Goal: Task Accomplishment & Management: Manage account settings

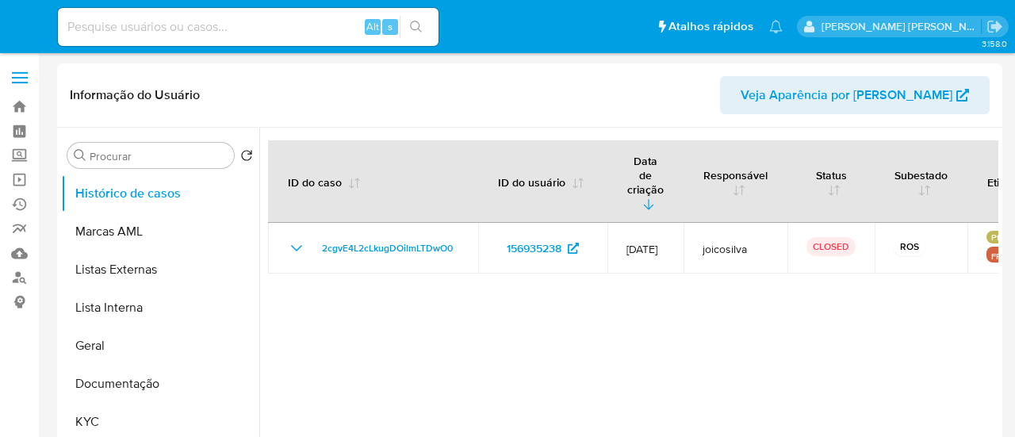
select select "10"
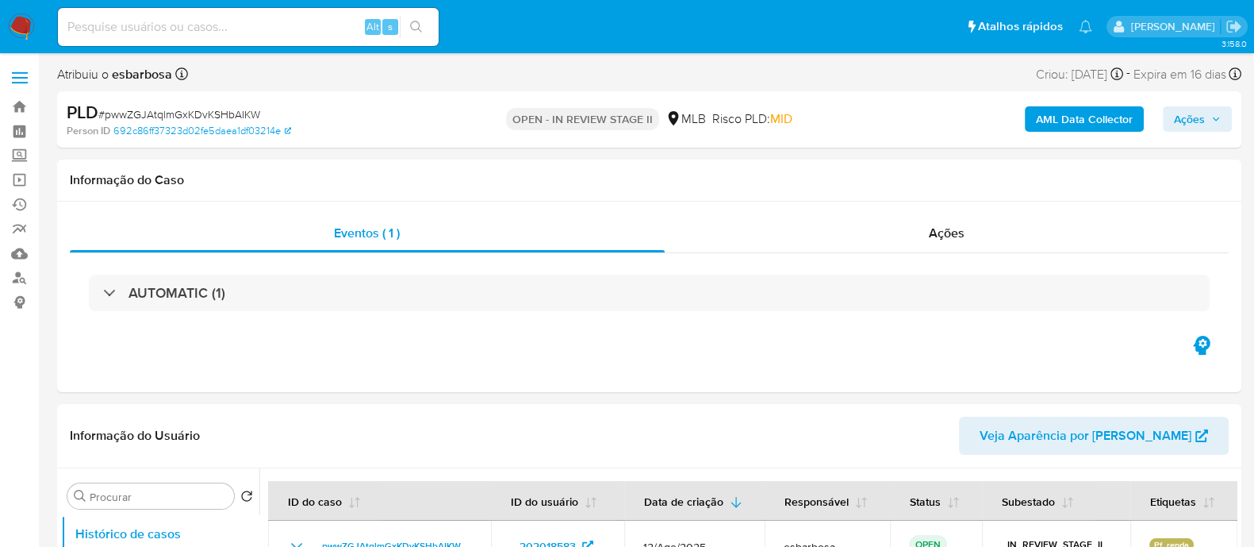
select select "10"
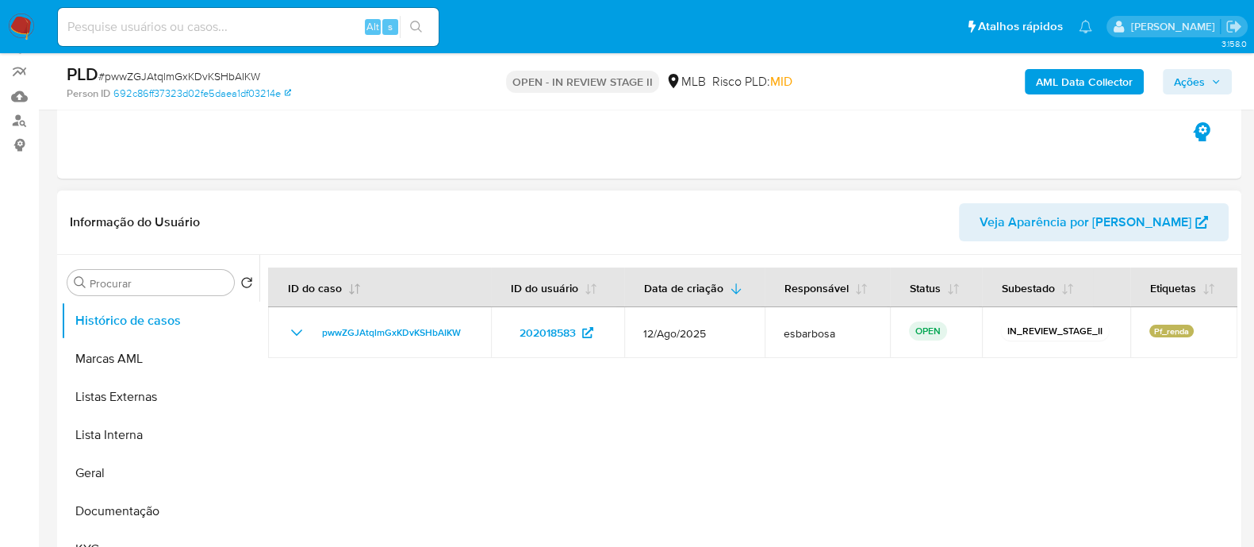
scroll to position [198, 0]
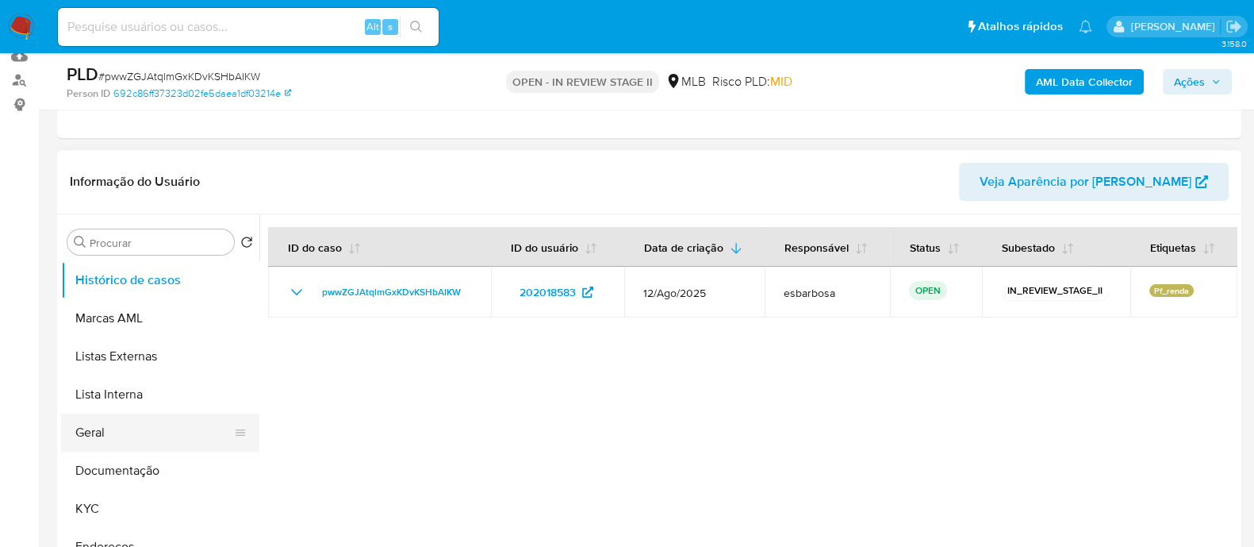
click at [127, 432] on button "Geral" at bounding box center [154, 432] width 186 height 38
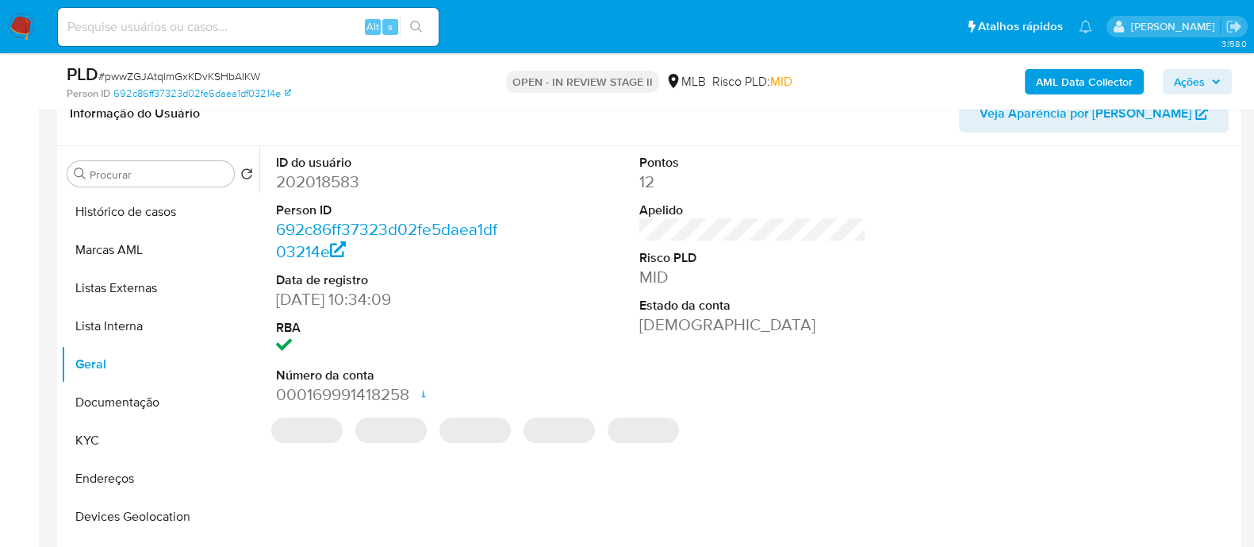
scroll to position [297, 0]
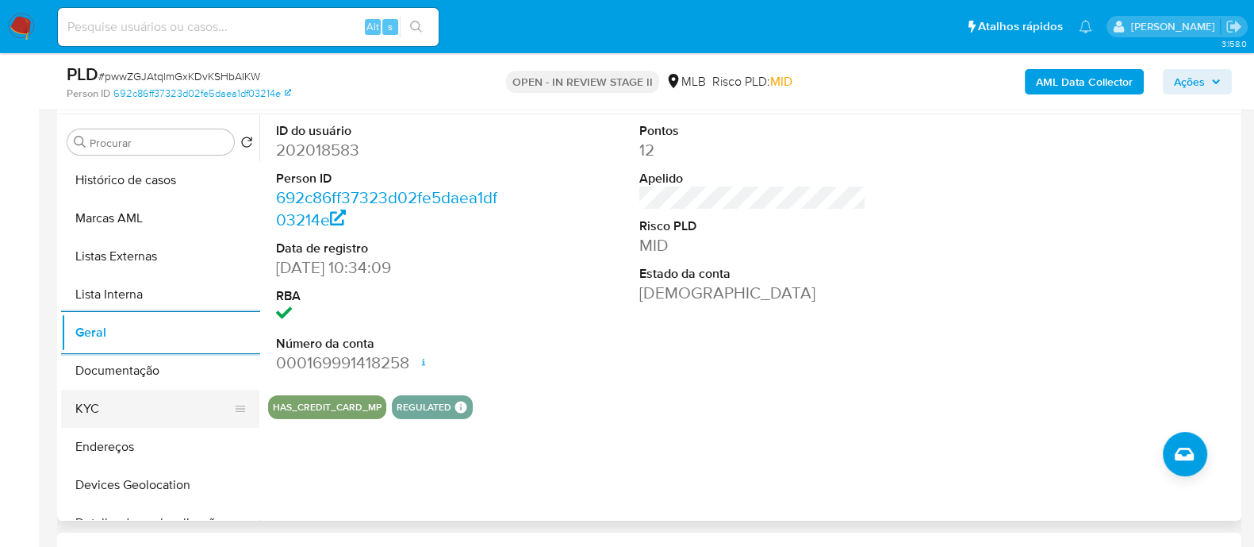
click at [105, 413] on button "KYC" at bounding box center [154, 408] width 186 height 38
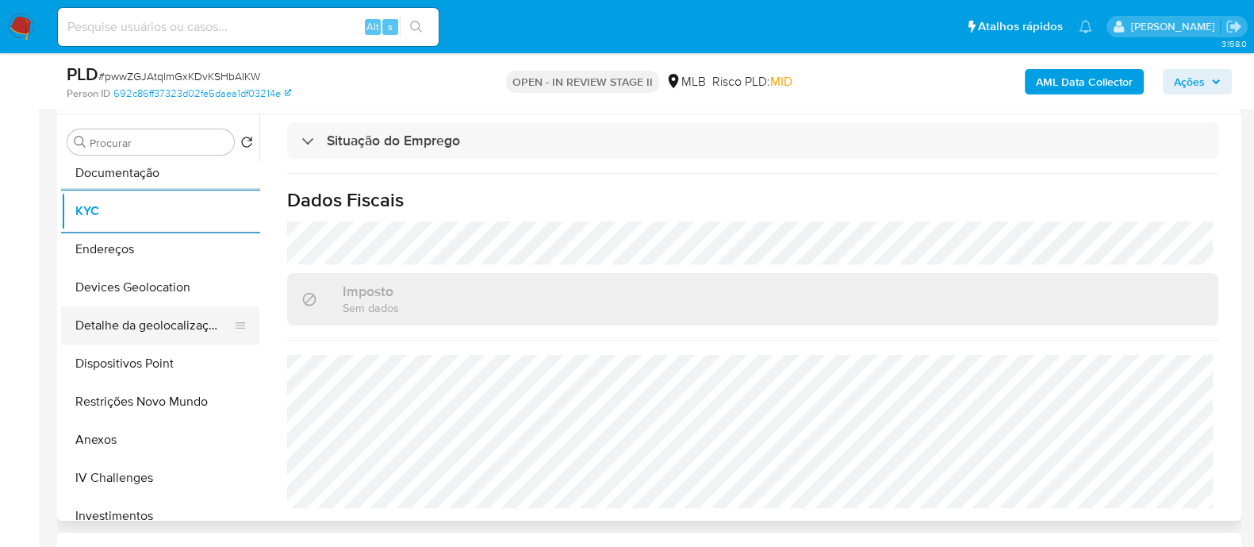
scroll to position [198, 0]
click at [181, 273] on button "Devices Geolocation" at bounding box center [154, 287] width 186 height 38
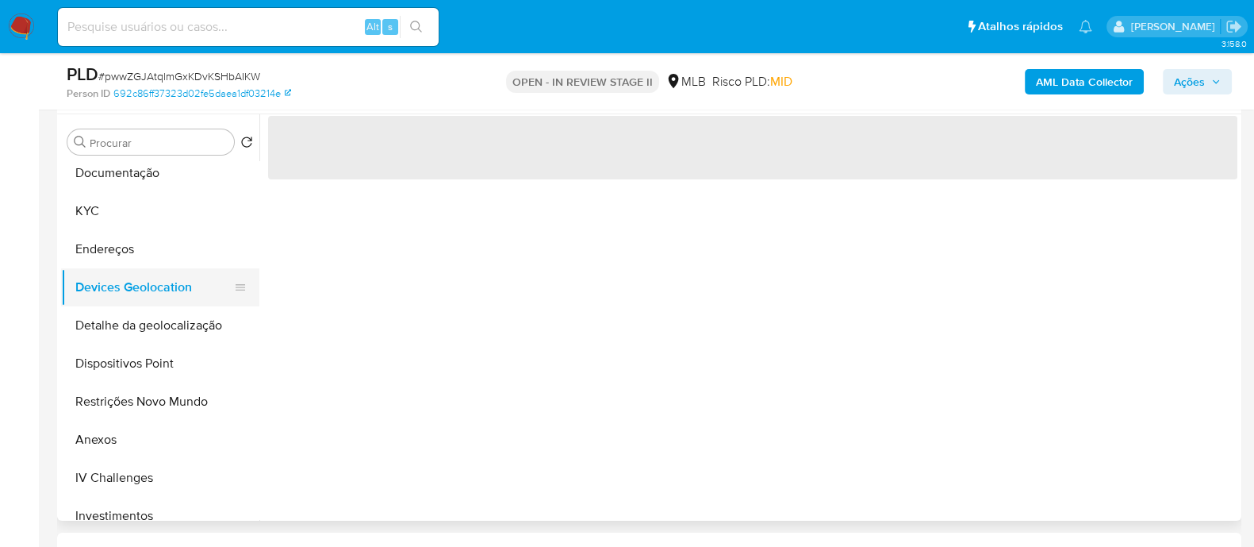
scroll to position [0, 0]
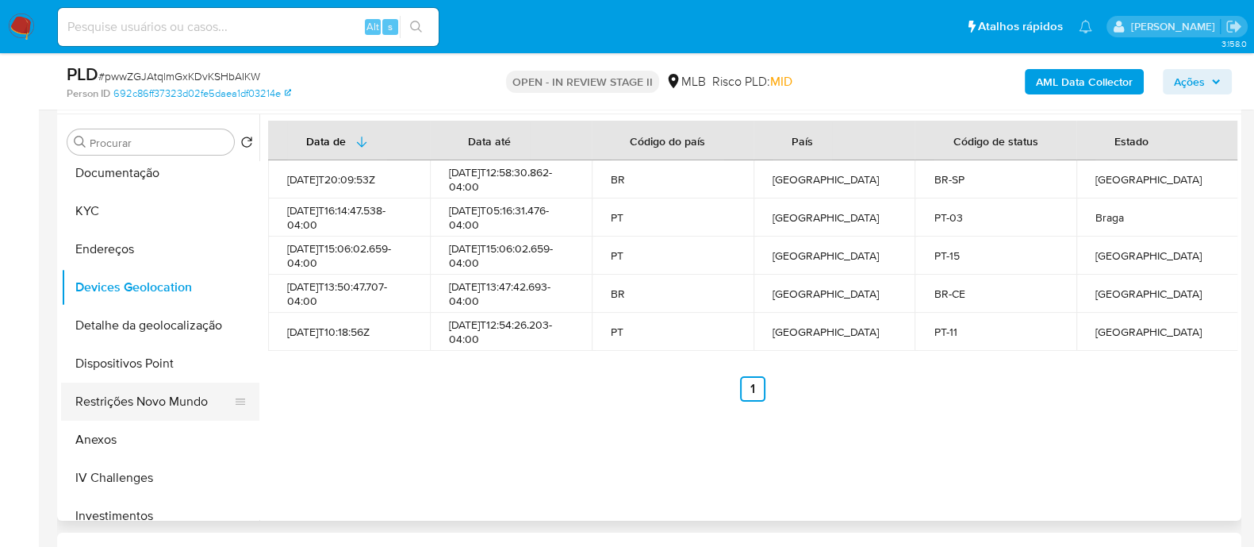
click at [155, 399] on button "Restrições Novo Mundo" at bounding box center [154, 401] width 186 height 38
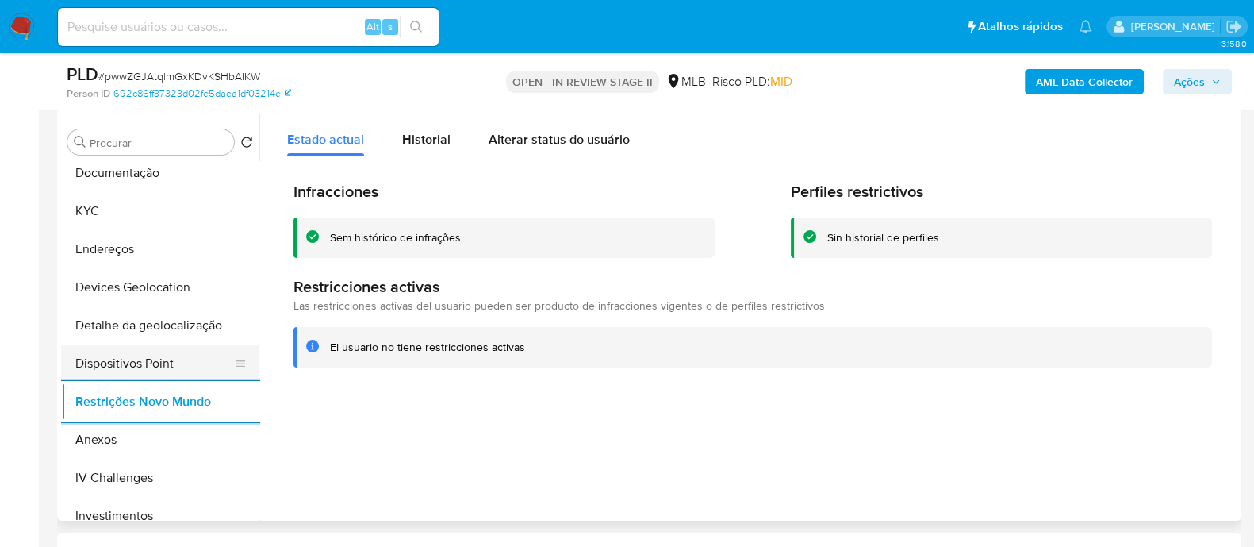
click at [171, 360] on button "Dispositivos Point" at bounding box center [154, 363] width 186 height 38
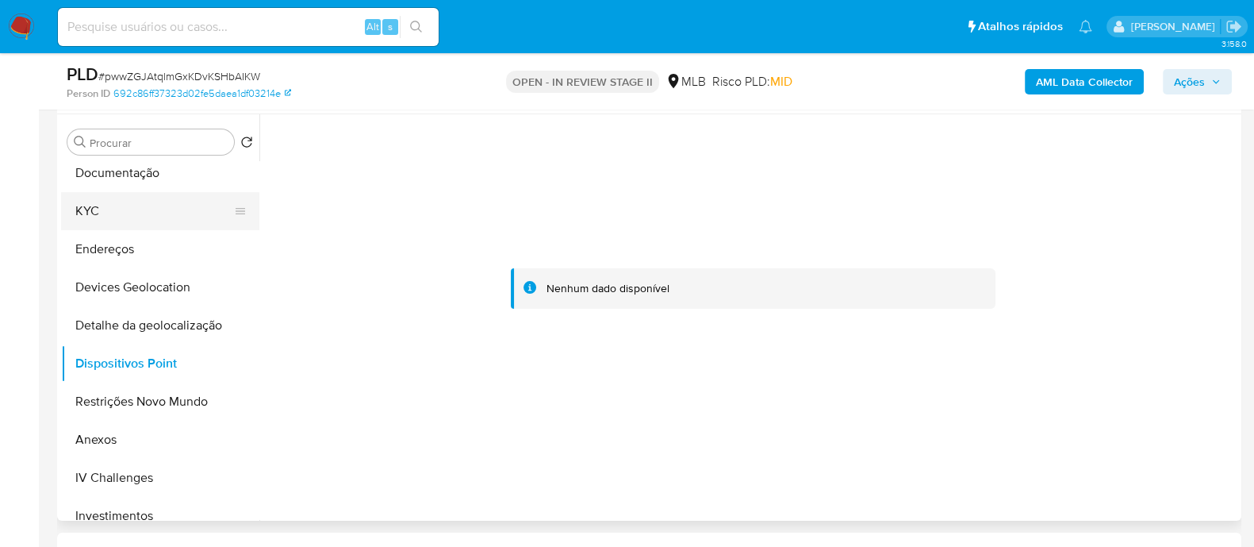
click at [144, 213] on button "KYC" at bounding box center [154, 211] width 186 height 38
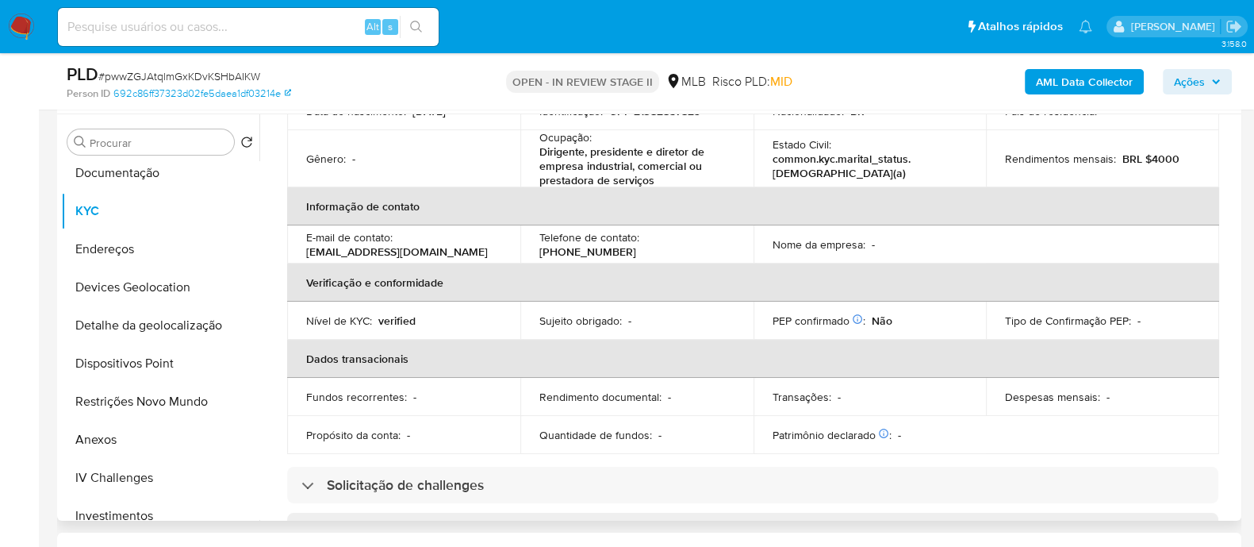
scroll to position [113, 0]
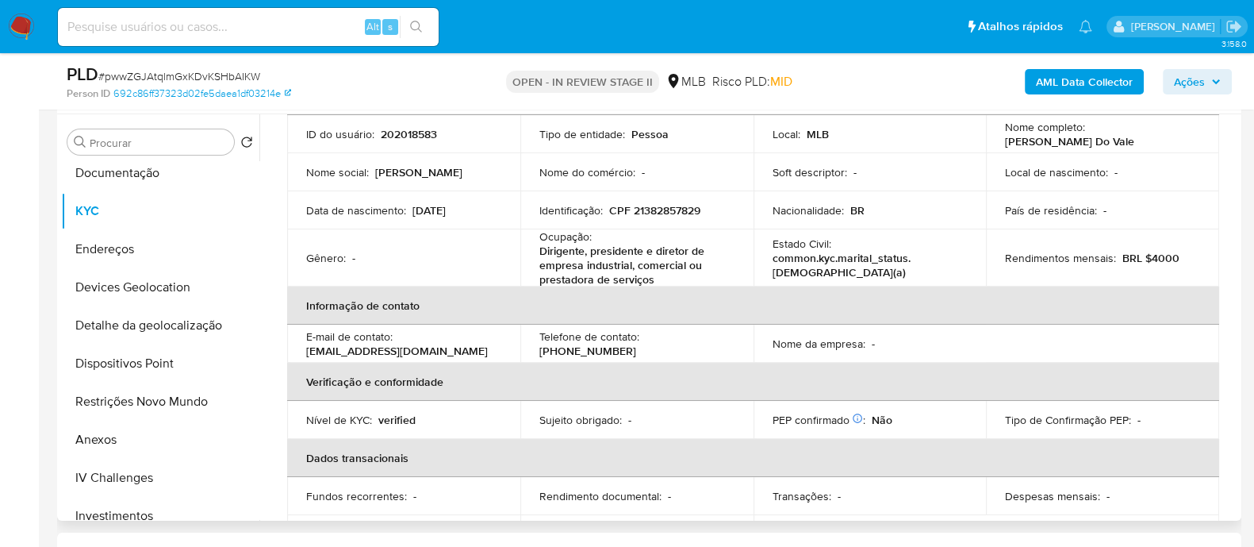
click at [681, 212] on p "CPF 21382857829" at bounding box center [654, 210] width 91 height 14
copy p "21382857829"
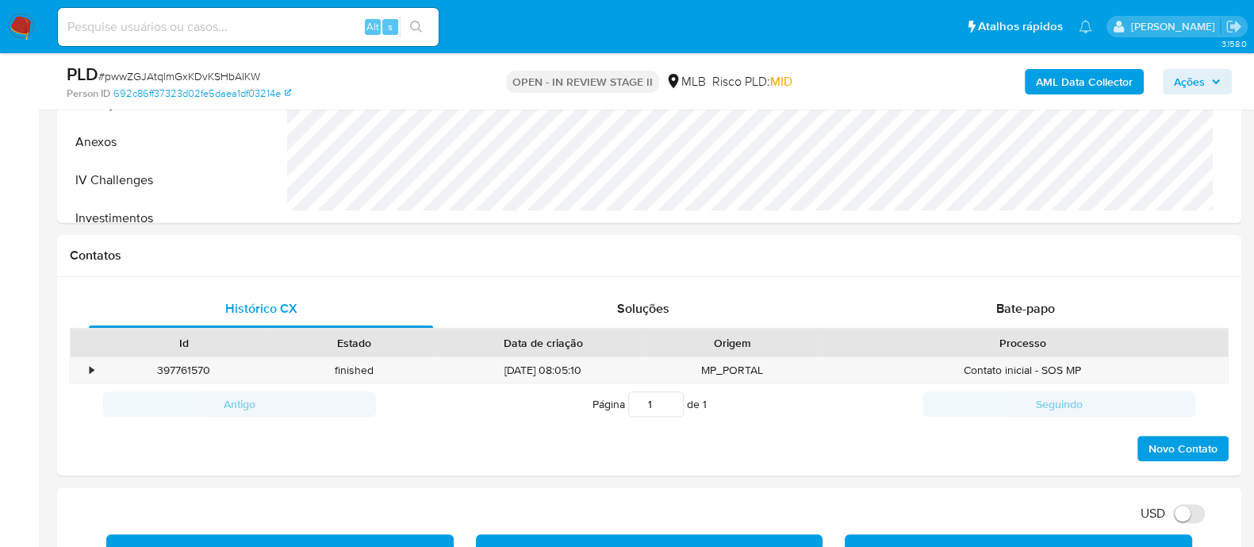
scroll to position [792, 0]
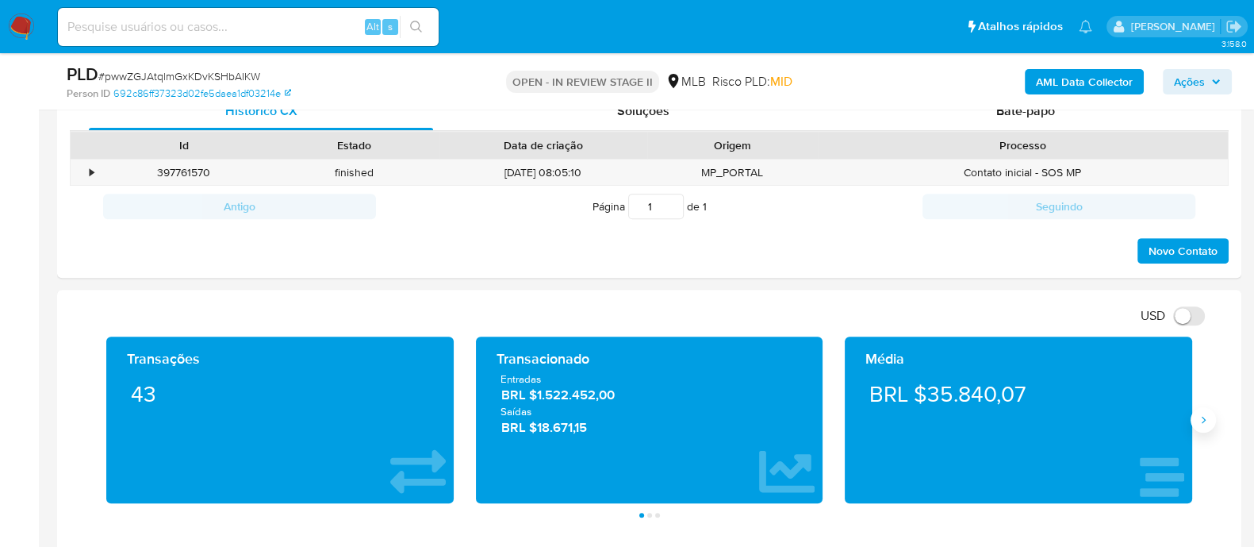
click at [1206, 423] on icon "Siguiente" at bounding box center [1203, 419] width 13 height 13
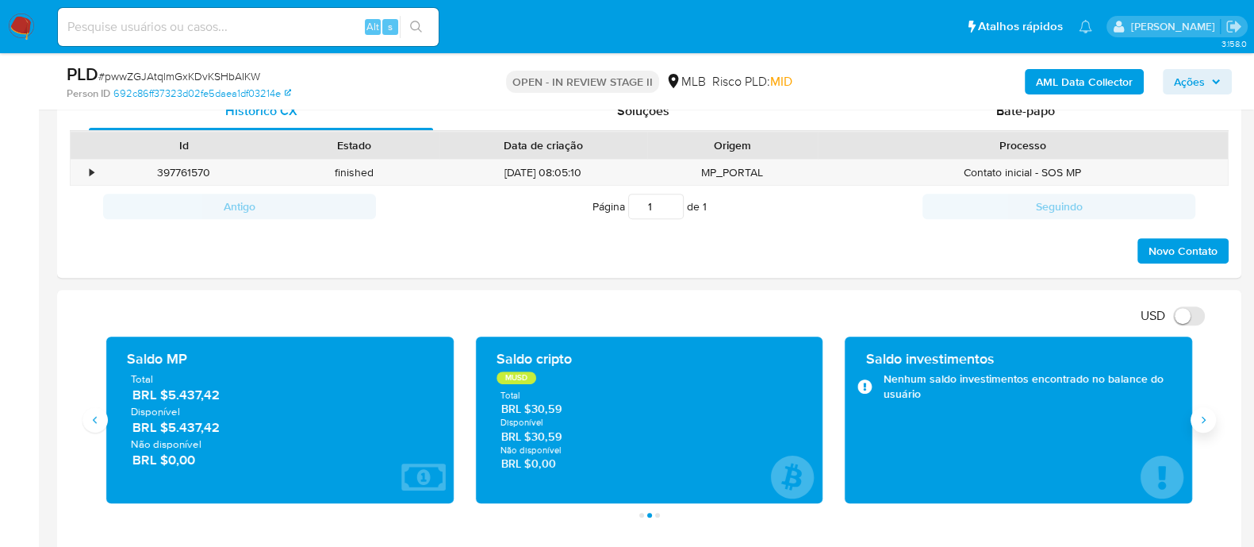
click at [1206, 417] on icon "Siguiente" at bounding box center [1203, 419] width 13 height 13
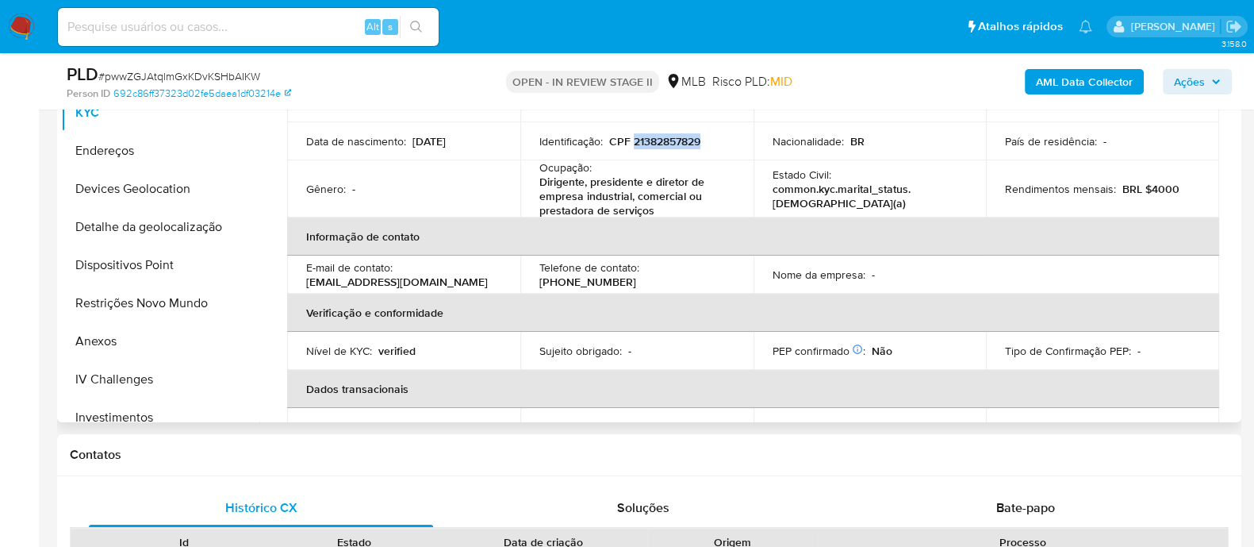
scroll to position [13, 0]
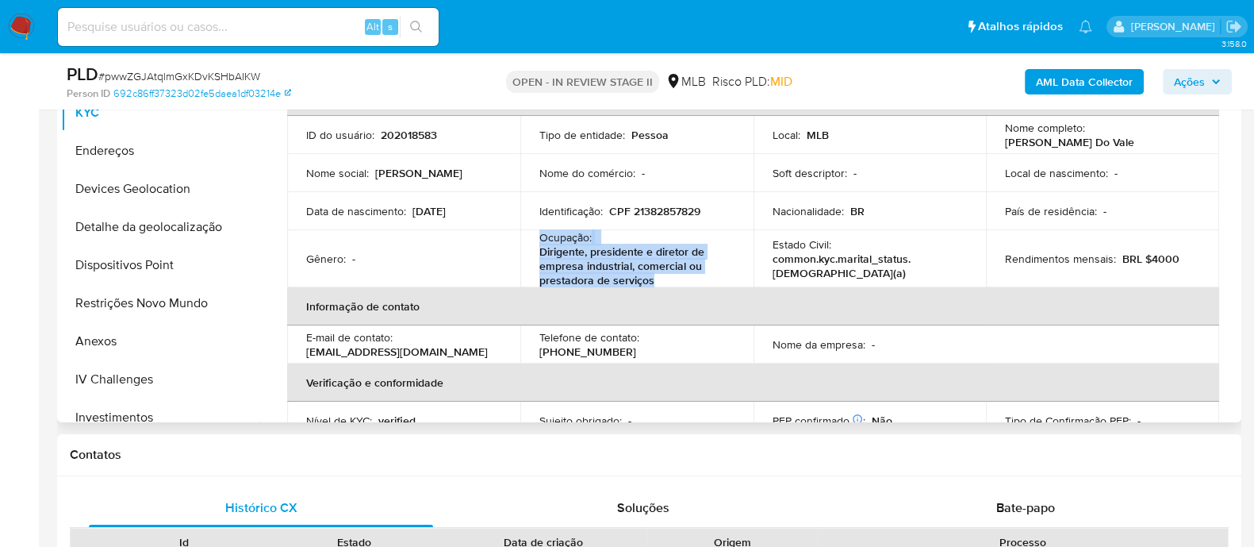
drag, startPoint x: 658, startPoint y: 282, endPoint x: 537, endPoint y: 240, distance: 128.4
click at [539, 240] on div "Ocupação : Dirigente, presidente e diretor de empresa industrial, comercial ou …" at bounding box center [636, 258] width 195 height 57
copy div "Ocupação : Dirigente, presidente e diretor de empresa industrial, comercial ou …"
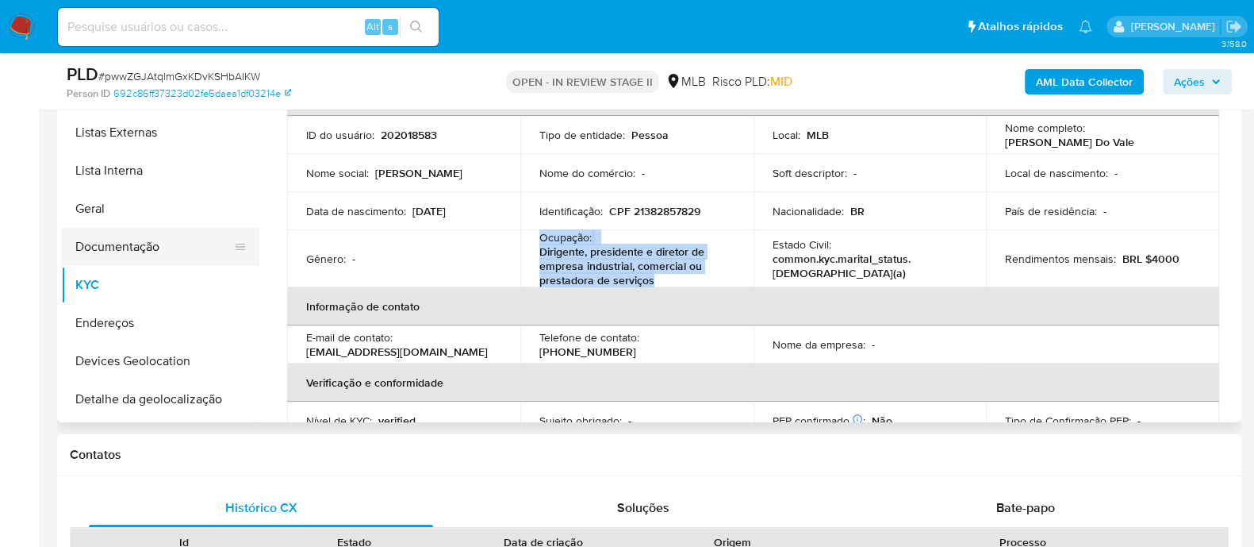
scroll to position [0, 0]
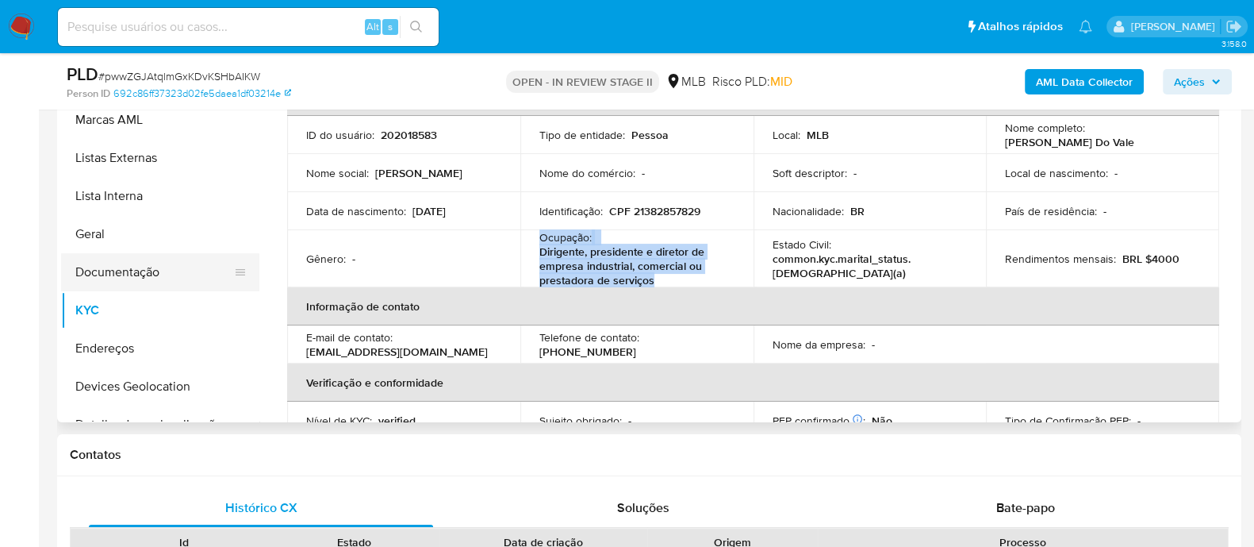
click at [136, 271] on button "Documentação" at bounding box center [154, 272] width 186 height 38
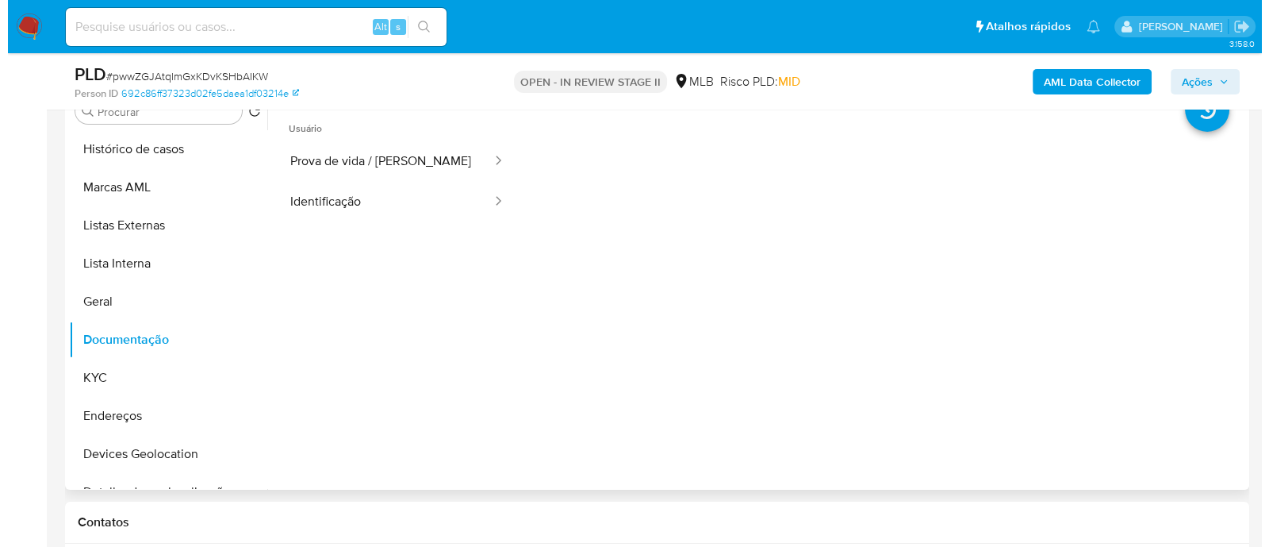
scroll to position [297, 0]
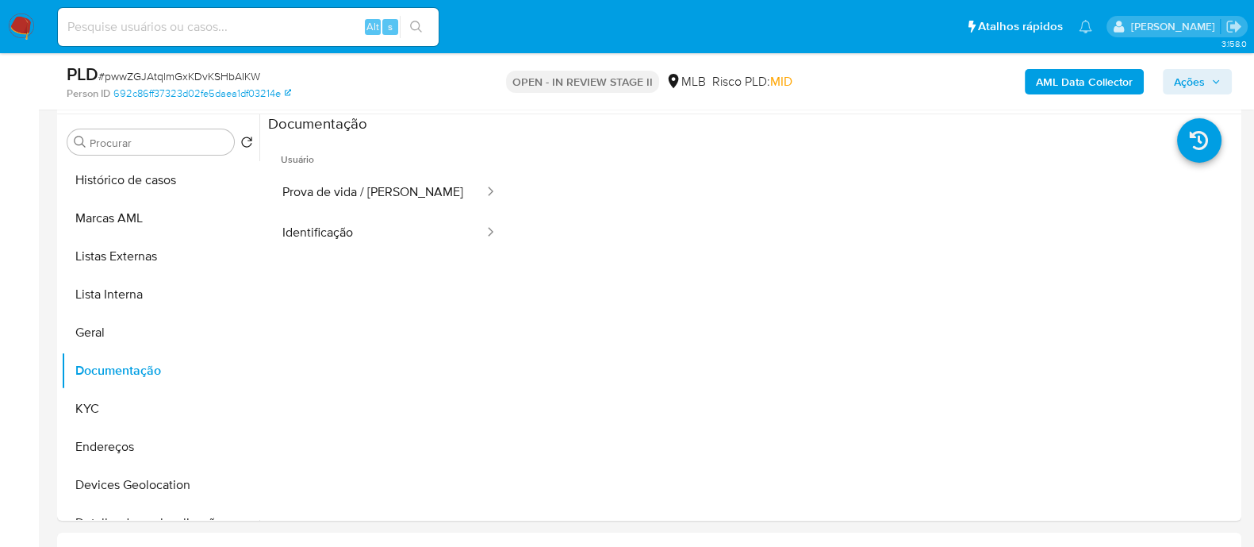
click at [1061, 86] on b "AML Data Collector" at bounding box center [1084, 81] width 97 height 25
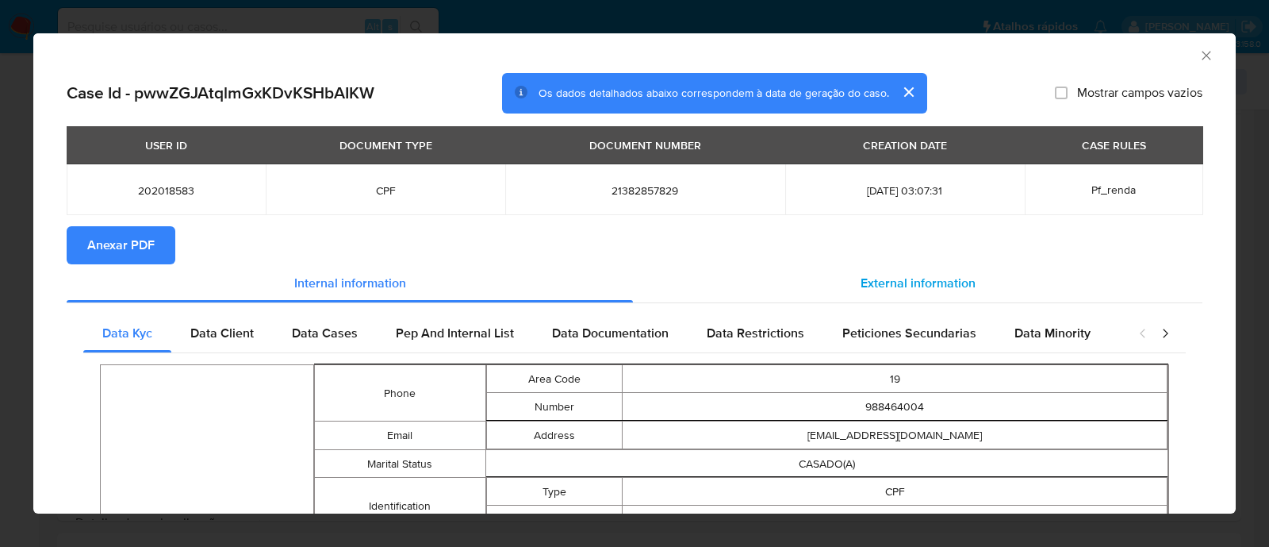
click at [900, 288] on span "External information" at bounding box center [918, 283] width 115 height 18
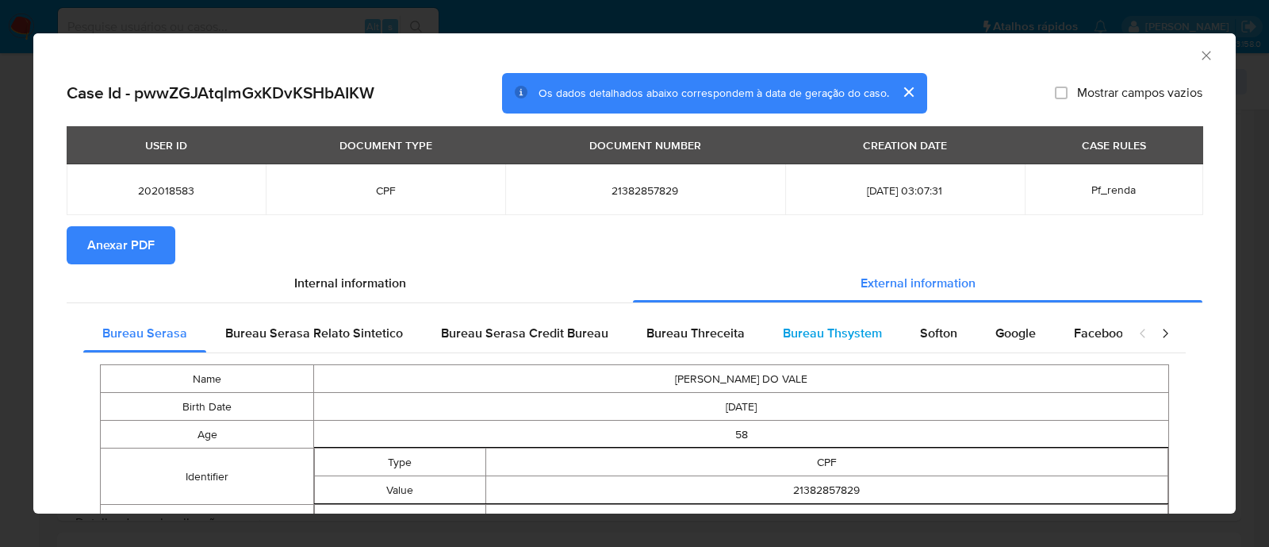
click at [825, 337] on span "Bureau Thsystem" at bounding box center [832, 333] width 99 height 18
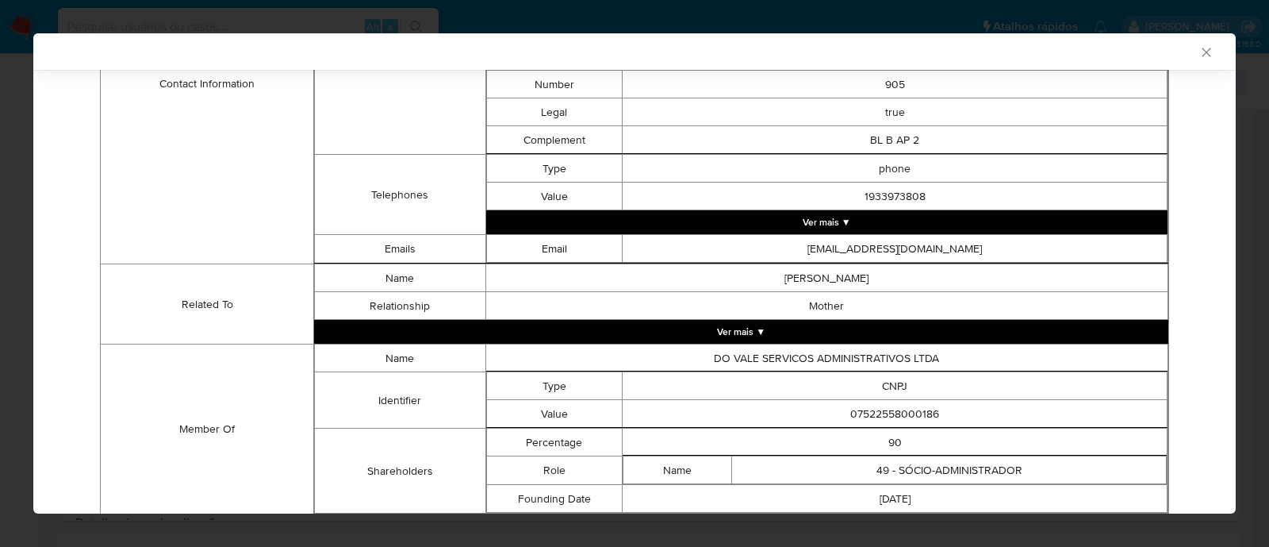
scroll to position [772, 0]
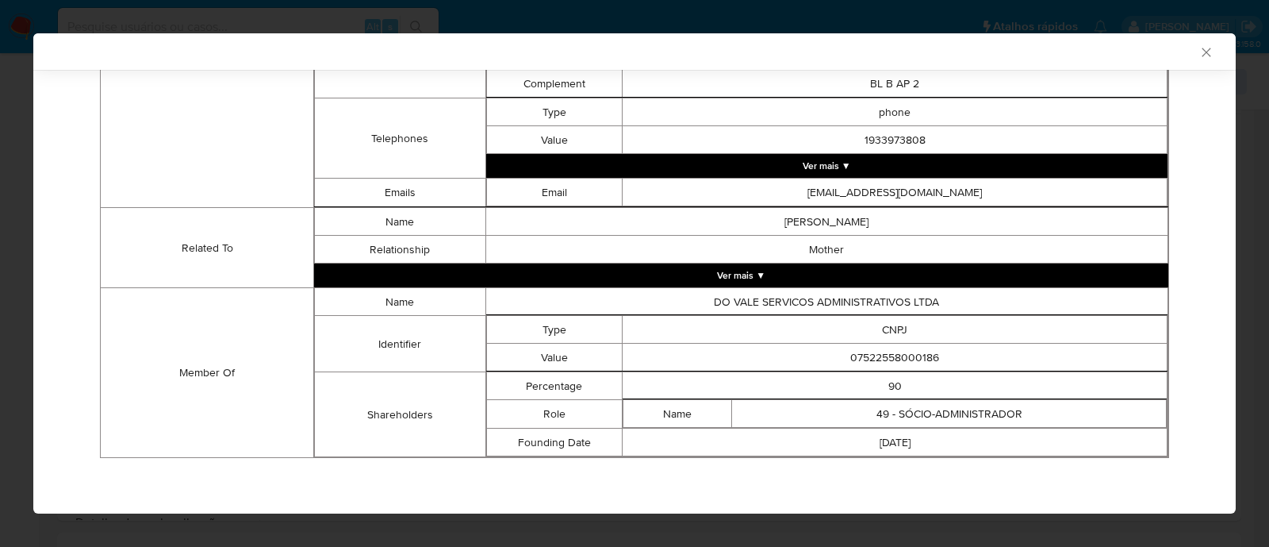
click at [861, 357] on td "07522558000186" at bounding box center [895, 357] width 545 height 28
copy td "07522558000186"
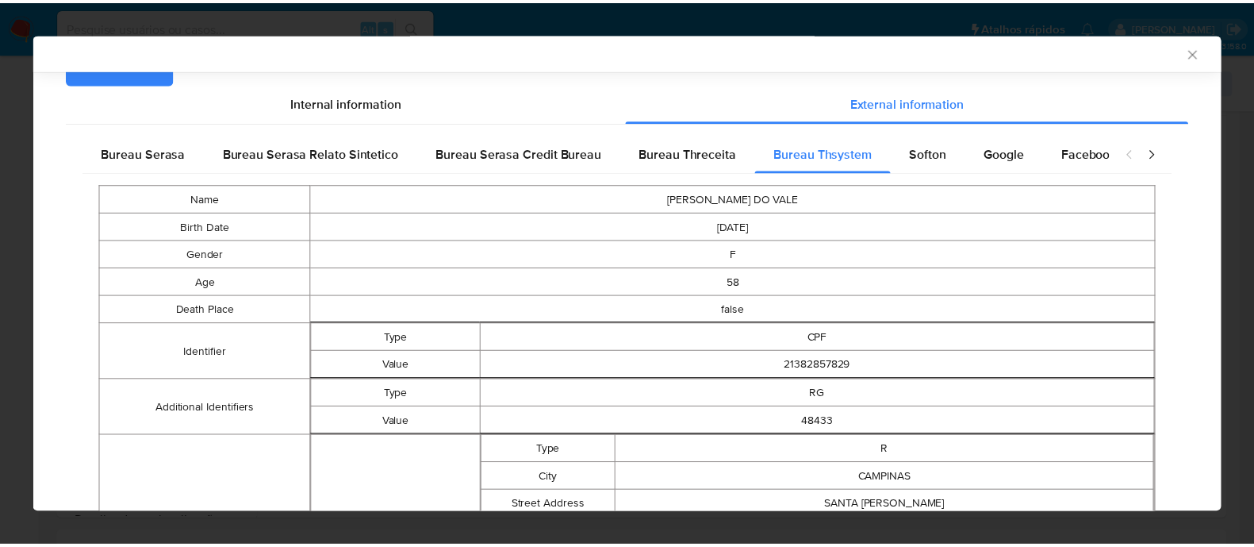
scroll to position [0, 0]
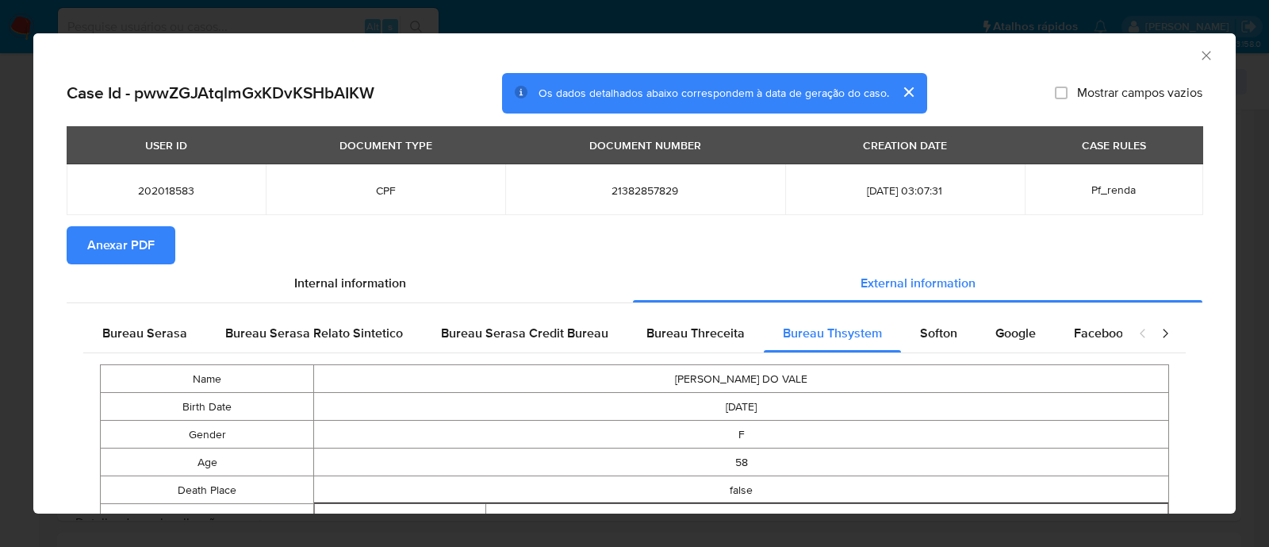
click at [148, 242] on span "Anexar PDF" at bounding box center [120, 245] width 67 height 35
click at [1199, 54] on icon "Fechar a janela" at bounding box center [1207, 56] width 16 height 16
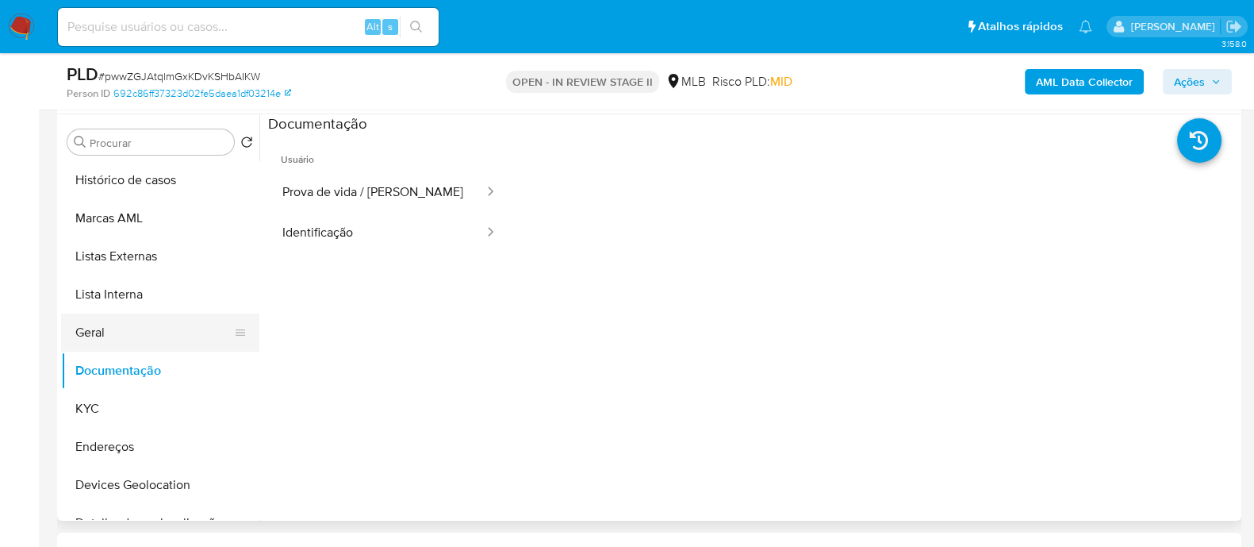
click at [117, 339] on button "Geral" at bounding box center [154, 332] width 186 height 38
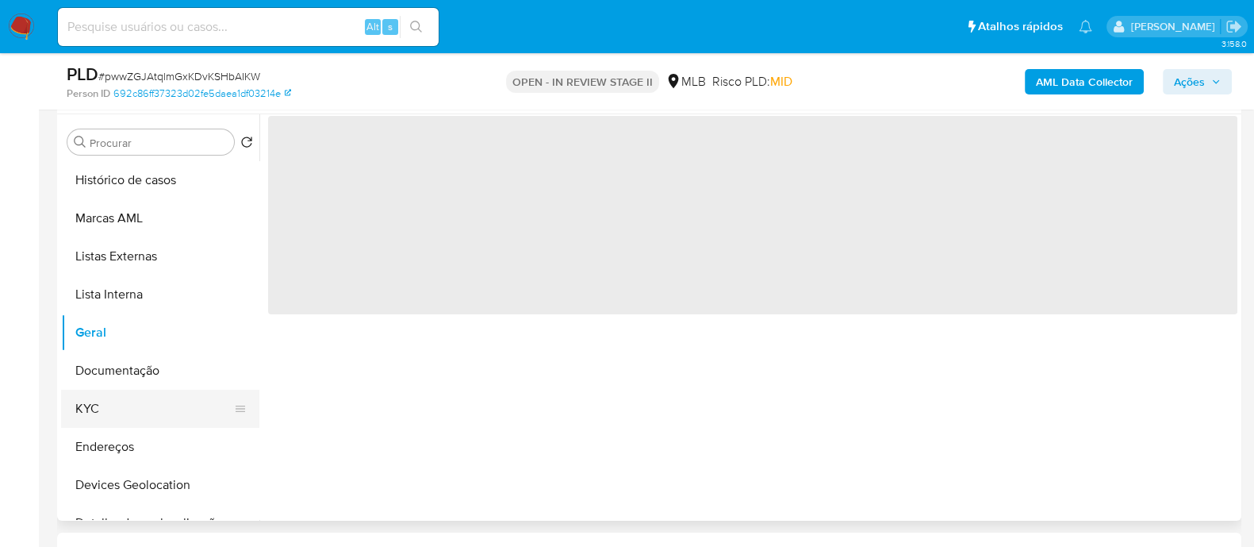
click at [111, 405] on button "KYC" at bounding box center [154, 408] width 186 height 38
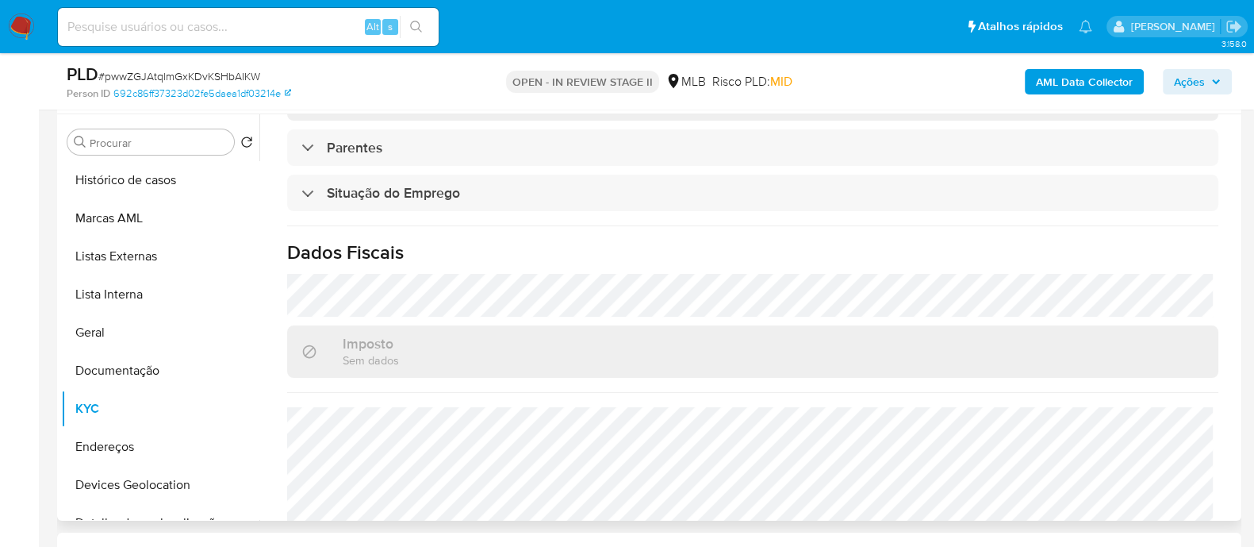
scroll to position [708, 0]
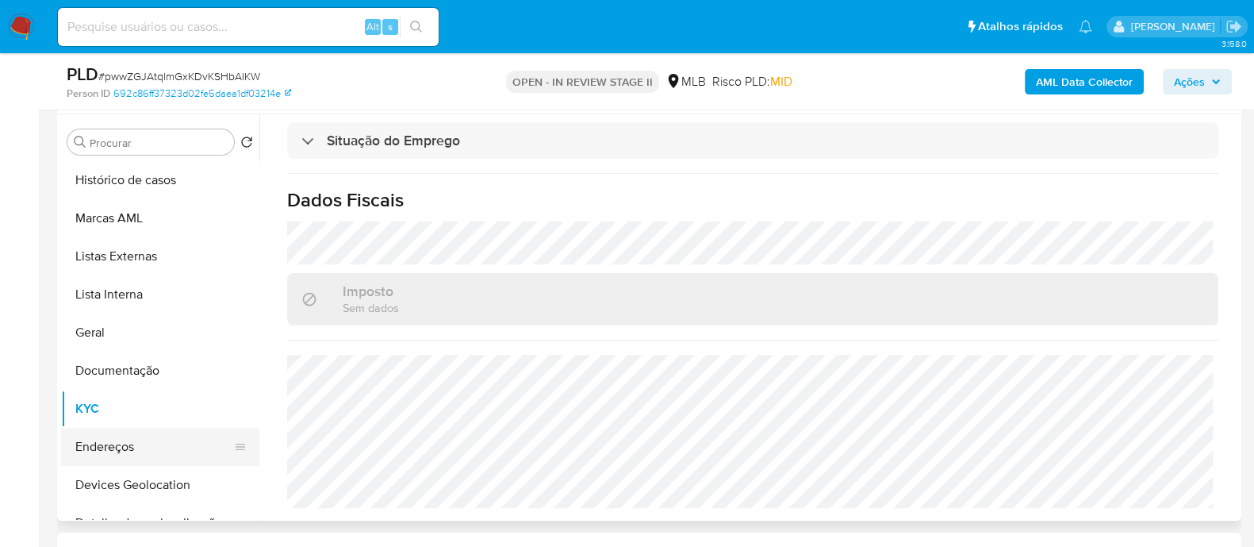
click at [124, 439] on button "Endereços" at bounding box center [154, 447] width 186 height 38
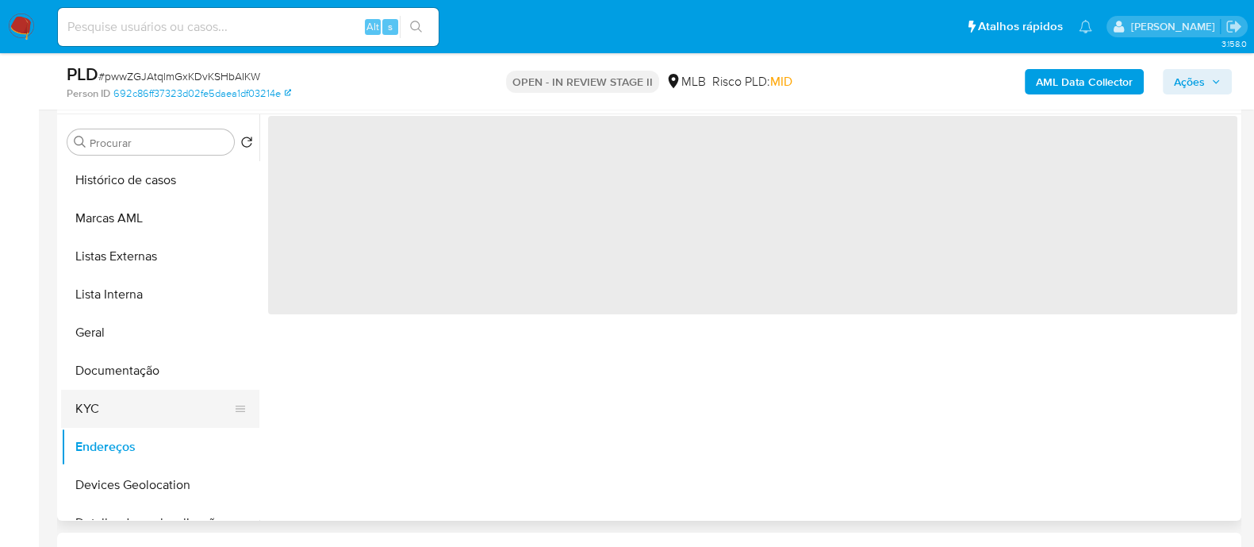
scroll to position [0, 0]
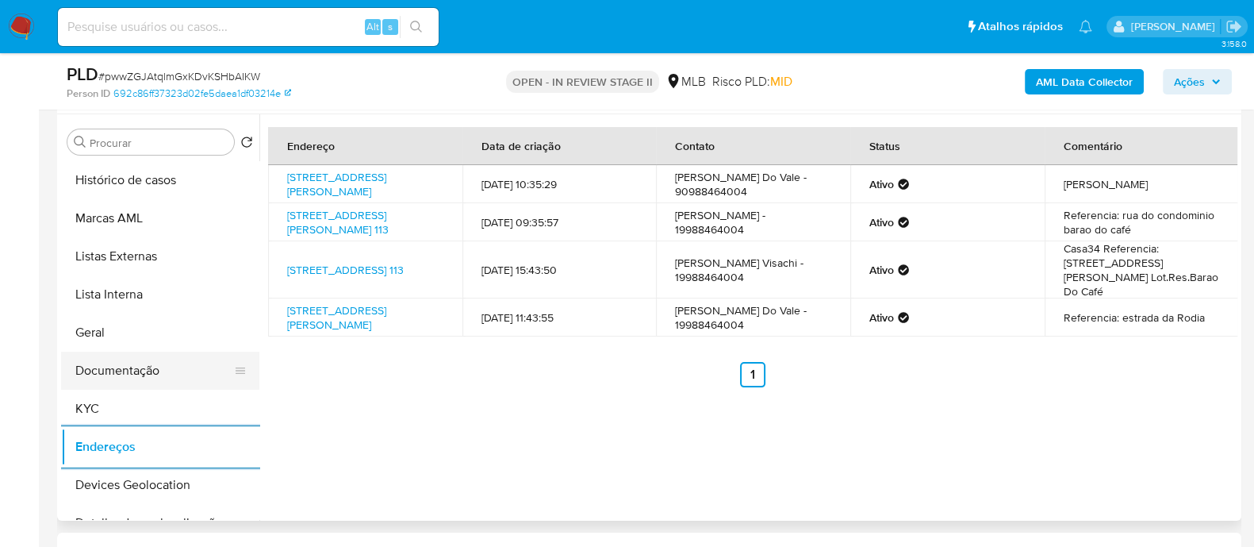
click at [117, 365] on button "Documentação" at bounding box center [154, 370] width 186 height 38
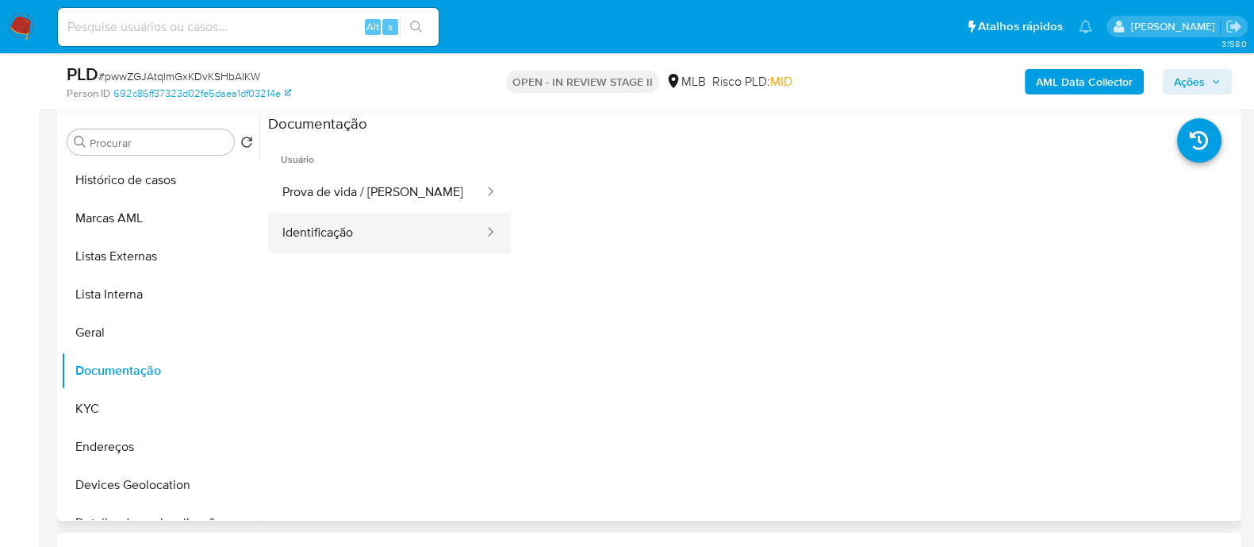
click at [336, 234] on button "Identificação" at bounding box center [376, 233] width 217 height 40
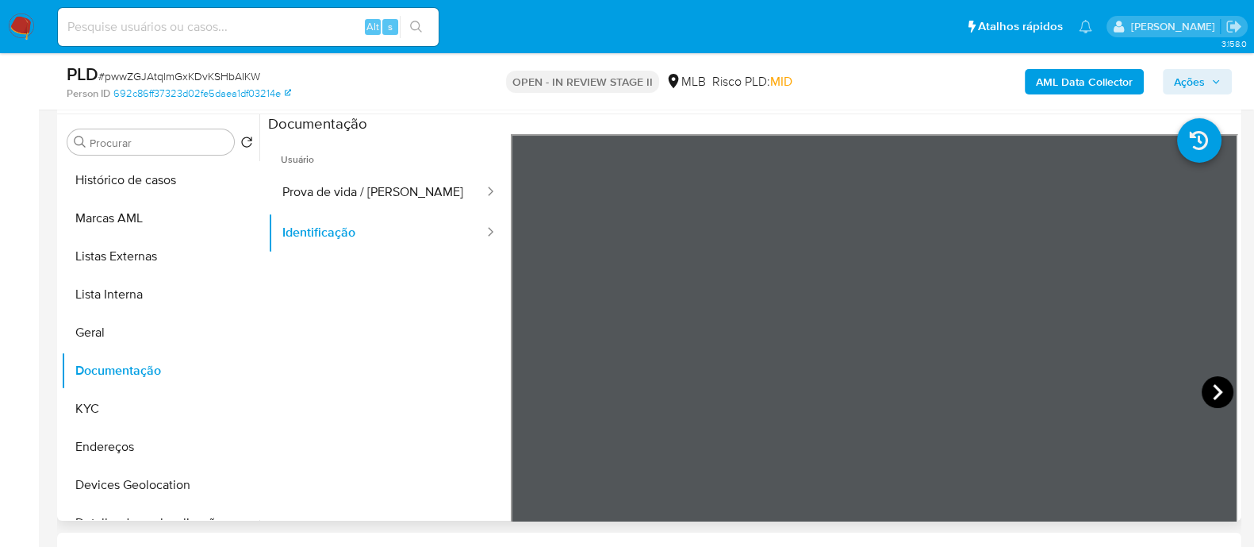
click at [1202, 391] on icon at bounding box center [1218, 392] width 32 height 32
click at [91, 401] on button "KYC" at bounding box center [154, 408] width 186 height 38
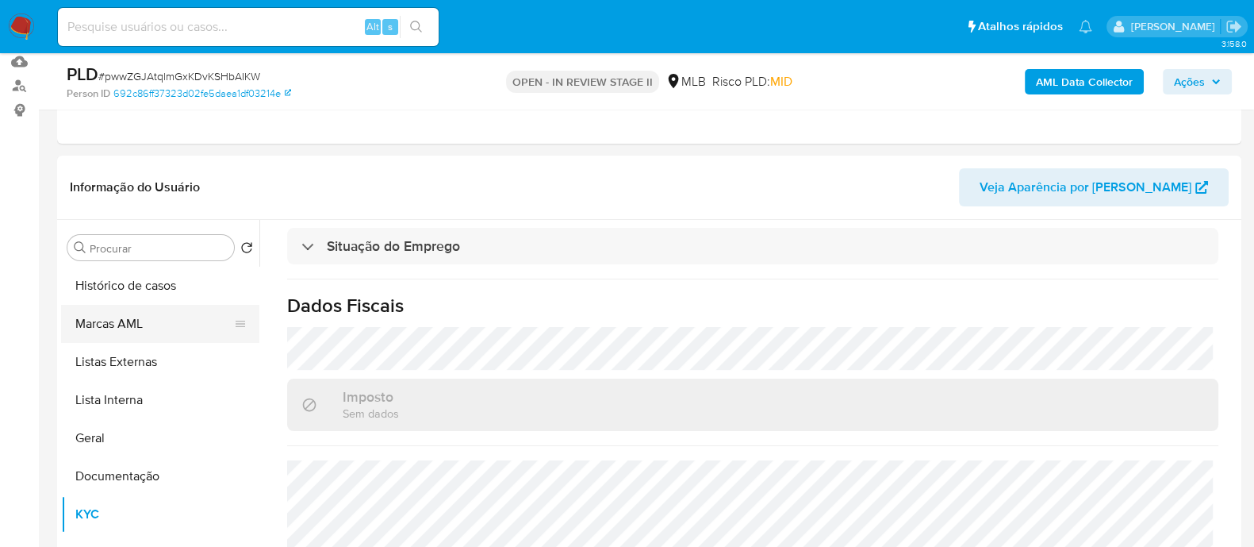
scroll to position [98, 0]
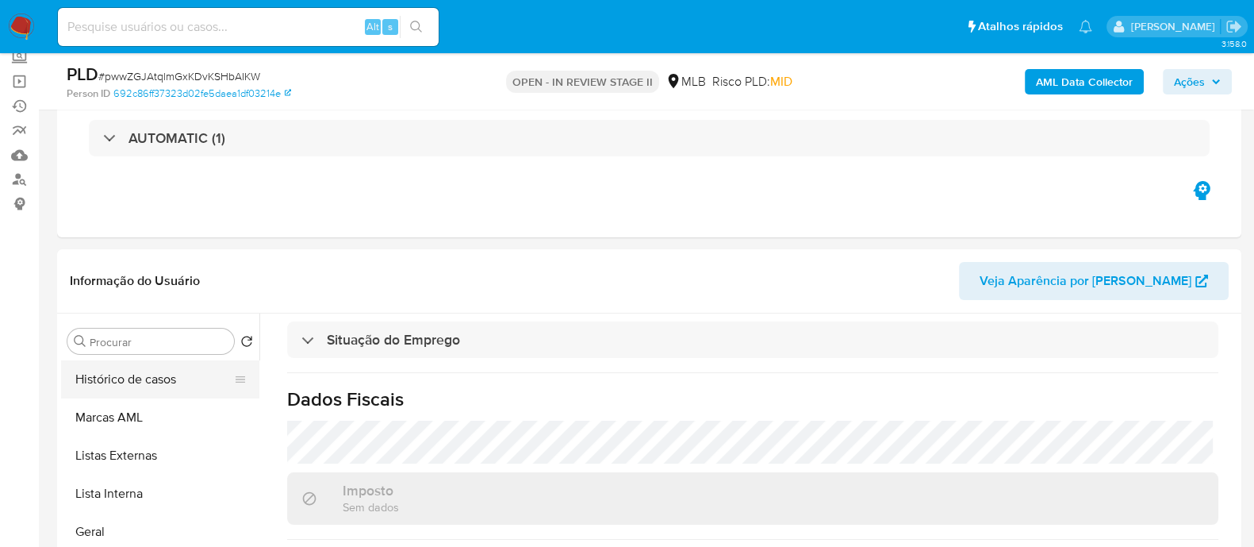
click at [117, 382] on button "Histórico de casos" at bounding box center [154, 379] width 186 height 38
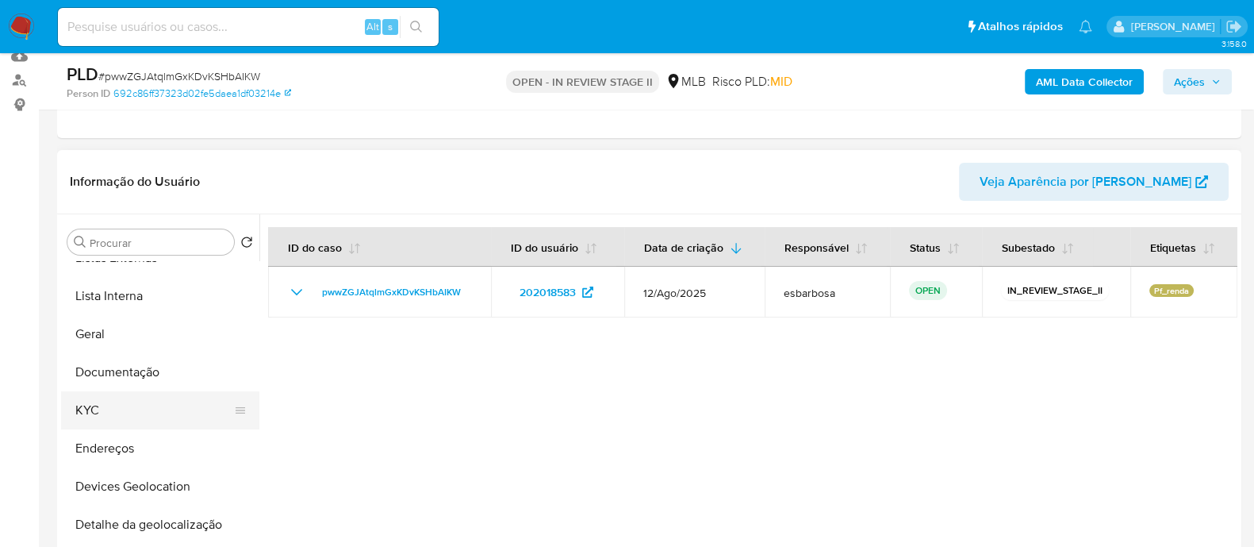
click at [101, 401] on button "KYC" at bounding box center [154, 410] width 186 height 38
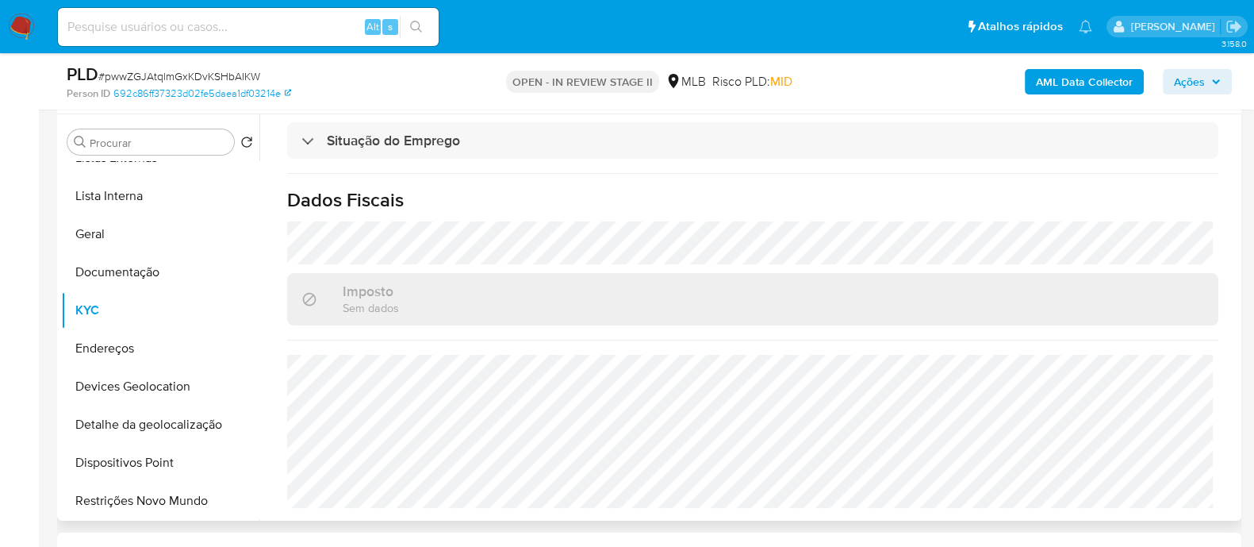
scroll to position [396, 0]
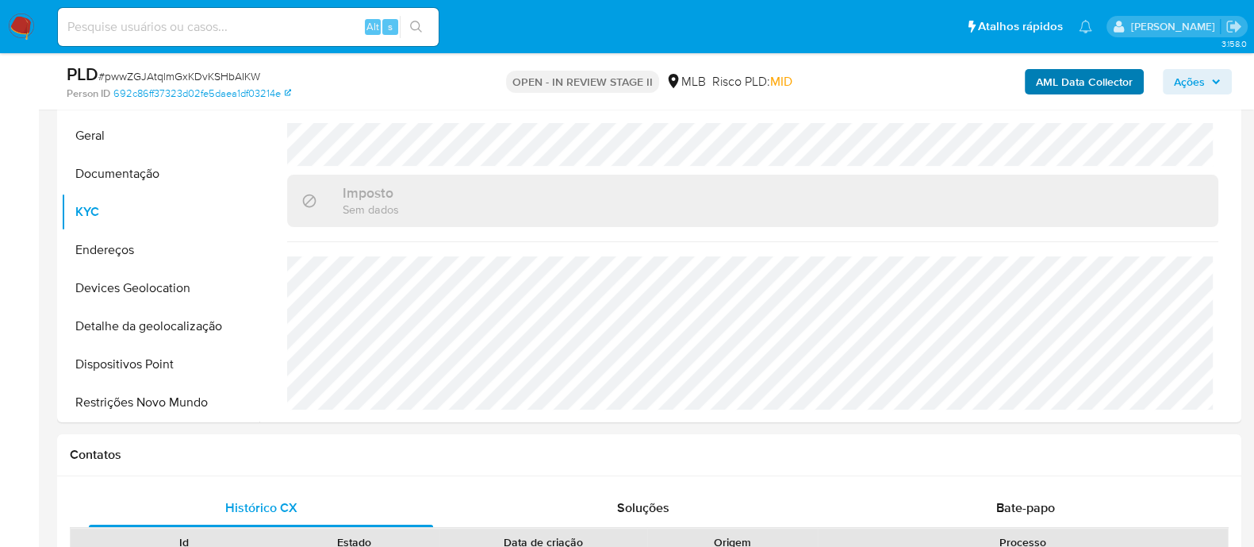
drag, startPoint x: 1195, startPoint y: 77, endPoint x: 1105, endPoint y: 78, distance: 89.6
click at [1192, 78] on span "Ações" at bounding box center [1189, 81] width 31 height 25
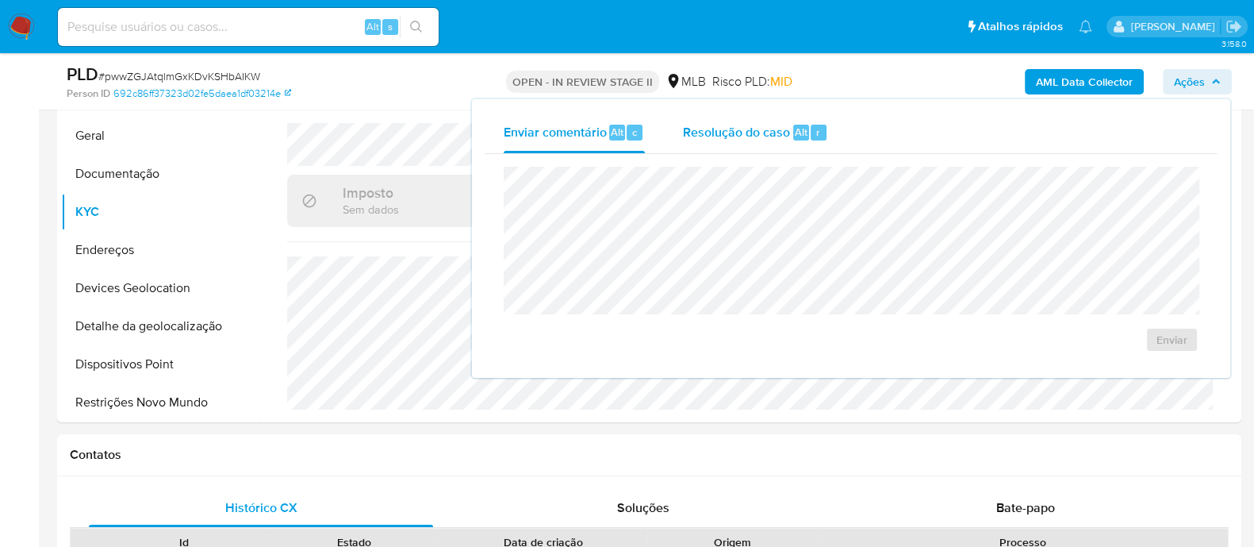
click at [773, 133] on span "Resolução do caso" at bounding box center [736, 131] width 107 height 18
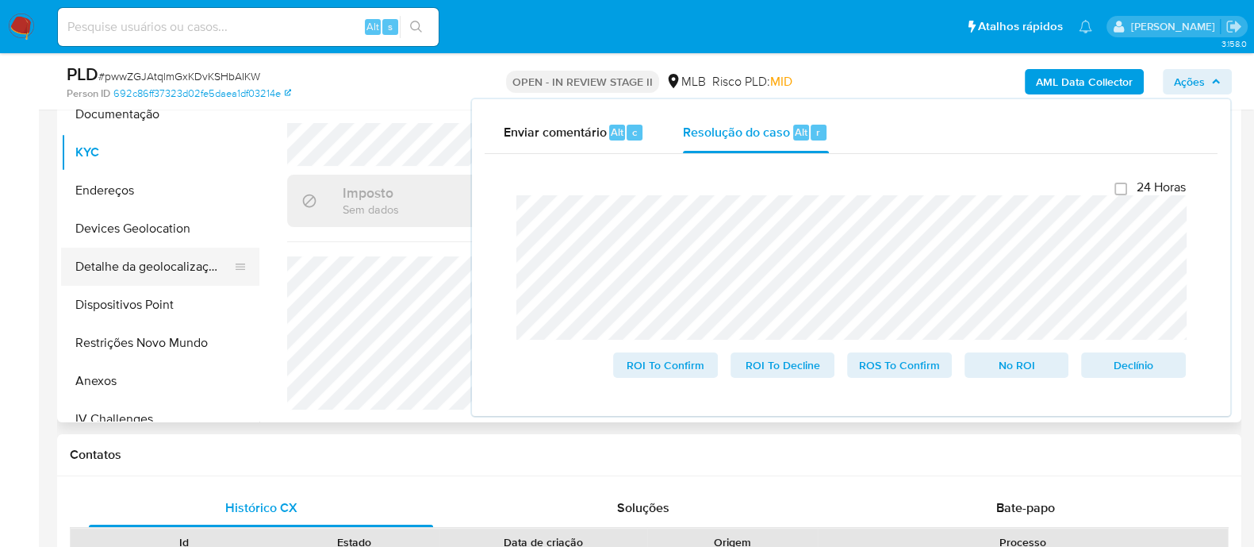
scroll to position [198, 0]
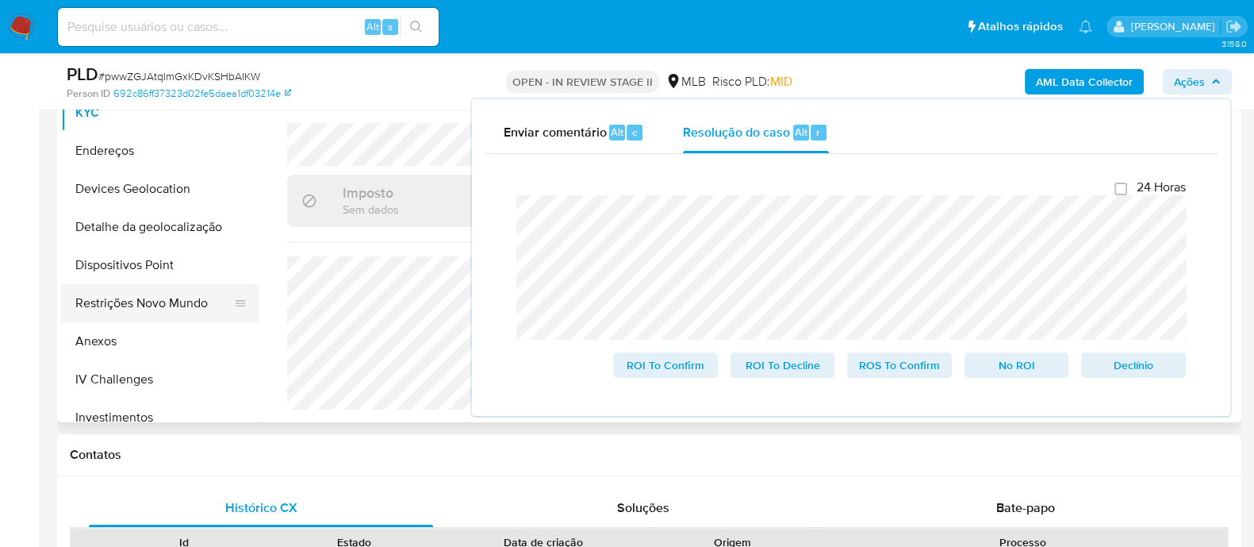
click at [151, 309] on button "Restrições Novo Mundo" at bounding box center [154, 303] width 186 height 38
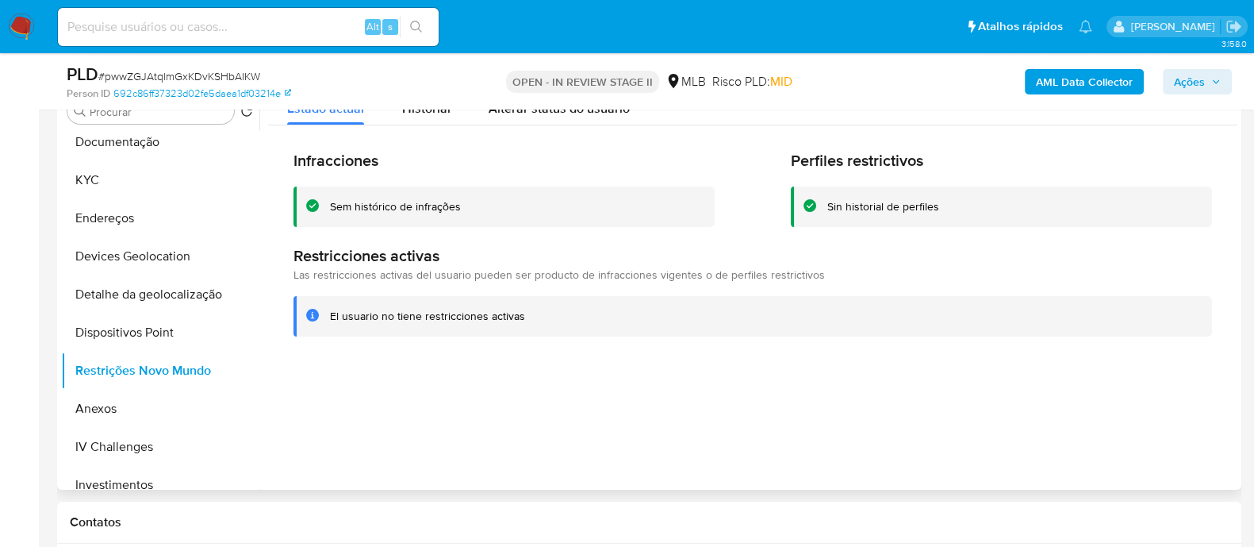
scroll to position [297, 0]
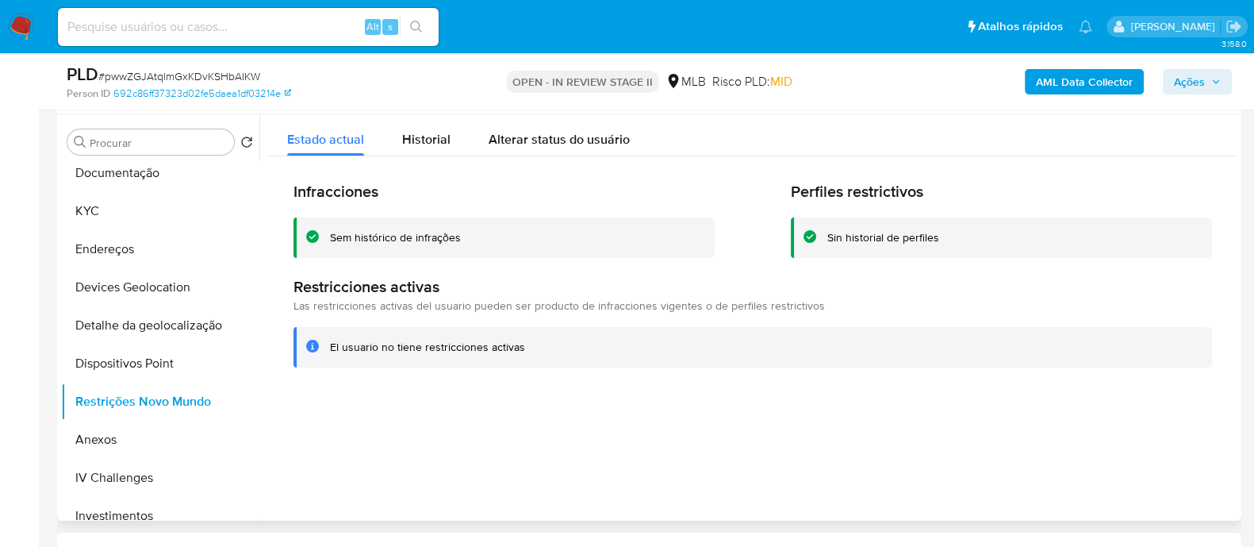
click at [424, 244] on div "Sem histórico de infrações" at bounding box center [395, 237] width 131 height 15
click at [424, 243] on div "Sem histórico de infrações" at bounding box center [395, 237] width 131 height 15
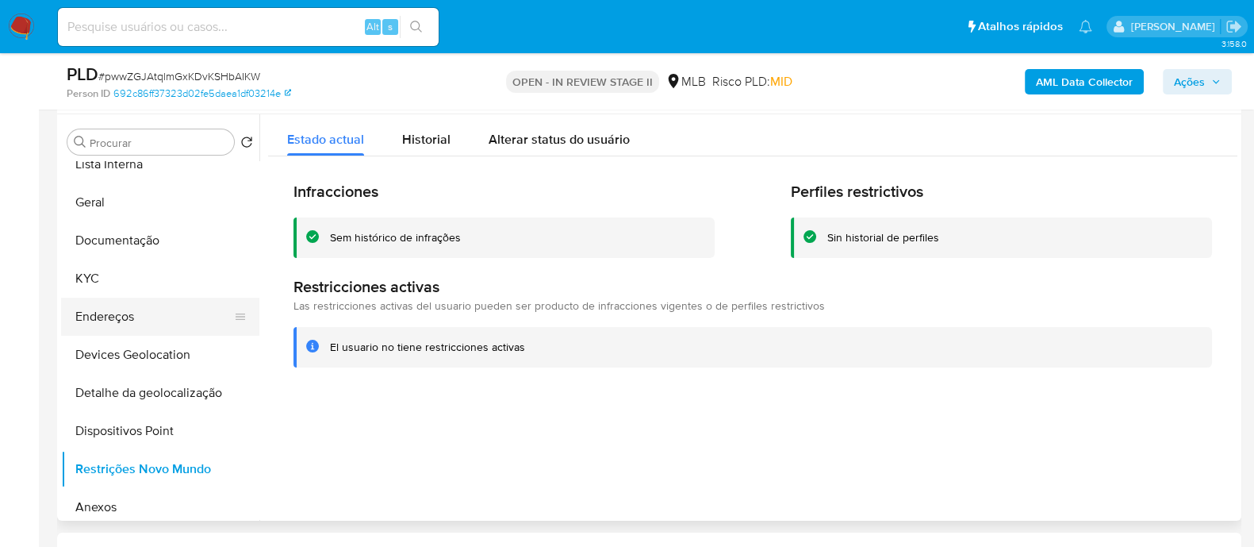
scroll to position [98, 0]
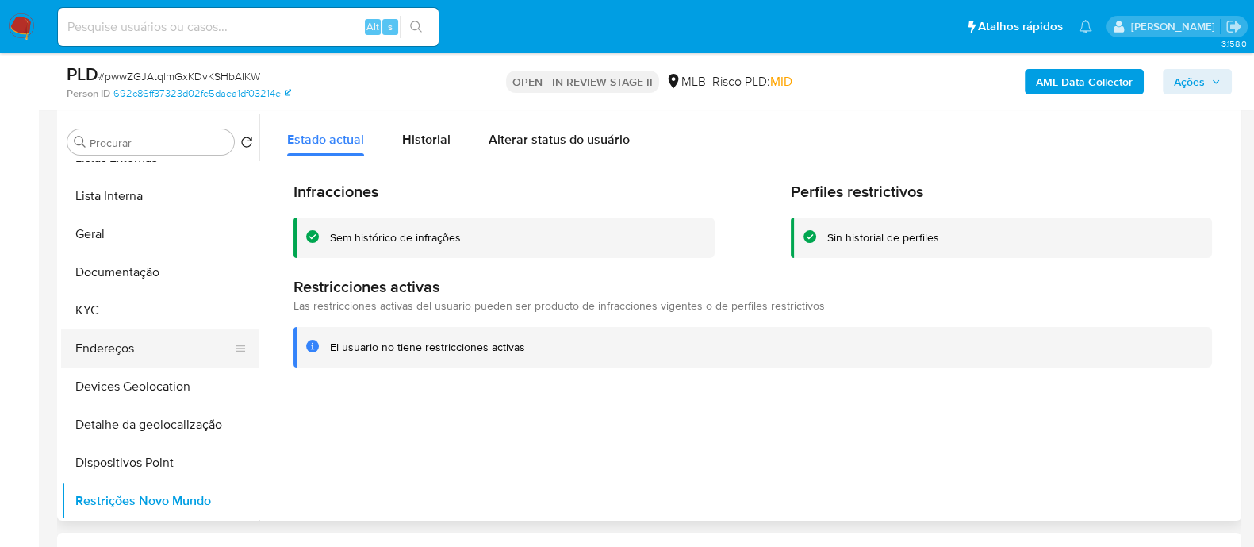
click at [150, 266] on button "Documentação" at bounding box center [160, 272] width 198 height 38
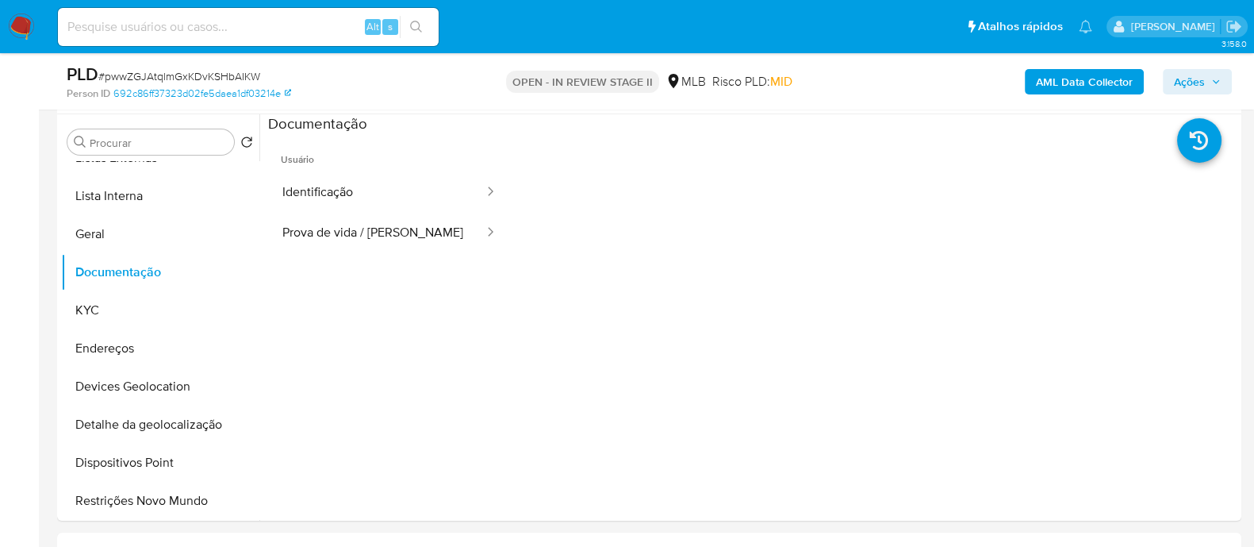
click at [1198, 86] on span "Ações" at bounding box center [1189, 81] width 31 height 25
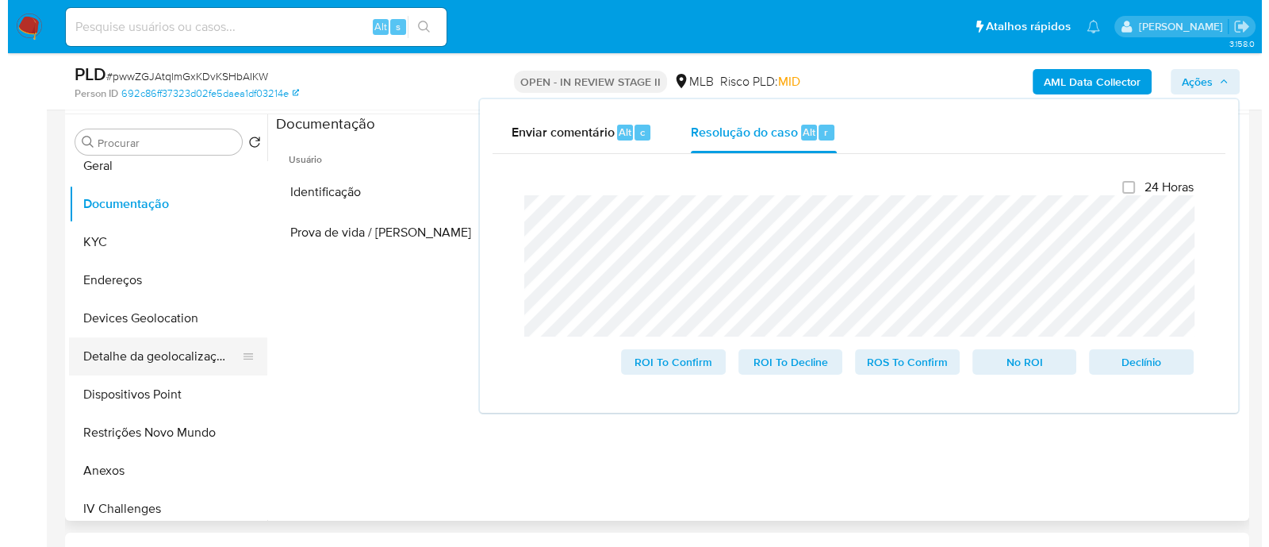
scroll to position [198, 0]
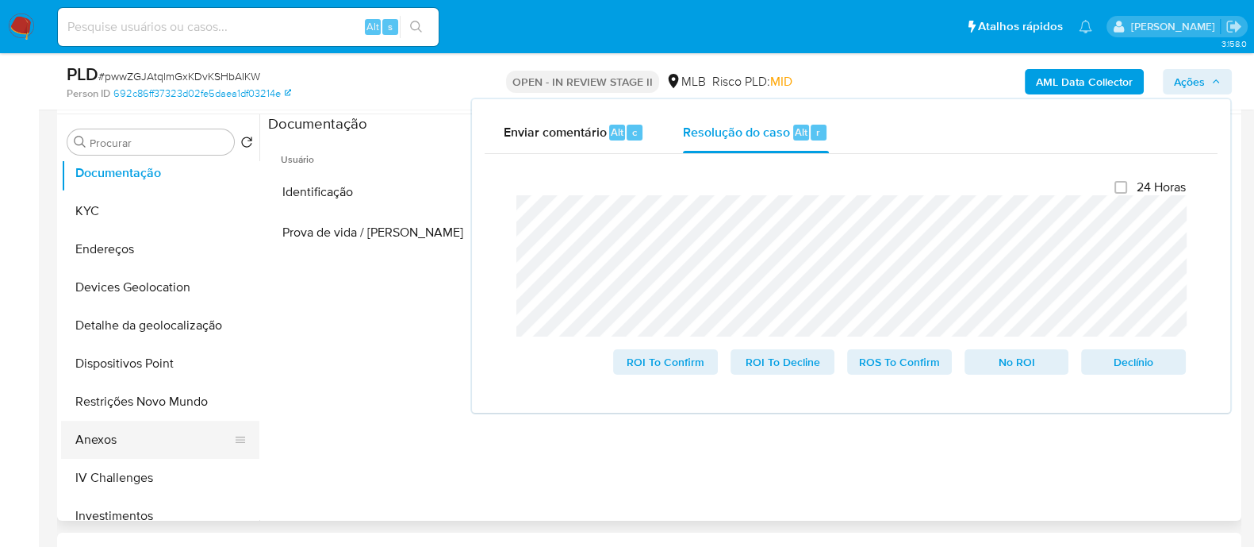
click at [114, 439] on button "Anexos" at bounding box center [154, 439] width 186 height 38
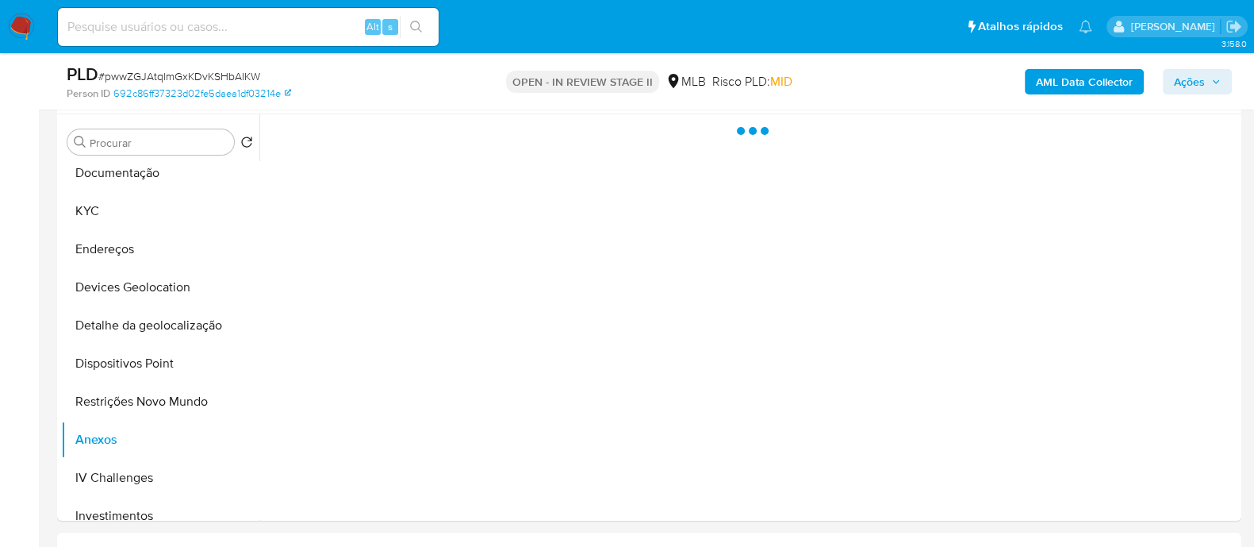
click at [170, 71] on span "# pwwZGJAtqlmGxKDvKSHbAIKW" at bounding box center [179, 76] width 162 height 16
copy span "pwwZGJAtqlmGxKDvKSHbAIKW"
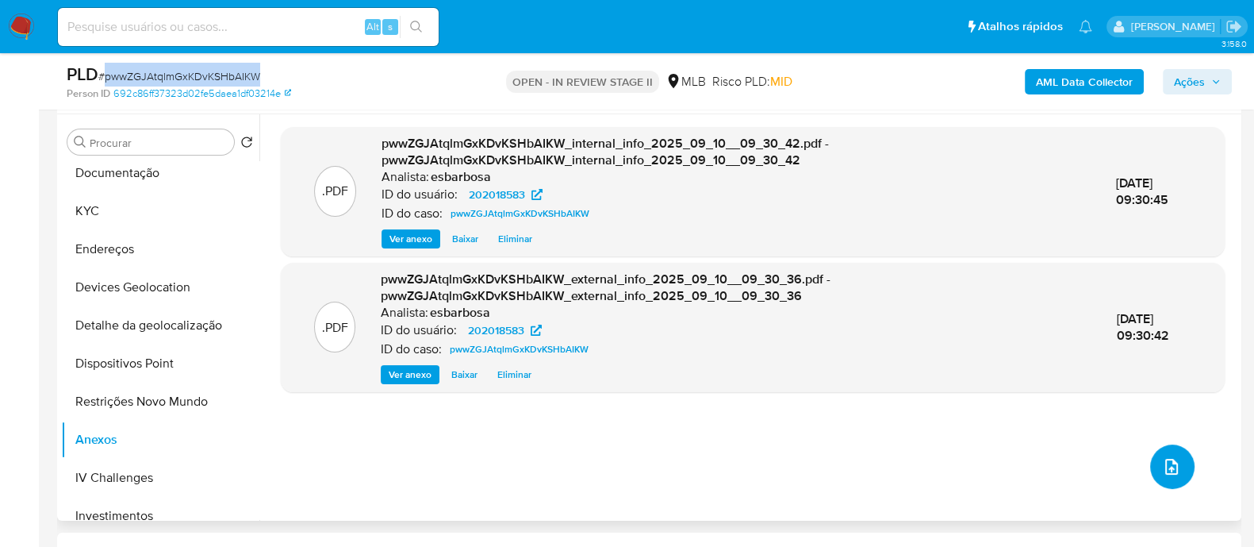
click at [1166, 466] on icon "upload-file" at bounding box center [1171, 466] width 19 height 19
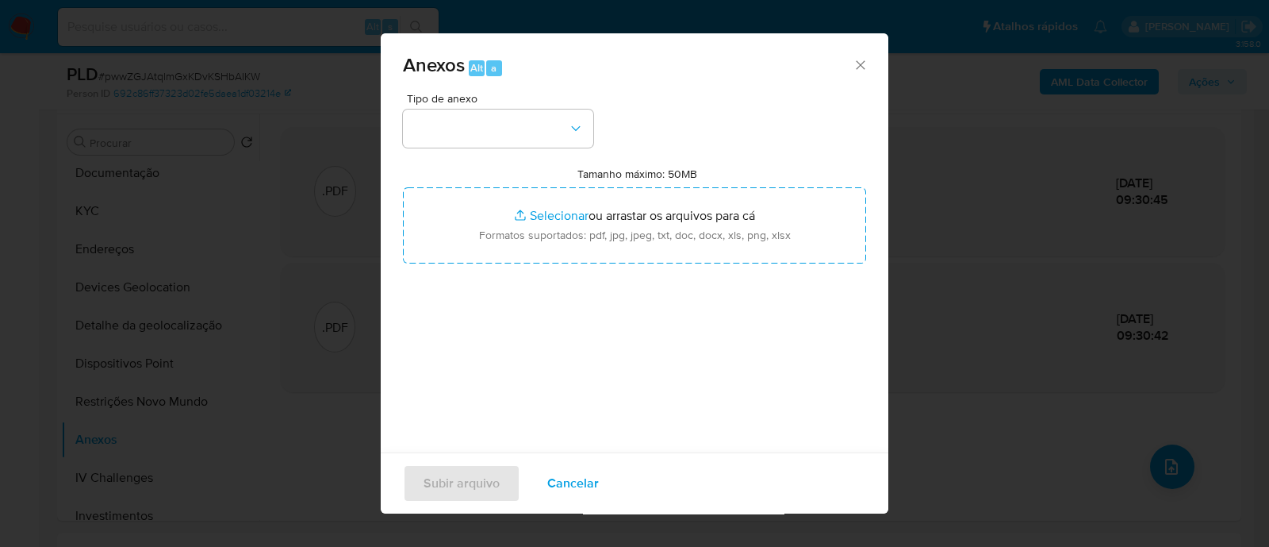
click at [562, 126] on button "button" at bounding box center [498, 128] width 190 height 38
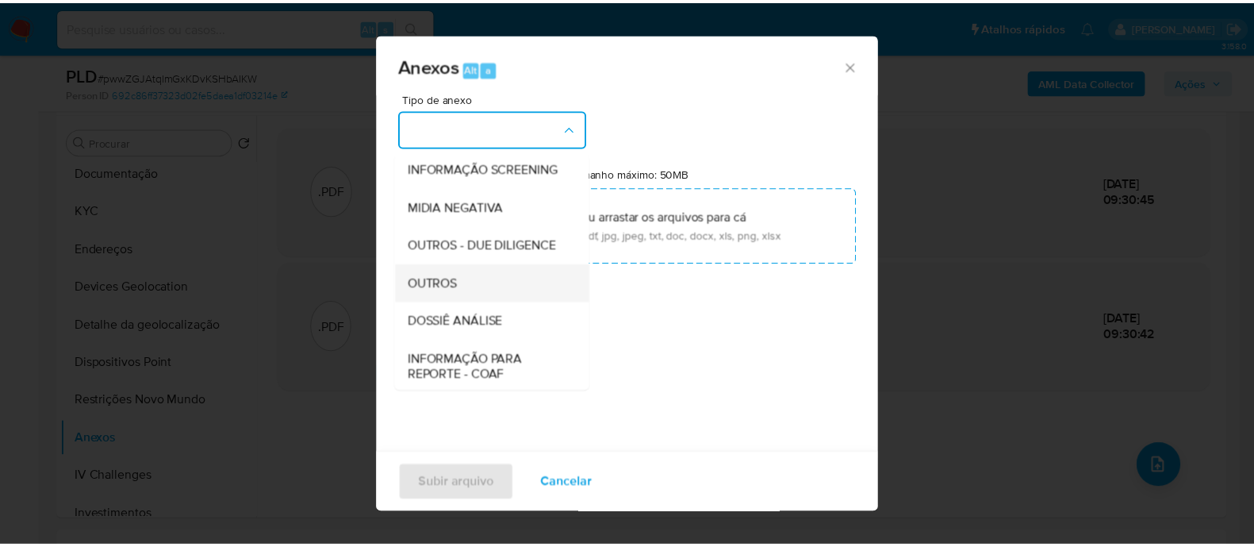
scroll to position [244, 0]
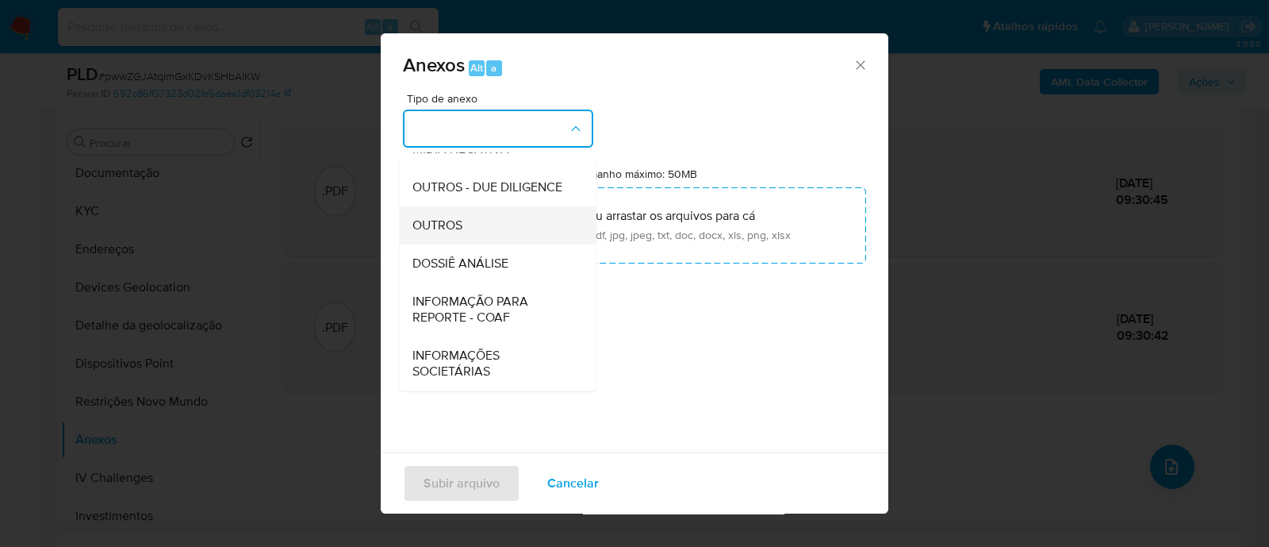
click at [455, 227] on span "OUTROS" at bounding box center [438, 225] width 50 height 16
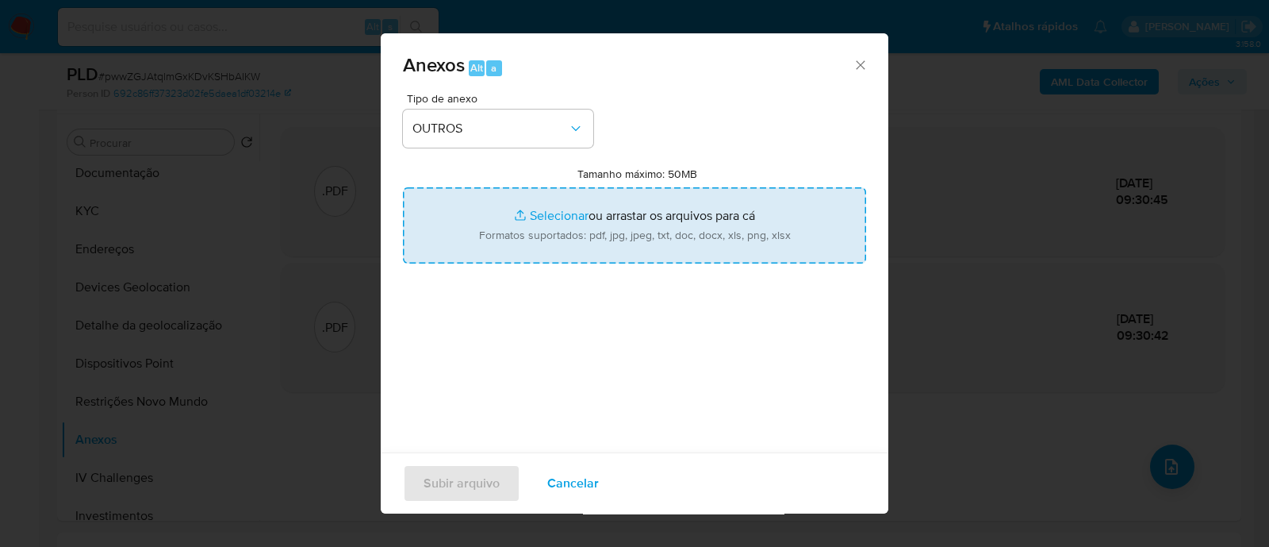
click at [562, 211] on input "Tamanho máximo: 50MB Selecionar arquivos" at bounding box center [634, 225] width 463 height 76
type input "C:\fakepath\Declinio SAR - pwwZGJAtqlmGxKDvKSHbAIKW - CPF 21382857829 - MARIA D…"
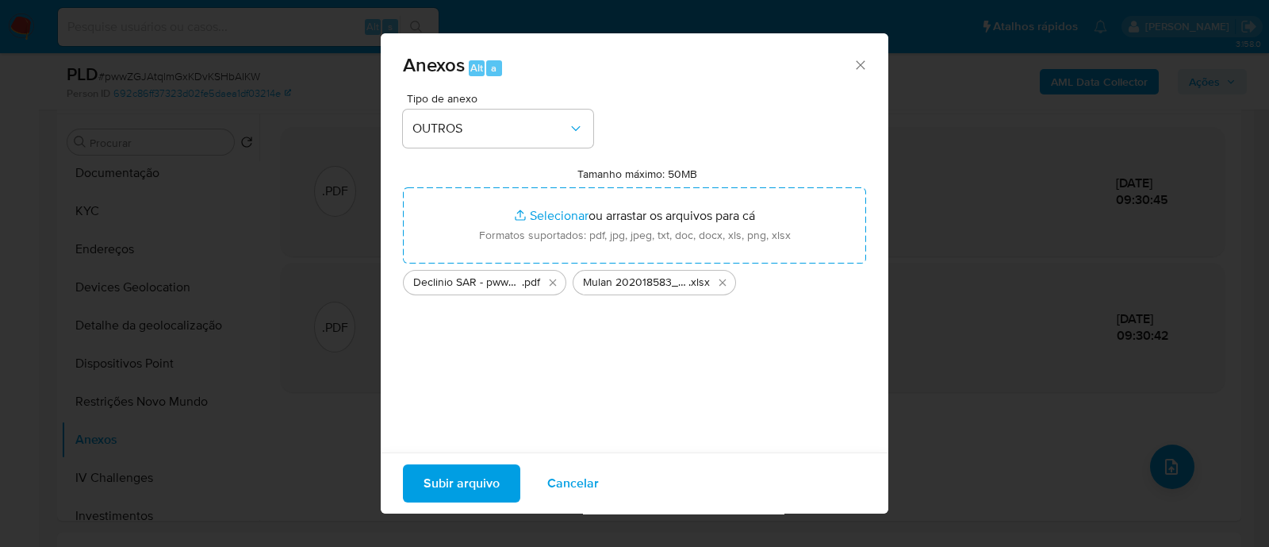
click at [478, 488] on span "Subir arquivo" at bounding box center [462, 483] width 76 height 35
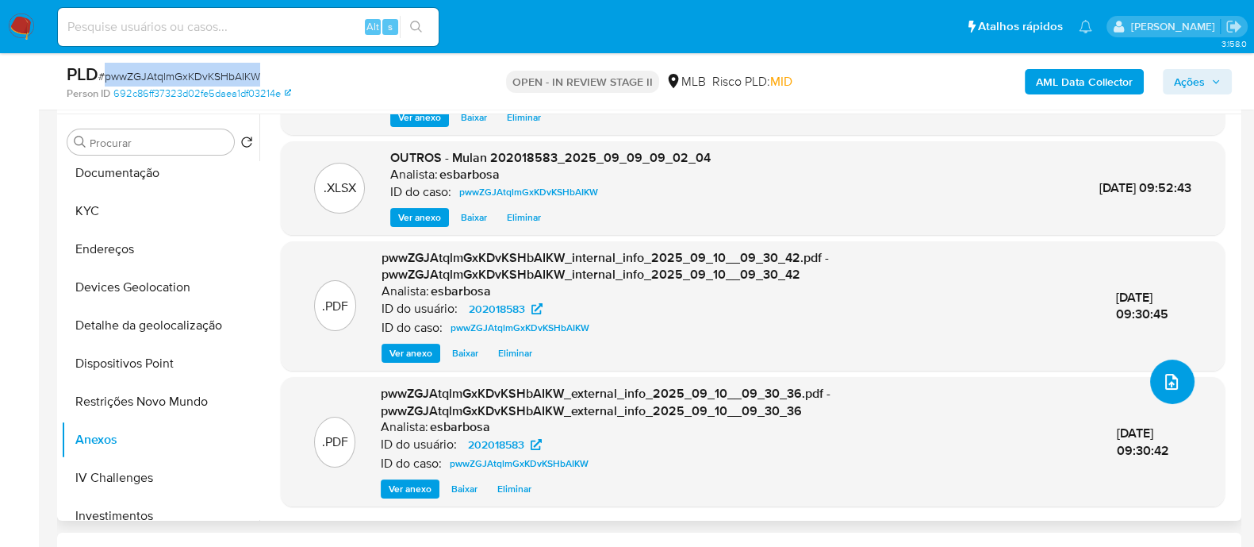
scroll to position [0, 0]
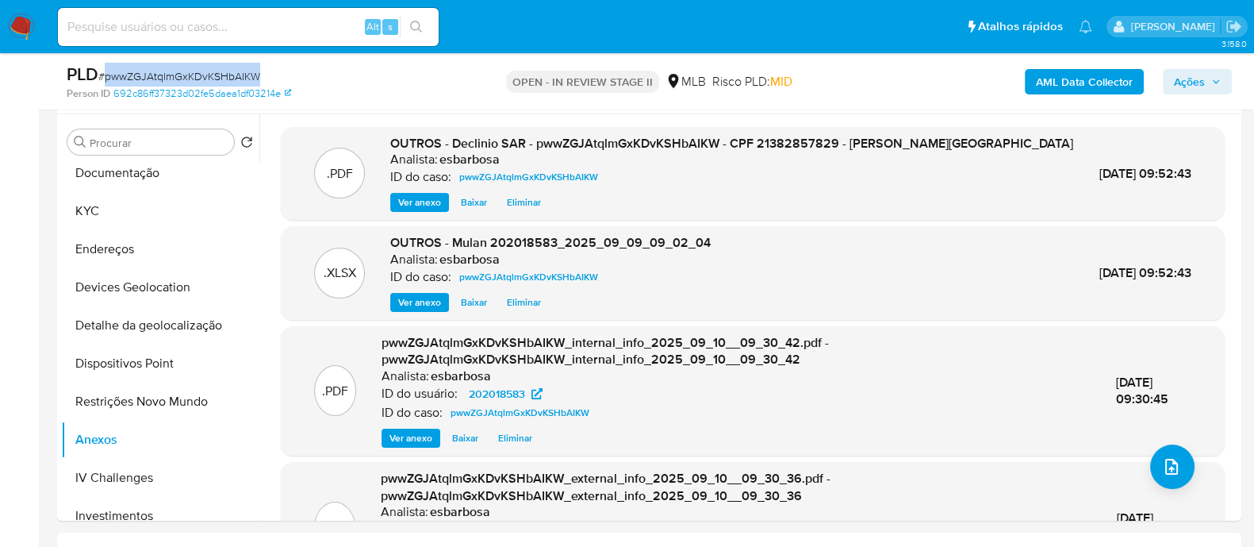
click at [1178, 81] on span "Ações" at bounding box center [1189, 81] width 31 height 25
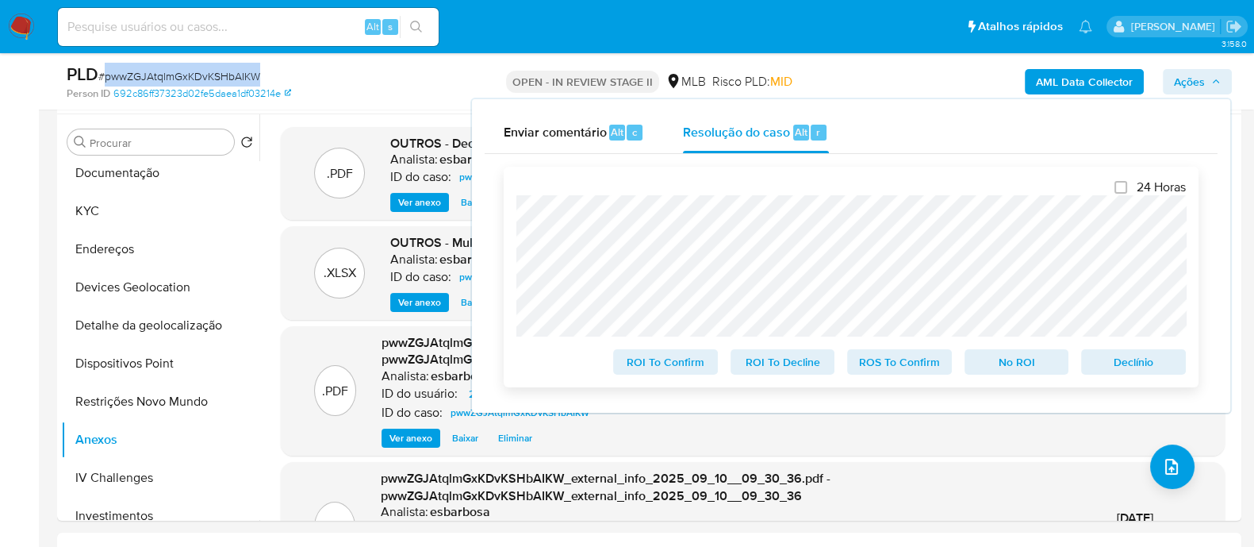
click at [1013, 373] on span "No ROI" at bounding box center [1017, 362] width 83 height 22
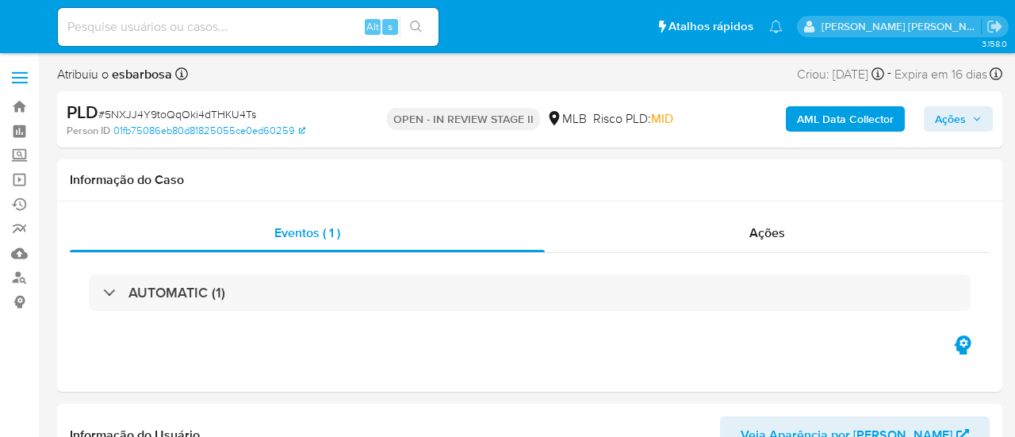
select select "10"
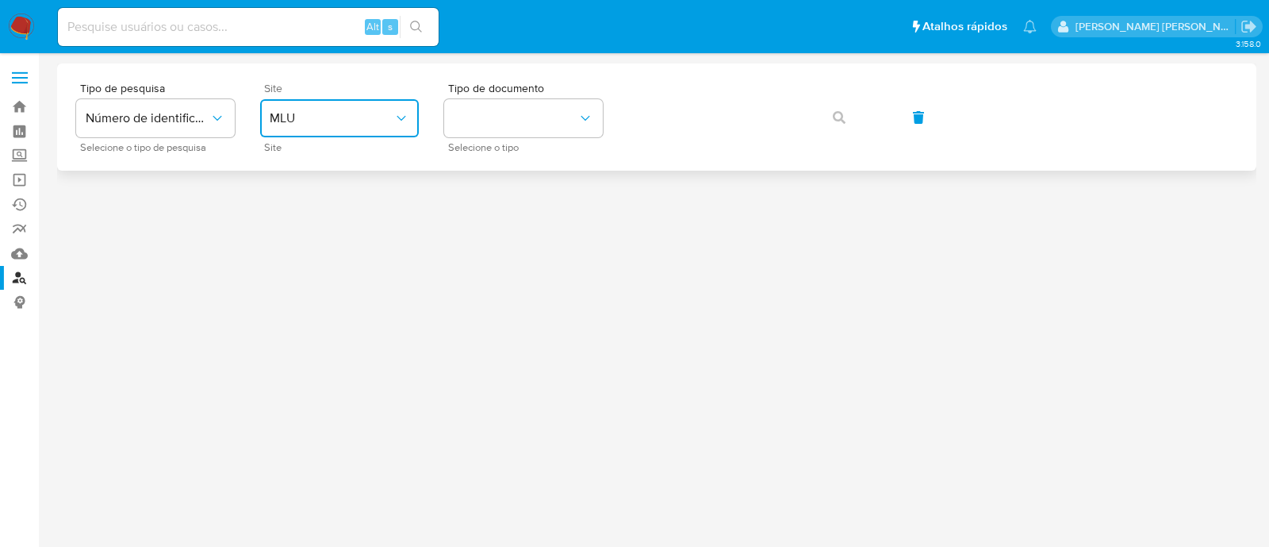
click at [351, 112] on span "MLU" at bounding box center [332, 118] width 124 height 16
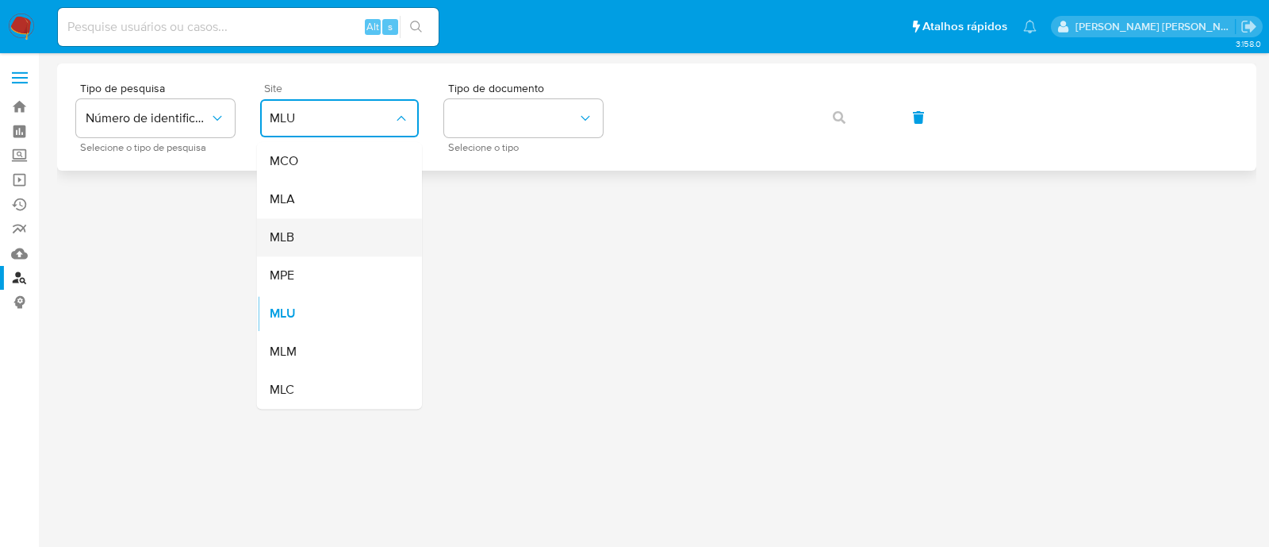
click at [340, 230] on div "MLB" at bounding box center [335, 237] width 130 height 38
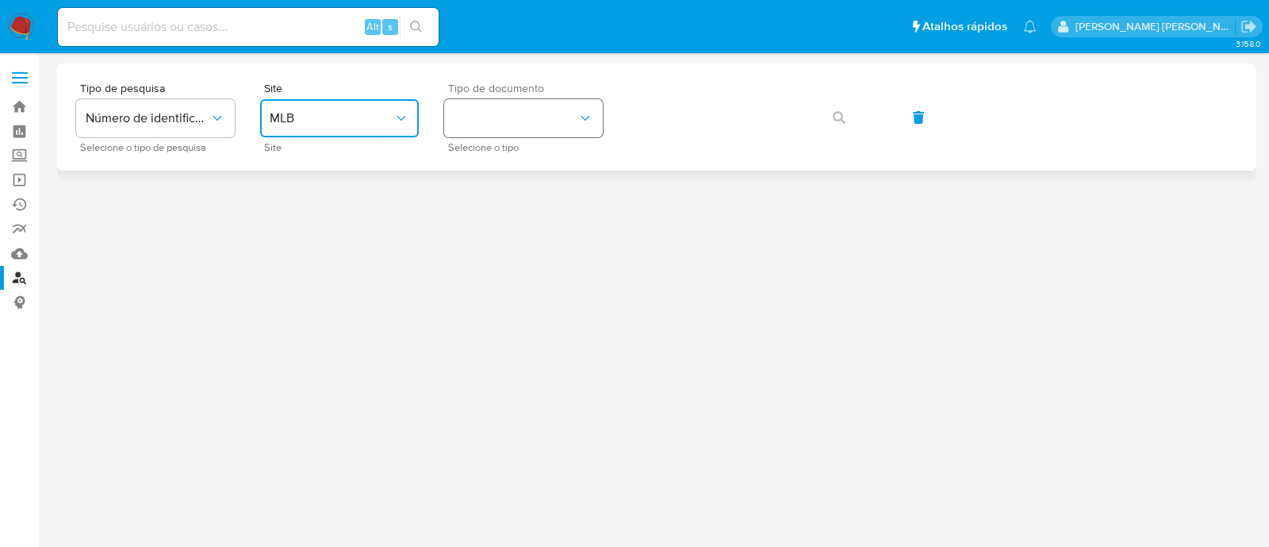
click at [537, 114] on button "identificationType" at bounding box center [523, 118] width 159 height 38
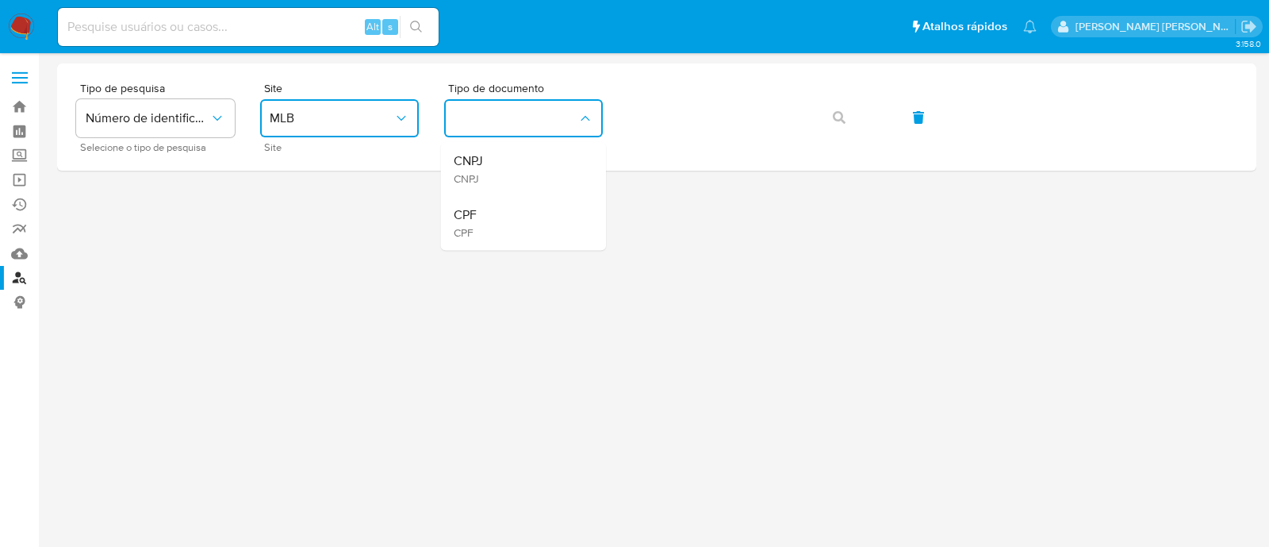
drag, startPoint x: 501, startPoint y: 222, endPoint x: 541, endPoint y: 197, distance: 47.8
click at [501, 222] on div "CPF CPF" at bounding box center [519, 223] width 130 height 54
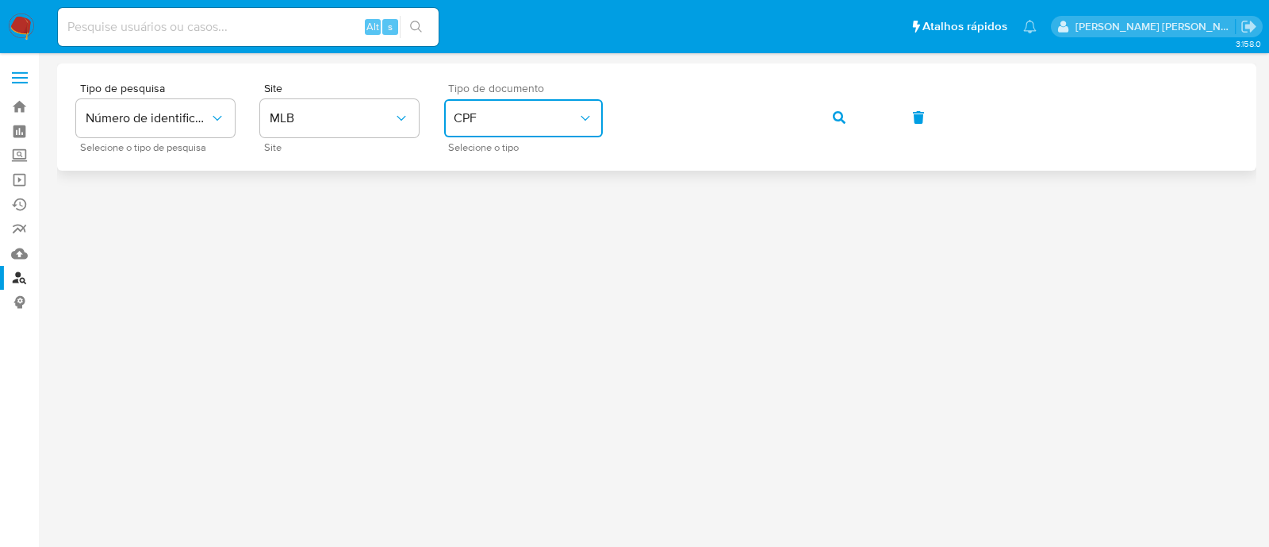
click at [590, 114] on div "Tipo de pesquisa Número de identificação Selecione o tipo de pesquisa Site MLB …" at bounding box center [656, 117] width 1161 height 69
click at [845, 122] on button "button" at bounding box center [839, 117] width 54 height 38
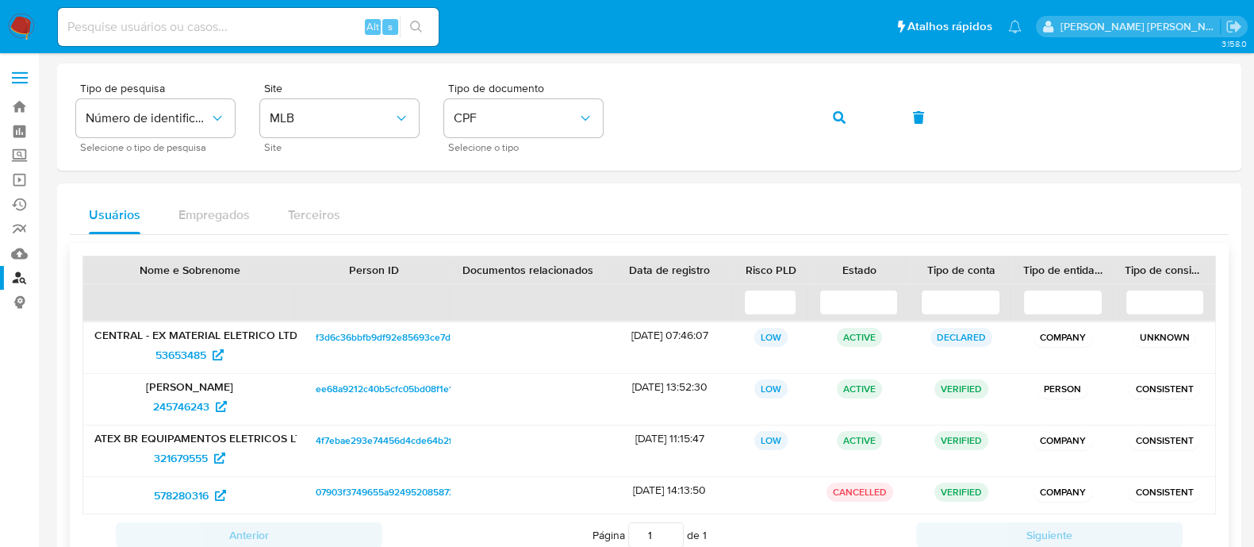
scroll to position [98, 0]
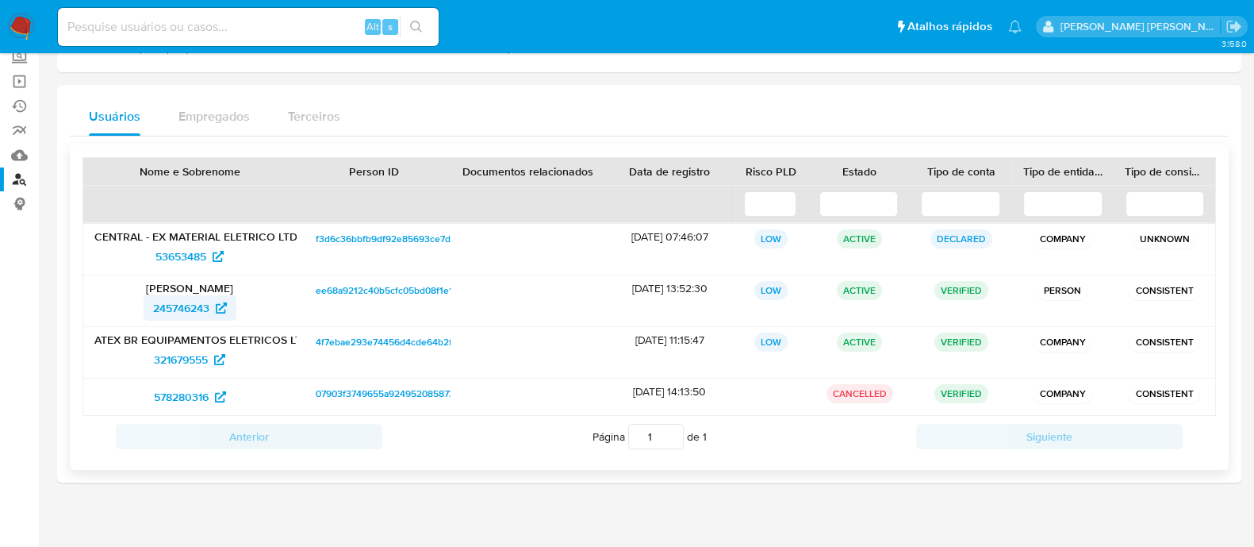
click at [187, 305] on span "245746243" at bounding box center [181, 307] width 56 height 25
click at [186, 259] on span "53653485" at bounding box center [180, 256] width 51 height 25
click at [178, 359] on span "321679555" at bounding box center [181, 359] width 54 height 25
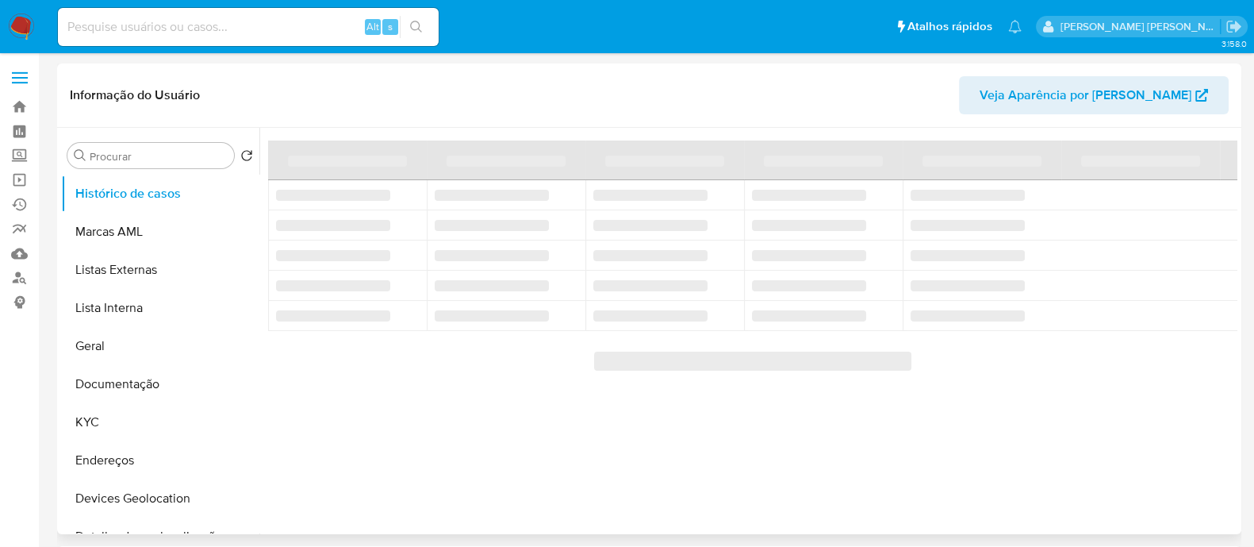
select select "10"
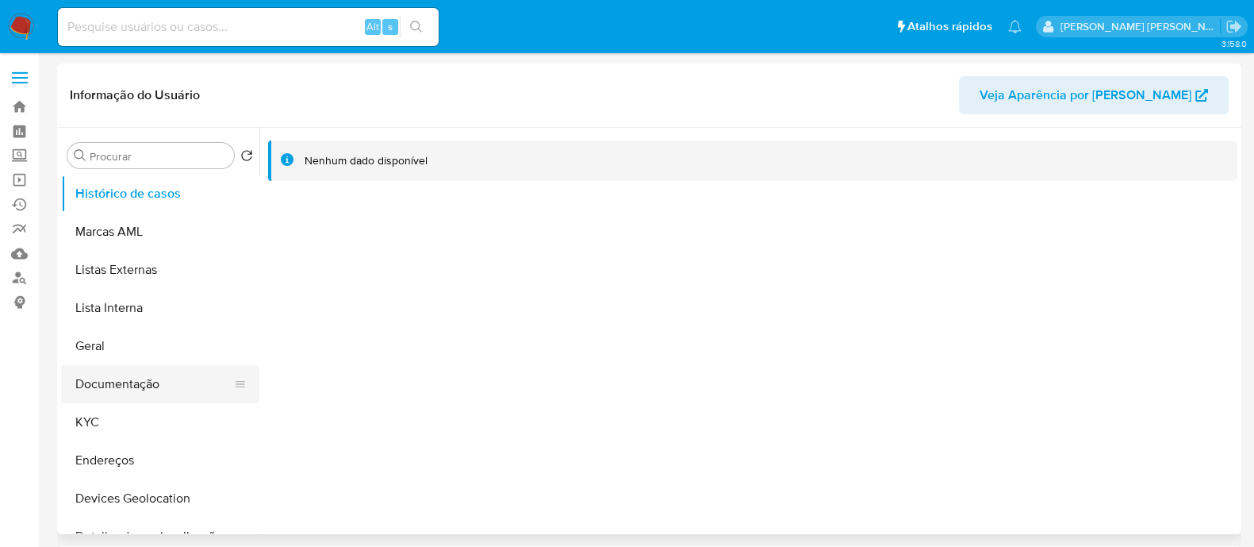
click at [144, 379] on button "Documentação" at bounding box center [154, 384] width 186 height 38
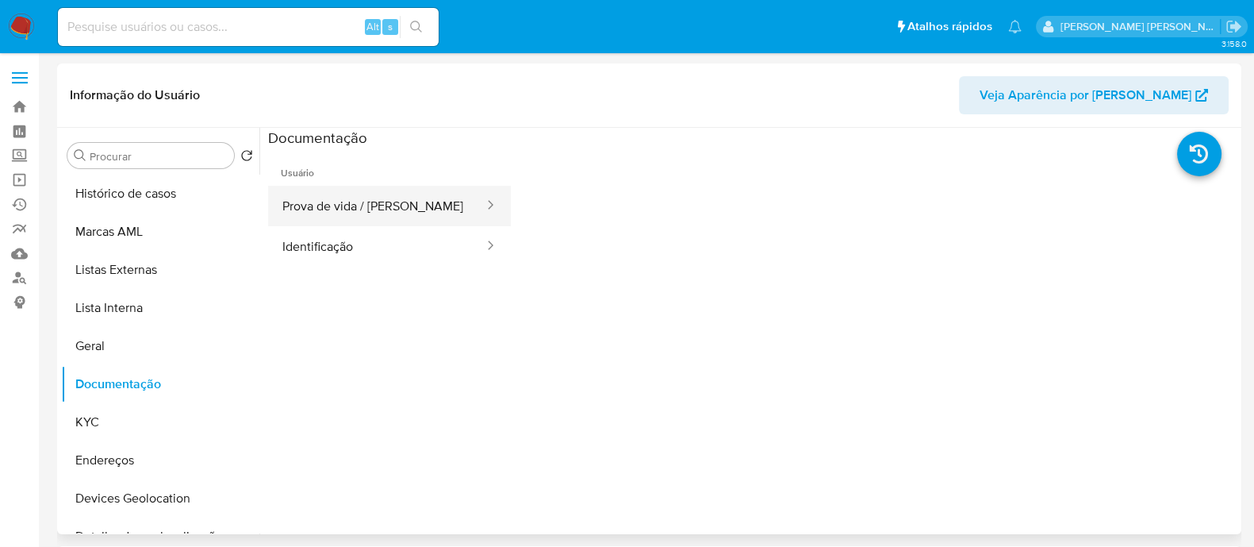
click at [331, 197] on button "Prova de vida / [PERSON_NAME]" at bounding box center [376, 206] width 217 height 40
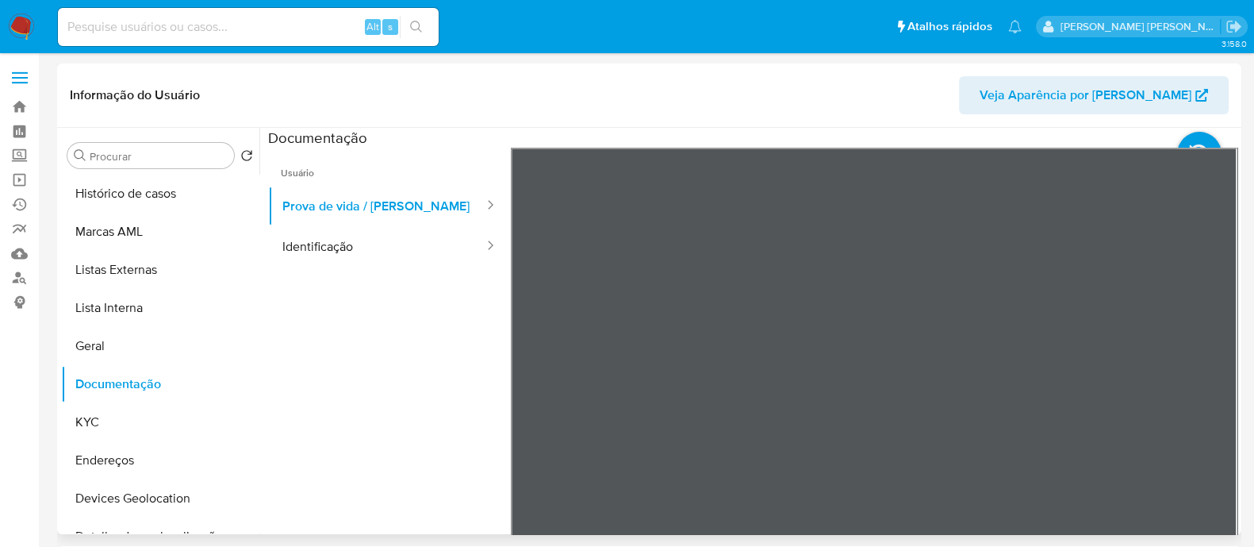
drag, startPoint x: 367, startPoint y: 251, endPoint x: 319, endPoint y: 184, distance: 83.0
click at [366, 251] on button "Identificação" at bounding box center [376, 246] width 217 height 40
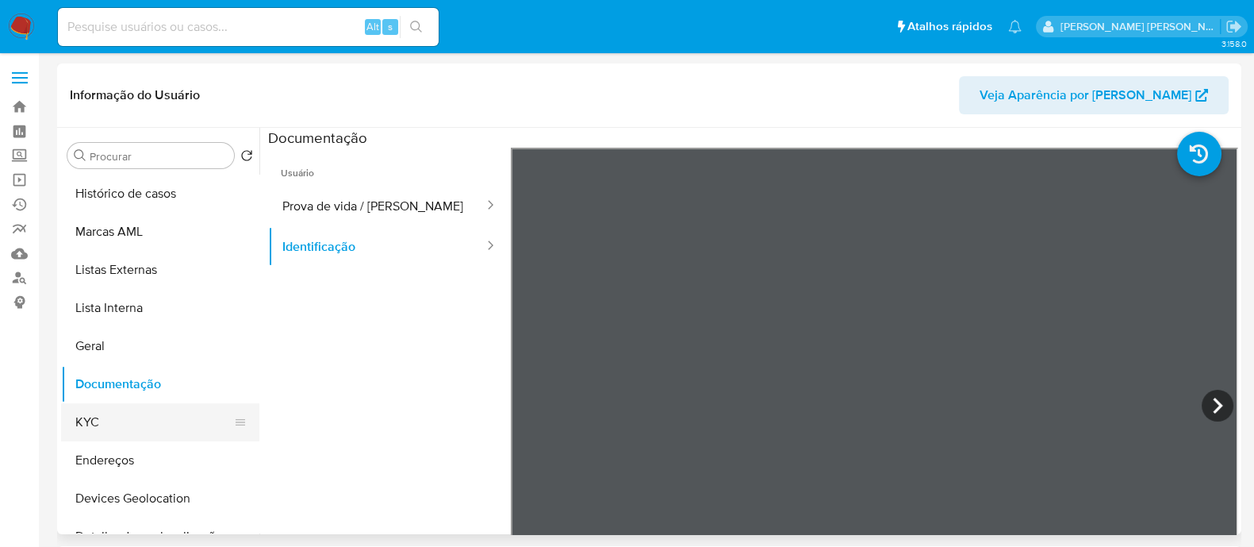
click at [123, 428] on button "KYC" at bounding box center [154, 422] width 186 height 38
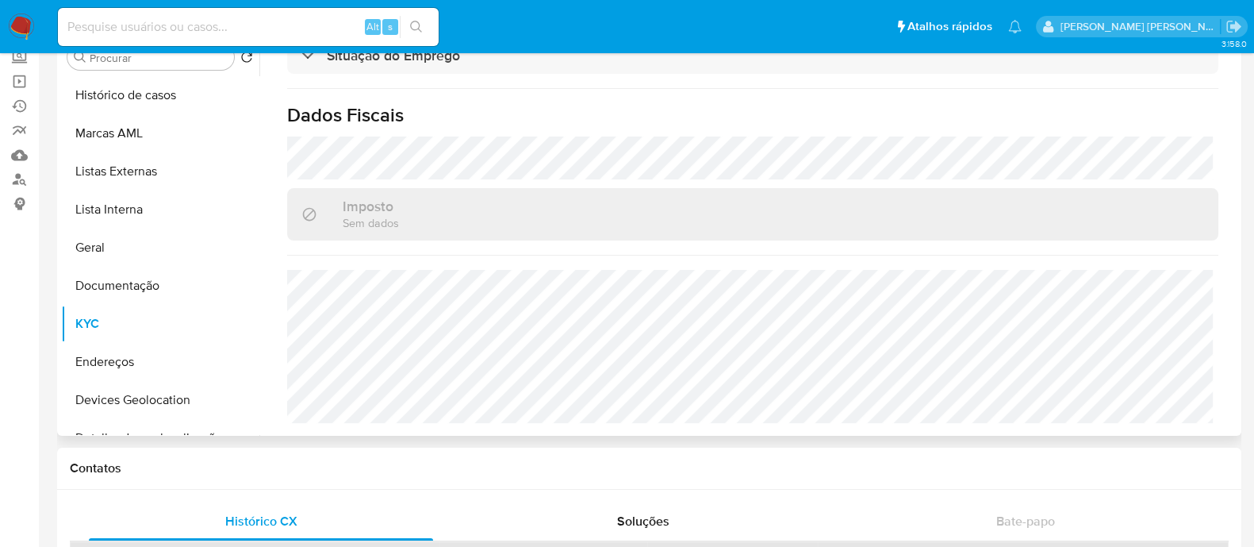
scroll to position [605, 0]
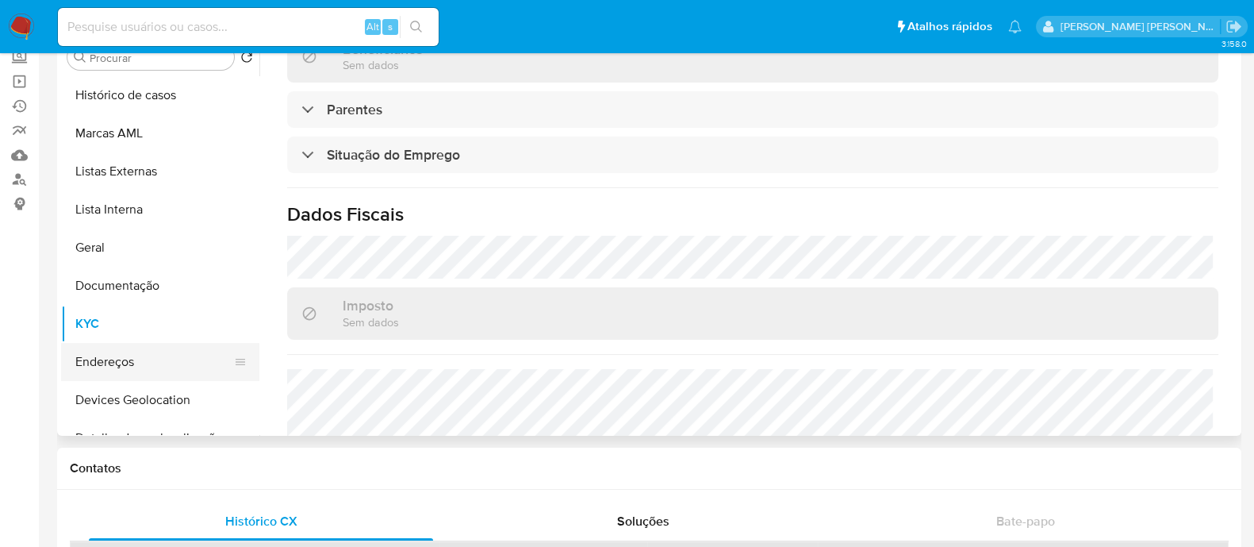
click at [143, 361] on button "Endereços" at bounding box center [154, 362] width 186 height 38
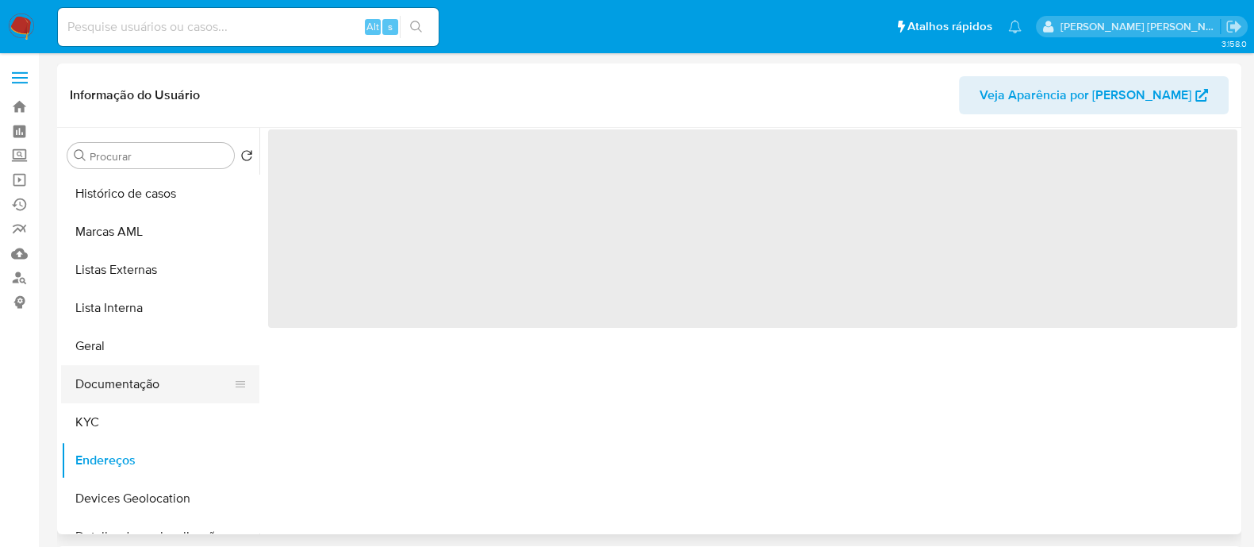
scroll to position [98, 0]
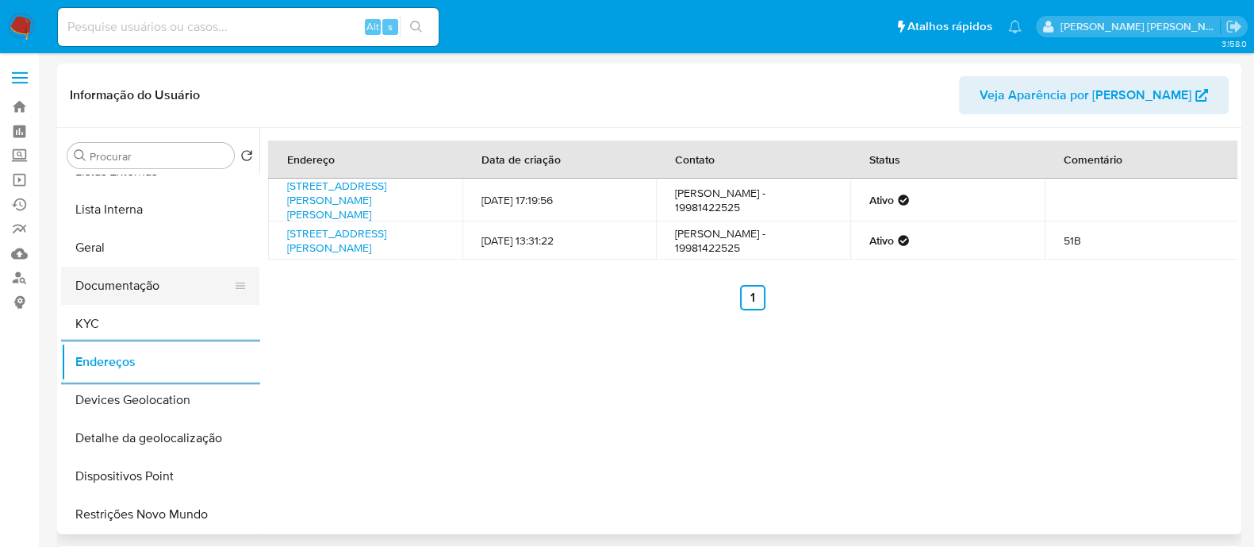
click at [127, 298] on button "Documentação" at bounding box center [154, 286] width 186 height 38
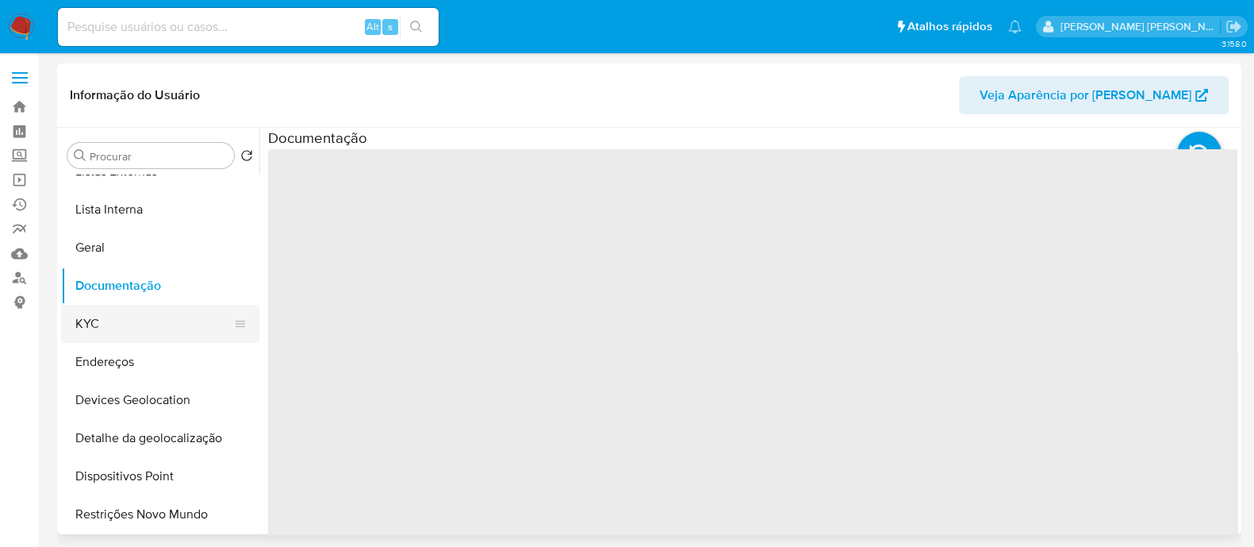
click at [127, 317] on button "KYC" at bounding box center [154, 324] width 186 height 38
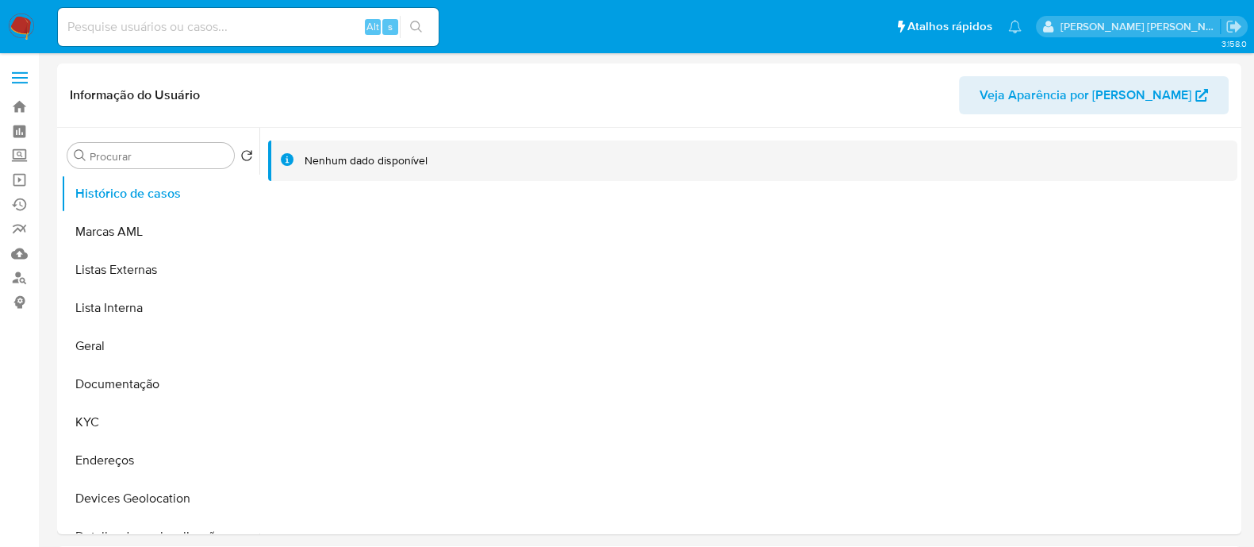
select select "10"
click at [127, 389] on button "Documentação" at bounding box center [154, 384] width 186 height 38
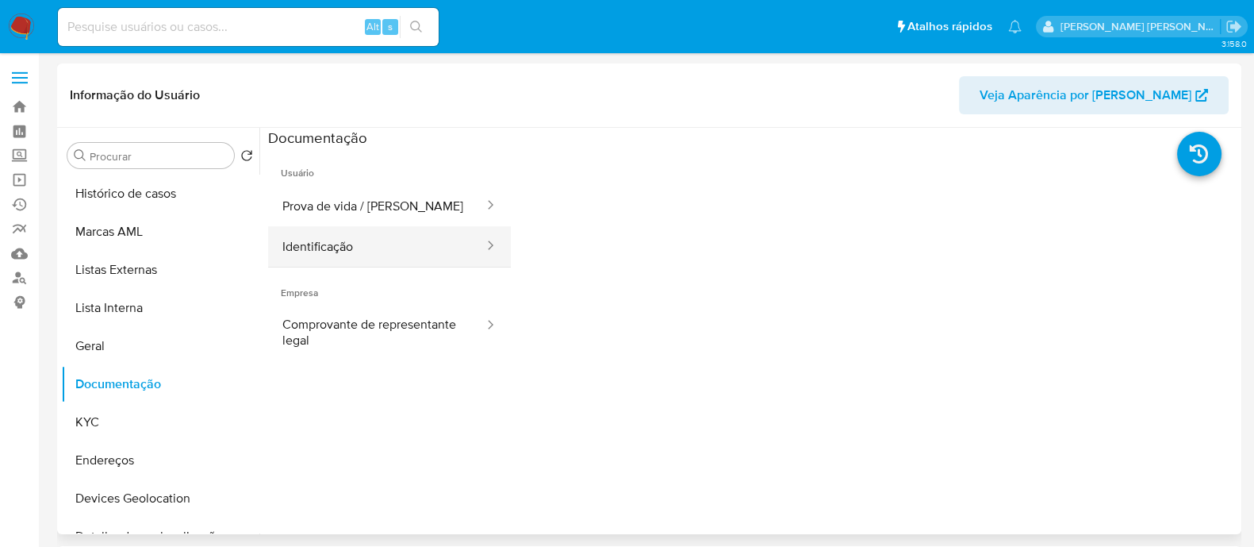
click at [360, 244] on button "Identificação" at bounding box center [376, 246] width 217 height 40
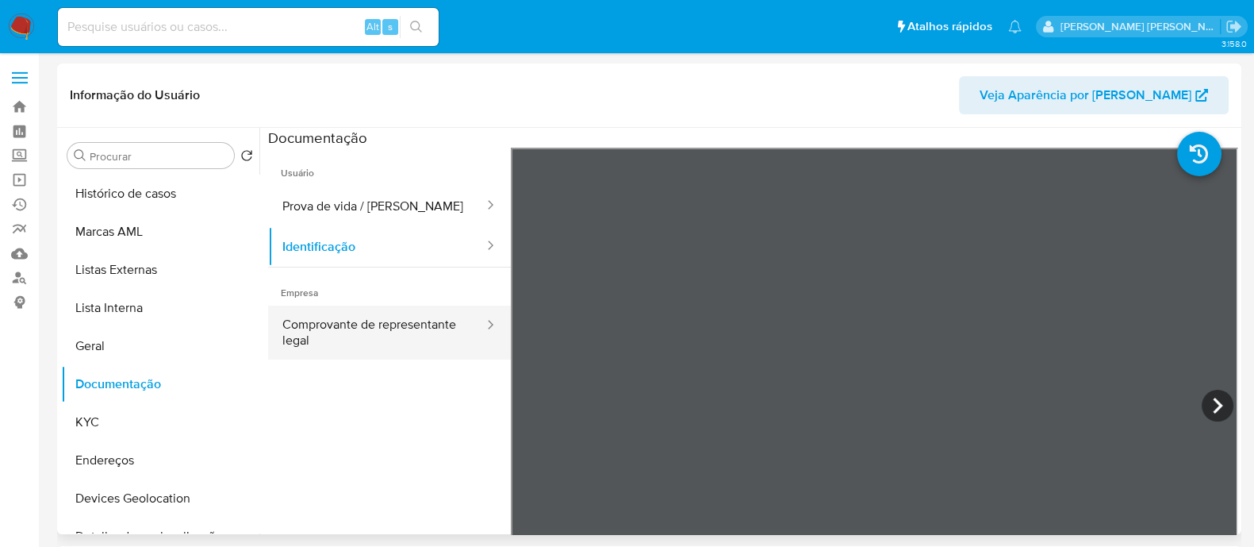
click at [355, 326] on button "Comprovante de representante legal" at bounding box center [376, 332] width 217 height 54
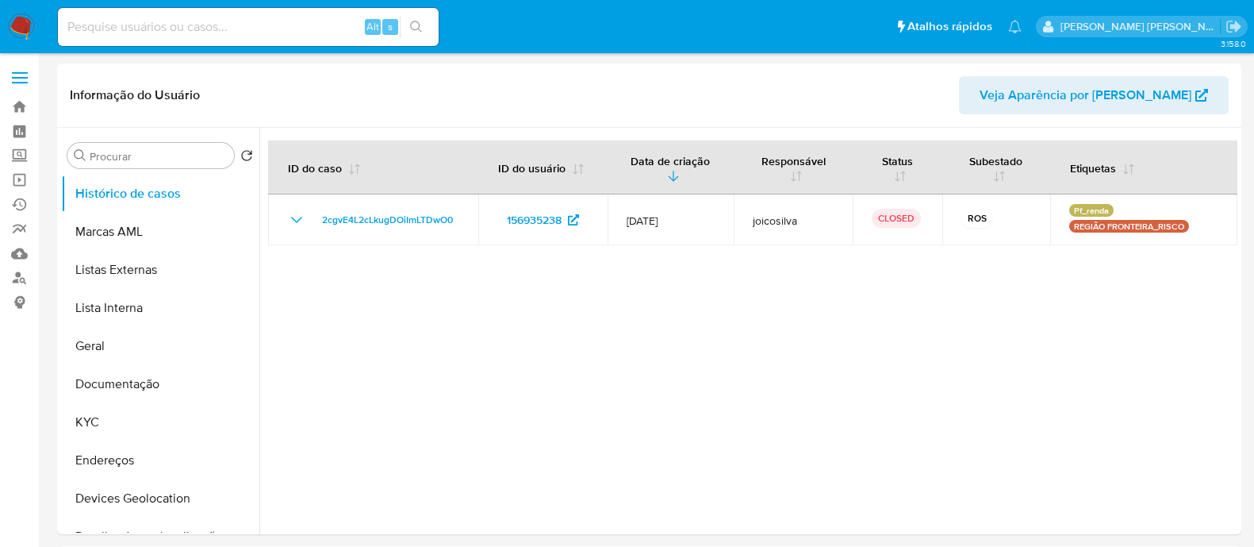
select select "10"
click at [107, 422] on button "KYC" at bounding box center [154, 422] width 186 height 38
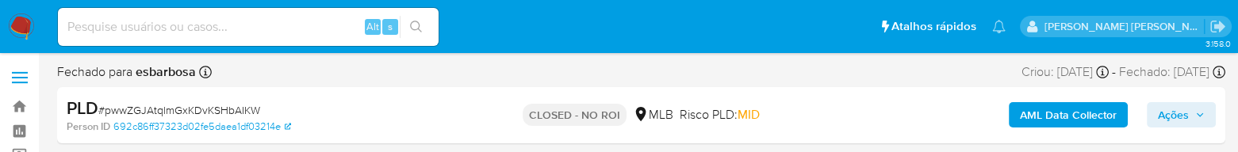
select select "10"
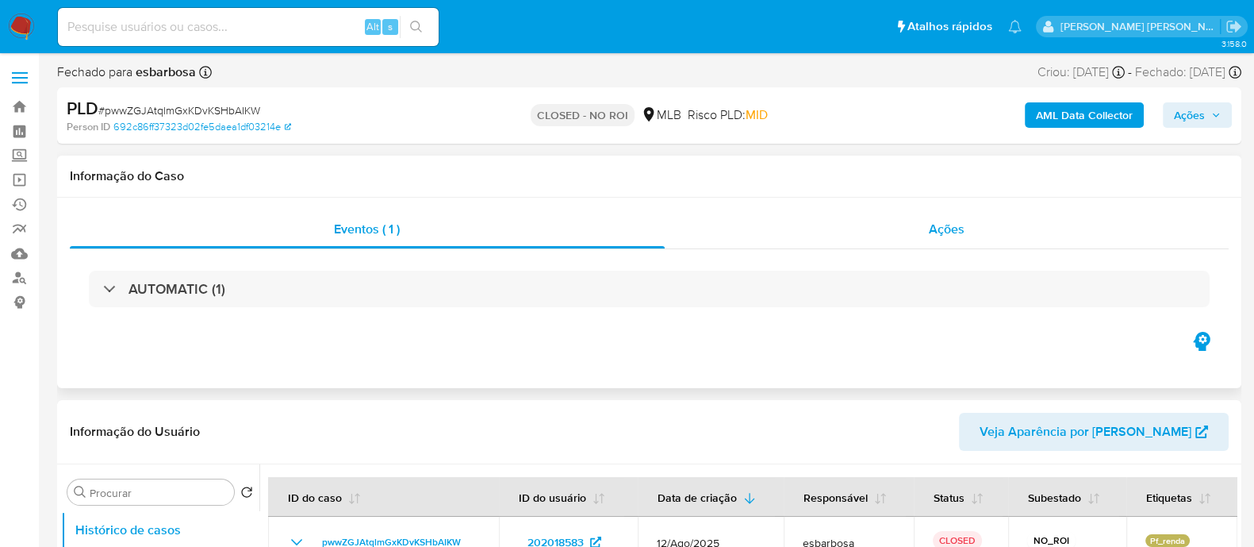
click at [747, 152] on div "Ações" at bounding box center [947, 229] width 565 height 38
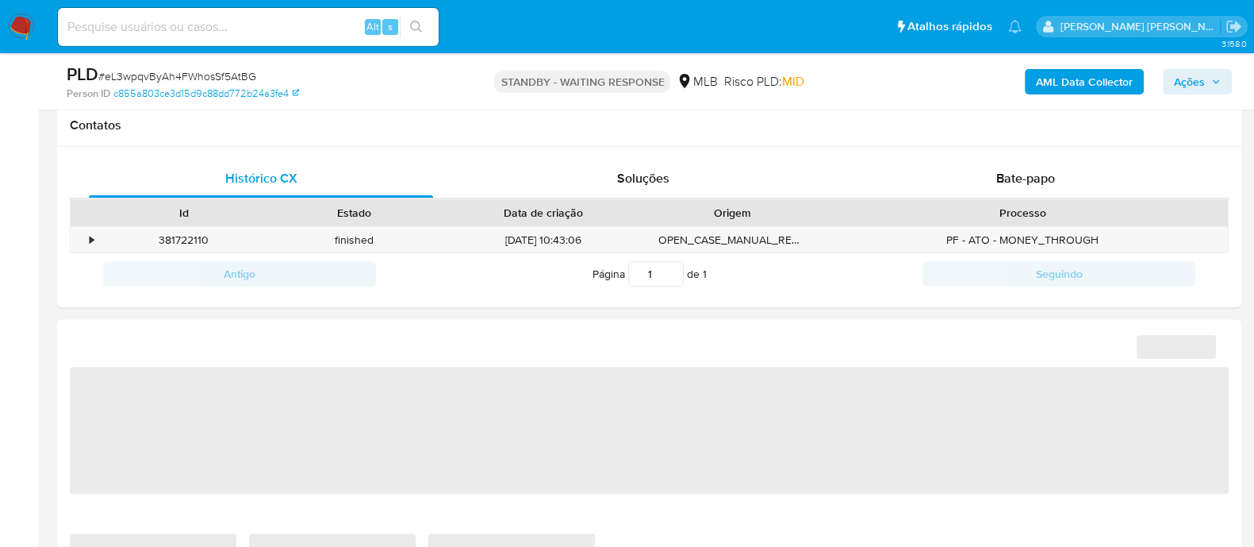
scroll to position [693, 0]
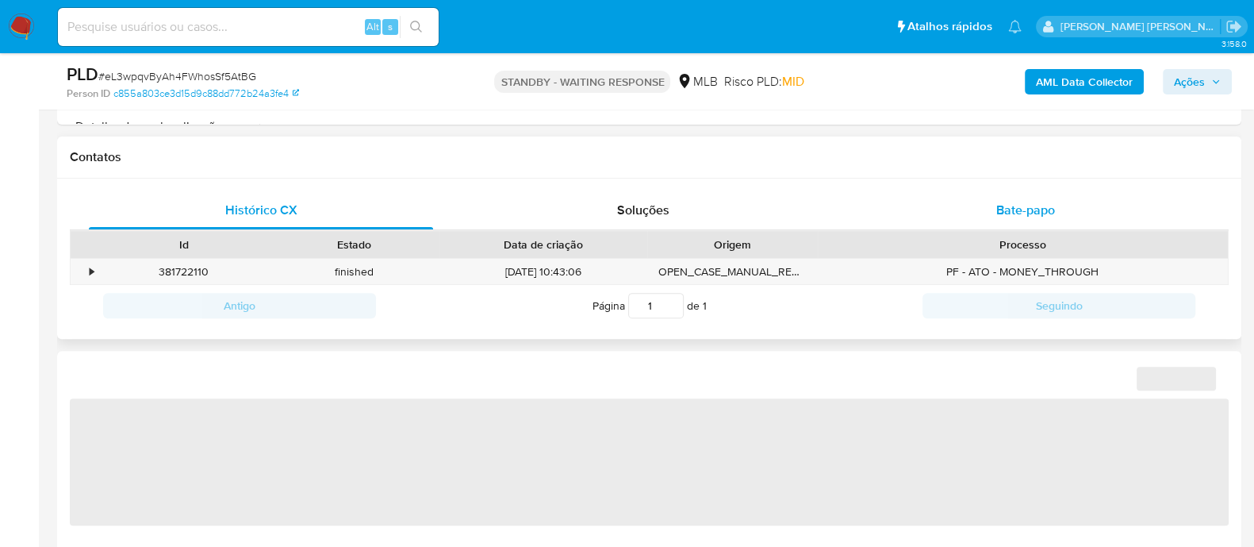
select select "10"
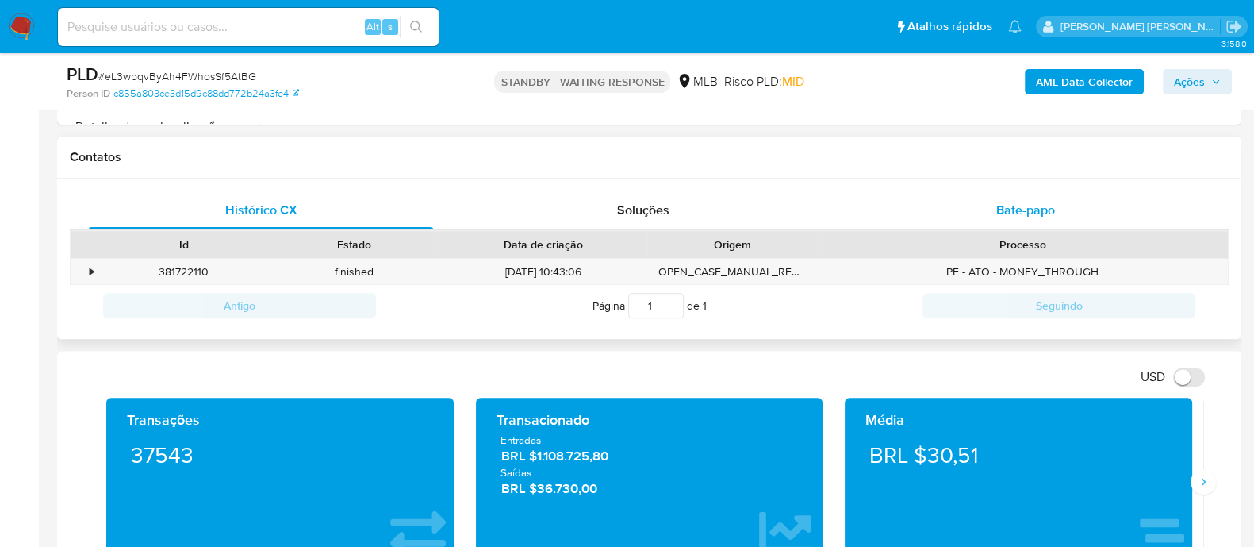
click at [954, 220] on div "Bate-papo" at bounding box center [1026, 210] width 344 height 38
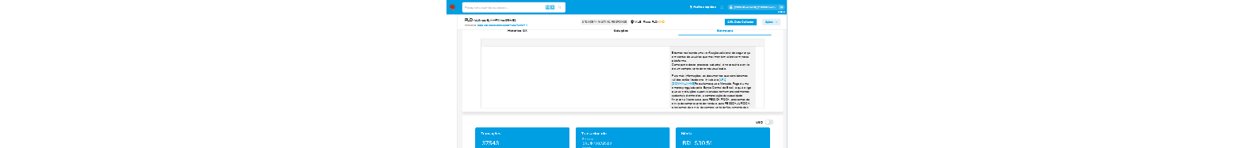
scroll to position [236, 0]
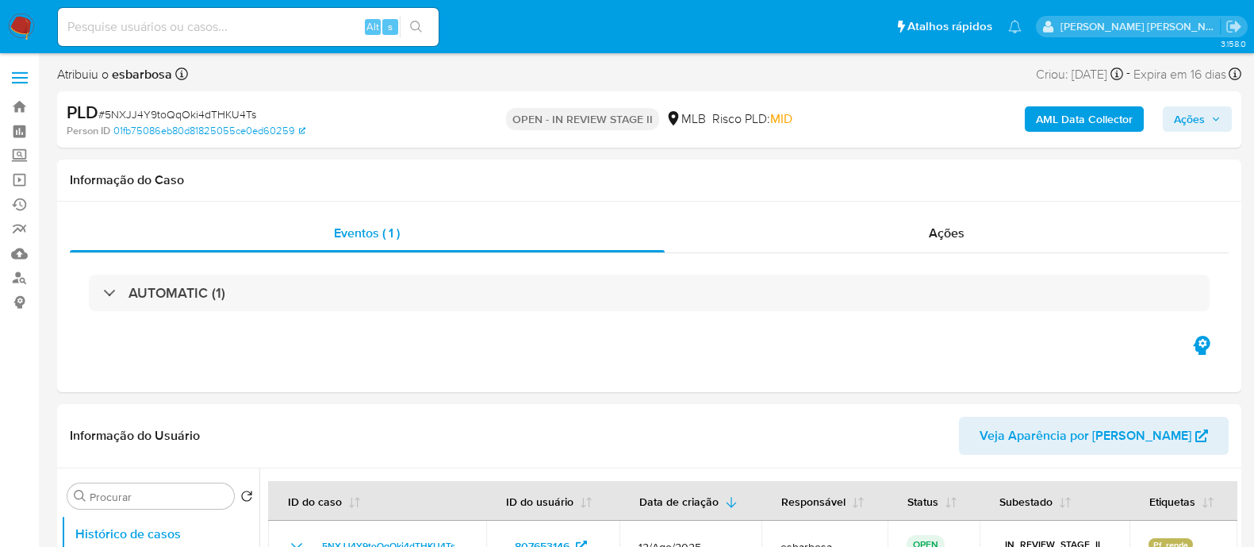
select select "10"
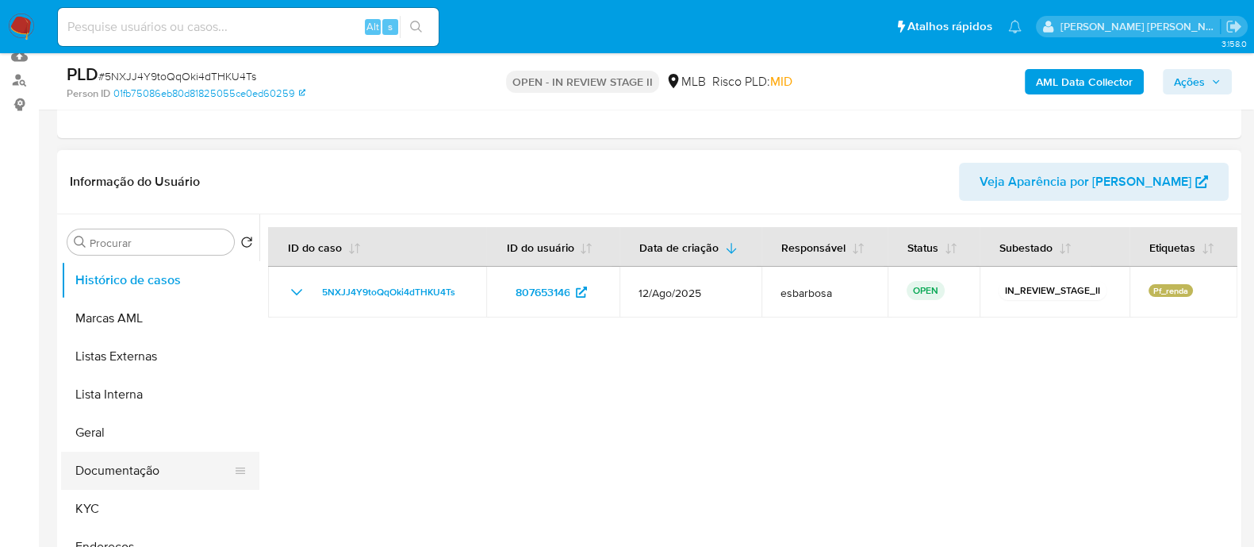
click at [130, 466] on button "Documentação" at bounding box center [154, 470] width 186 height 38
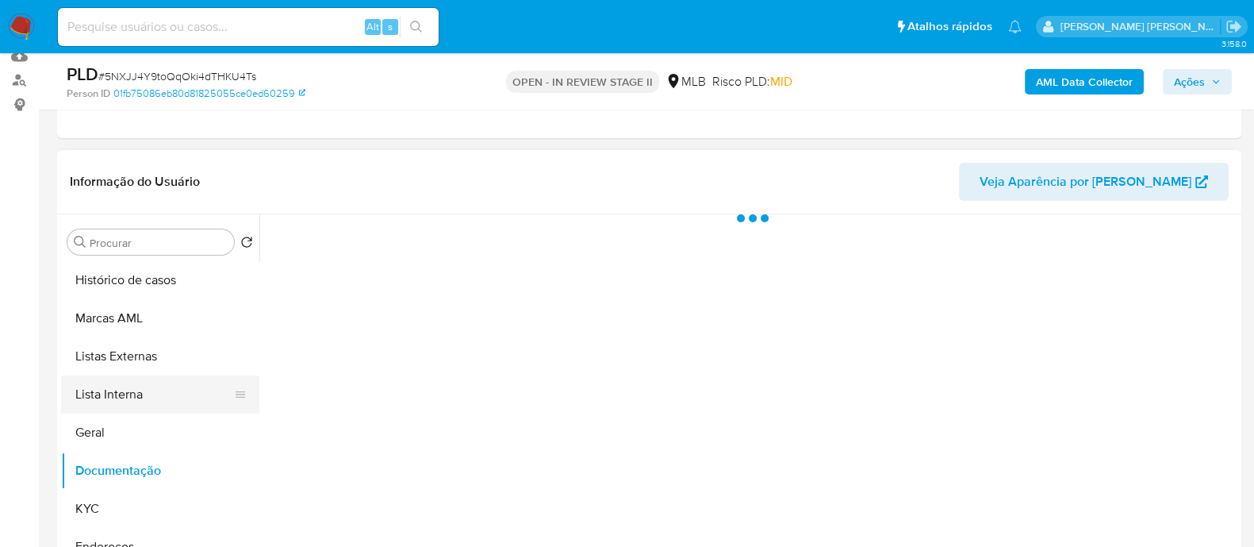
scroll to position [98, 0]
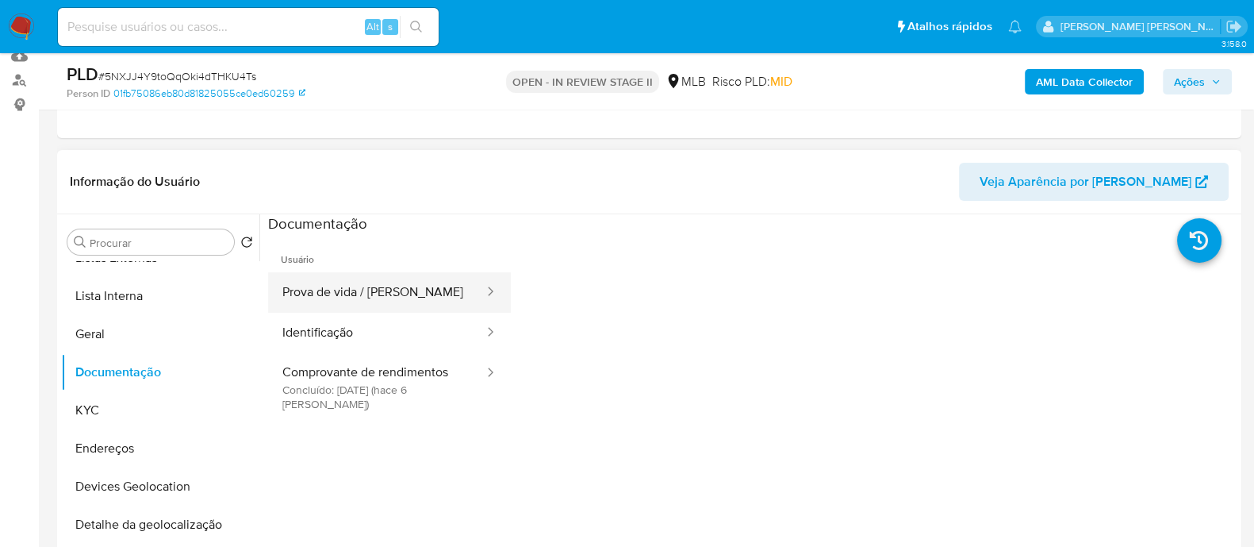
click at [380, 303] on button "Prova de vida / [PERSON_NAME]" at bounding box center [376, 292] width 217 height 40
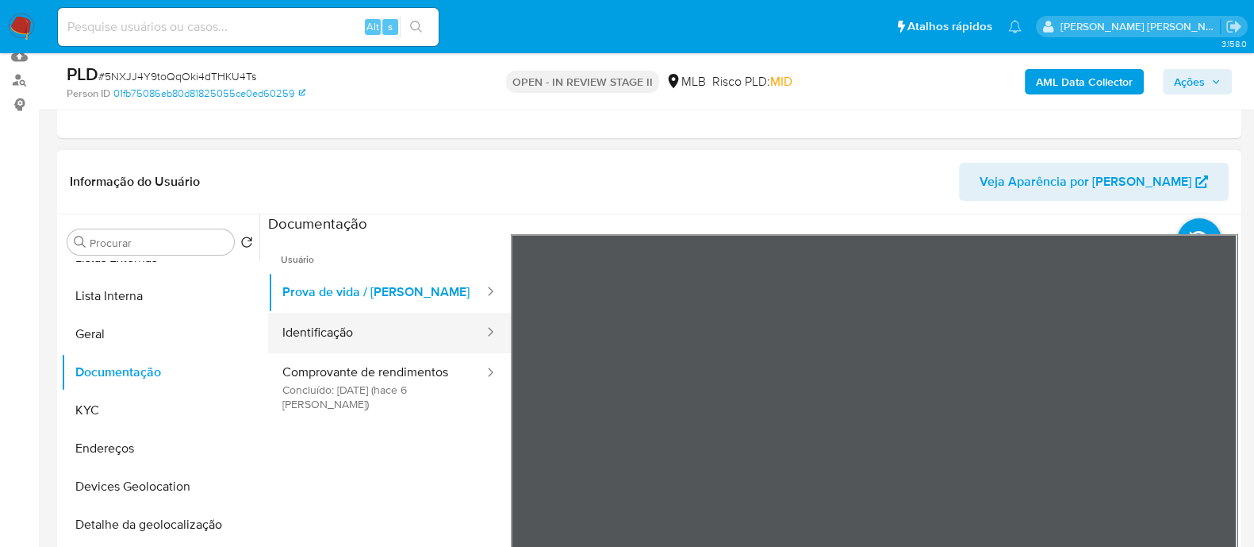
click at [353, 332] on button "Identificação" at bounding box center [376, 333] width 217 height 40
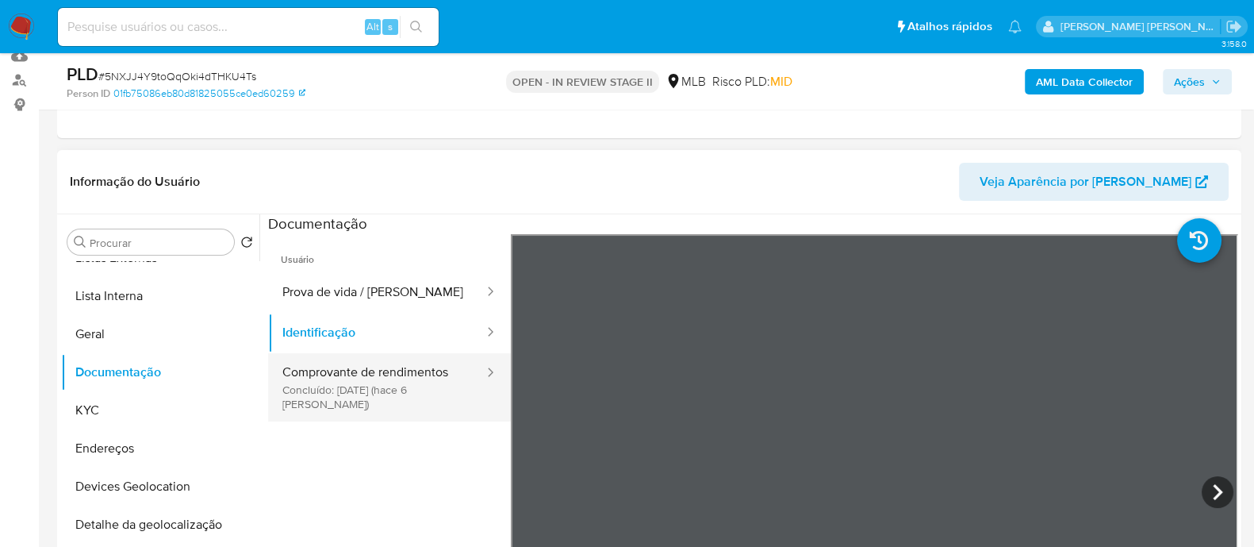
click at [368, 400] on button "Comprovante de rendimentos Concluído: [DATE] (hace 6 [PERSON_NAME])" at bounding box center [376, 387] width 217 height 68
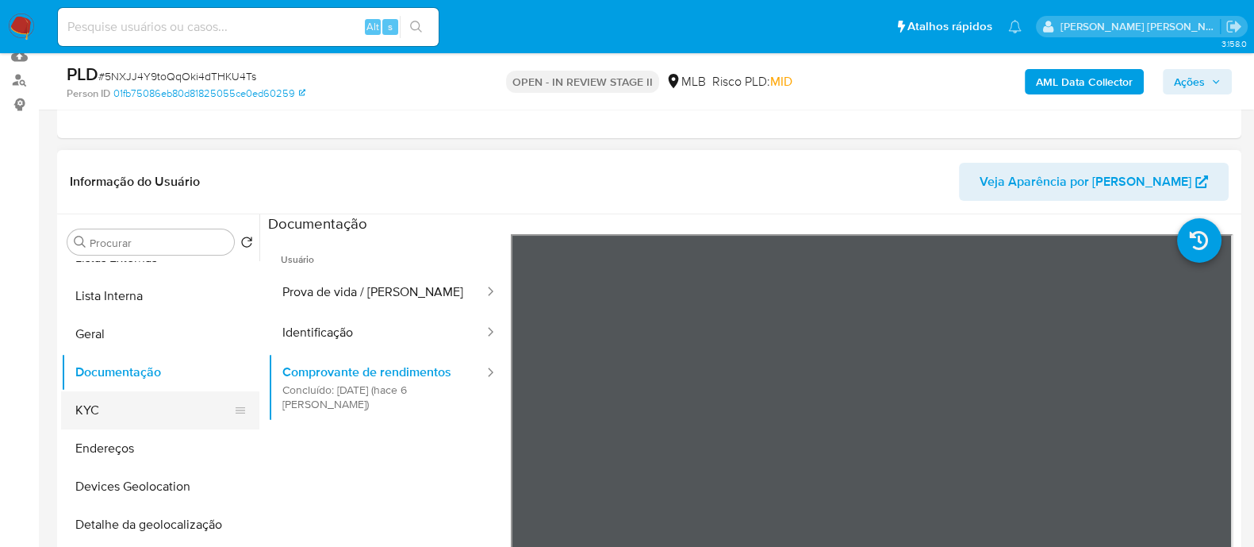
click at [131, 413] on button "KYC" at bounding box center [154, 410] width 186 height 38
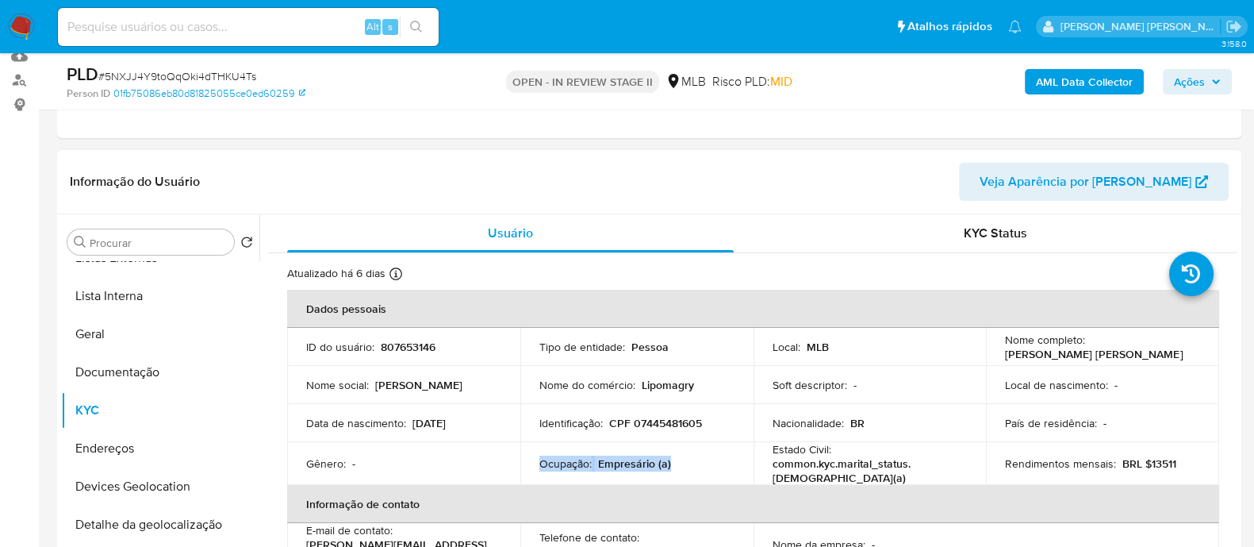
drag, startPoint x: 683, startPoint y: 463, endPoint x: 537, endPoint y: 462, distance: 146.0
click at [539, 462] on div "Ocupação : Empresário (a)" at bounding box center [636, 463] width 195 height 14
drag, startPoint x: 1174, startPoint y: 466, endPoint x: 1043, endPoint y: 462, distance: 131.0
click at [1043, 462] on div "Rendimentos mensais : BRL $13511" at bounding box center [1102, 463] width 195 height 14
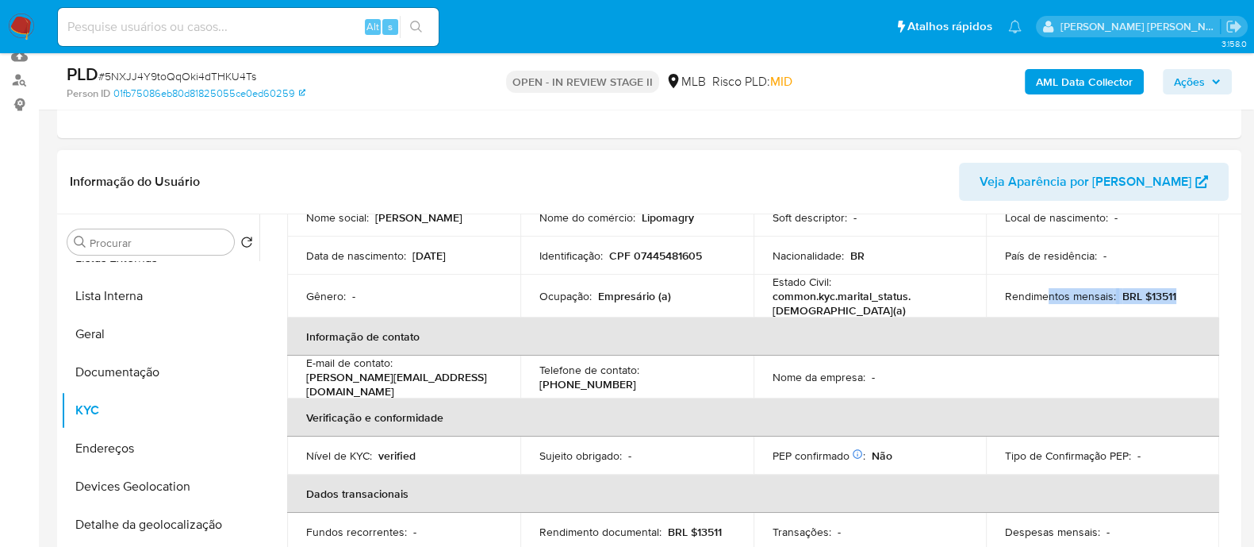
scroll to position [198, 0]
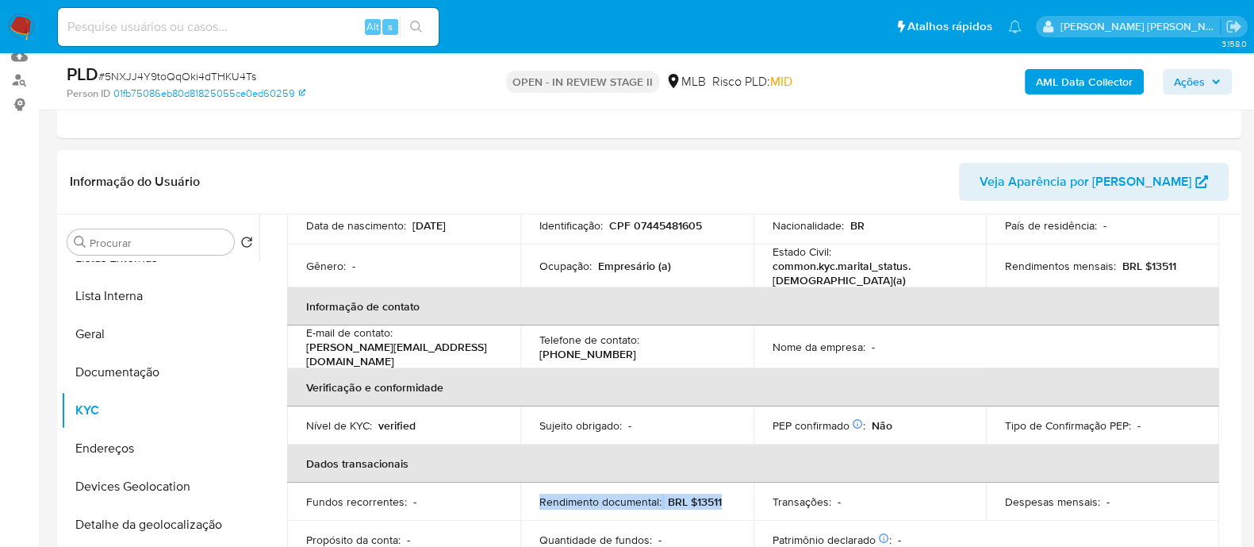
drag, startPoint x: 726, startPoint y: 491, endPoint x: 535, endPoint y: 490, distance: 190.4
click at [535, 490] on td "Rendimento documental : BRL $13511" at bounding box center [636, 501] width 233 height 38
copy div "Rendimento documental : BRL $13511"
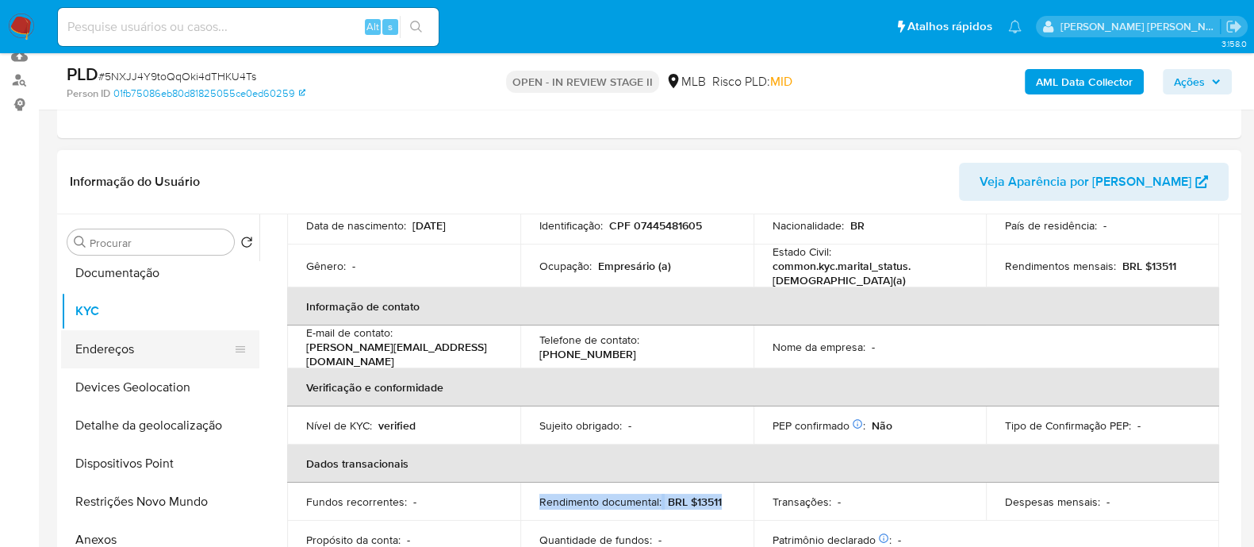
scroll to position [98, 0]
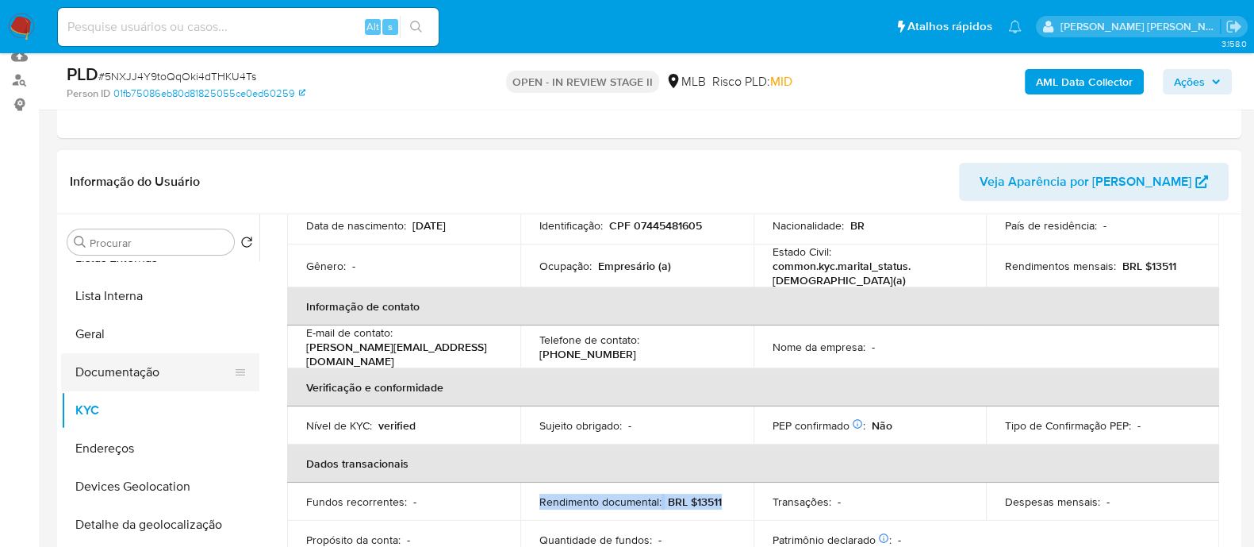
click at [131, 366] on button "Documentação" at bounding box center [154, 372] width 186 height 38
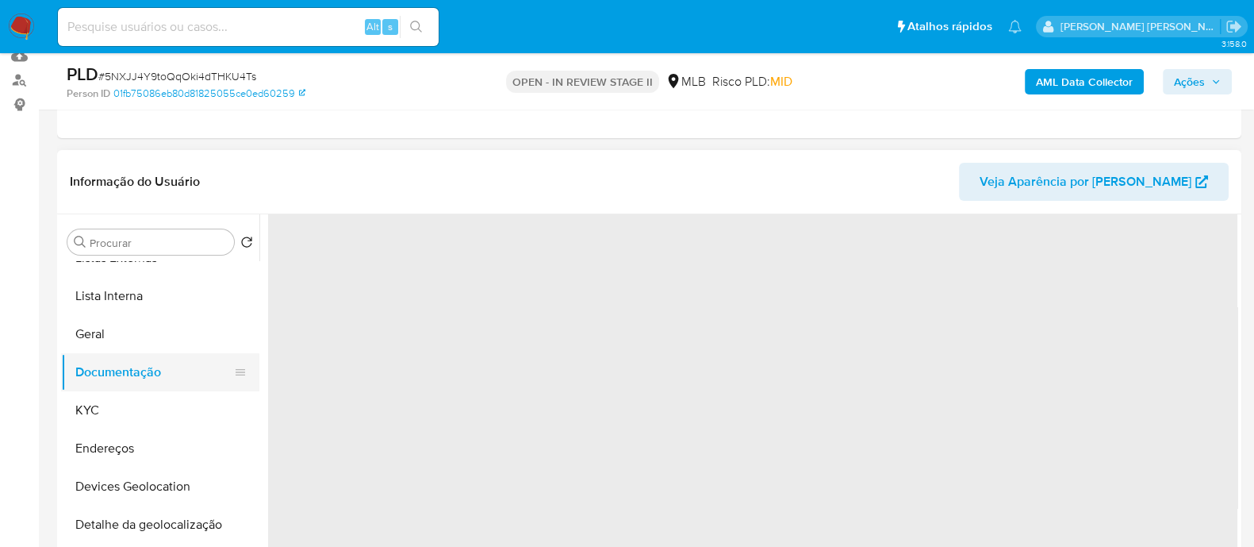
scroll to position [0, 0]
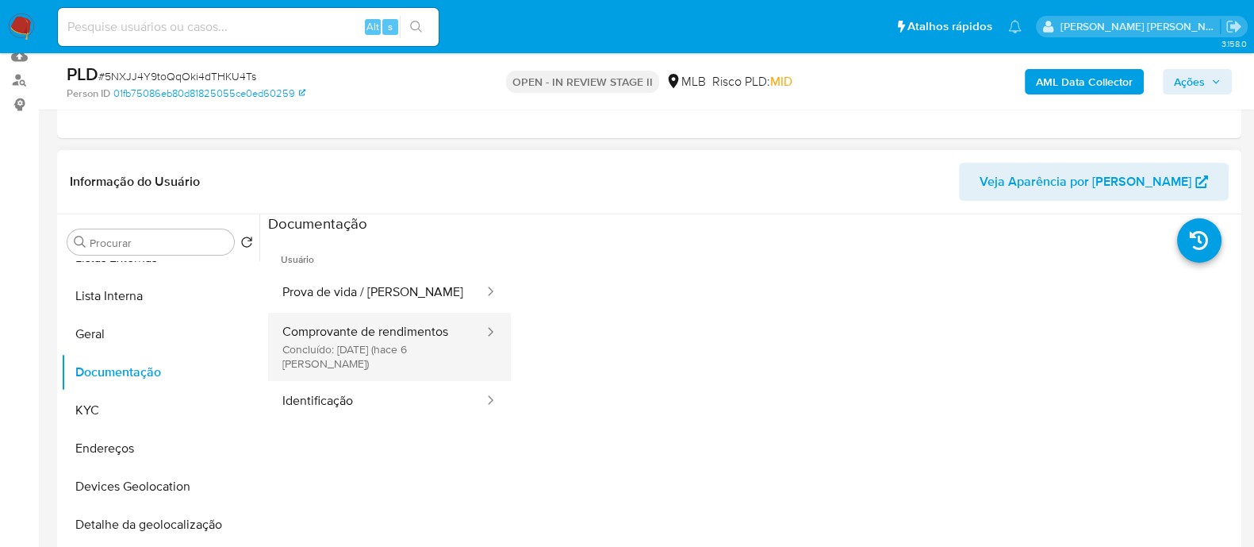
click at [408, 337] on button "Comprovante de rendimentos Concluído: [DATE] (hace 6 [PERSON_NAME])" at bounding box center [376, 347] width 217 height 68
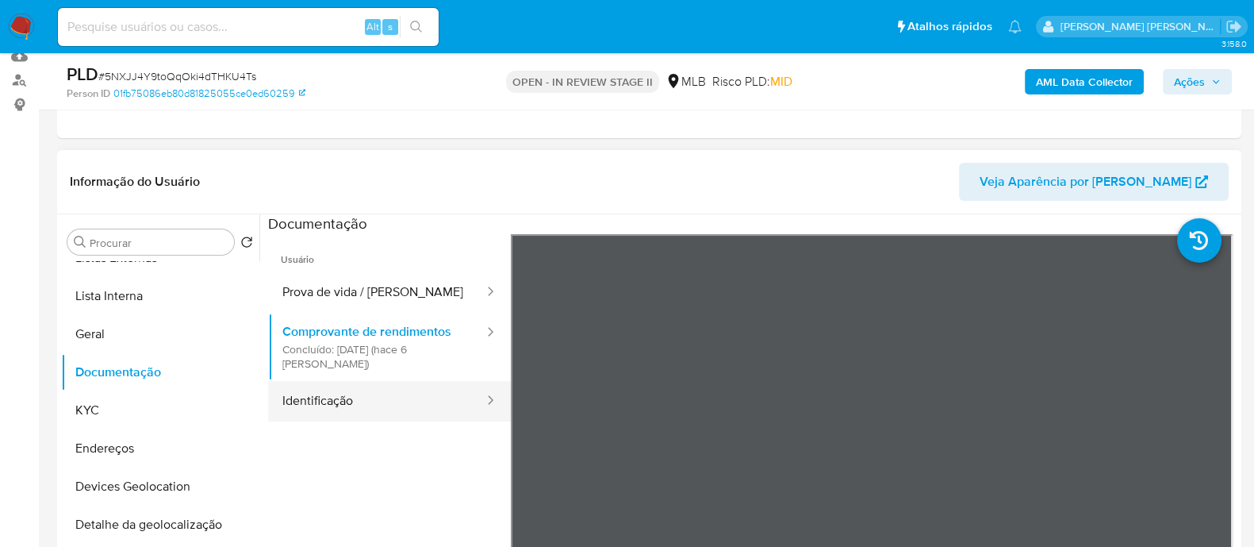
click at [372, 409] on button "Identificação" at bounding box center [376, 401] width 217 height 40
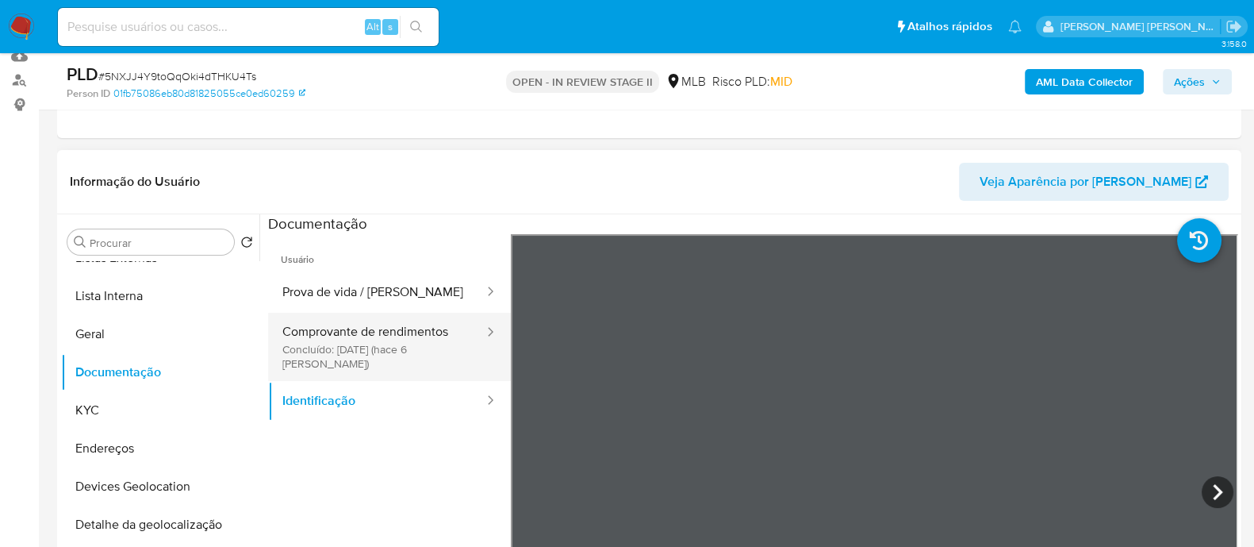
click at [392, 347] on button "Comprovante de rendimentos Concluído: [DATE] (hace 6 [PERSON_NAME])" at bounding box center [376, 347] width 217 height 68
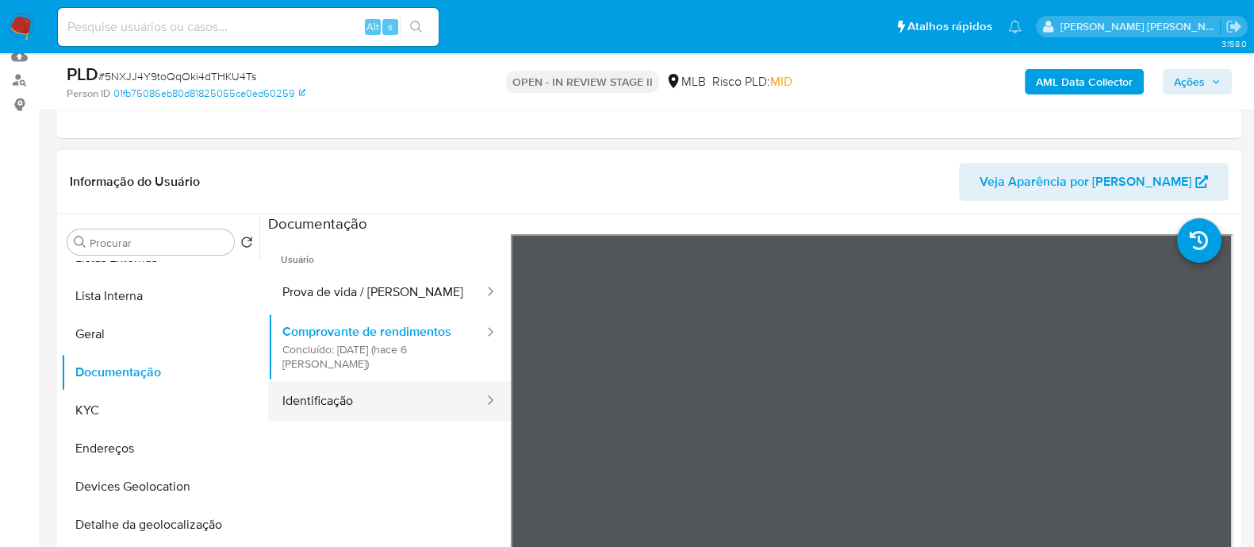
drag, startPoint x: 387, startPoint y: 411, endPoint x: 398, endPoint y: 401, distance: 14.6
click at [387, 410] on button "Identificação" at bounding box center [376, 401] width 217 height 40
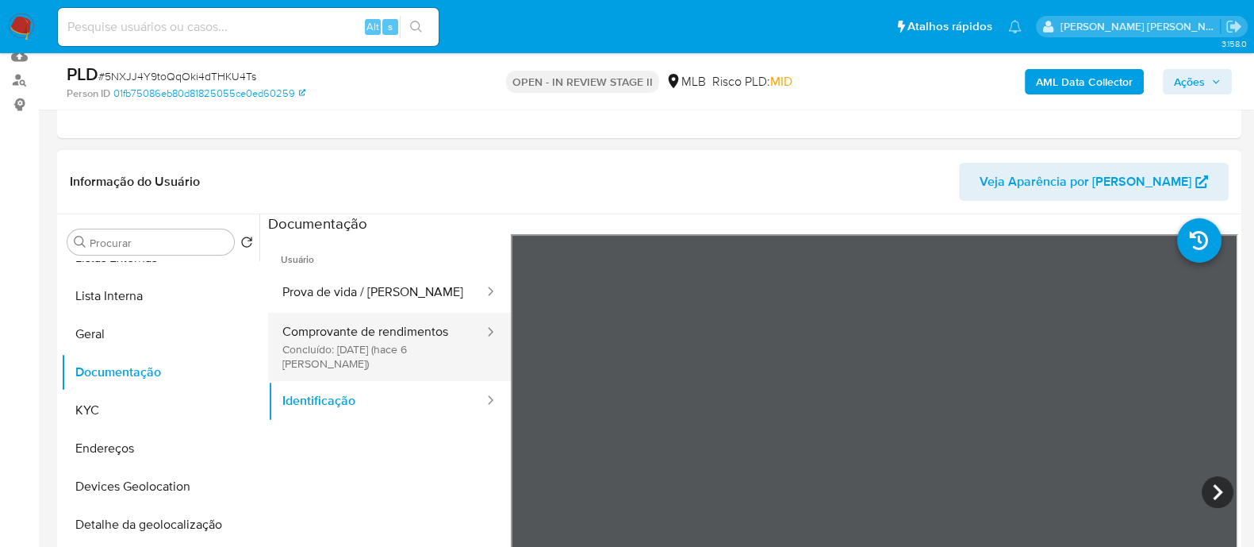
click at [397, 338] on button "Comprovante de rendimentos Concluído: [DATE] (hace 6 [PERSON_NAME])" at bounding box center [376, 347] width 217 height 68
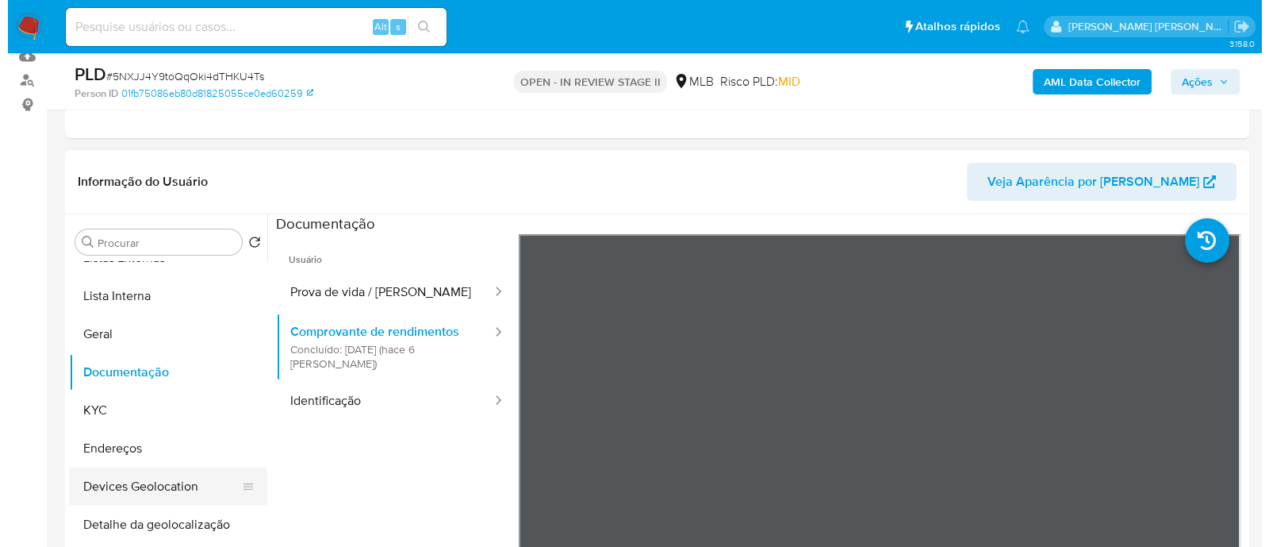
scroll to position [198, 0]
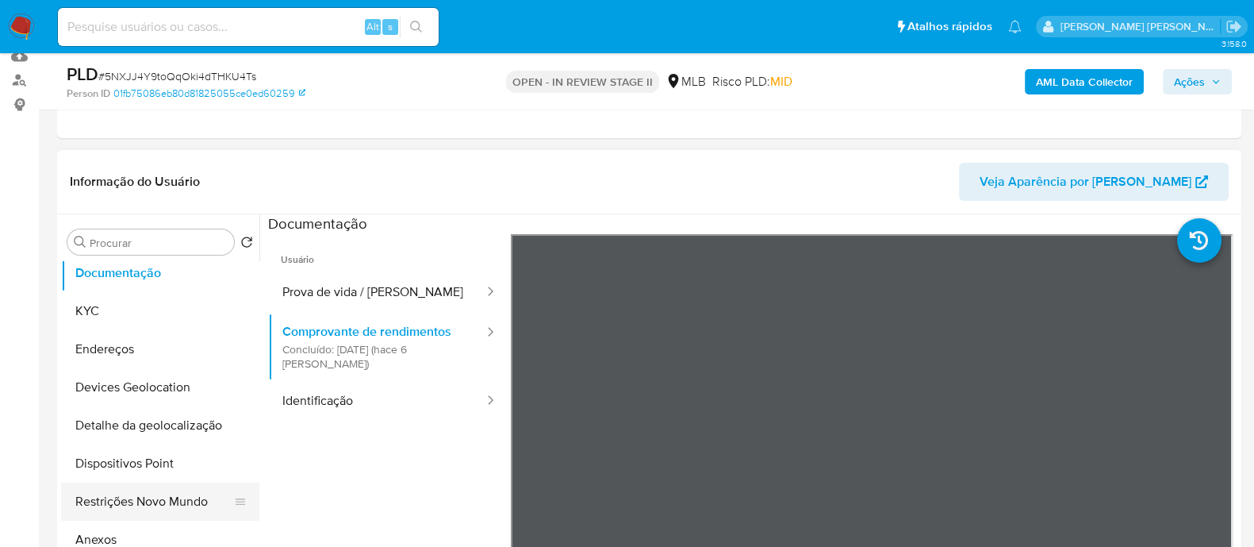
click at [131, 494] on button "Restrições Novo Mundo" at bounding box center [154, 501] width 186 height 38
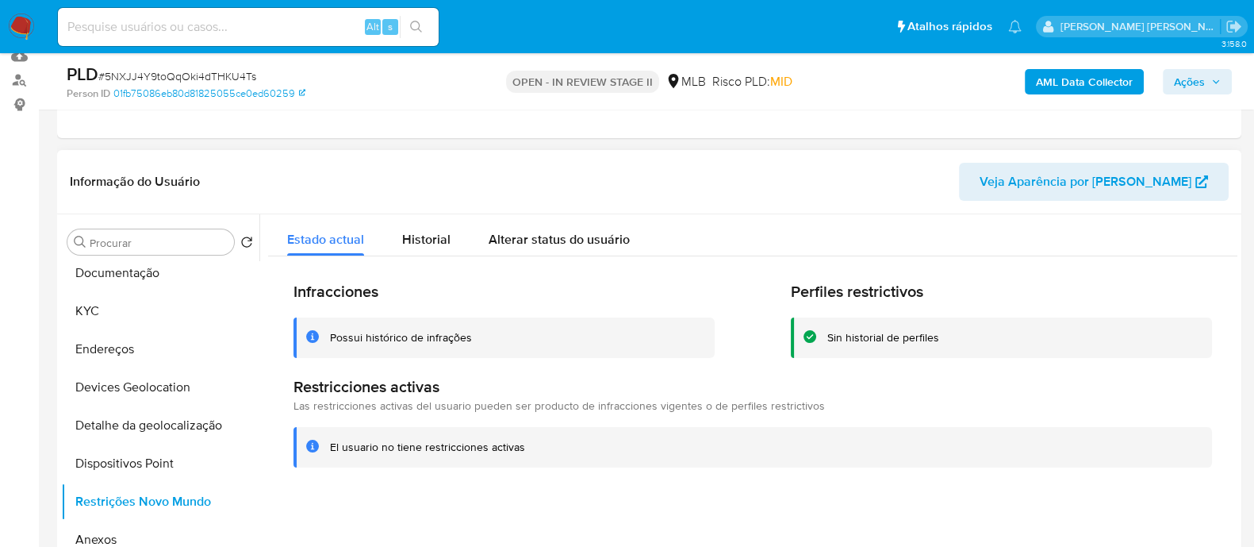
click at [413, 332] on div "Possui histórico de infrações" at bounding box center [401, 337] width 142 height 15
click at [1096, 88] on b "AML Data Collector" at bounding box center [1084, 81] width 97 height 25
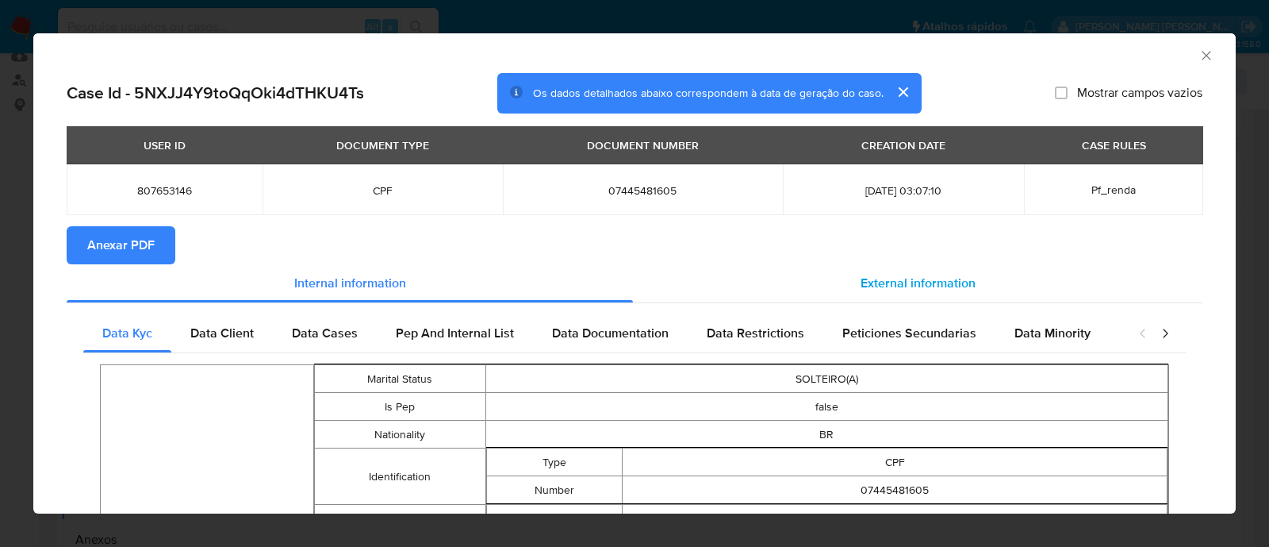
click at [904, 284] on span "External information" at bounding box center [918, 283] width 115 height 18
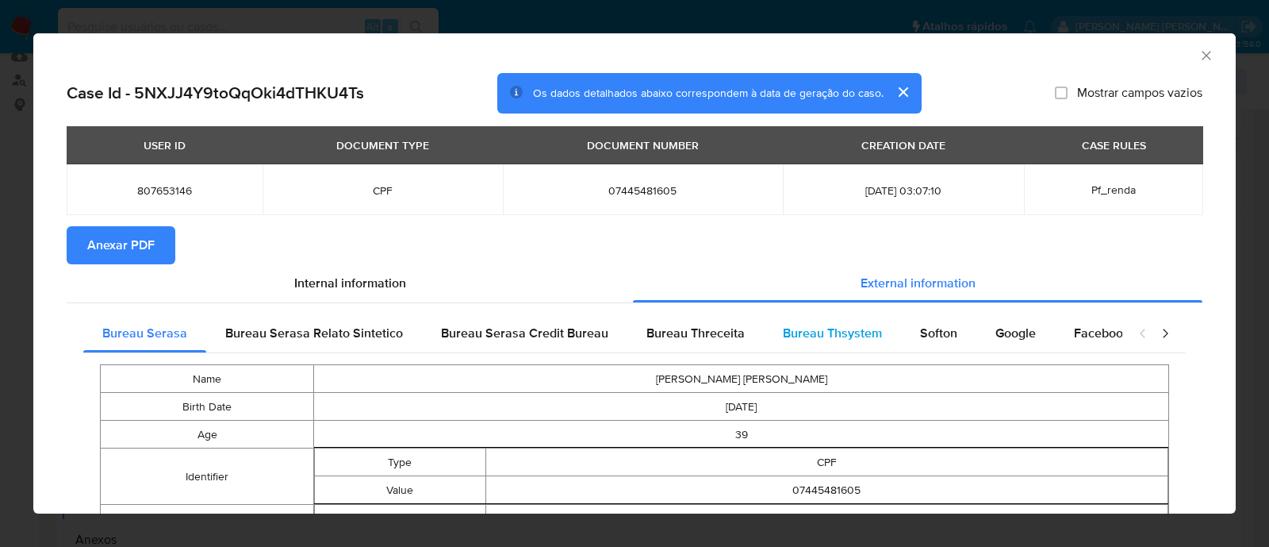
click at [841, 339] on span "Bureau Thsystem" at bounding box center [832, 333] width 99 height 18
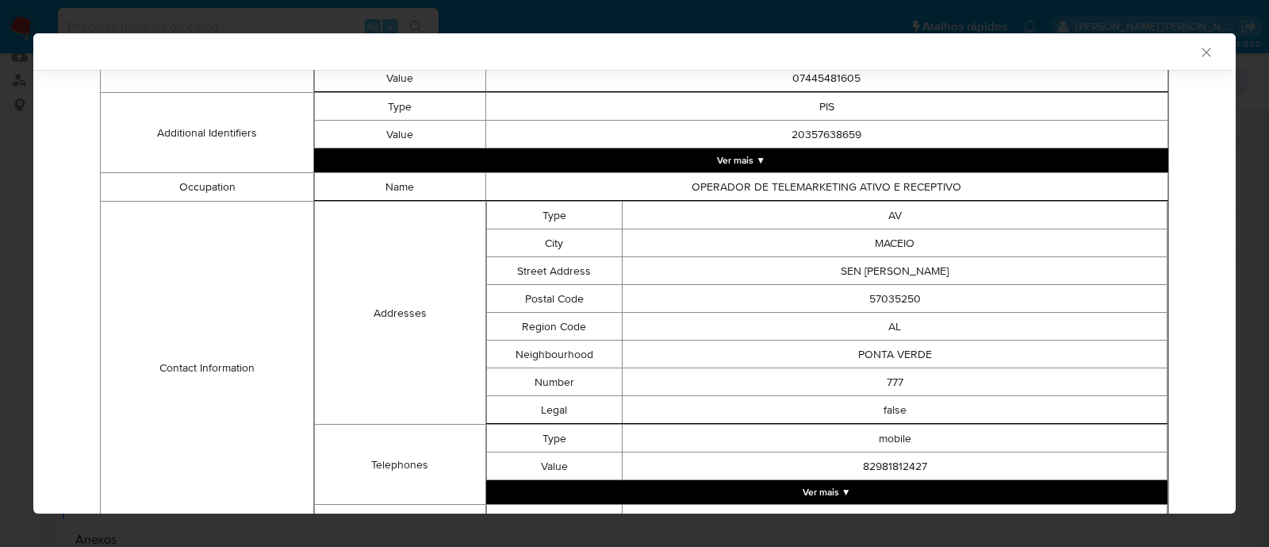
scroll to position [854, 0]
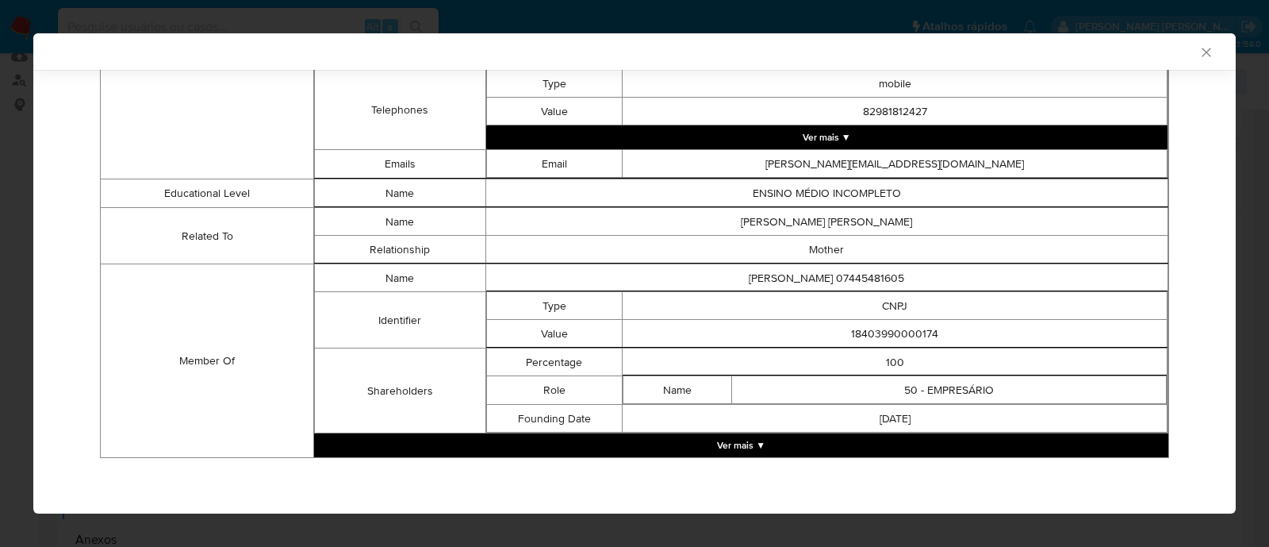
click at [734, 454] on button "Ver mais ▼" at bounding box center [741, 445] width 854 height 24
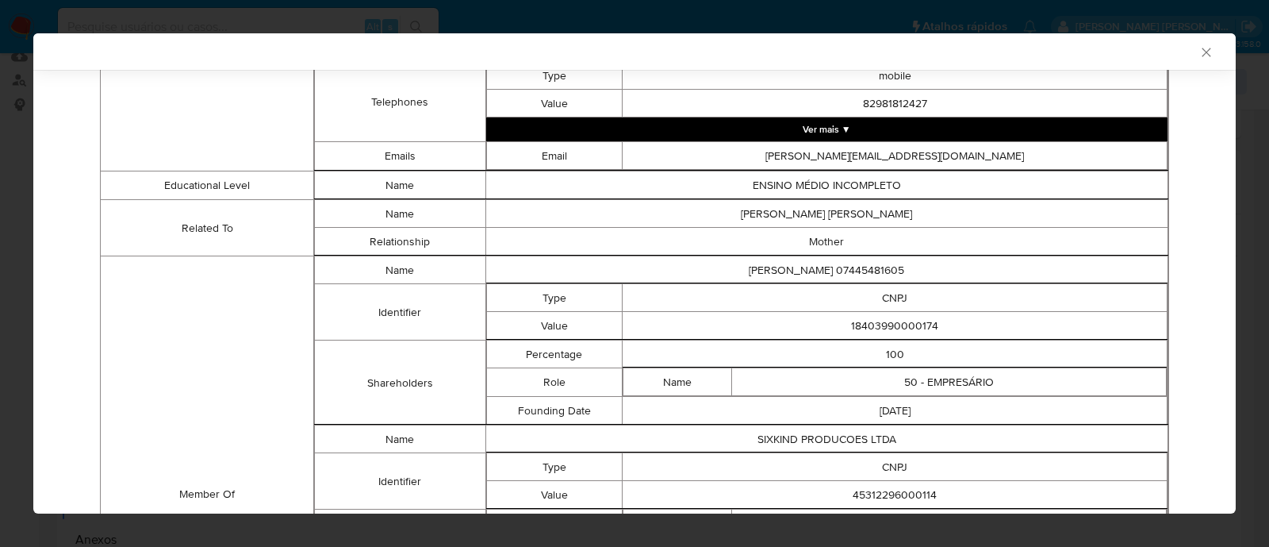
scroll to position [1053, 0]
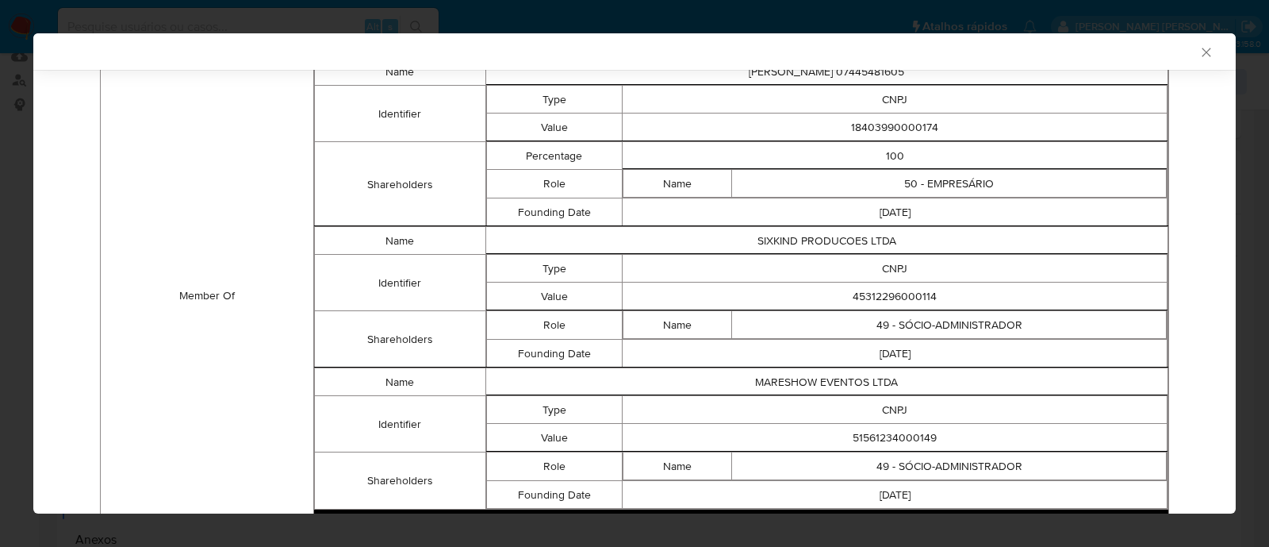
click at [882, 129] on td "18403990000174" at bounding box center [895, 127] width 545 height 28
copy td "18403990000174"
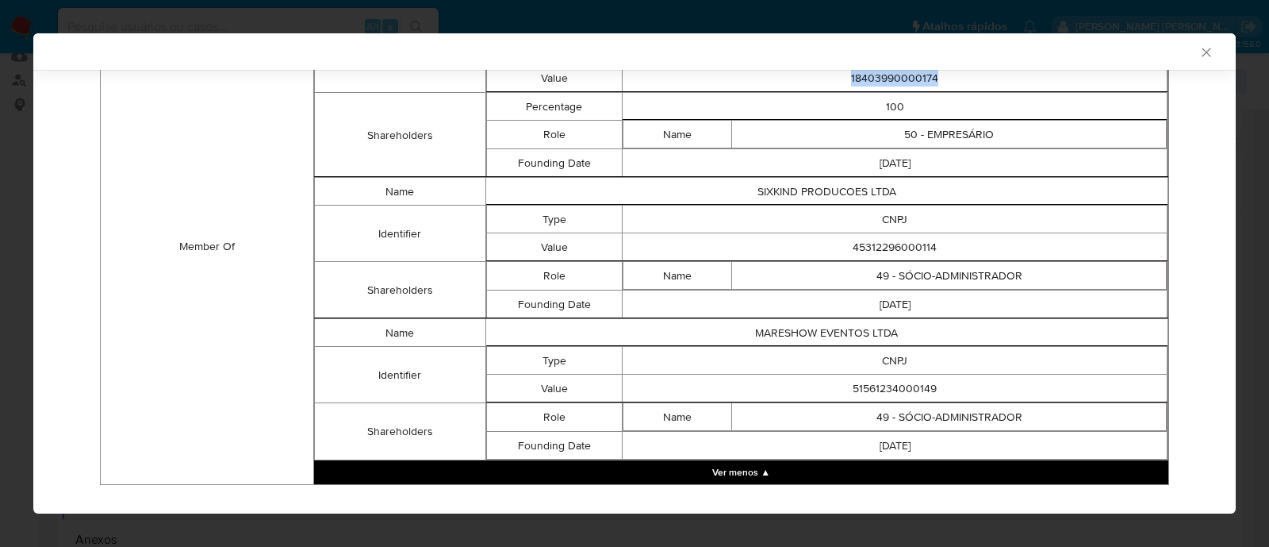
scroll to position [1043, 0]
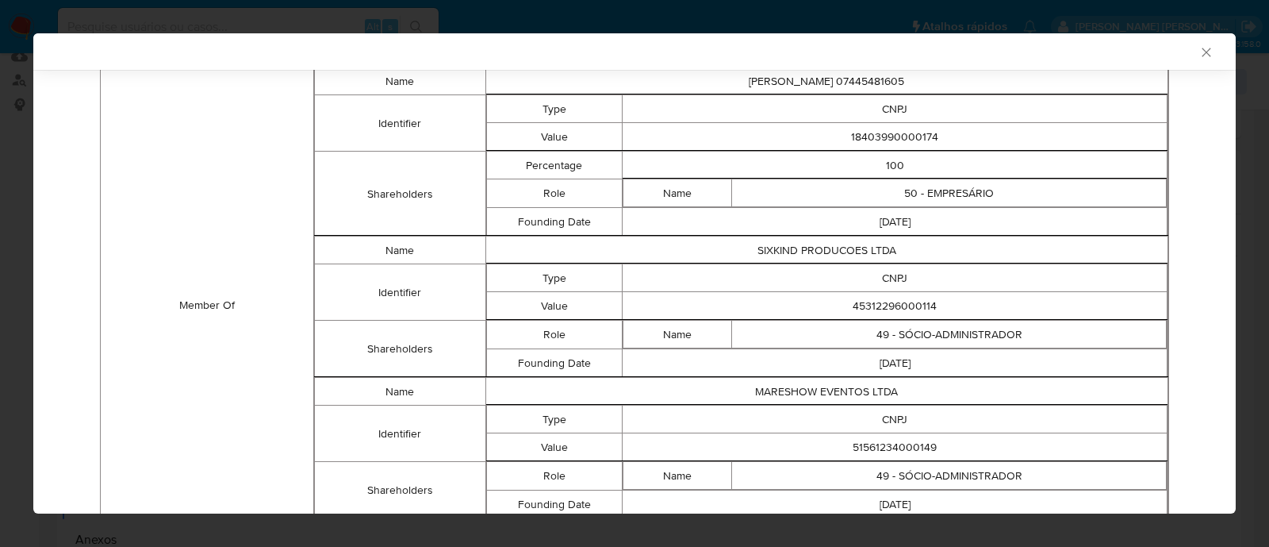
click at [892, 309] on td "45312296000114" at bounding box center [895, 306] width 545 height 28
click at [892, 310] on td "45312296000114" at bounding box center [895, 306] width 545 height 28
copy td "45312296000114"
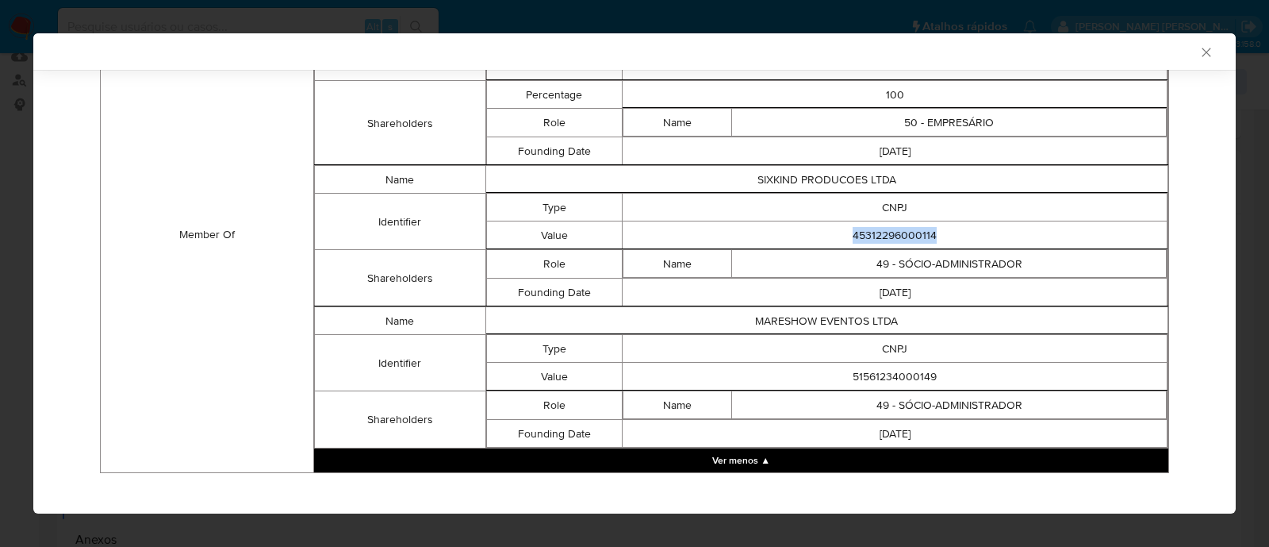
scroll to position [1142, 0]
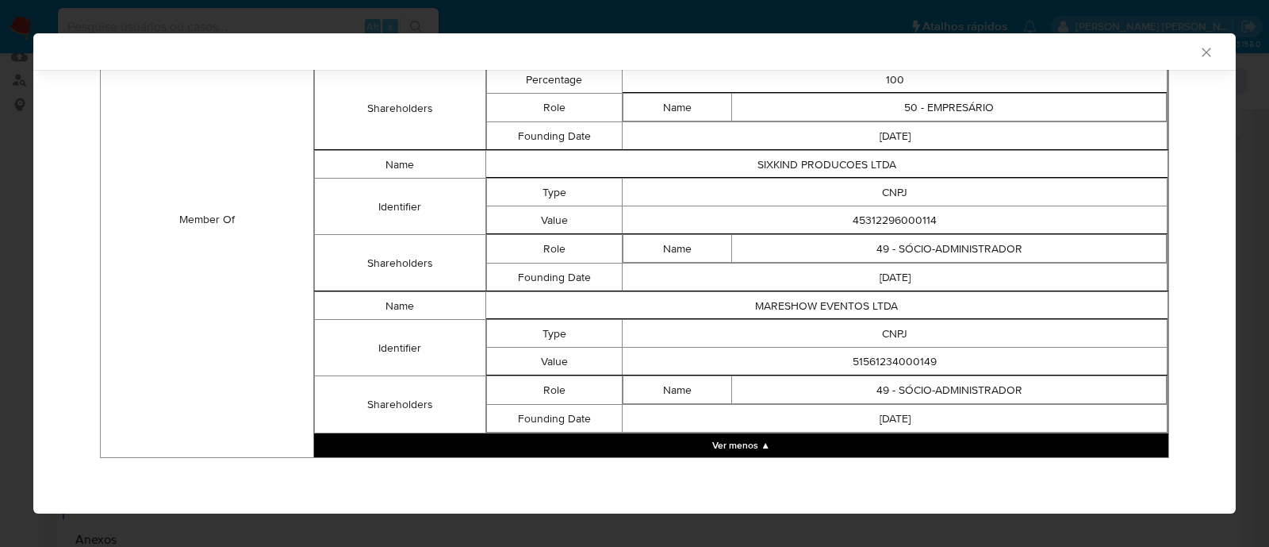
click at [881, 359] on td "51561234000149" at bounding box center [895, 361] width 545 height 28
copy td "51561234000149"
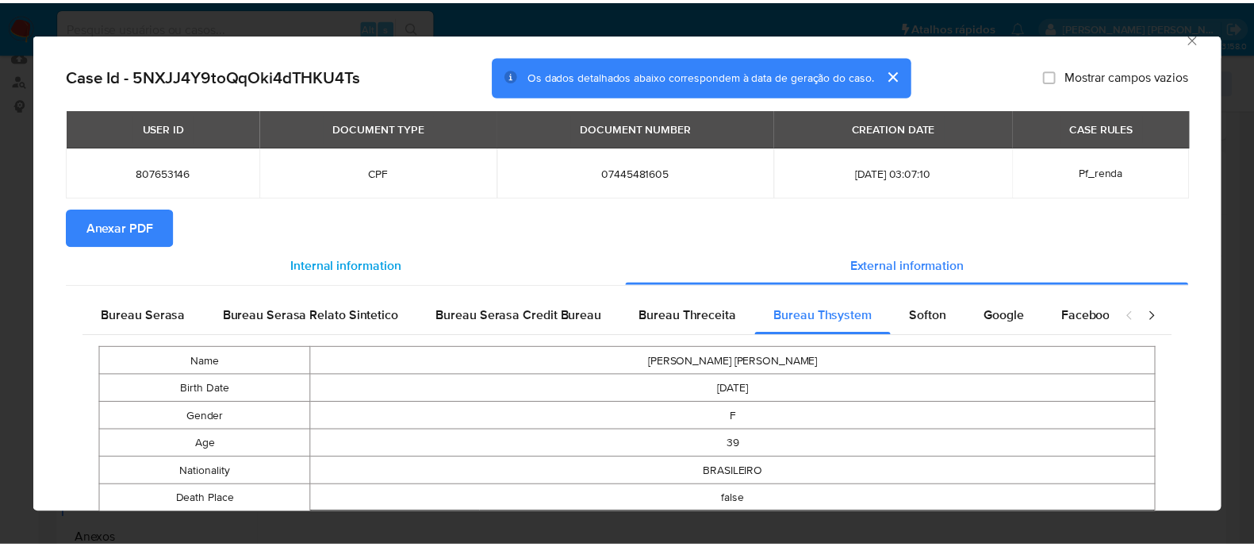
scroll to position [0, 0]
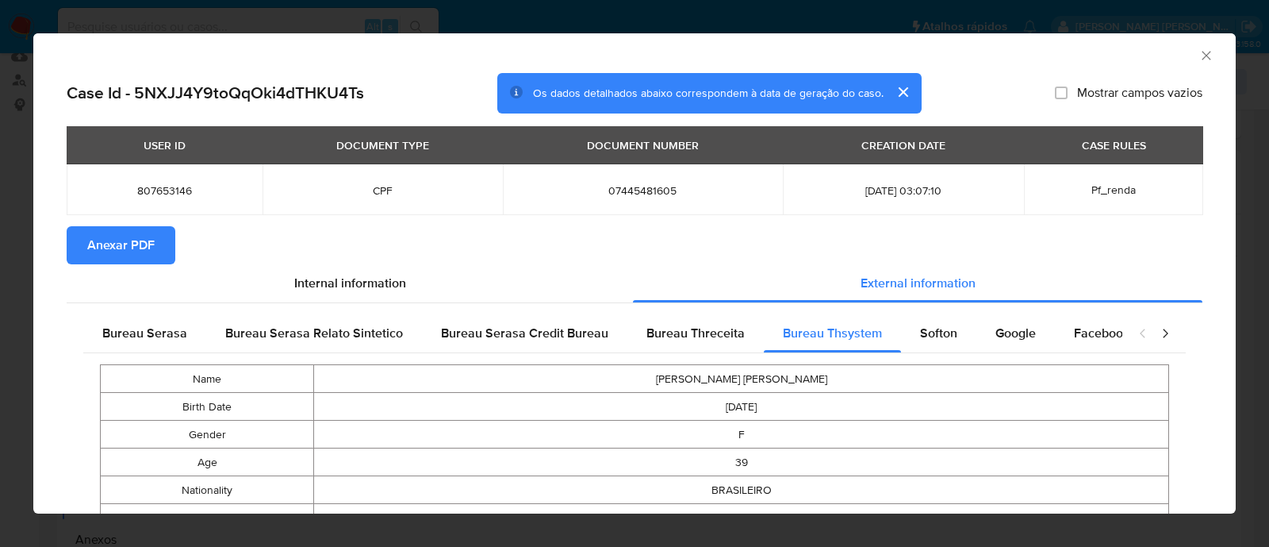
click at [140, 248] on span "Anexar PDF" at bounding box center [120, 245] width 67 height 35
click at [1199, 57] on icon "Fechar a janela" at bounding box center [1207, 56] width 16 height 16
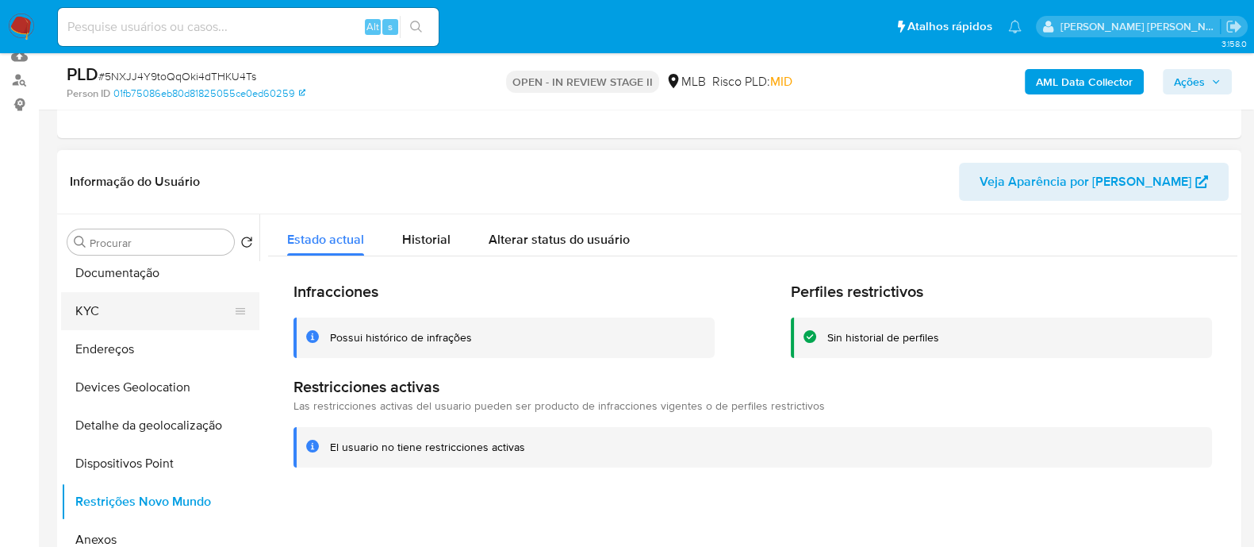
click at [102, 311] on button "KYC" at bounding box center [154, 311] width 186 height 38
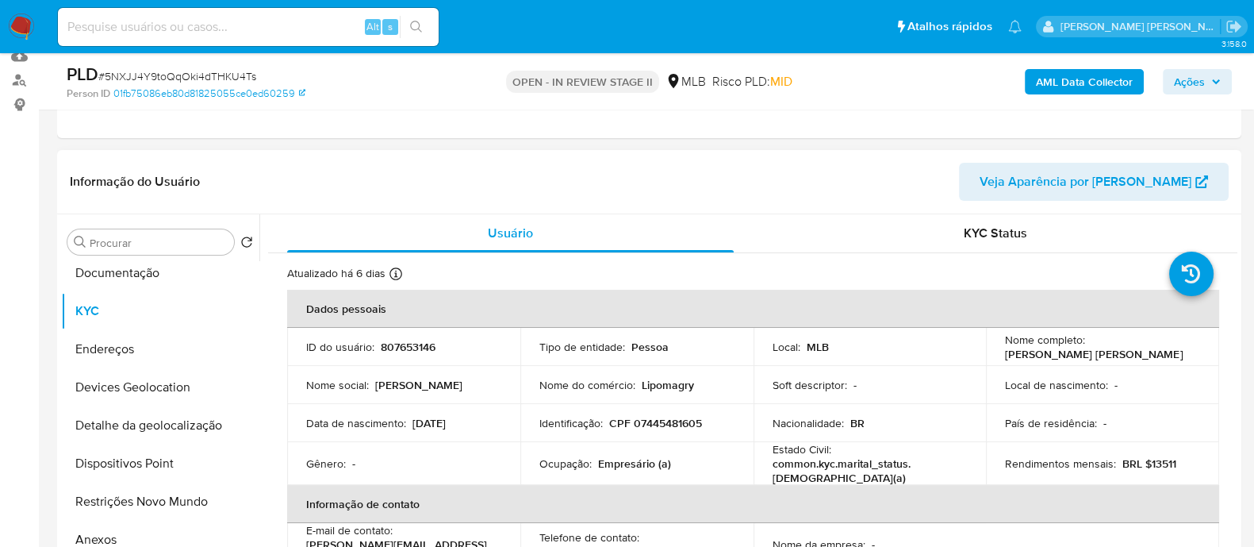
click at [696, 424] on p "CPF 07445481605" at bounding box center [655, 423] width 93 height 14
click at [683, 424] on p "CPF 07445481605" at bounding box center [655, 423] width 93 height 14
copy p "07445481605"
drag, startPoint x: 680, startPoint y: 461, endPoint x: 528, endPoint y: 462, distance: 152.3
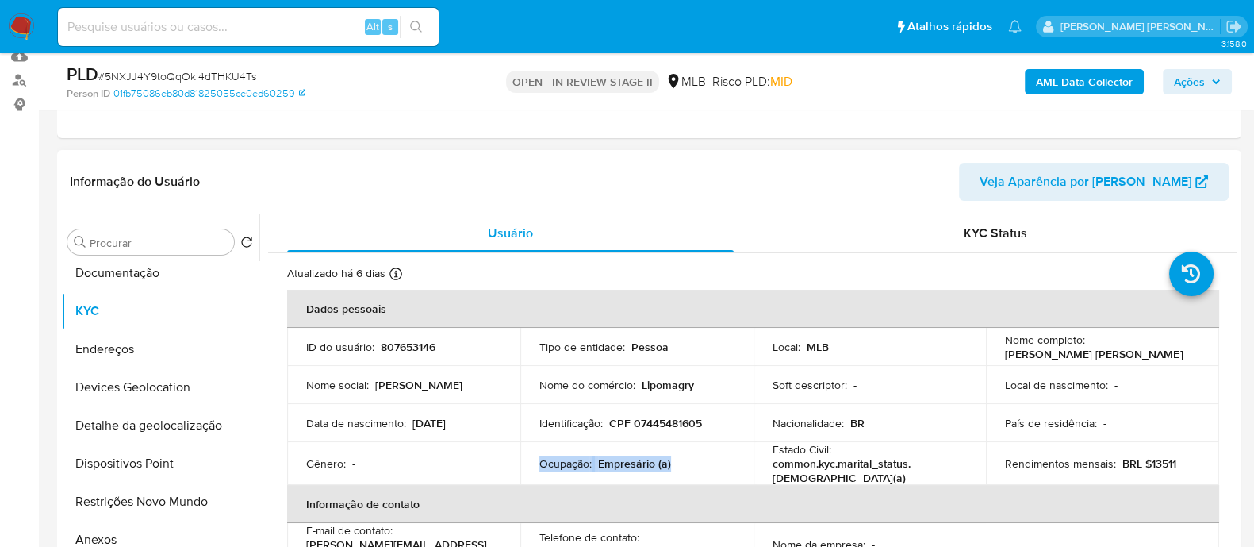
click at [528, 462] on td "Ocupação : Empresário (a)" at bounding box center [636, 463] width 233 height 43
copy div "Ocupação : Empresário (a)"
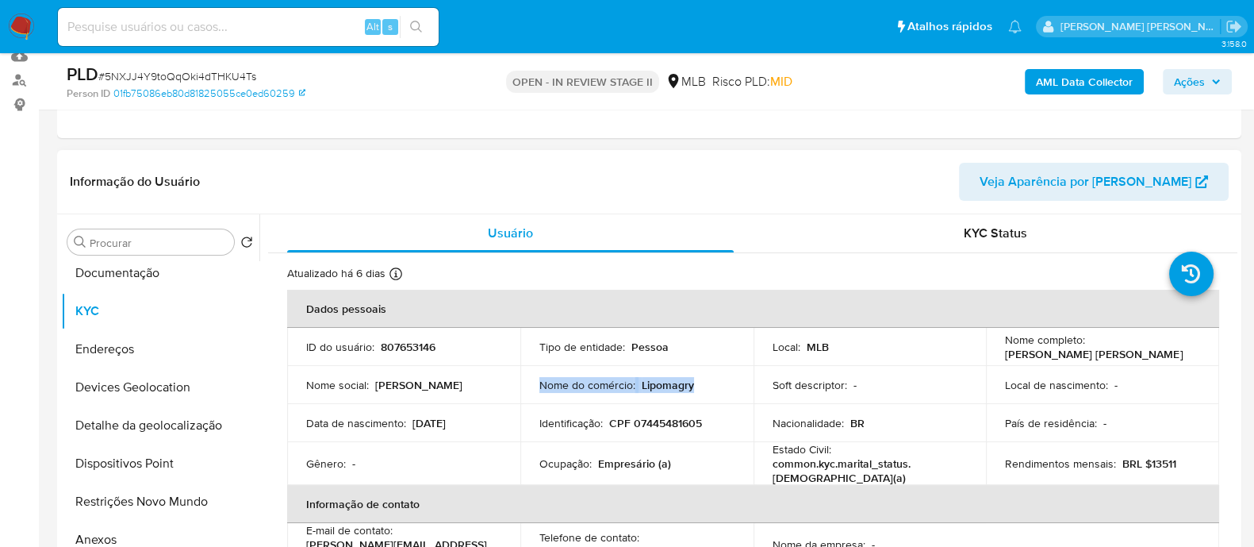
drag, startPoint x: 700, startPoint y: 389, endPoint x: 539, endPoint y: 386, distance: 161.1
click at [539, 386] on div "Nome do comércio : Lipomagry" at bounding box center [636, 385] width 195 height 14
copy div "Nome do comércio : Lipomagry"
click at [1191, 87] on span "Ações" at bounding box center [1189, 81] width 31 height 25
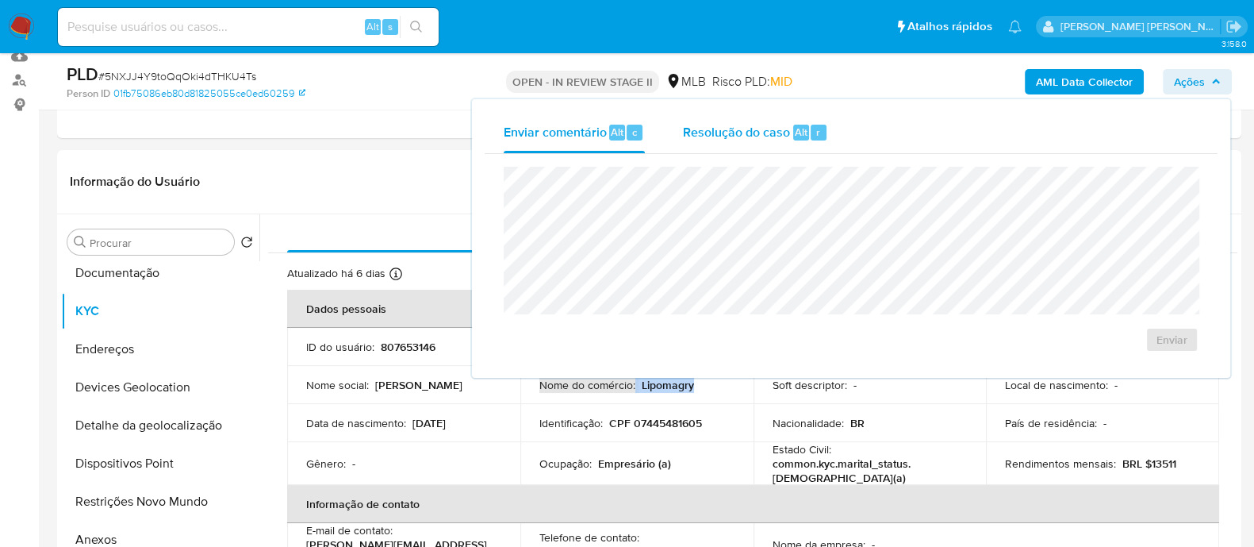
click at [714, 133] on span "Resolução do caso" at bounding box center [736, 131] width 107 height 18
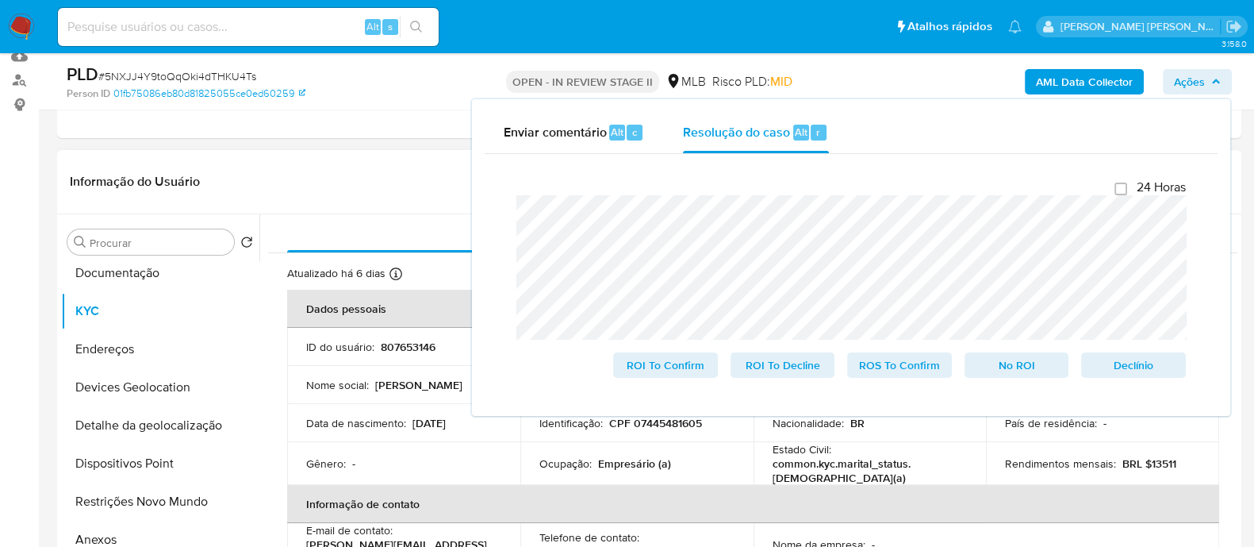
click at [349, 187] on header "Informação do Usuário Veja Aparência por [PERSON_NAME]" at bounding box center [649, 182] width 1159 height 38
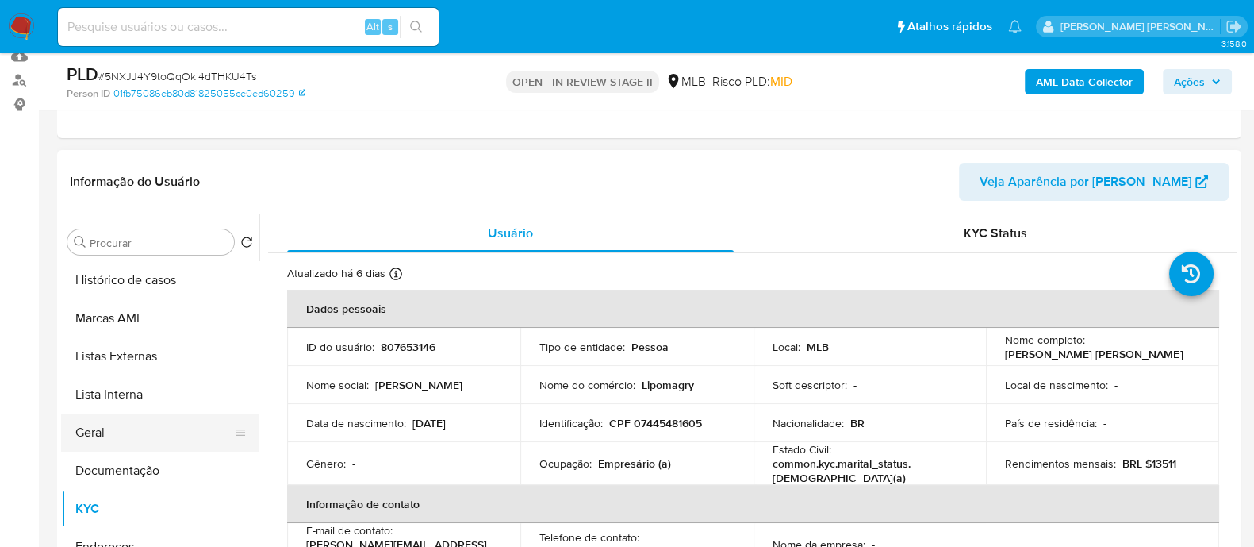
click at [124, 430] on button "Geral" at bounding box center [154, 432] width 186 height 38
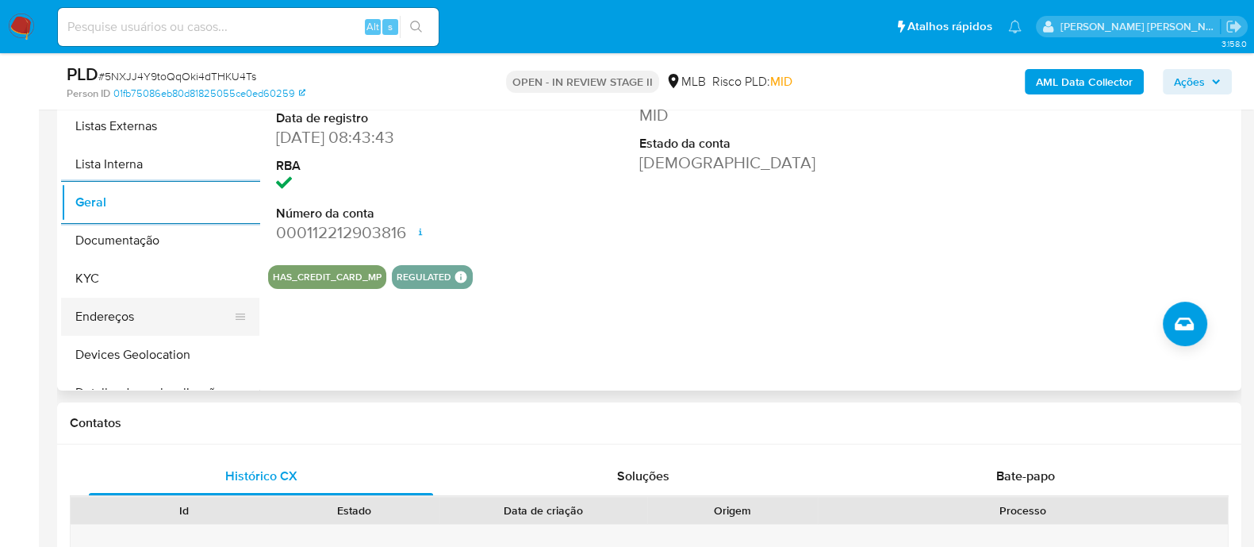
scroll to position [396, 0]
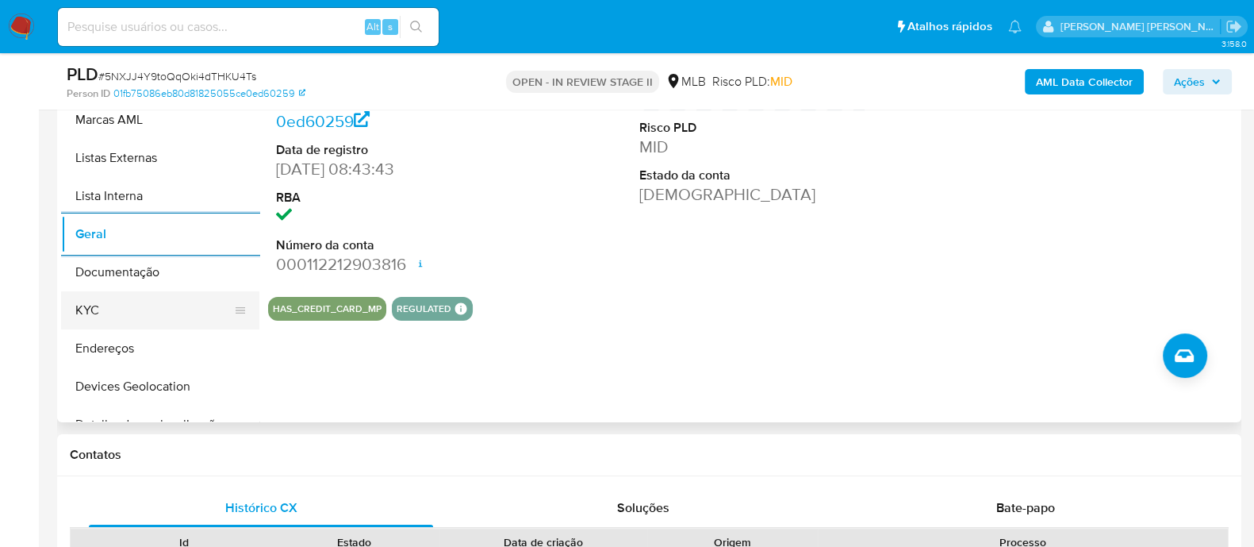
click at [107, 319] on button "KYC" at bounding box center [154, 310] width 186 height 38
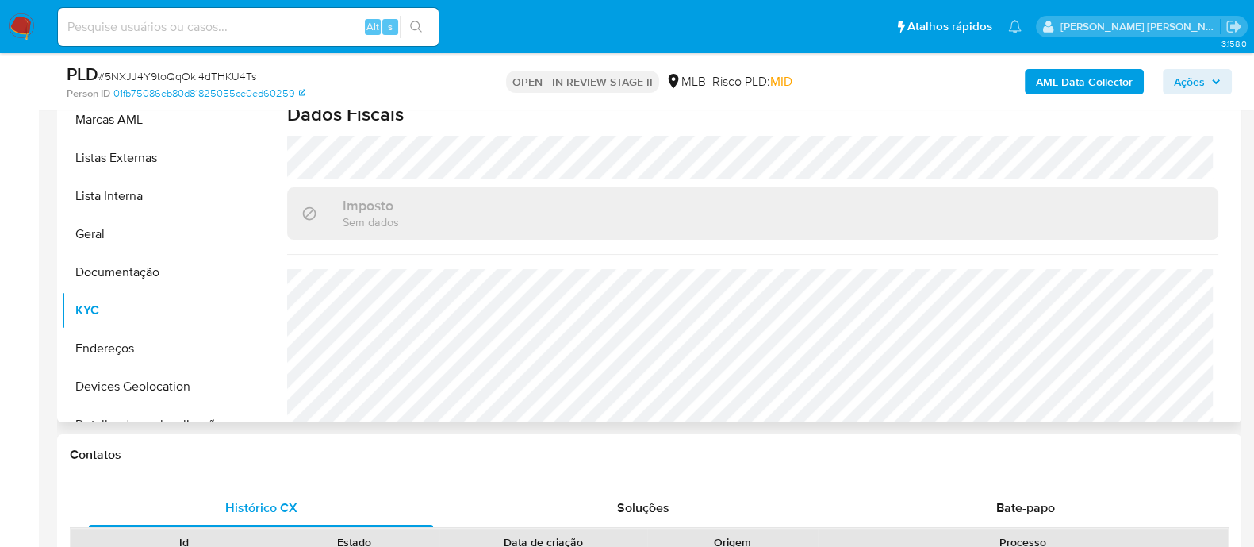
scroll to position [689, 0]
click at [145, 389] on button "Devices Geolocation" at bounding box center [154, 386] width 186 height 38
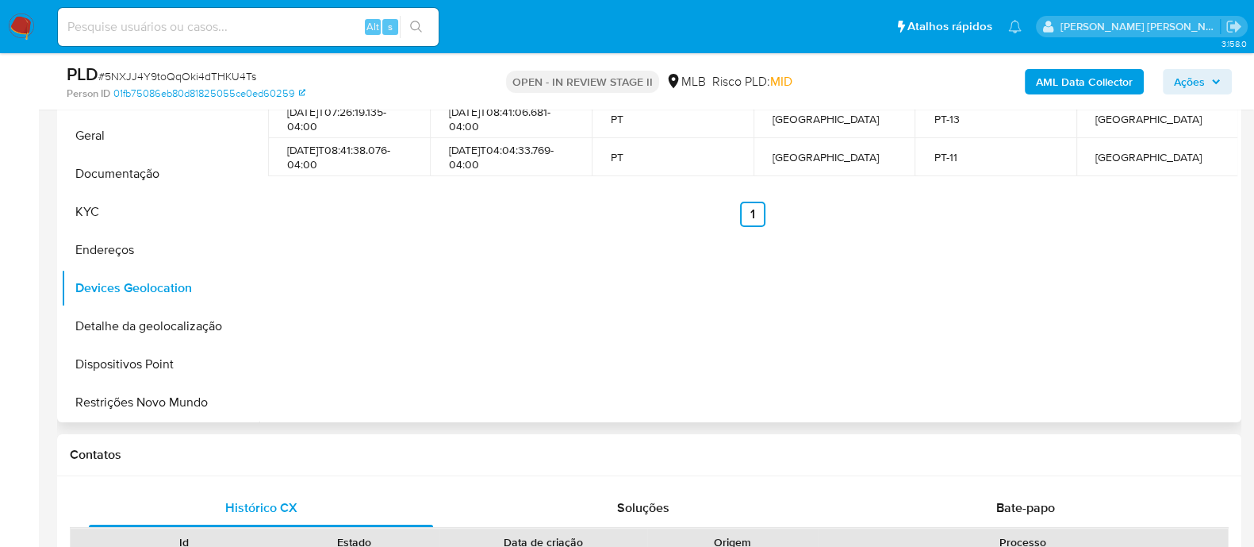
scroll to position [297, 0]
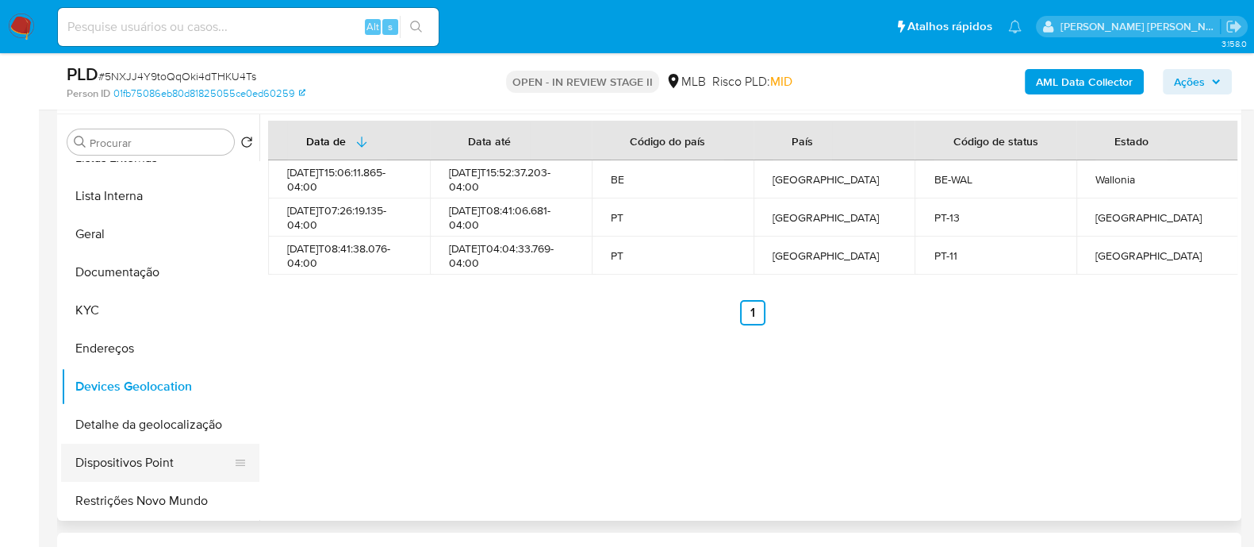
click at [155, 459] on button "Dispositivos Point" at bounding box center [154, 462] width 186 height 38
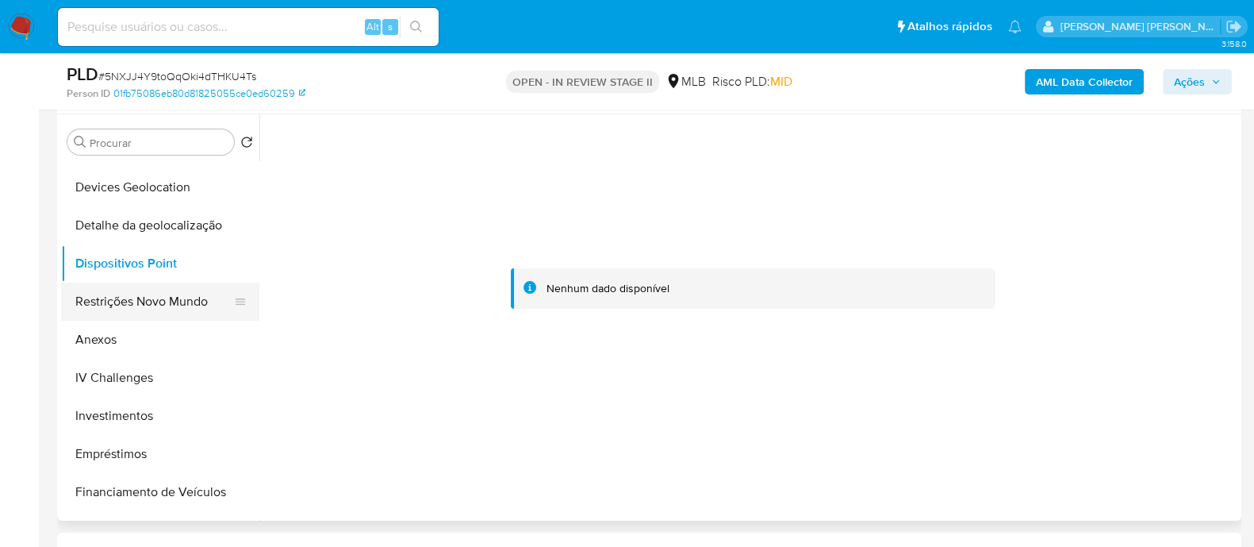
click at [157, 299] on button "Restrições Novo Mundo" at bounding box center [154, 301] width 186 height 38
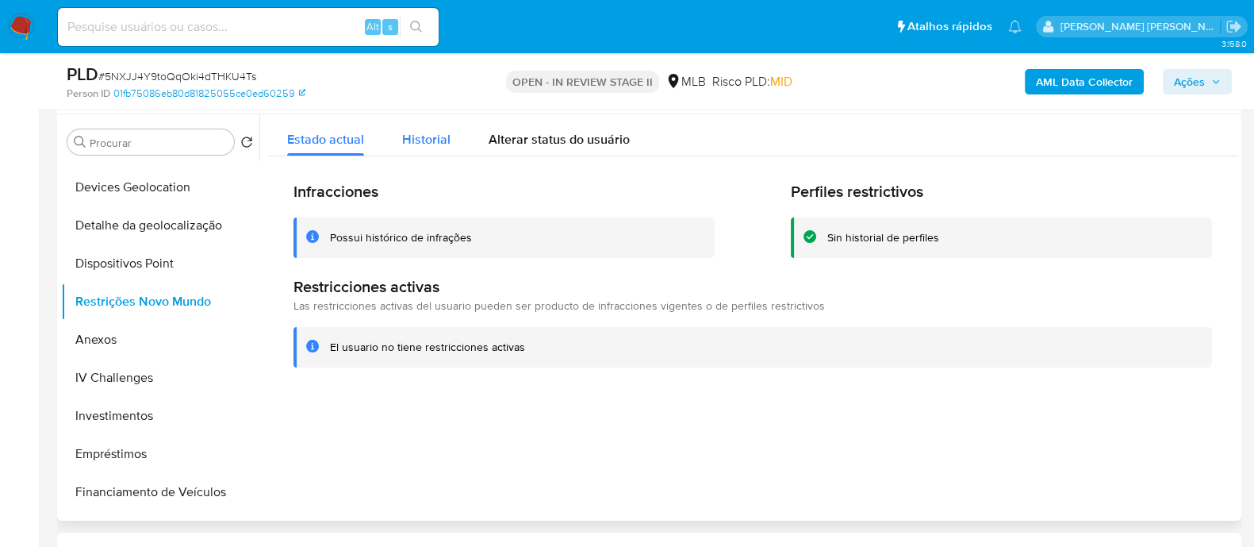
click at [427, 140] on span "Historial" at bounding box center [426, 139] width 48 height 18
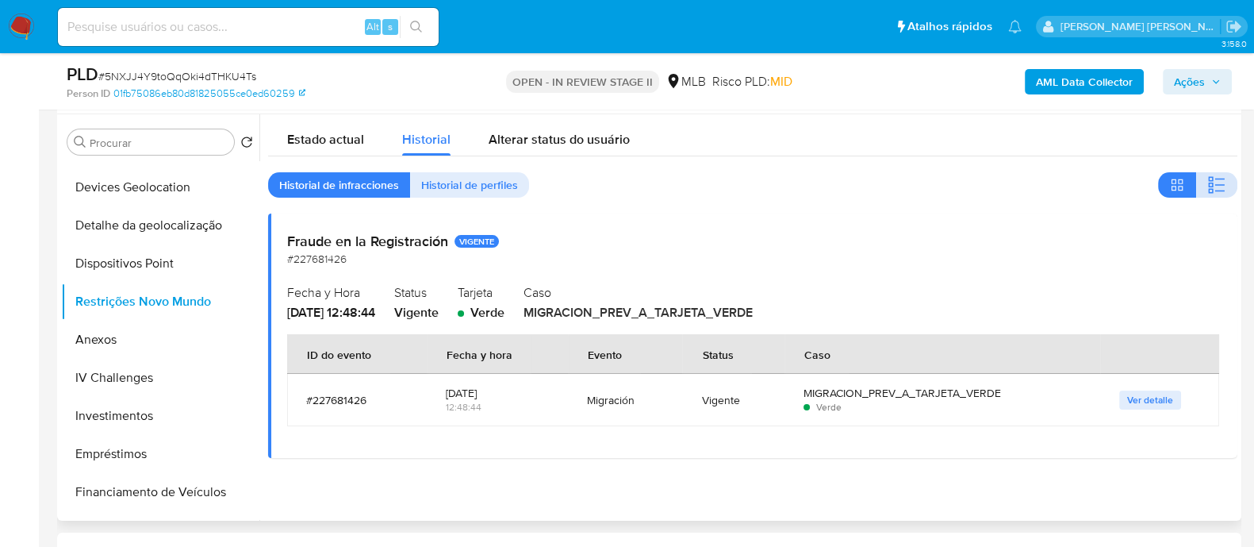
click at [1209, 191] on icon "button" at bounding box center [1216, 184] width 19 height 19
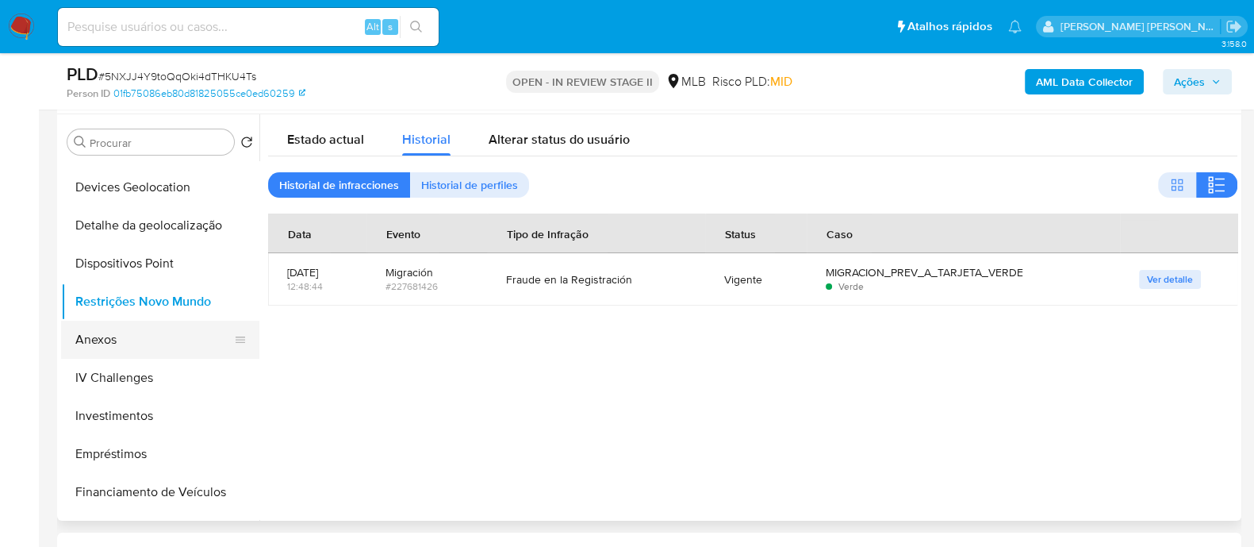
click at [119, 344] on button "Anexos" at bounding box center [154, 339] width 186 height 38
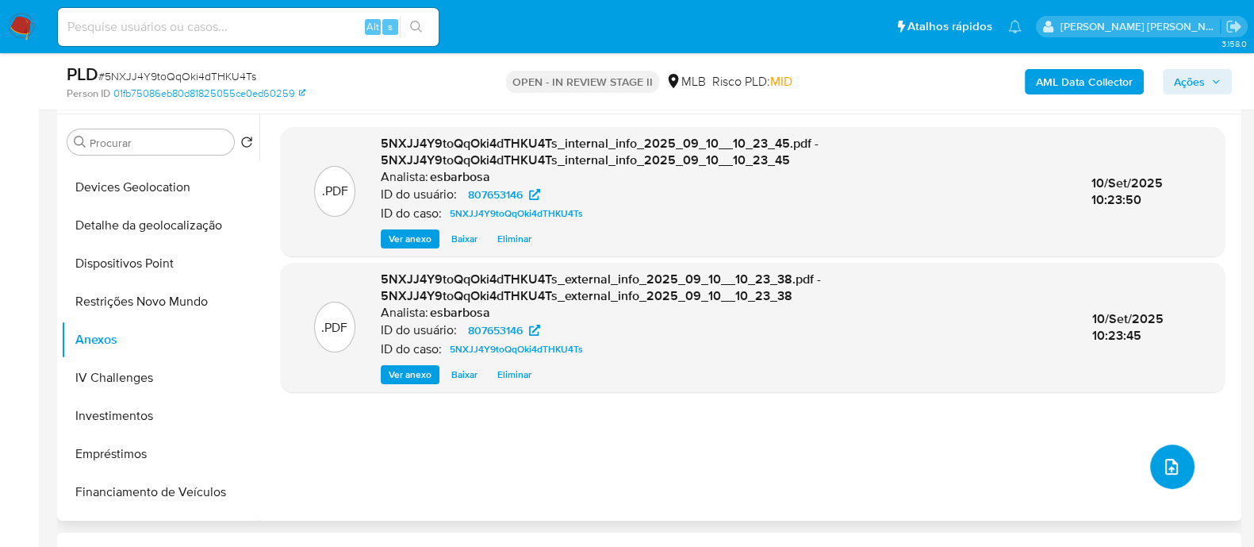
click at [1162, 467] on icon "upload-file" at bounding box center [1171, 466] width 19 height 19
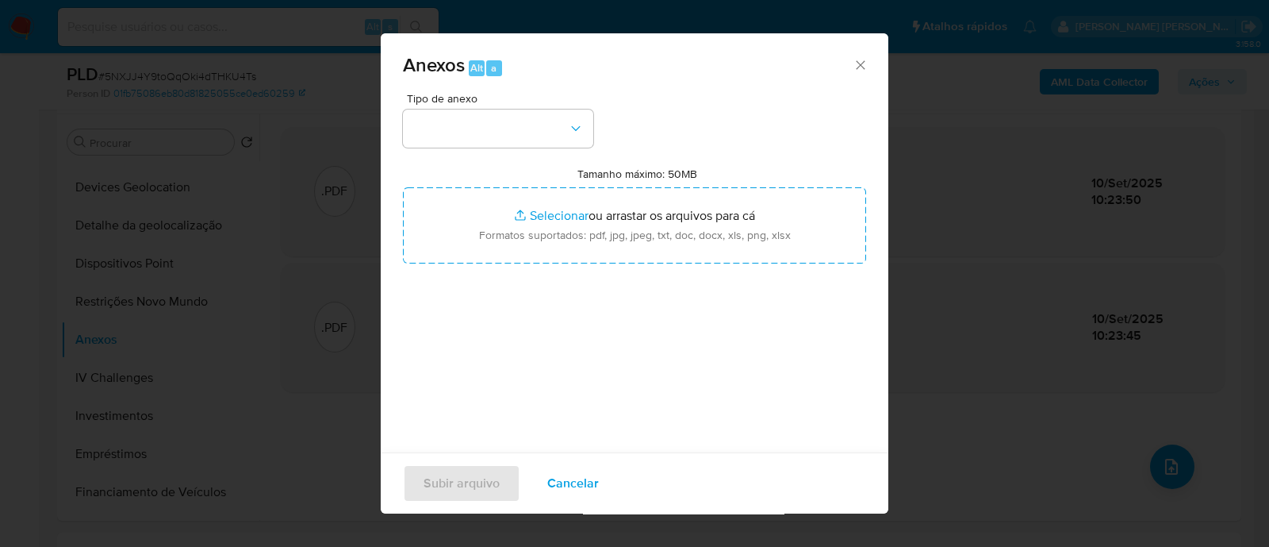
click at [660, 109] on div "Tipo de anexo Tamanho máximo: 50MB Selecionar arquivos Selecionar ou arrastar o…" at bounding box center [634, 280] width 463 height 374
click at [705, 68] on span "Anexos Alt a" at bounding box center [628, 66] width 450 height 21
click at [515, 121] on button "button" at bounding box center [498, 128] width 190 height 38
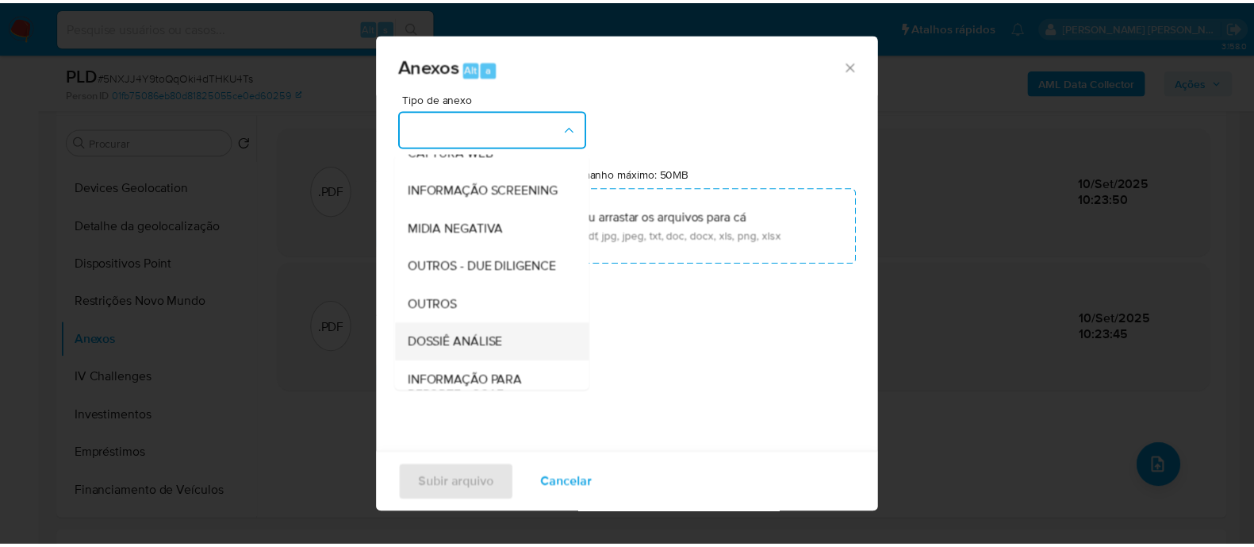
scroll to position [244, 0]
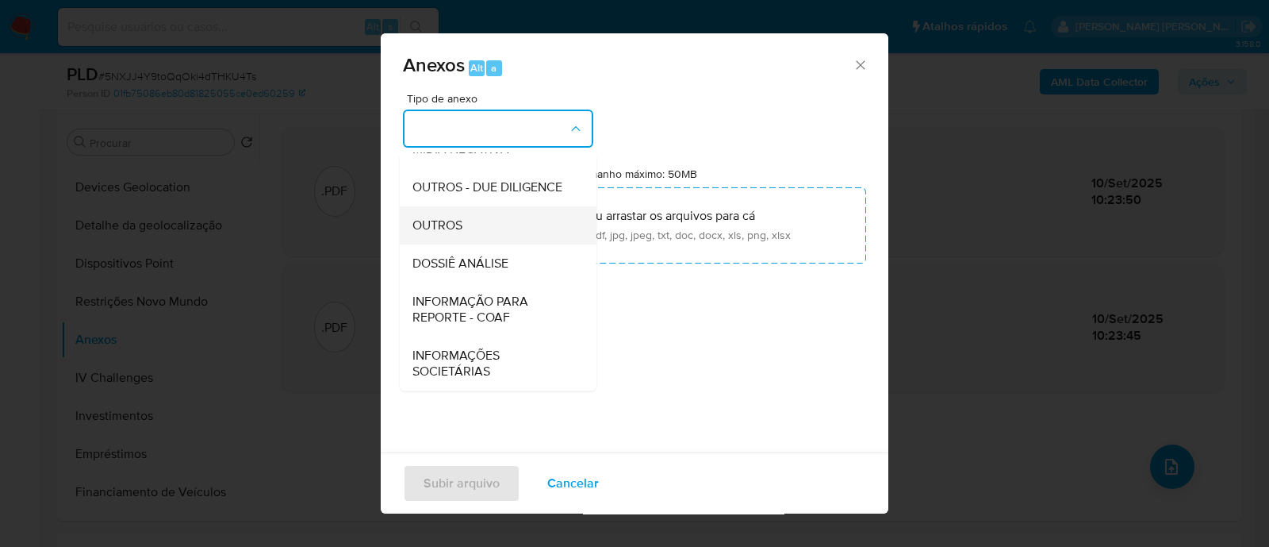
click at [446, 228] on span "OUTROS" at bounding box center [438, 225] width 50 height 16
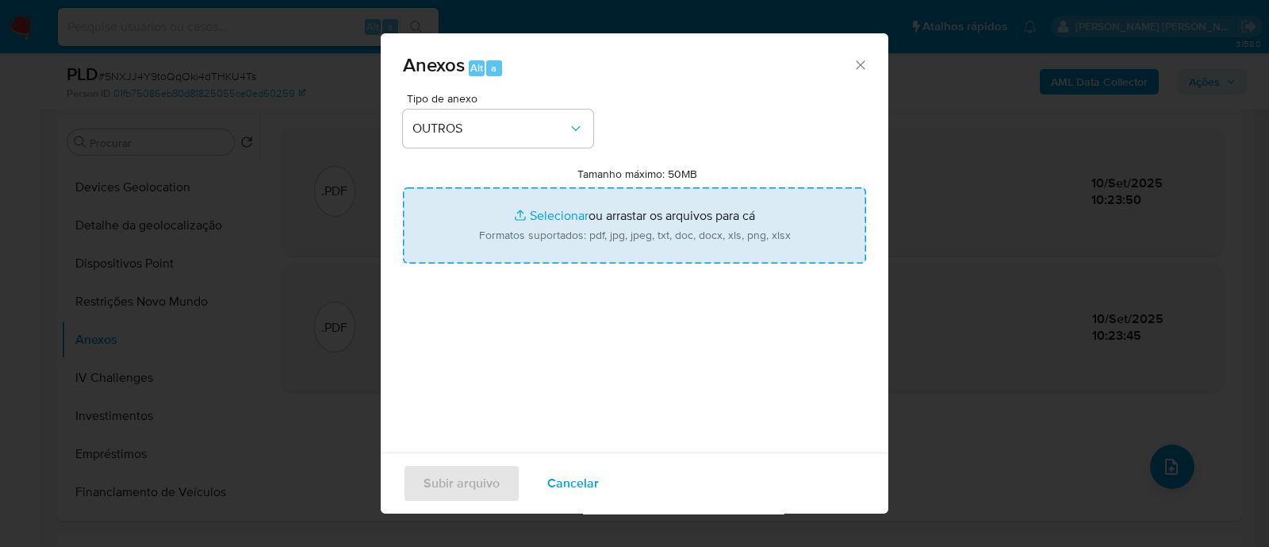
click at [537, 219] on input "Tamanho máximo: 50MB Selecionar arquivos" at bounding box center [634, 225] width 463 height 76
type input "C:\fakepath\SAR - XXXXX - CPF 07445481605 - JACQUELINE RODRIGUES SANTANA PINTO.…"
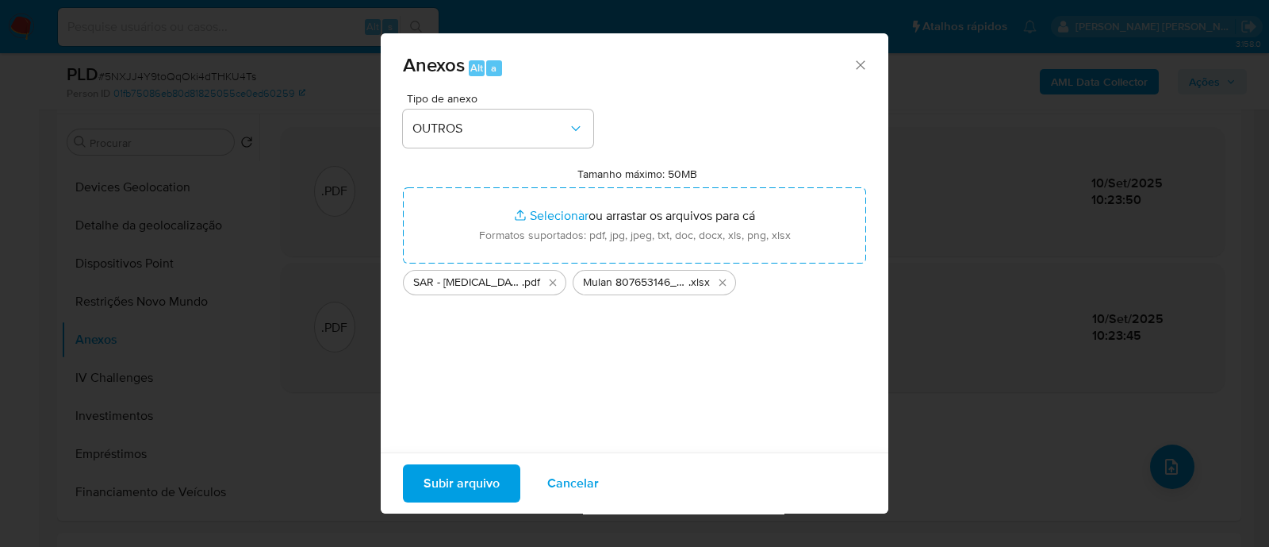
click at [478, 483] on span "Subir arquivo" at bounding box center [462, 483] width 76 height 35
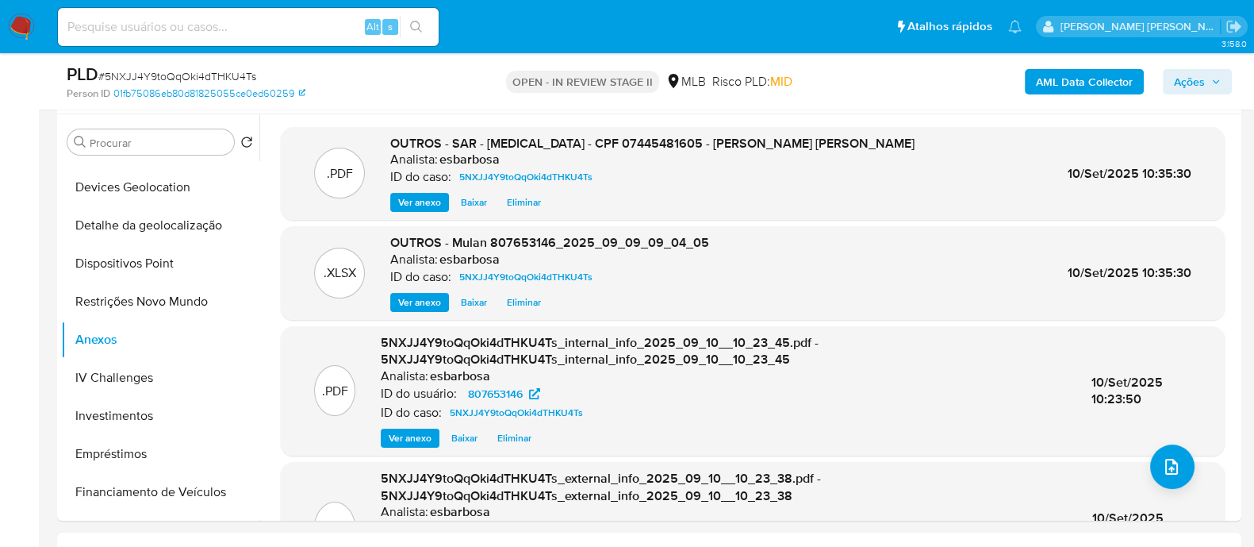
click at [1190, 73] on span "Ações" at bounding box center [1189, 81] width 31 height 25
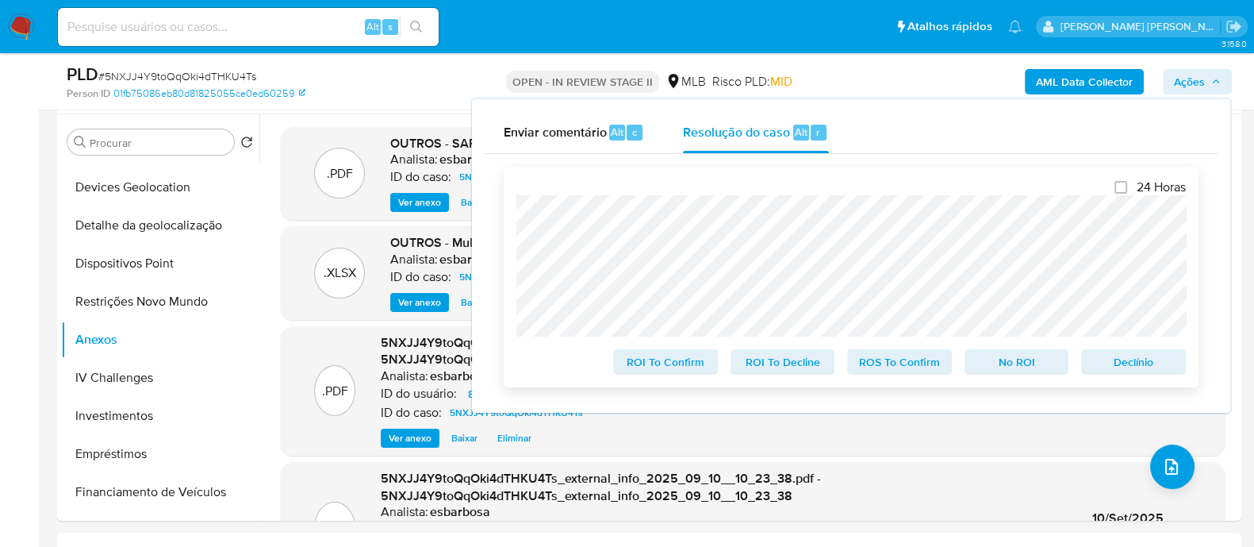
click at [888, 366] on span "ROS To Confirm" at bounding box center [899, 362] width 83 height 22
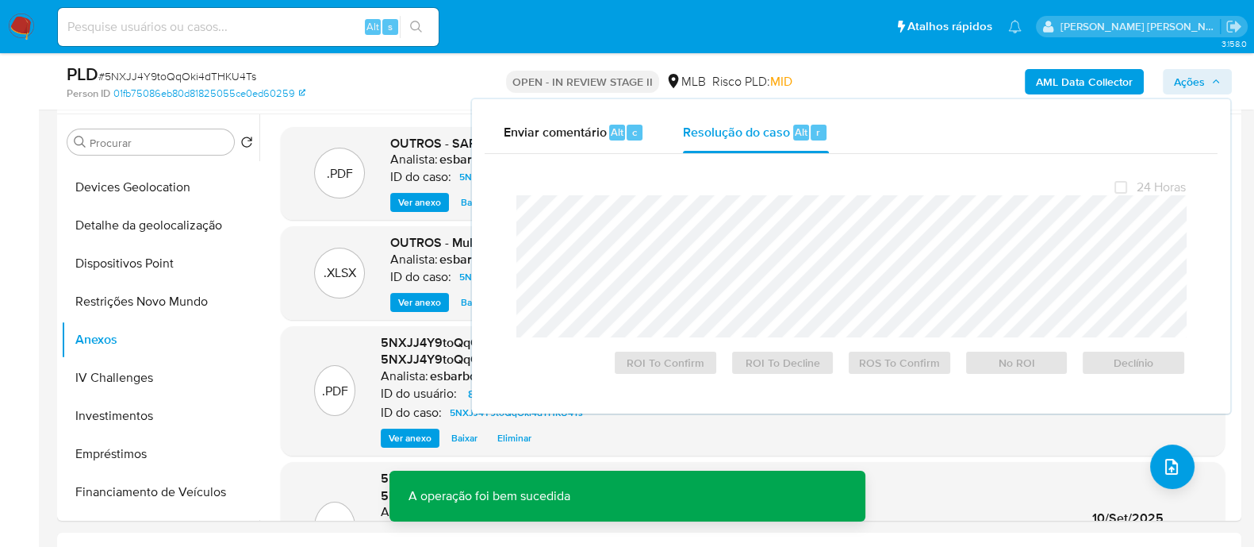
click at [243, 74] on span "# 5NXJJ4Y9toQqOki4dTHKU4Ts" at bounding box center [177, 76] width 158 height 16
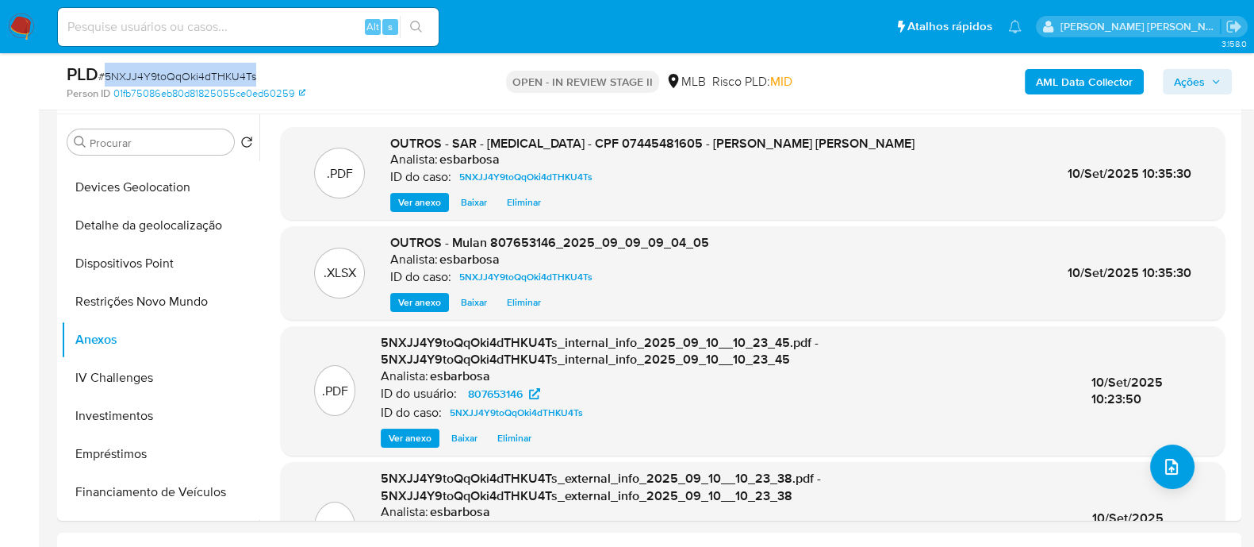
click at [243, 74] on span "# 5NXJJ4Y9toQqOki4dTHKU4Ts" at bounding box center [177, 76] width 158 height 16
copy span "5NXJJ4Y9toQqOki4dTHKU4Ts"
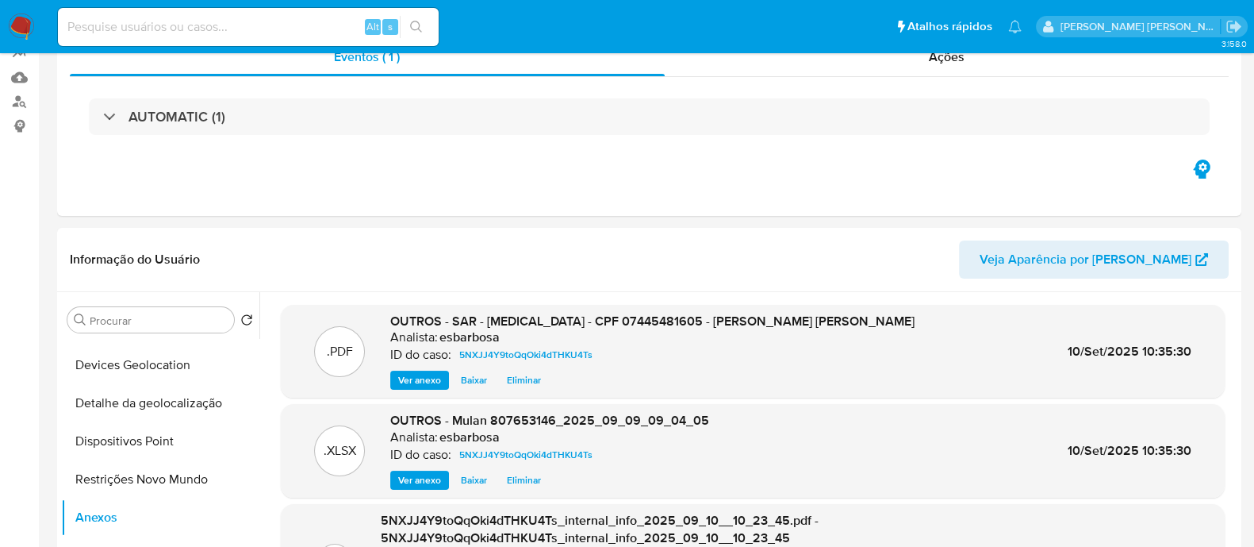
scroll to position [0, 0]
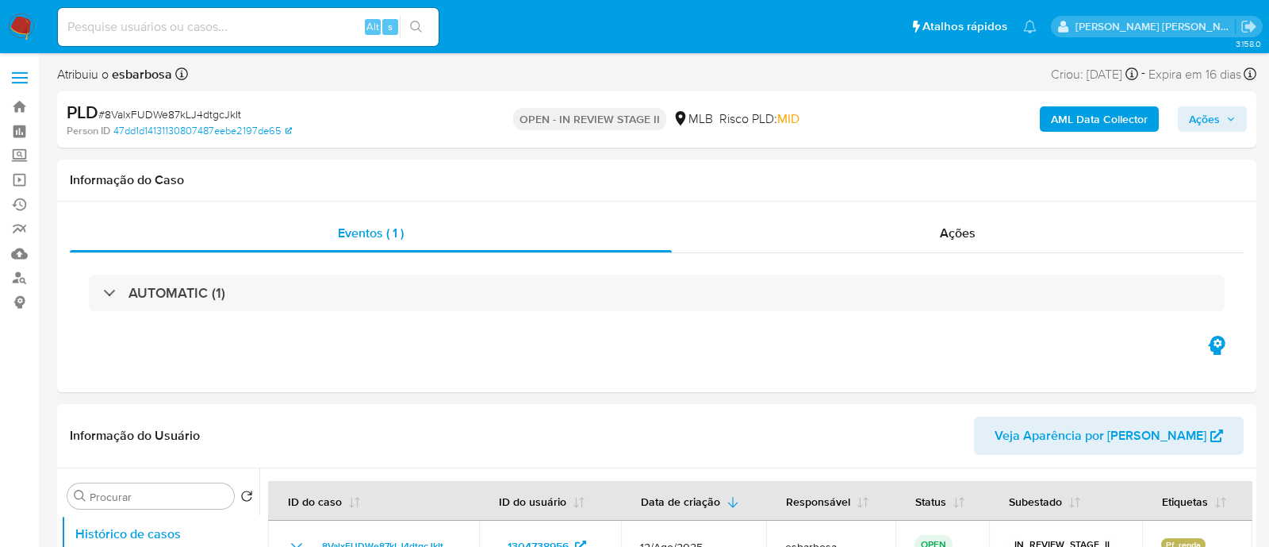
select select "10"
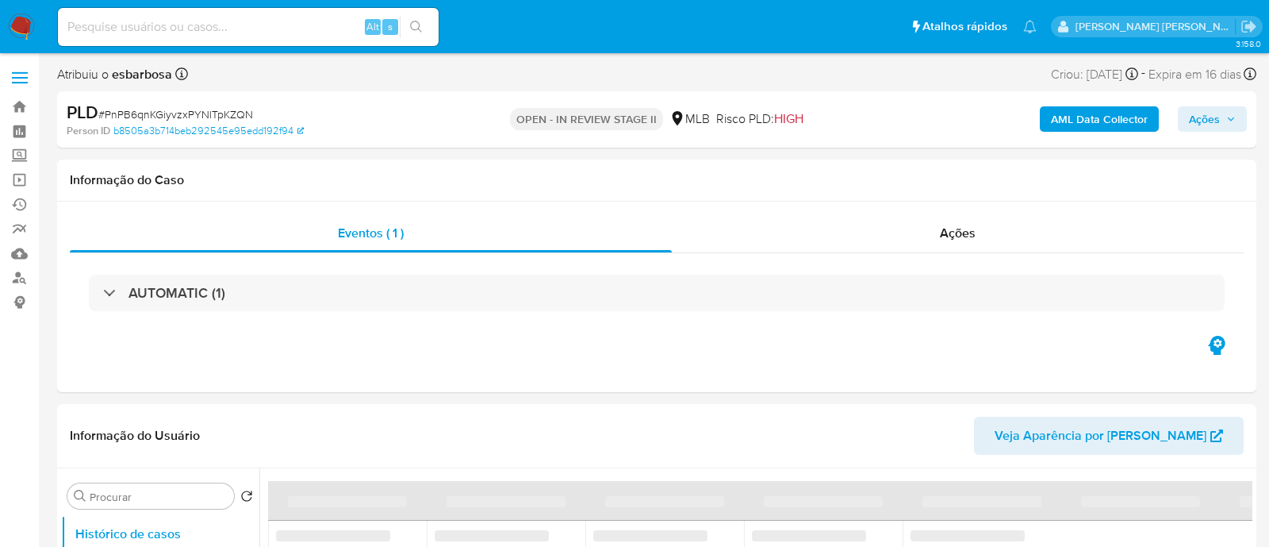
select select "10"
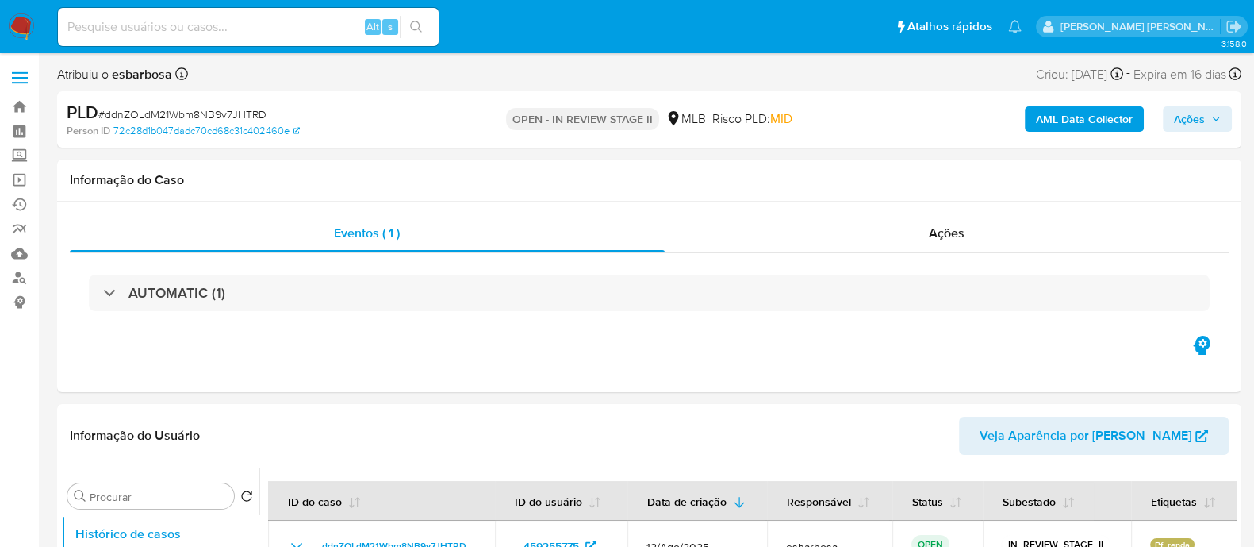
select select "10"
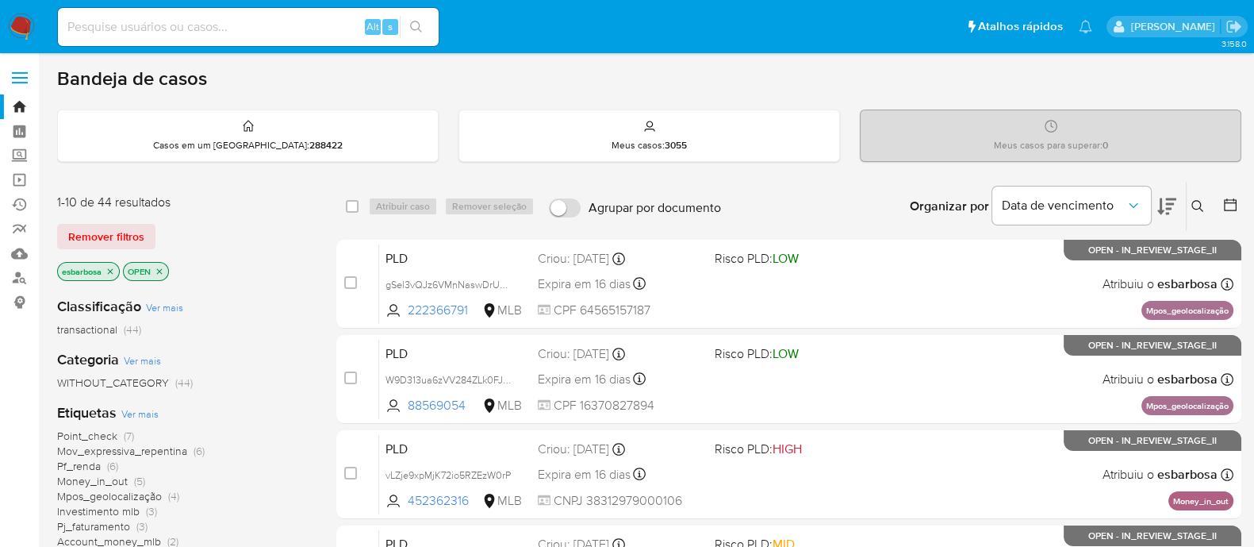
click at [27, 29] on img at bounding box center [21, 26] width 27 height 27
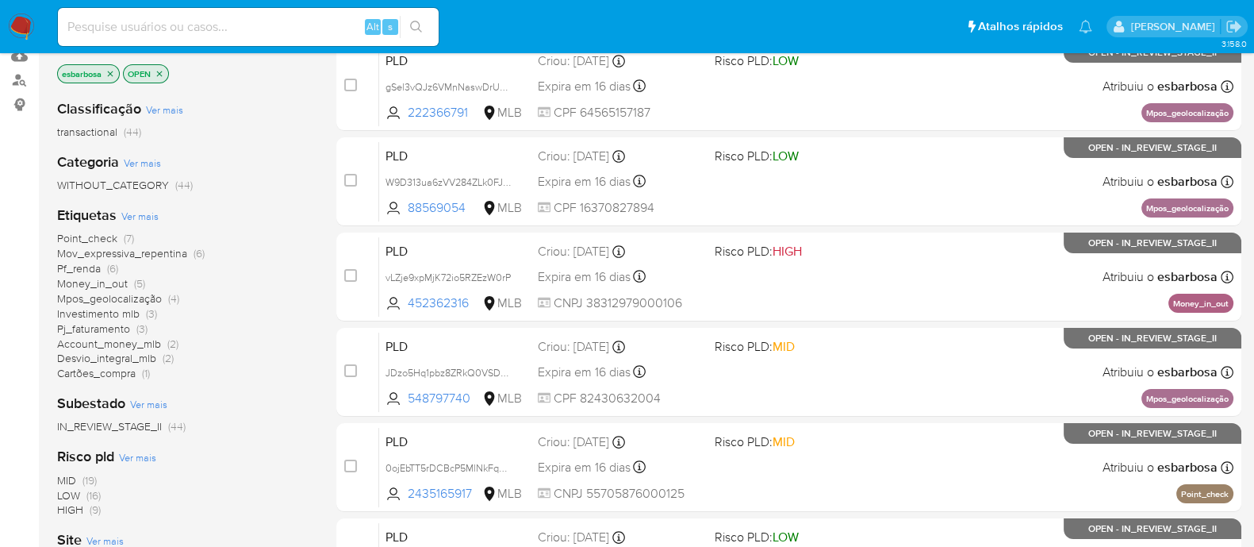
scroll to position [297, 0]
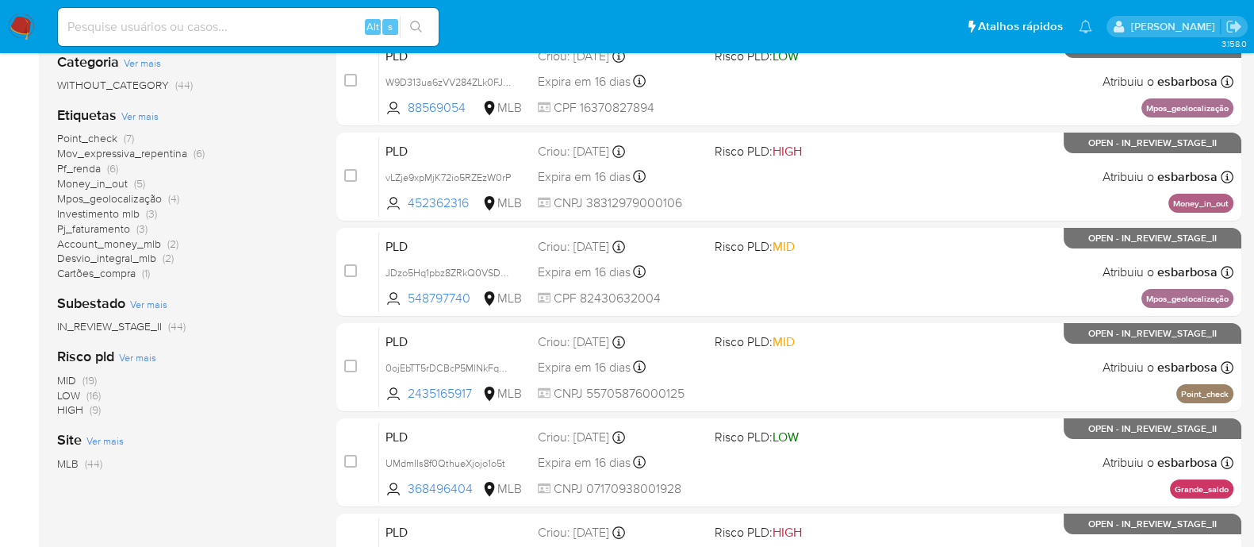
click at [75, 413] on span "HIGH" at bounding box center [70, 409] width 26 height 16
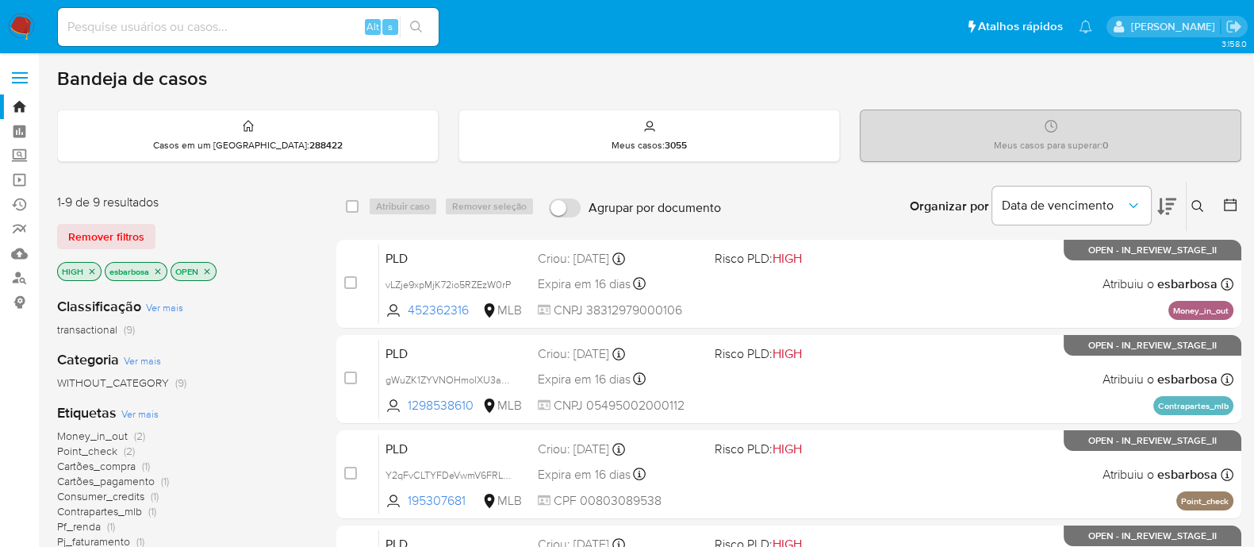
click at [91, 270] on icon "close-filter" at bounding box center [93, 271] width 6 height 6
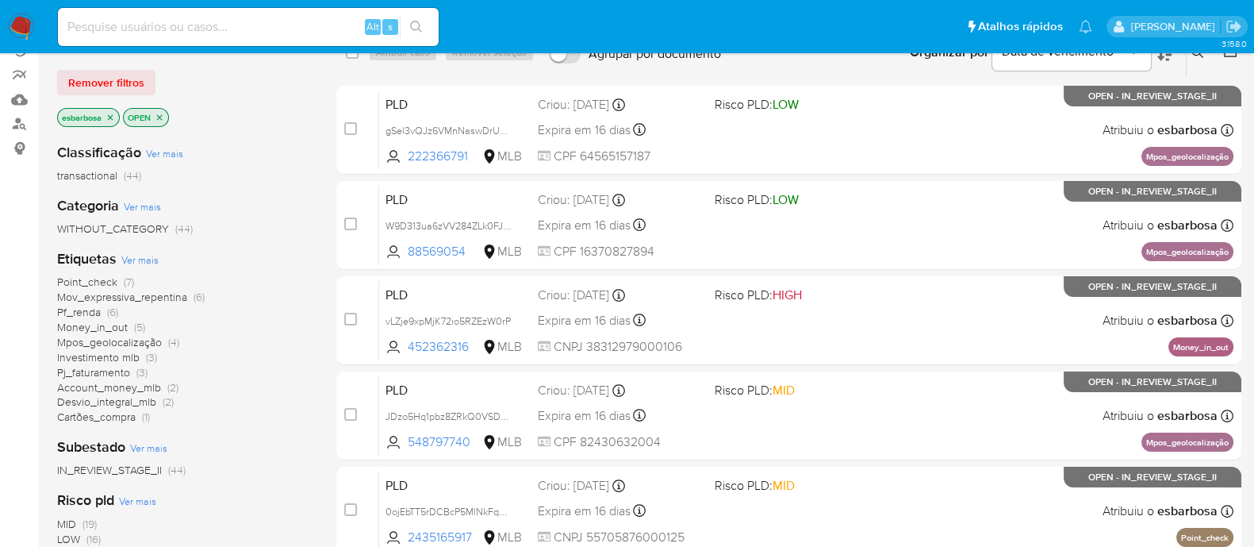
scroll to position [198, 0]
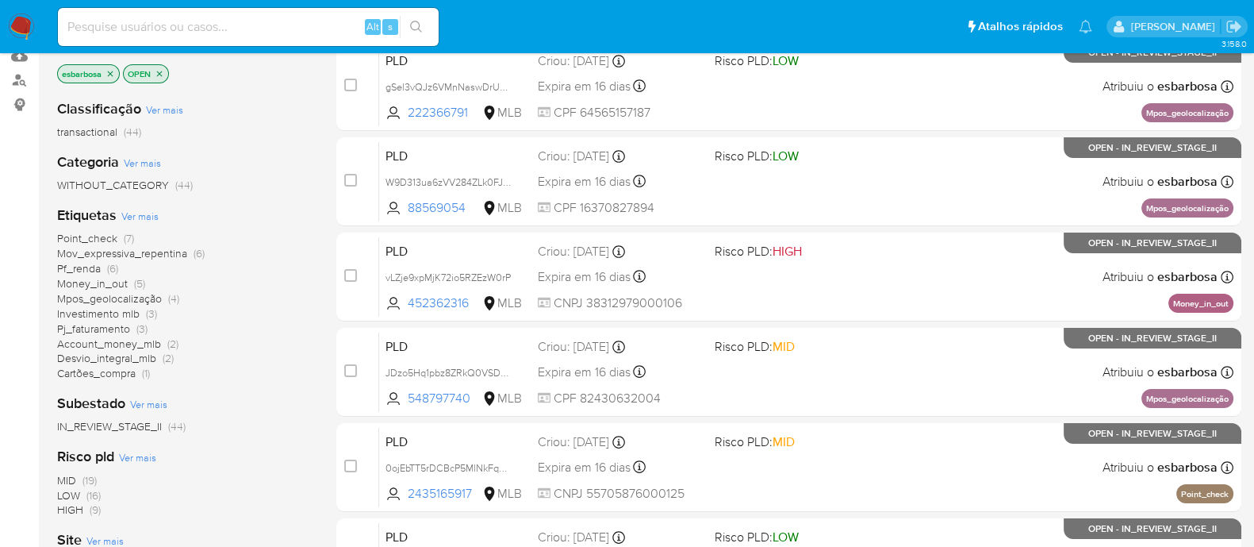
click at [100, 283] on span "Money_in_out" at bounding box center [92, 283] width 71 height 16
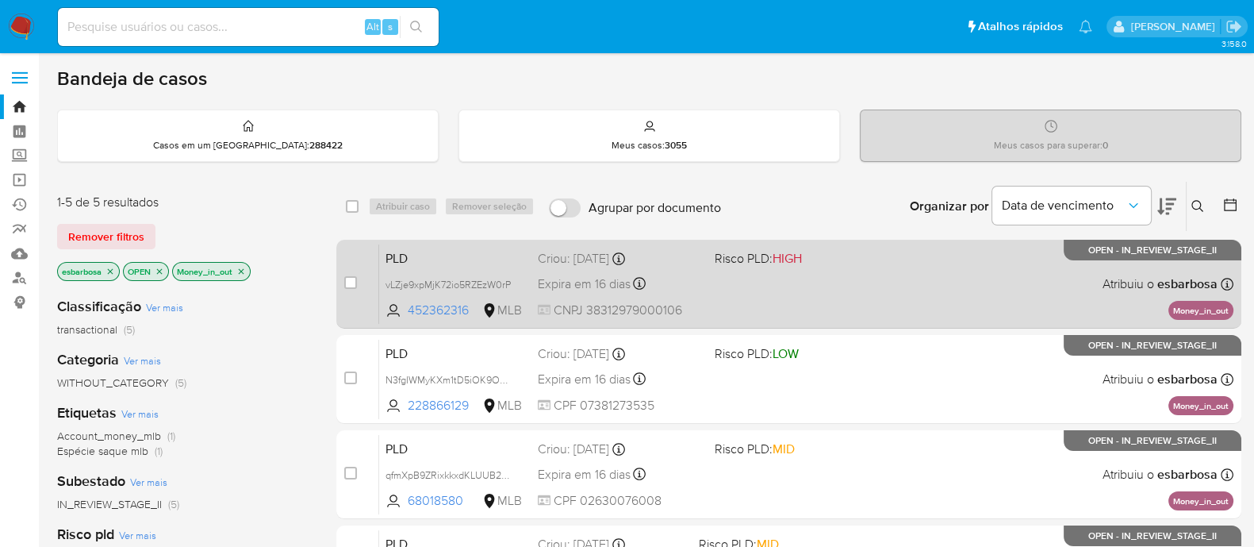
click at [896, 282] on div "PLD vLZje9xpMjK72io5RZEzW0rP 452362316 MLB Risco PLD: HIGH Criou: [DATE] Criou:…" at bounding box center [806, 284] width 854 height 80
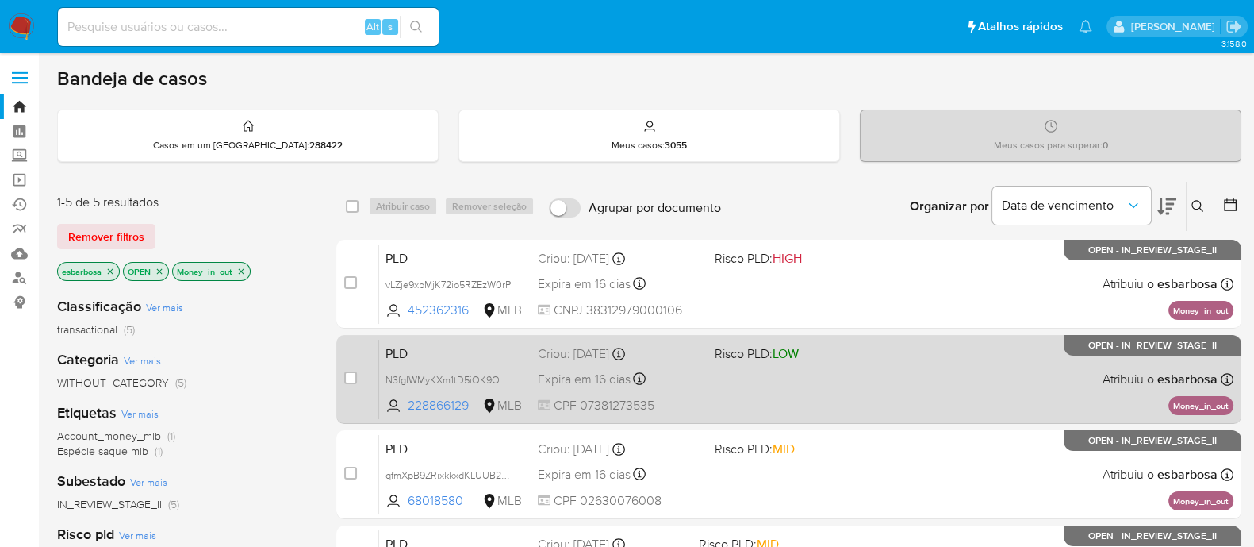
click at [850, 371] on div "PLD N3fgIWMyKXm1tD5iOK9OVcMn 228866129 MLB Risco PLD: LOW Criou: [DATE] Criou: …" at bounding box center [806, 379] width 854 height 80
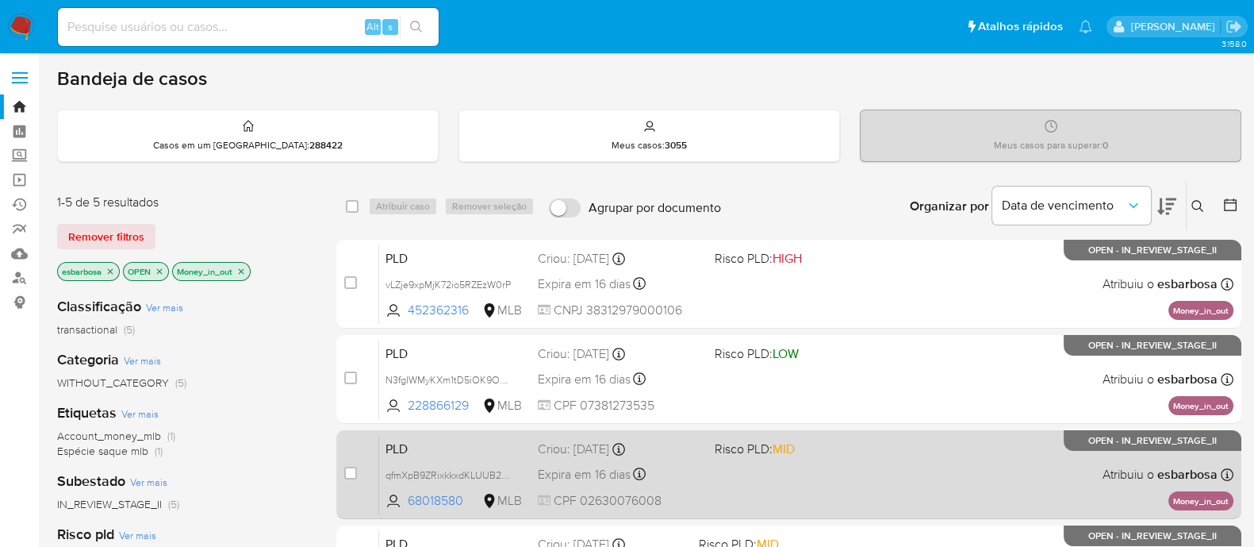
click at [846, 466] on div "PLD qfmXpB9ZRixkkxdKLUUB2Ak5 68018580 MLB Risco PLD: MID Criou: [DATE] Criou: […" at bounding box center [806, 474] width 854 height 80
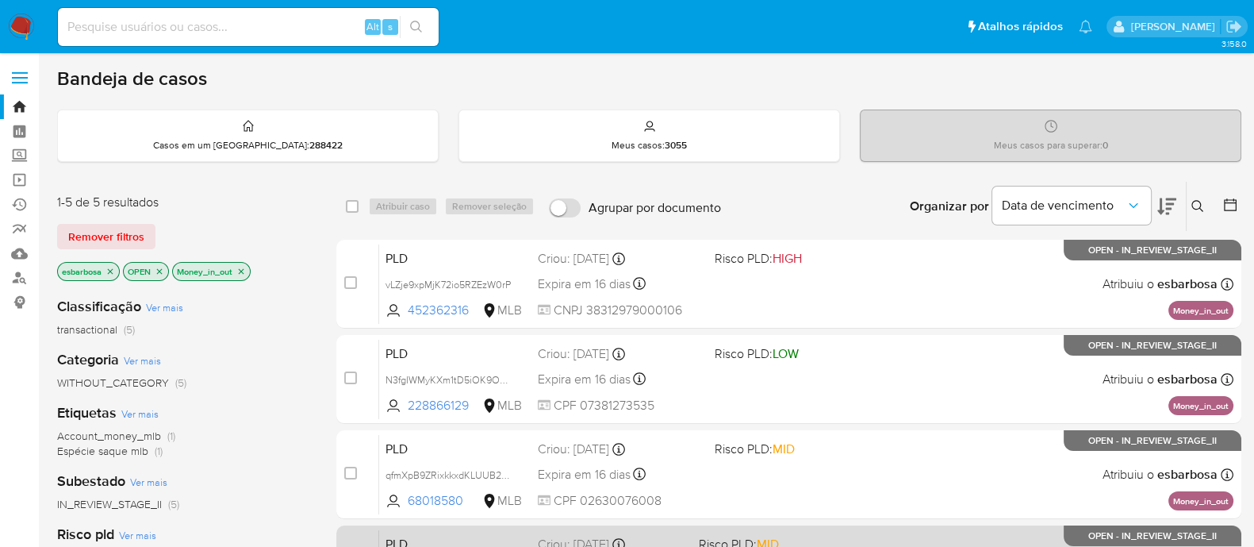
scroll to position [98, 0]
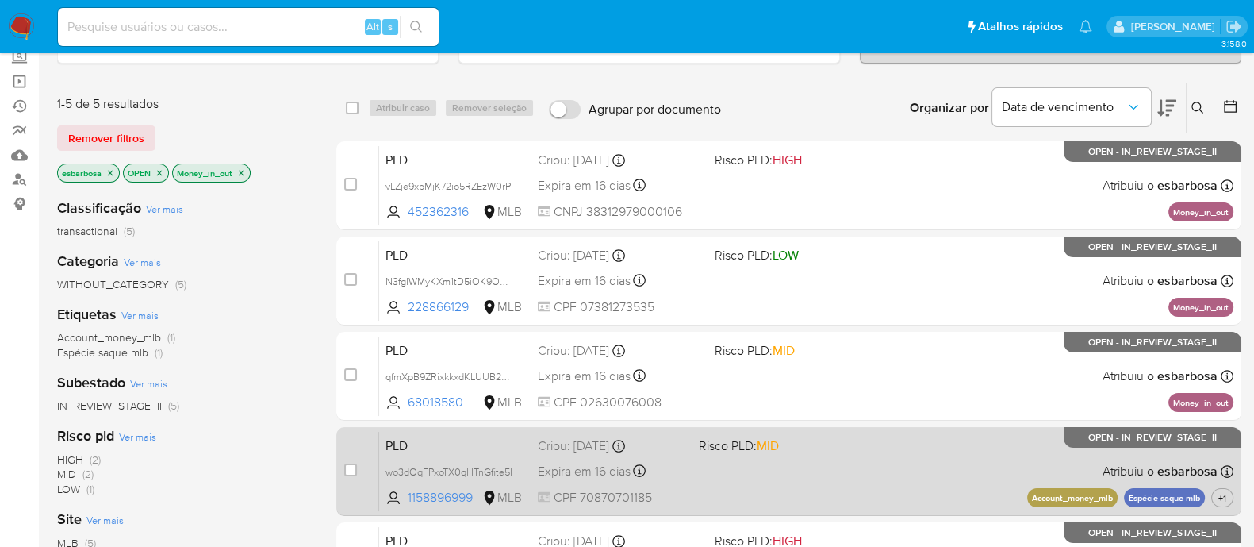
click at [879, 447] on div "PLD wo3dOqFPxoTX0qHTnGfite5I 1158896999 MLB Risco PLD: MID Criou: [DATE] Criou:…" at bounding box center [806, 471] width 854 height 80
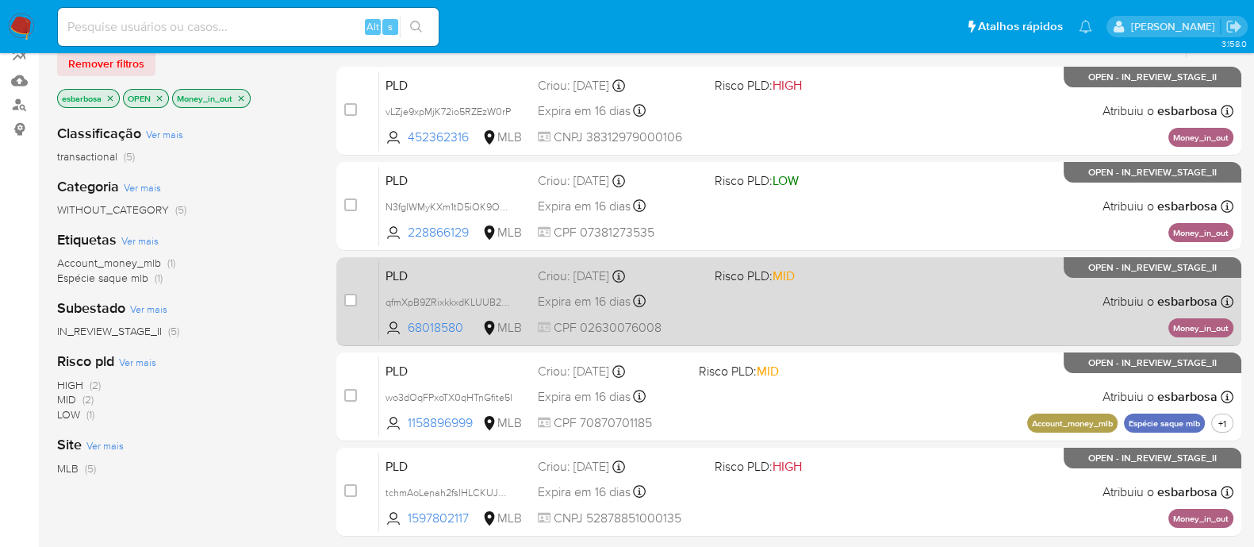
scroll to position [198, 0]
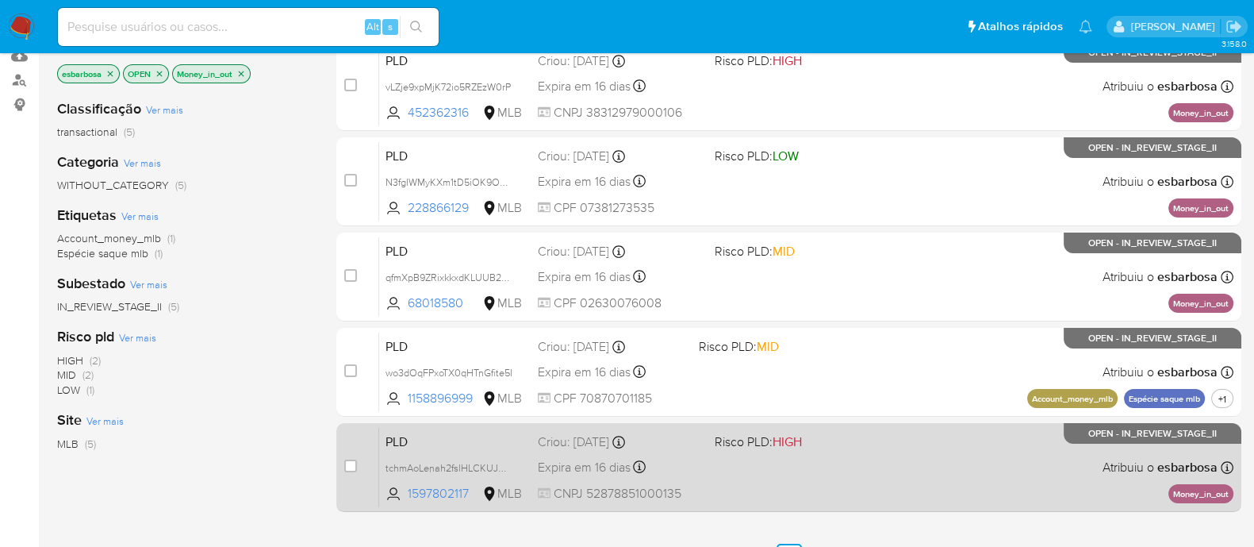
click at [856, 457] on div "PLD tchmAoLenah2fslHLCKUJUCD 1597802117 MLB Risco PLD: HIGH Criou: [DATE] Criou…" at bounding box center [806, 467] width 854 height 80
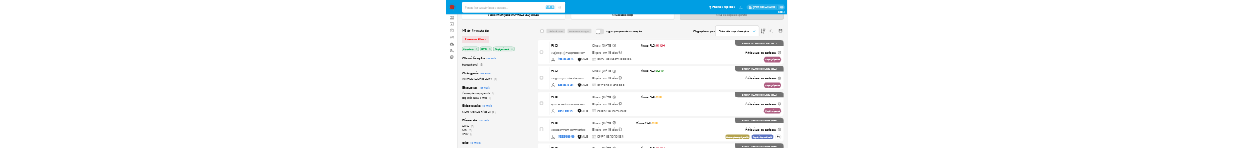
scroll to position [0, 0]
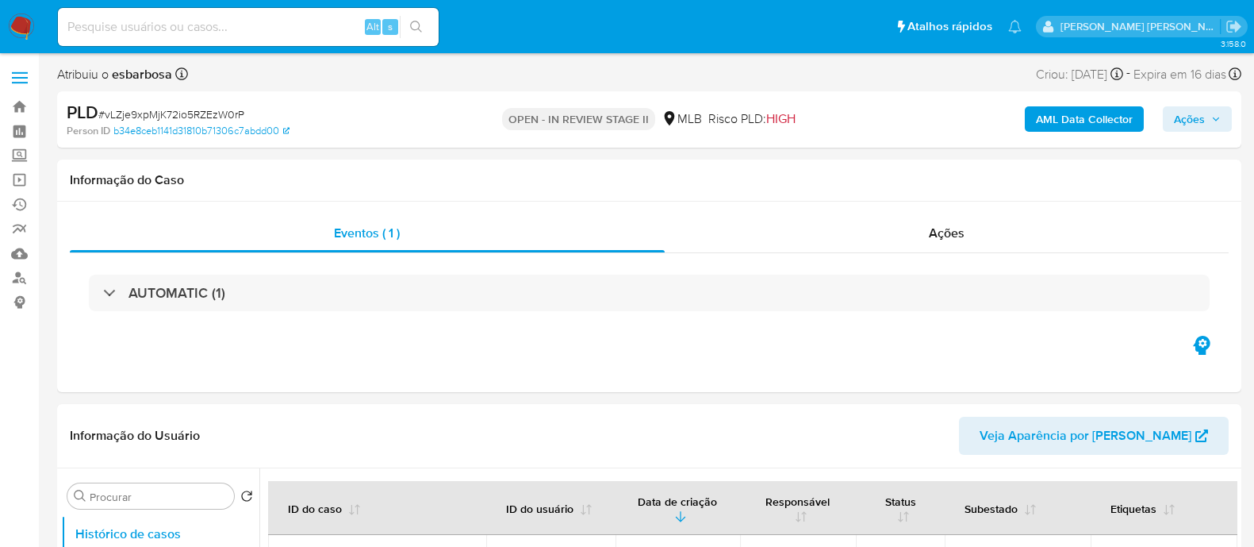
select select "10"
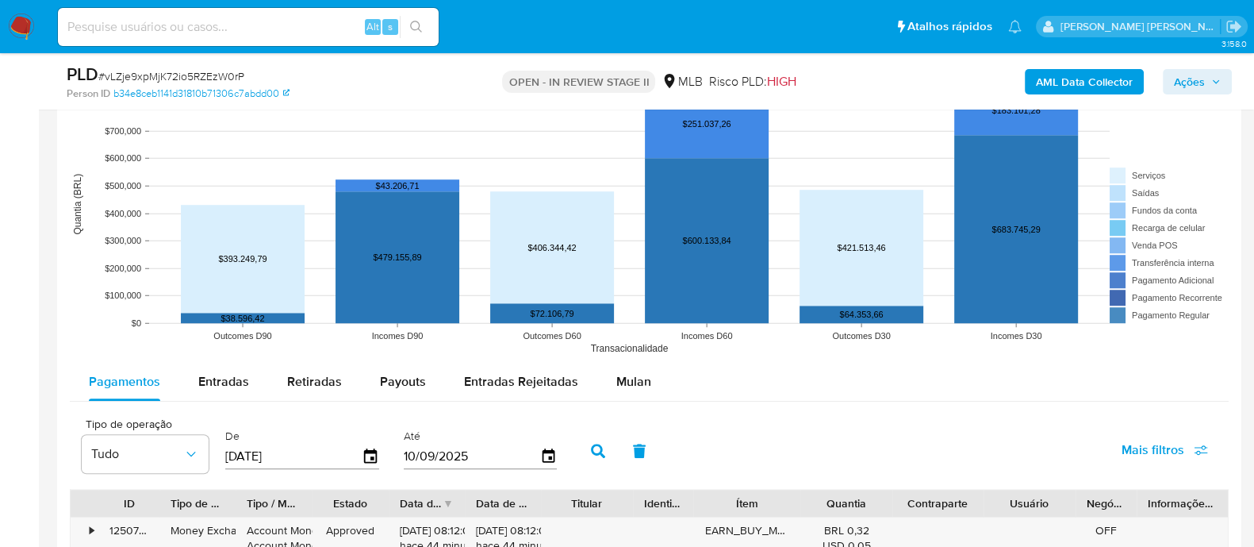
scroll to position [1586, 0]
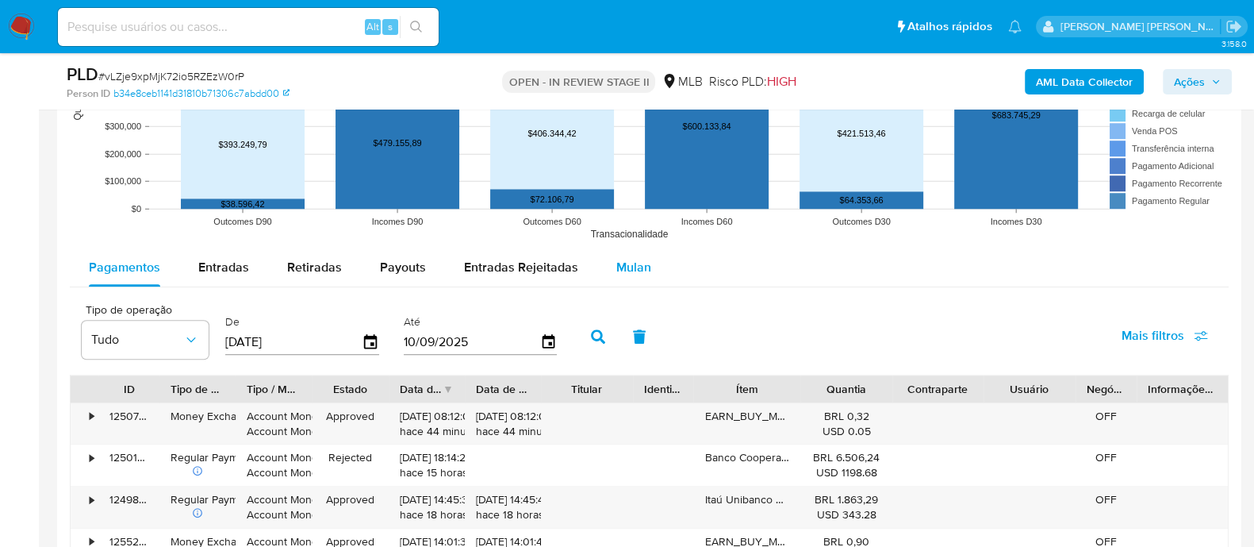
click at [624, 270] on span "Mulan" at bounding box center [633, 267] width 35 height 18
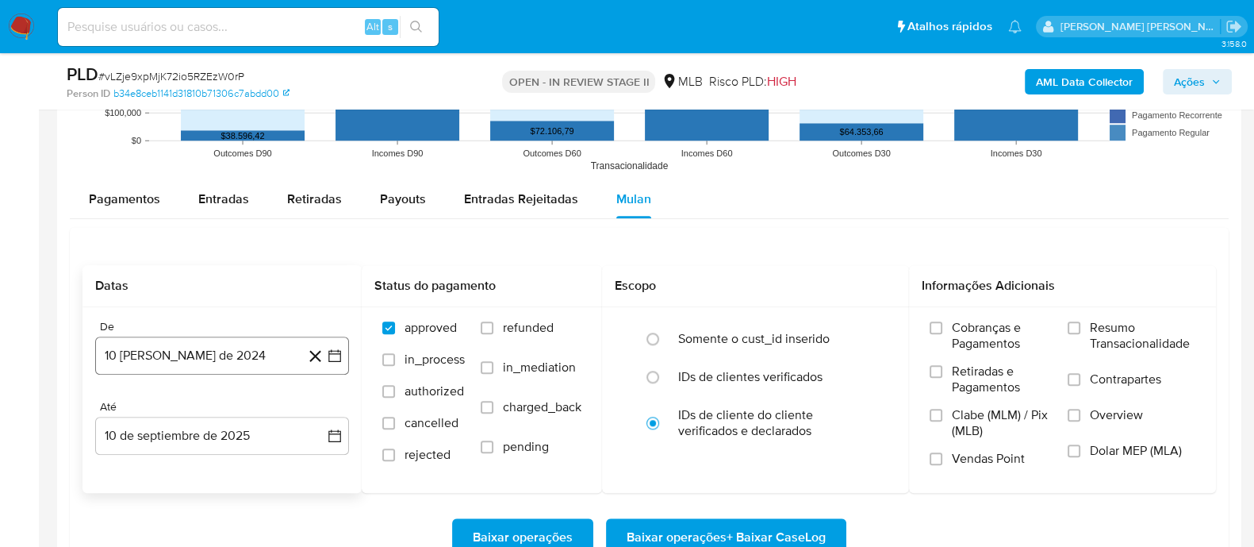
scroll to position [1686, 0]
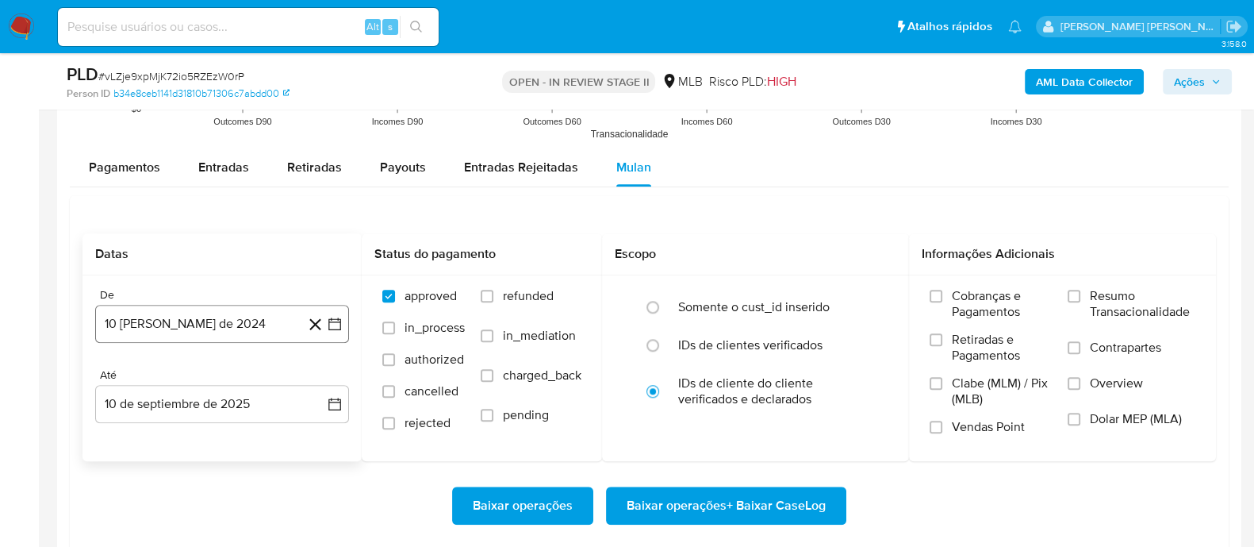
click at [267, 326] on button "10 [PERSON_NAME] de 2024" at bounding box center [222, 324] width 254 height 38
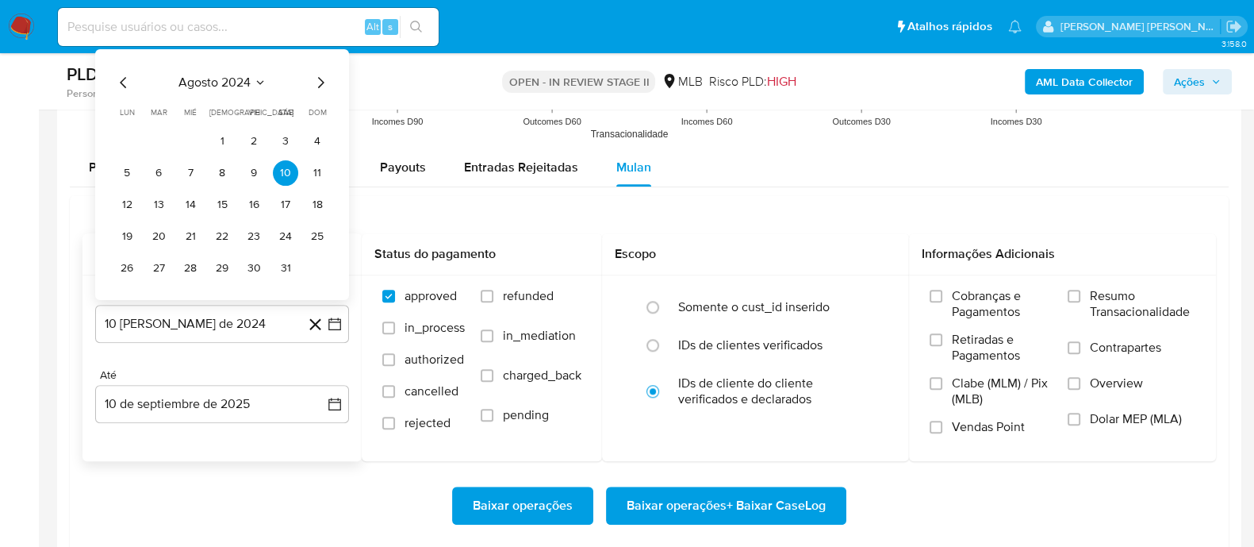
click at [218, 80] on span "agosto 2024" at bounding box center [214, 82] width 72 height 16
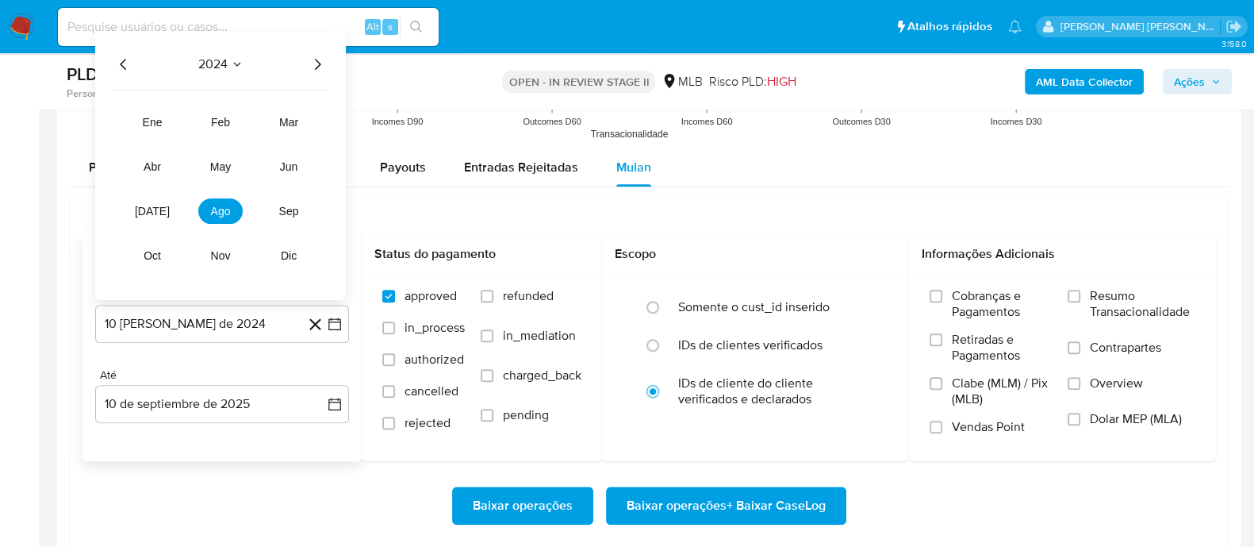
click at [312, 63] on icon "Año siguiente" at bounding box center [317, 63] width 19 height 19
click at [167, 213] on button "[DATE]" at bounding box center [152, 210] width 44 height 25
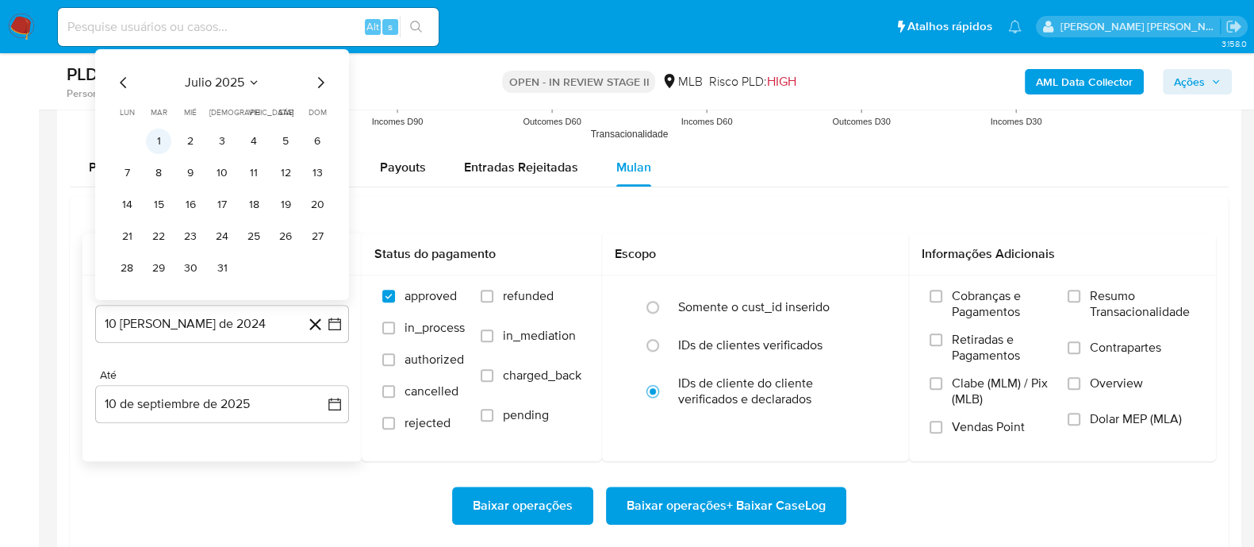
click at [166, 138] on button "1" at bounding box center [158, 140] width 25 height 25
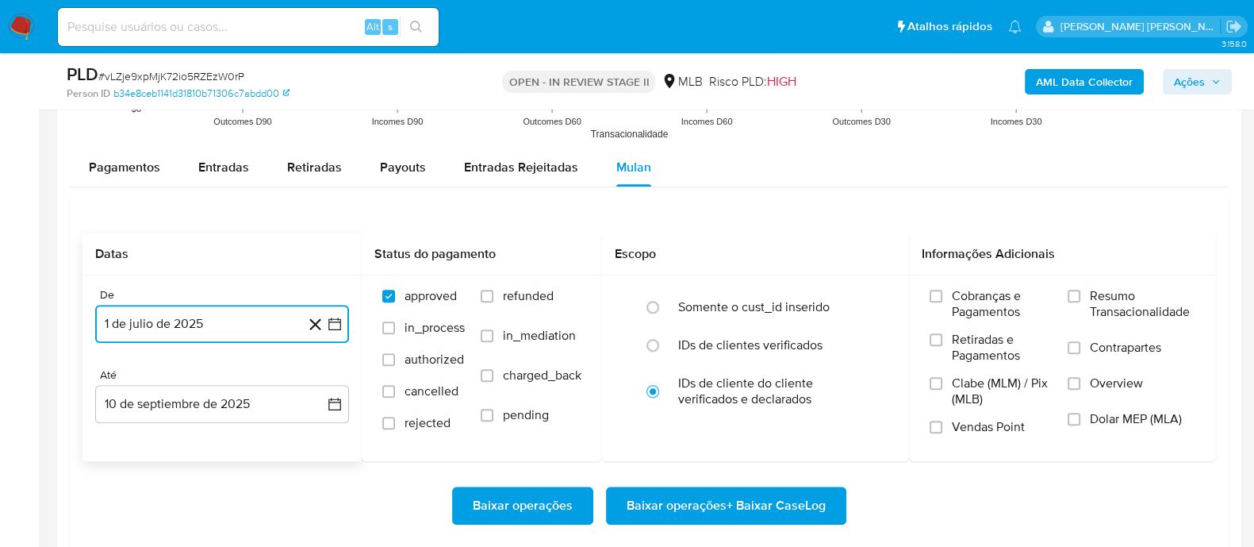
drag, startPoint x: 258, startPoint y: 397, endPoint x: 250, endPoint y: 382, distance: 17.0
click at [258, 398] on button "10 de septiembre de 2025" at bounding box center [222, 404] width 254 height 38
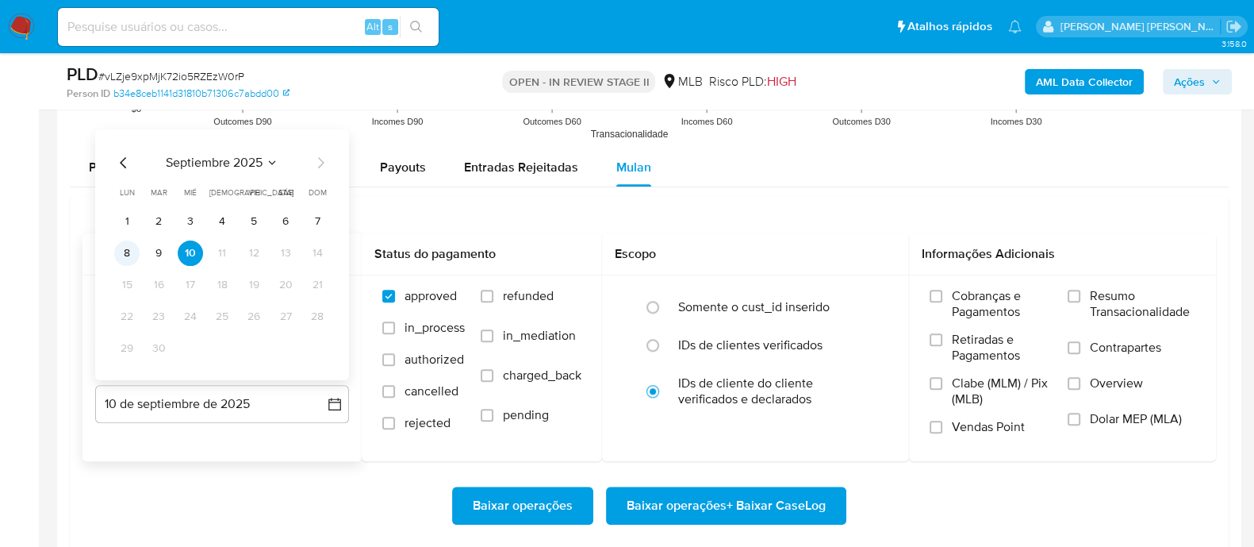
click at [123, 250] on button "8" at bounding box center [126, 252] width 25 height 25
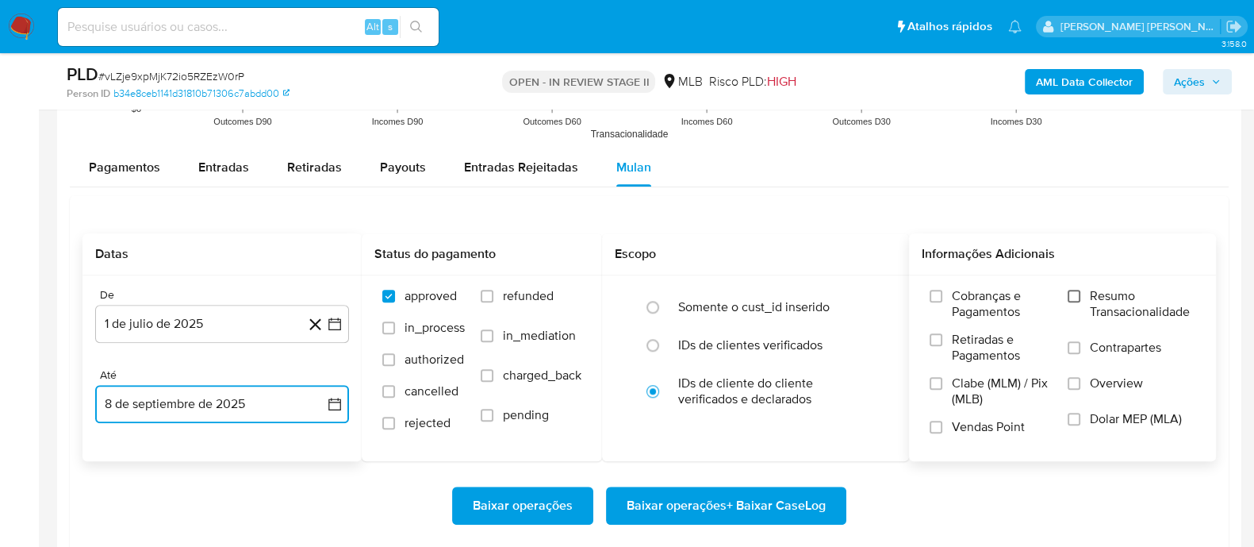
click at [1075, 295] on input "Resumo Transacionalidade" at bounding box center [1074, 296] width 13 height 13
drag, startPoint x: 1071, startPoint y: 348, endPoint x: 1055, endPoint y: 356, distance: 17.7
click at [1071, 347] on input "Contrapartes" at bounding box center [1074, 347] width 13 height 13
click at [938, 424] on input "Vendas Point" at bounding box center [936, 426] width 13 height 13
click at [733, 502] on span "Baixar operações + Baixar CaseLog" at bounding box center [726, 505] width 199 height 35
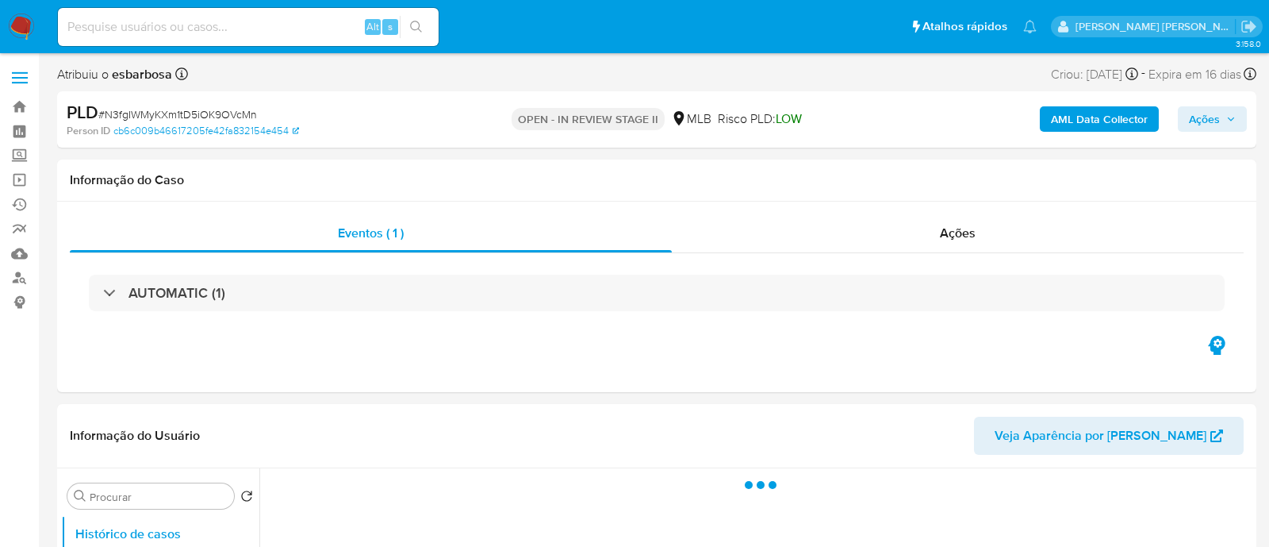
select select "10"
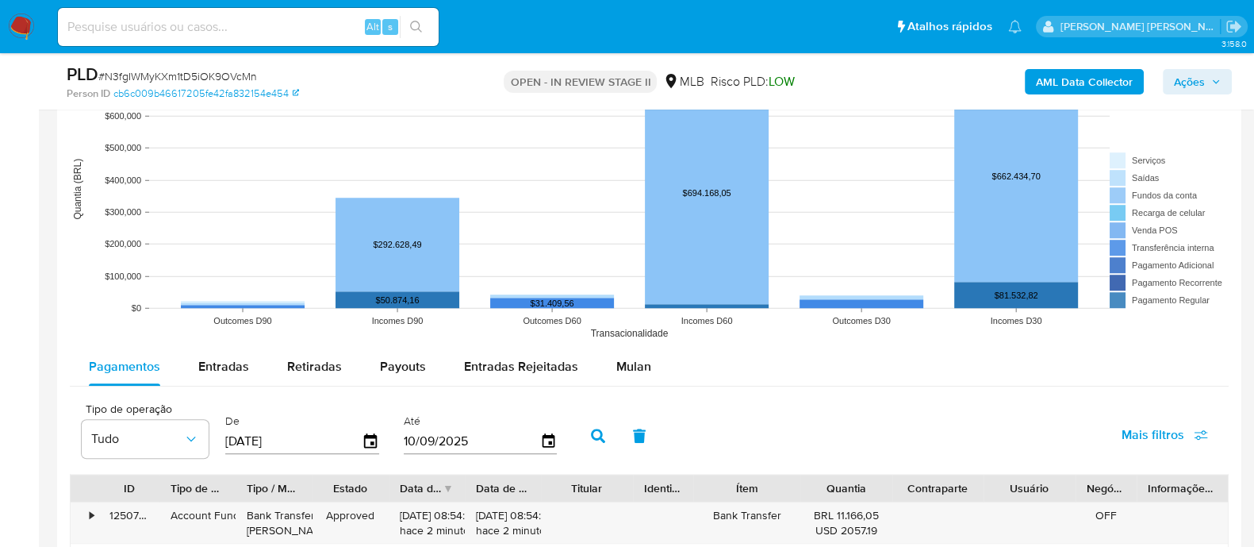
scroll to position [1487, 0]
click at [623, 368] on span "Mulan" at bounding box center [633, 366] width 35 height 18
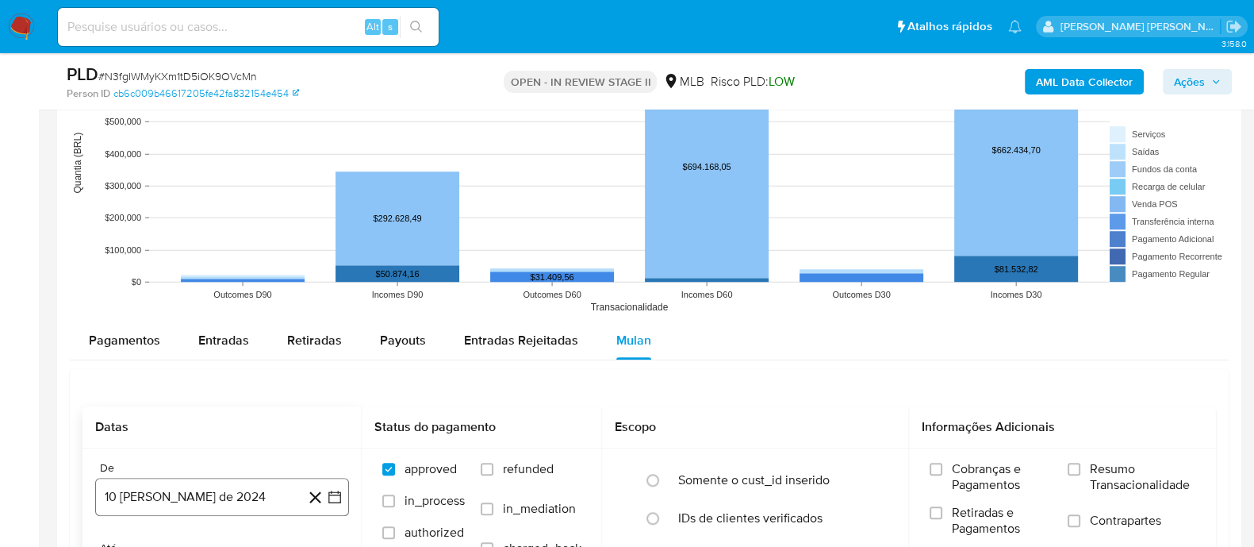
scroll to position [1586, 0]
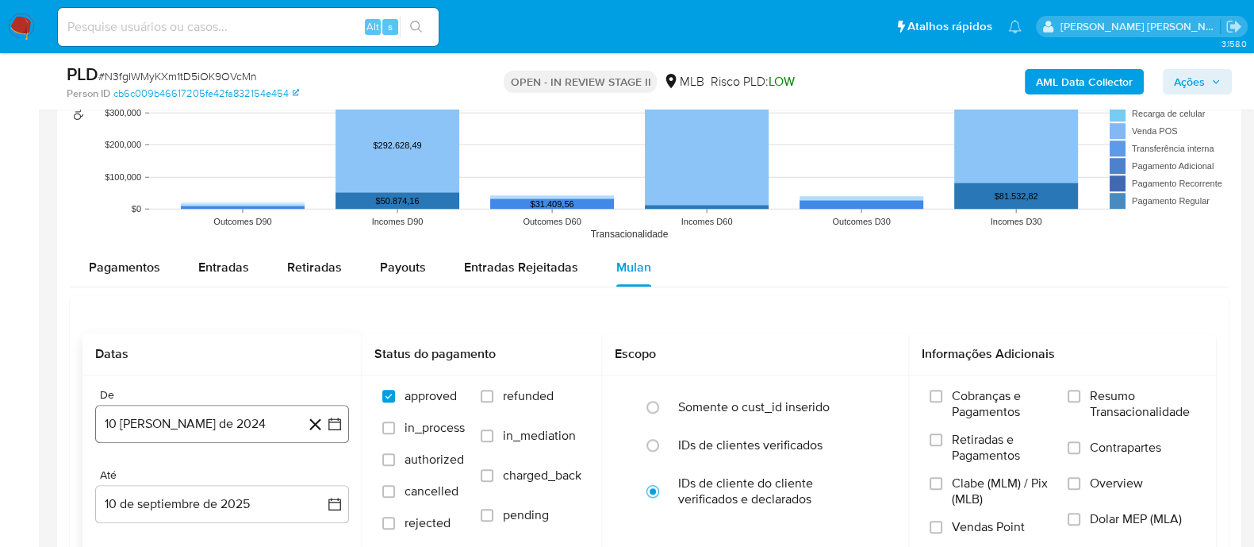
click at [185, 434] on button "10 [PERSON_NAME] de 2024" at bounding box center [222, 424] width 254 height 38
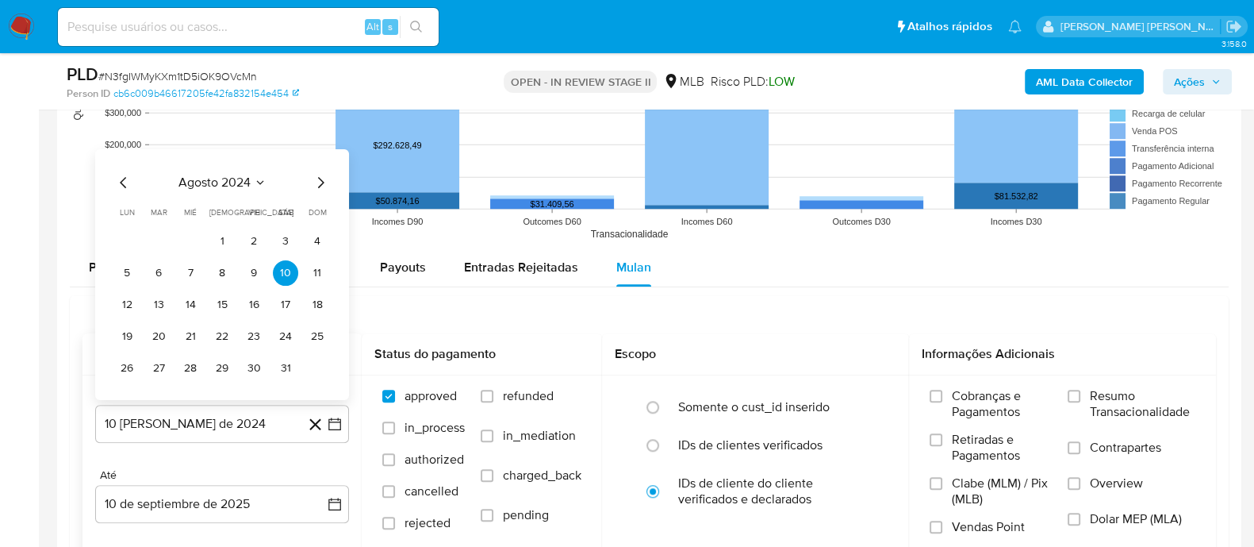
click at [256, 185] on icon "Seleccionar mes y año" at bounding box center [260, 181] width 13 height 13
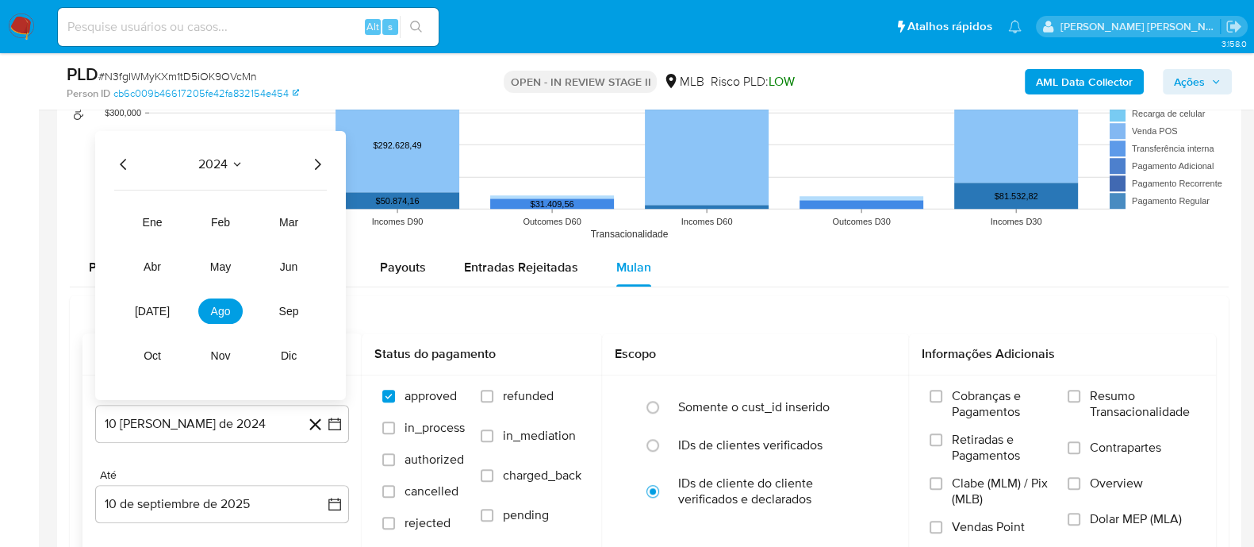
click at [310, 168] on icon "Año siguiente" at bounding box center [317, 163] width 19 height 19
click at [143, 313] on button "[DATE]" at bounding box center [152, 309] width 44 height 25
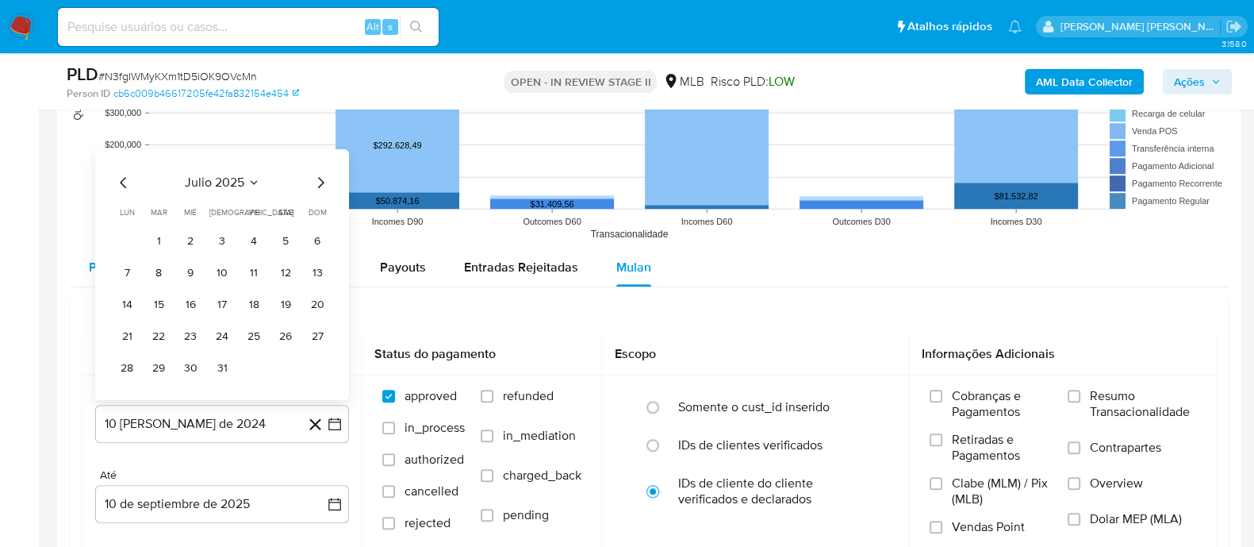
drag, startPoint x: 162, startPoint y: 239, endPoint x: 163, endPoint y: 265, distance: 26.2
click at [161, 240] on button "1" at bounding box center [158, 240] width 25 height 25
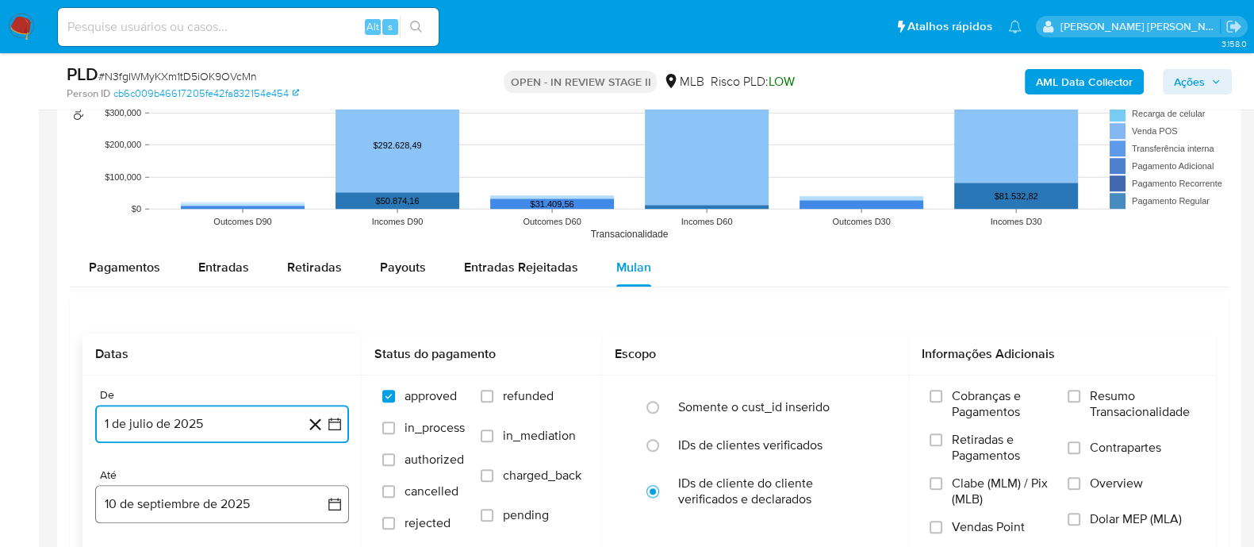
click at [211, 503] on button "10 de septiembre de 2025" at bounding box center [222, 504] width 254 height 38
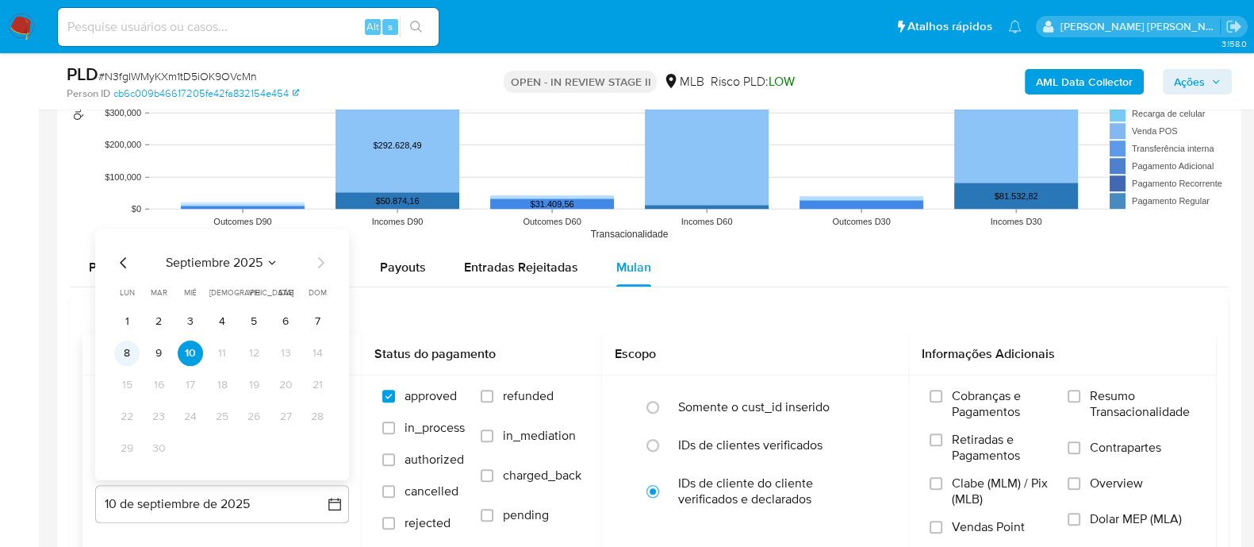
click at [117, 347] on button "8" at bounding box center [126, 352] width 25 height 25
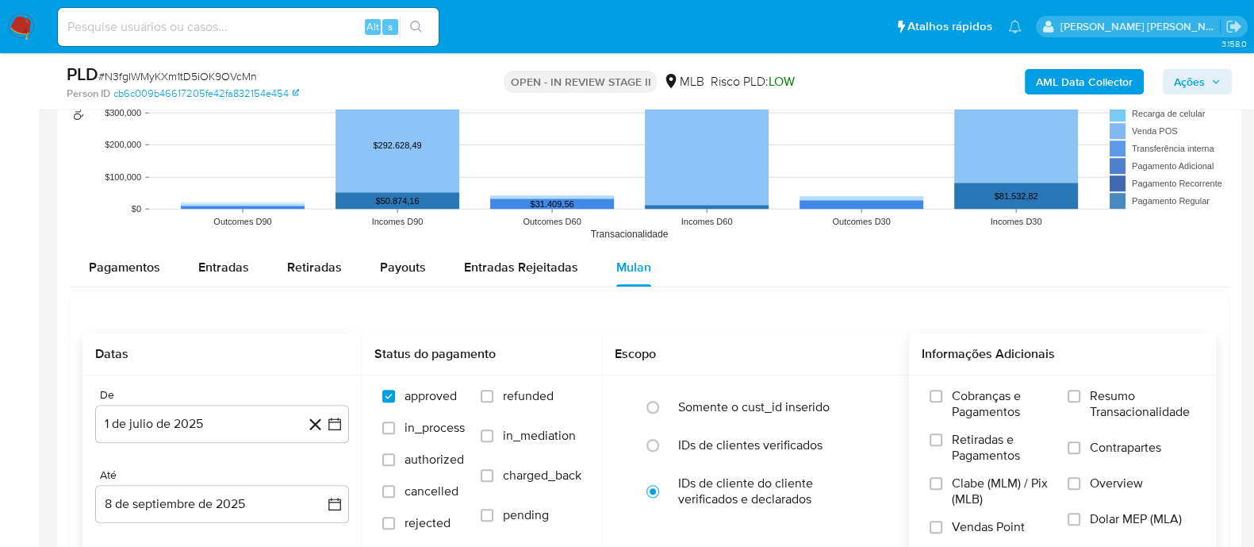
click at [1075, 401] on label "Resumo Transacionalidade" at bounding box center [1132, 414] width 128 height 52
click at [1075, 401] on input "Resumo Transacionalidade" at bounding box center [1074, 395] width 13 height 13
click at [1075, 446] on input "Contrapartes" at bounding box center [1074, 447] width 13 height 13
click at [936, 529] on input "Vendas Point" at bounding box center [936, 526] width 13 height 13
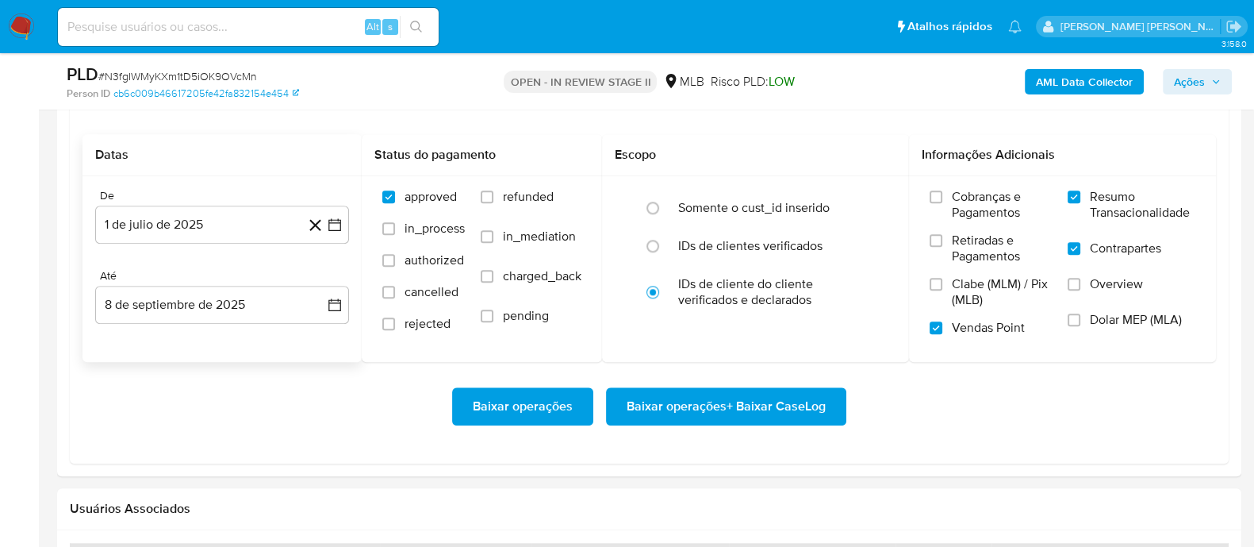
click at [758, 401] on span "Baixar operações + Baixar CaseLog" at bounding box center [726, 406] width 199 height 35
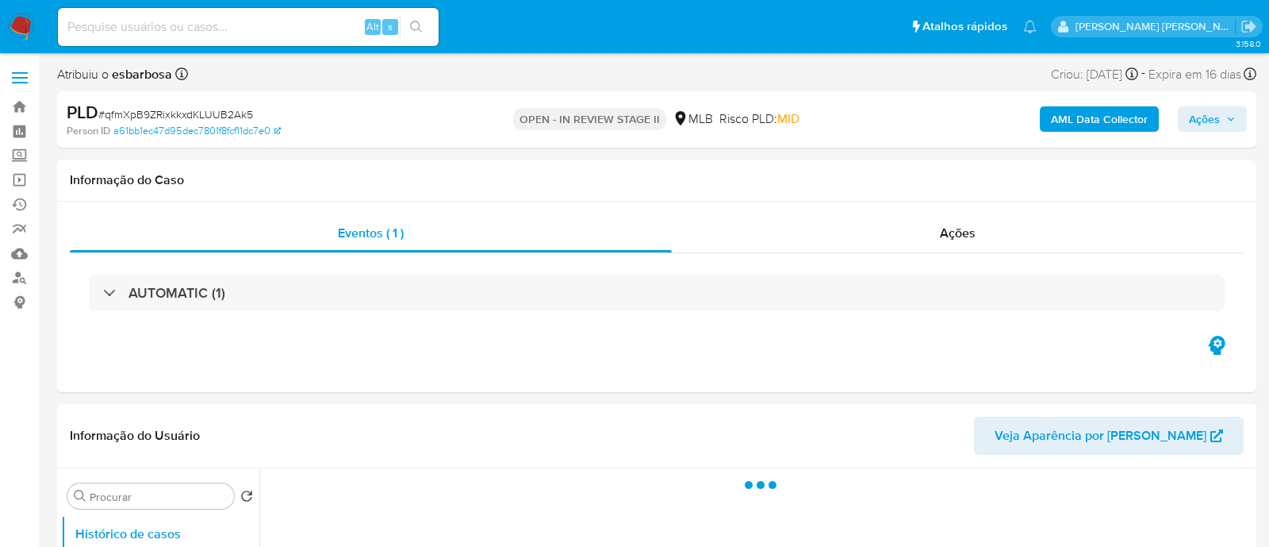
select select "10"
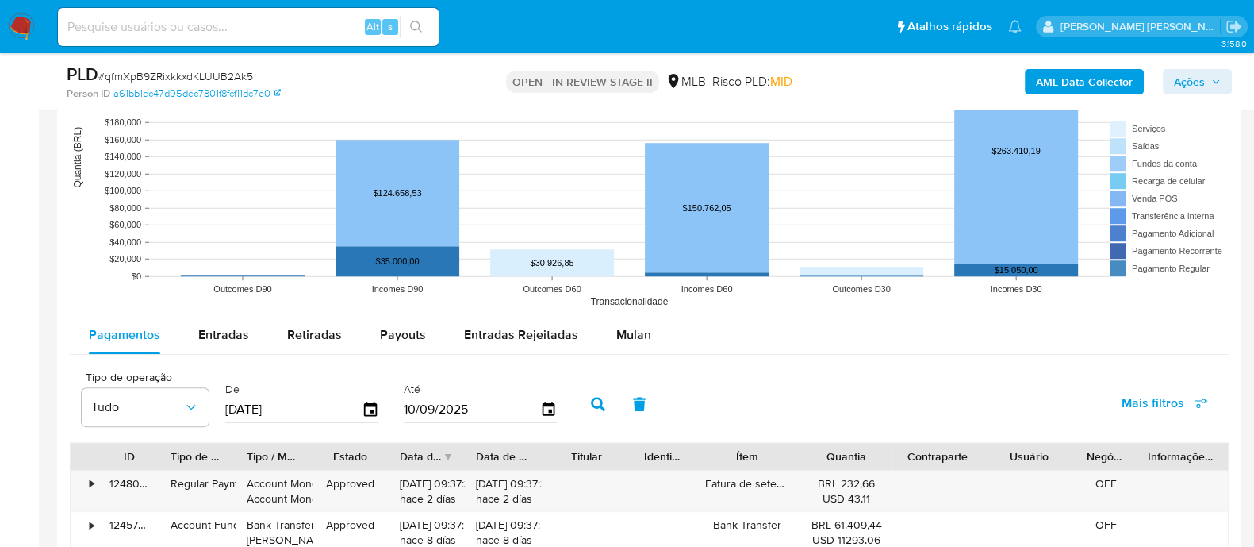
scroll to position [1586, 0]
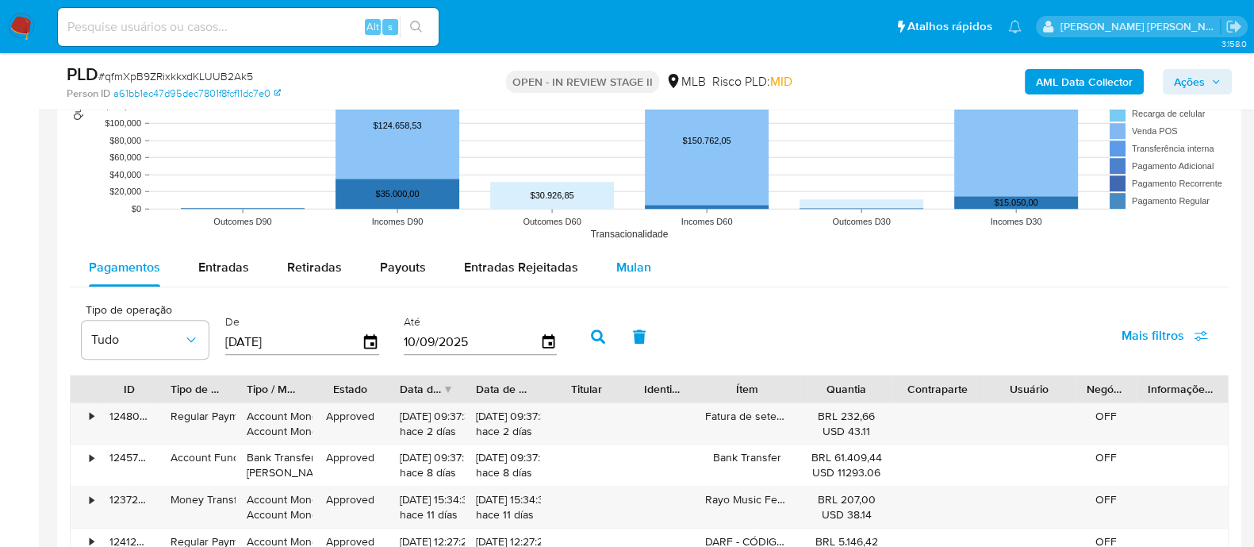
click at [634, 268] on span "Mulan" at bounding box center [633, 267] width 35 height 18
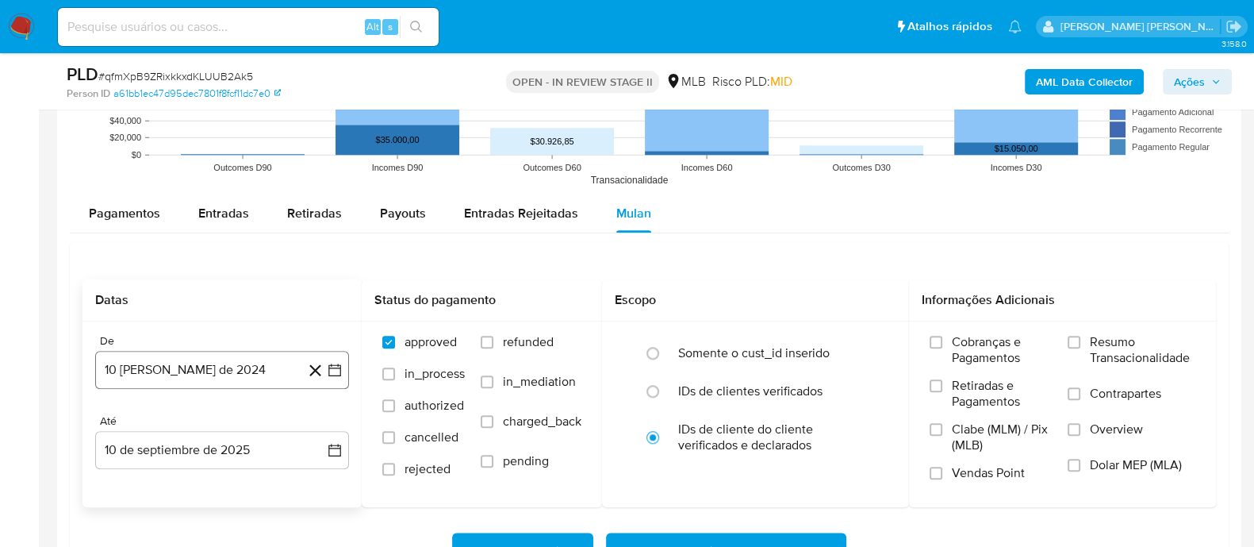
scroll to position [1686, 0]
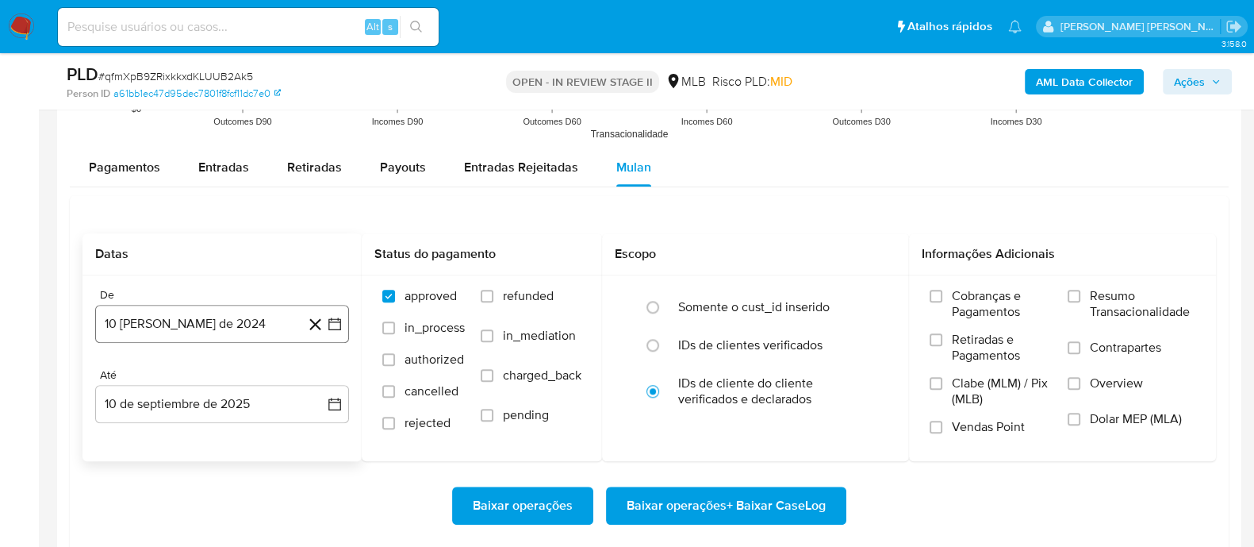
click at [198, 330] on button "10 [PERSON_NAME] de 2024" at bounding box center [222, 324] width 254 height 38
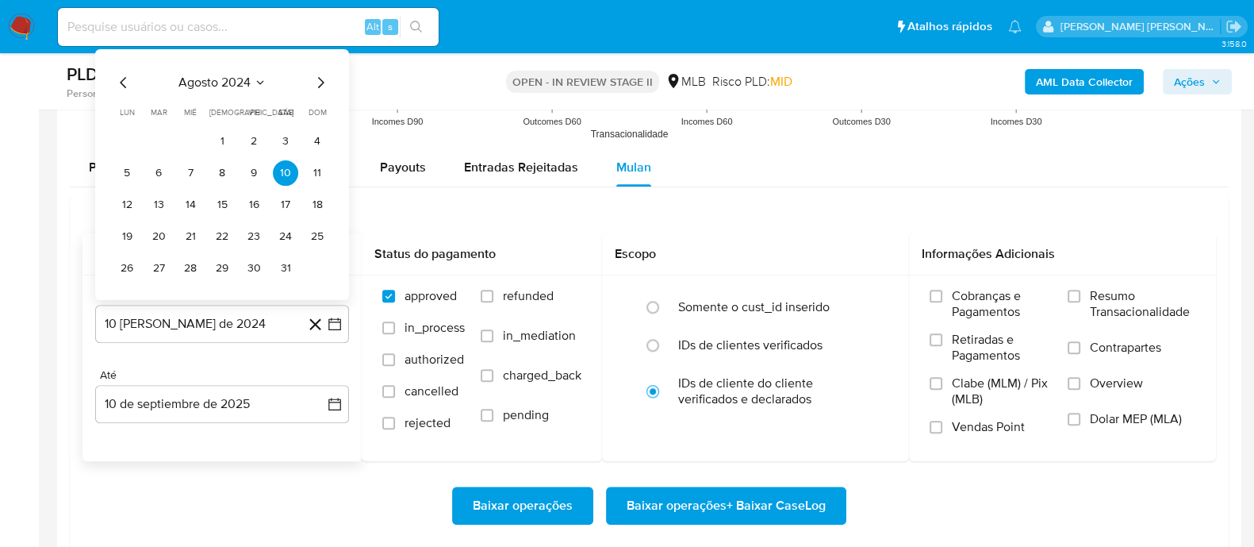
click at [198, 75] on span "agosto 2024" at bounding box center [214, 82] width 72 height 16
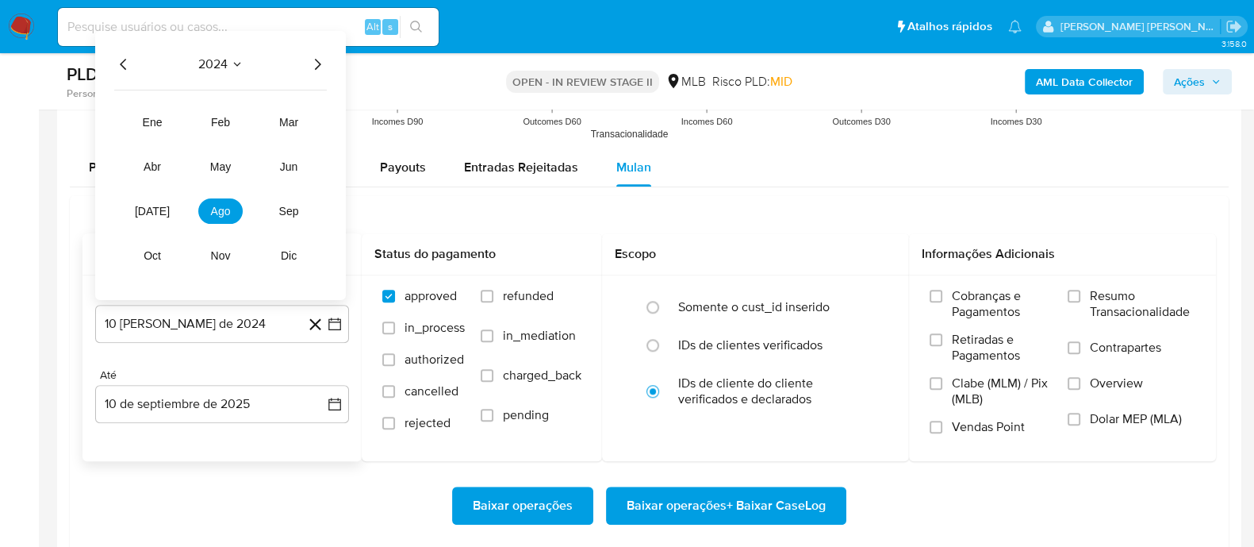
click at [322, 62] on icon "Año siguiente" at bounding box center [317, 63] width 19 height 19
click at [157, 209] on span "[DATE]" at bounding box center [152, 210] width 35 height 13
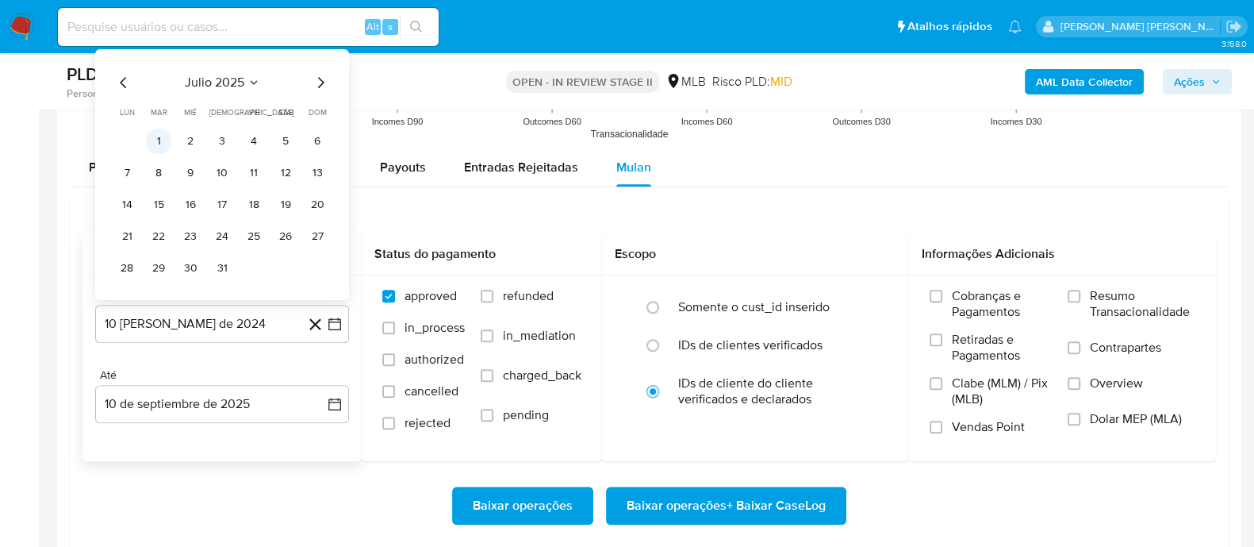
click at [163, 140] on button "1" at bounding box center [158, 140] width 25 height 25
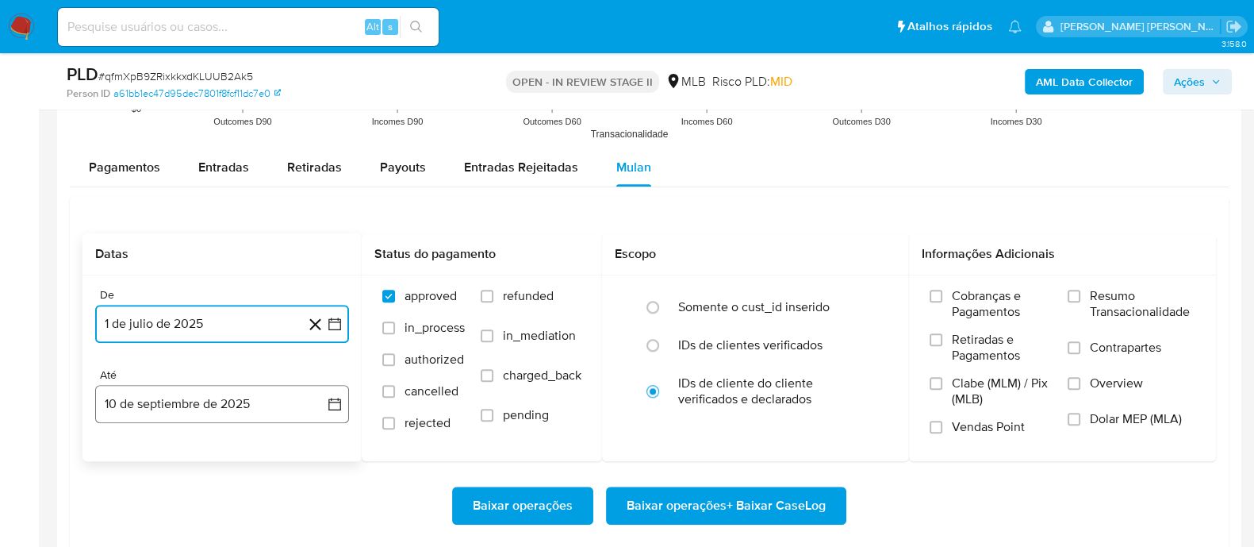
click at [209, 398] on button "10 de septiembre de 2025" at bounding box center [222, 404] width 254 height 38
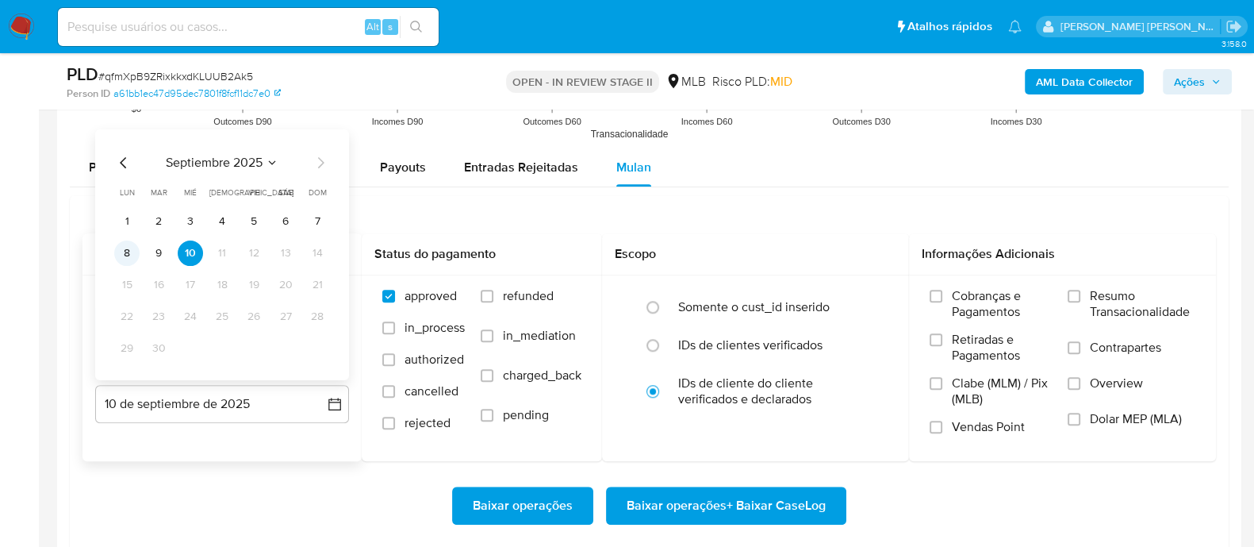
click at [127, 251] on button "8" at bounding box center [126, 252] width 25 height 25
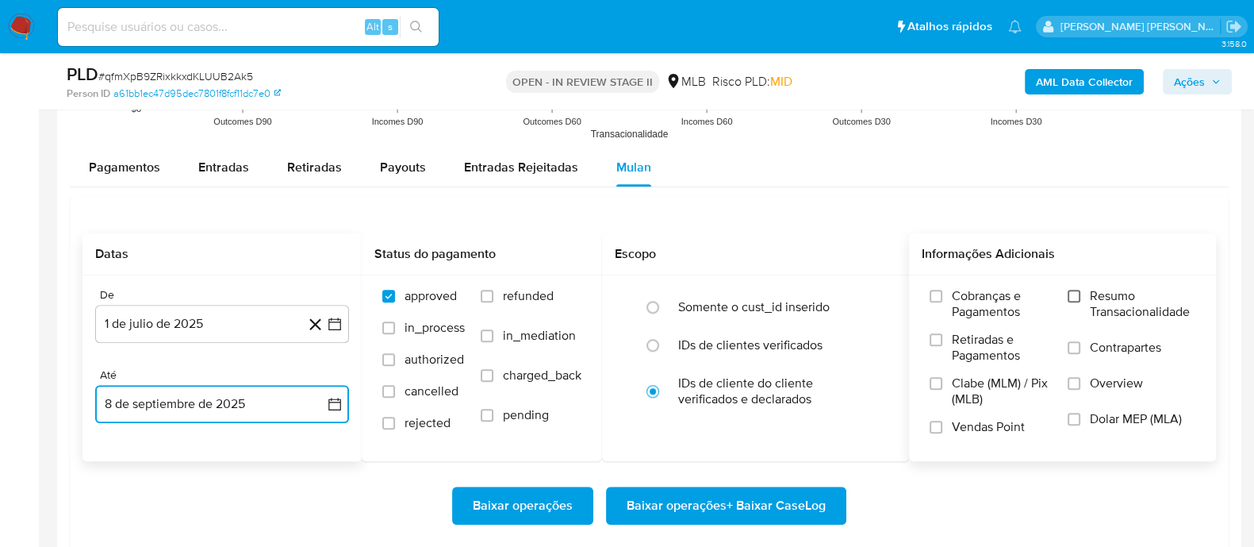
click at [1075, 299] on input "Resumo Transacionalidade" at bounding box center [1074, 296] width 13 height 13
click at [1075, 347] on input "Contrapartes" at bounding box center [1074, 347] width 13 height 13
click at [937, 427] on input "Vendas Point" at bounding box center [936, 426] width 13 height 13
click at [712, 508] on span "Baixar operações + Baixar CaseLog" at bounding box center [726, 505] width 199 height 35
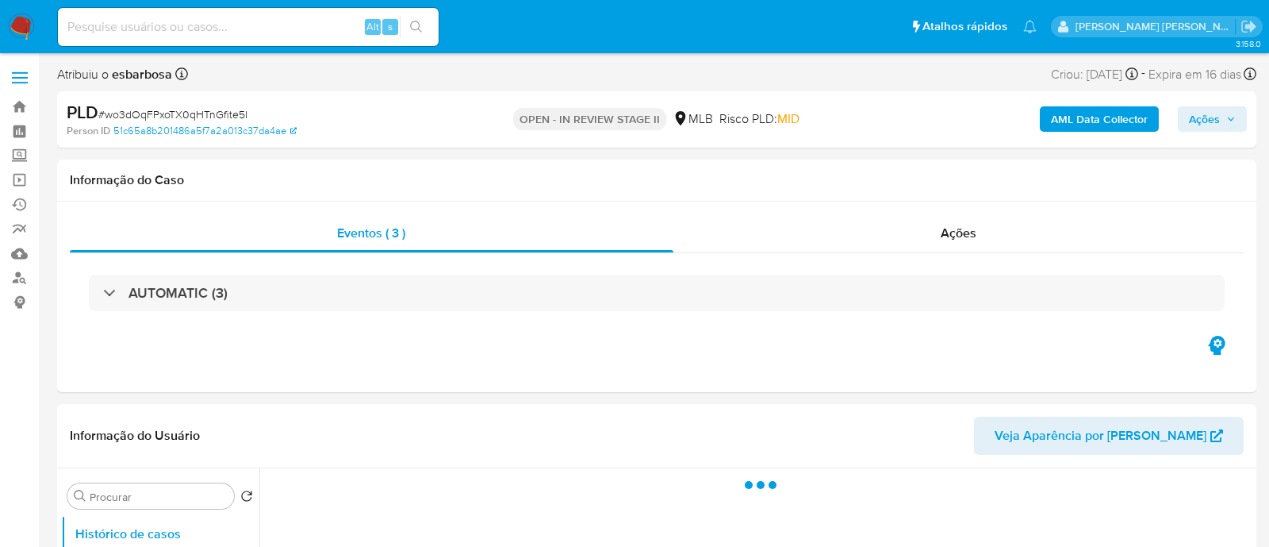
select select "10"
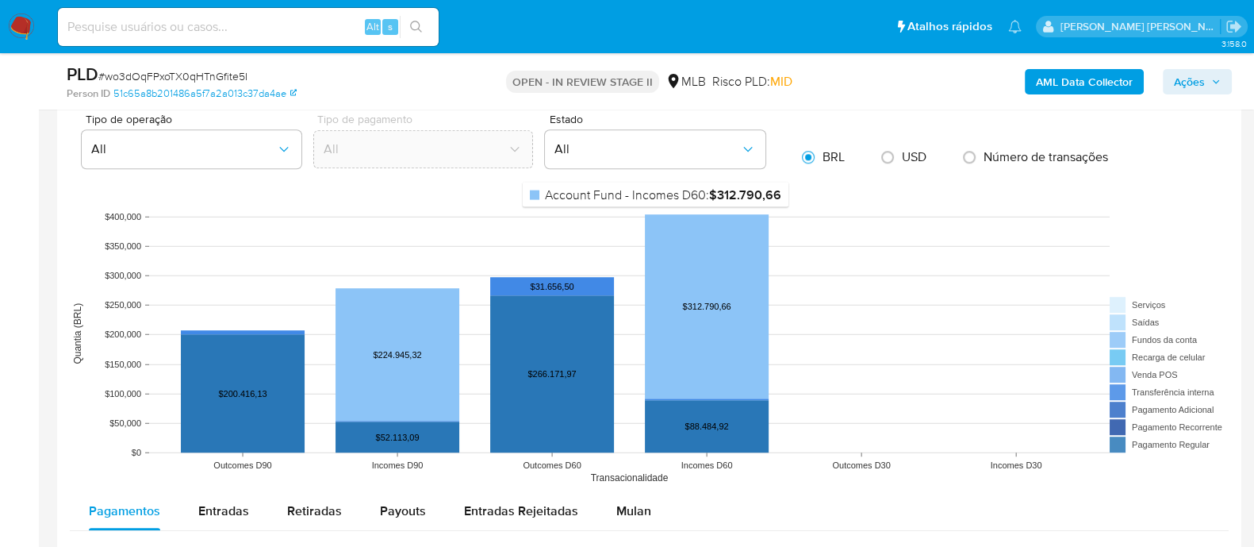
scroll to position [1586, 0]
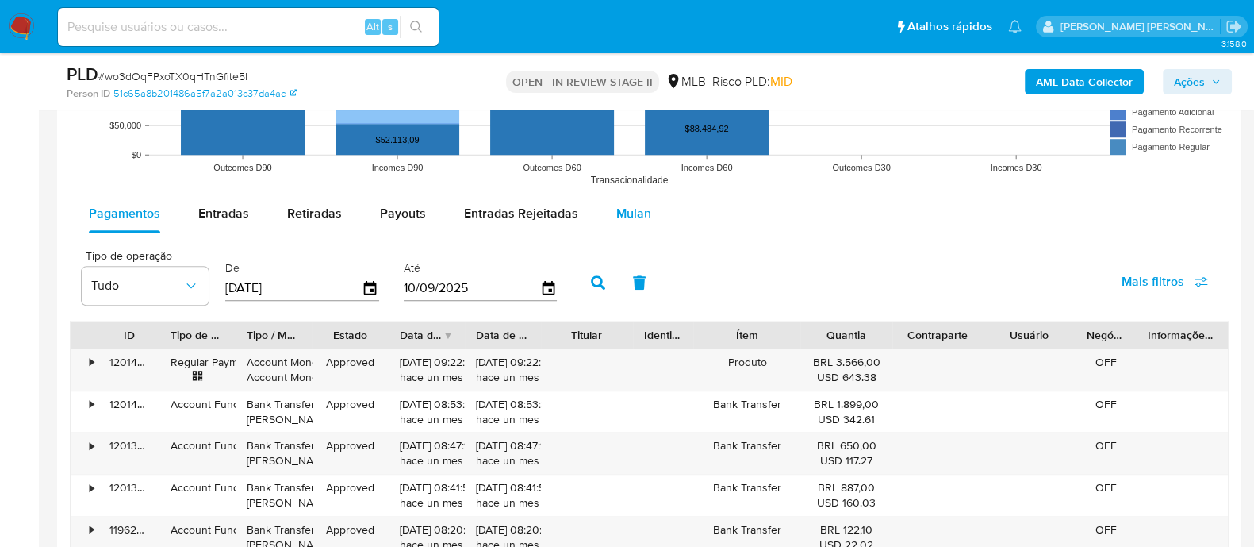
click at [631, 211] on span "Mulan" at bounding box center [633, 213] width 35 height 18
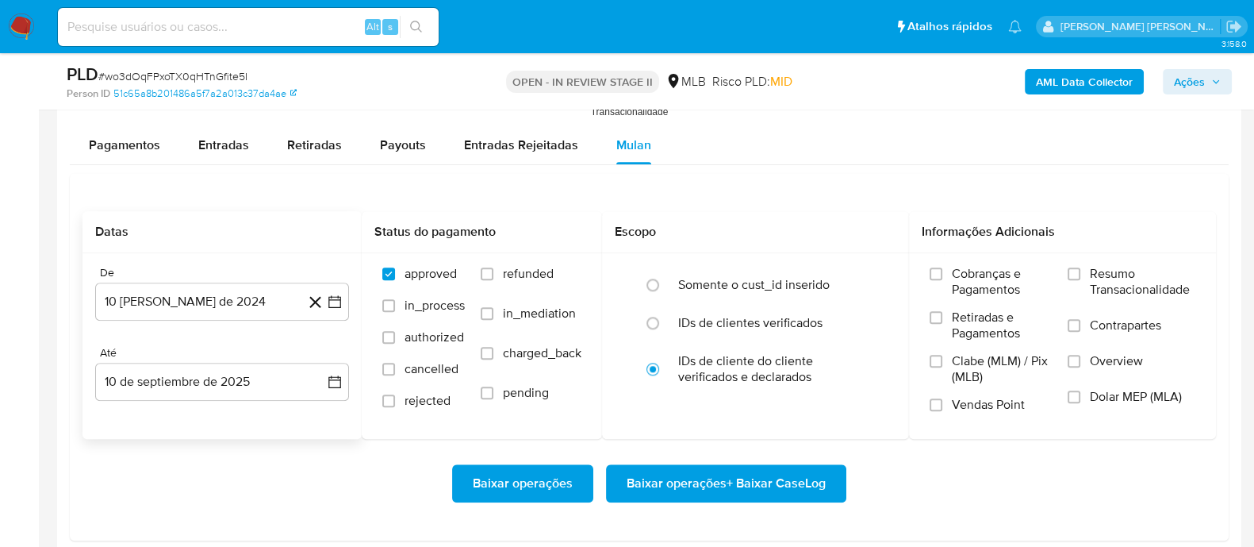
scroll to position [1686, 0]
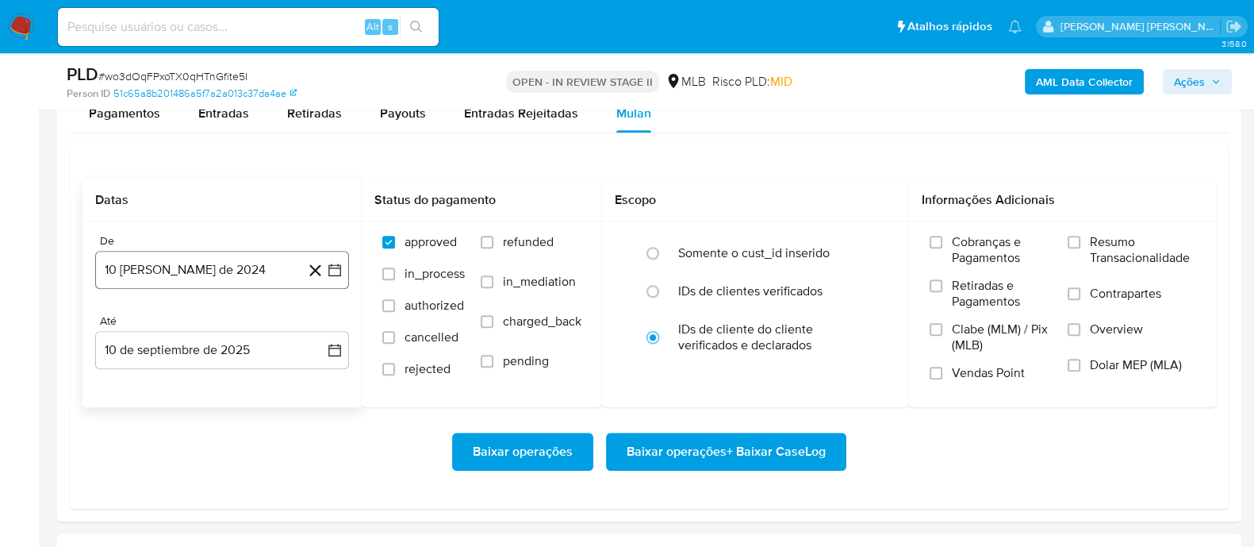
click at [225, 271] on button "10 [PERSON_NAME] de 2024" at bounding box center [222, 270] width 254 height 38
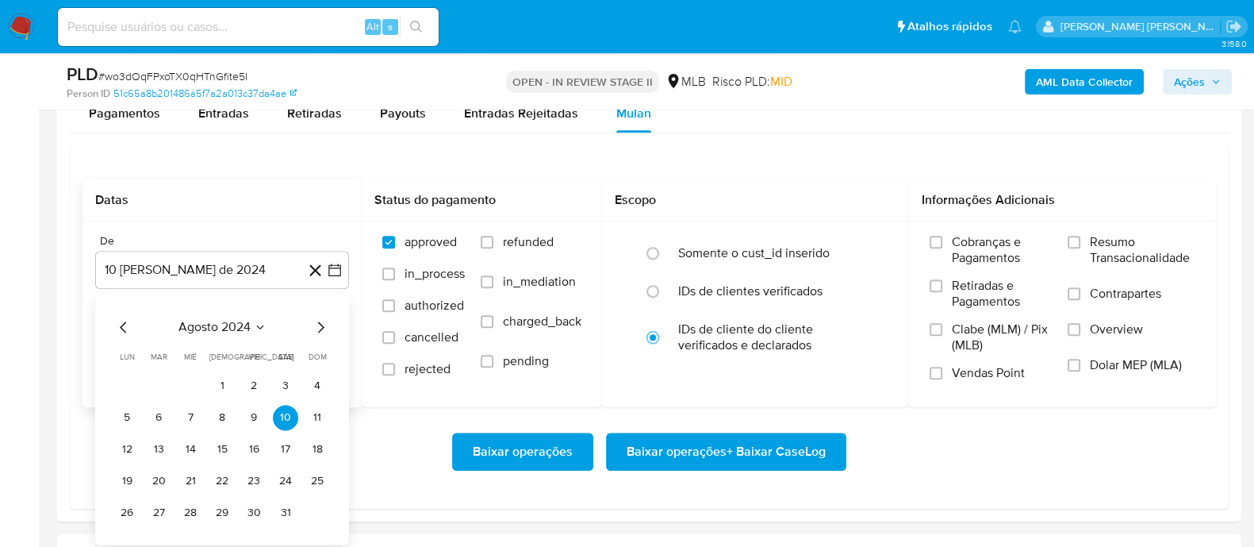
click at [228, 327] on span "agosto 2024" at bounding box center [214, 327] width 72 height 16
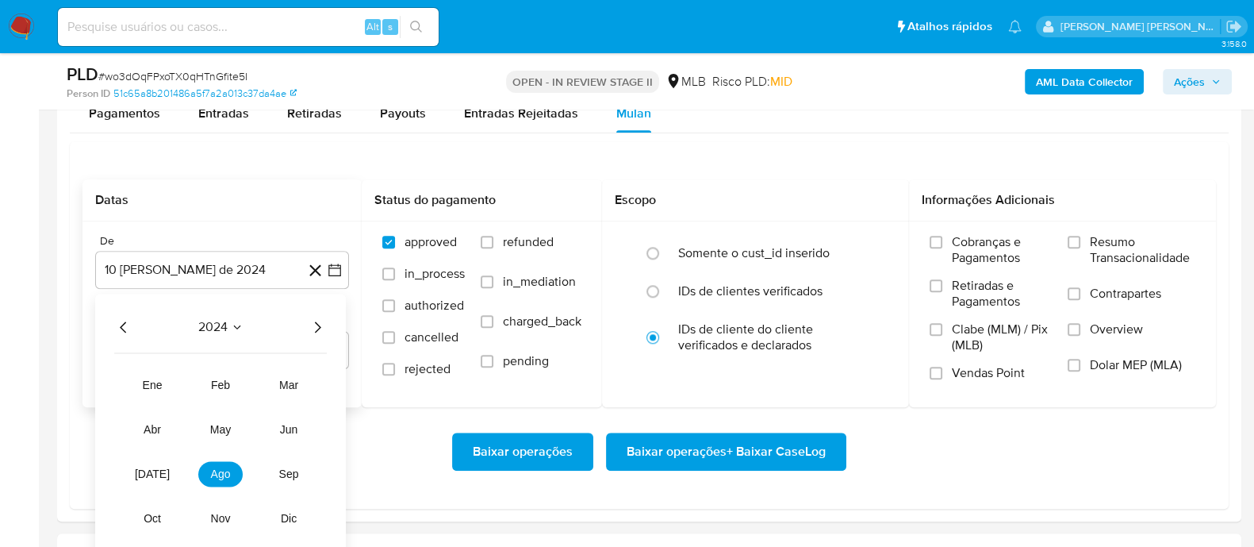
click at [322, 323] on icon "Año siguiente" at bounding box center [317, 326] width 19 height 19
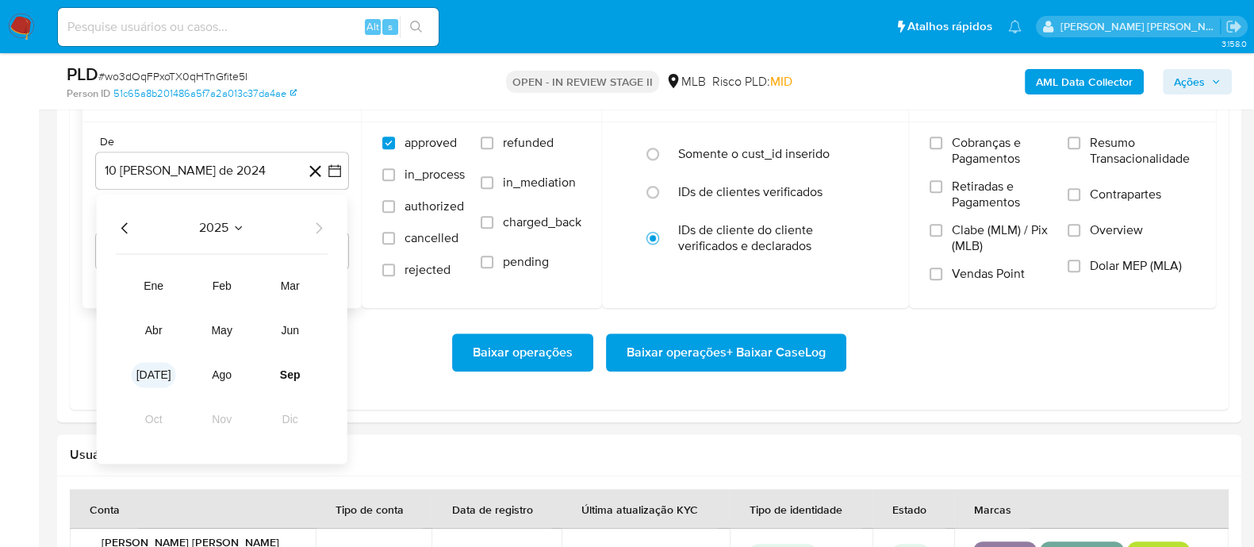
click at [153, 368] on span "[DATE]" at bounding box center [153, 374] width 35 height 13
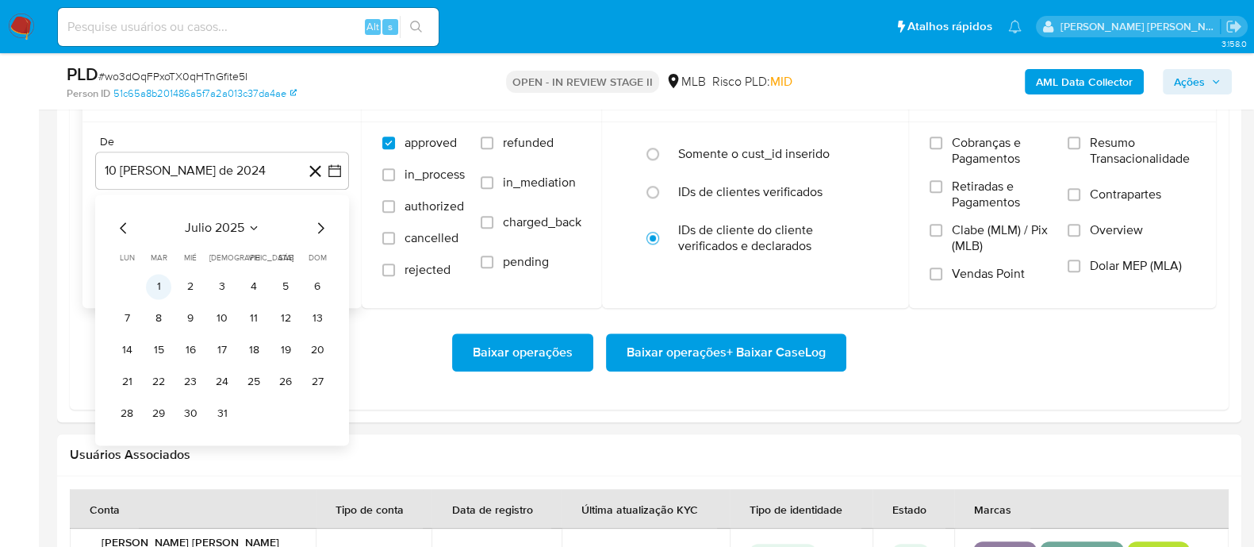
click at [154, 282] on button "1" at bounding box center [158, 286] width 25 height 25
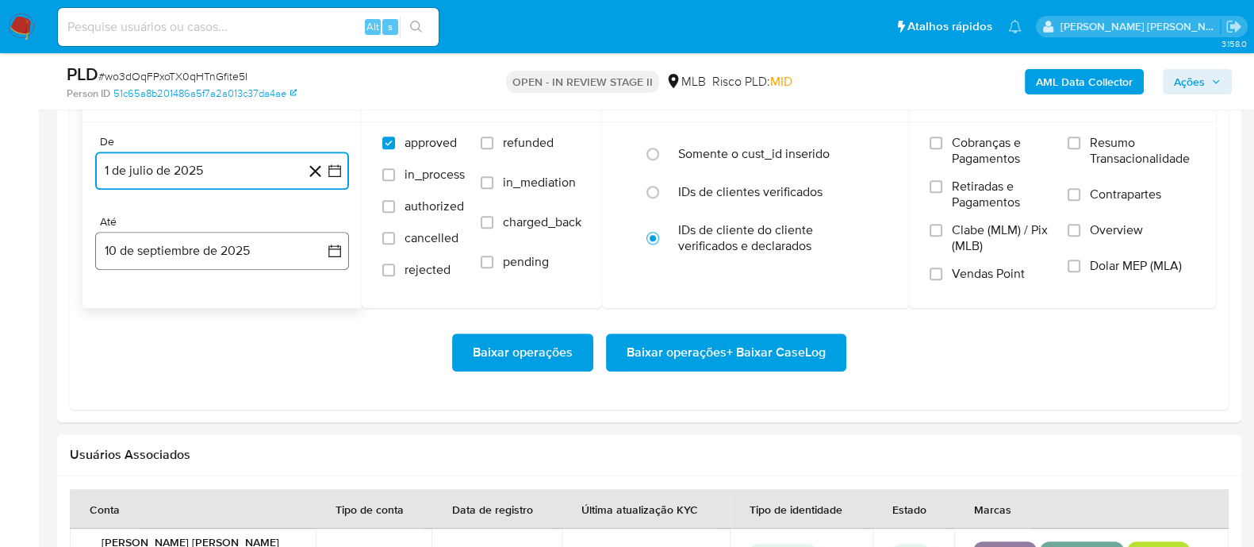
click at [201, 244] on button "10 de septiembre de 2025" at bounding box center [222, 251] width 254 height 38
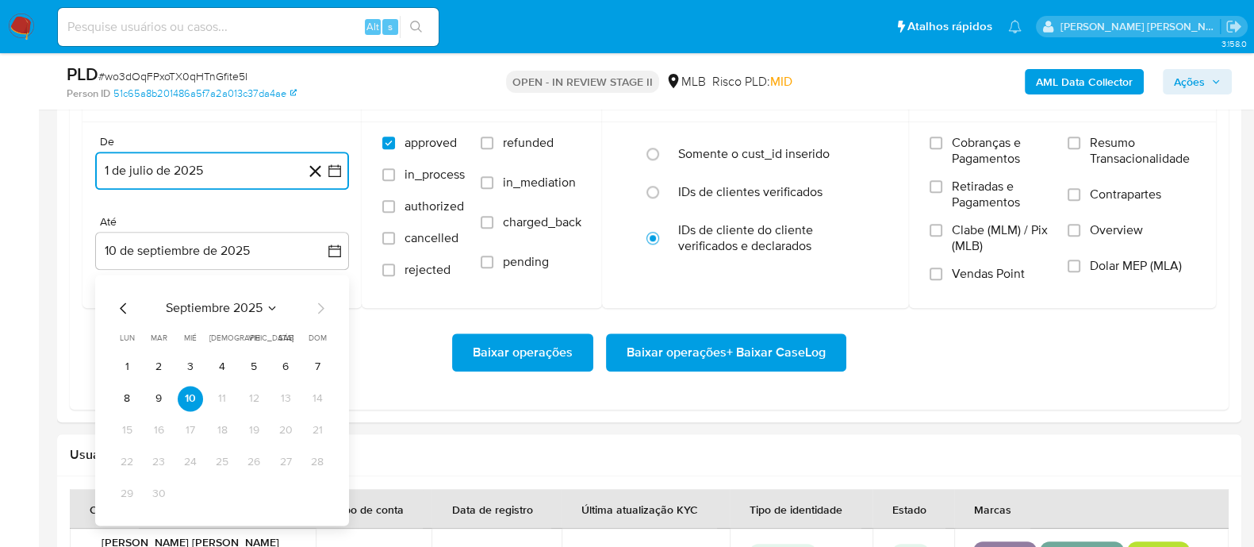
click at [124, 390] on button "8" at bounding box center [126, 398] width 25 height 25
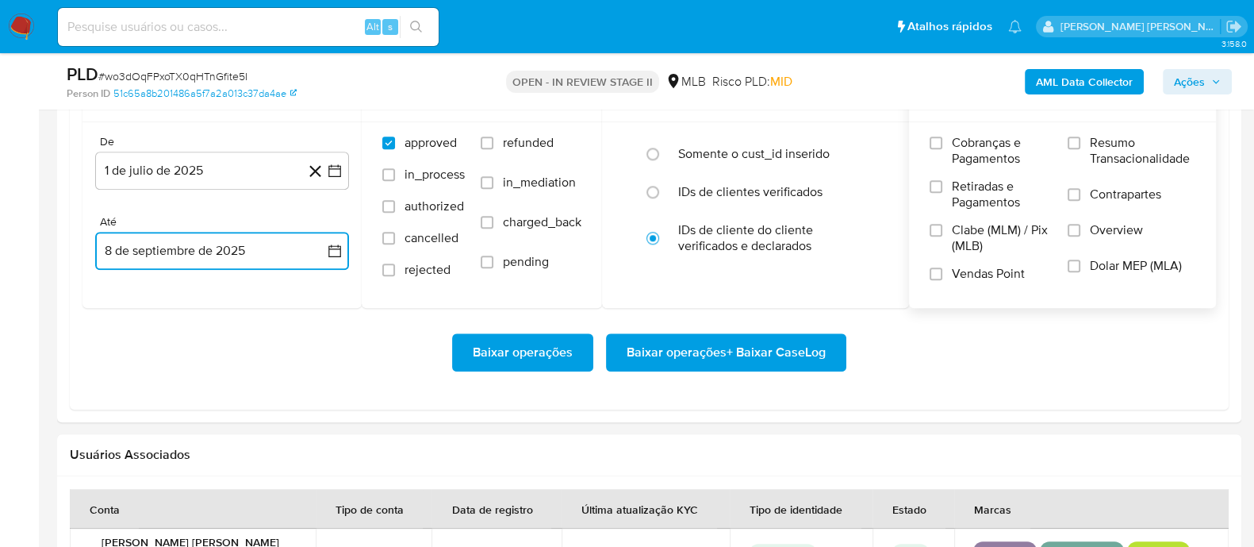
scroll to position [1686, 0]
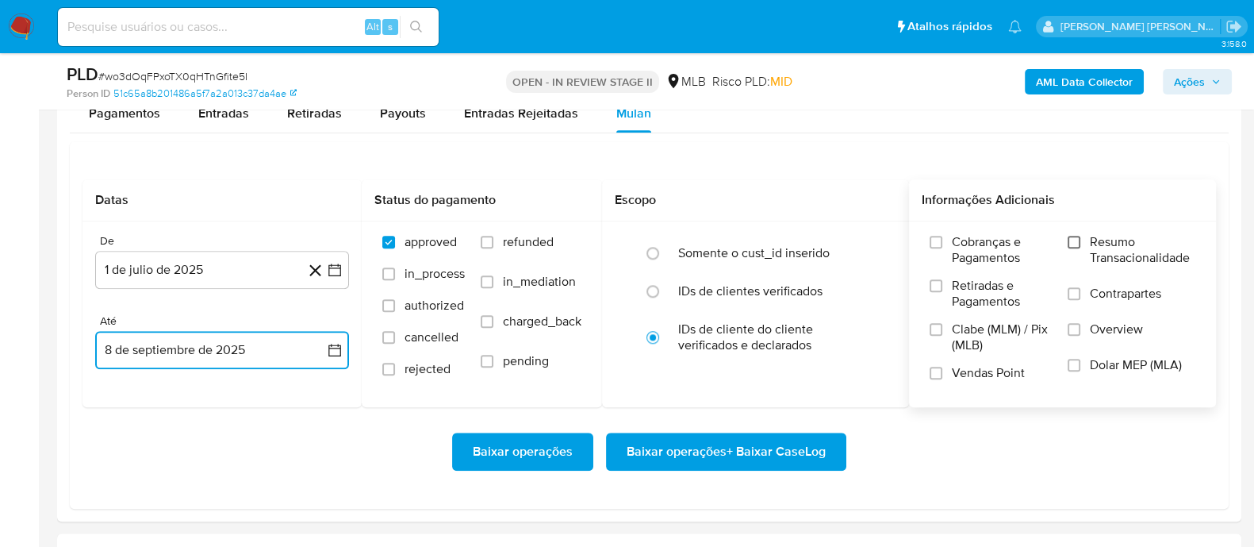
click at [1072, 247] on input "Resumo Transacionalidade" at bounding box center [1074, 242] width 13 height 13
click at [1077, 296] on input "Contrapartes" at bounding box center [1074, 293] width 13 height 13
click at [936, 370] on input "Vendas Point" at bounding box center [936, 372] width 13 height 13
click at [736, 460] on span "Baixar operações + Baixar CaseLog" at bounding box center [726, 451] width 199 height 35
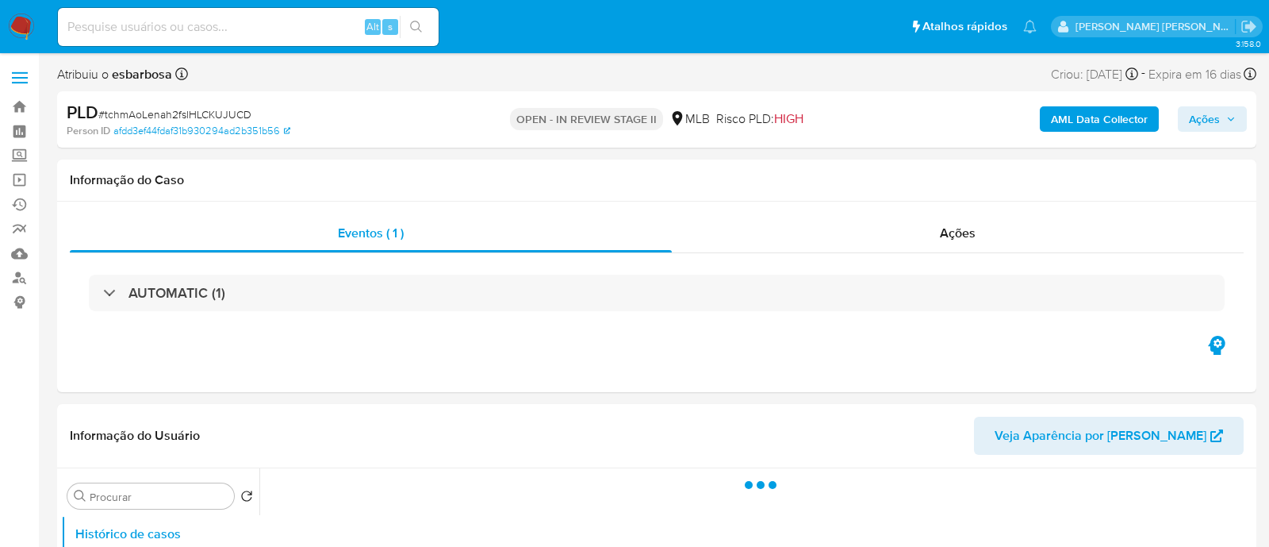
select select "10"
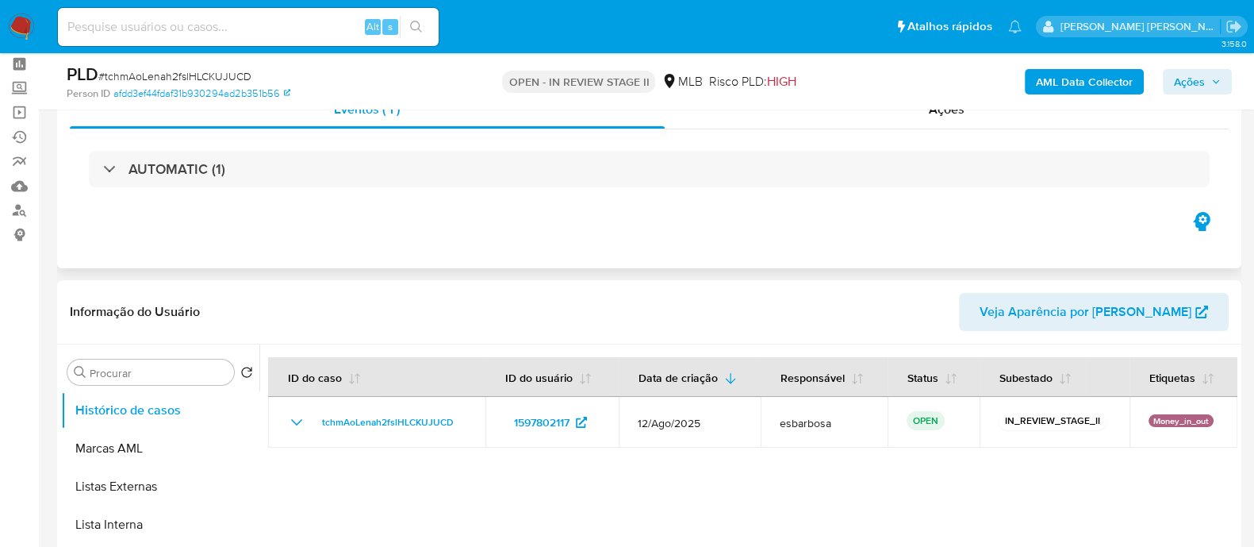
scroll to position [98, 0]
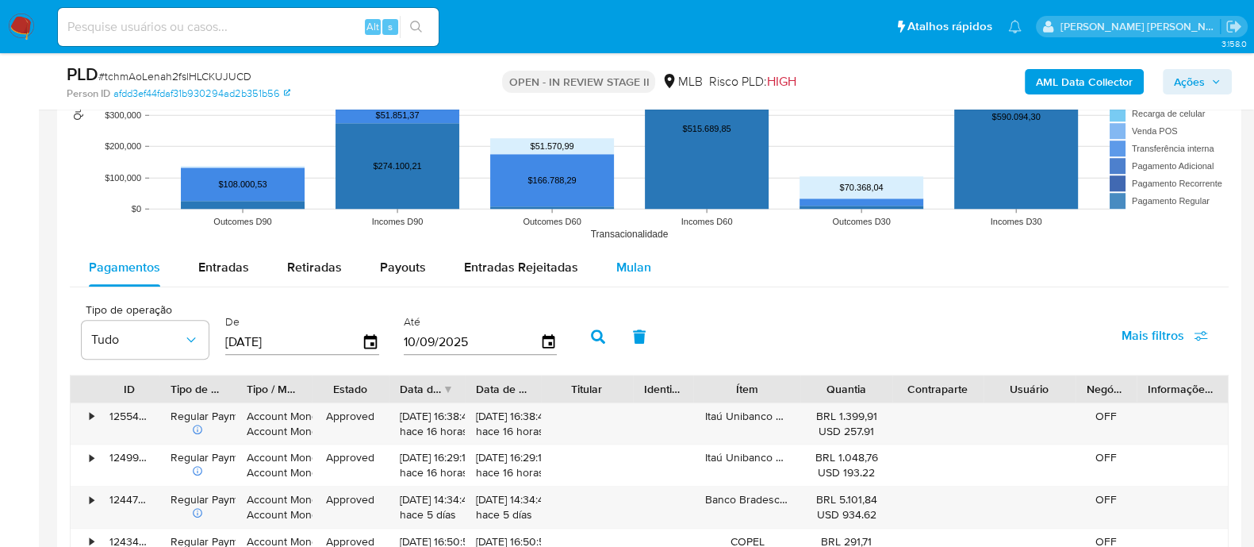
click at [630, 264] on span "Mulan" at bounding box center [633, 267] width 35 height 18
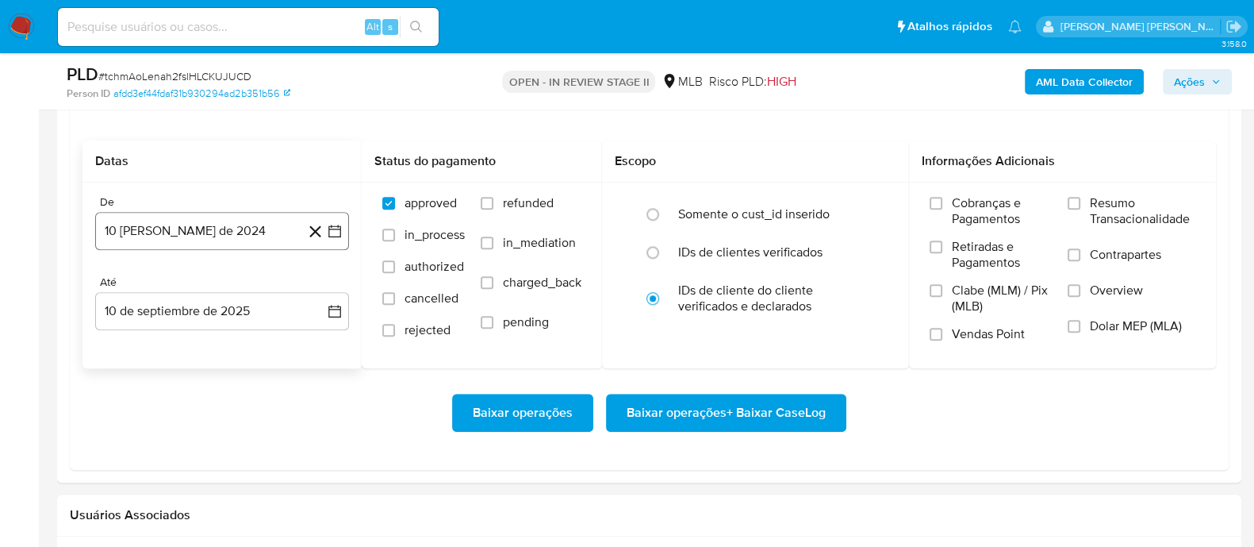
scroll to position [1785, 0]
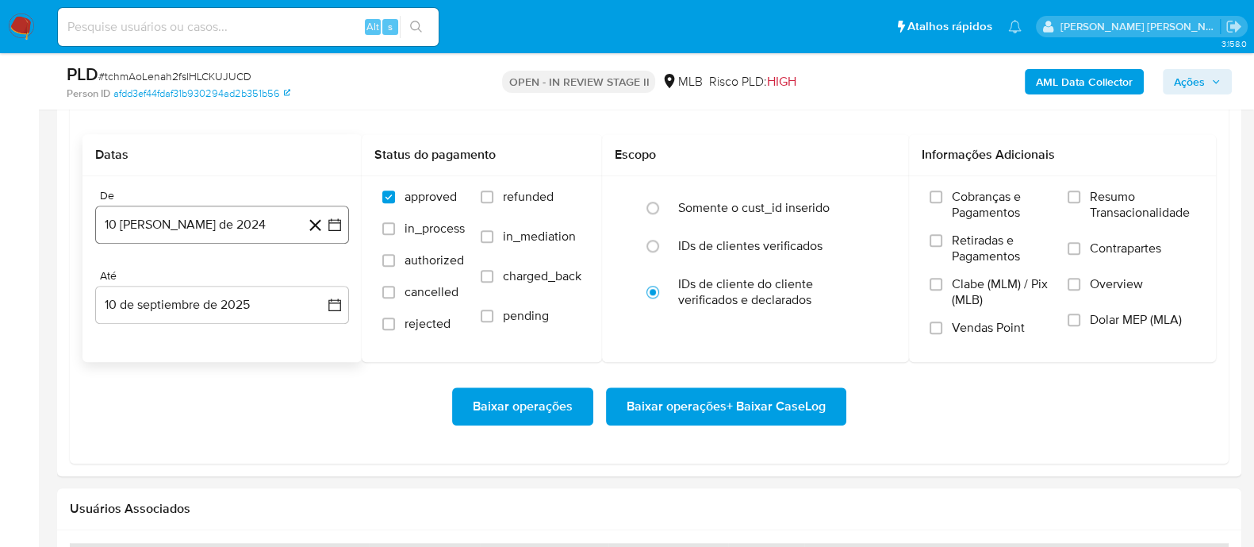
click at [182, 219] on button "10 [PERSON_NAME] de 2024" at bounding box center [222, 224] width 254 height 38
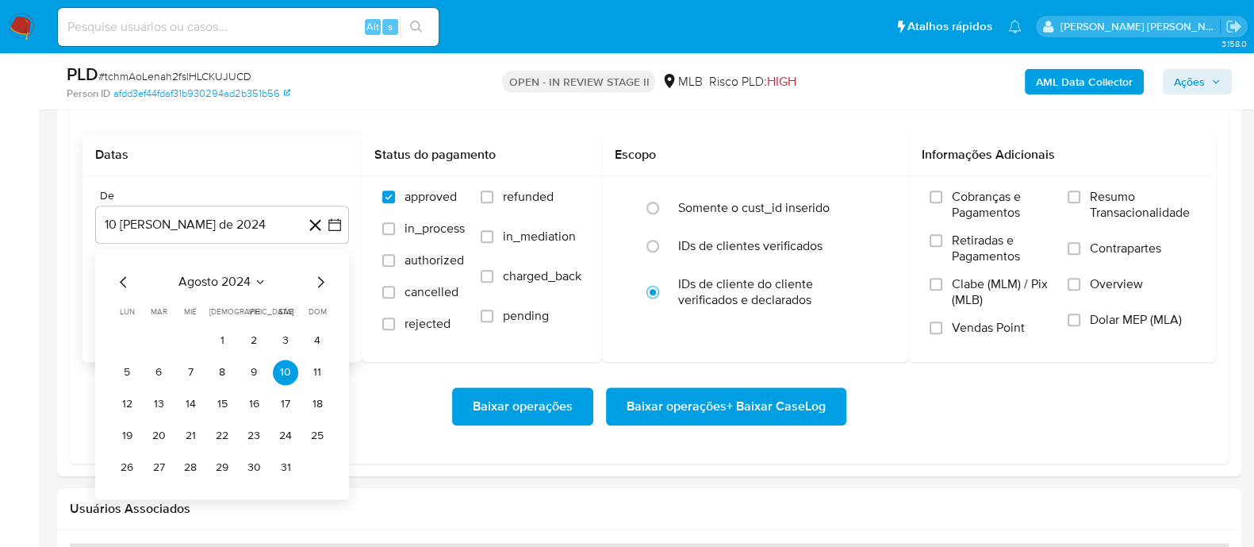
click at [199, 278] on span "agosto 2024" at bounding box center [214, 282] width 72 height 16
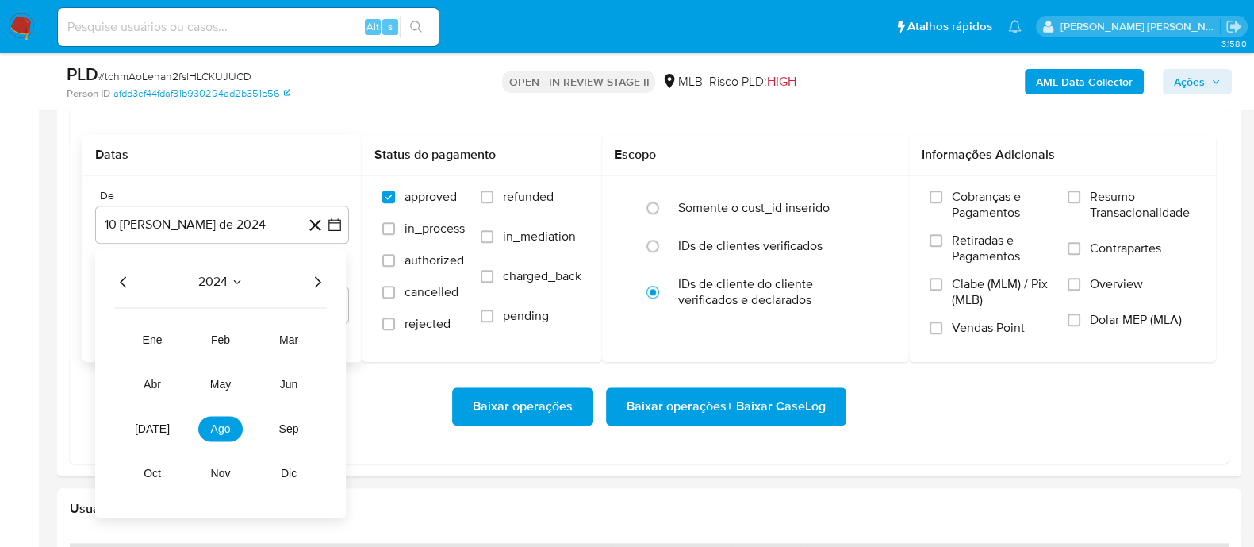
click at [317, 279] on icon "Año siguiente" at bounding box center [317, 281] width 19 height 19
click at [155, 425] on span "[DATE]" at bounding box center [152, 428] width 35 height 13
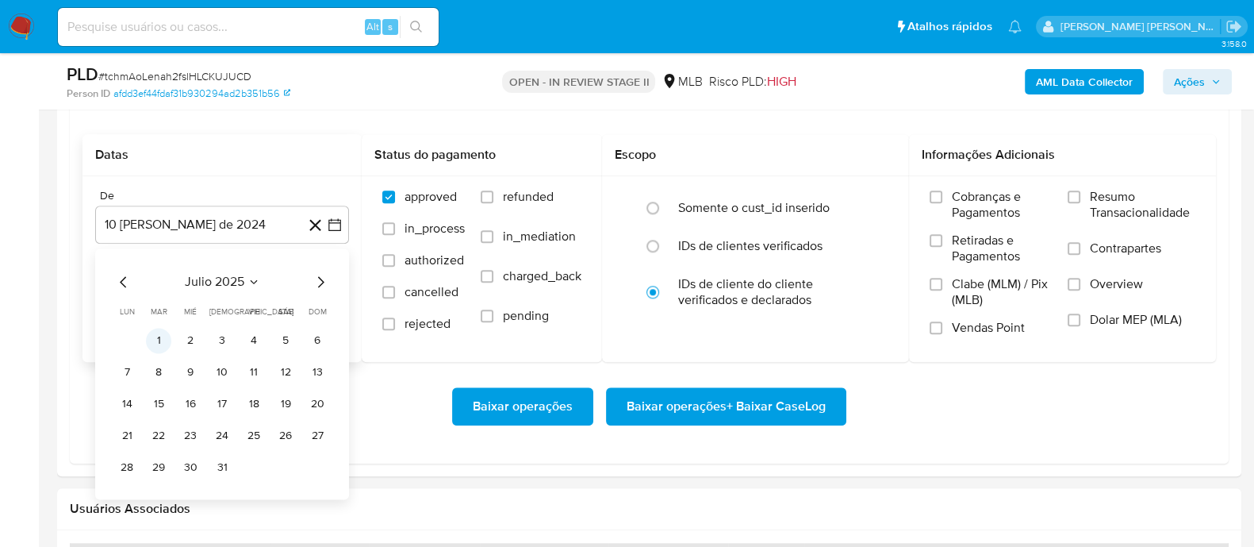
click at [165, 343] on button "1" at bounding box center [158, 340] width 25 height 25
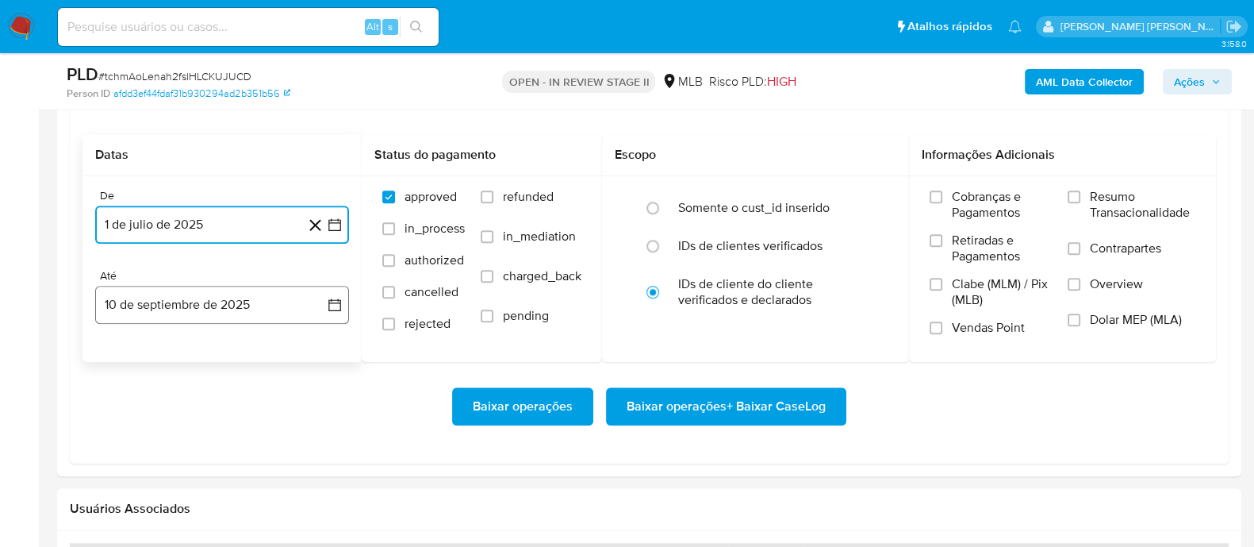
click at [198, 286] on button "10 de septiembre de 2025" at bounding box center [222, 305] width 254 height 38
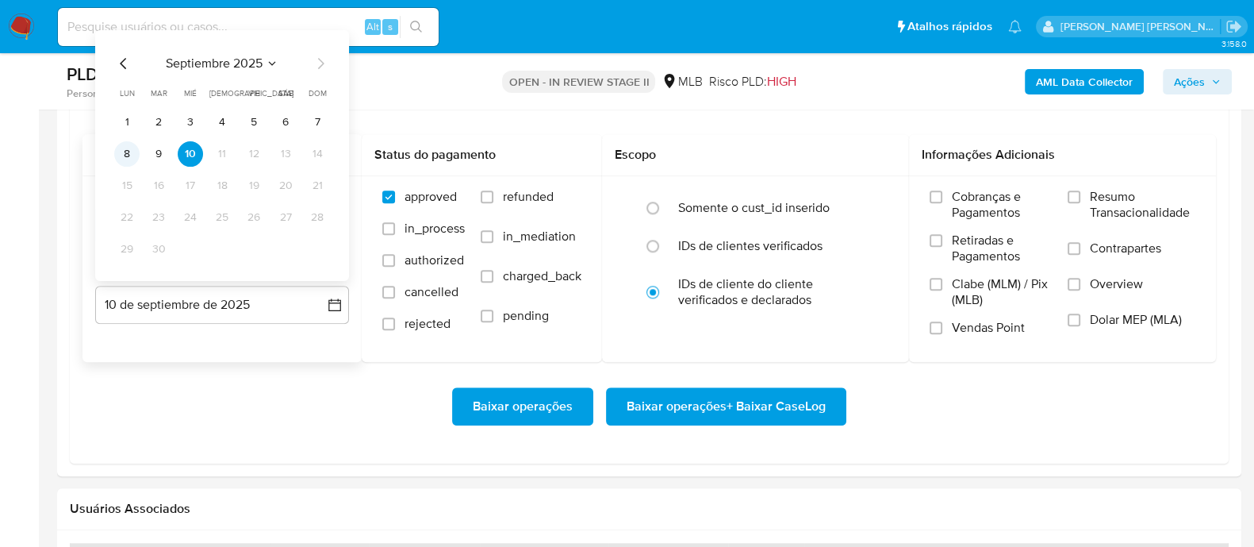
click at [129, 161] on button "8" at bounding box center [126, 152] width 25 height 25
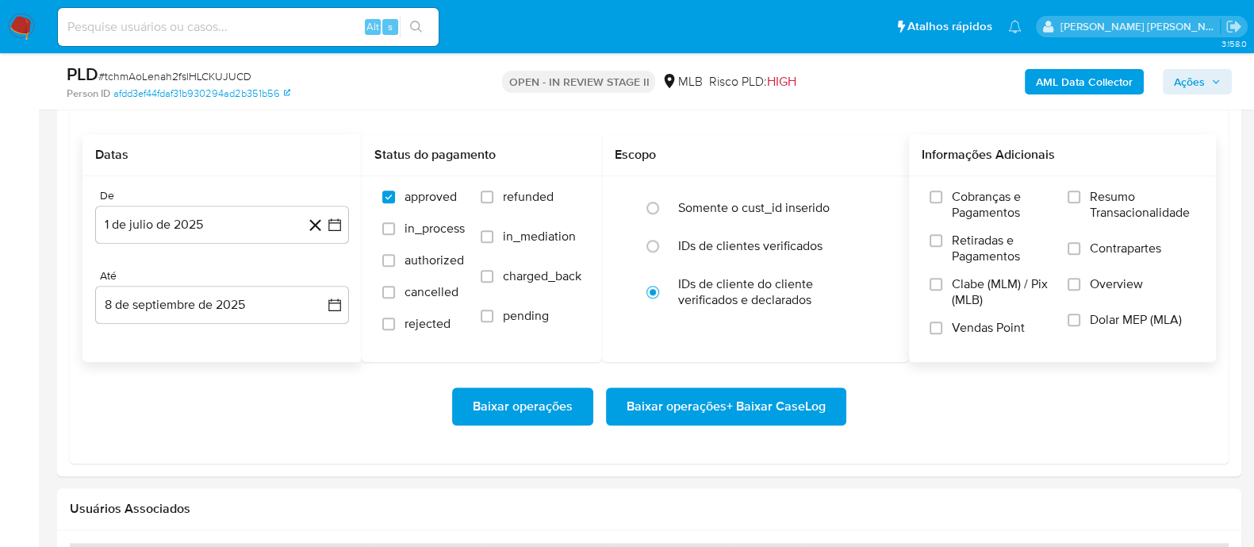
click at [1082, 195] on label "Resumo Transacionalidade" at bounding box center [1132, 215] width 128 height 52
click at [1080, 195] on input "Resumo Transacionalidade" at bounding box center [1074, 196] width 13 height 13
click at [1079, 246] on input "Contrapartes" at bounding box center [1074, 248] width 13 height 13
click at [936, 332] on input "Vendas Point" at bounding box center [936, 327] width 13 height 13
click at [753, 404] on span "Baixar operações + Baixar CaseLog" at bounding box center [726, 406] width 199 height 35
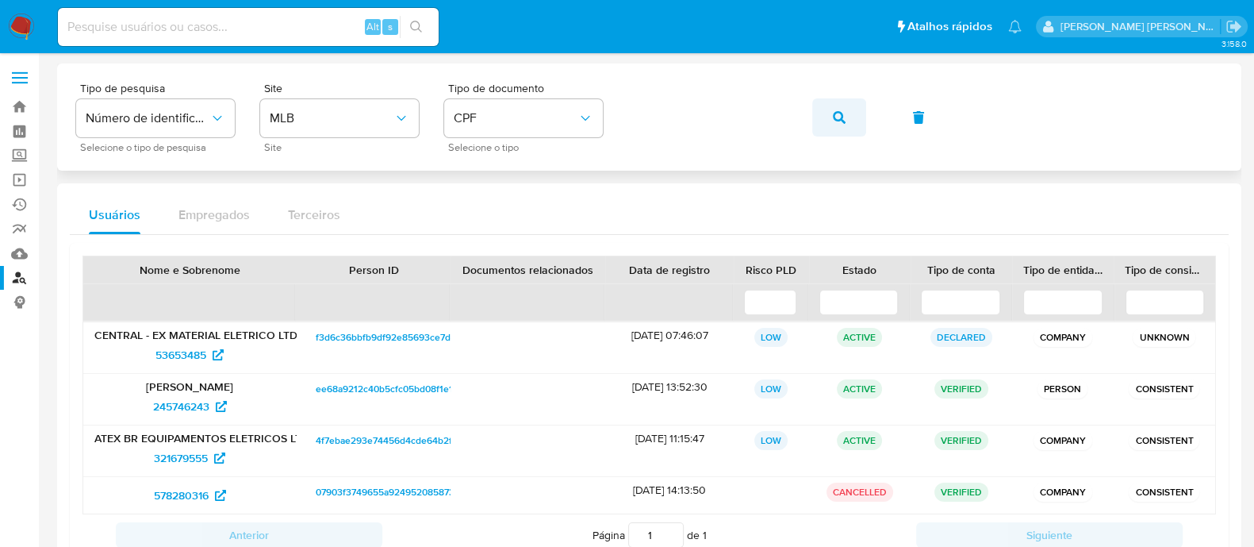
click at [837, 117] on icon "button" at bounding box center [839, 117] width 13 height 13
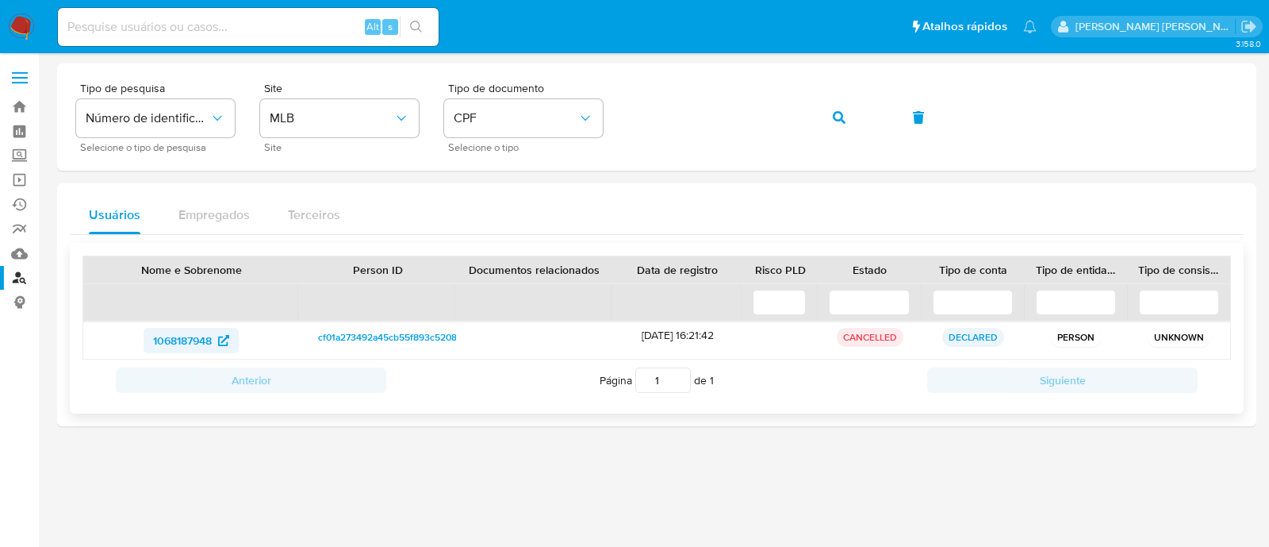
click at [174, 340] on span "1068187948" at bounding box center [182, 340] width 59 height 25
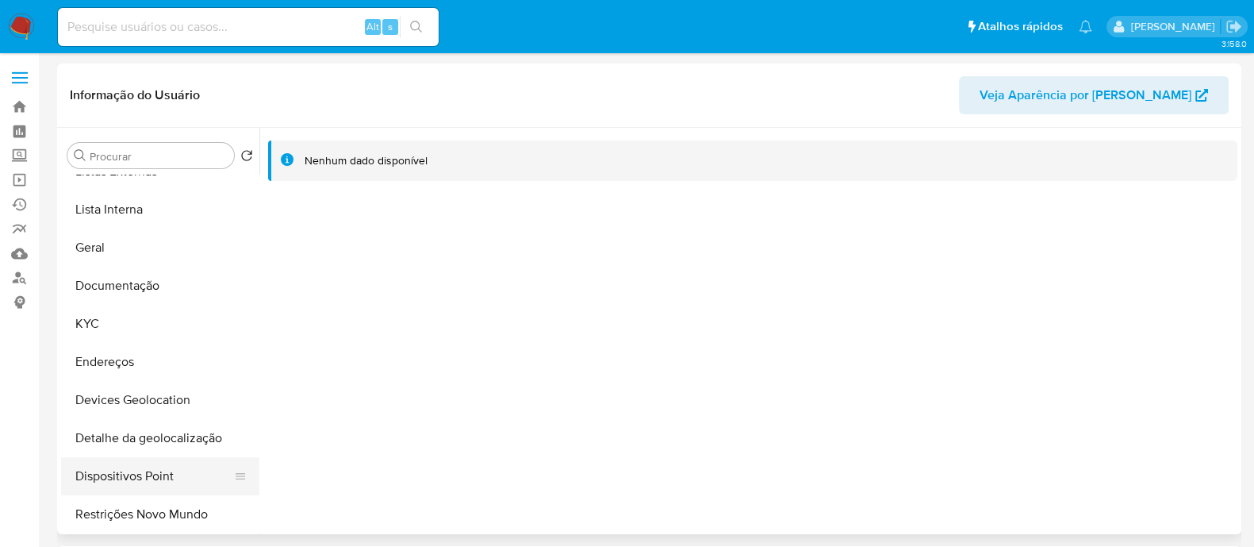
select select "10"
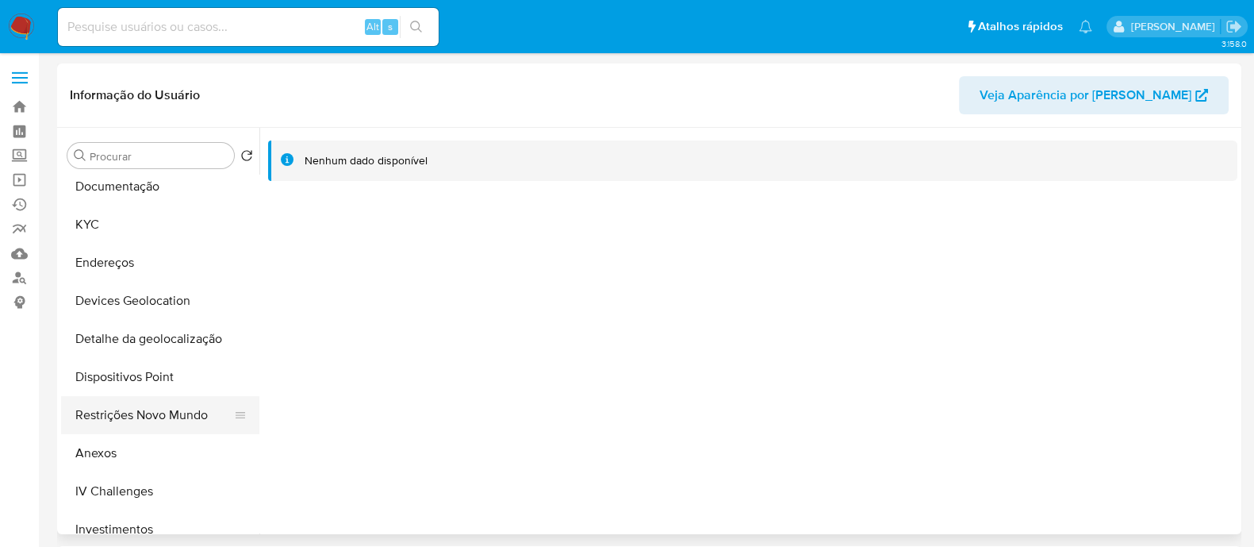
drag, startPoint x: 147, startPoint y: 422, endPoint x: 163, endPoint y: 413, distance: 19.2
click at [147, 421] on button "Restrições Novo Mundo" at bounding box center [154, 415] width 186 height 38
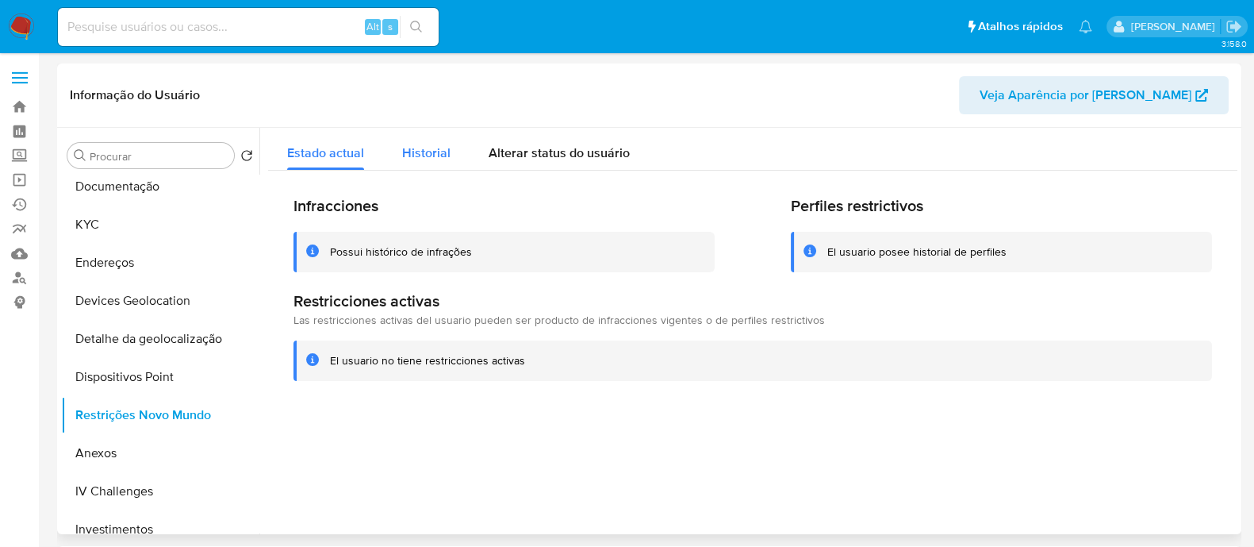
click at [428, 155] on span "Historial" at bounding box center [426, 153] width 48 height 18
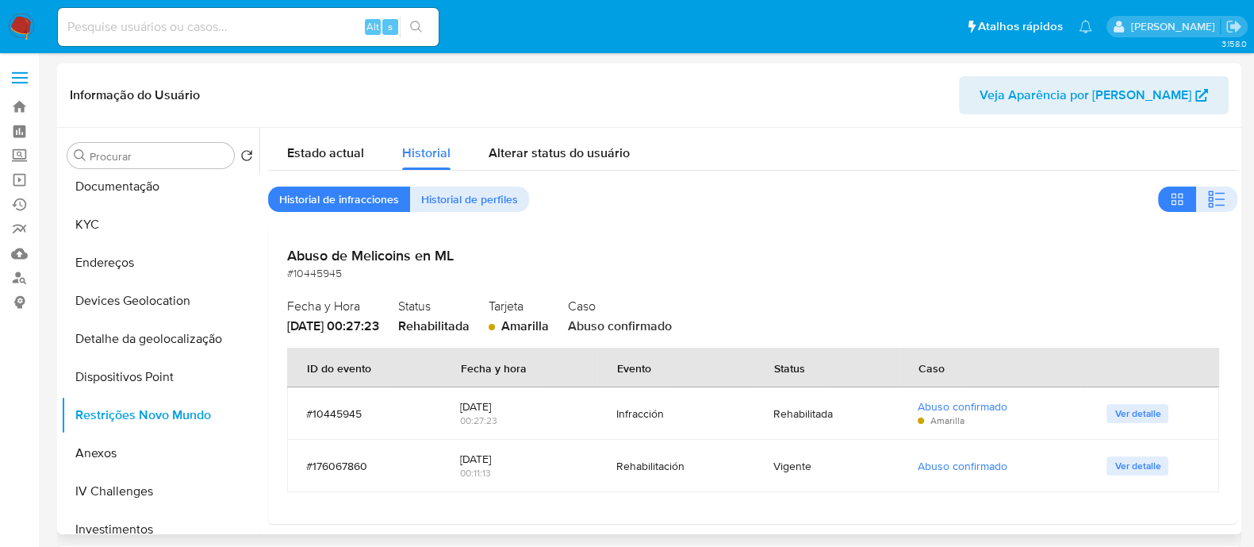
scroll to position [10, 0]
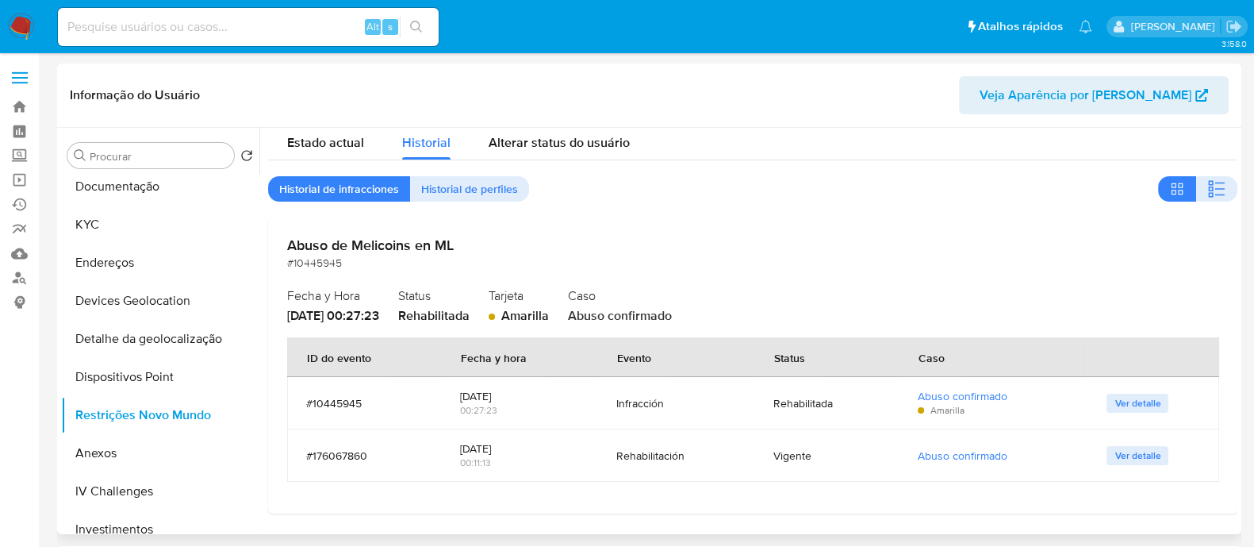
click at [144, 172] on div "Procurar Retornar ao pedido padrão Histórico de casos Marcas AML Listas Externa…" at bounding box center [160, 332] width 198 height 404
click at [141, 188] on button "Documentação" at bounding box center [154, 186] width 186 height 38
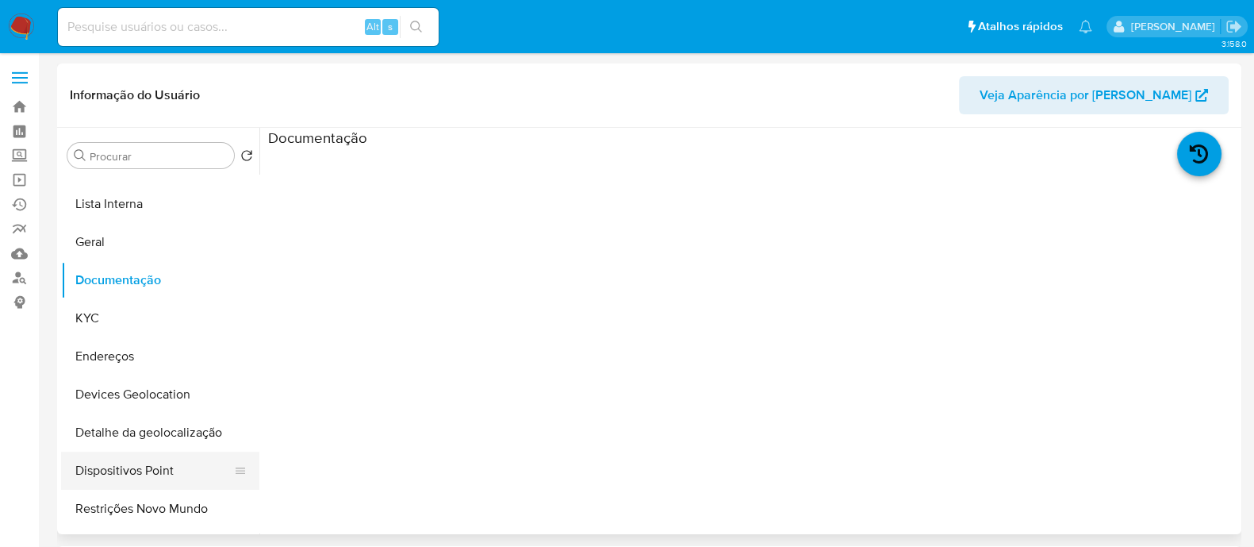
scroll to position [98, 0]
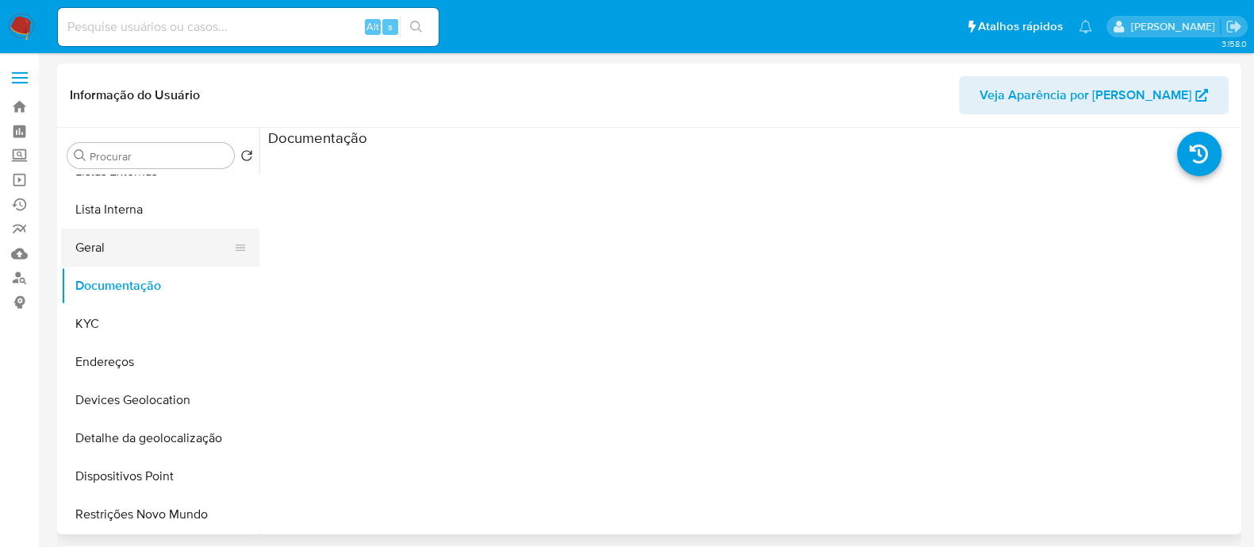
click at [139, 246] on button "Geral" at bounding box center [154, 247] width 186 height 38
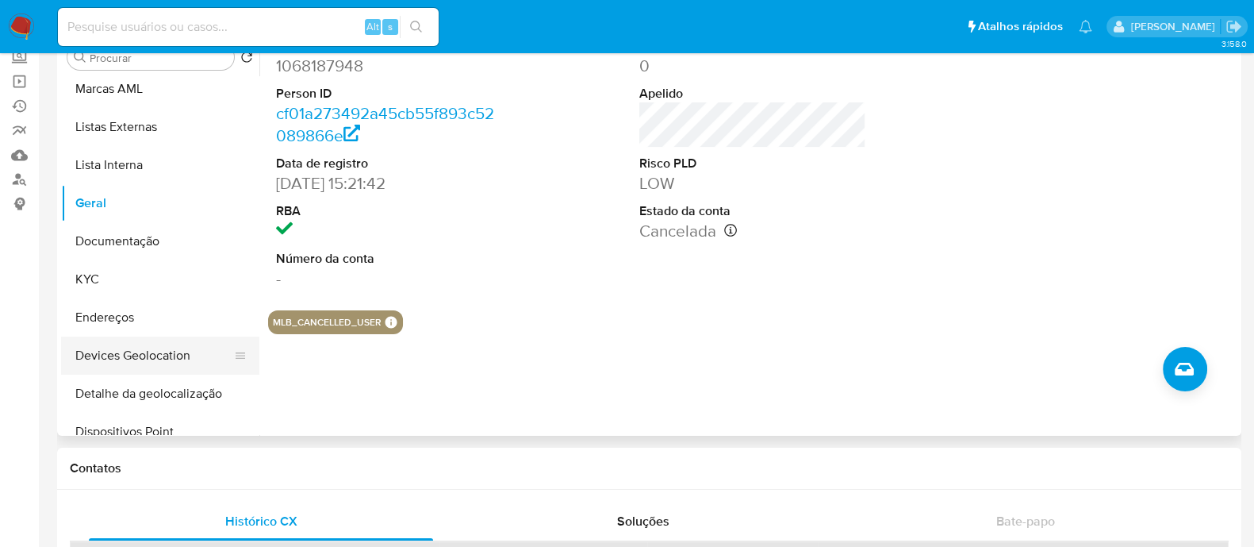
scroll to position [0, 0]
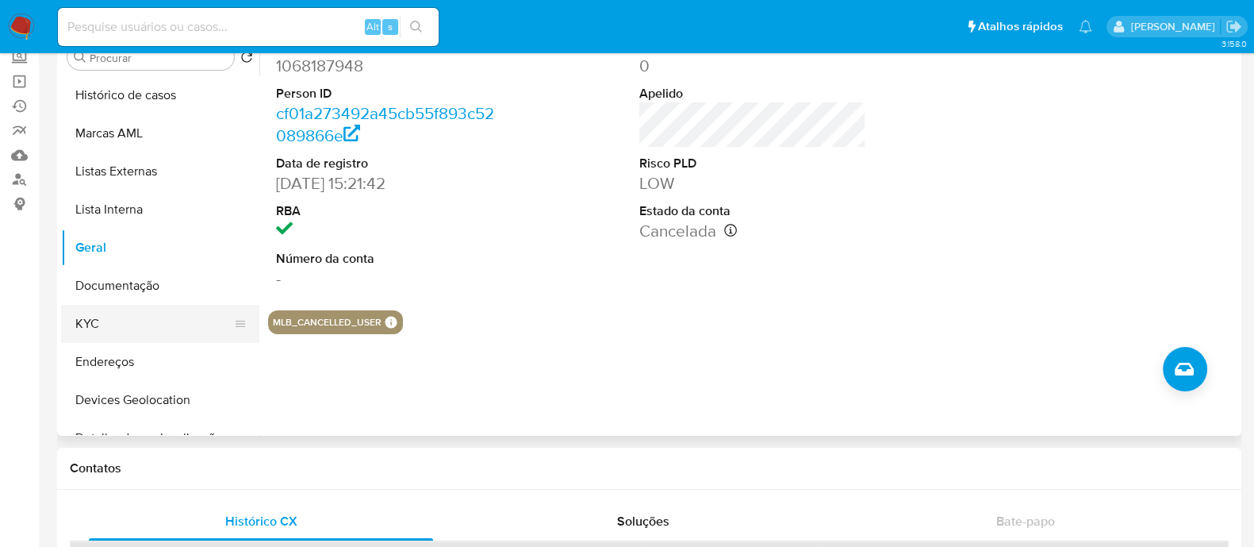
click at [153, 320] on button "KYC" at bounding box center [154, 324] width 186 height 38
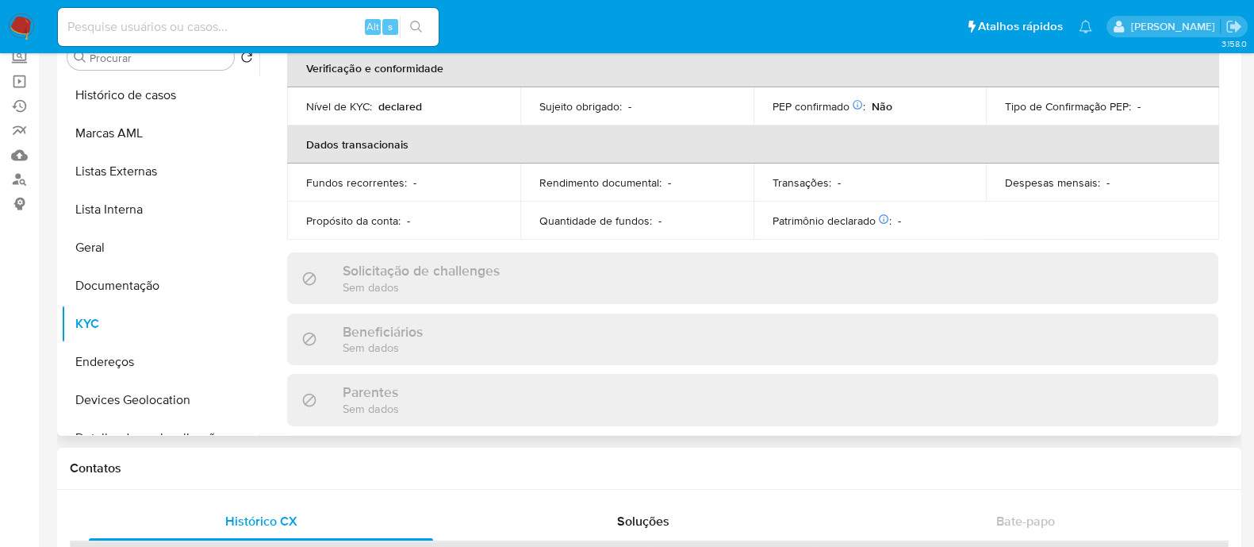
scroll to position [25, 0]
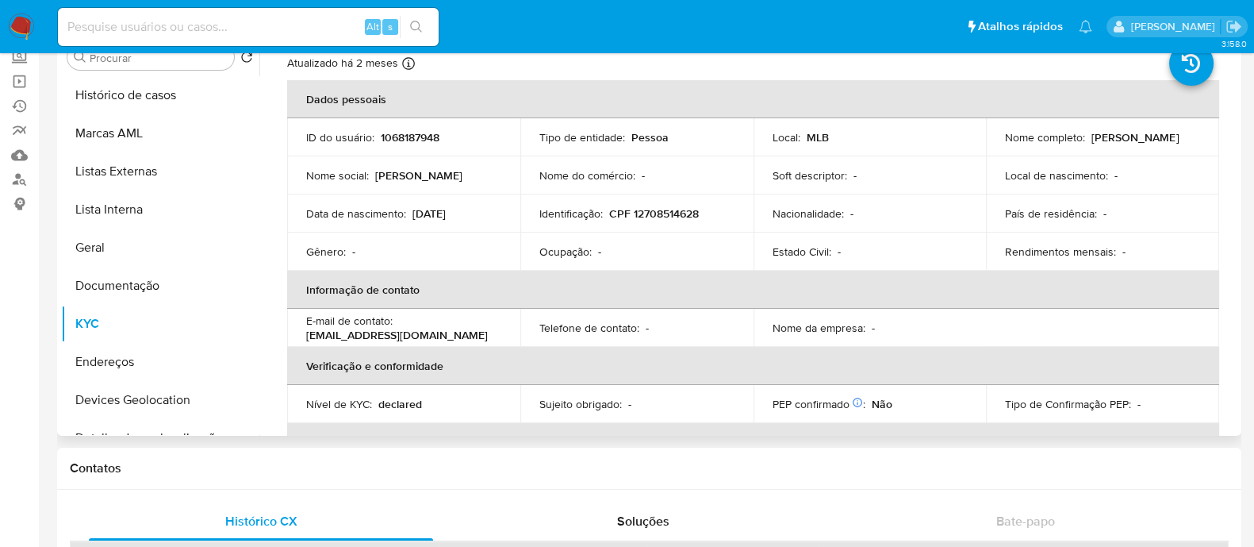
click at [673, 211] on p "CPF 12708514628" at bounding box center [654, 213] width 90 height 14
copy p "12708514628"
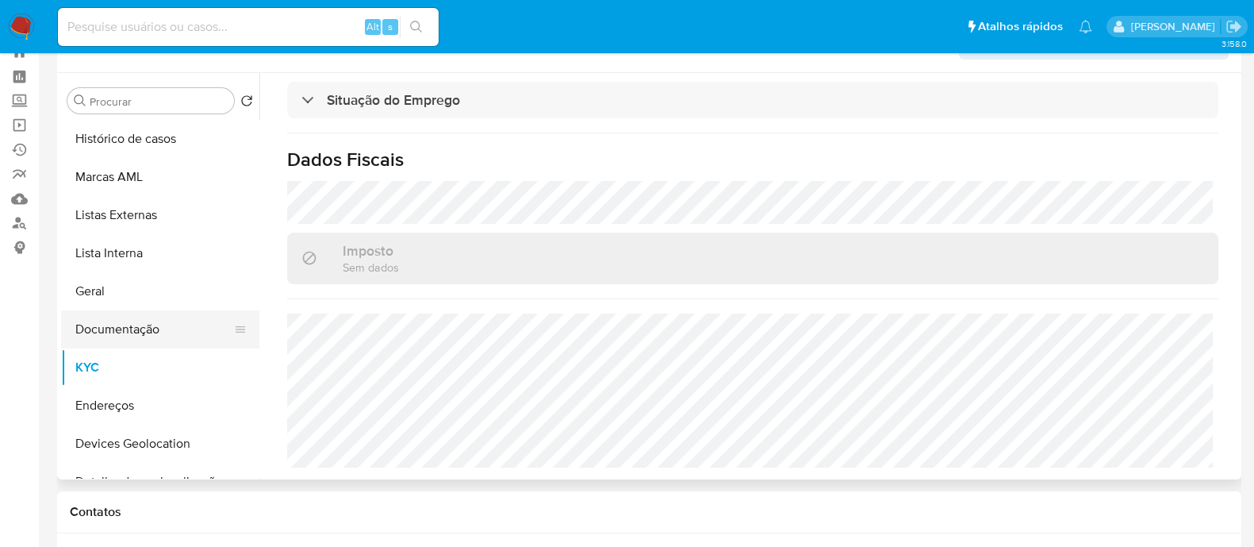
scroll to position [0, 0]
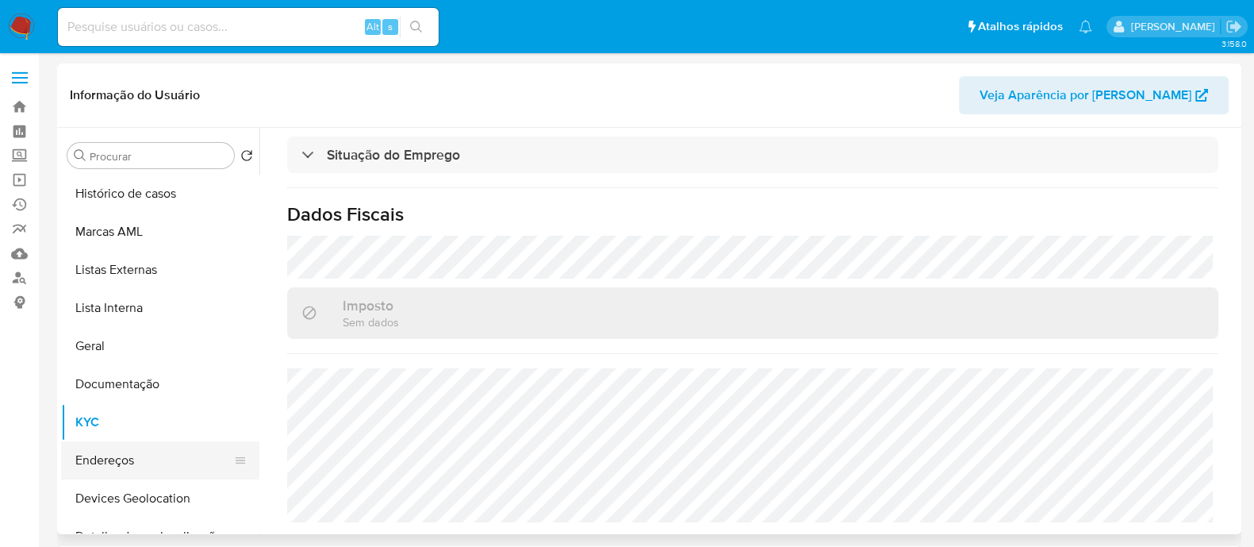
click at [118, 462] on button "Endereços" at bounding box center [154, 460] width 186 height 38
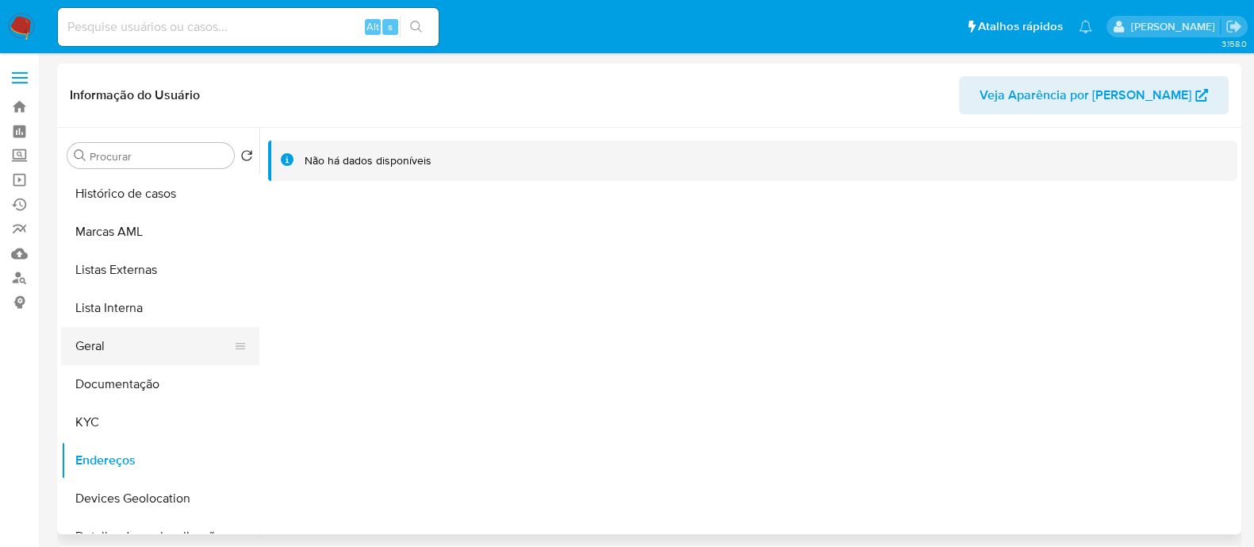
click at [119, 337] on button "Geral" at bounding box center [154, 346] width 186 height 38
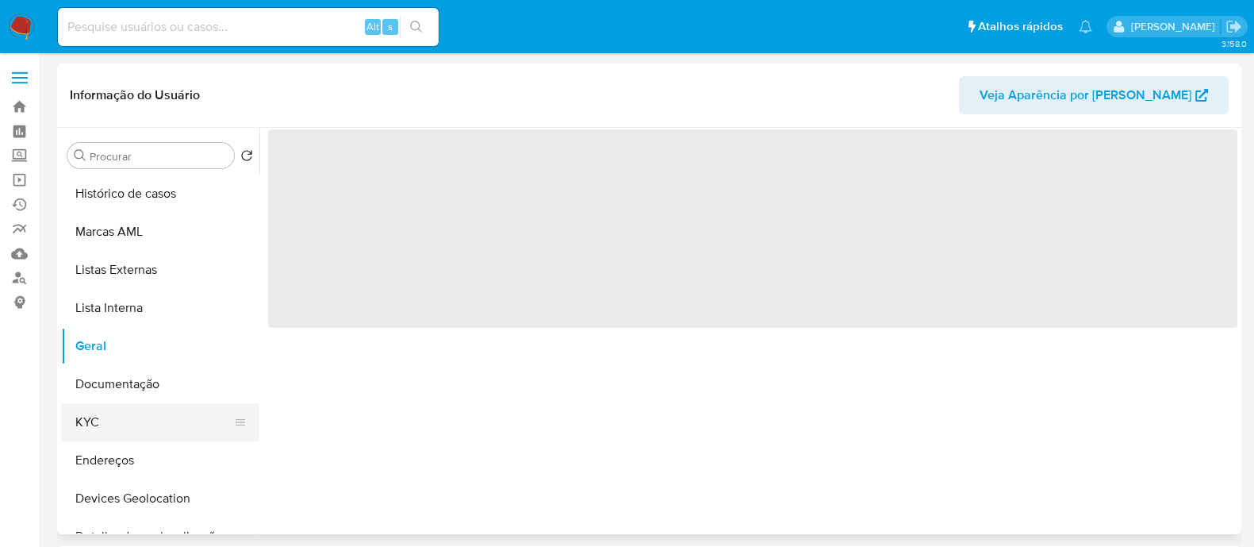
click at [115, 421] on button "KYC" at bounding box center [154, 422] width 186 height 38
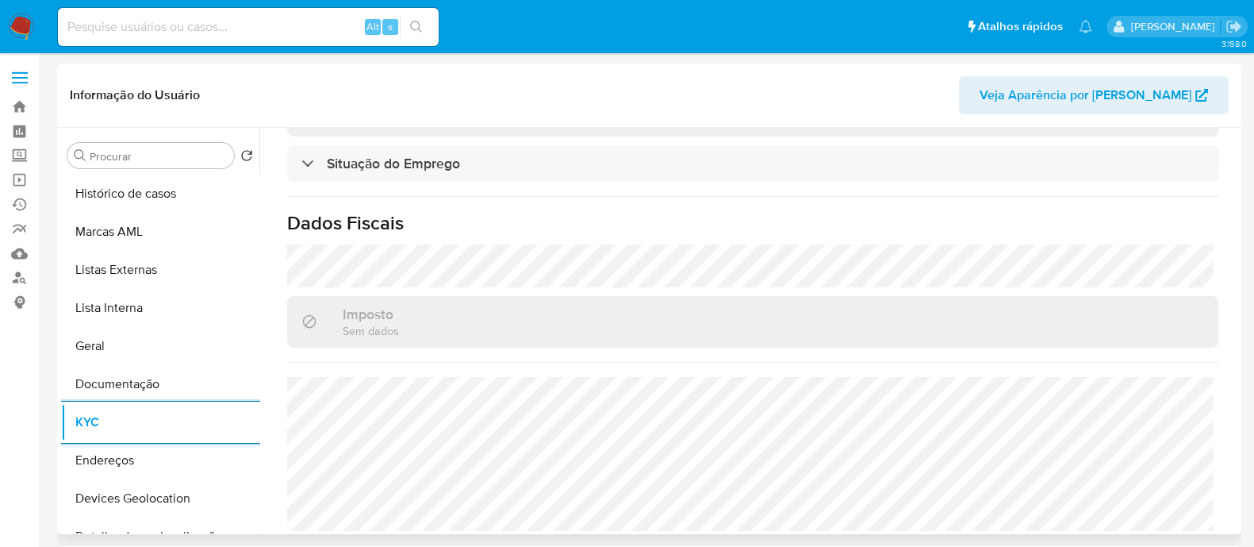
scroll to position [720, 0]
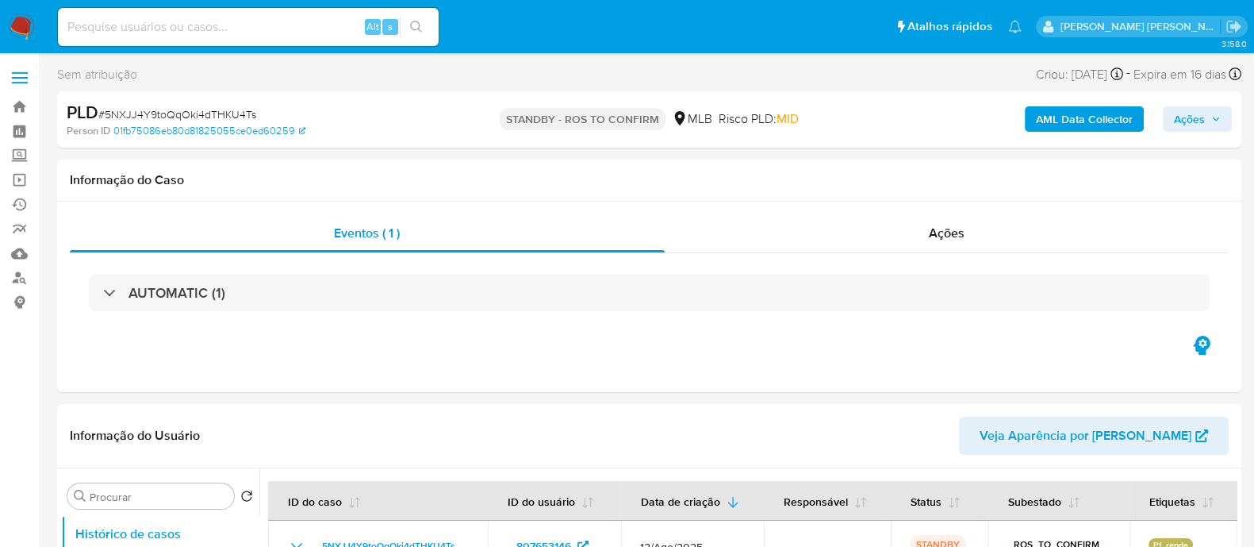
select select "10"
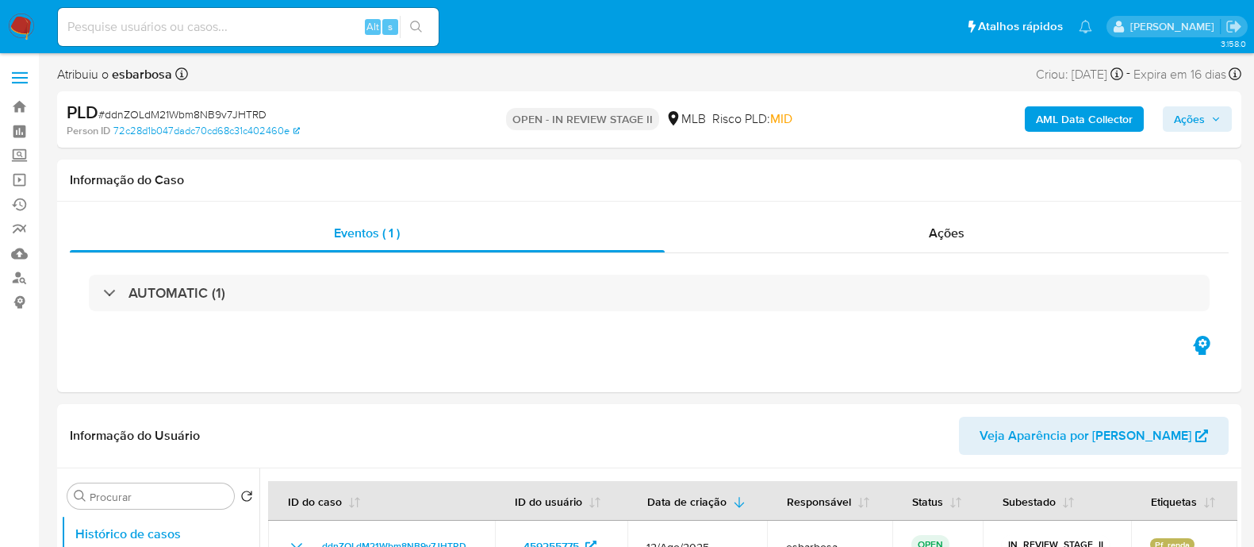
select select "10"
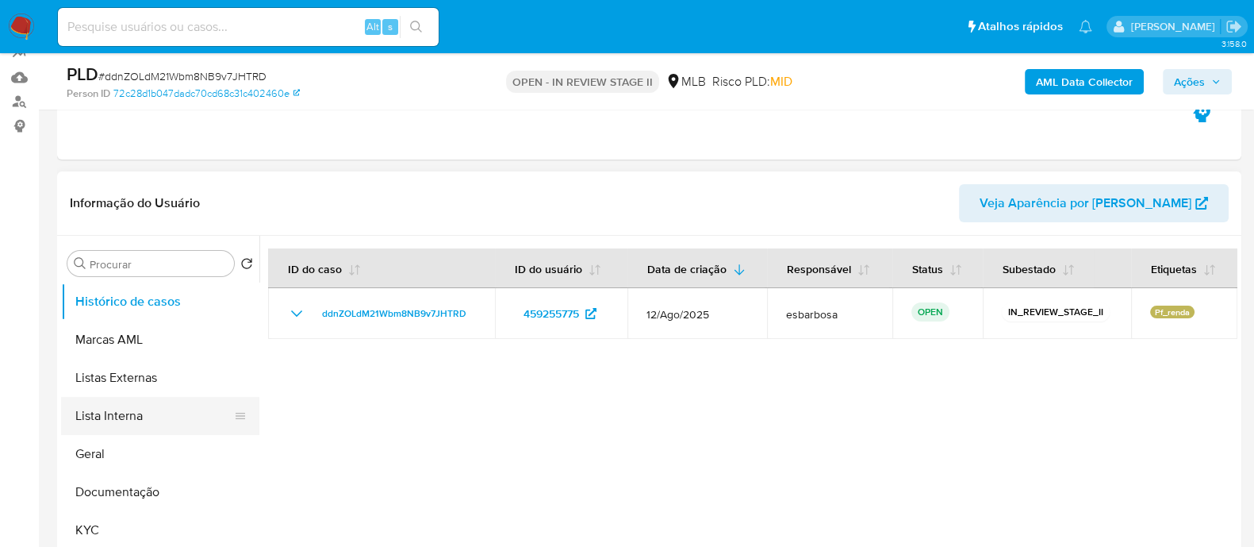
scroll to position [198, 0]
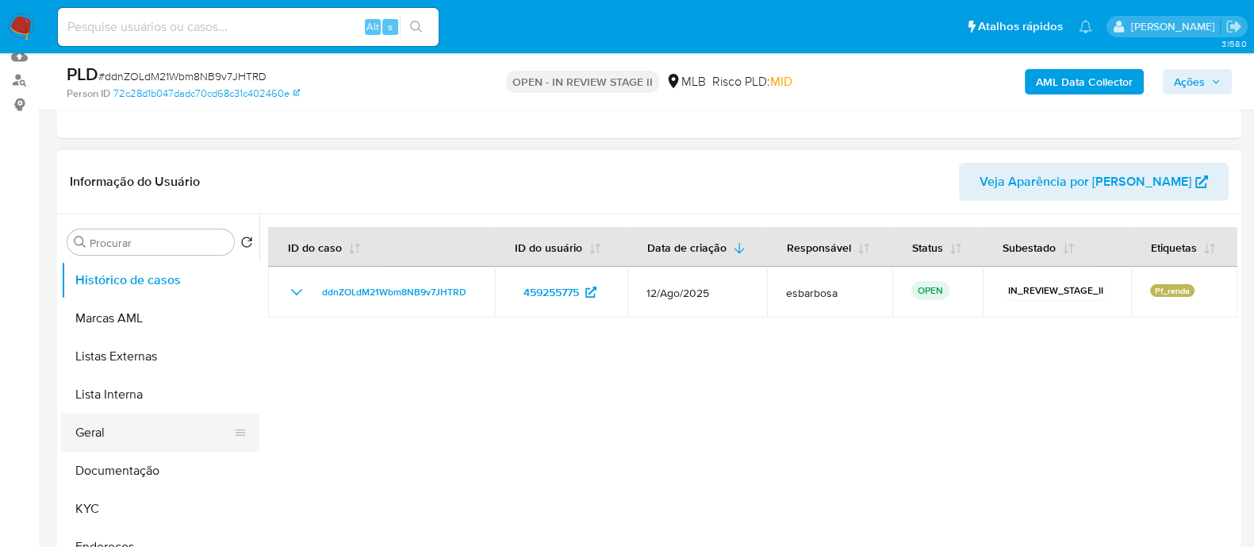
click at [130, 439] on button "Geral" at bounding box center [154, 432] width 186 height 38
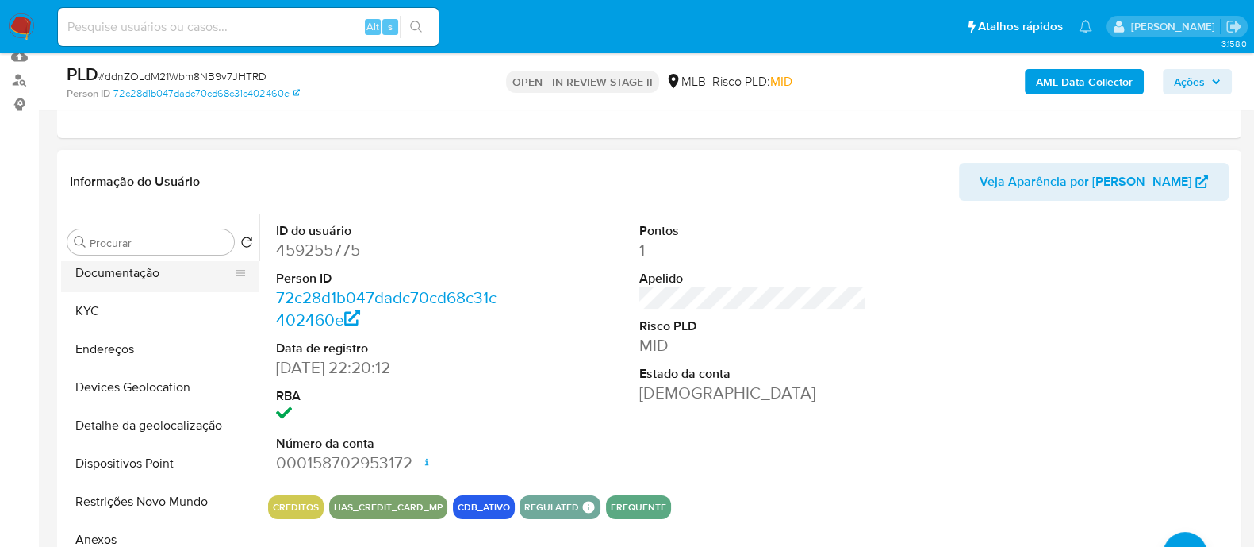
click at [165, 259] on button "Documentação" at bounding box center [154, 273] width 186 height 38
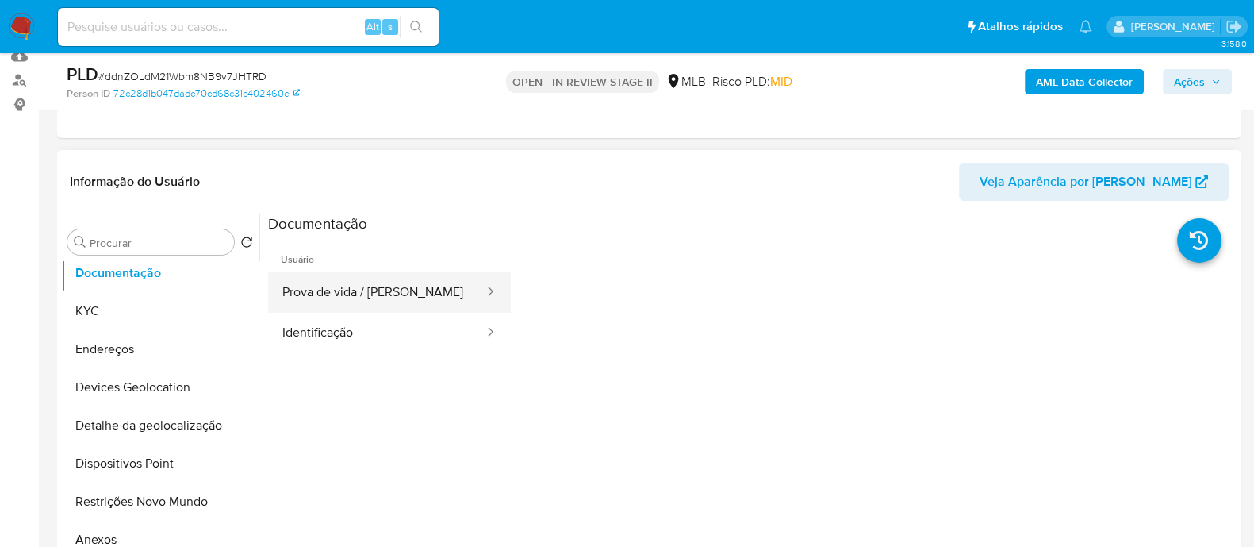
click at [377, 296] on button "Prova de vida / Selfie" at bounding box center [376, 292] width 217 height 40
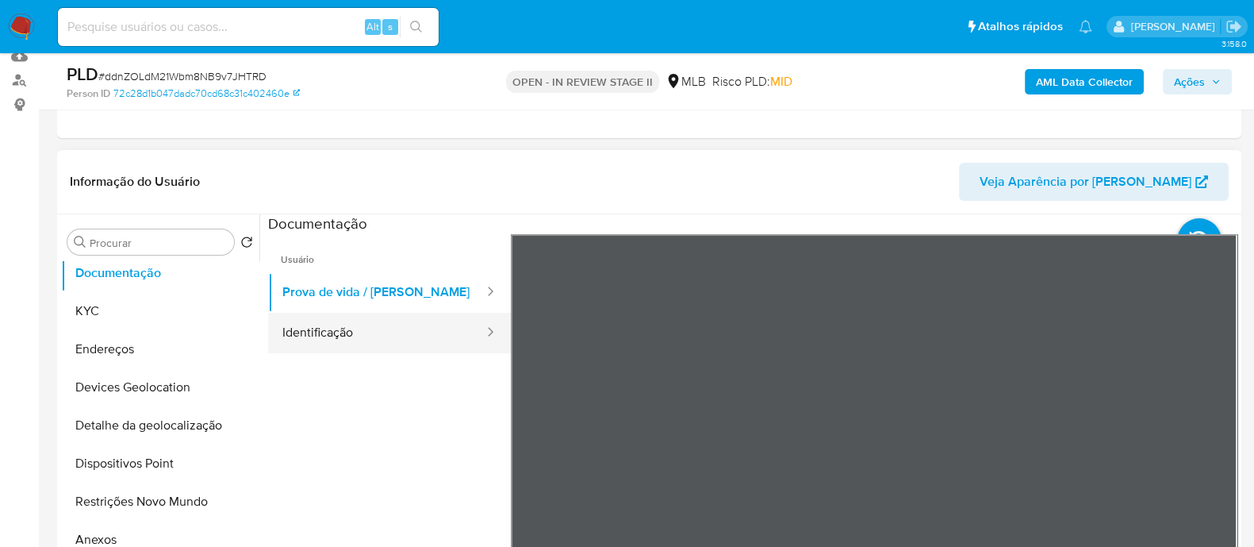
click at [375, 323] on button "Identificação" at bounding box center [376, 333] width 217 height 40
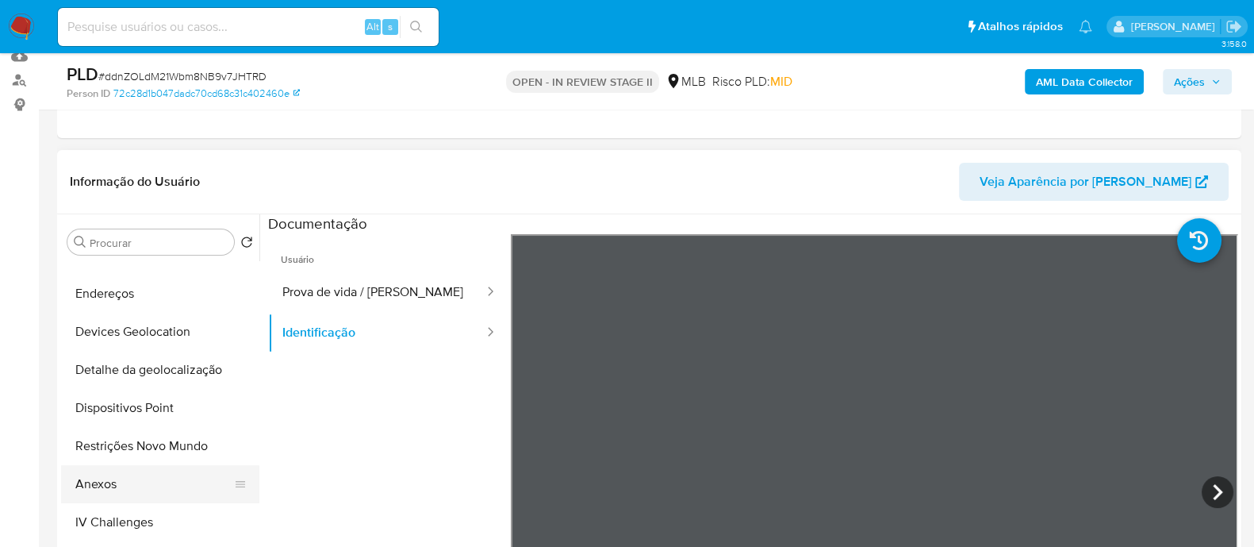
scroll to position [297, 0]
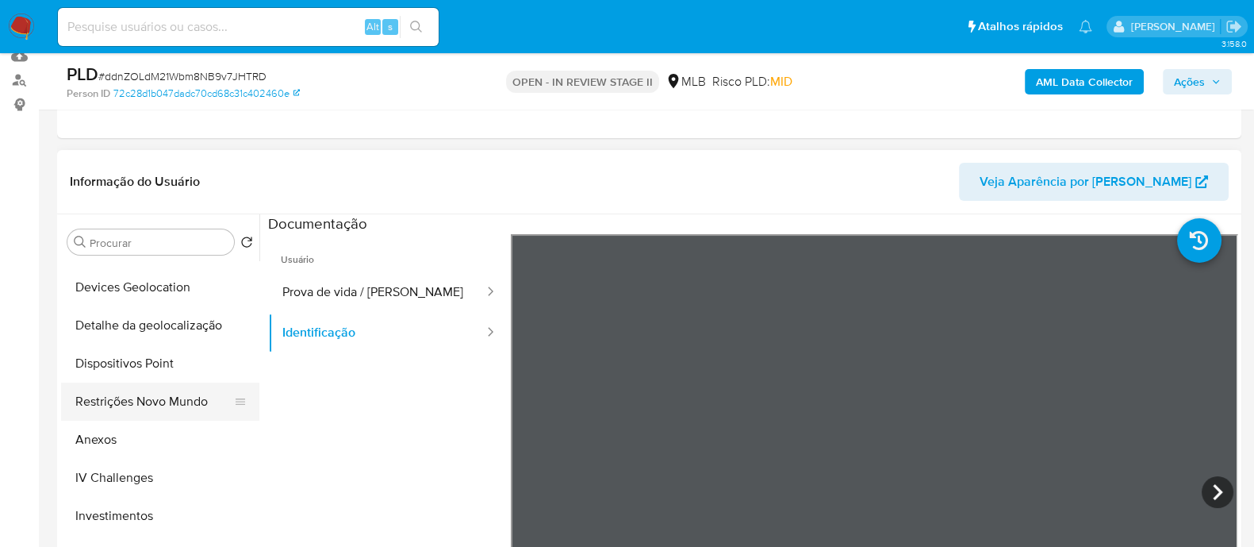
click at [157, 405] on button "Restrições Novo Mundo" at bounding box center [154, 401] width 186 height 38
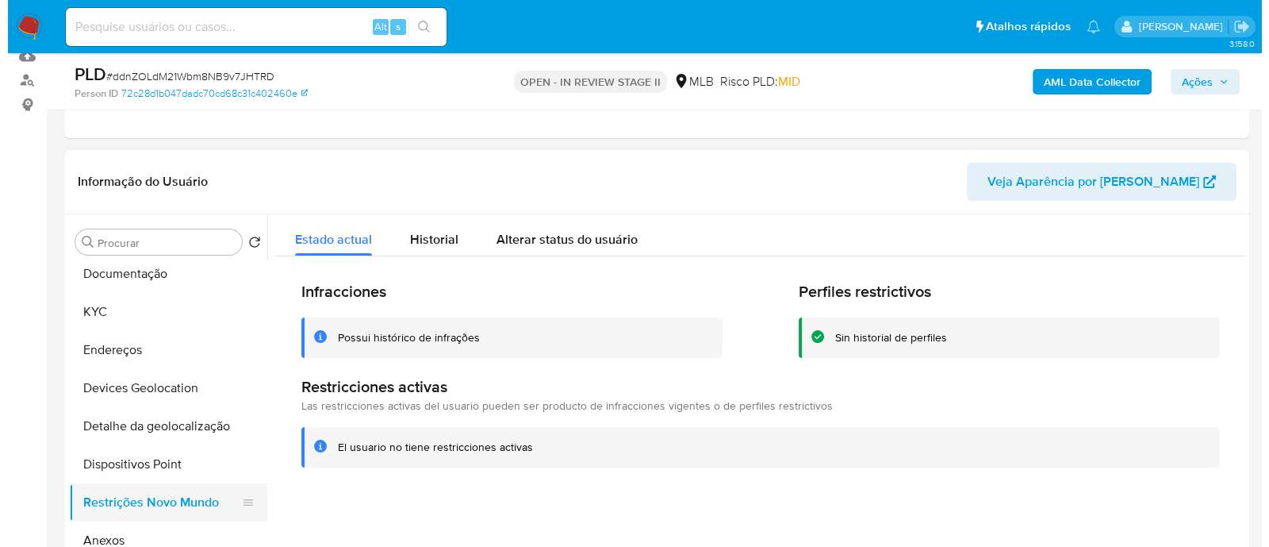
scroll to position [98, 0]
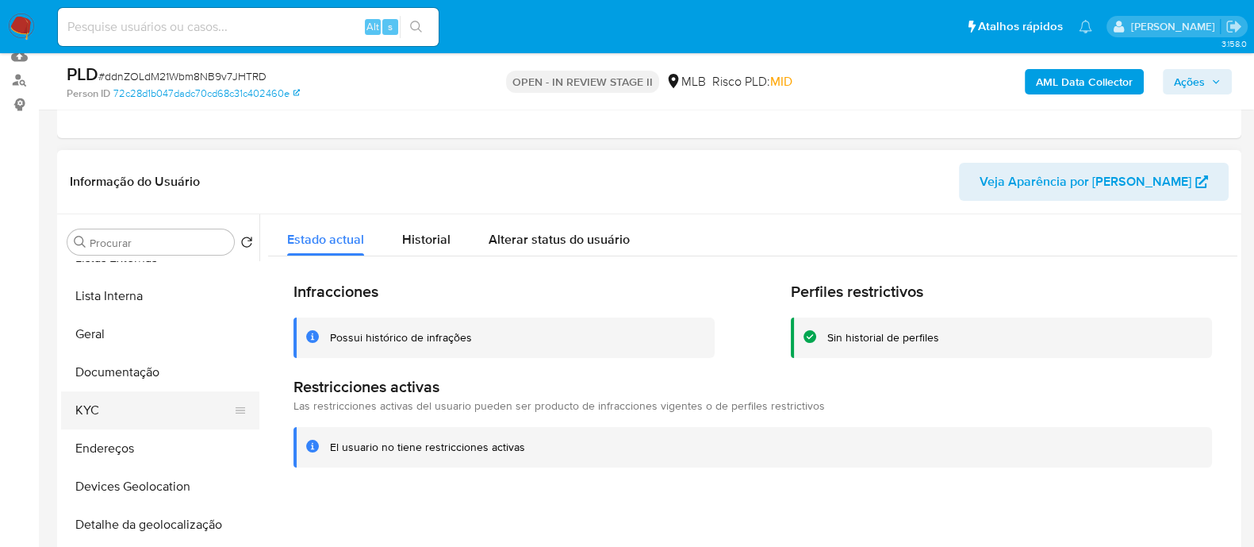
click at [140, 405] on button "KYC" at bounding box center [154, 410] width 186 height 38
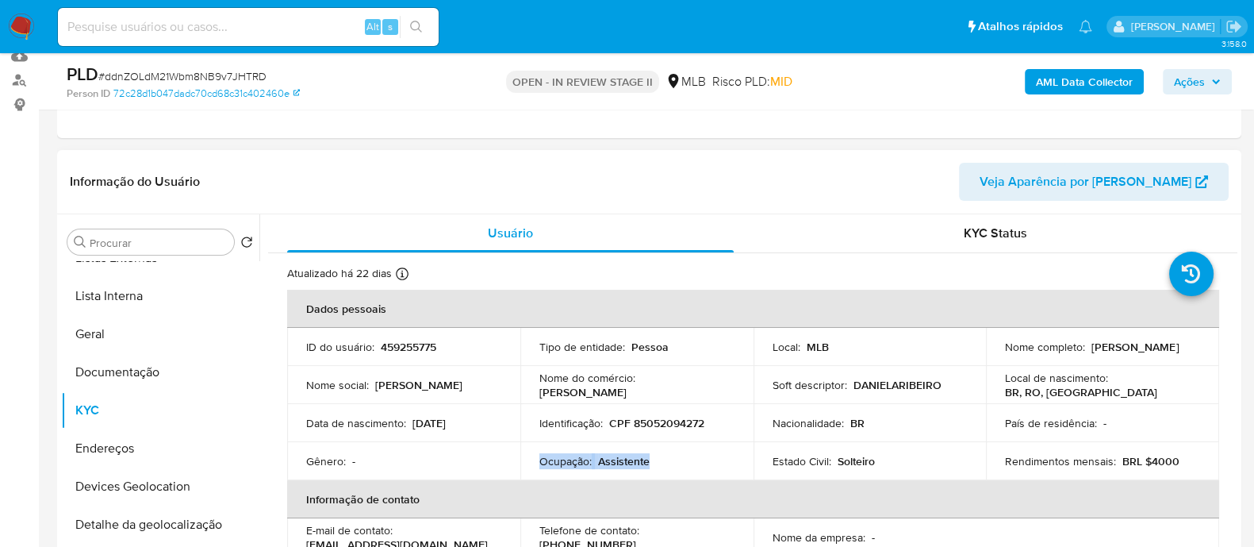
drag, startPoint x: 658, startPoint y: 459, endPoint x: 533, endPoint y: 458, distance: 125.3
click at [533, 458] on td "Ocupação : Assistente" at bounding box center [636, 461] width 233 height 38
copy div "Ocupação : Assistente"
click at [1085, 89] on b "AML Data Collector" at bounding box center [1084, 81] width 97 height 25
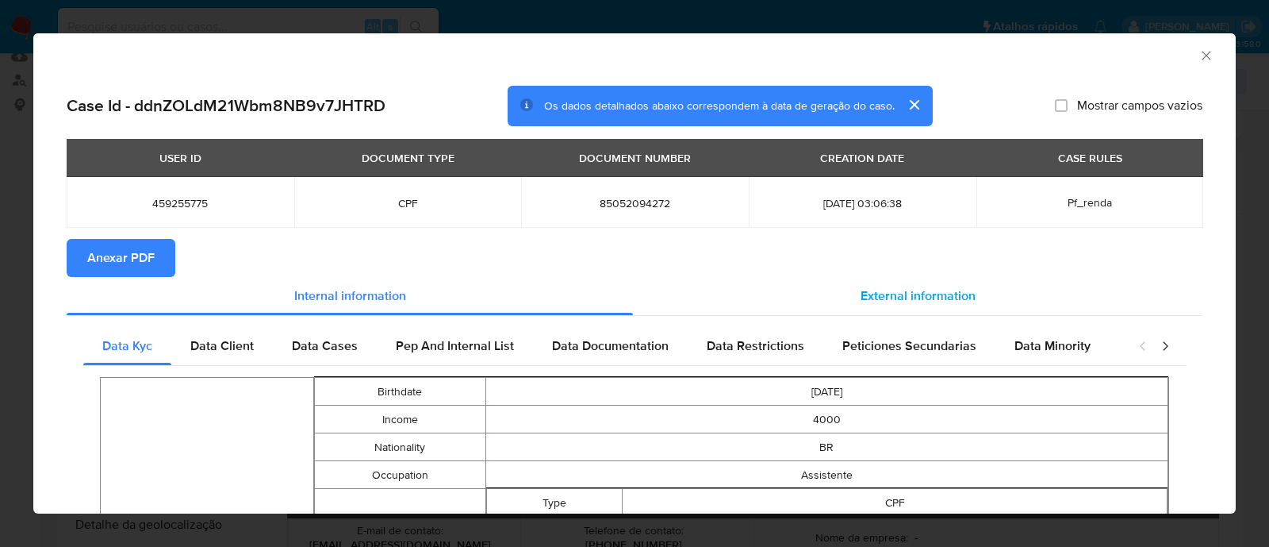
click at [914, 299] on span "External information" at bounding box center [918, 295] width 115 height 18
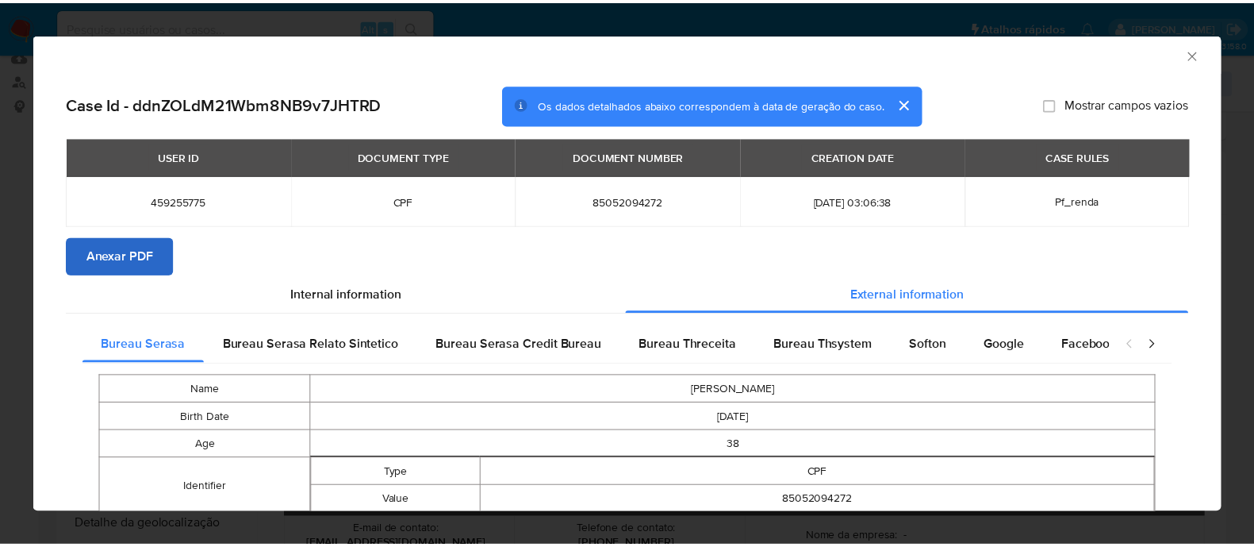
scroll to position [0, 0]
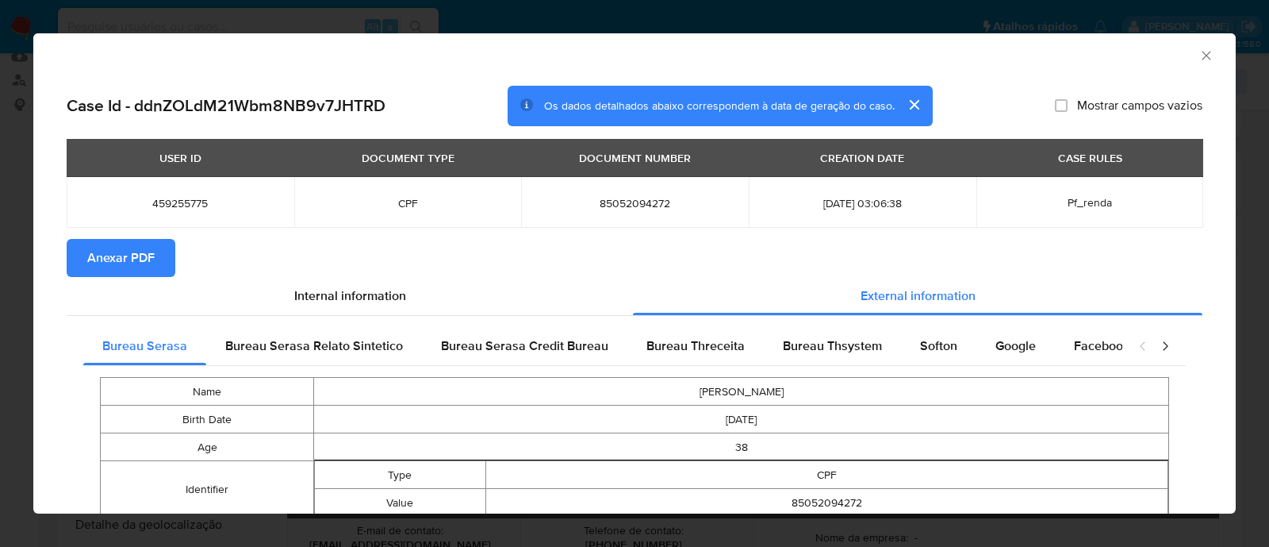
click at [130, 259] on span "Anexar PDF" at bounding box center [120, 257] width 67 height 35
click at [1199, 52] on icon "Fechar a janela" at bounding box center [1207, 56] width 16 height 16
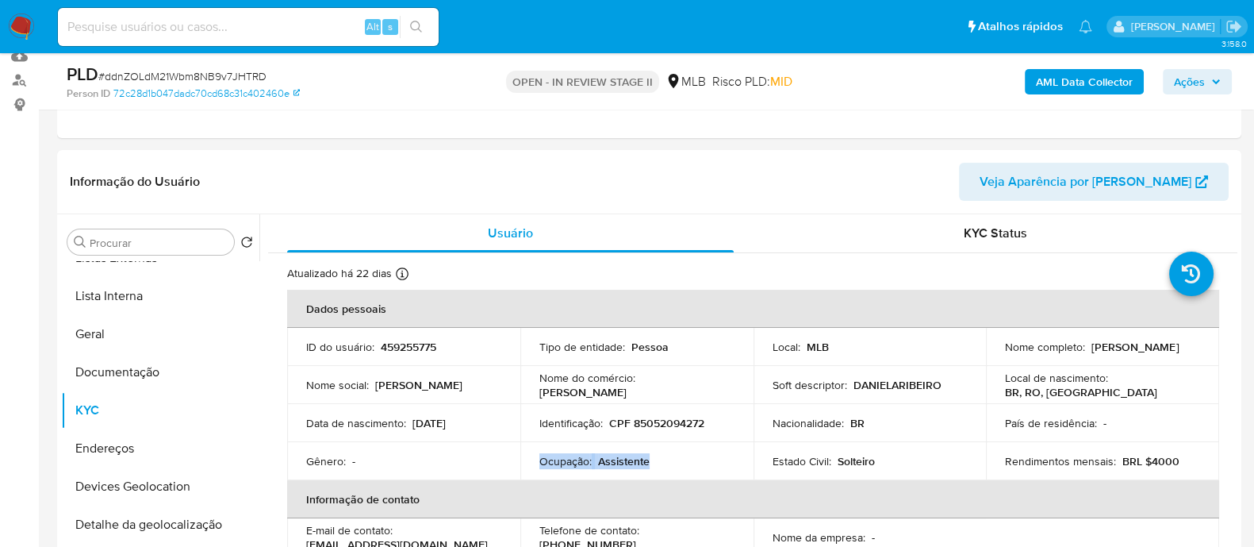
click at [1195, 78] on span "Ações" at bounding box center [1189, 81] width 31 height 25
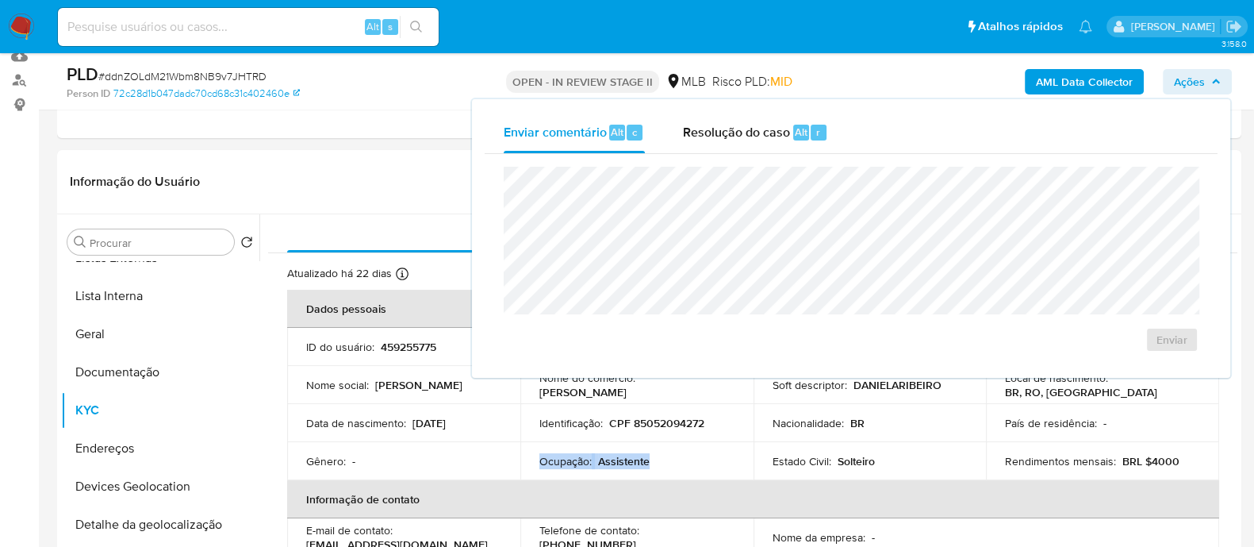
drag, startPoint x: 722, startPoint y: 133, endPoint x: 738, endPoint y: 160, distance: 31.3
click at [721, 135] on span "Resolução do caso" at bounding box center [736, 131] width 107 height 18
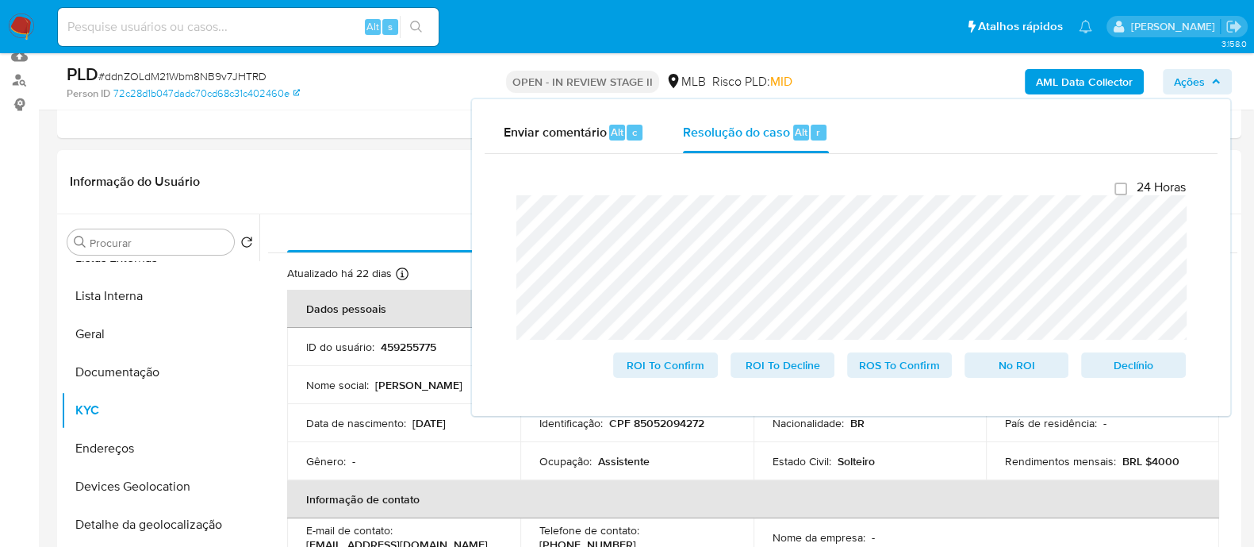
click at [344, 69] on div "PLD # ddnZOLdM21Wbm8NB9v7JHTRD" at bounding box center [258, 75] width 382 height 24
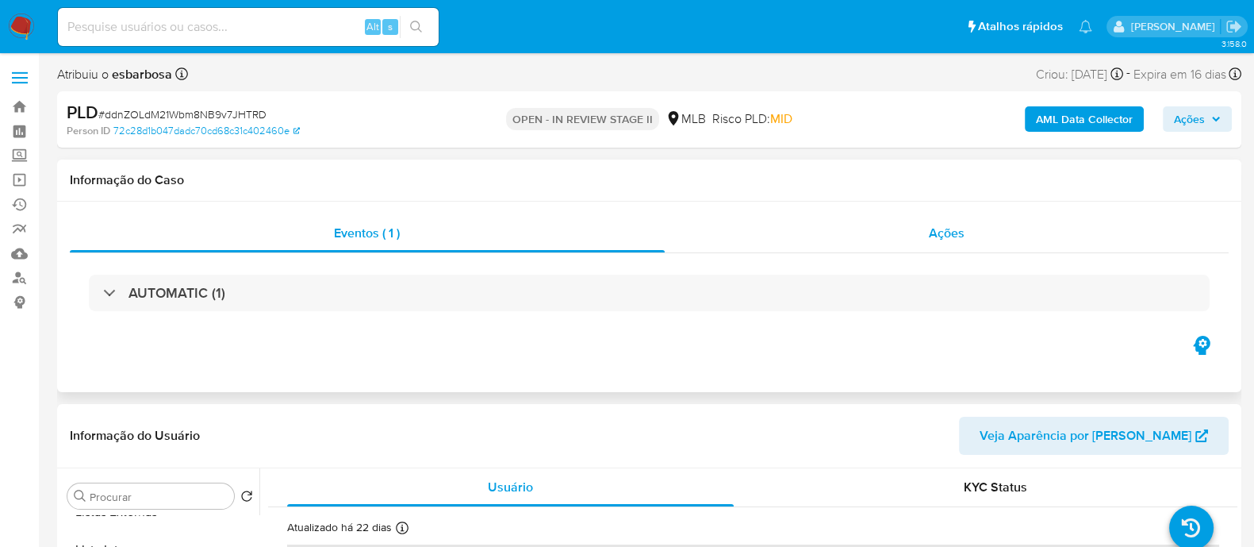
click at [886, 224] on div "Ações" at bounding box center [947, 233] width 565 height 38
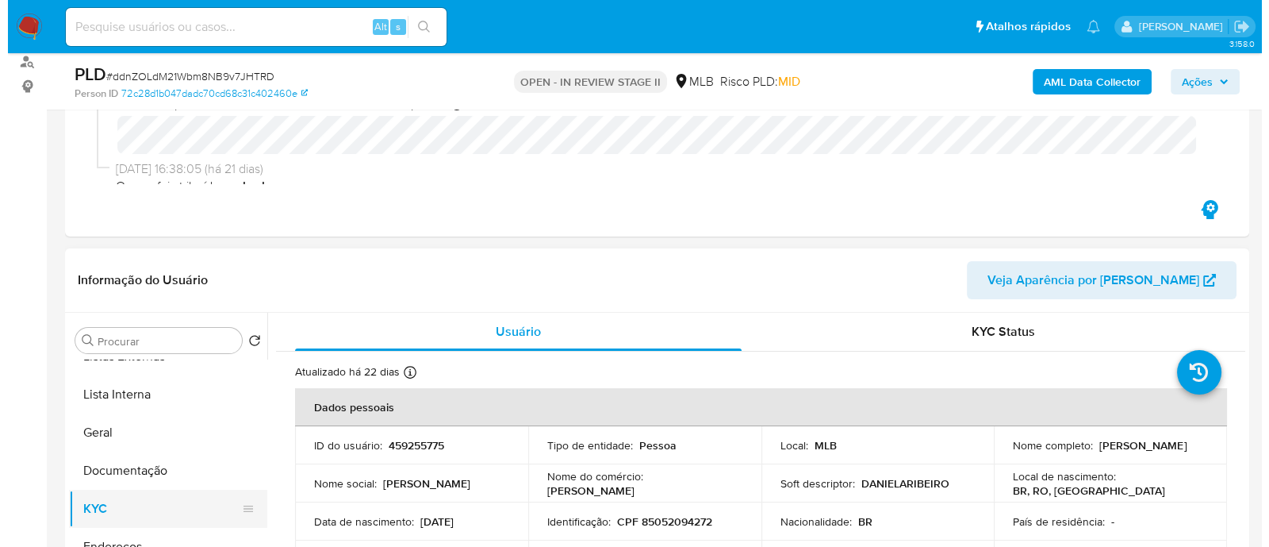
scroll to position [396, 0]
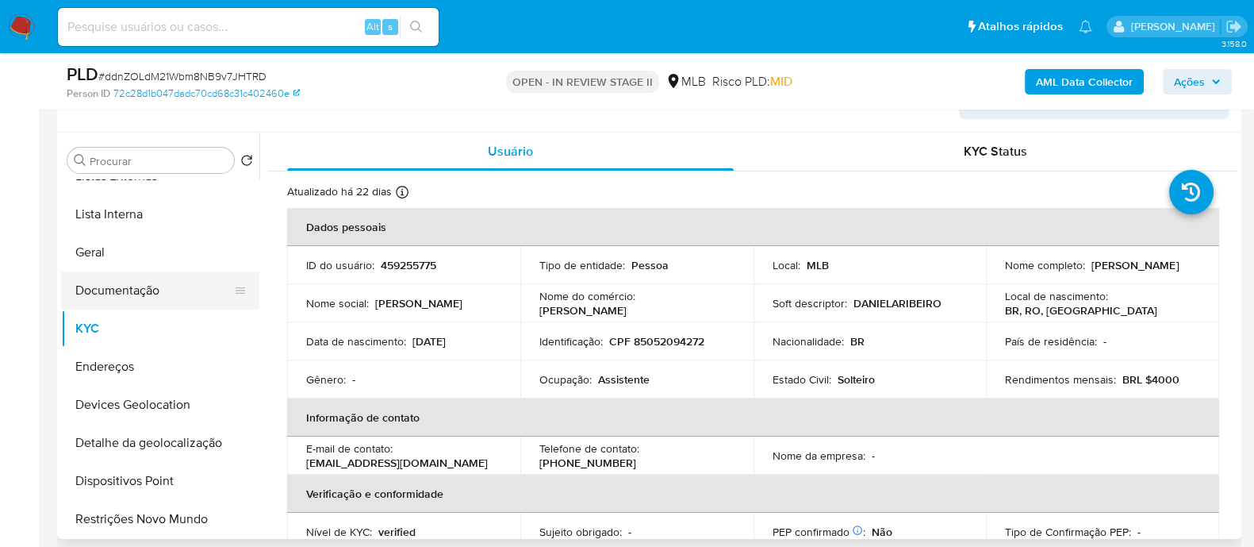
click at [137, 293] on button "Documentação" at bounding box center [154, 290] width 186 height 38
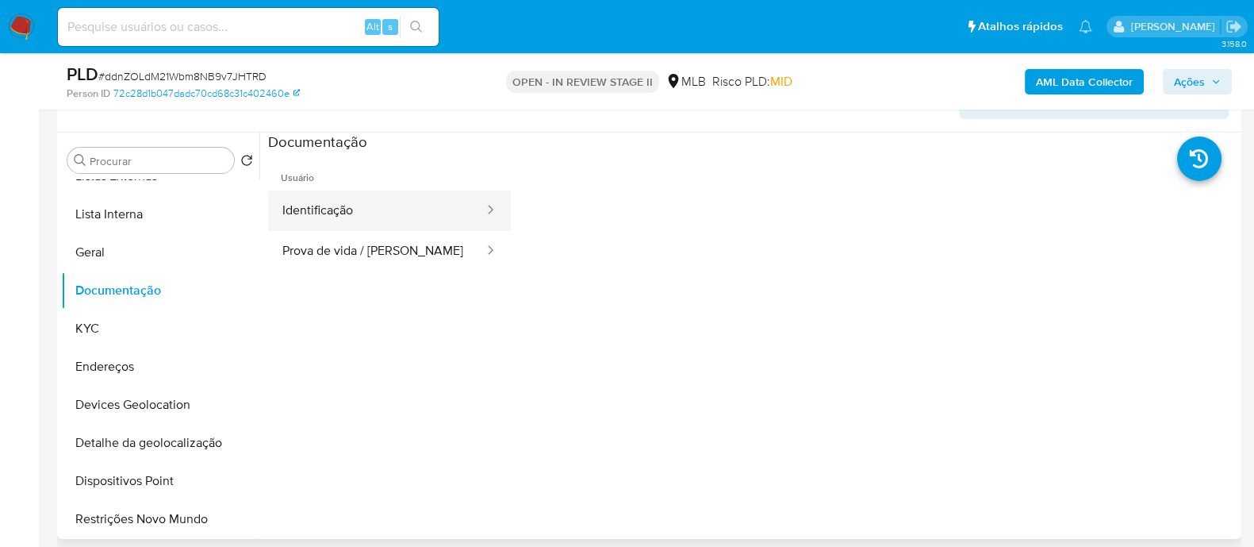
click at [382, 210] on button "Identificação" at bounding box center [376, 210] width 217 height 40
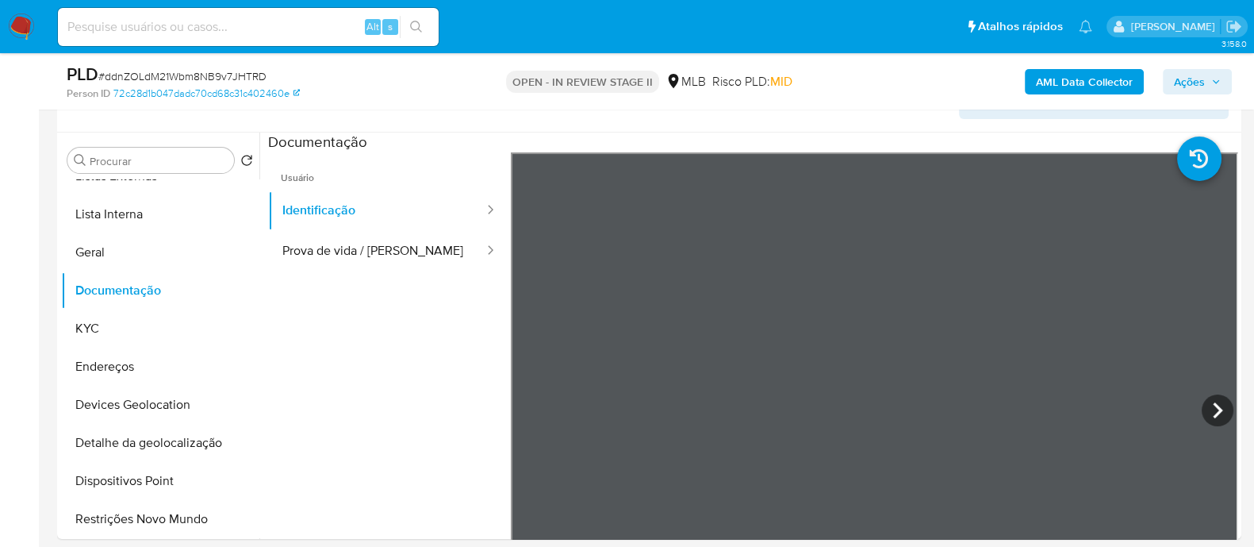
click at [1203, 77] on span "Ações" at bounding box center [1189, 81] width 31 height 25
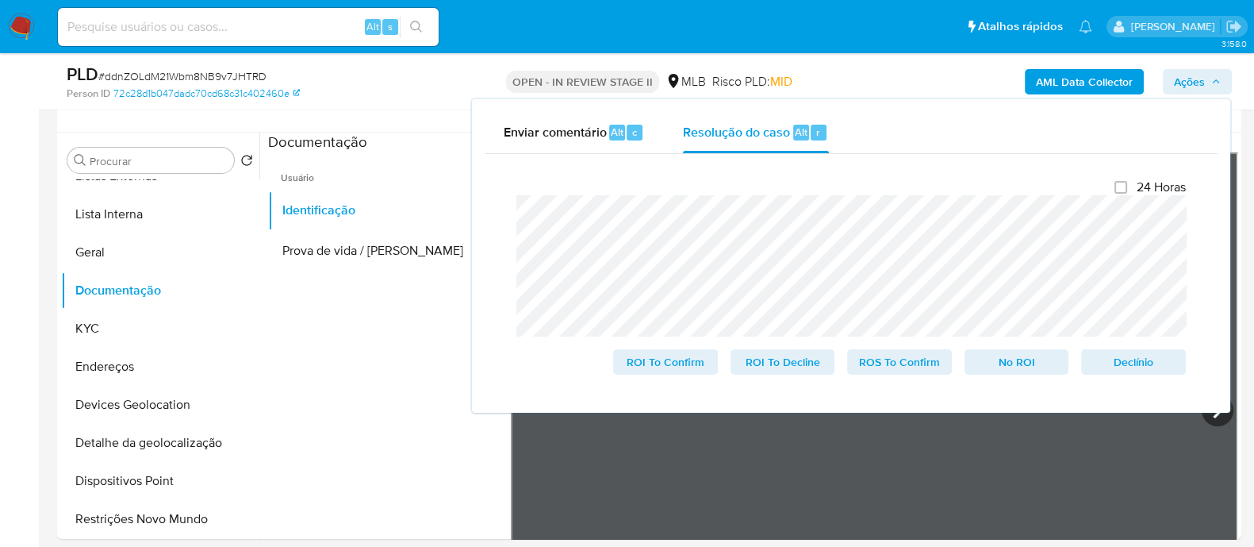
click at [492, 189] on div "Fechamento do caso 24 Horas ROI To Confirm ROI To Decline ROS To Confirm No ROI…" at bounding box center [851, 277] width 733 height 246
click at [1047, 80] on b "AML Data Collector" at bounding box center [1084, 81] width 97 height 25
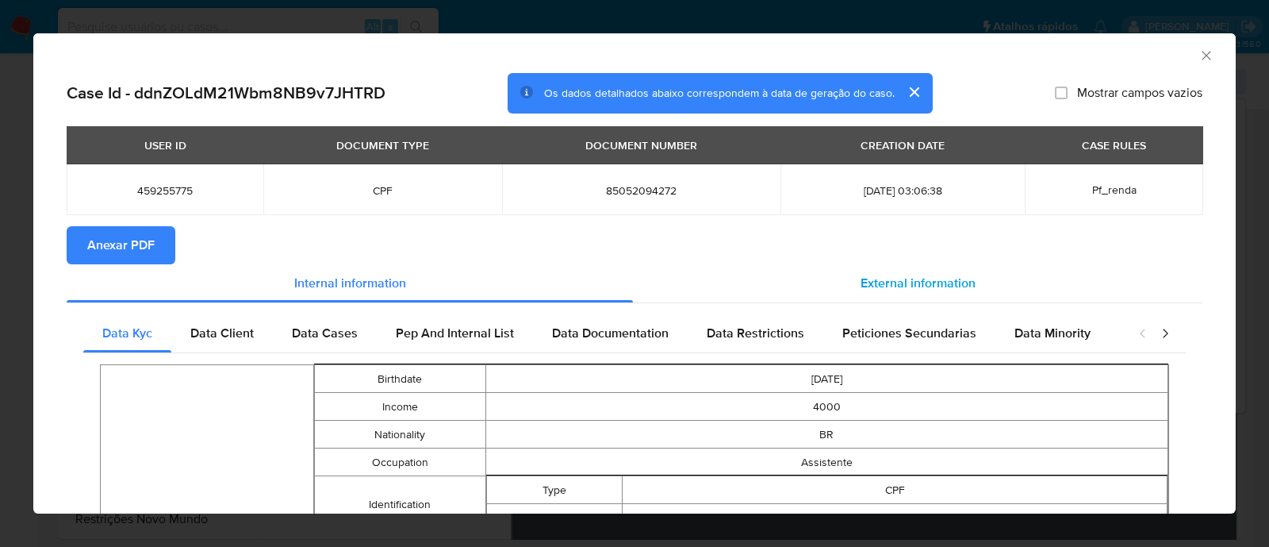
click at [898, 267] on div "External information" at bounding box center [918, 283] width 570 height 38
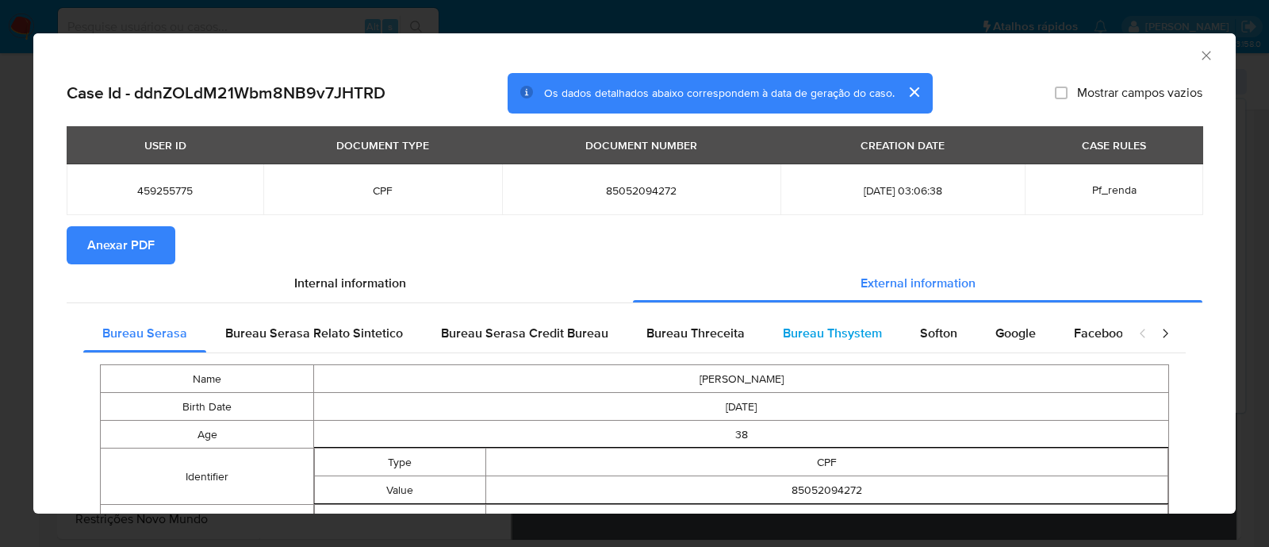
click at [813, 334] on span "Bureau Thsystem" at bounding box center [832, 333] width 99 height 18
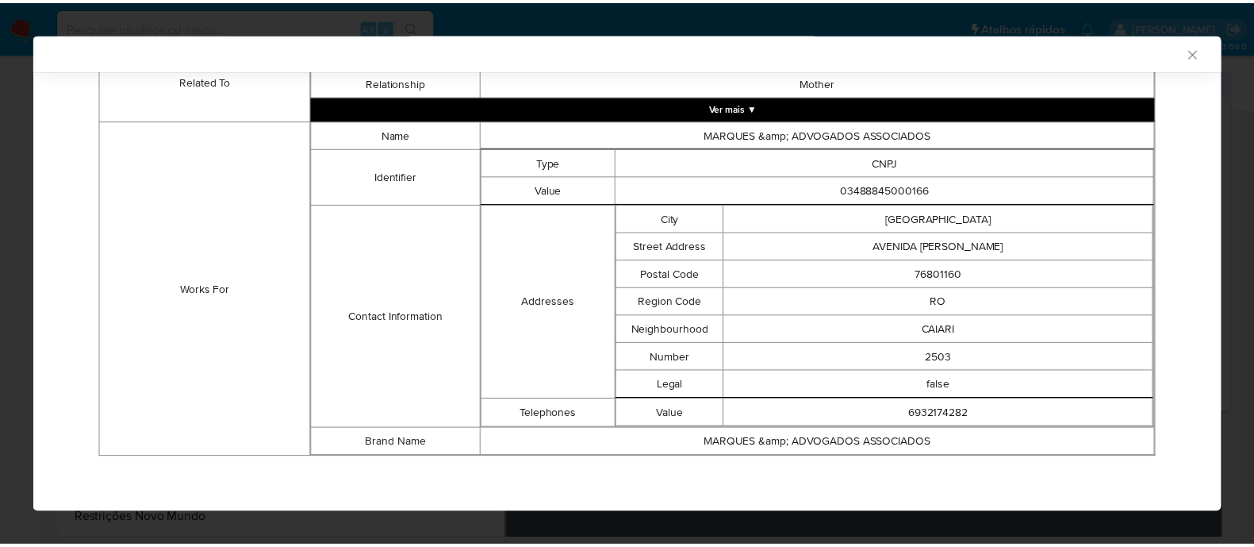
scroll to position [712, 0]
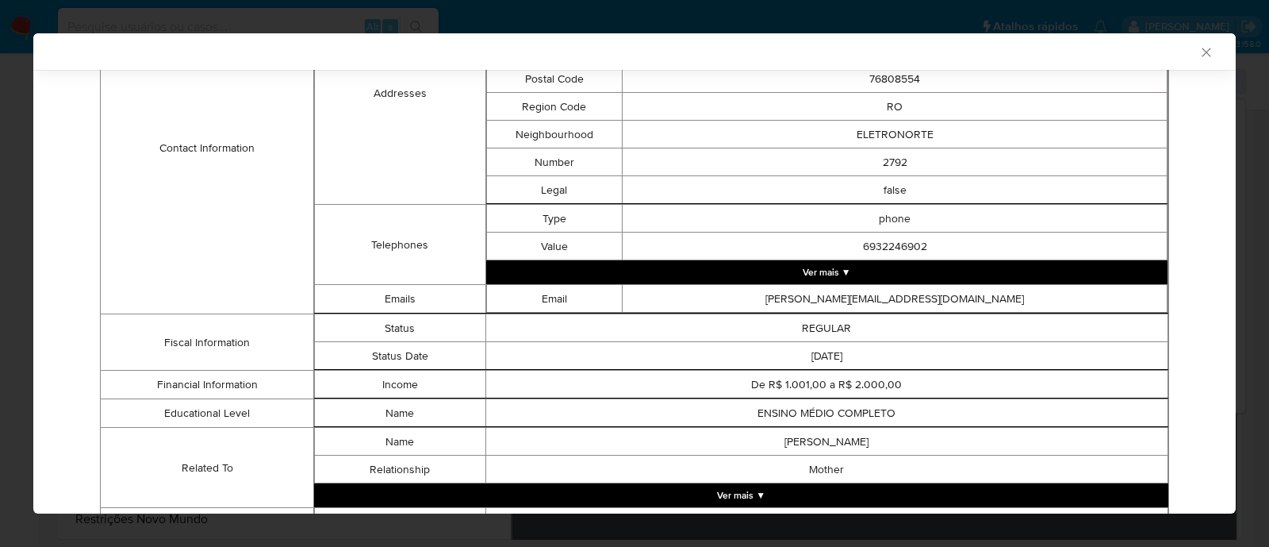
click at [1199, 51] on icon "Fechar a janela" at bounding box center [1207, 52] width 16 height 16
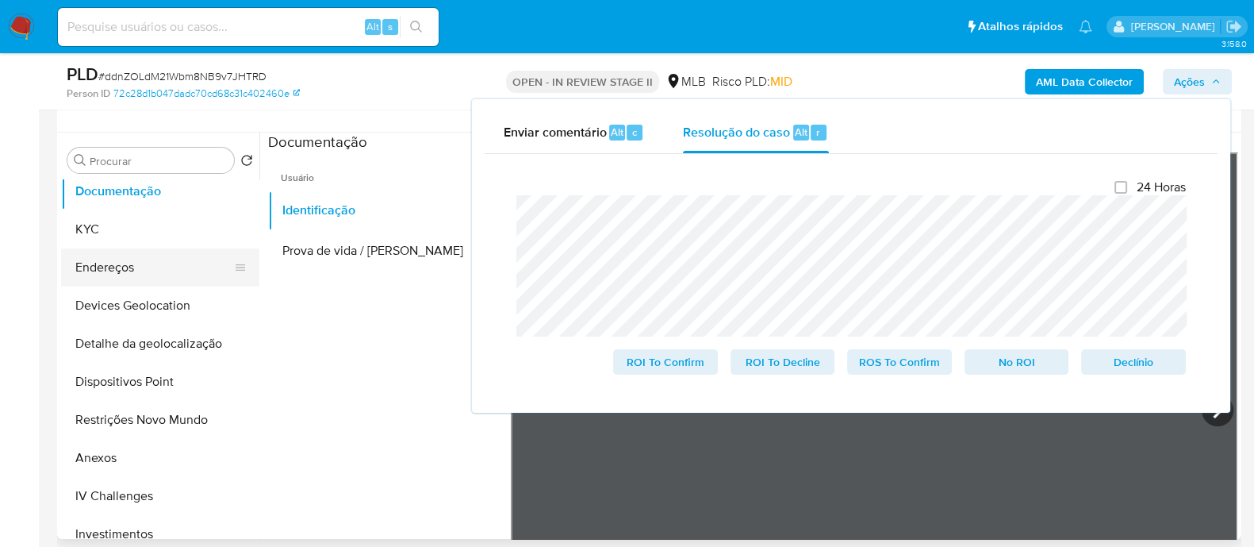
scroll to position [297, 0]
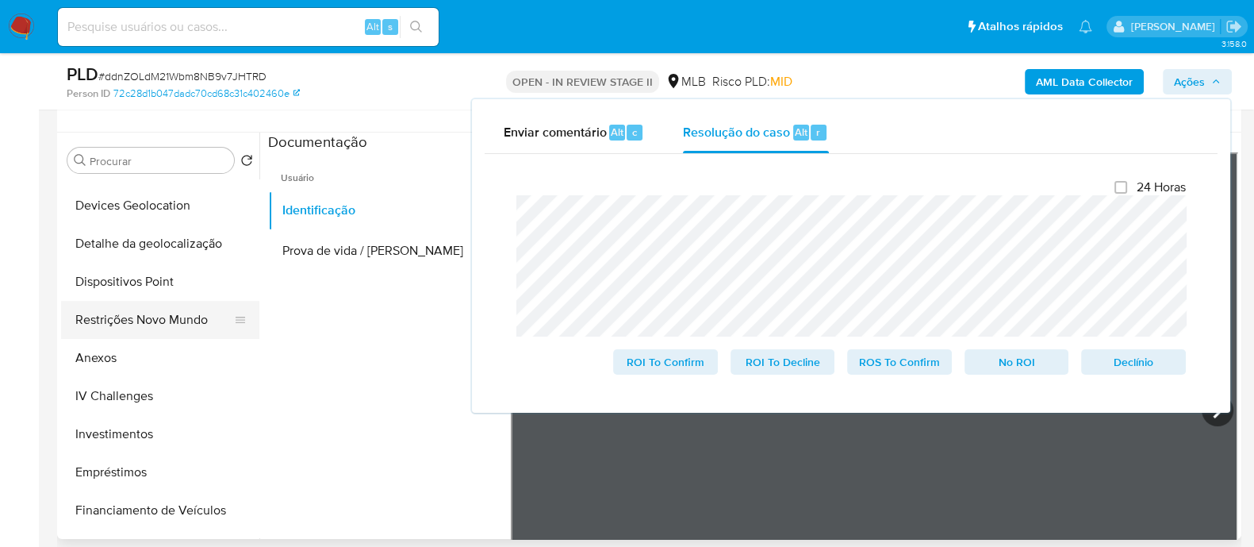
click at [135, 323] on button "Restrições Novo Mundo" at bounding box center [154, 320] width 186 height 38
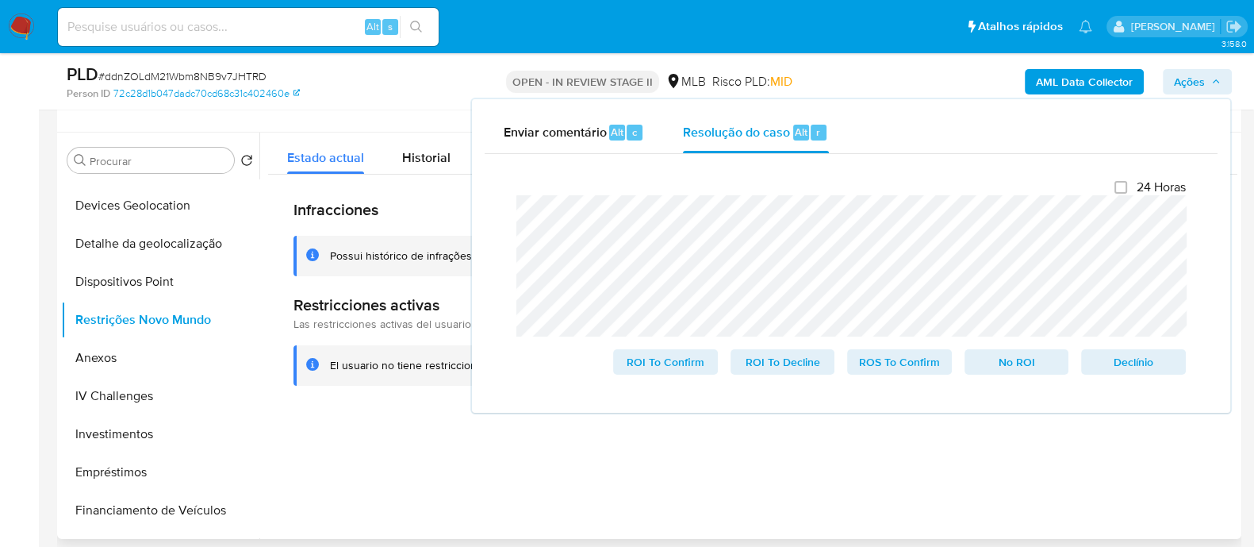
click at [387, 252] on div "Possui histórico de infrações" at bounding box center [401, 255] width 142 height 15
click at [501, 172] on div "Fechamento do caso 24 Horas ROI To Confirm ROI To Decline ROS To Confirm No ROI…" at bounding box center [851, 277] width 733 height 246
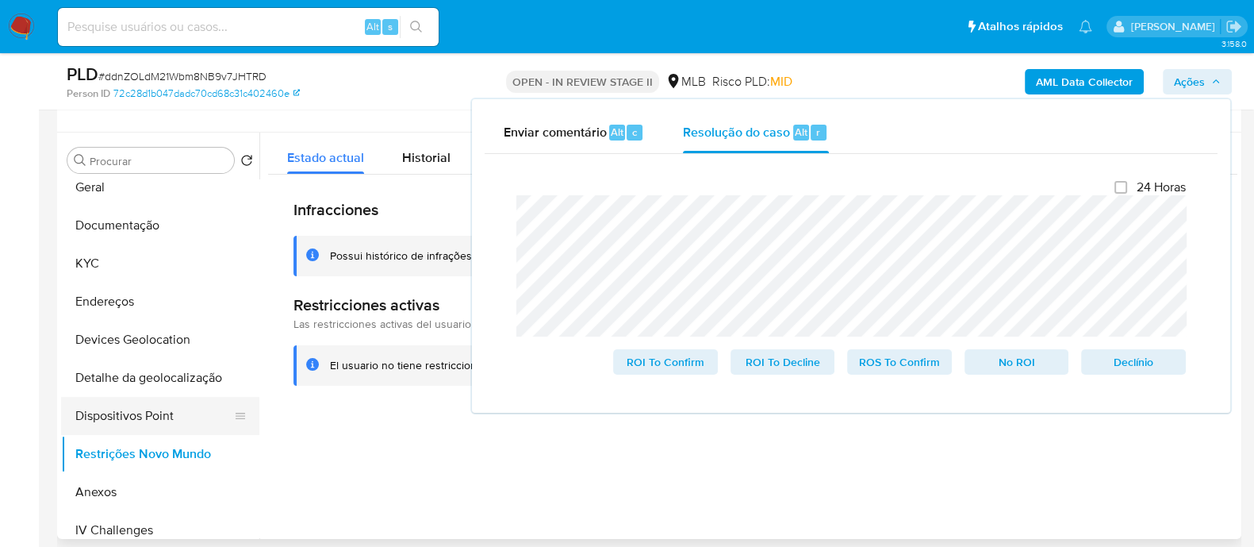
scroll to position [0, 0]
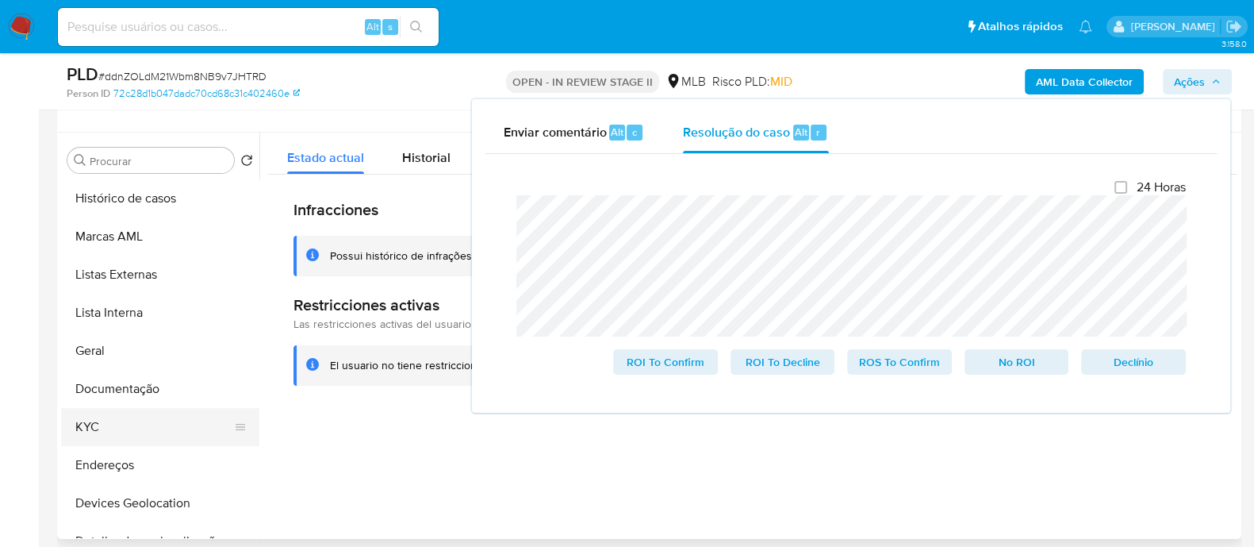
click at [115, 420] on button "KYC" at bounding box center [154, 427] width 186 height 38
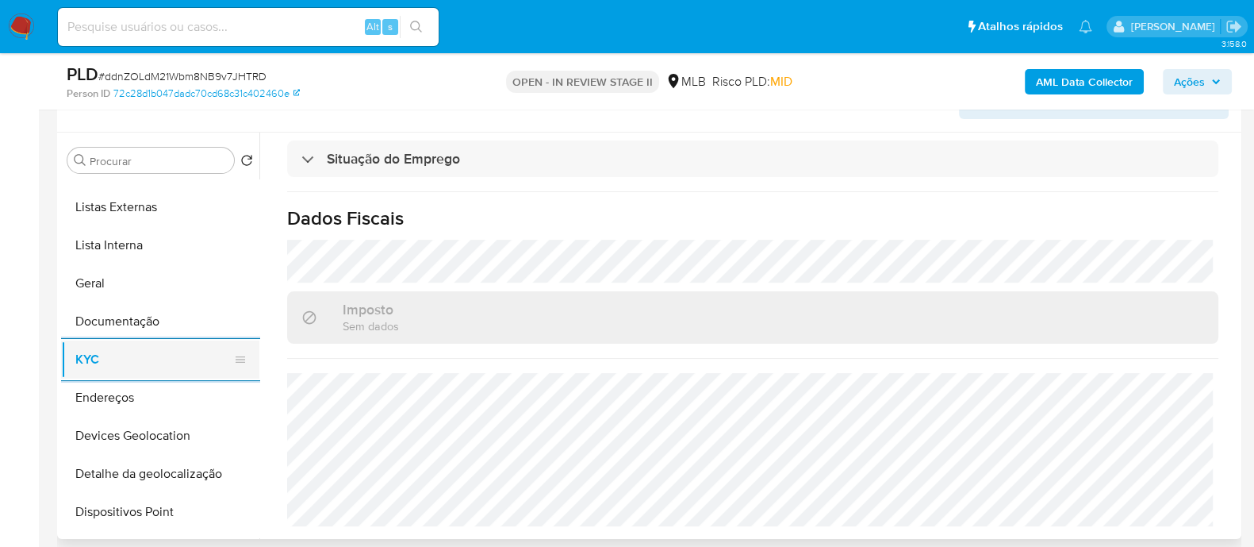
scroll to position [98, 0]
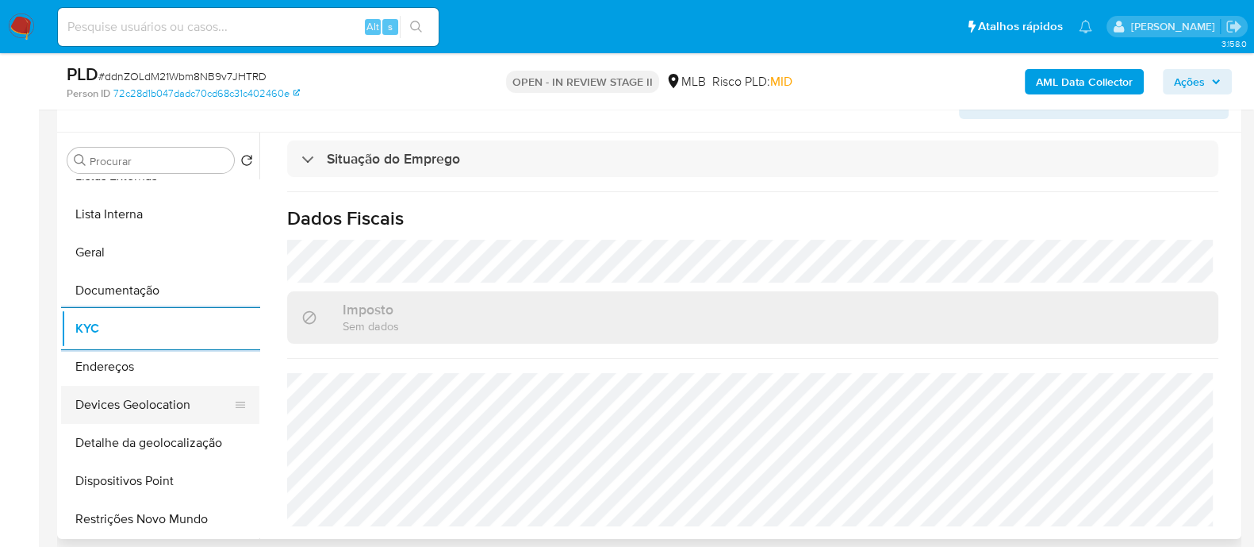
click at [171, 398] on button "Devices Geolocation" at bounding box center [154, 405] width 186 height 38
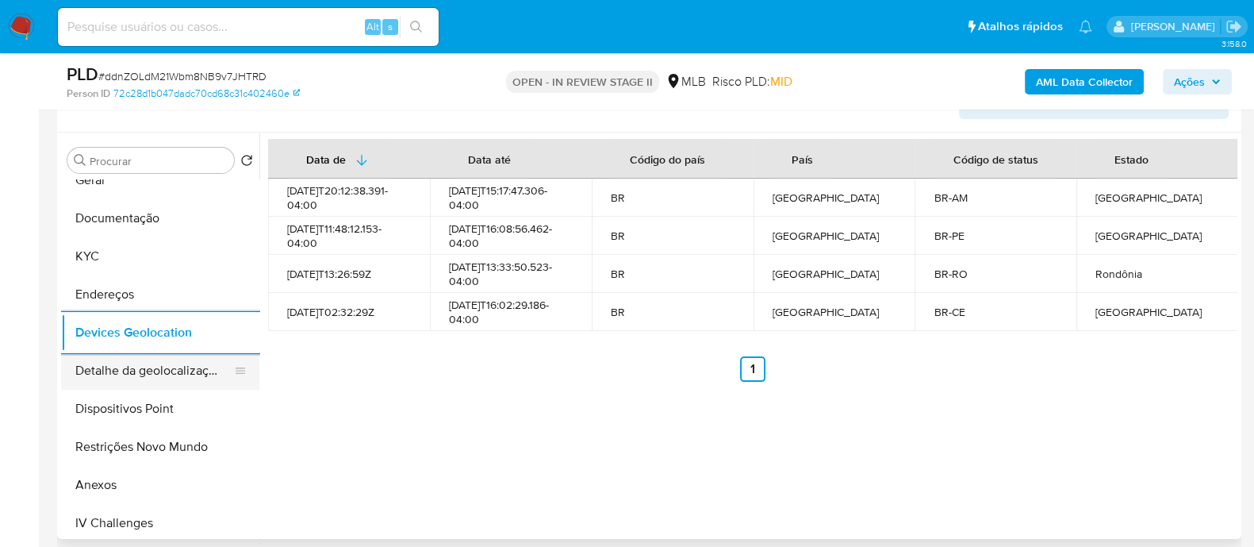
scroll to position [198, 0]
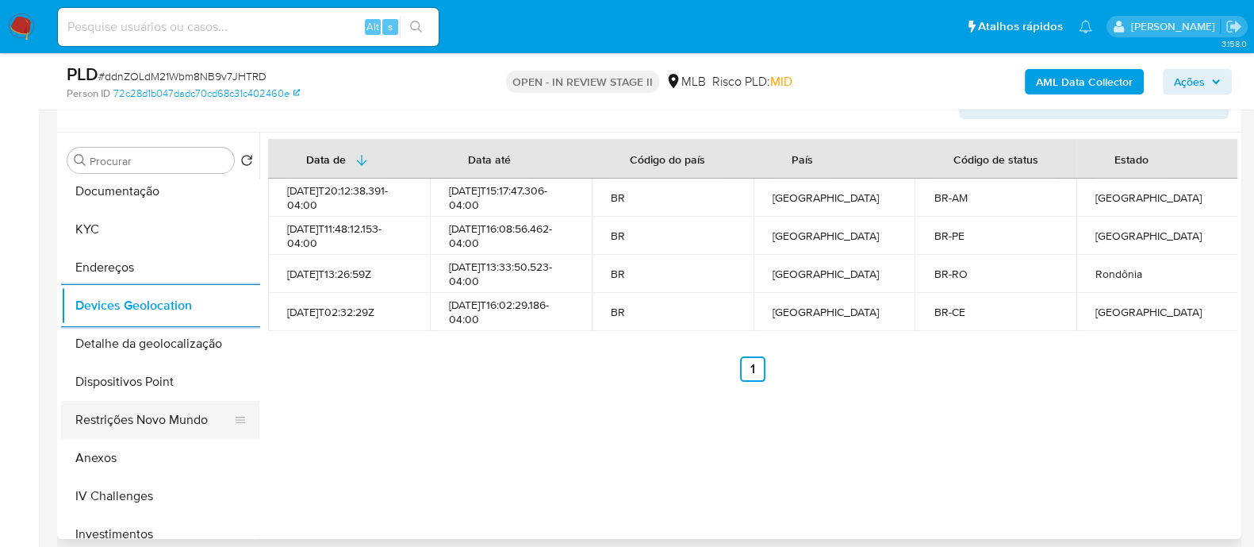
click at [175, 422] on button "Restrições Novo Mundo" at bounding box center [154, 420] width 186 height 38
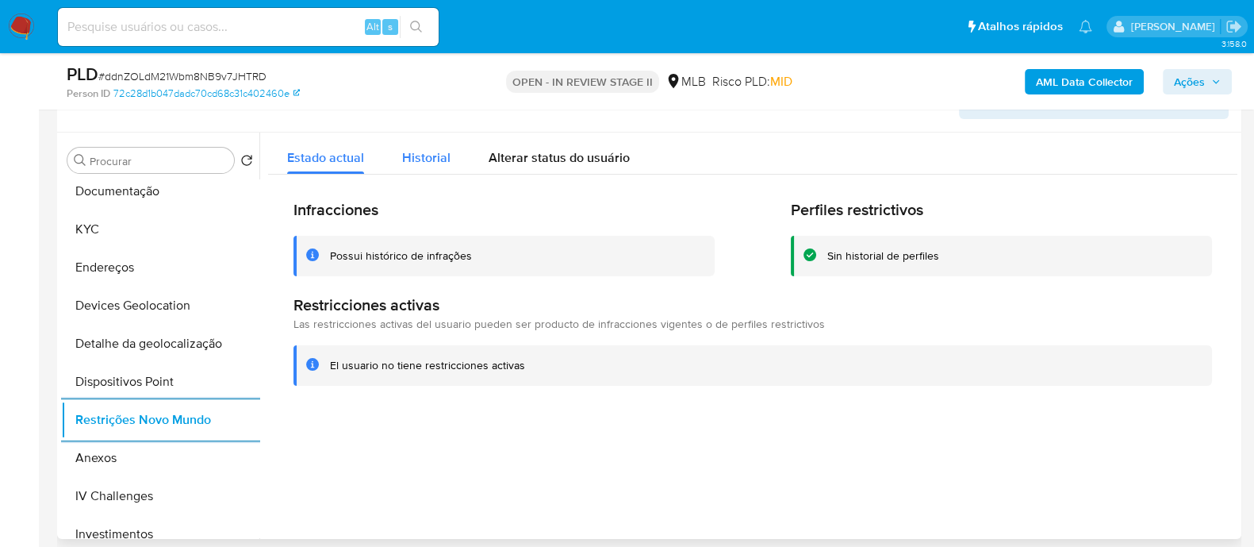
click at [428, 156] on span "Historial" at bounding box center [426, 157] width 48 height 18
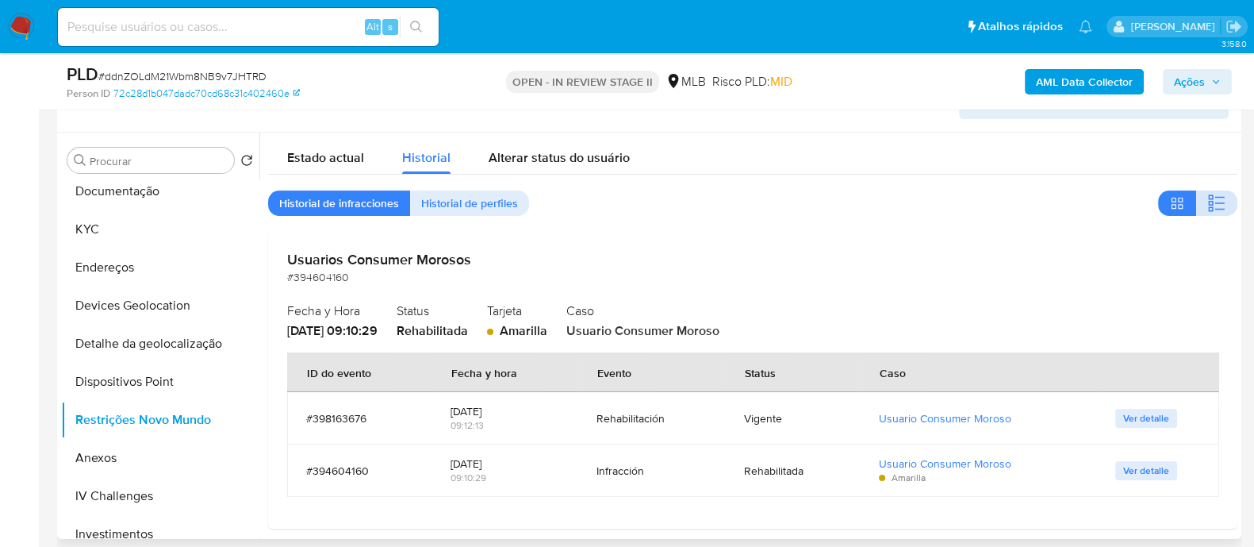
click at [1209, 198] on icon "button" at bounding box center [1216, 203] width 19 height 19
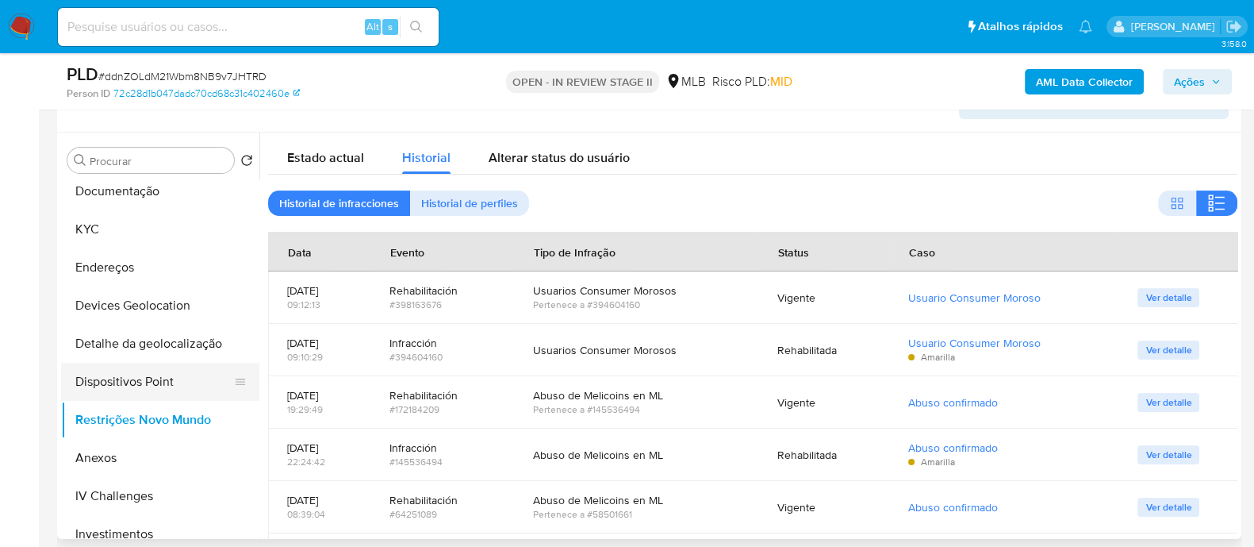
click at [152, 380] on button "Dispositivos Point" at bounding box center [154, 382] width 186 height 38
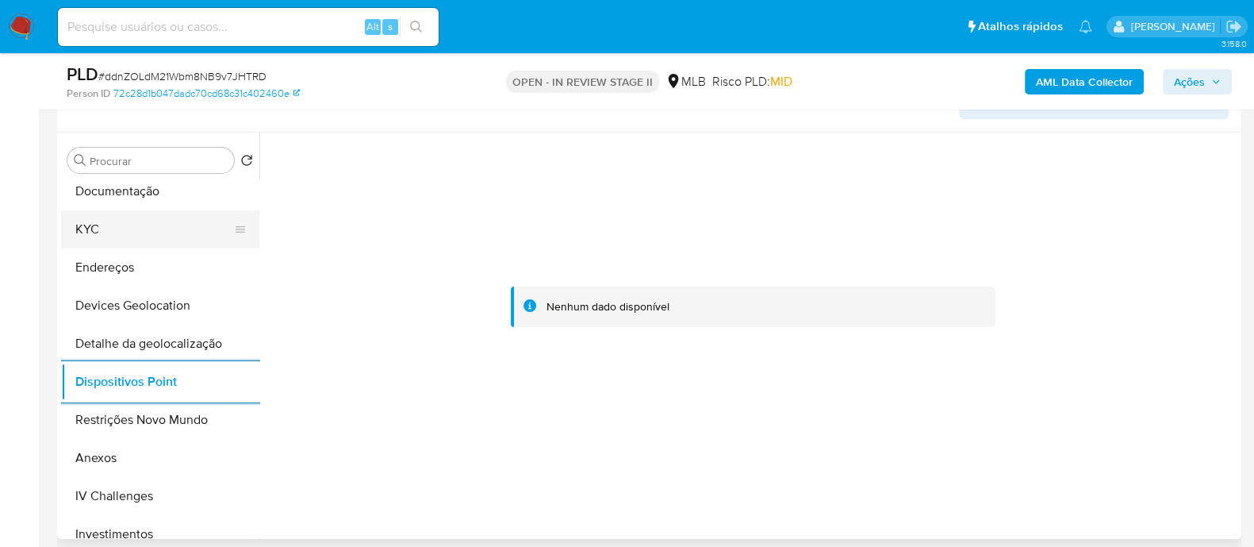
click at [133, 228] on button "KYC" at bounding box center [154, 229] width 186 height 38
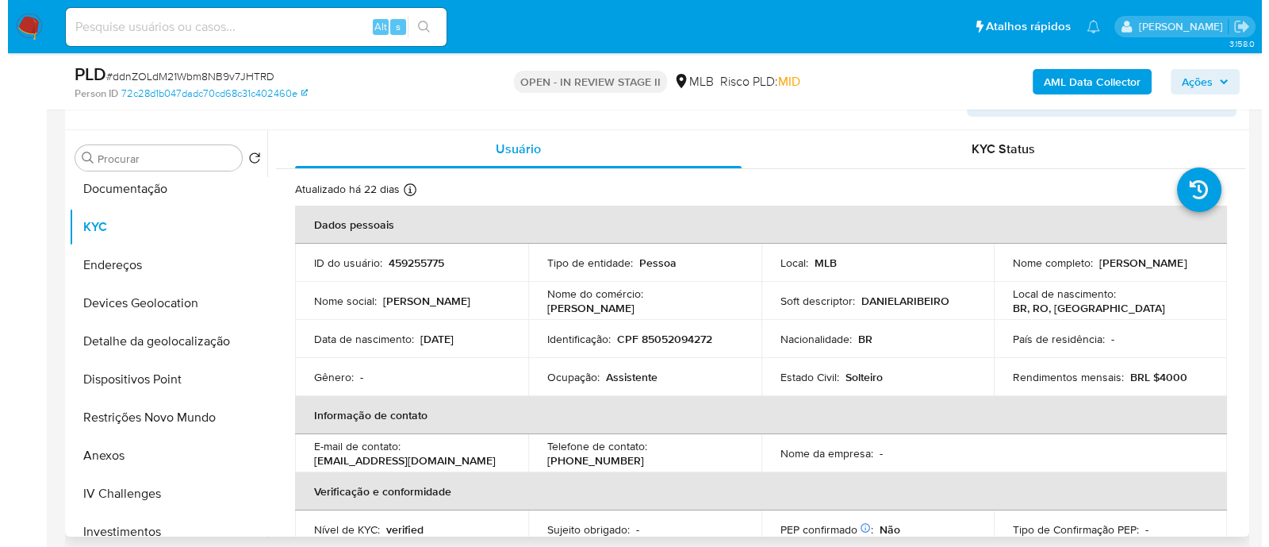
scroll to position [396, 0]
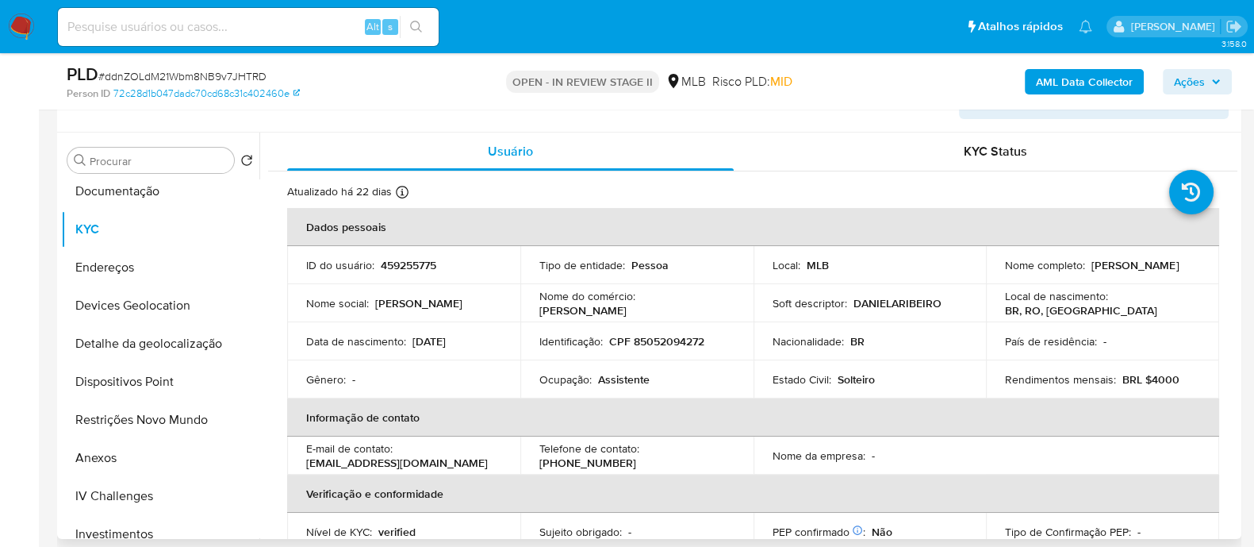
click at [684, 344] on p "CPF 85052094272" at bounding box center [656, 341] width 95 height 14
copy p "85052094272"
click at [100, 449] on button "Anexos" at bounding box center [154, 458] width 186 height 38
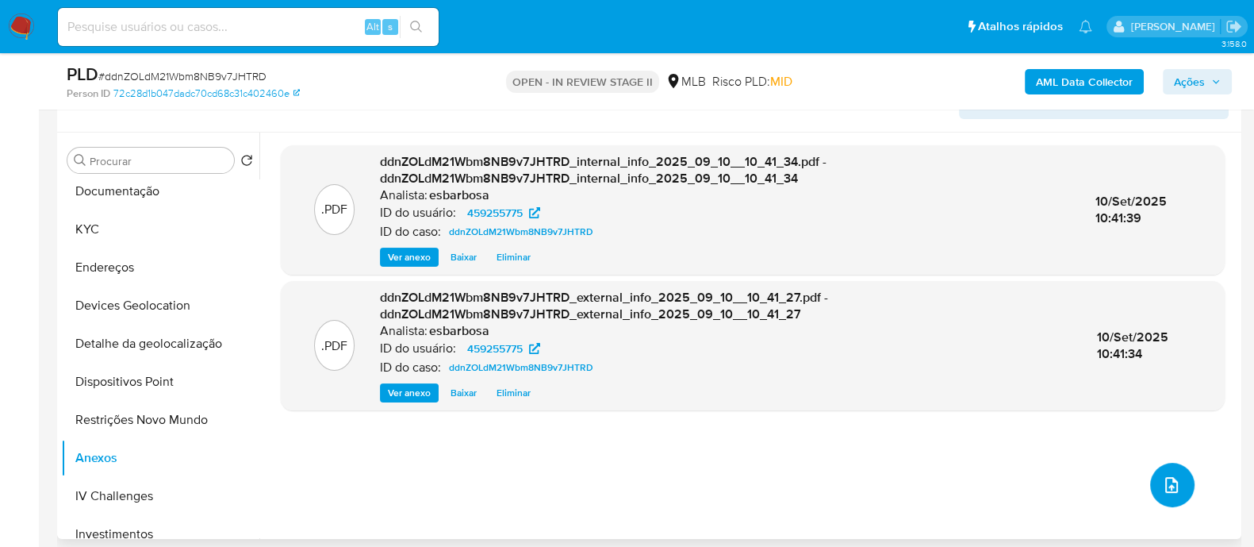
click at [1165, 478] on icon "upload-file" at bounding box center [1171, 485] width 13 height 16
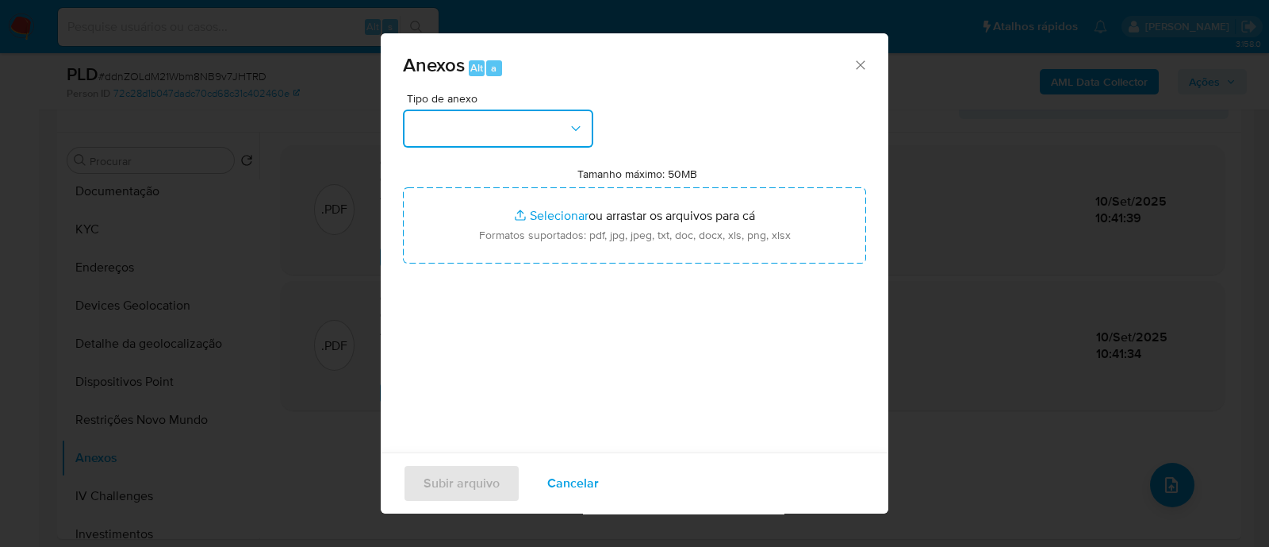
click at [562, 136] on button "button" at bounding box center [498, 128] width 190 height 38
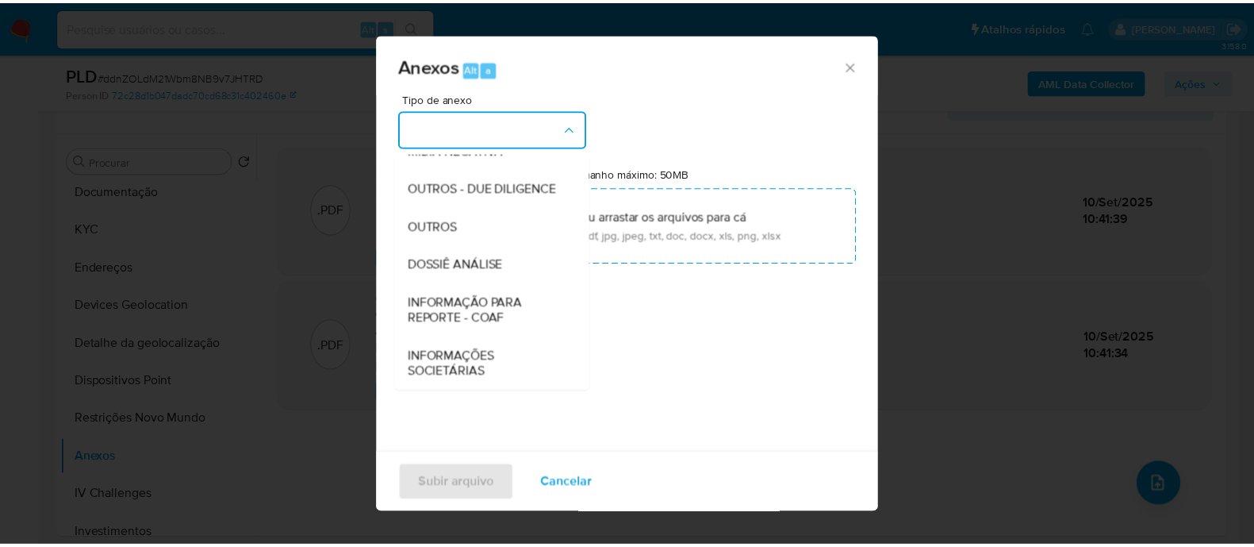
scroll to position [244, 0]
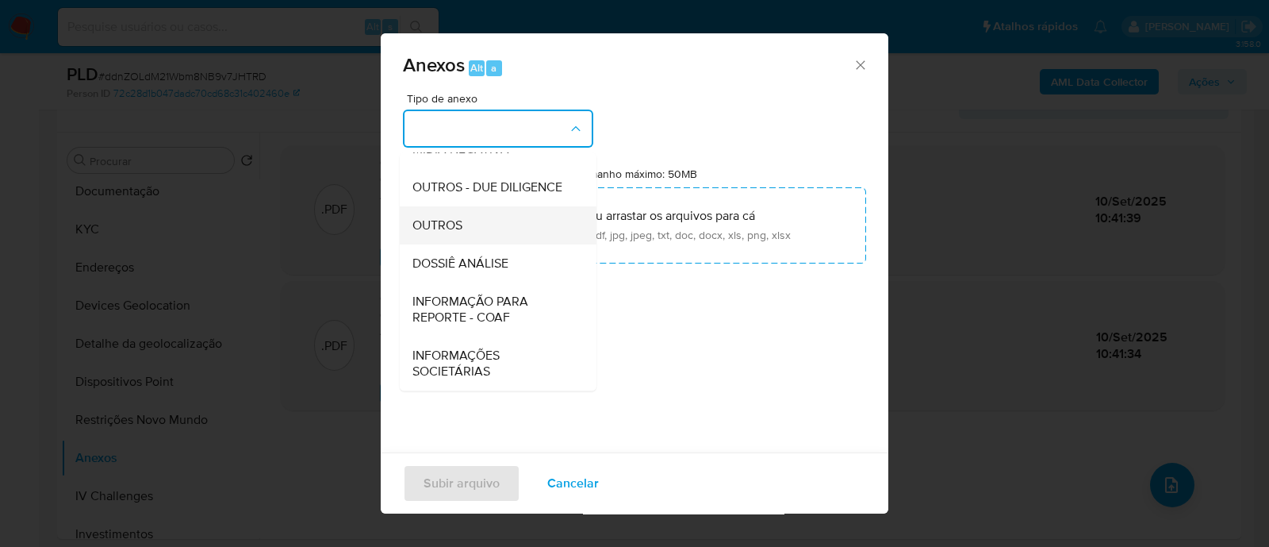
click at [447, 221] on span "OUTROS" at bounding box center [438, 225] width 50 height 16
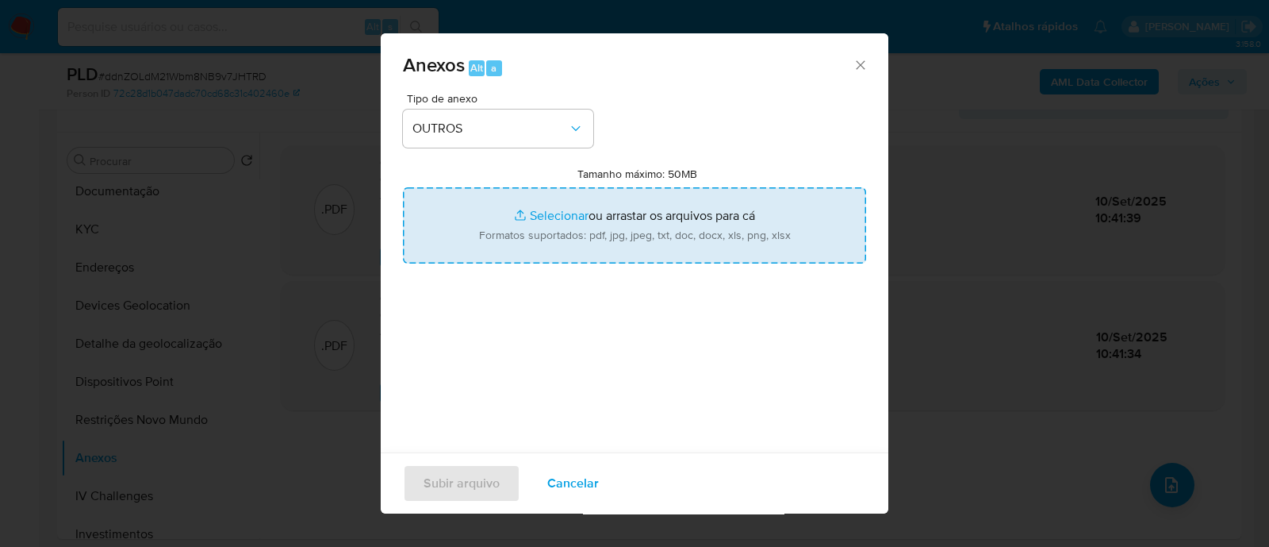
click at [535, 217] on input "Tamanho máximo: 50MB Selecionar arquivos" at bounding box center [634, 225] width 463 height 76
type input "C:\fakepath\Mulan 459255775_2025_09_09_08_46_43.xlsx"
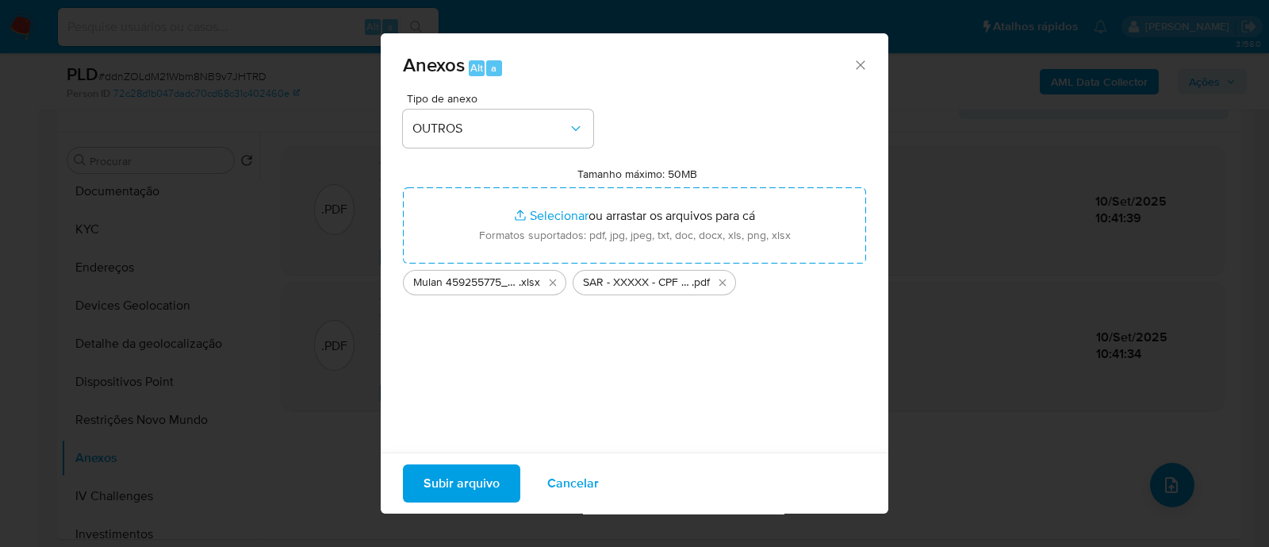
click at [452, 489] on span "Subir arquivo" at bounding box center [462, 483] width 76 height 35
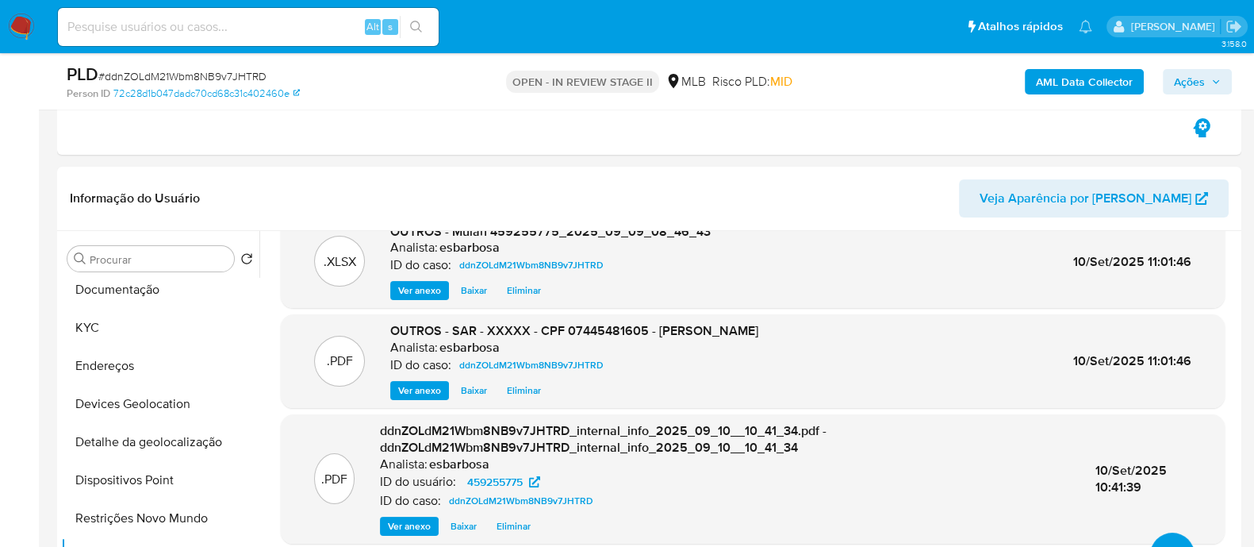
scroll to position [0, 0]
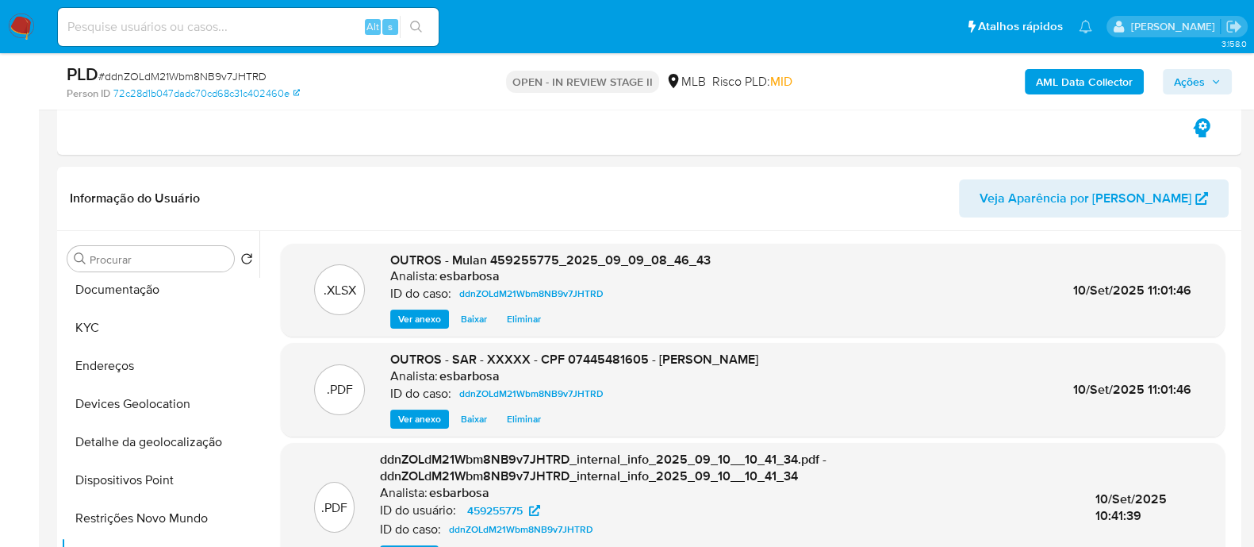
click at [1187, 80] on span "Ações" at bounding box center [1189, 81] width 31 height 25
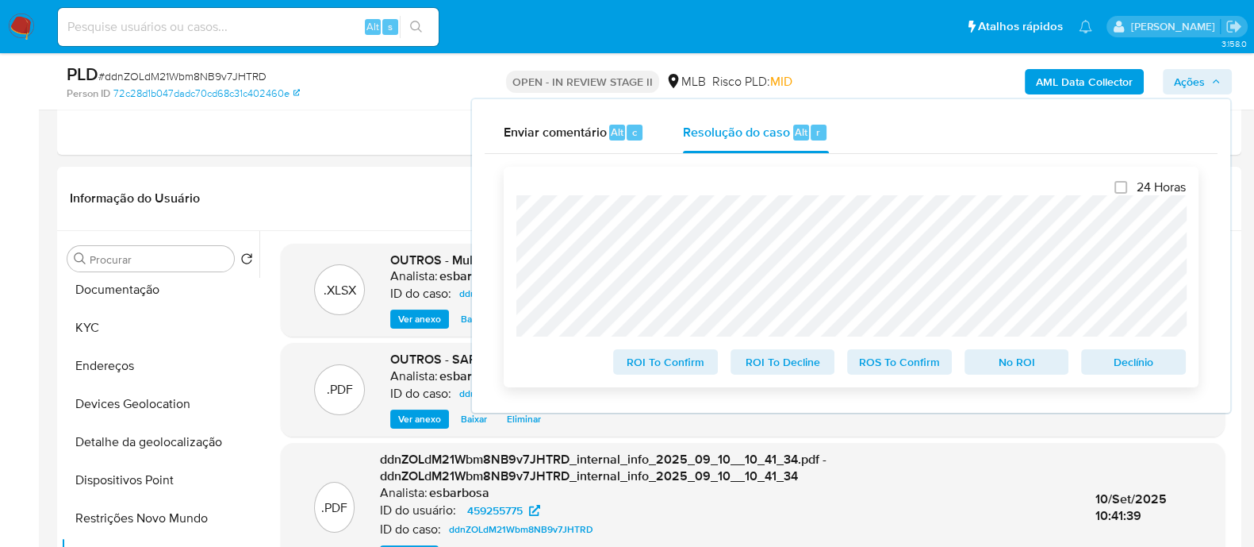
click at [896, 362] on span "ROS To Confirm" at bounding box center [899, 362] width 83 height 22
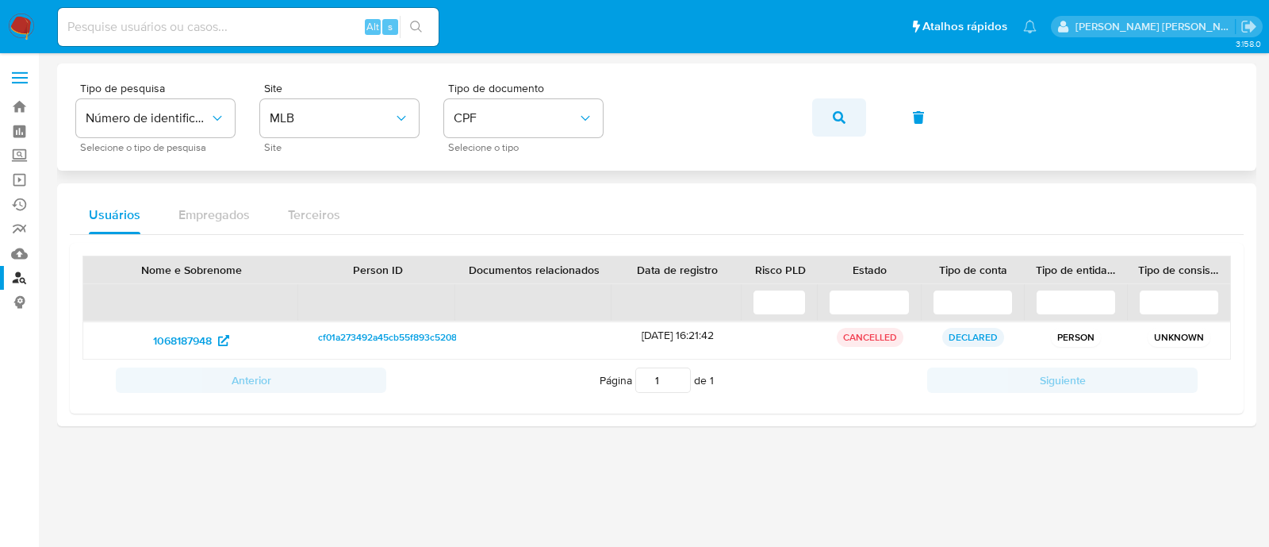
click at [839, 118] on icon "button" at bounding box center [839, 117] width 13 height 13
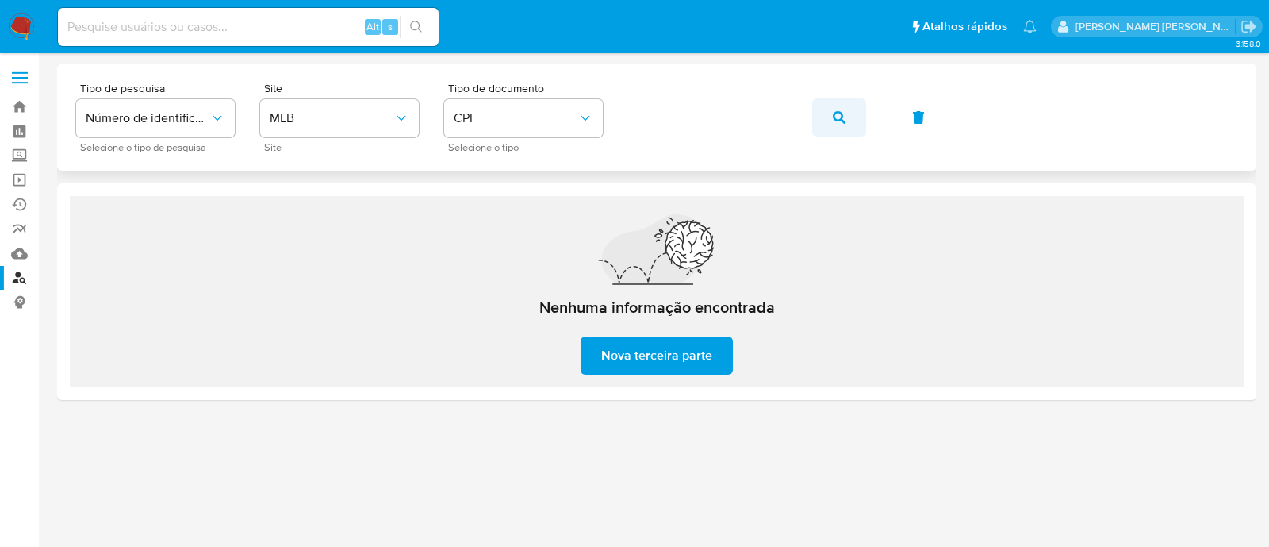
click at [843, 121] on icon "button" at bounding box center [839, 117] width 13 height 13
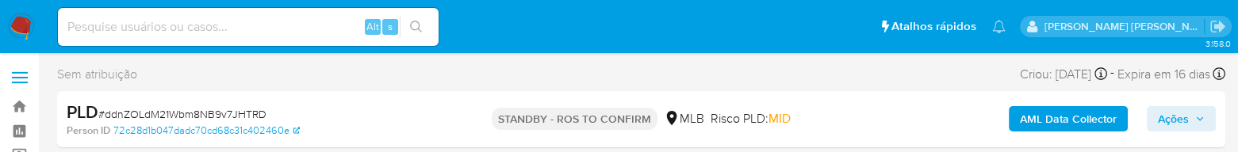
select select "10"
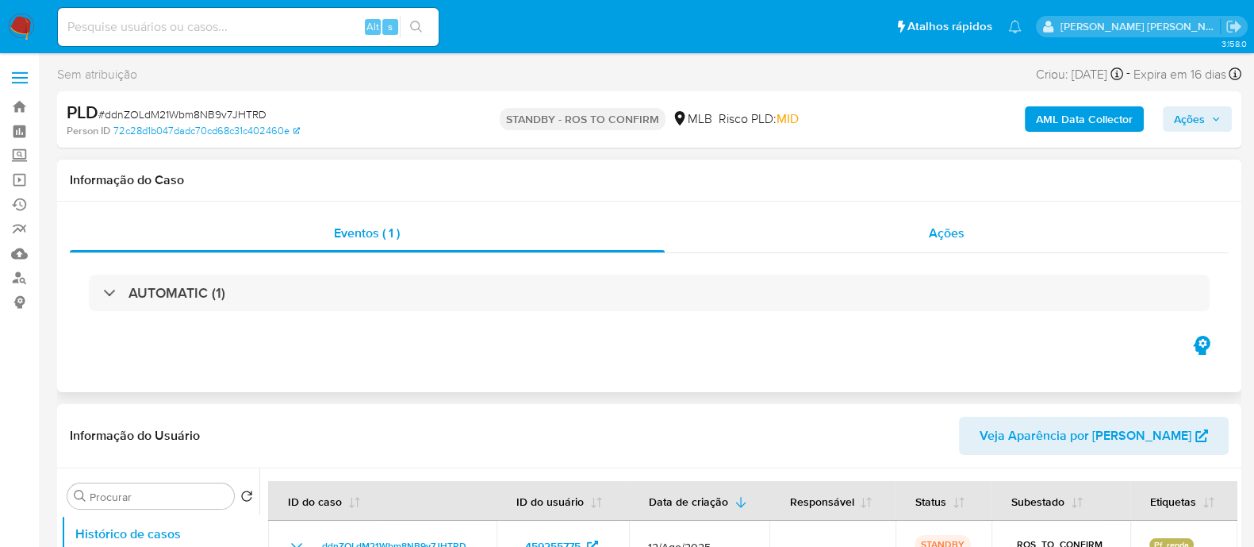
click at [739, 152] on div "Ações" at bounding box center [947, 233] width 565 height 38
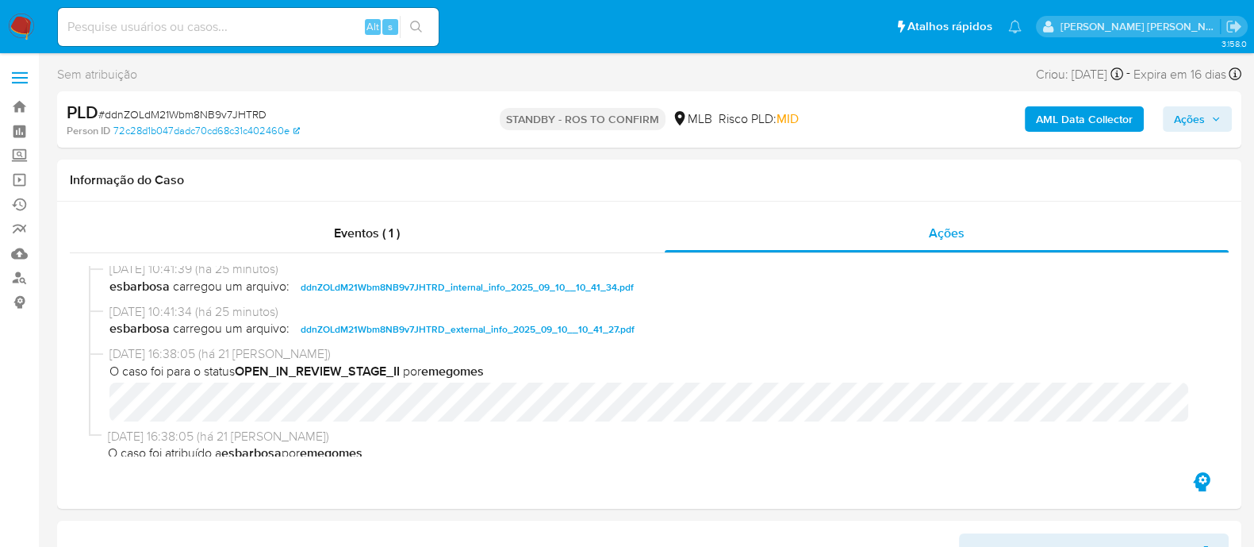
scroll to position [222, 0]
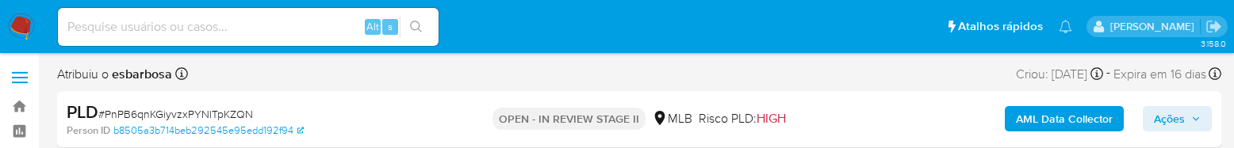
select select "10"
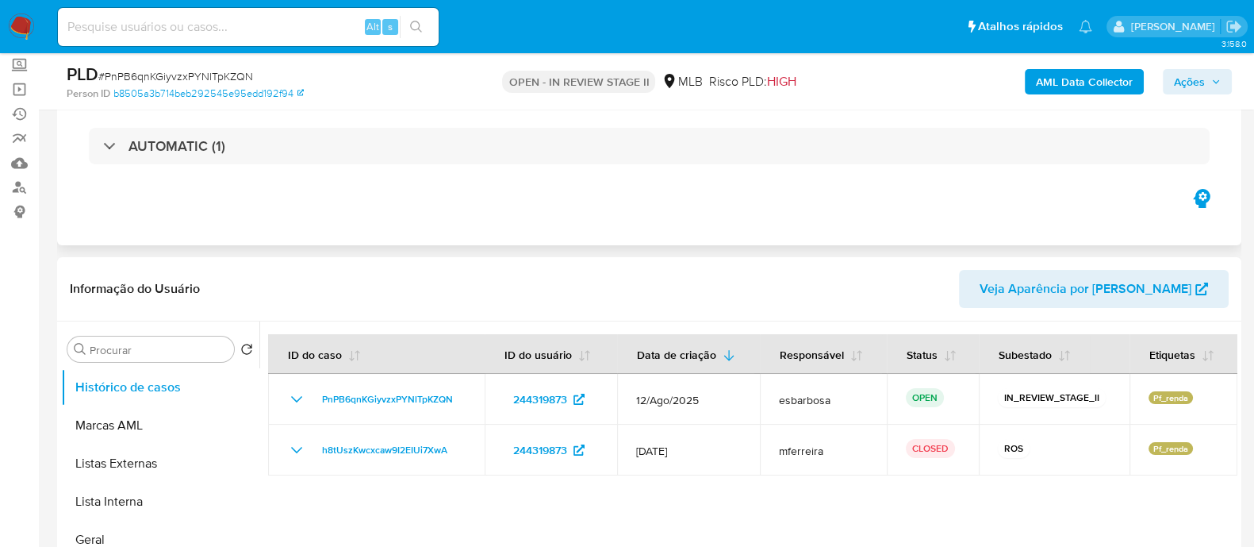
scroll to position [198, 0]
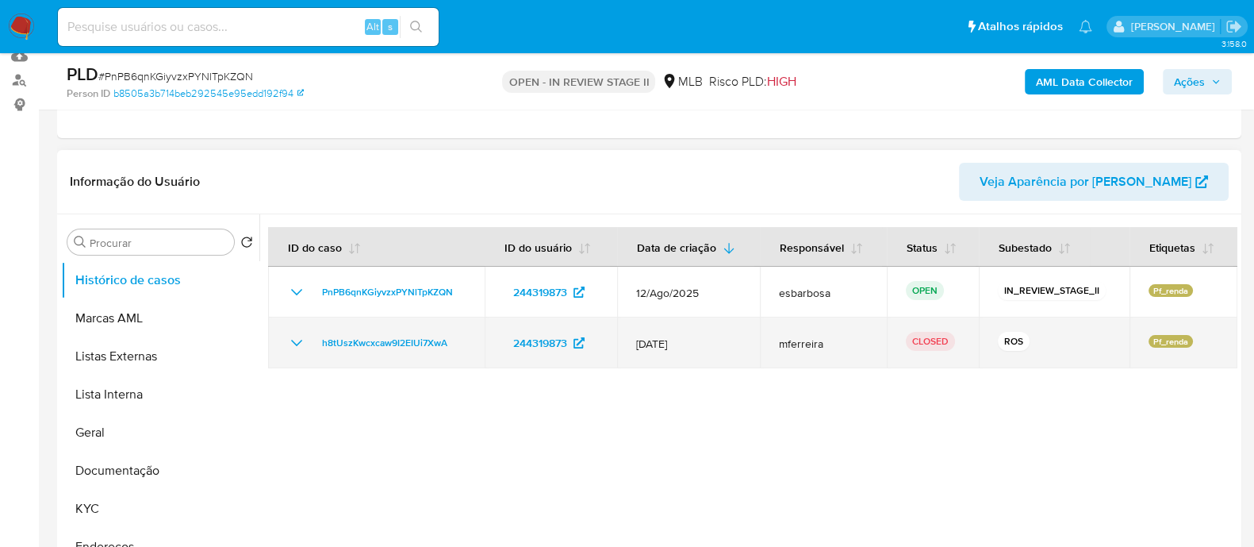
click at [299, 148] on icon "Mostrar/Ocultar" at bounding box center [296, 343] width 11 height 6
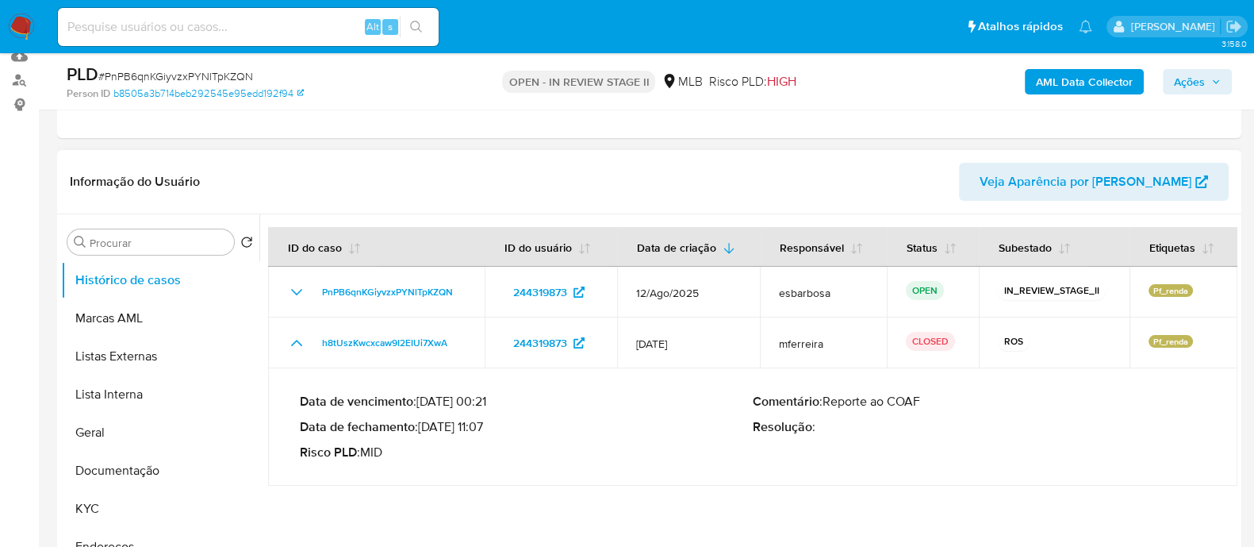
drag, startPoint x: 488, startPoint y: 428, endPoint x: 424, endPoint y: 426, distance: 63.5
click at [424, 148] on p "Data de fechamento : [DATE] 11:07" at bounding box center [526, 427] width 453 height 16
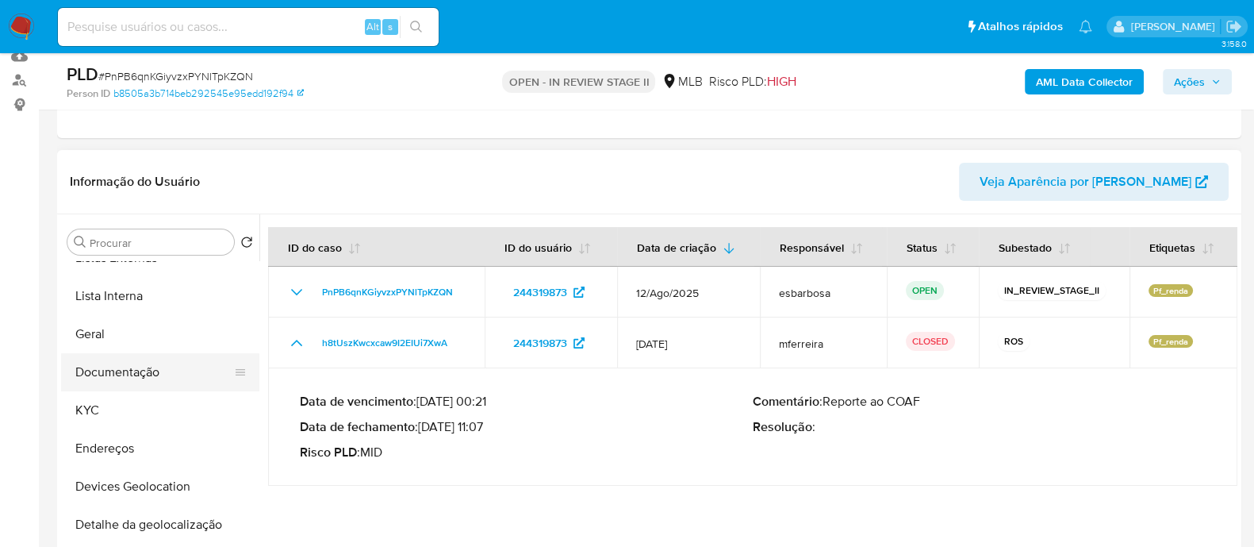
click at [174, 148] on button "Documentação" at bounding box center [154, 372] width 186 height 38
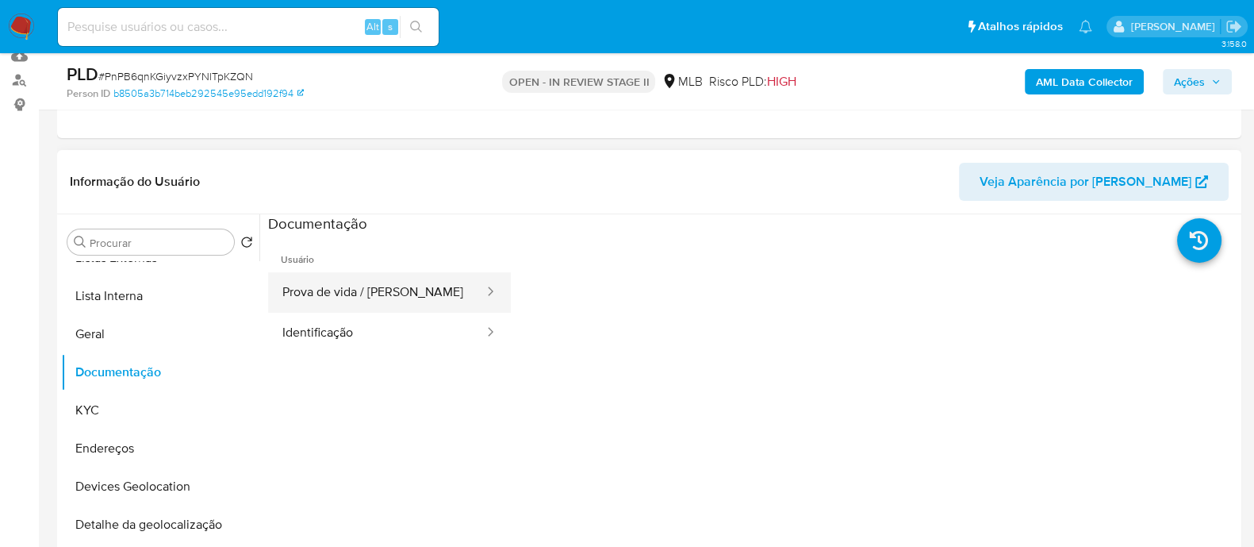
click at [361, 148] on button "Prova de vida / [PERSON_NAME]" at bounding box center [376, 292] width 217 height 40
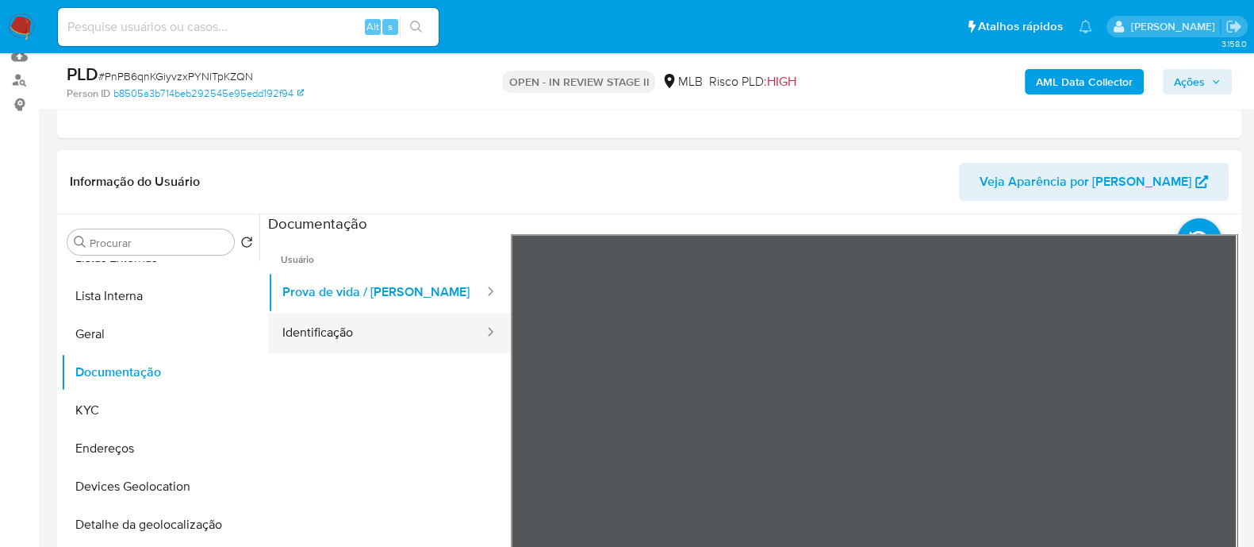
click at [380, 148] on button "Identificação" at bounding box center [376, 333] width 217 height 40
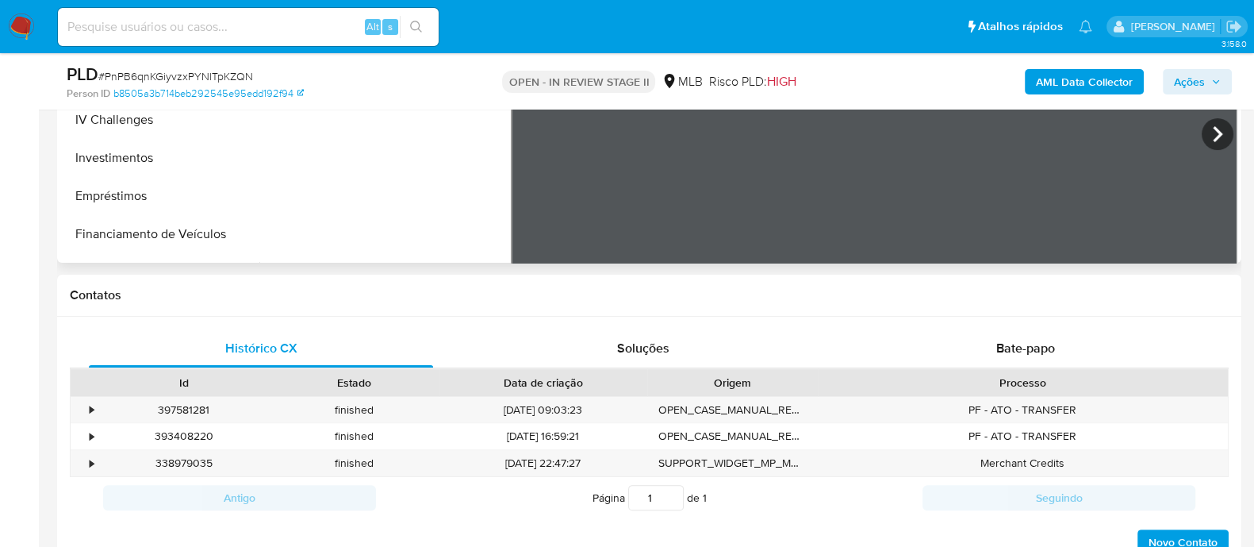
scroll to position [595, 0]
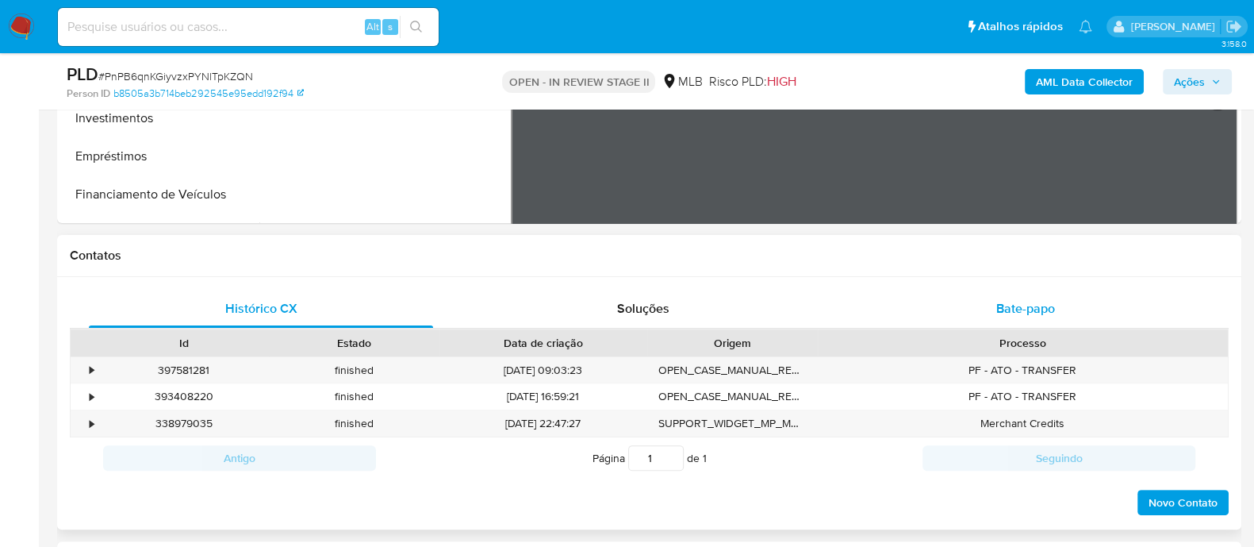
click at [1032, 148] on div "Bate-papo" at bounding box center [1026, 309] width 344 height 38
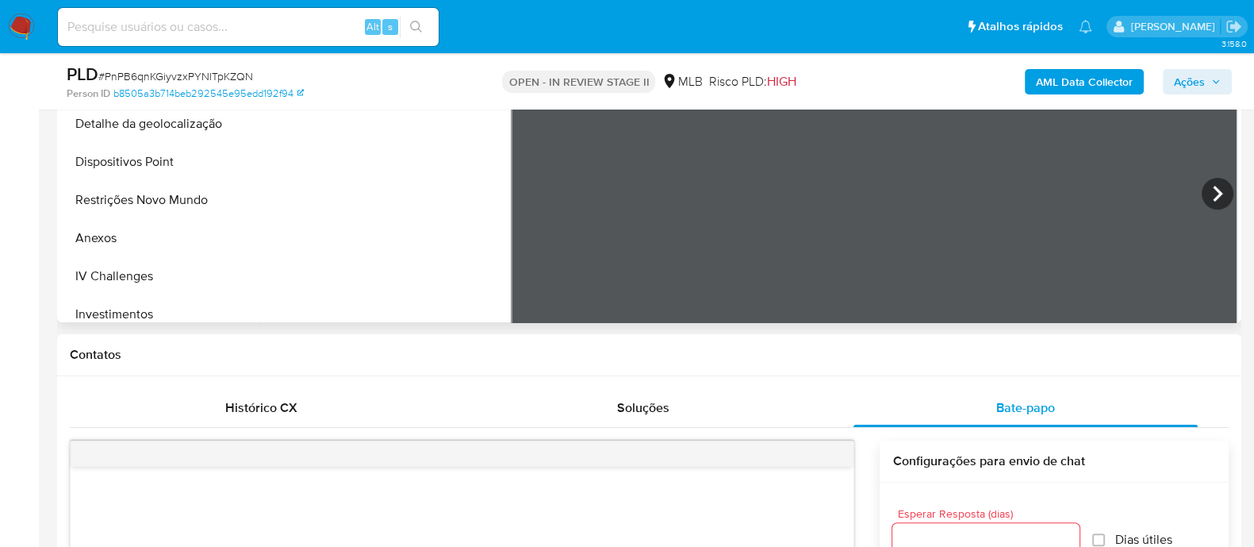
scroll to position [198, 0]
click at [147, 148] on button "Restrições Novo Mundo" at bounding box center [154, 203] width 186 height 38
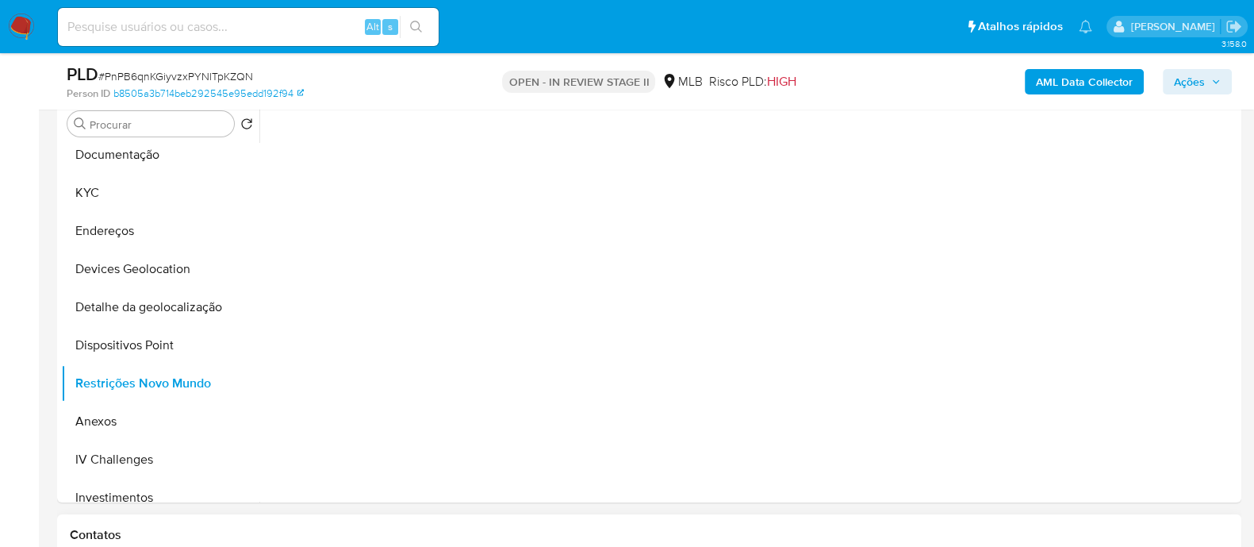
scroll to position [297, 0]
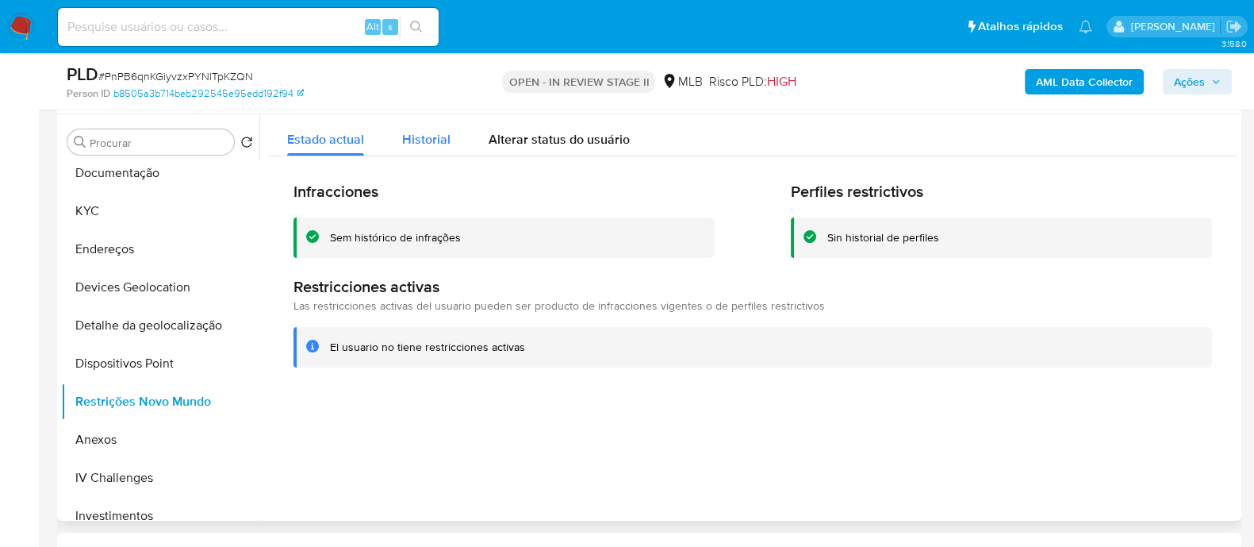
click at [432, 143] on span "Historial" at bounding box center [426, 139] width 48 height 18
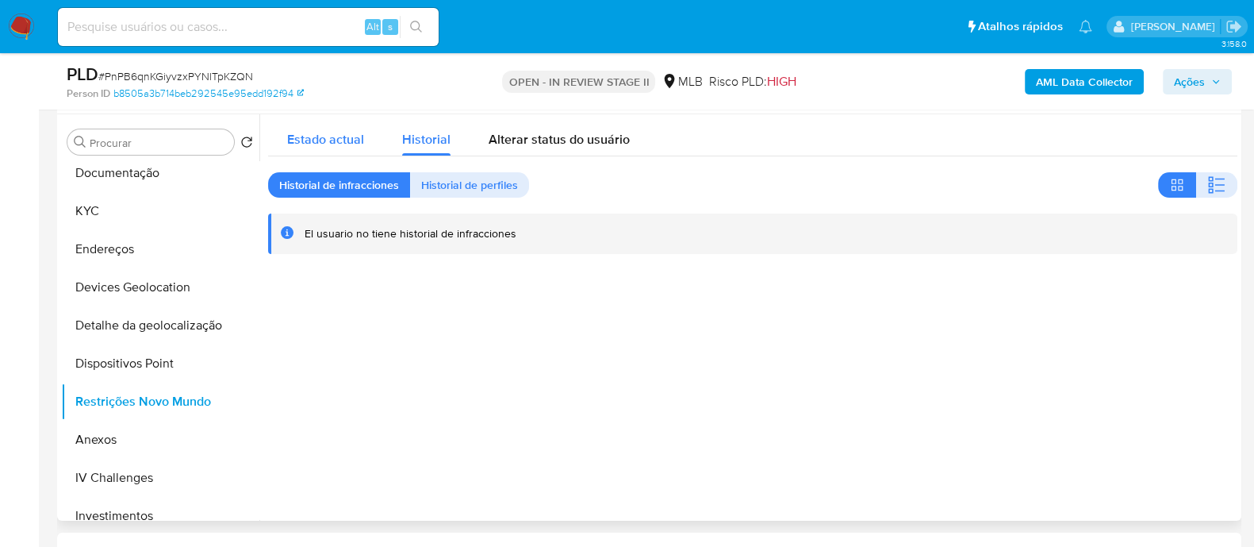
click at [332, 136] on span "Estado actual" at bounding box center [325, 139] width 77 height 18
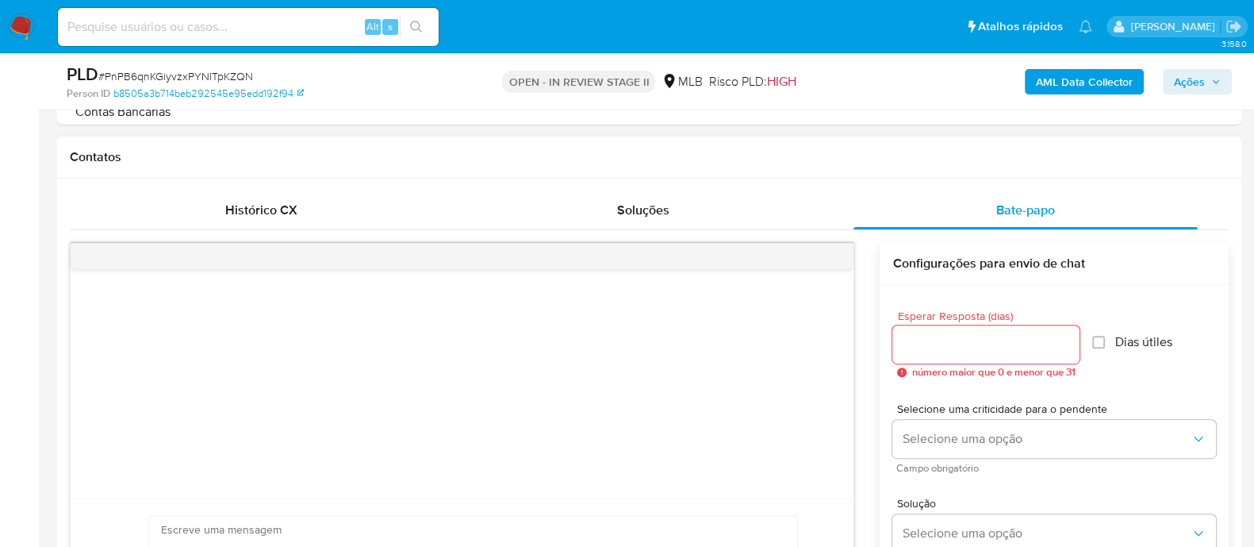
scroll to position [892, 0]
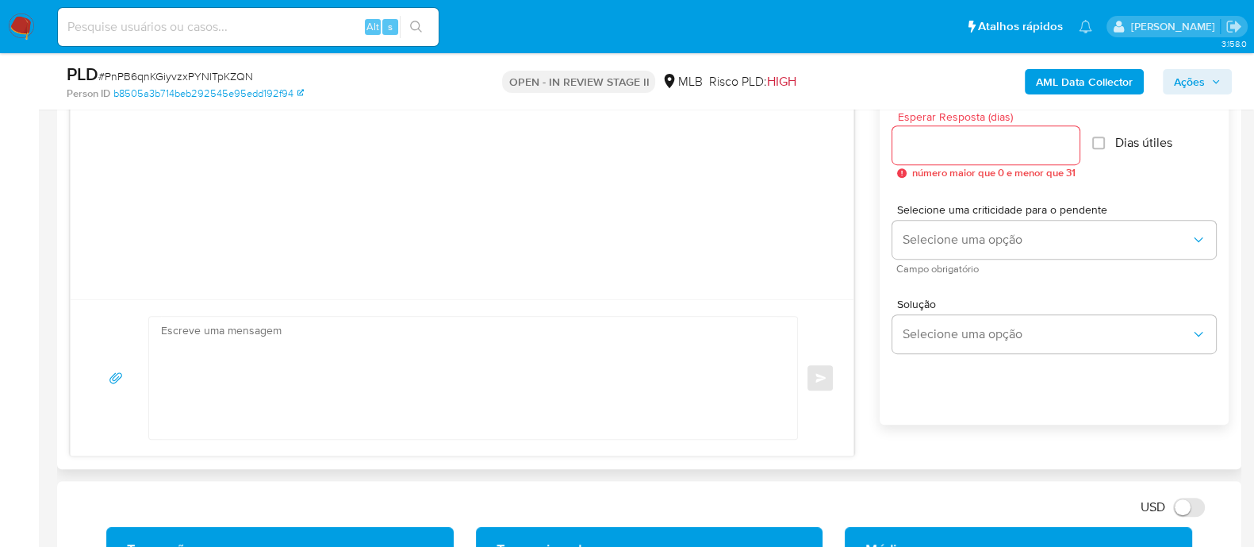
click at [968, 144] on input "Esperar Resposta (dias)" at bounding box center [985, 145] width 187 height 21
type input "3"
click at [1100, 147] on input "Dias útiles" at bounding box center [1094, 142] width 13 height 13
checkbox input "true"
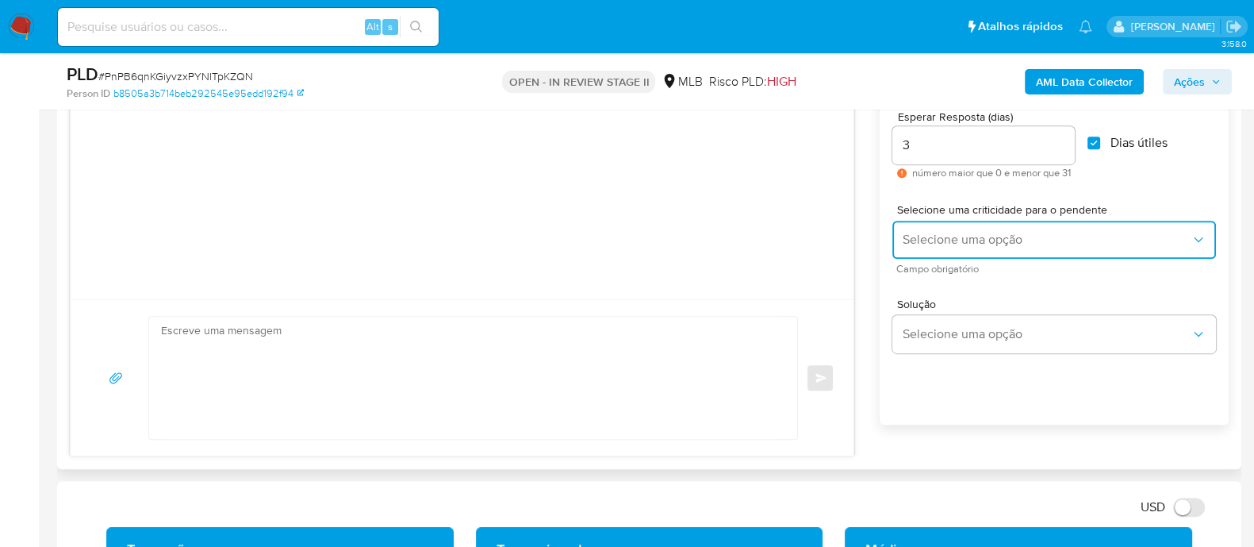
click at [1003, 148] on span "Selecione uma opção" at bounding box center [1046, 240] width 289 height 16
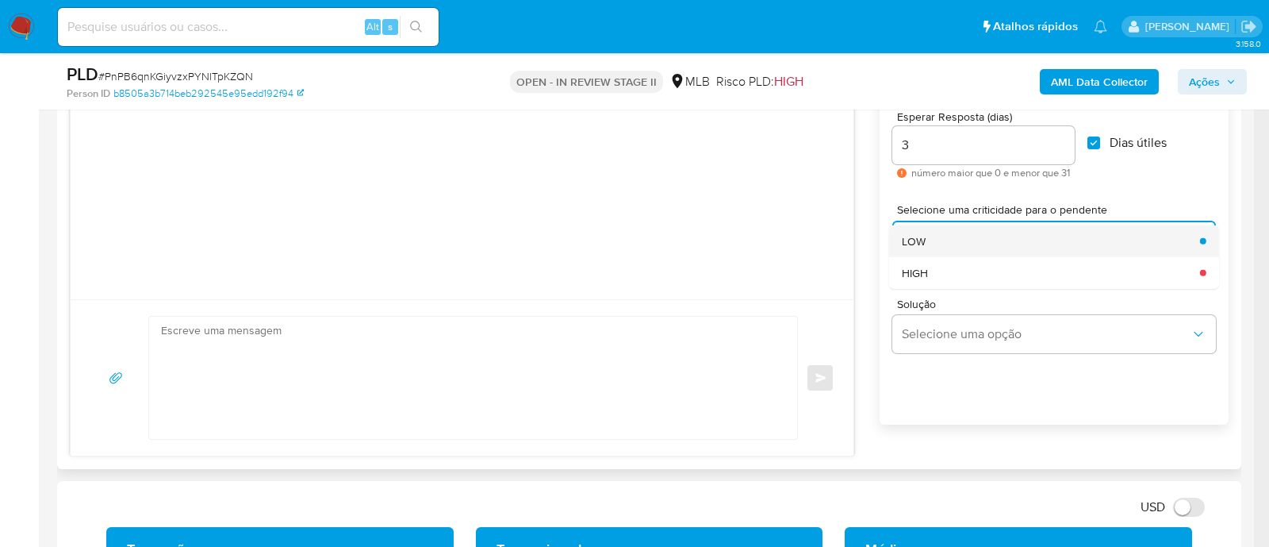
click at [945, 148] on div "LOW" at bounding box center [1046, 240] width 289 height 32
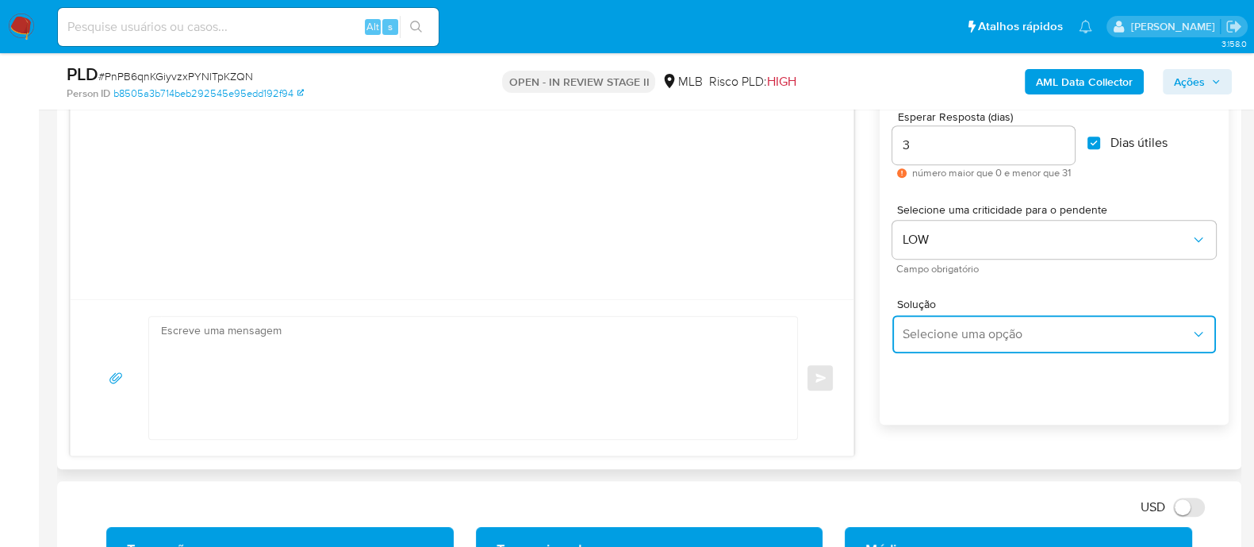
click at [956, 148] on span "Selecione uma opção" at bounding box center [1046, 334] width 289 height 16
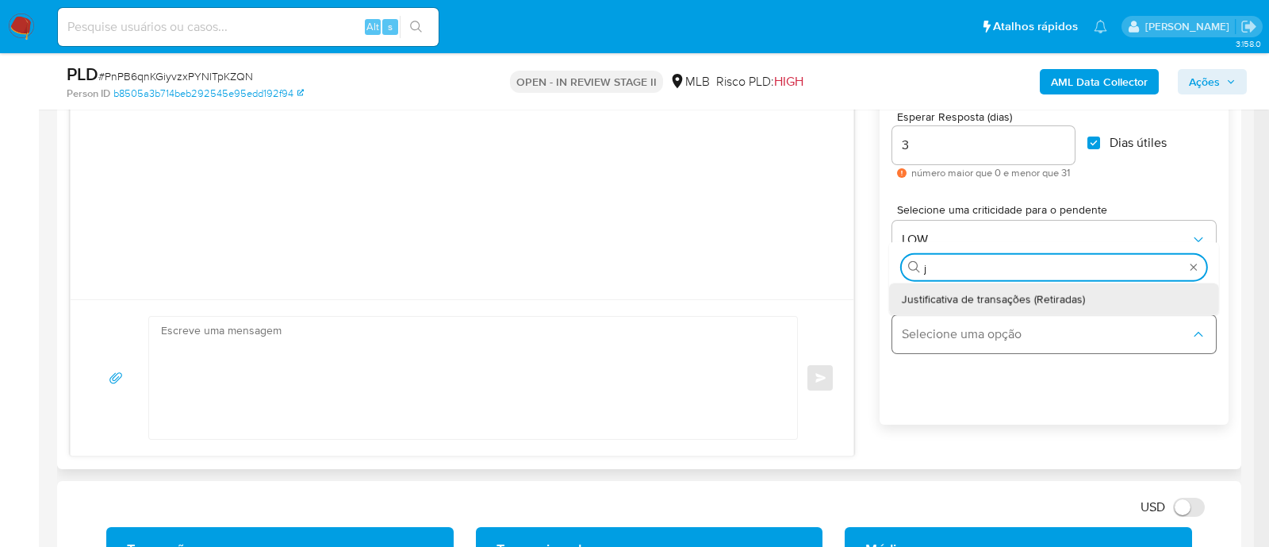
type input "ju"
click at [979, 148] on span "Justificativa de transações (Retiradas)" at bounding box center [993, 298] width 183 height 14
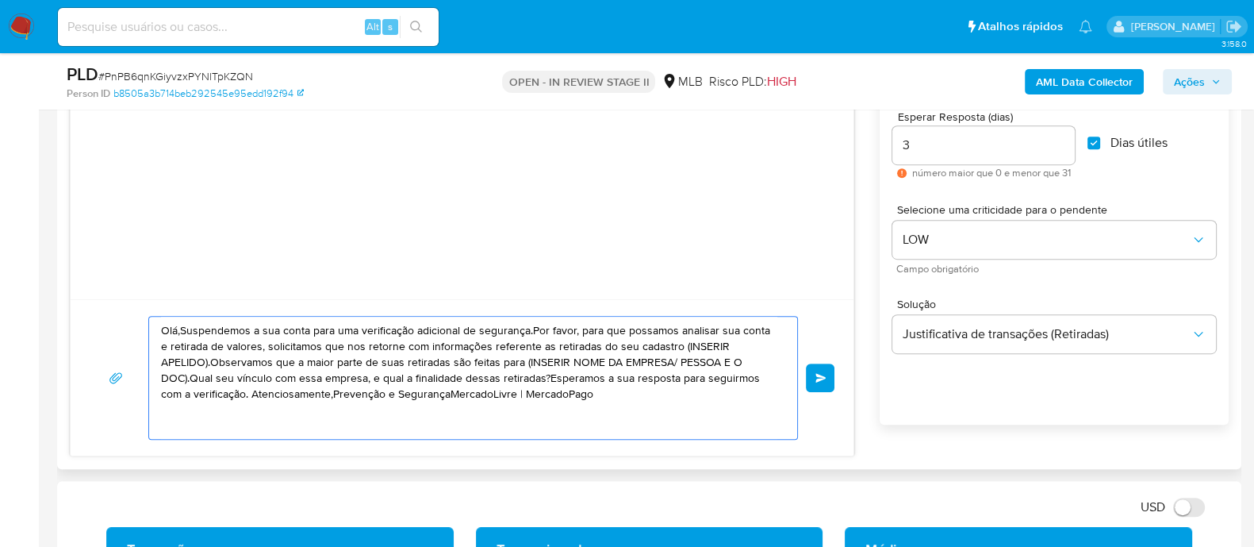
drag, startPoint x: 586, startPoint y: 395, endPoint x: 109, endPoint y: 328, distance: 482.2
click at [109, 148] on div "Olá,Suspendemos a sua conta para uma verificação adicional de segurança.Por fav…" at bounding box center [462, 378] width 745 height 124
paste textarea "! Estamos realizando uma verificação adicional de segurança em contas de usuári…"
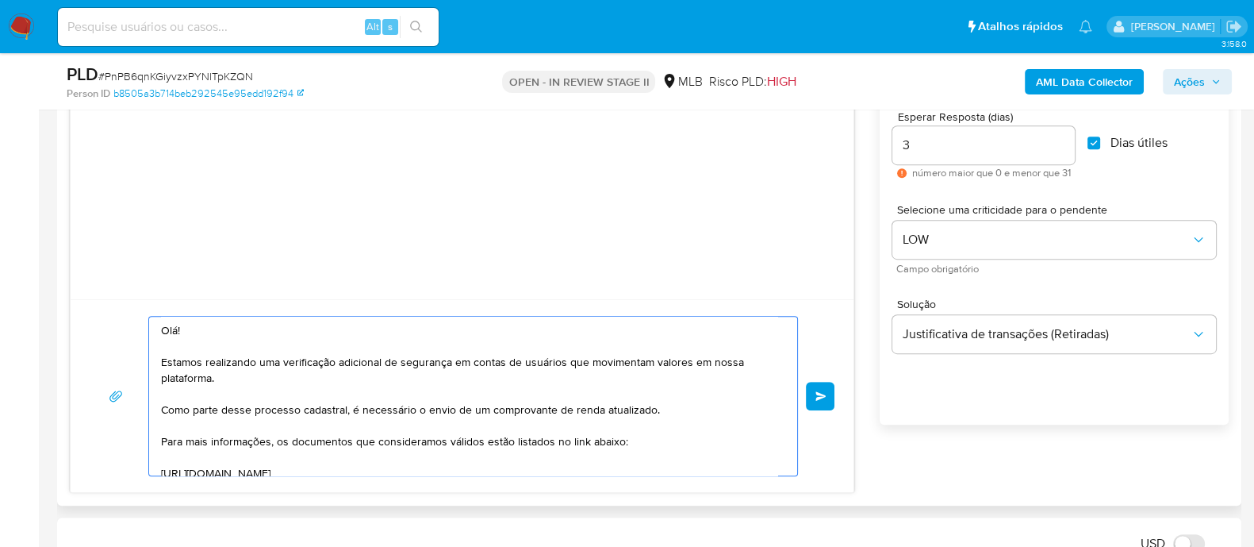
scroll to position [244, 0]
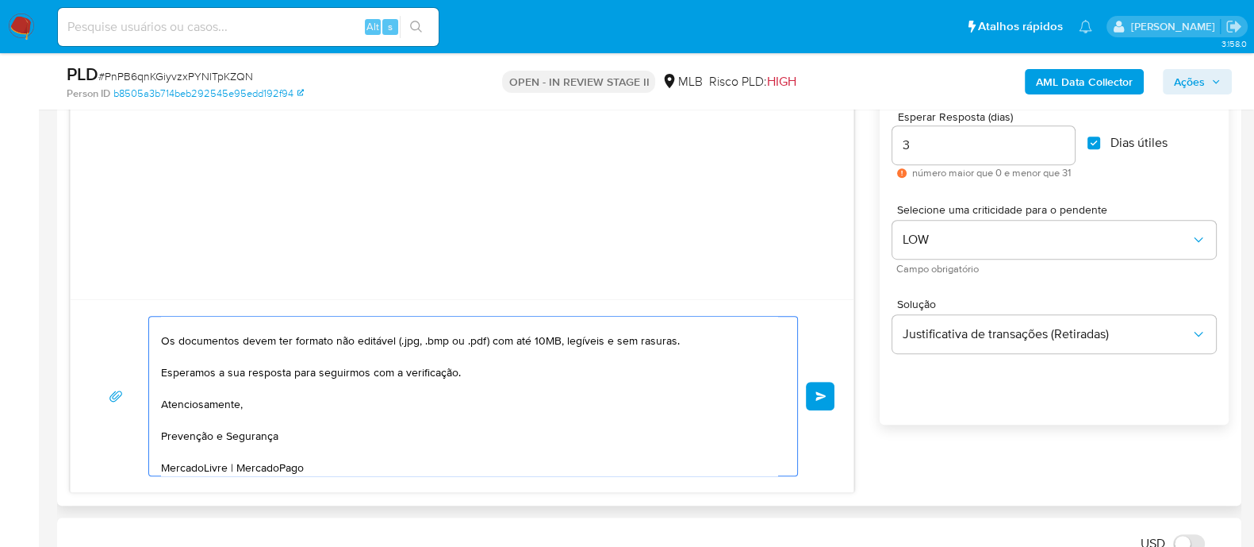
click at [214, 148] on textarea "Olá! Estamos realizando uma verificação adicional de segurança em contas de usu…" at bounding box center [469, 396] width 616 height 159
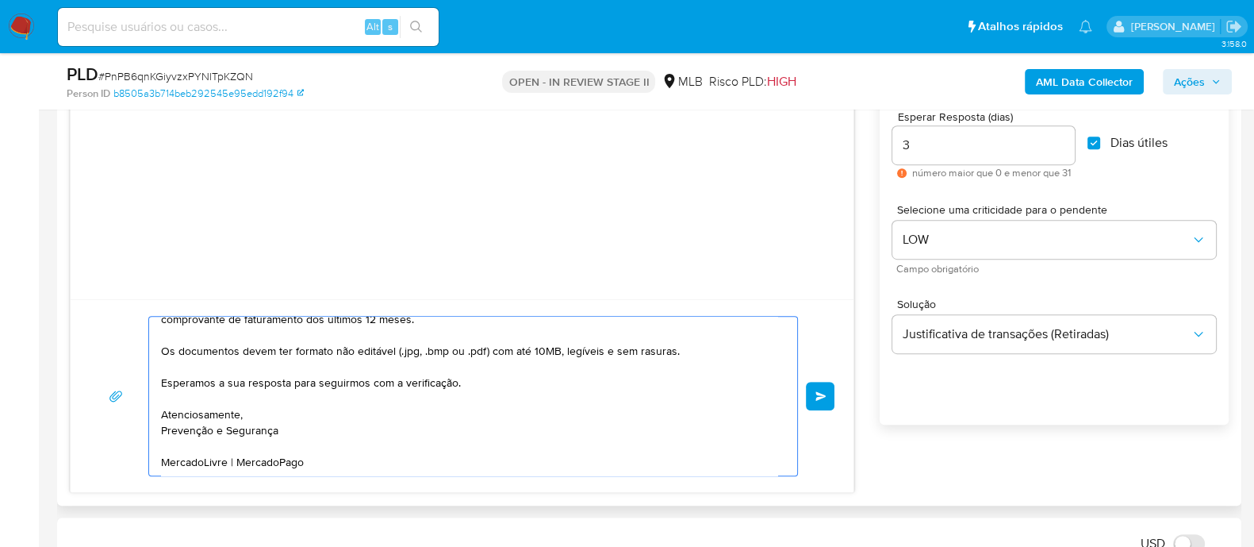
click at [212, 148] on textarea "Olá! Estamos realizando uma verificação adicional de segurança em contas de usu…" at bounding box center [469, 396] width 616 height 159
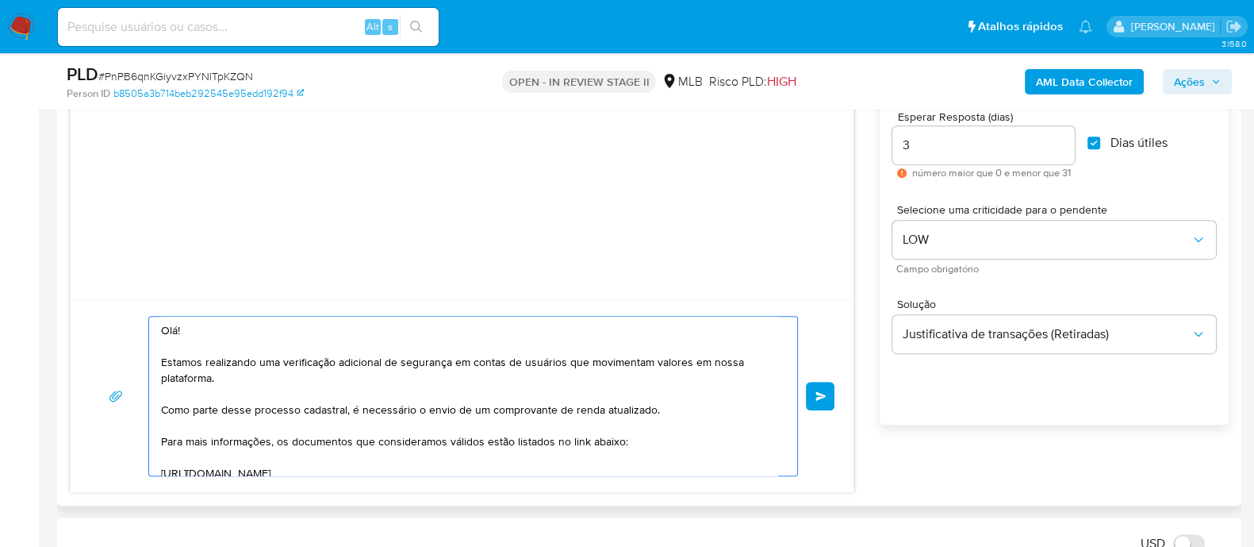
scroll to position [0, 0]
click at [178, 148] on textarea "Olá! Estamos realizando uma verificação adicional de segurança em contas de usu…" at bounding box center [469, 396] width 616 height 159
paste textarea "Samuel"
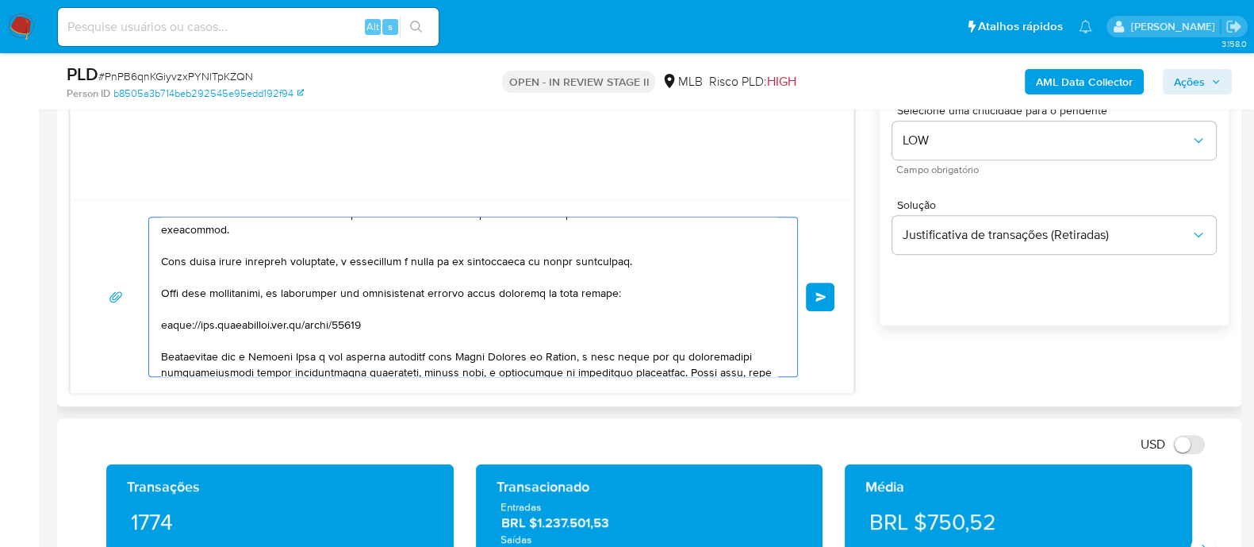
scroll to position [19, 0]
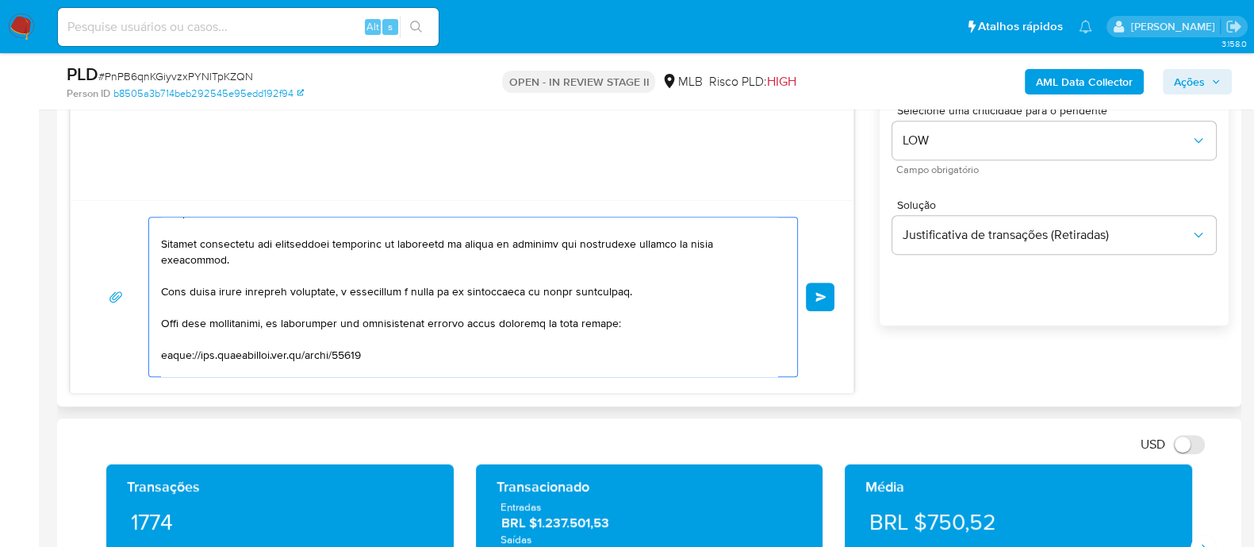
click at [215, 148] on textarea at bounding box center [469, 296] width 616 height 159
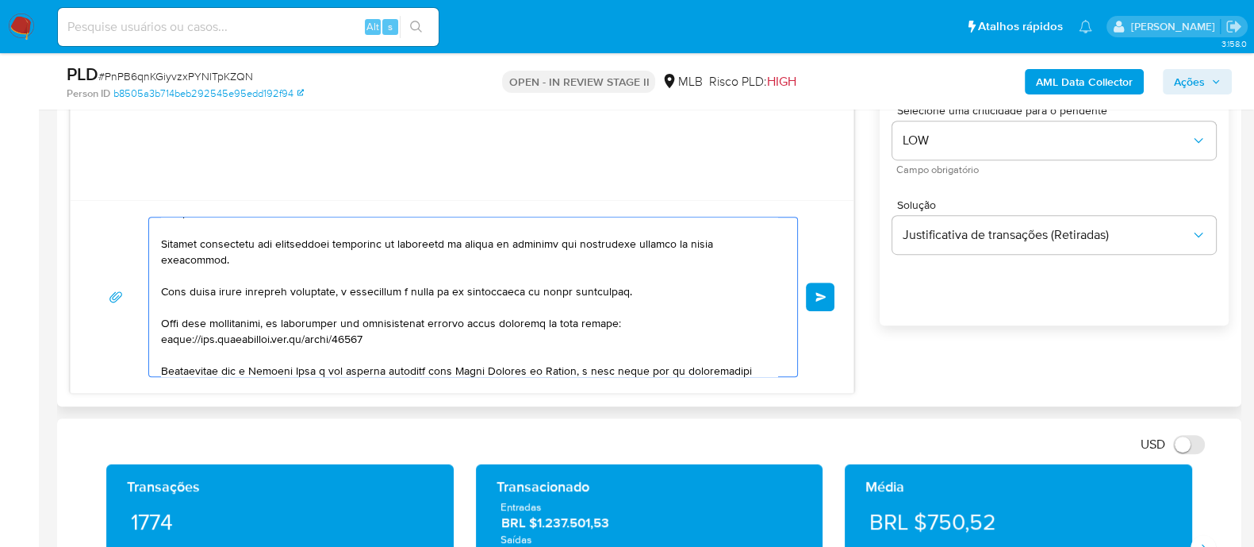
scroll to position [0, 0]
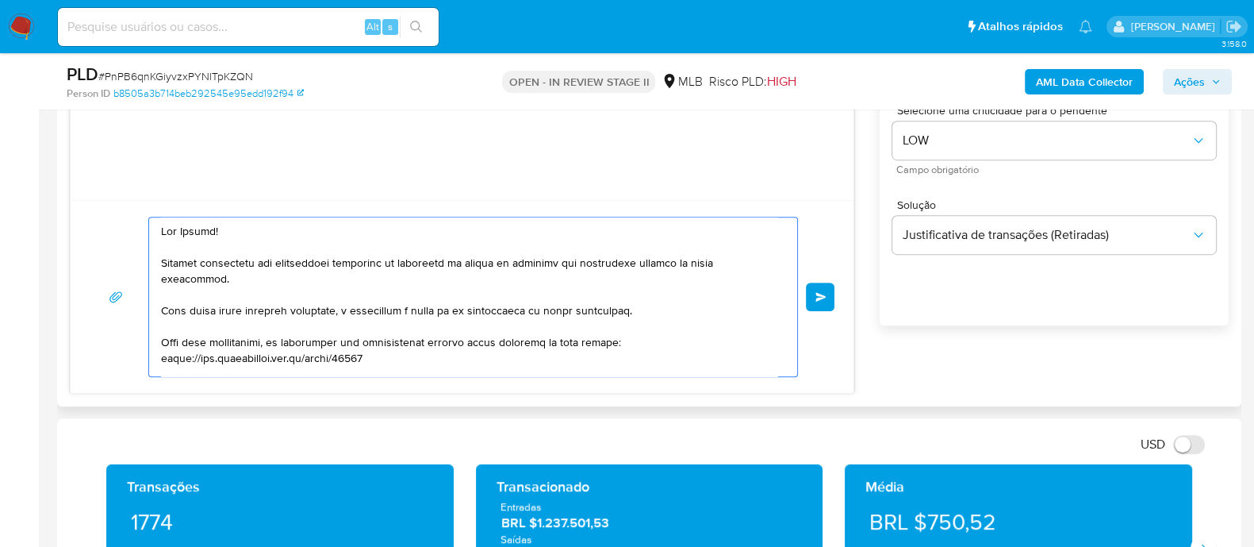
click at [195, 148] on textarea at bounding box center [469, 296] width 616 height 159
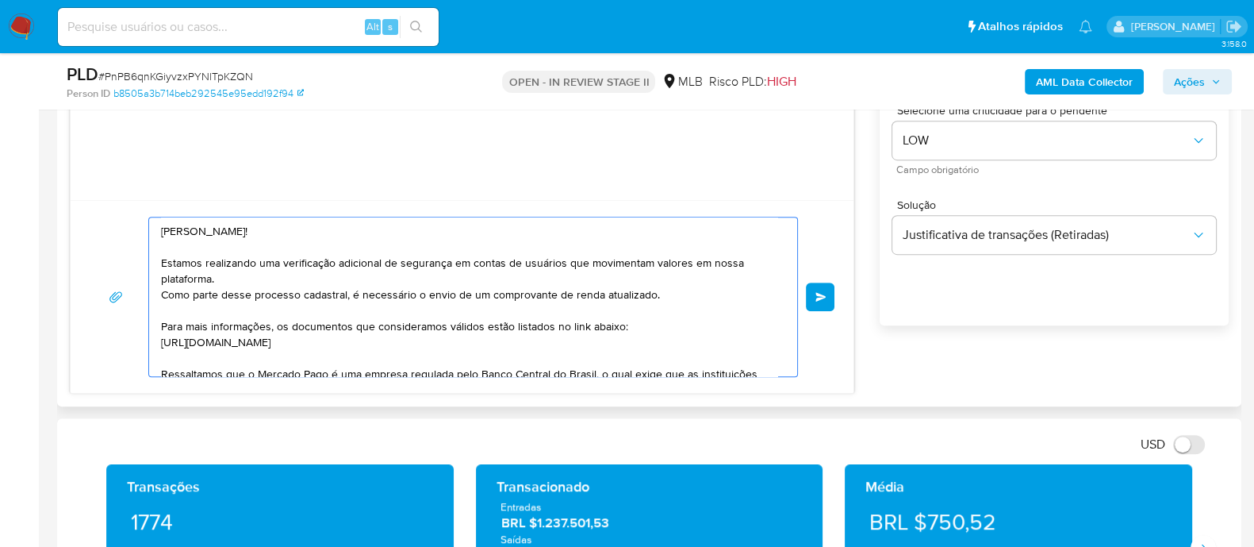
click at [267, 148] on textarea at bounding box center [469, 296] width 616 height 159
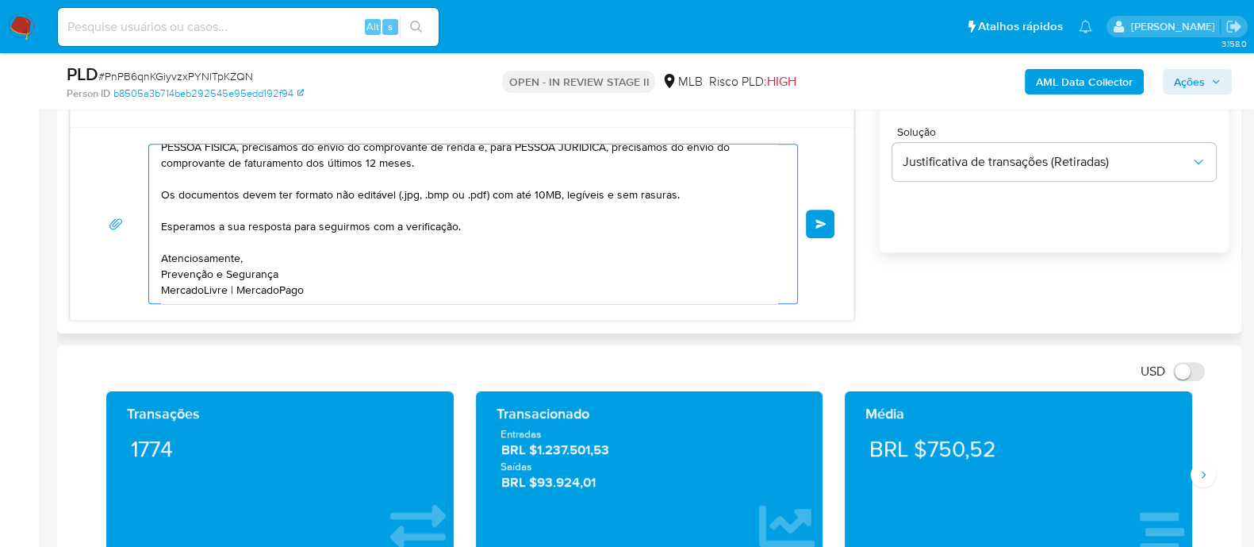
scroll to position [1091, 0]
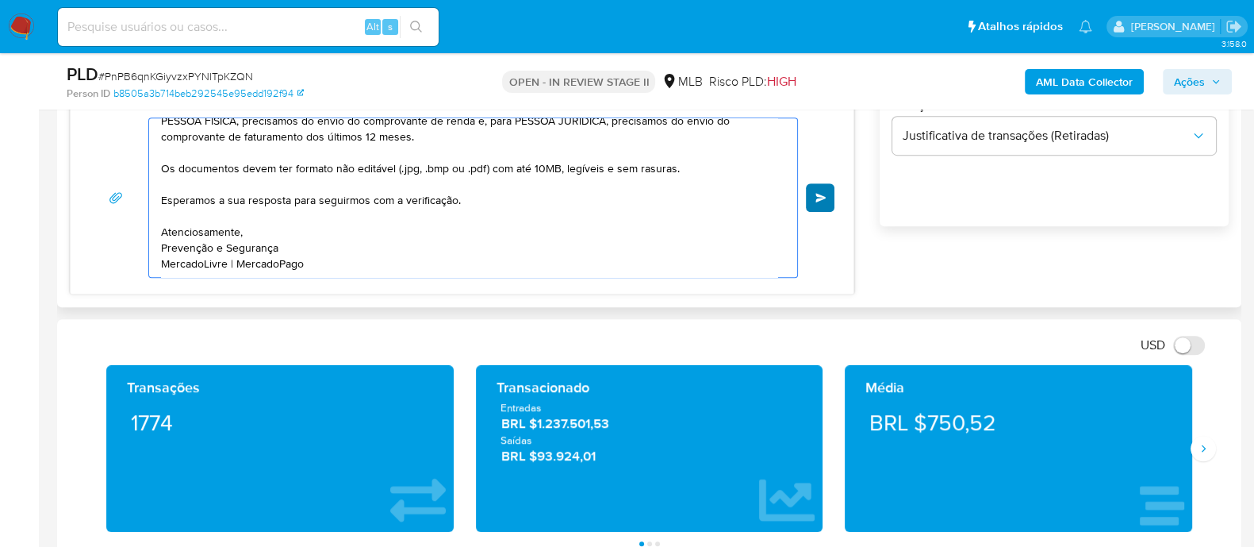
type textarea "Olá Samuel! Estamos realizando uma verificação adicional de segurança em contas…"
click at [822, 148] on span "common.send" at bounding box center [820, 198] width 11 height 10
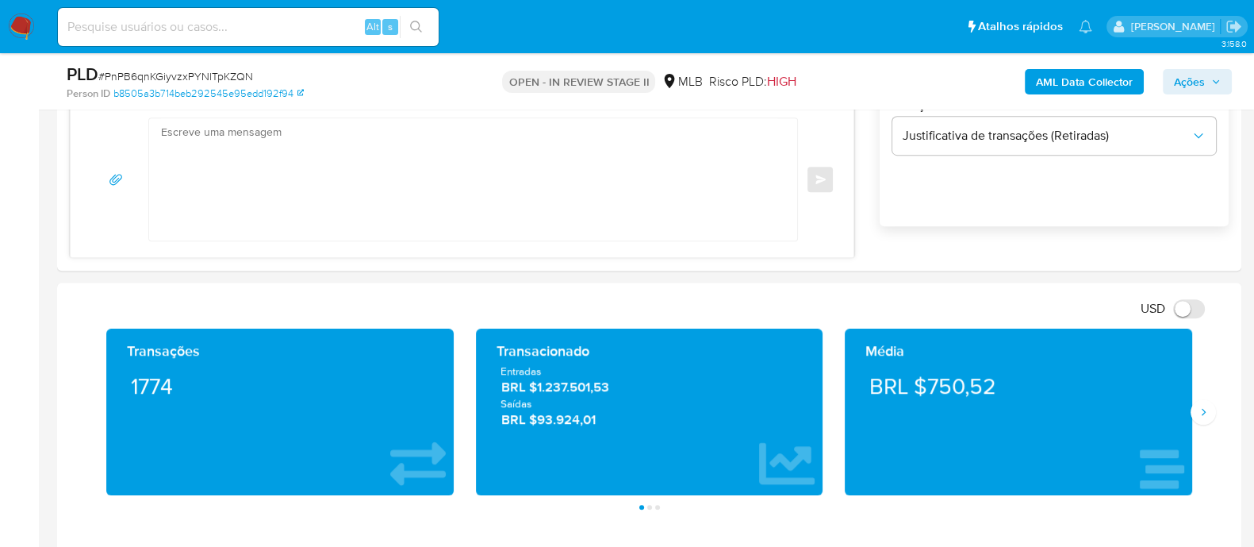
scroll to position [222, 0]
click at [230, 77] on span "# PnPB6qnKGiyvzxPYNlTpKZQN" at bounding box center [175, 76] width 155 height 16
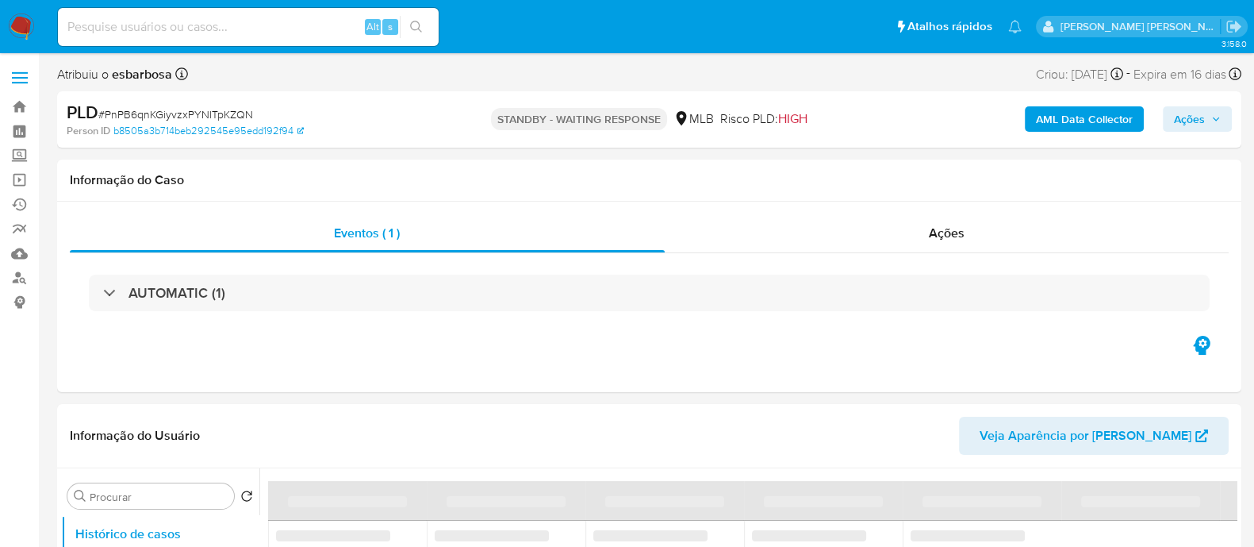
click at [224, 118] on span "# PnPB6qnKGiyvzxPYNlTpKZQN" at bounding box center [175, 114] width 155 height 16
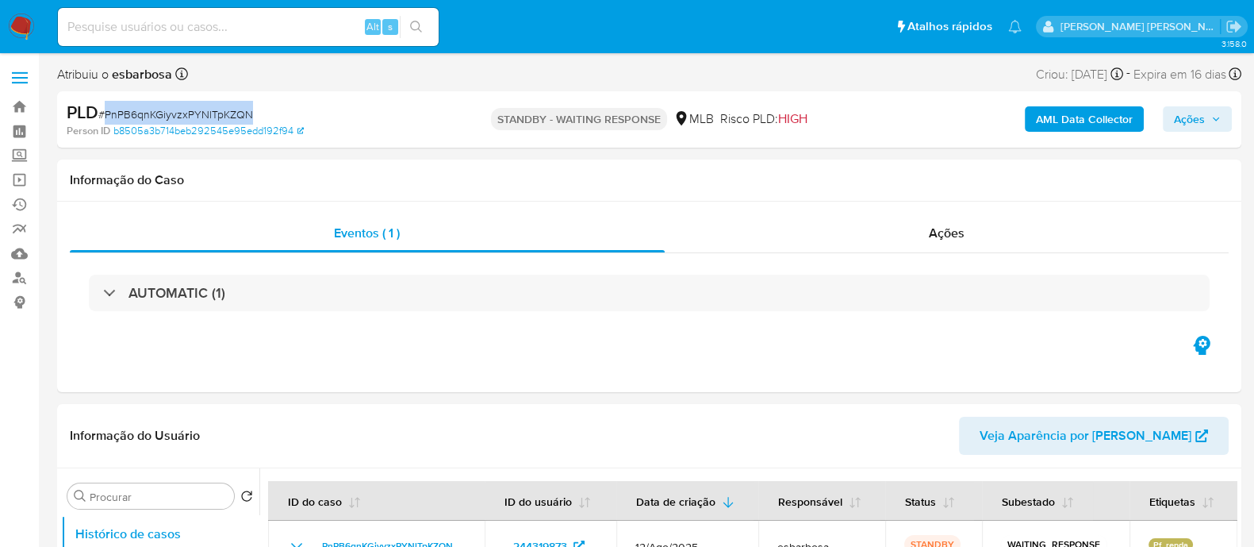
copy span "PnPB6qnKGiyvzxPYNlTpKZQN"
select select "10"
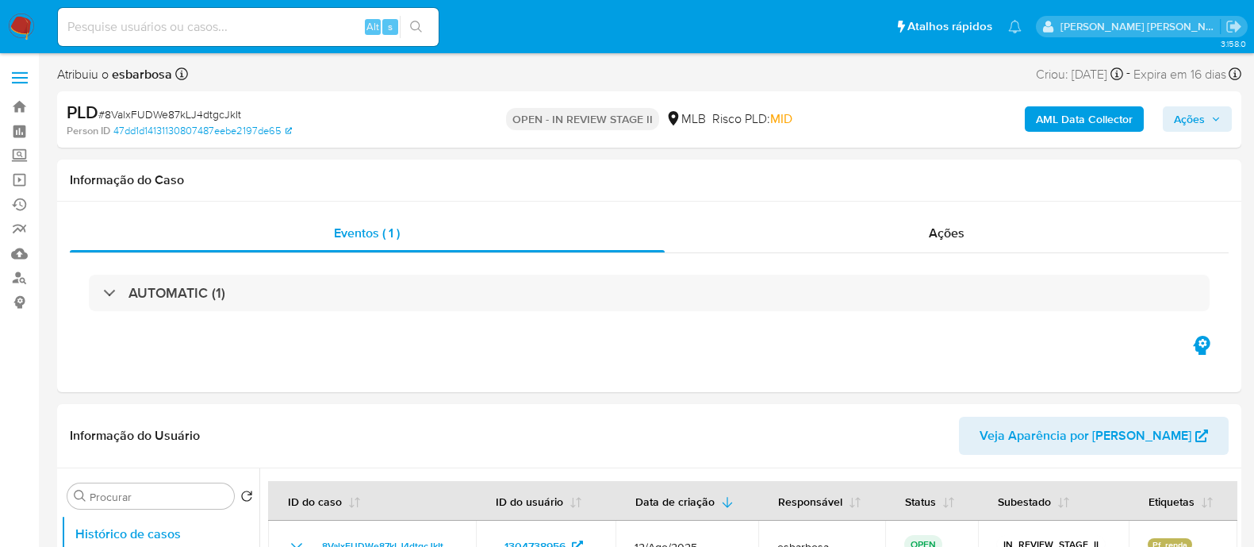
select select "10"
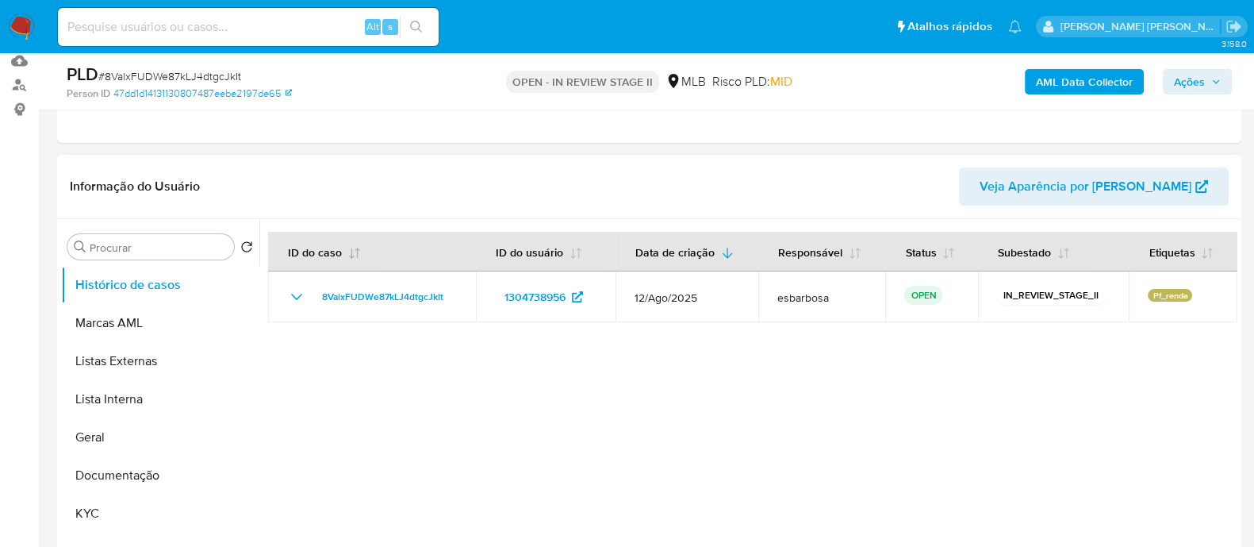
scroll to position [198, 0]
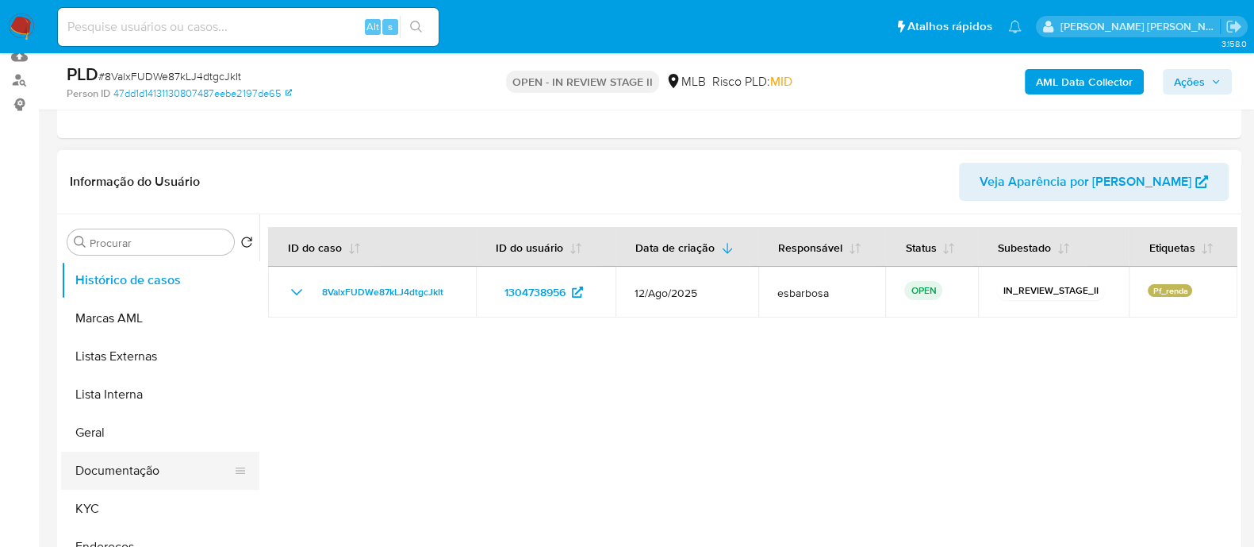
click at [135, 478] on button "Documentação" at bounding box center [154, 470] width 186 height 38
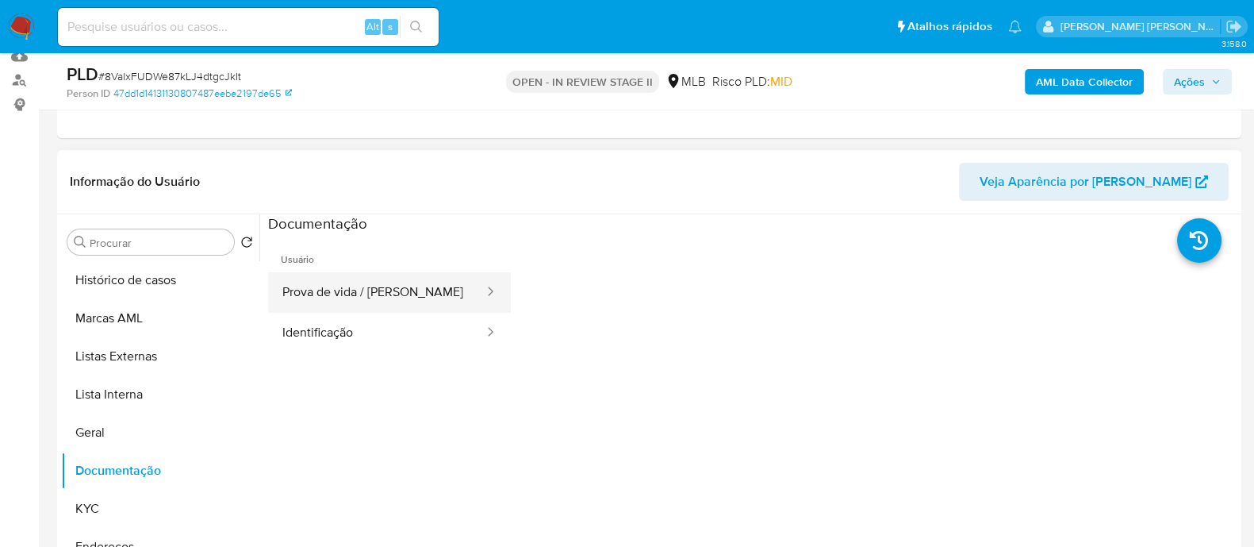
click at [398, 293] on button "Prova de vida / [PERSON_NAME]" at bounding box center [376, 292] width 217 height 40
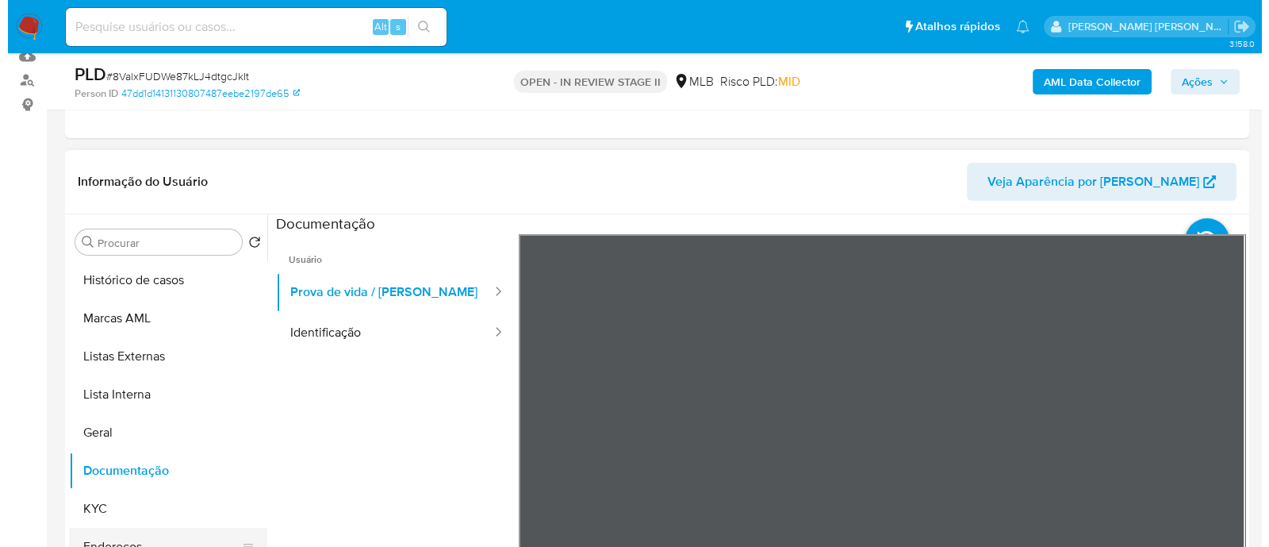
scroll to position [98, 0]
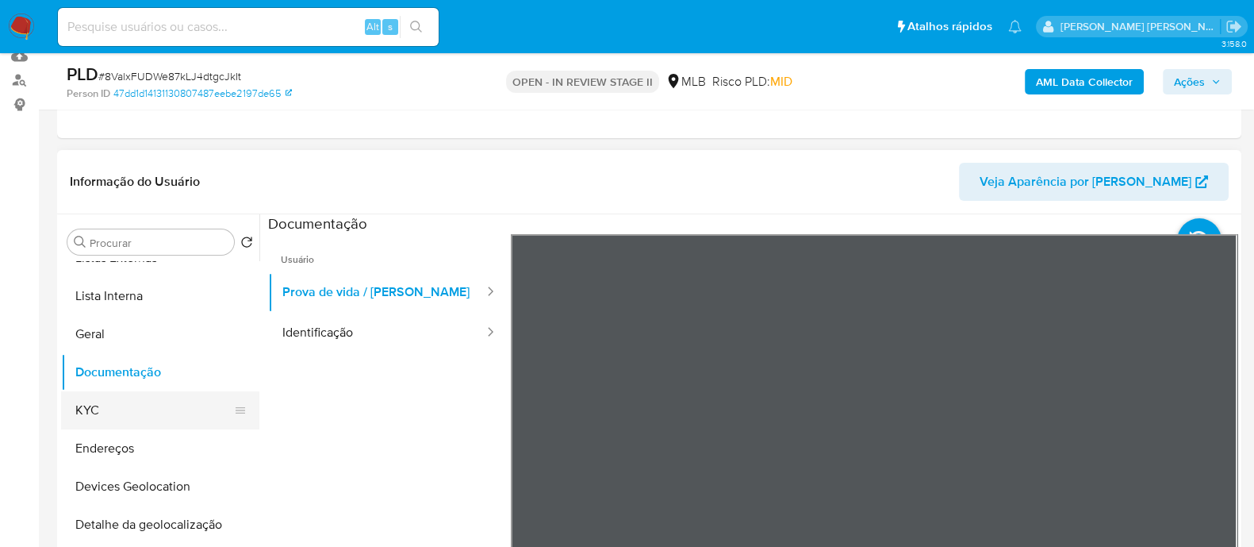
click at [137, 411] on button "KYC" at bounding box center [154, 410] width 186 height 38
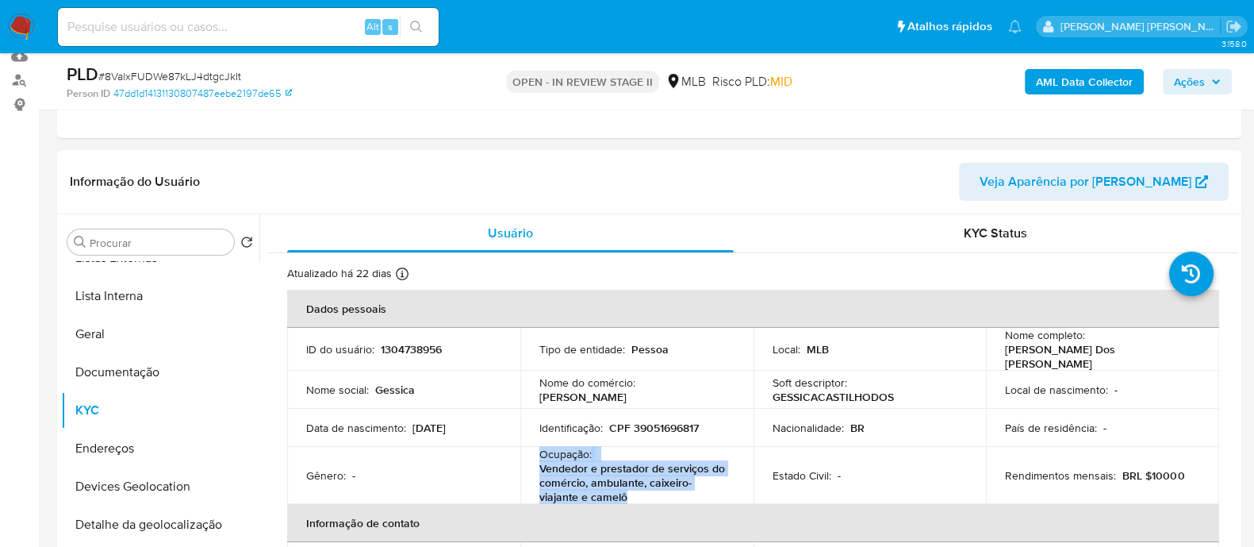
drag, startPoint x: 625, startPoint y: 493, endPoint x: 538, endPoint y: 449, distance: 97.6
click at [539, 449] on div "Ocupação : Vendedor e prestador de serviços do comércio, ambulante, caixeiro-vi…" at bounding box center [636, 475] width 195 height 57
copy div "Ocupação : Vendedor e prestador de serviços do comércio, ambulante, caixeiro-vi…"
click at [1065, 73] on b "AML Data Collector" at bounding box center [1084, 81] width 97 height 25
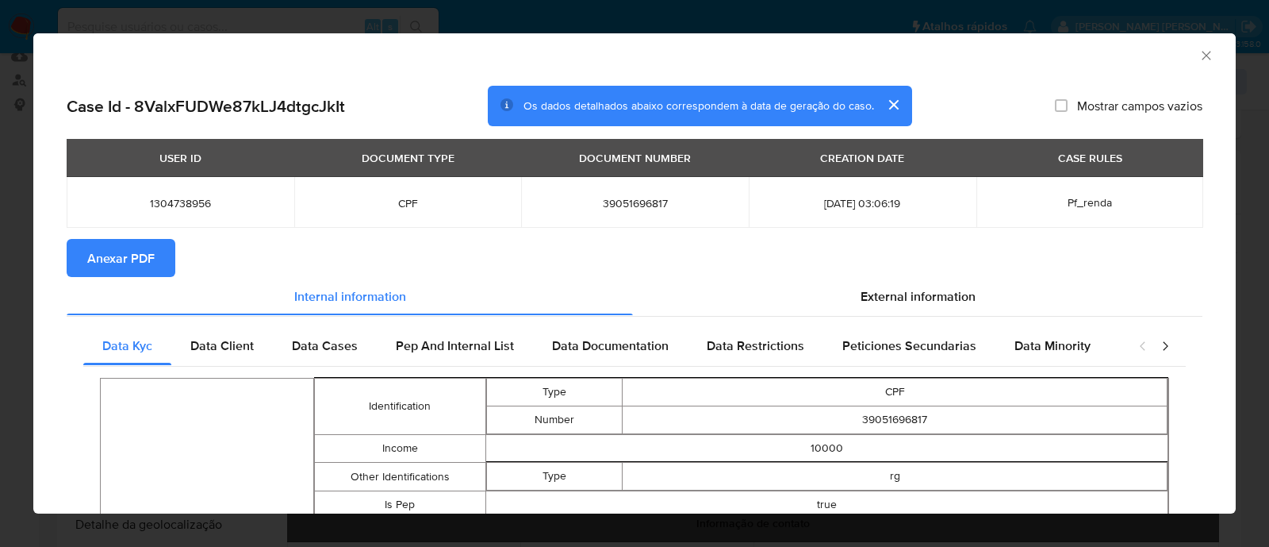
click at [129, 255] on span "Anexar PDF" at bounding box center [120, 257] width 67 height 35
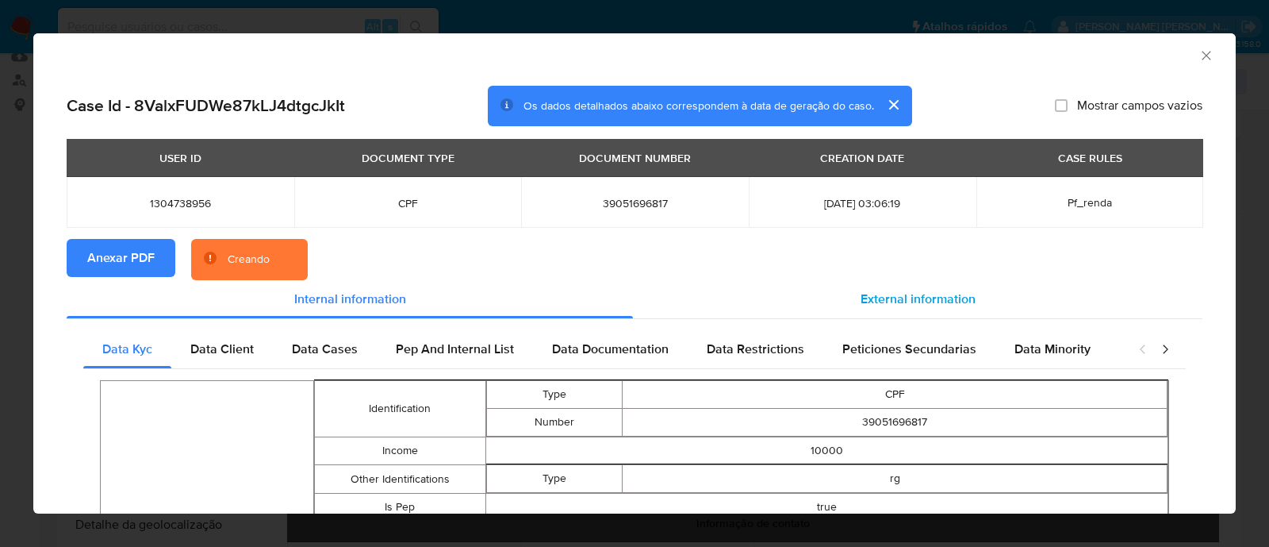
click at [861, 299] on span "External information" at bounding box center [918, 299] width 115 height 18
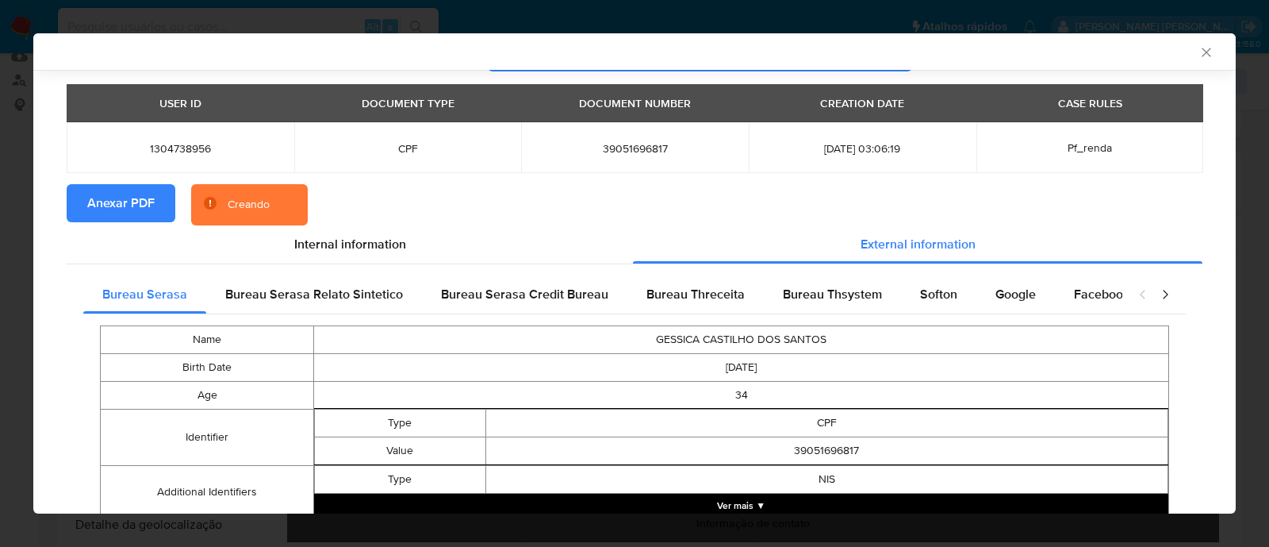
scroll to position [194, 0]
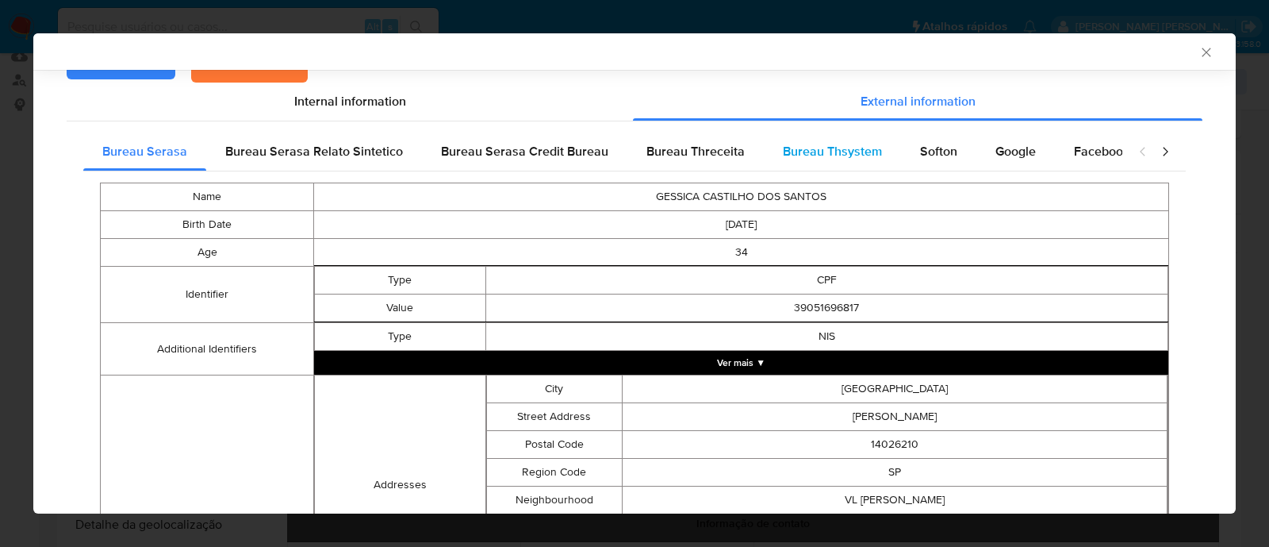
click at [800, 156] on span "Bureau Thsystem" at bounding box center [832, 151] width 99 height 18
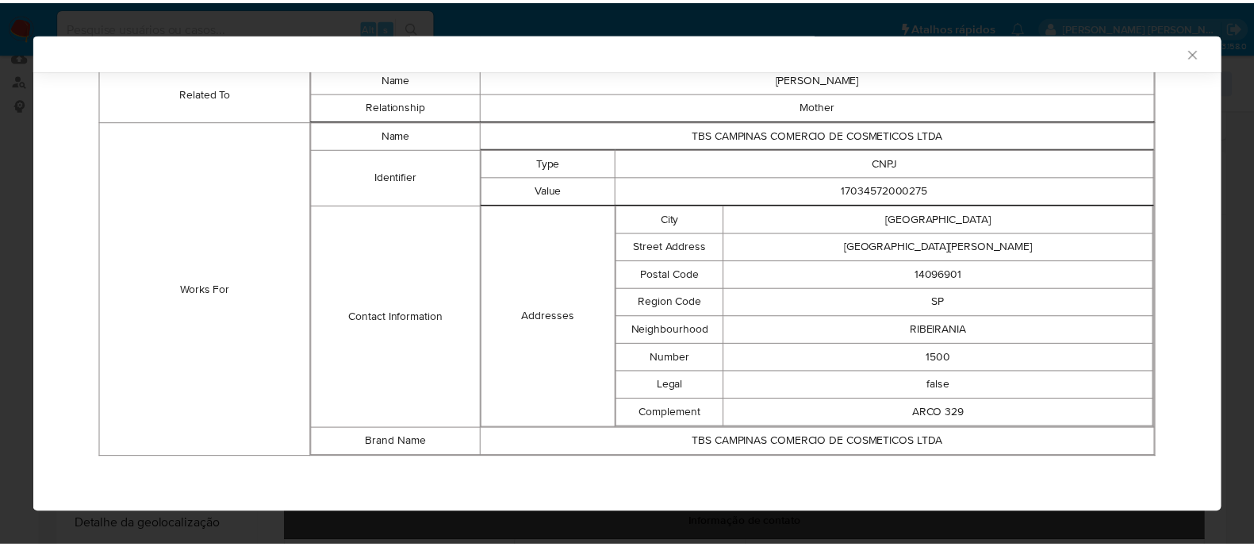
scroll to position [1095, 0]
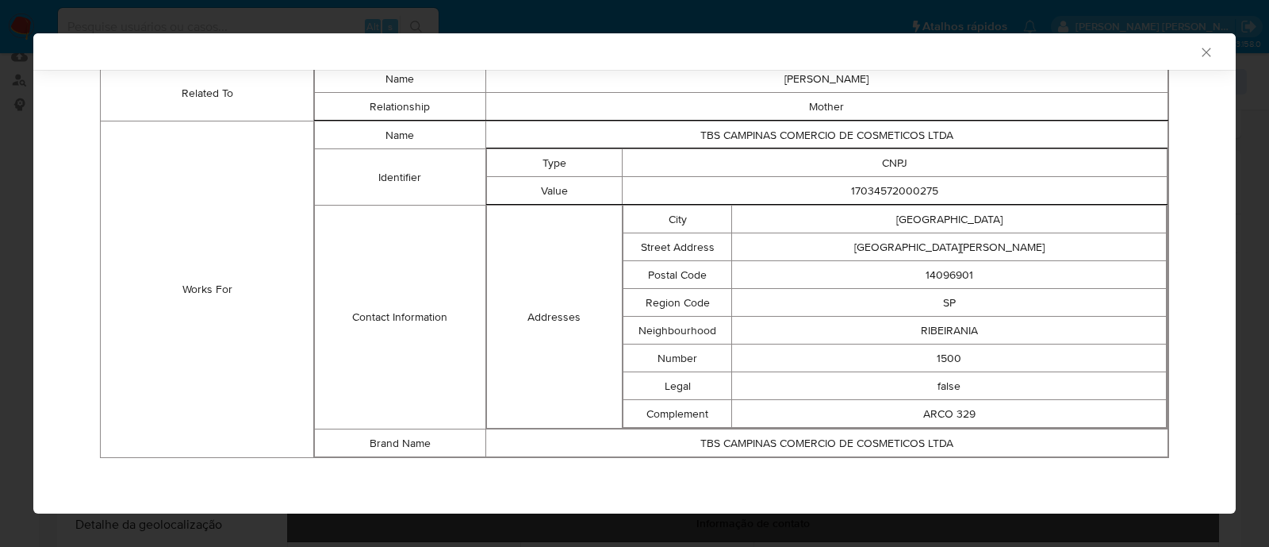
click at [1199, 51] on icon "Fechar a janela" at bounding box center [1207, 52] width 16 height 16
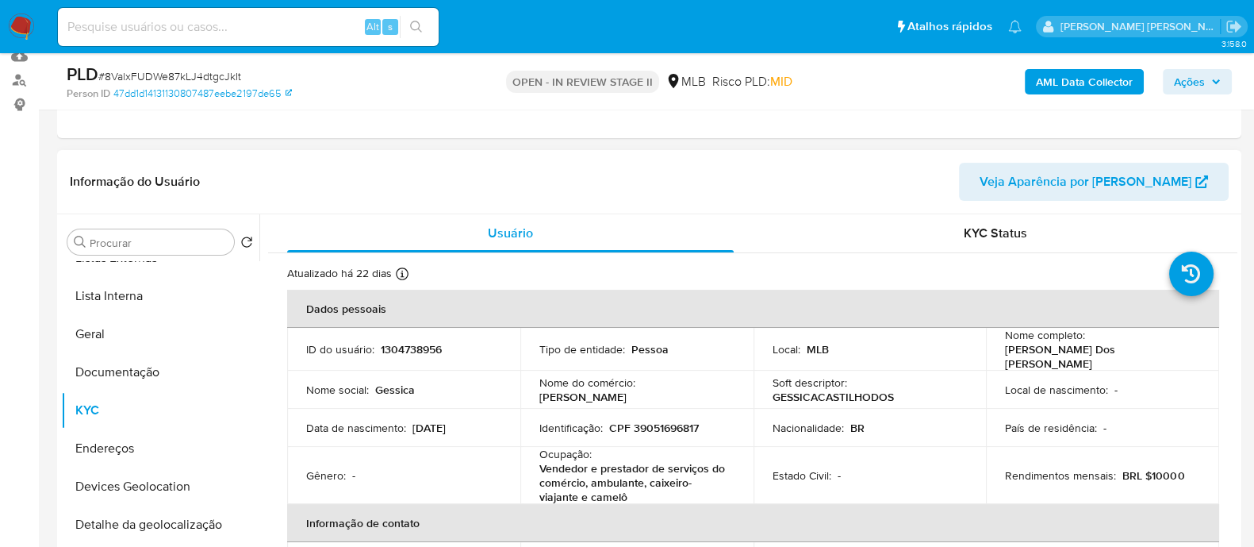
click at [668, 420] on p "CPF 39051696817" at bounding box center [654, 427] width 90 height 14
copy p "39051696817"
click at [1188, 81] on span "Ações" at bounding box center [1189, 81] width 31 height 25
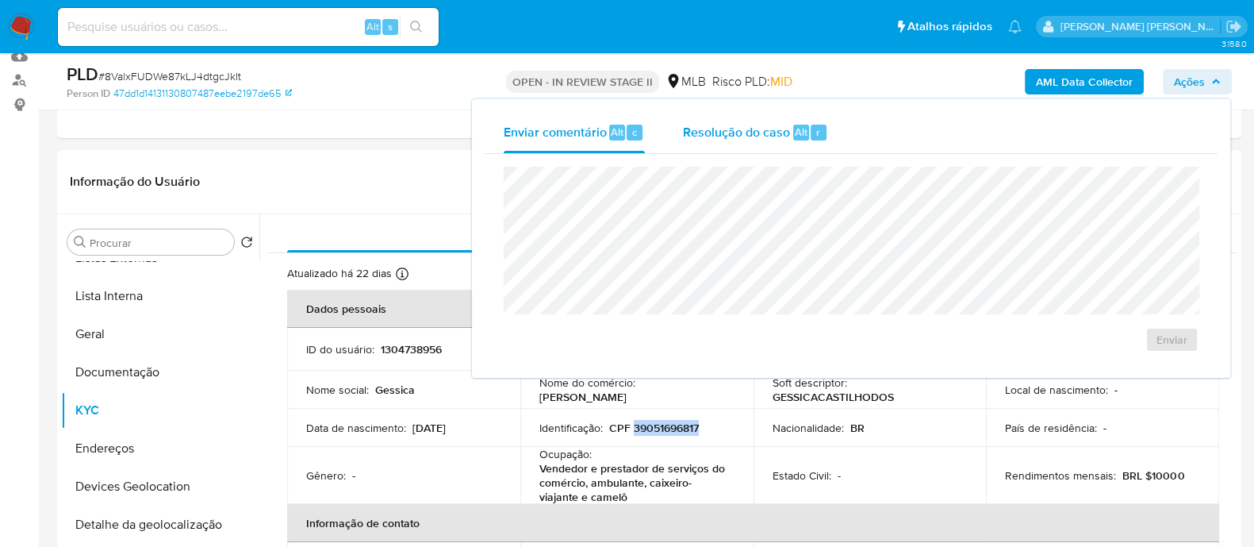
click at [760, 131] on span "Resolução do caso" at bounding box center [736, 131] width 107 height 18
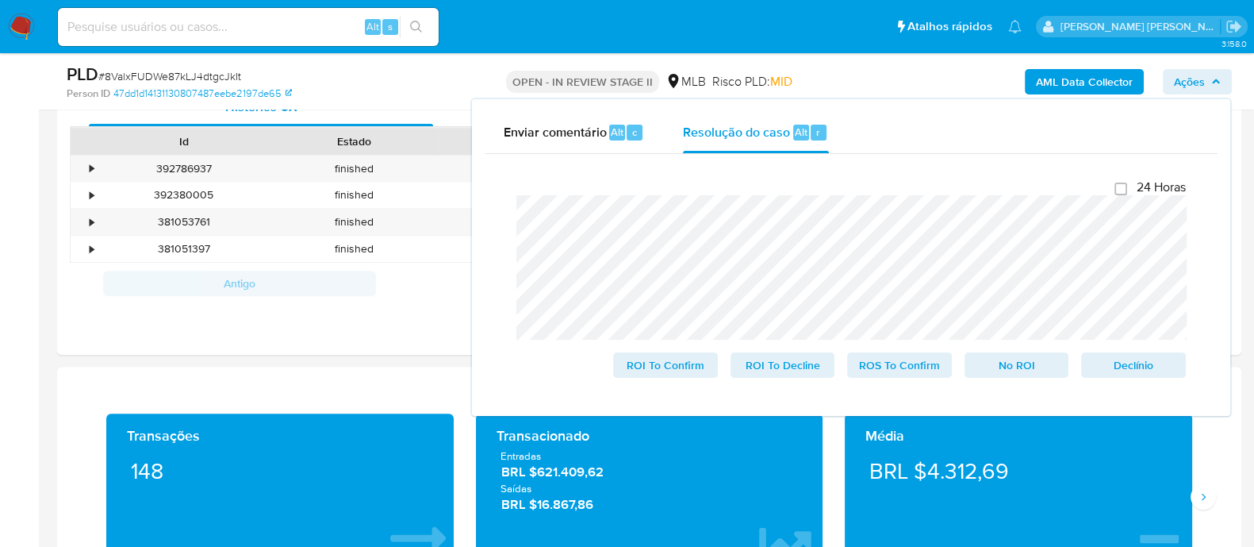
scroll to position [792, 0]
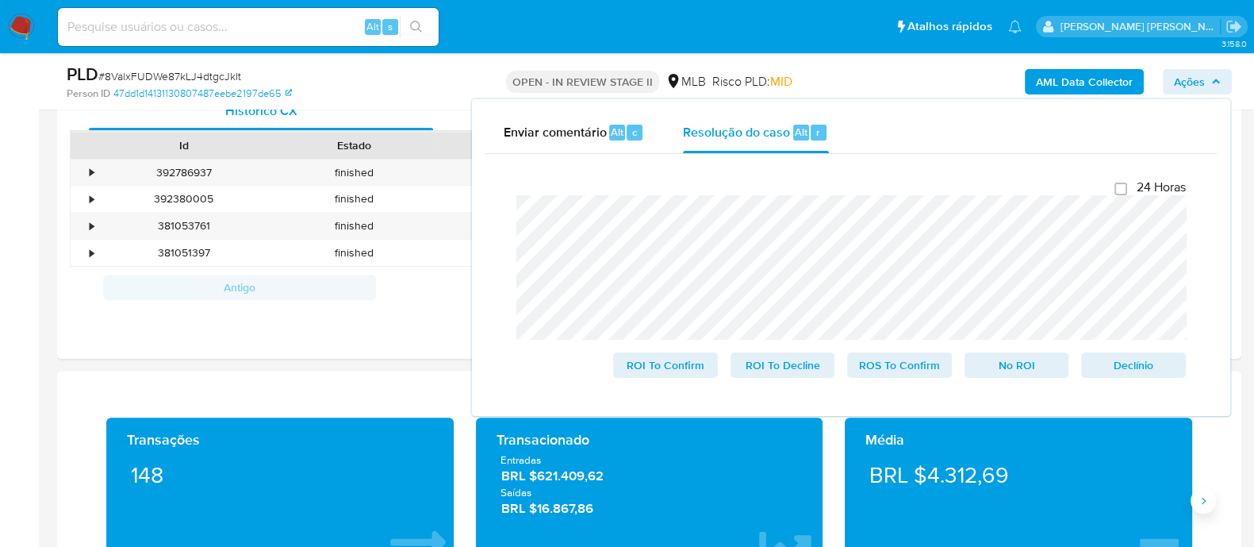
click at [1210, 501] on button "Siguiente" at bounding box center [1203, 500] width 25 height 25
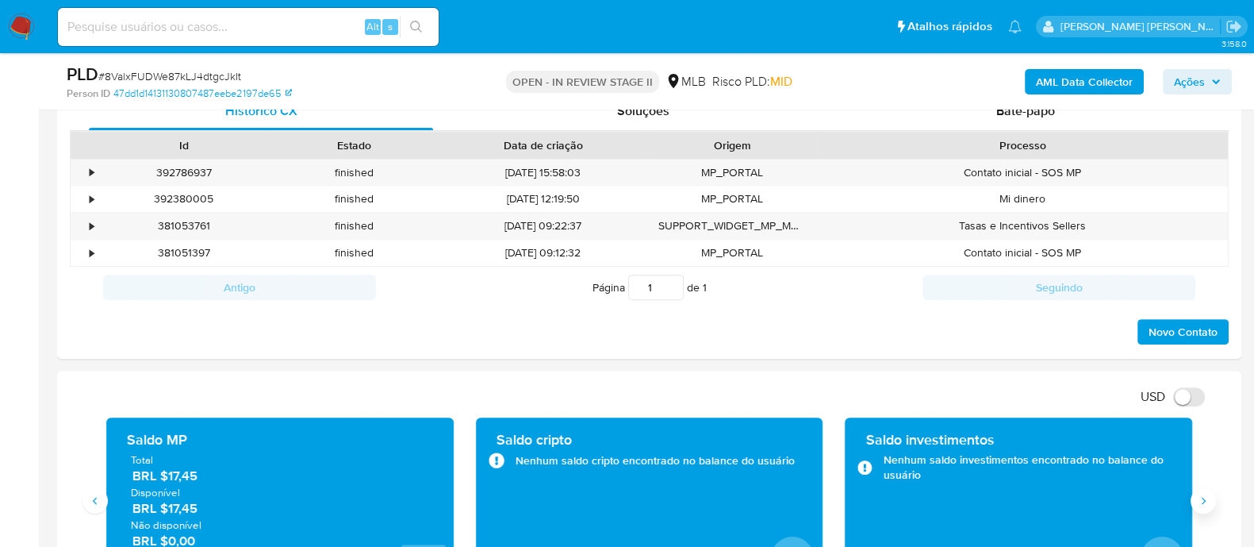
click at [1210, 501] on button "Siguiente" at bounding box center [1203, 500] width 25 height 25
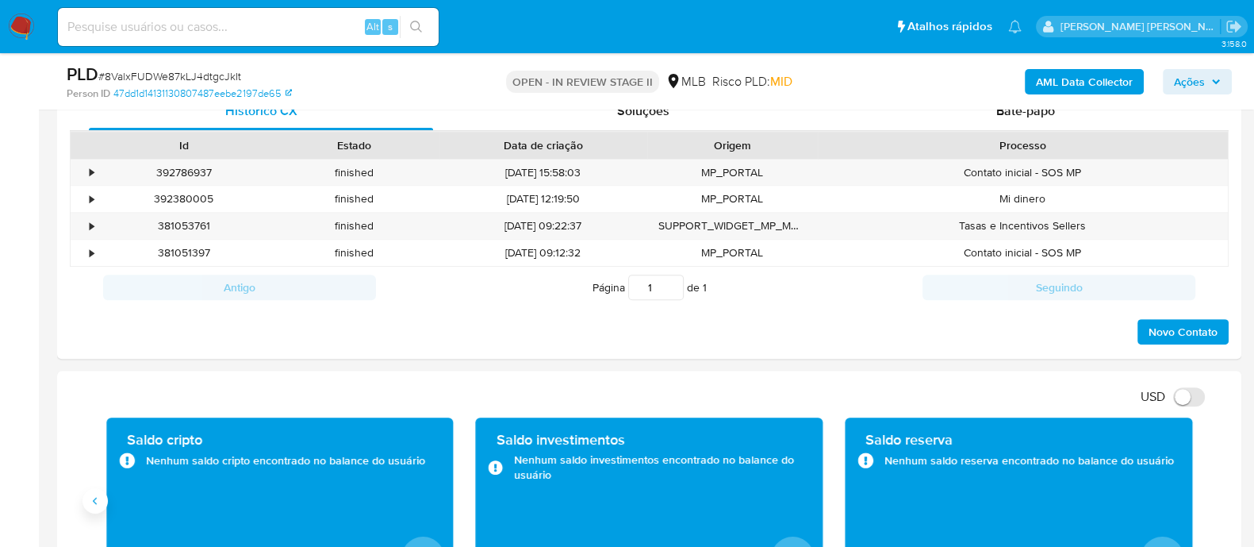
click at [94, 509] on button "Anterior" at bounding box center [95, 500] width 25 height 25
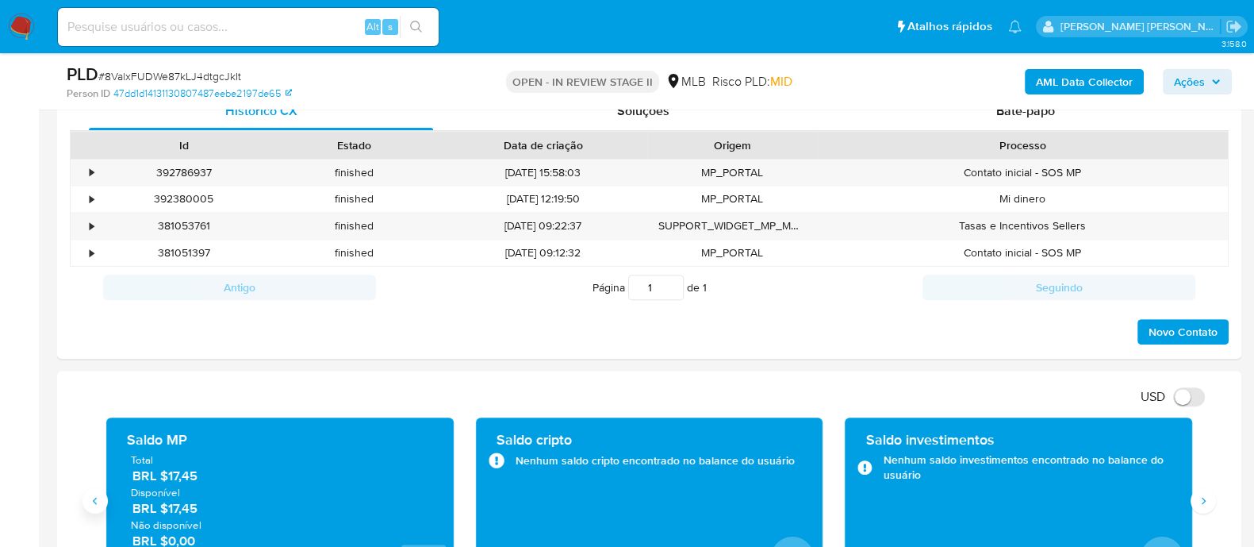
click at [94, 508] on button "Anterior" at bounding box center [95, 500] width 25 height 25
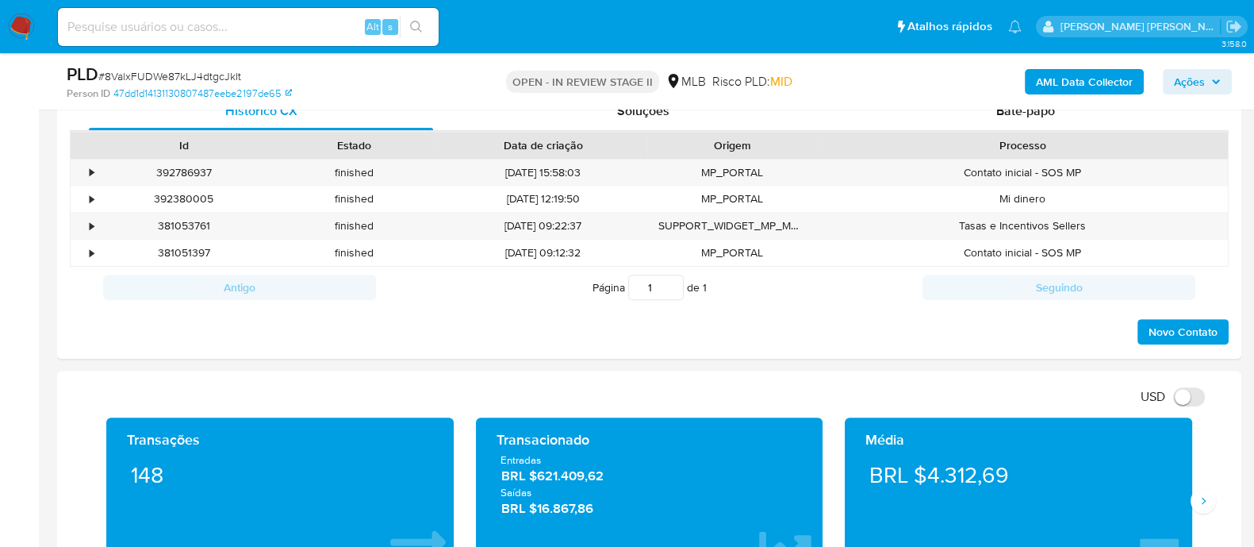
click at [1171, 87] on button "Ações" at bounding box center [1197, 81] width 69 height 25
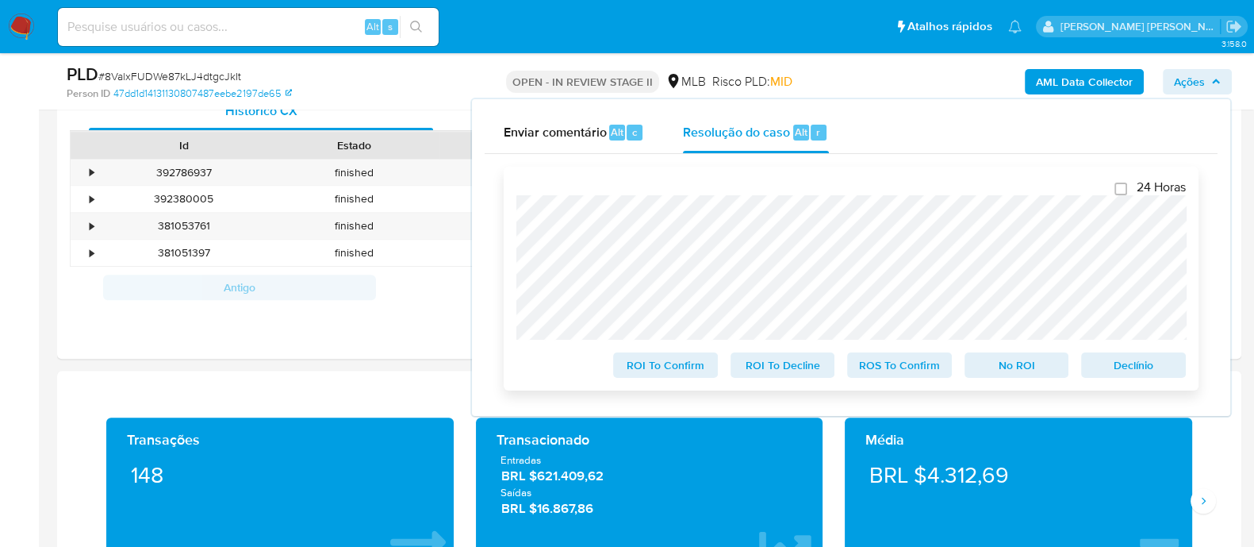
click at [507, 206] on div "24 Horas ROI To Confirm ROI To Decline ROS To Confirm No ROI Declínio" at bounding box center [851, 279] width 695 height 224
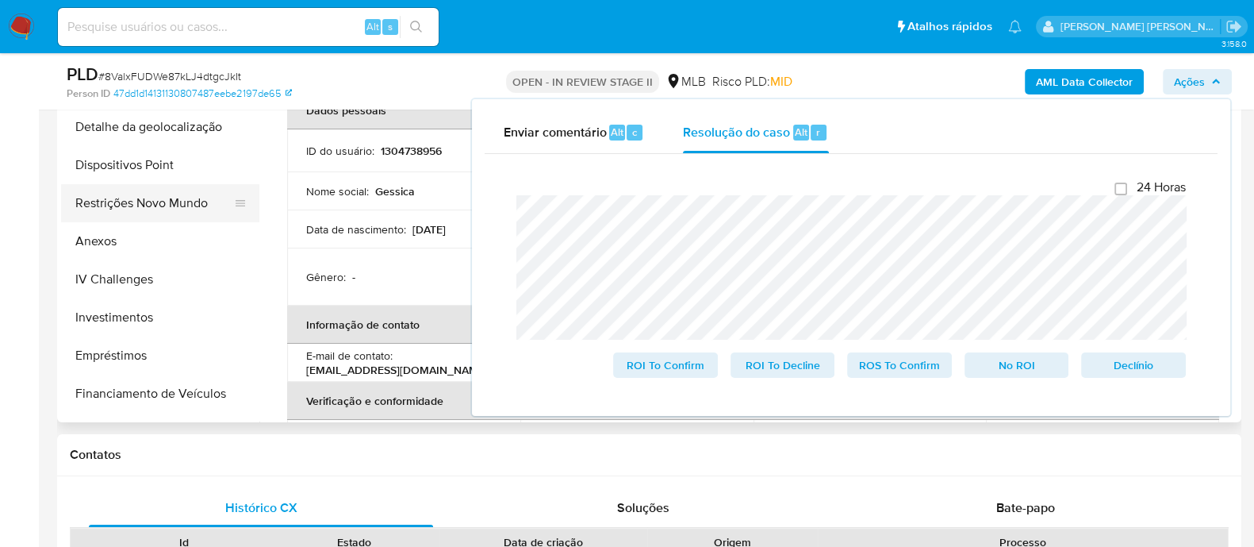
scroll to position [297, 0]
click at [137, 196] on button "Restrições Novo Mundo" at bounding box center [154, 204] width 186 height 38
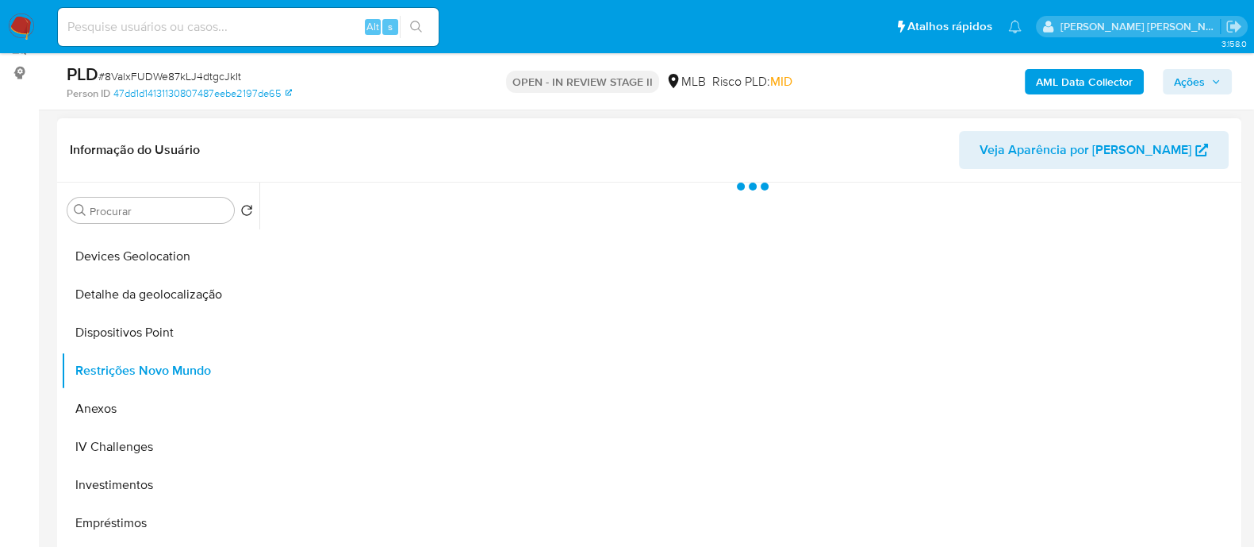
scroll to position [198, 0]
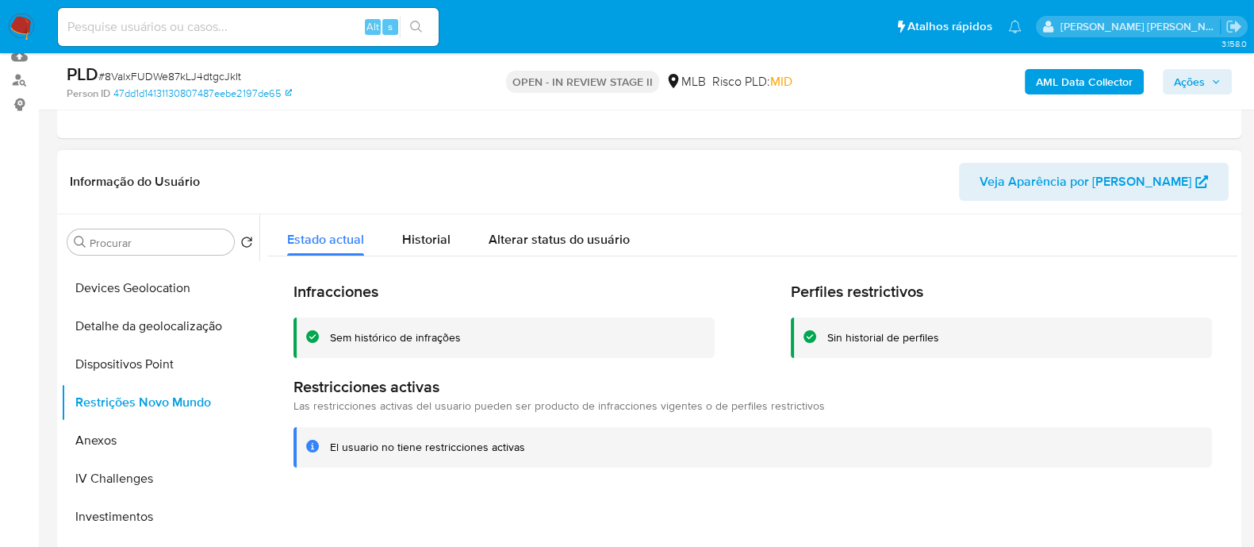
click at [377, 333] on div "Sem histórico de infrações" at bounding box center [395, 337] width 131 height 15
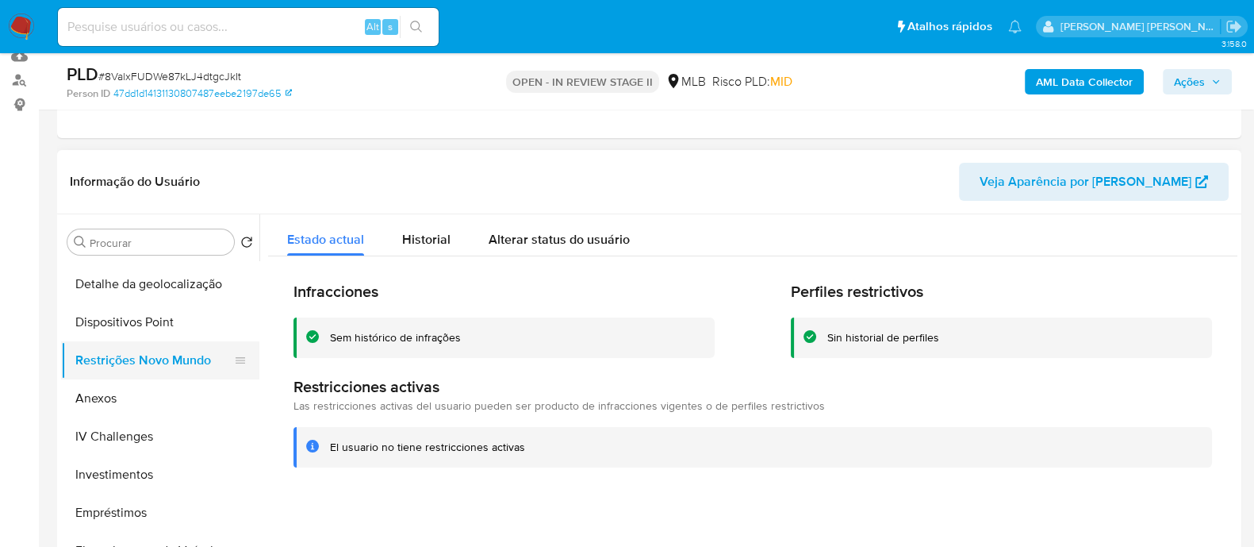
scroll to position [297, 0]
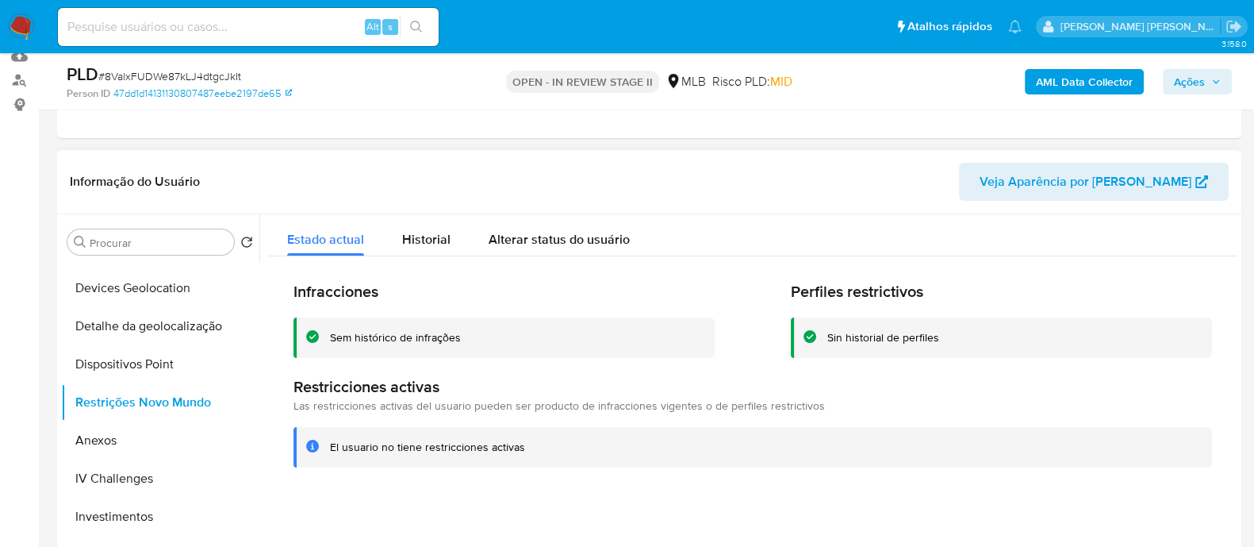
click at [501, 508] on div at bounding box center [748, 417] width 978 height 406
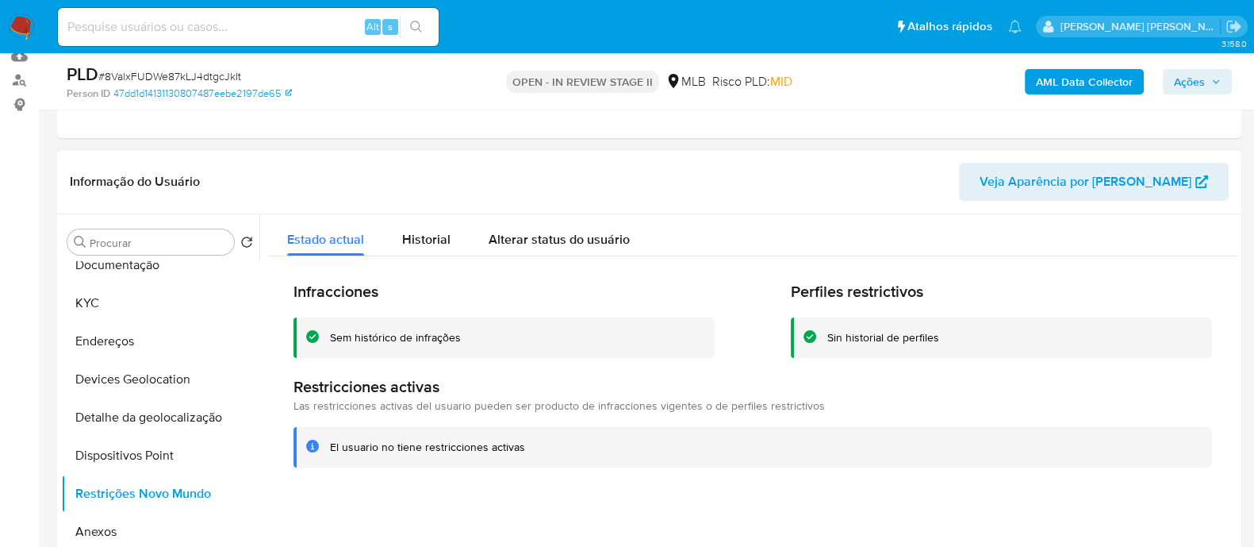
scroll to position [0, 0]
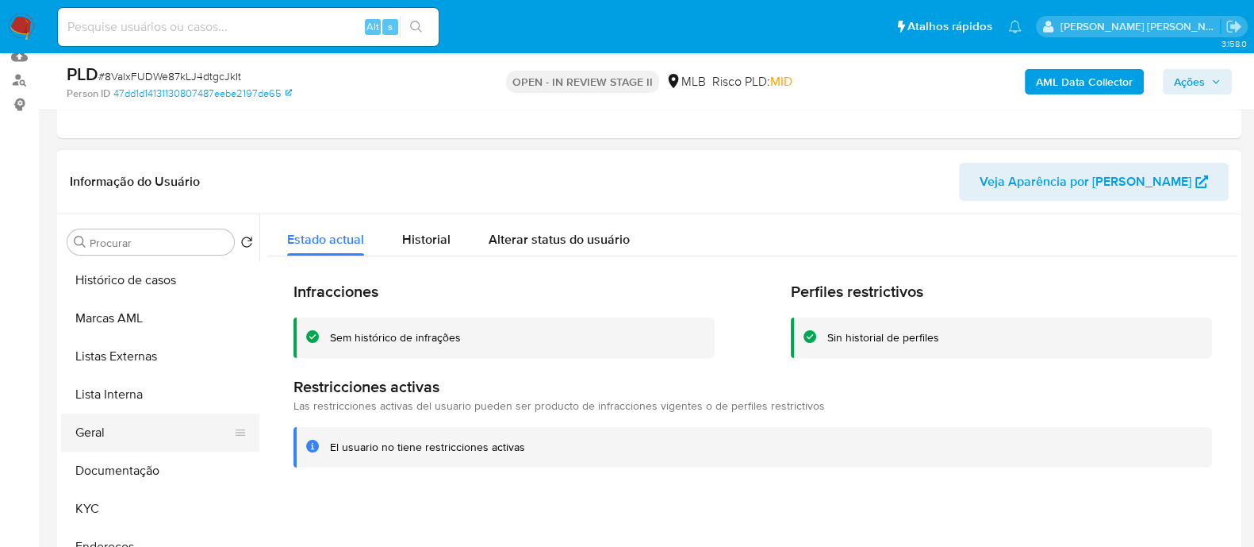
click at [125, 418] on button "Geral" at bounding box center [154, 432] width 186 height 38
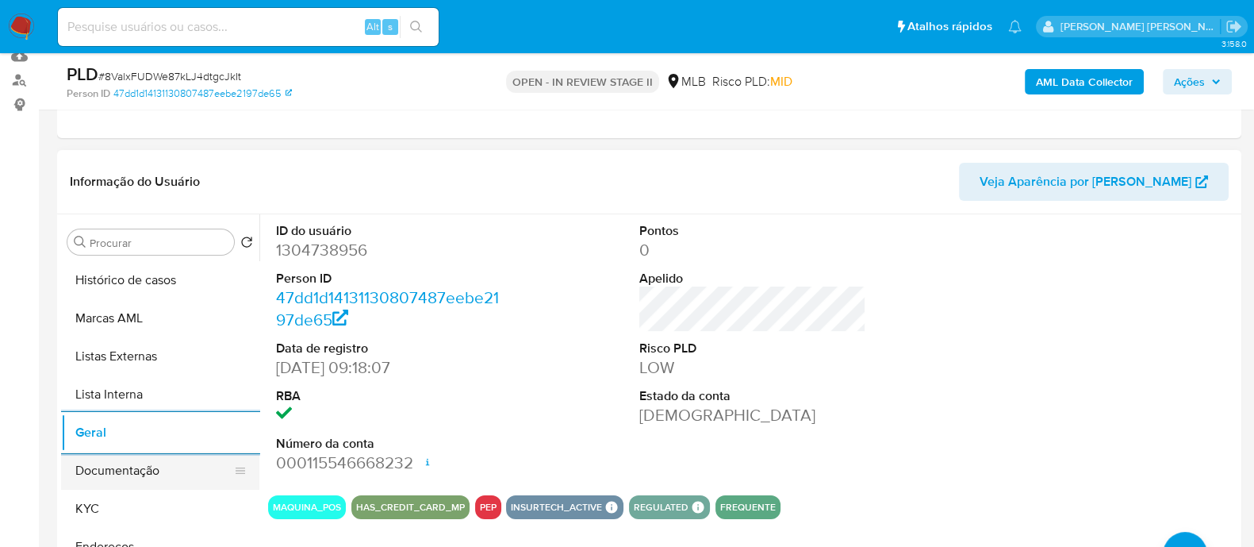
scroll to position [98, 0]
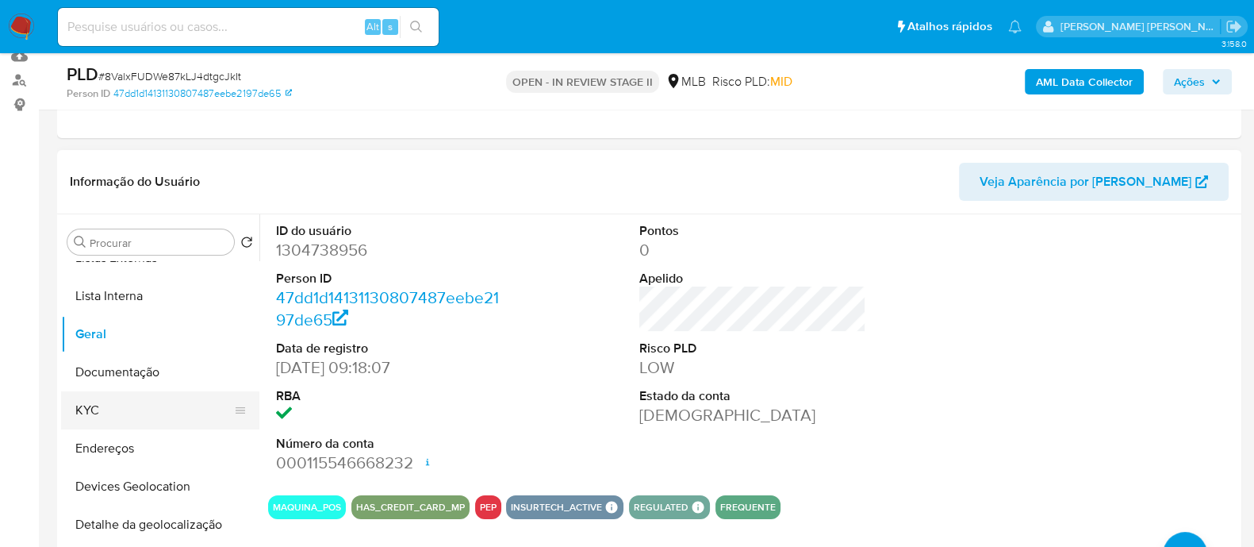
click at [113, 409] on button "KYC" at bounding box center [154, 410] width 186 height 38
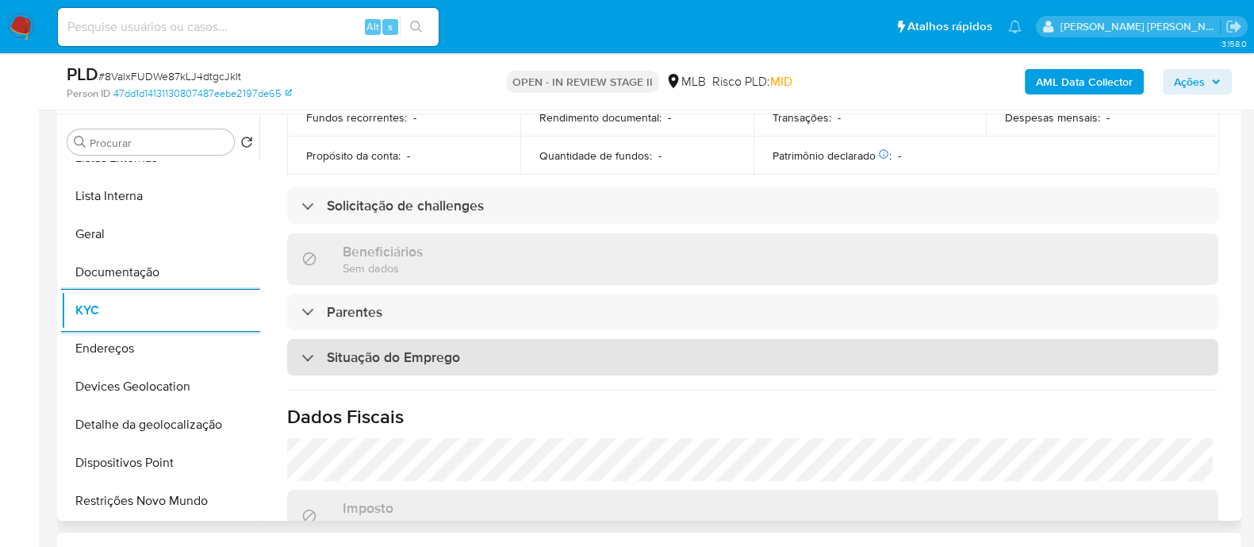
scroll to position [708, 0]
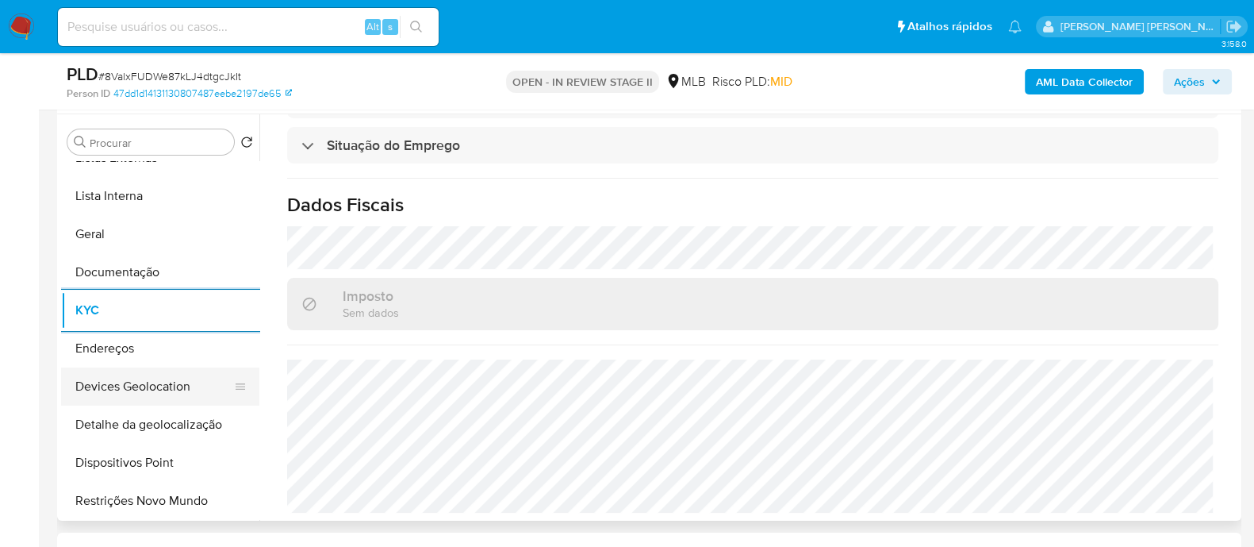
click at [171, 390] on button "Devices Geolocation" at bounding box center [154, 386] width 186 height 38
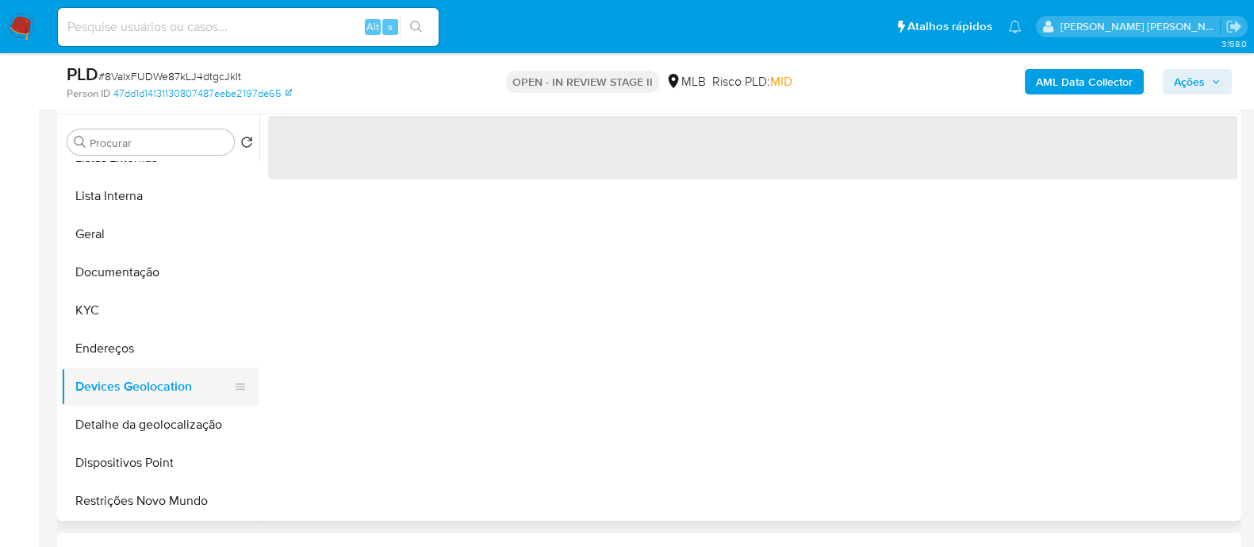
scroll to position [0, 0]
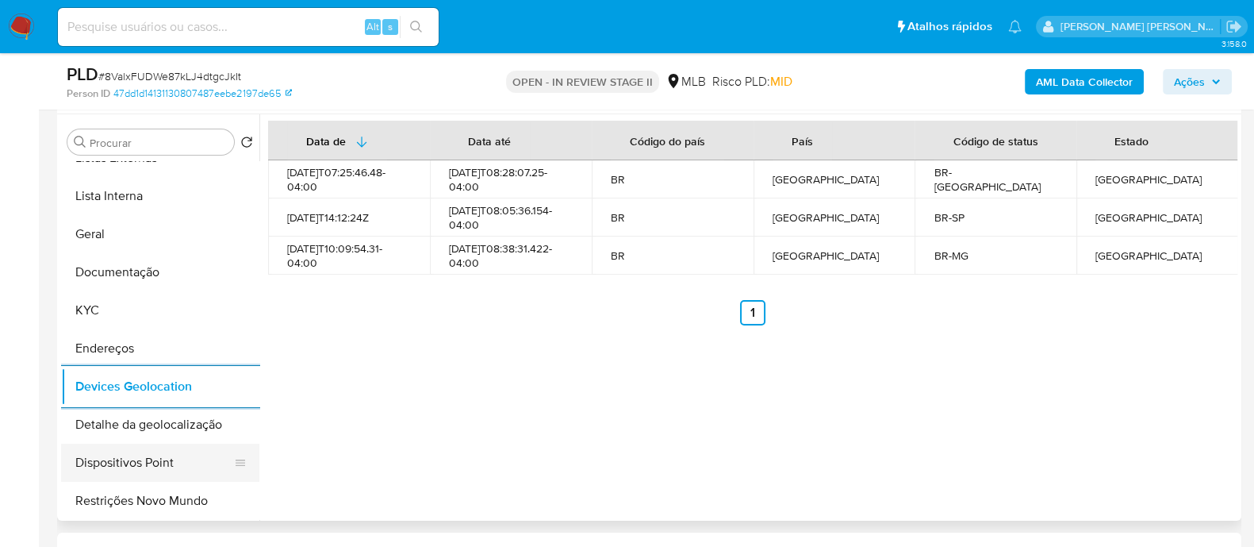
click at [156, 478] on button "Dispositivos Point" at bounding box center [154, 462] width 186 height 38
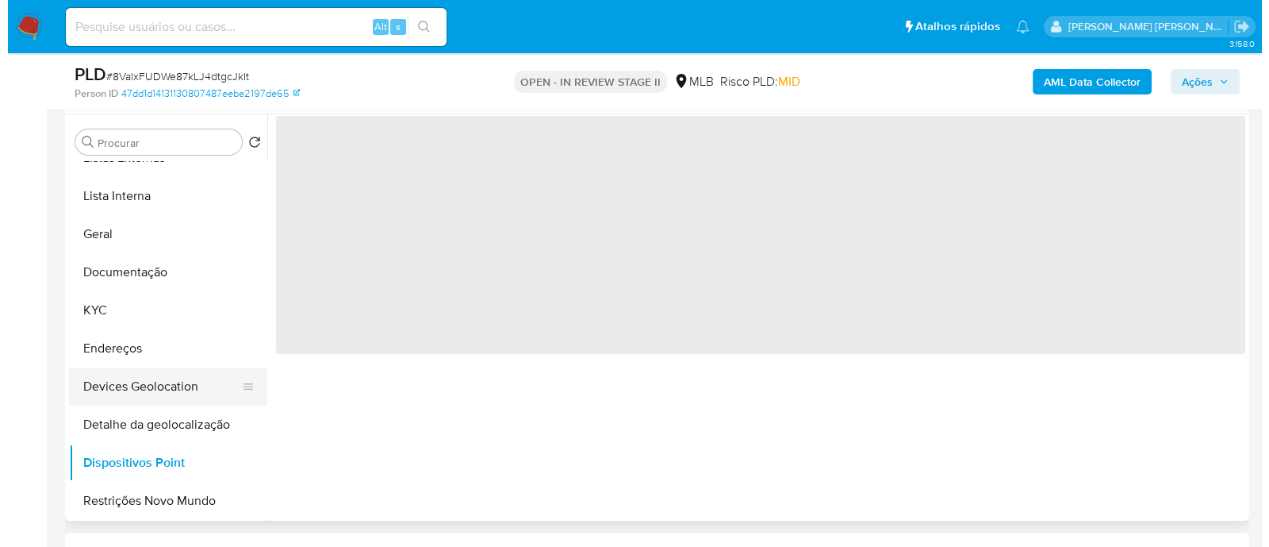
scroll to position [297, 0]
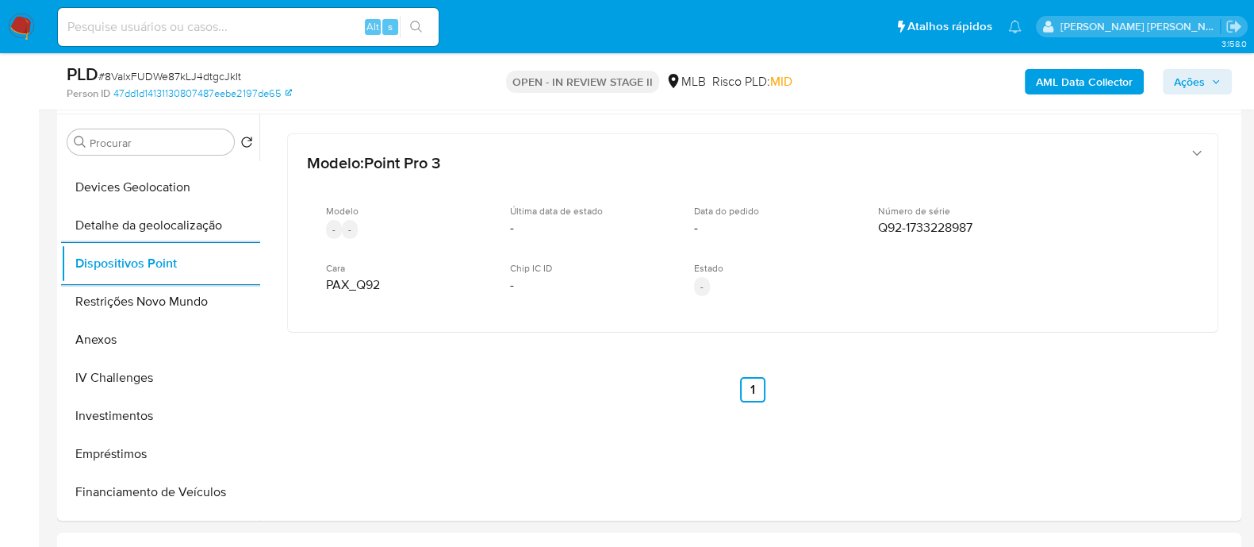
click at [223, 73] on span "# 8ValxFUDWe87kLJ4dtgcJkIt" at bounding box center [169, 76] width 143 height 16
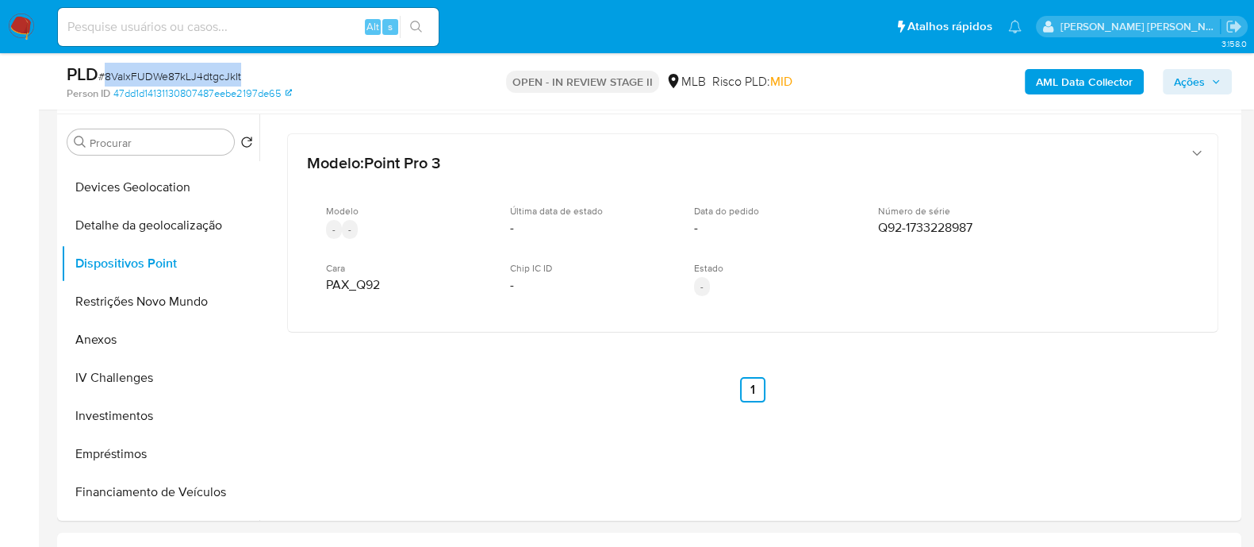
click at [223, 73] on span "# 8ValxFUDWe87kLJ4dtgcJkIt" at bounding box center [169, 76] width 143 height 16
copy span "8ValxFUDWe87kLJ4dtgcJkIt"
click at [122, 336] on button "Anexos" at bounding box center [154, 339] width 186 height 38
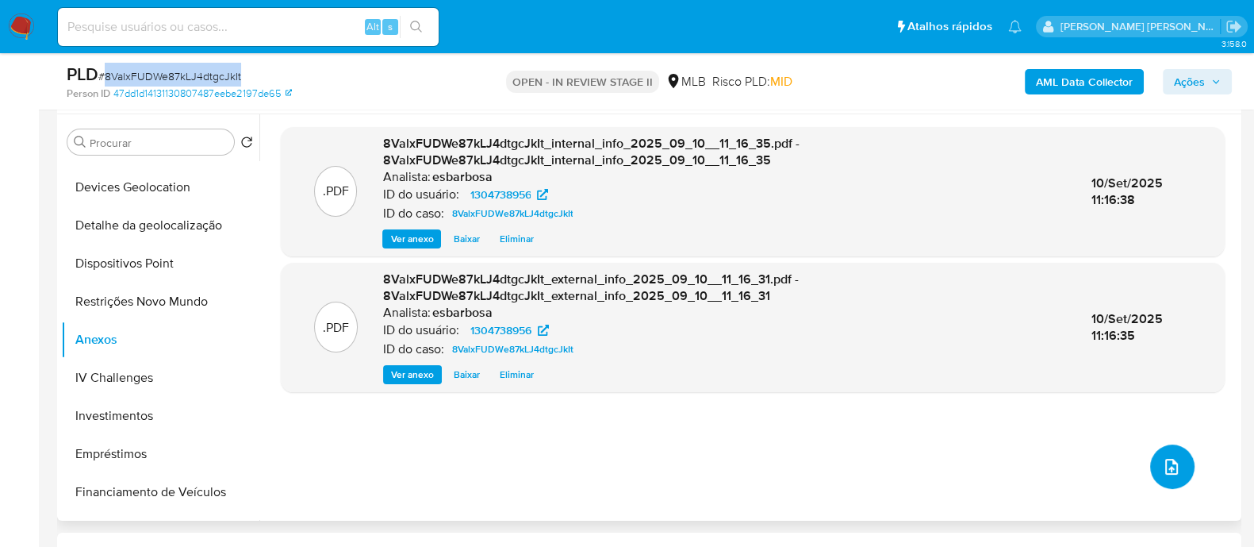
click at [1165, 457] on icon "upload-file" at bounding box center [1171, 466] width 19 height 19
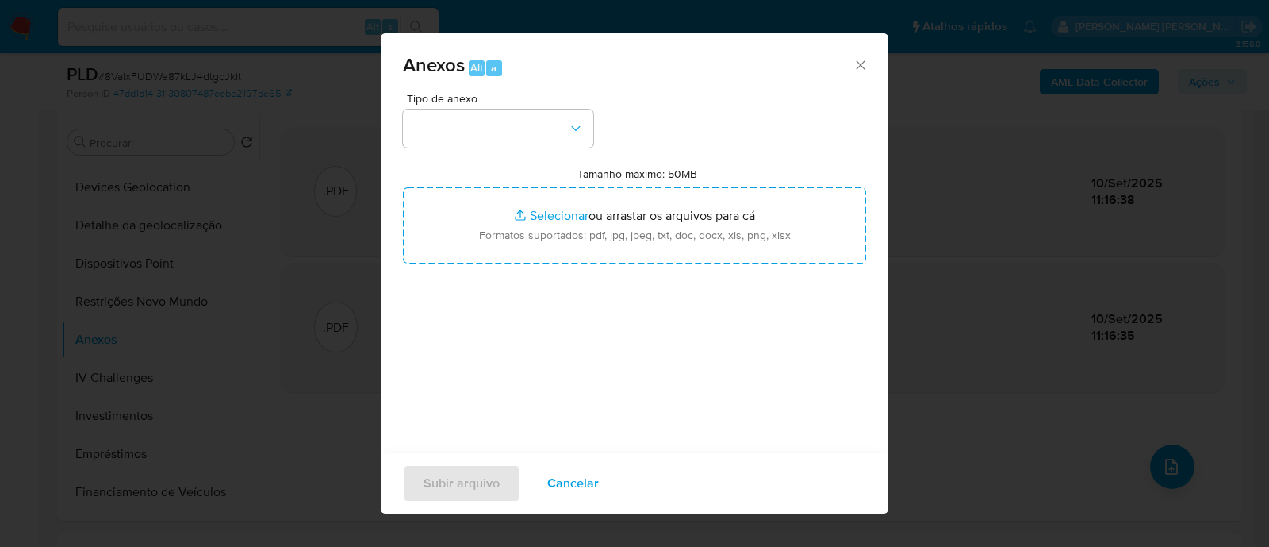
click at [696, 305] on div "Tipo de anexo Tamanho máximo: 50MB Selecionar arquivos Selecionar ou arrastar o…" at bounding box center [634, 280] width 463 height 374
click at [524, 136] on button "button" at bounding box center [498, 128] width 190 height 38
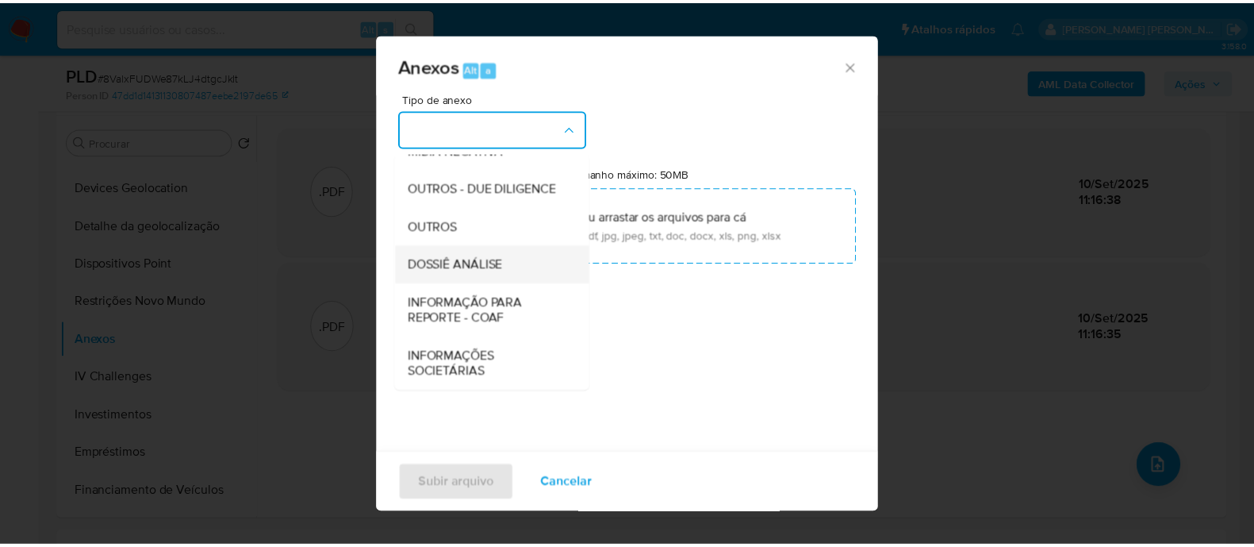
scroll to position [244, 0]
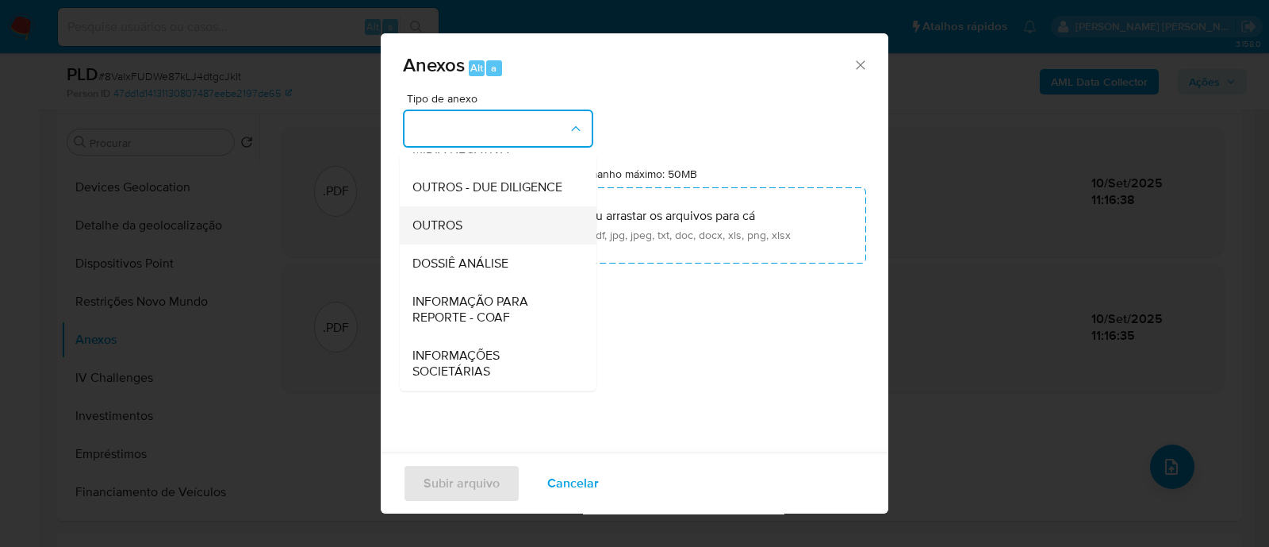
click at [459, 228] on span "OUTROS" at bounding box center [438, 225] width 50 height 16
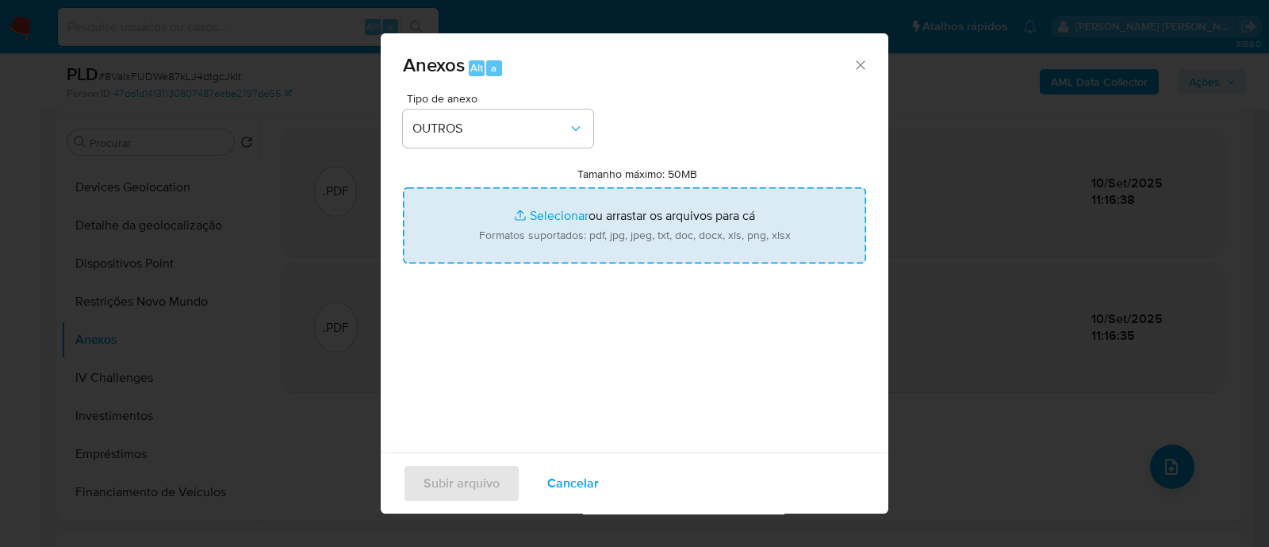
click at [543, 223] on input "Tamanho máximo: 50MB Selecionar arquivos" at bounding box center [634, 225] width 463 height 76
type input "C:\fakepath\SAR - XXXXX - CPF 39051696817 - GESSICA CASTILHO DOS SANTOS.pdf"
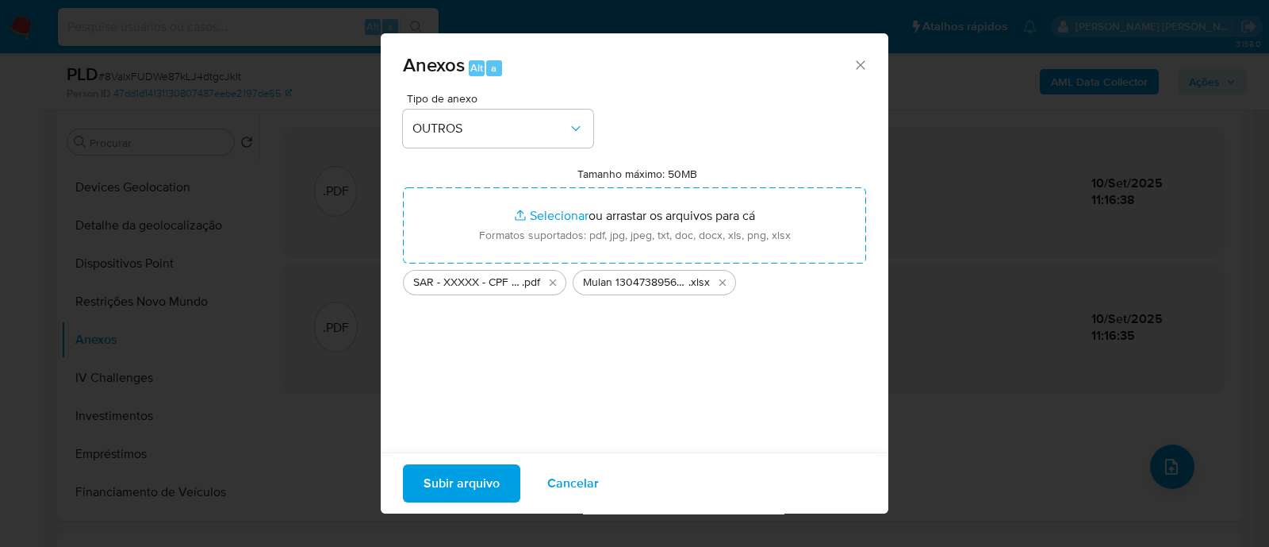
click at [477, 484] on span "Subir arquivo" at bounding box center [462, 483] width 76 height 35
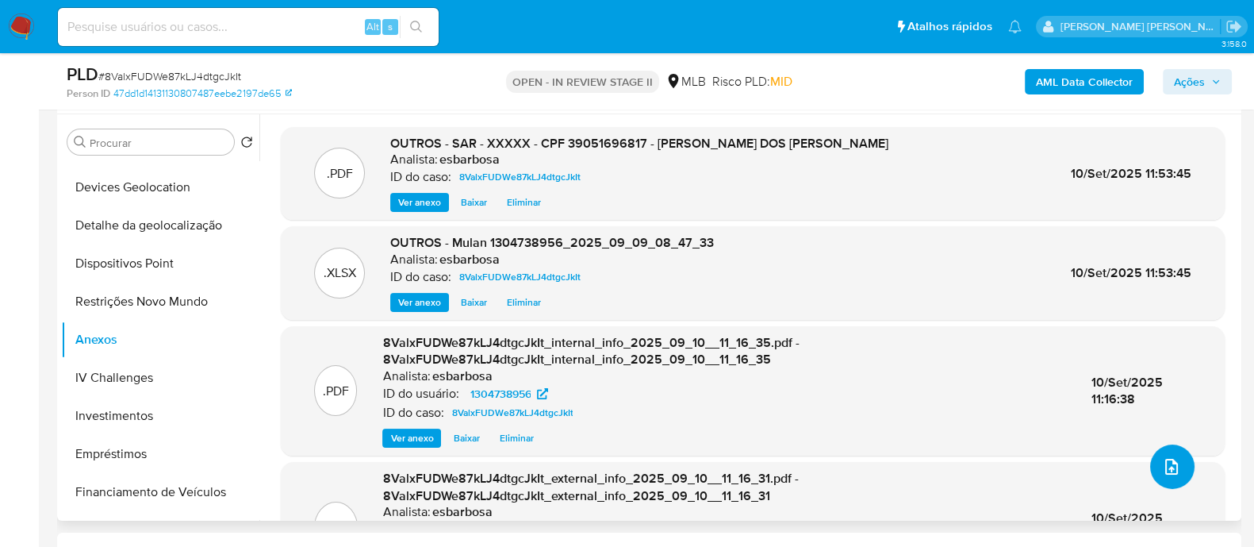
scroll to position [0, 0]
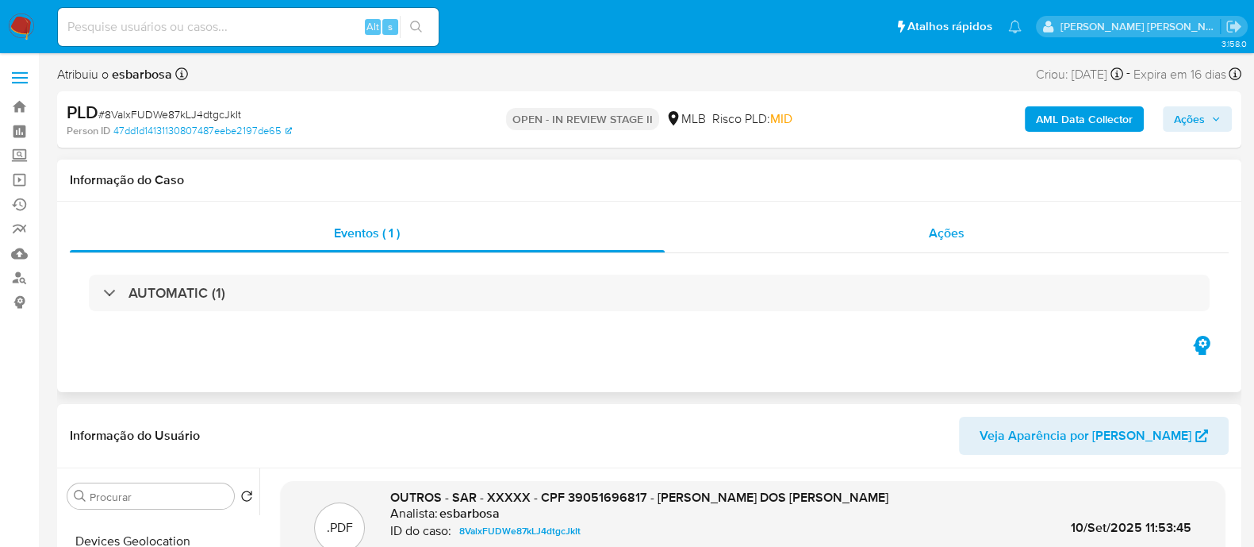
click at [776, 232] on div "Ações" at bounding box center [947, 233] width 565 height 38
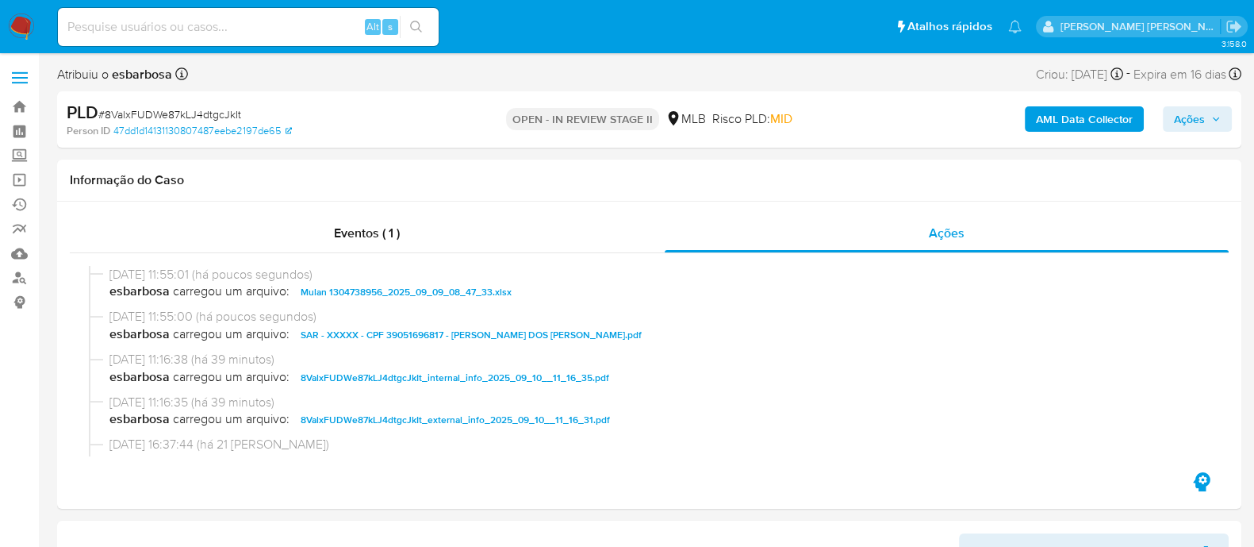
click at [1084, 123] on b "AML Data Collector" at bounding box center [1084, 118] width 97 height 25
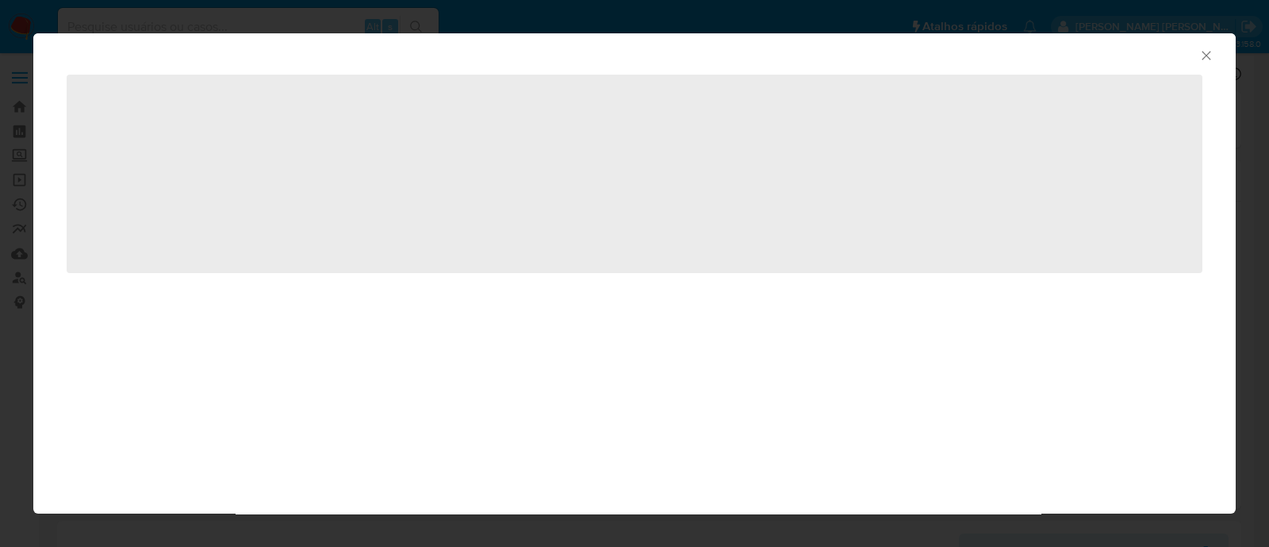
click at [1205, 51] on icon "Fechar a janela" at bounding box center [1207, 56] width 16 height 16
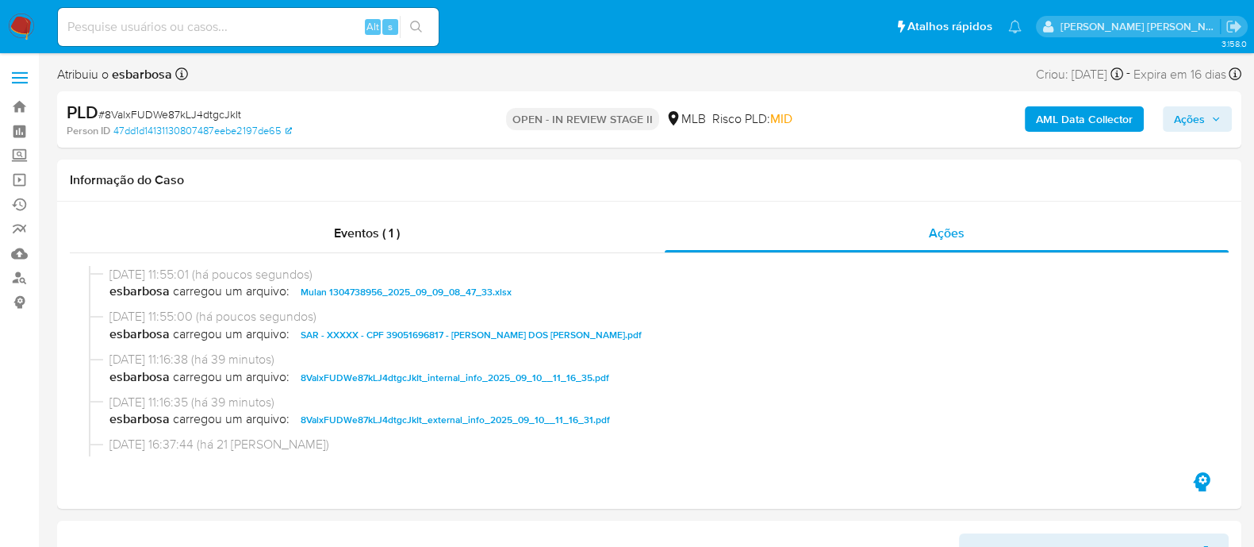
click at [1190, 121] on span "Ações" at bounding box center [1189, 118] width 31 height 25
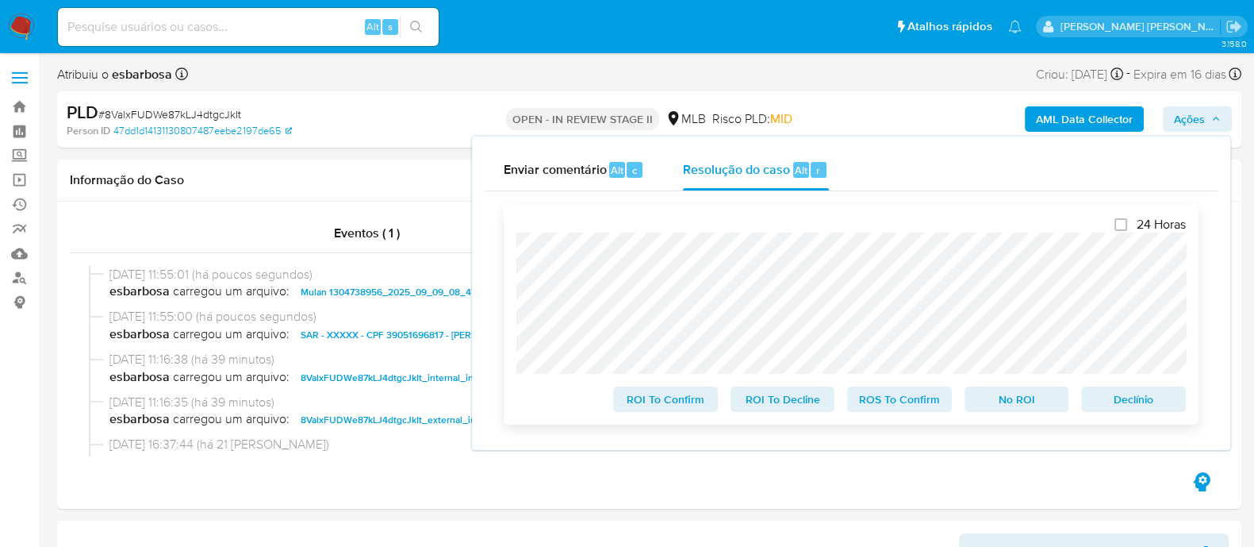
click at [917, 405] on span "ROS To Confirm" at bounding box center [899, 399] width 83 height 22
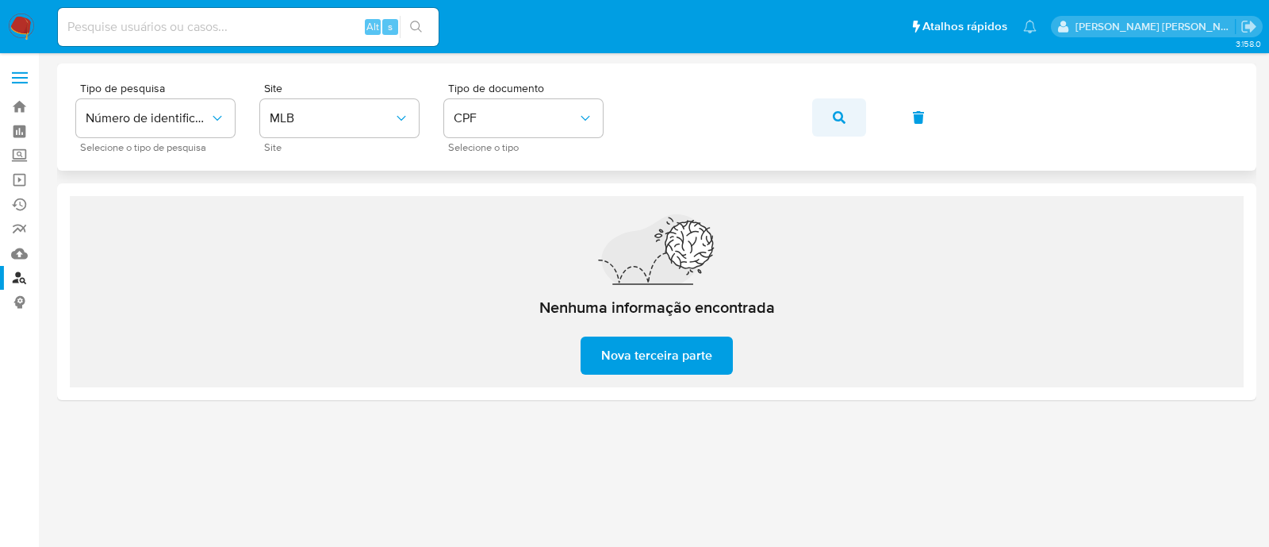
click at [845, 114] on icon "button" at bounding box center [839, 117] width 13 height 13
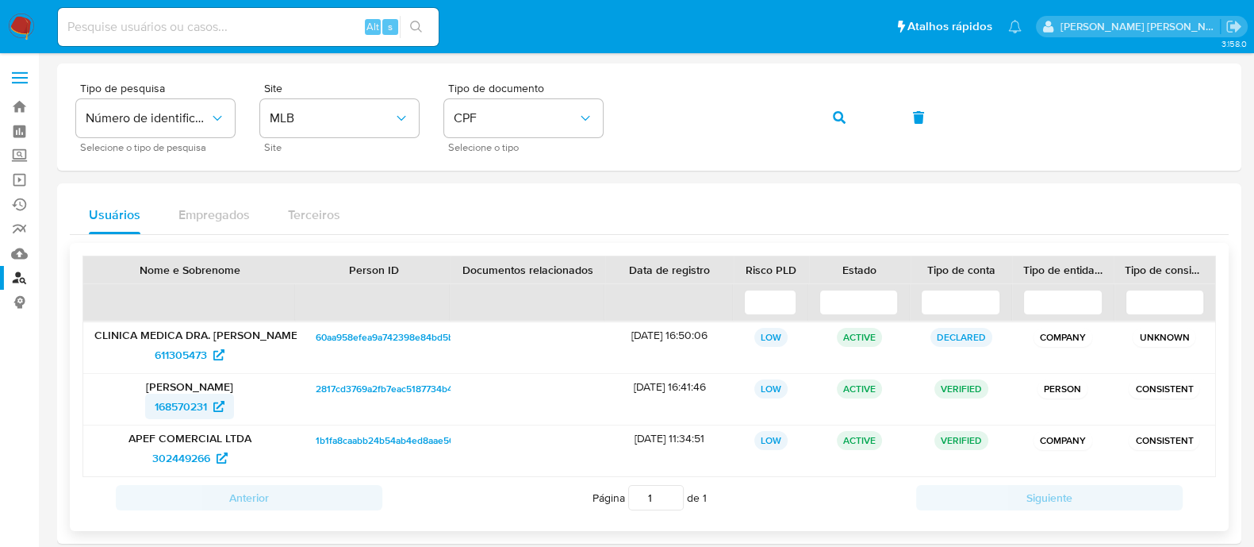
click at [180, 404] on span "168570231" at bounding box center [181, 405] width 52 height 25
click at [853, 117] on button "button" at bounding box center [839, 117] width 54 height 38
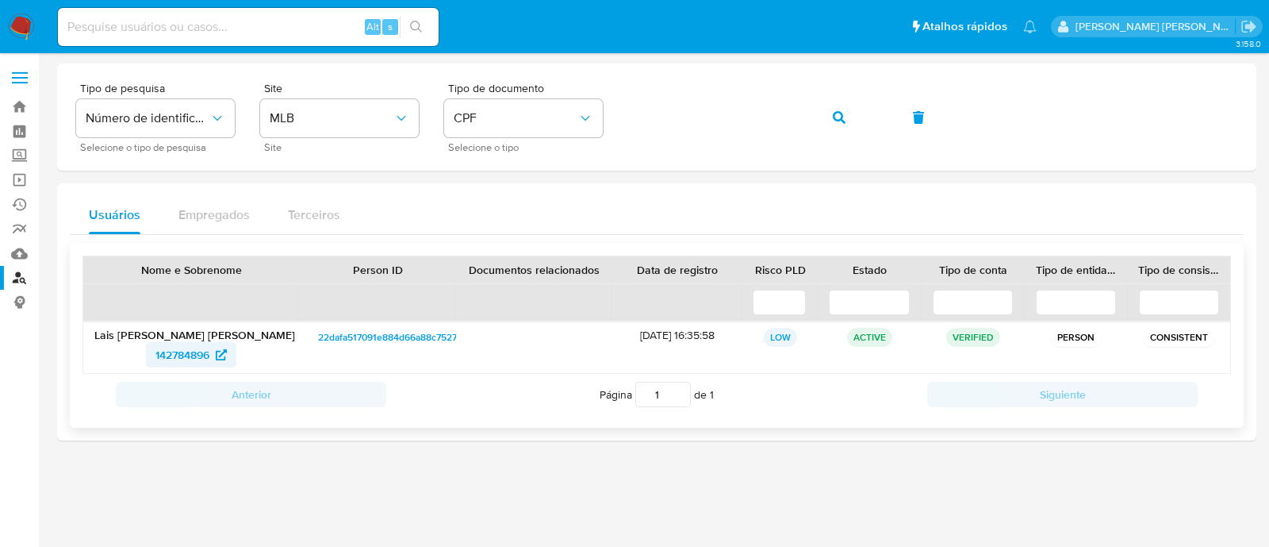
click at [176, 355] on span "142784896" at bounding box center [182, 354] width 54 height 25
click at [846, 113] on button "button" at bounding box center [839, 117] width 54 height 38
click at [194, 355] on span "198119268" at bounding box center [183, 354] width 50 height 25
click at [847, 113] on button "button" at bounding box center [839, 117] width 54 height 38
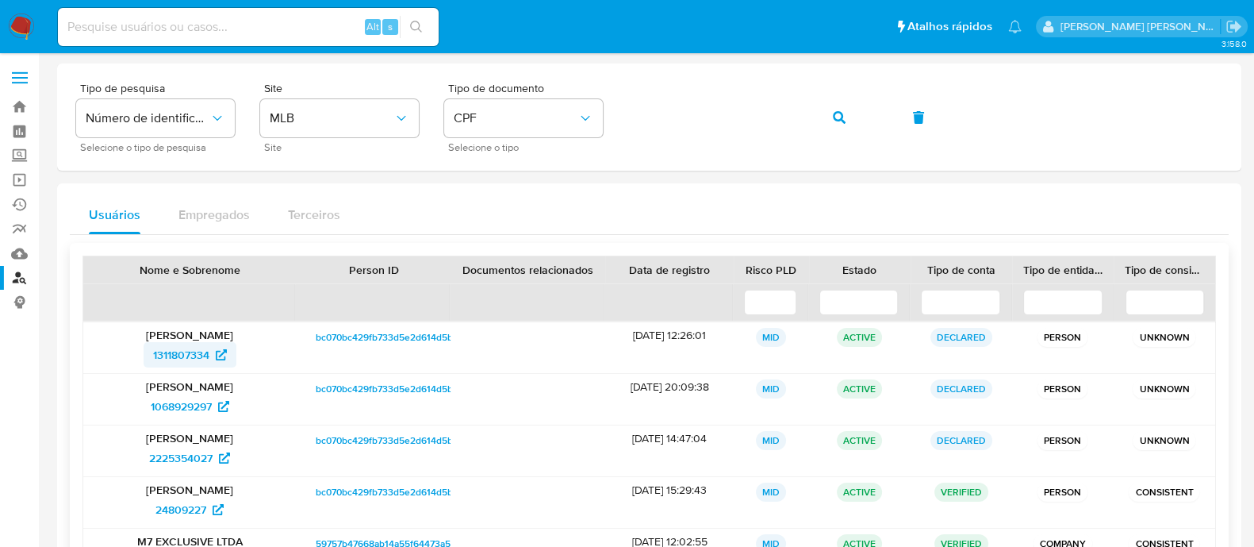
click at [165, 355] on span "1311807334" at bounding box center [181, 354] width 56 height 25
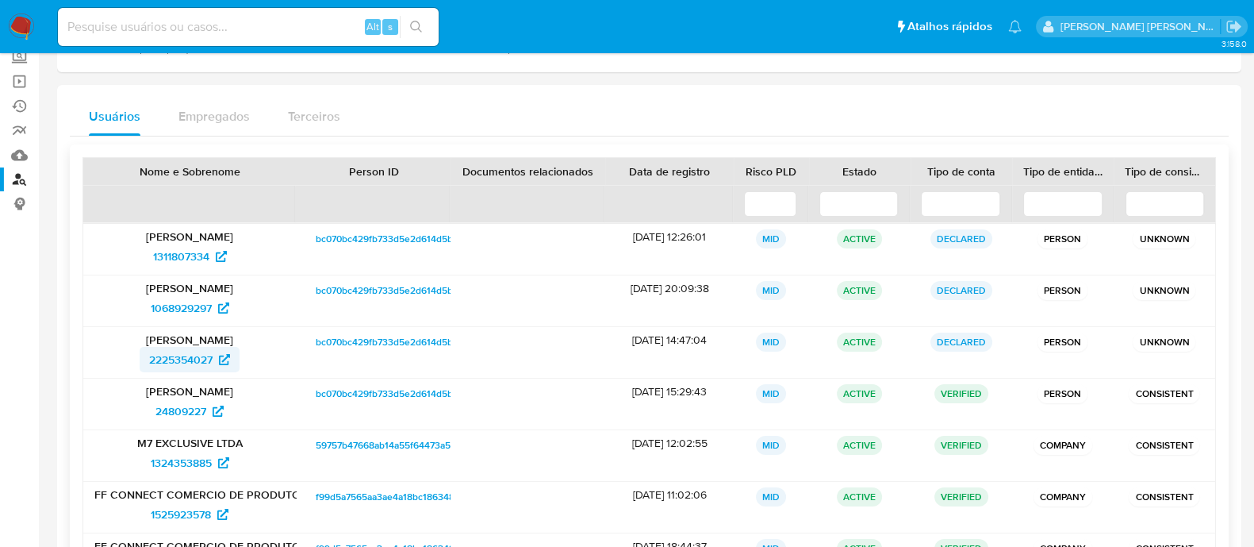
click at [164, 354] on span "2225354027" at bounding box center [180, 359] width 63 height 25
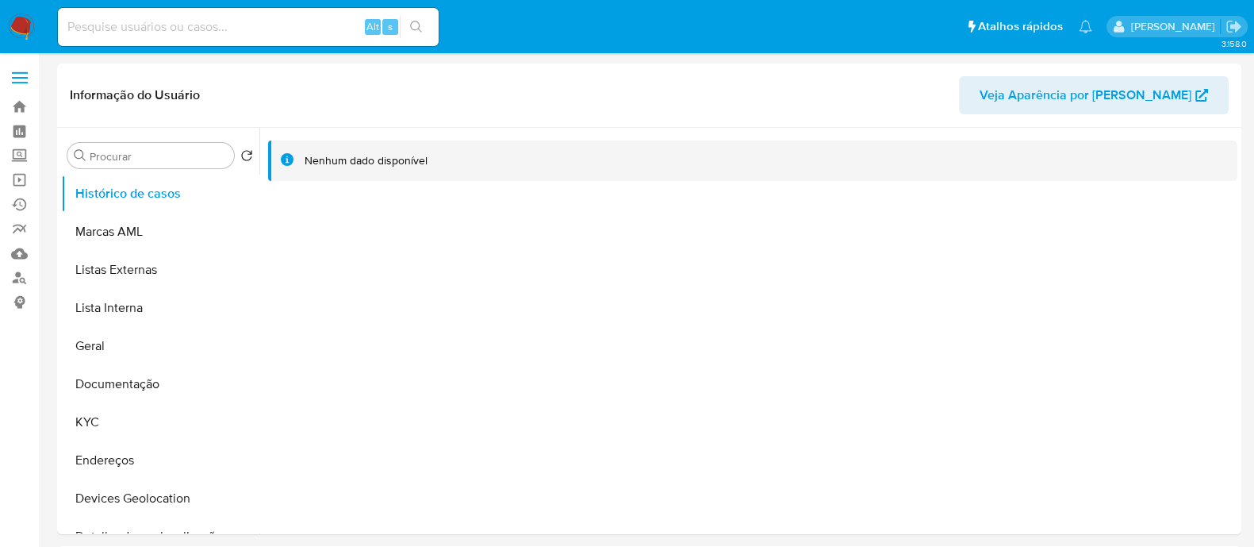
select select "10"
click at [111, 430] on button "KYC" at bounding box center [154, 422] width 186 height 38
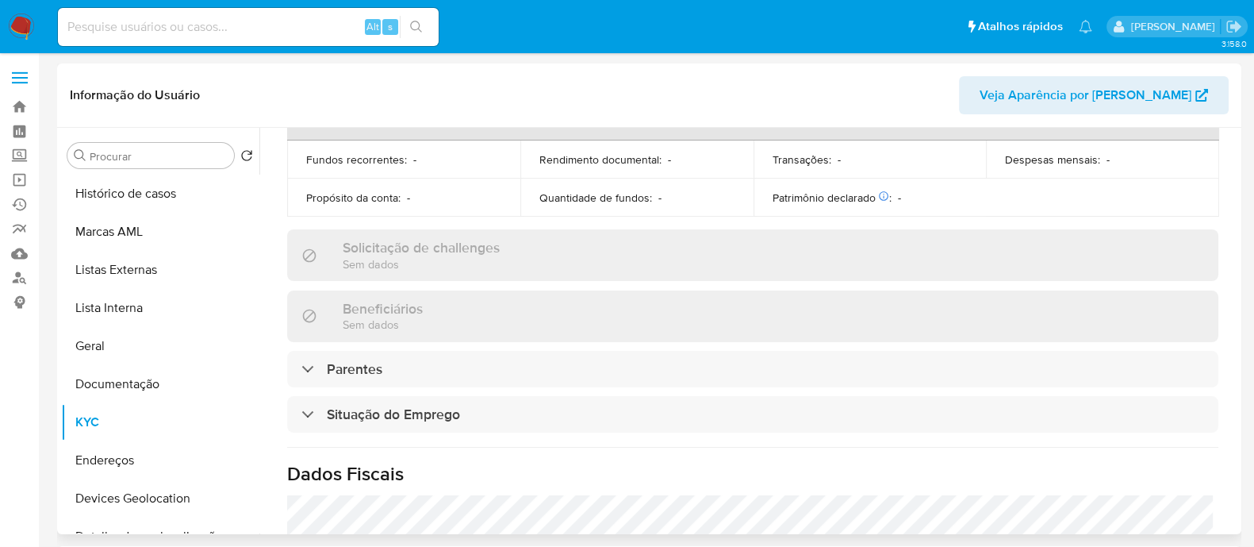
scroll to position [704, 0]
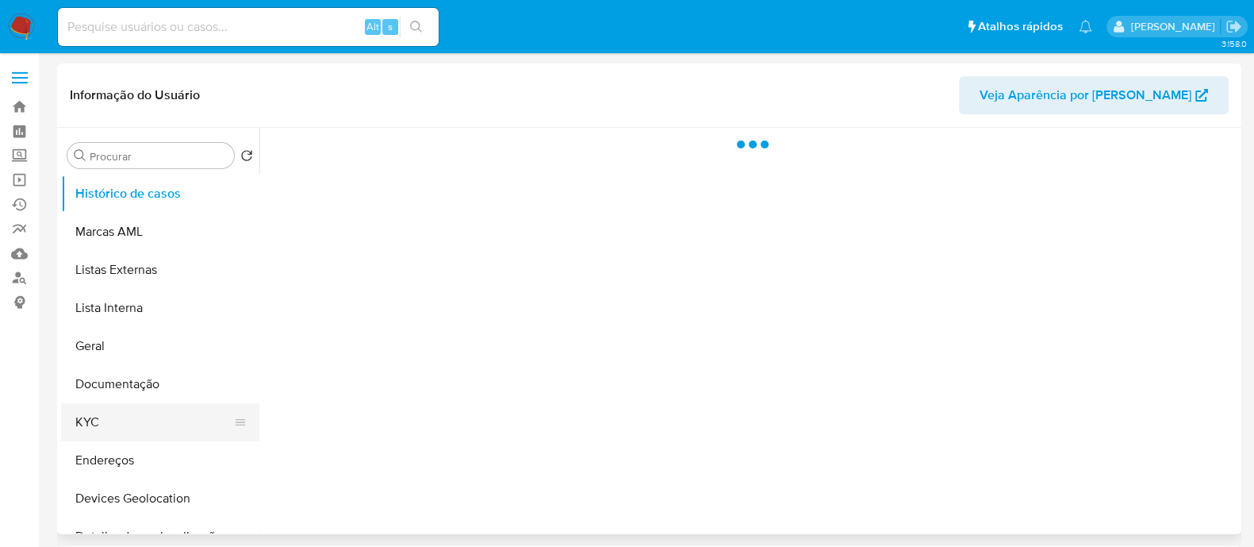
click at [154, 420] on button "KYC" at bounding box center [154, 422] width 186 height 38
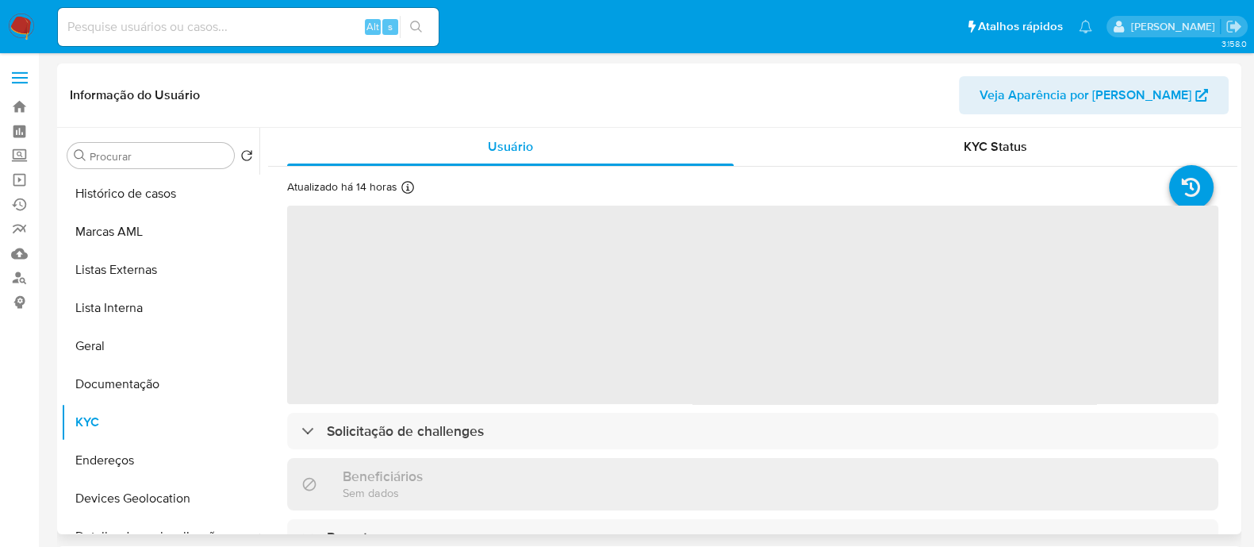
select select "10"
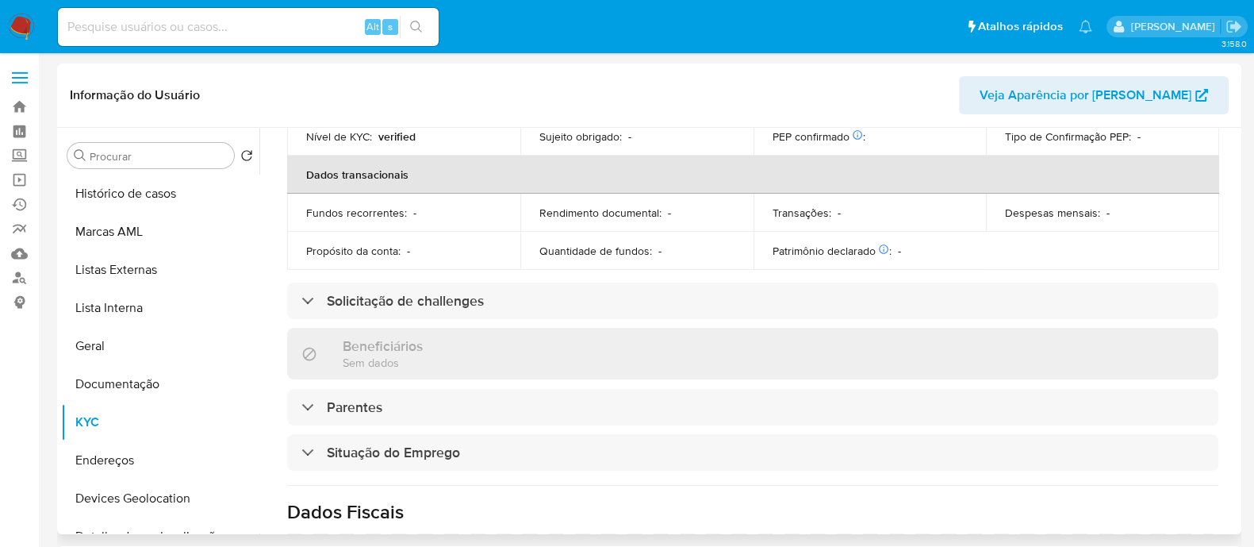
scroll to position [662, 0]
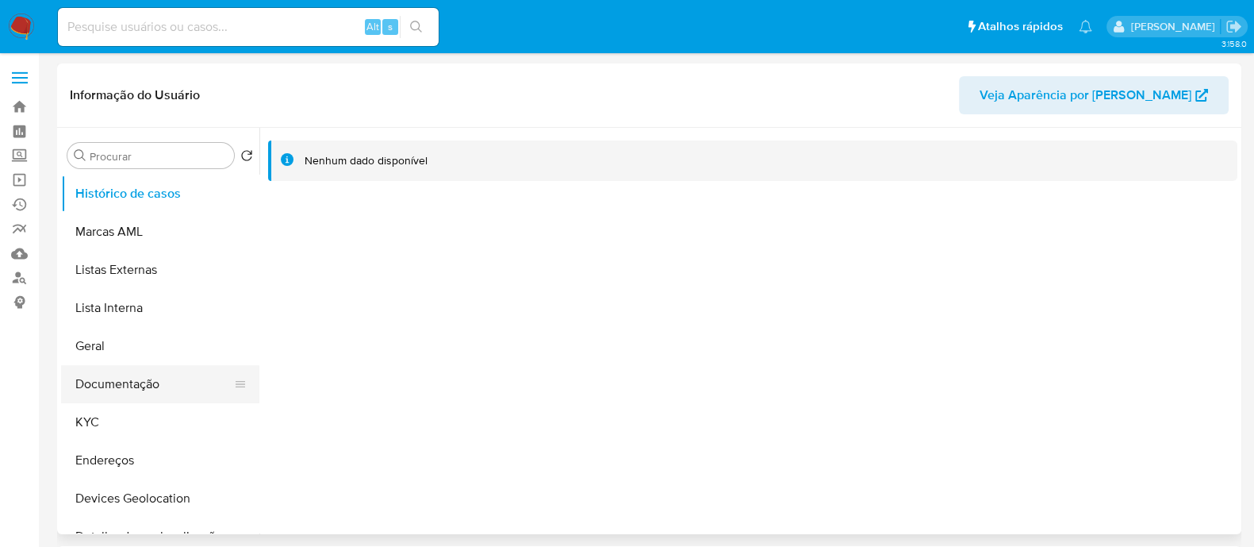
select select "10"
click at [106, 430] on button "KYC" at bounding box center [154, 422] width 186 height 38
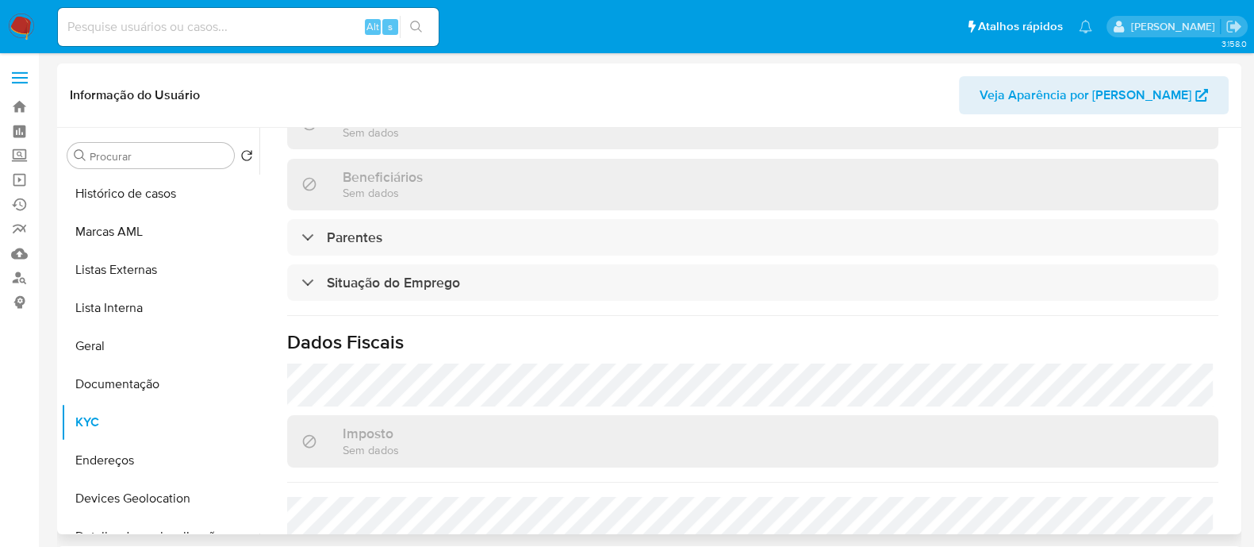
scroll to position [723, 0]
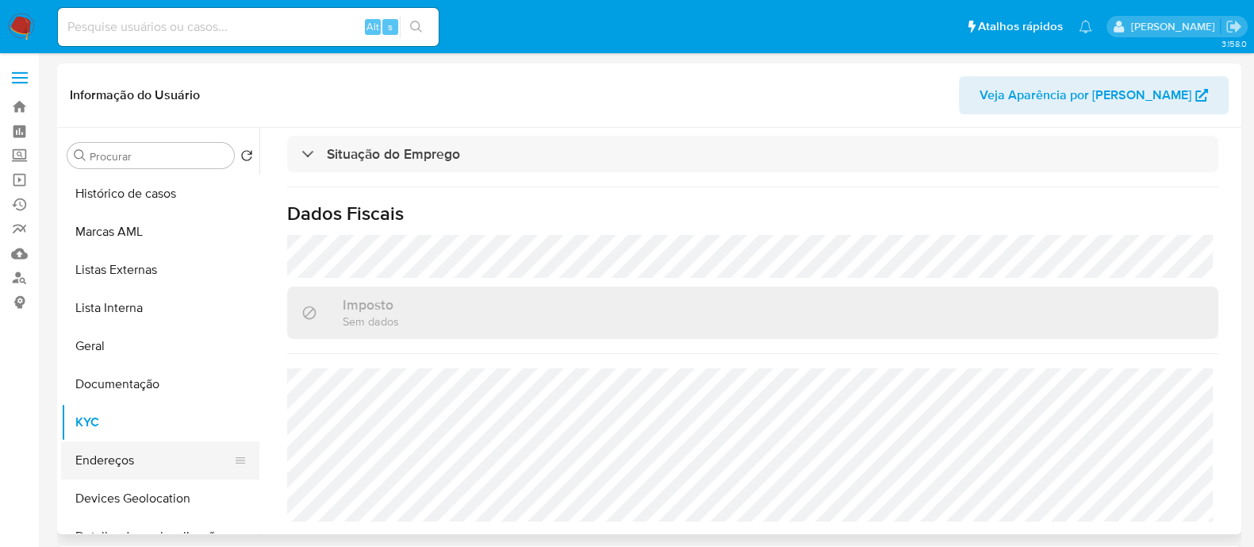
click at [119, 458] on button "Endereços" at bounding box center [154, 460] width 186 height 38
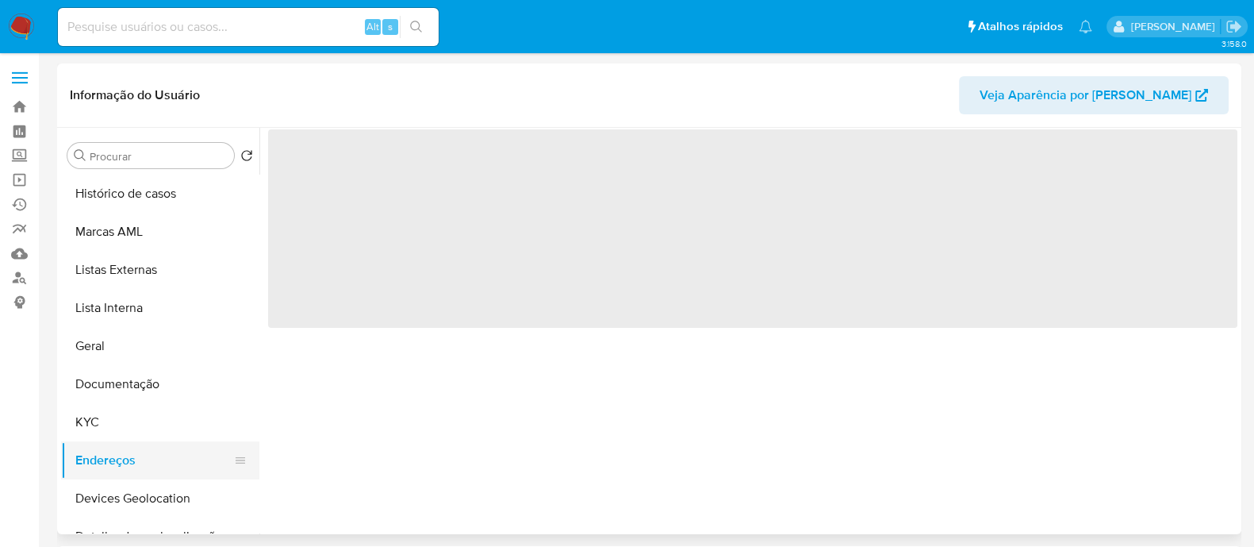
scroll to position [0, 0]
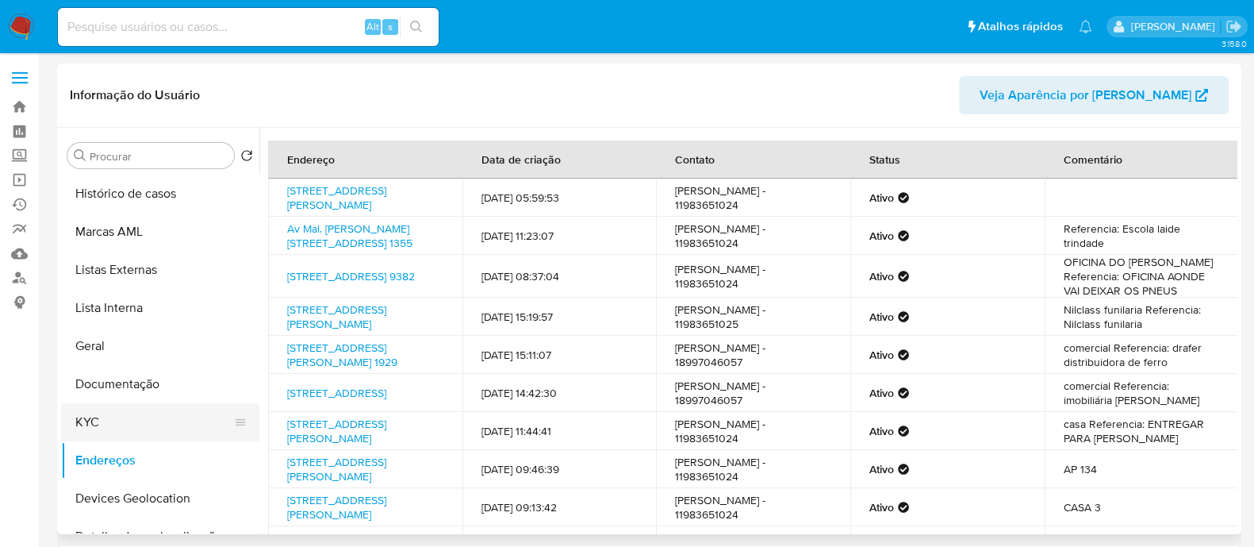
click at [117, 439] on button "KYC" at bounding box center [154, 422] width 186 height 38
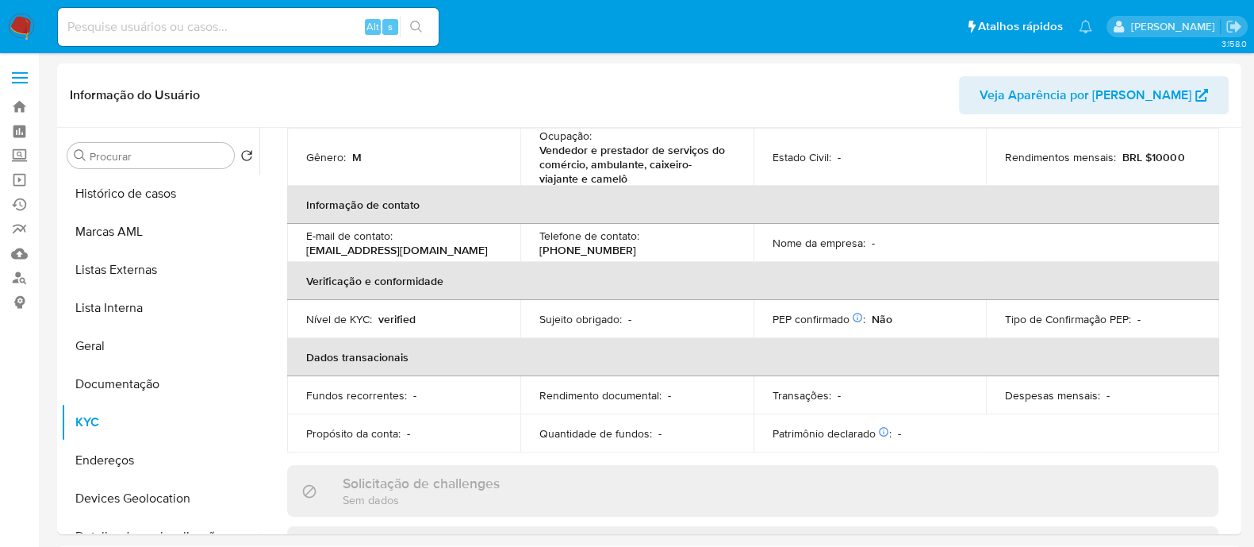
scroll to position [198, 0]
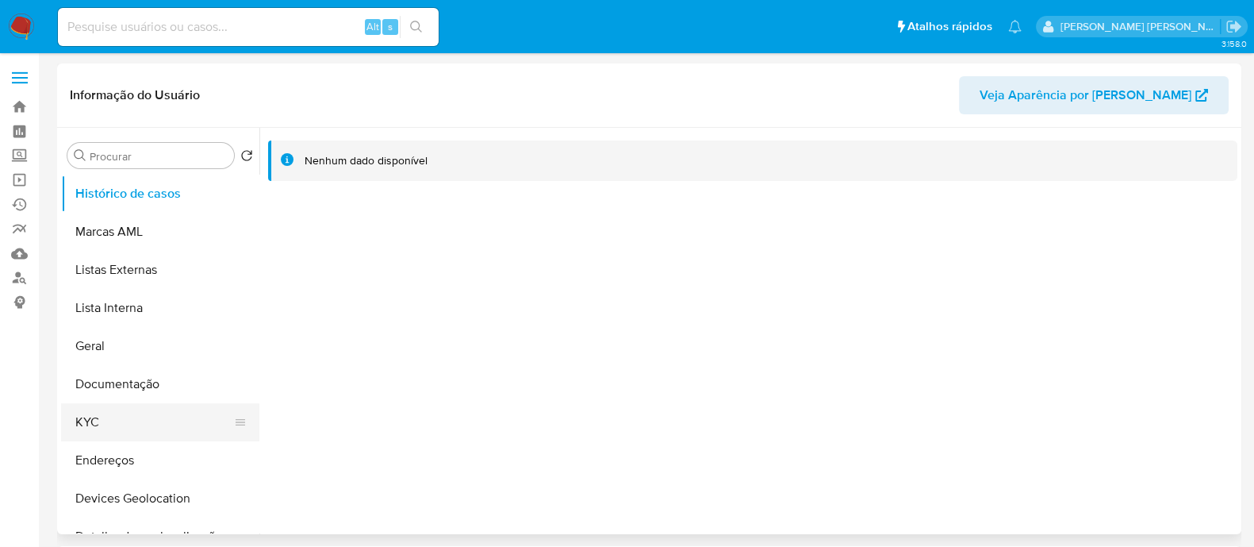
select select "10"
click at [98, 418] on button "KYC" at bounding box center [154, 422] width 186 height 38
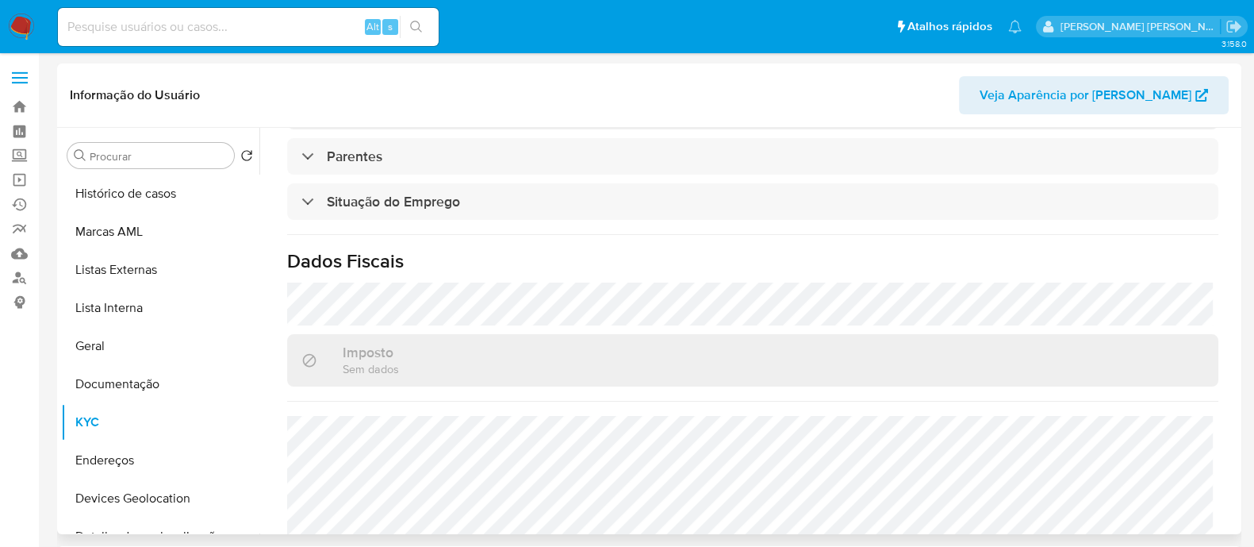
scroll to position [709, 0]
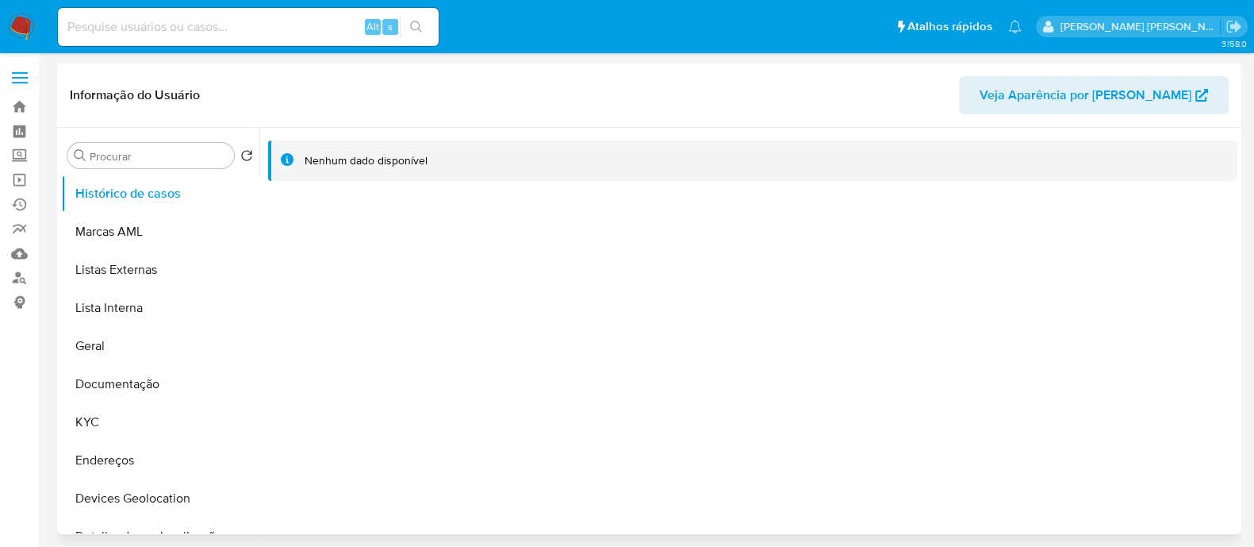
select select "10"
click at [118, 426] on button "KYC" at bounding box center [154, 422] width 186 height 38
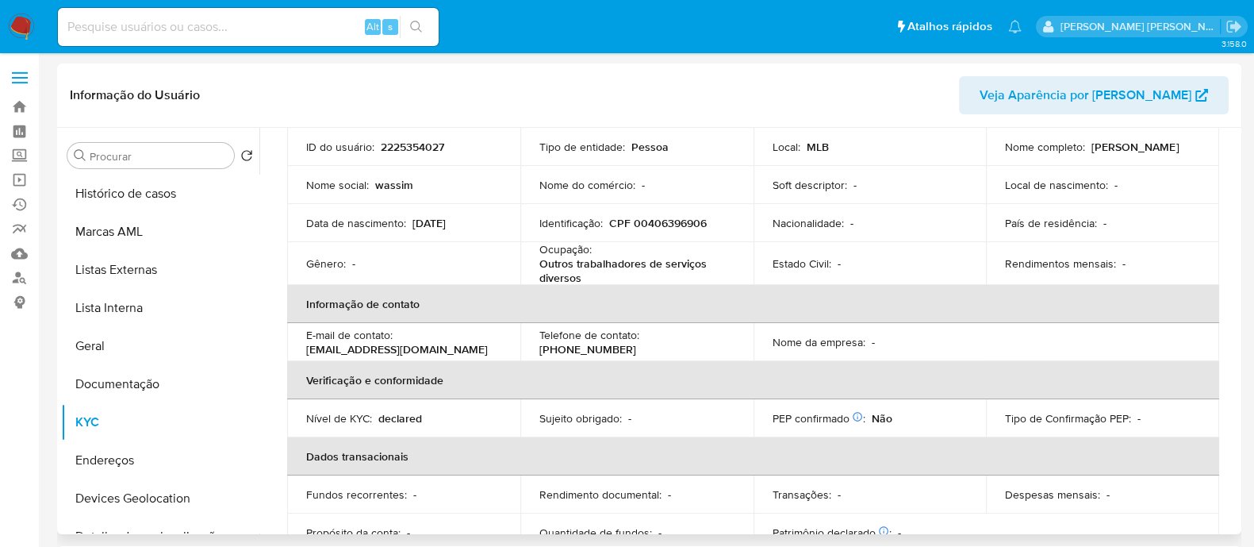
scroll to position [15, 0]
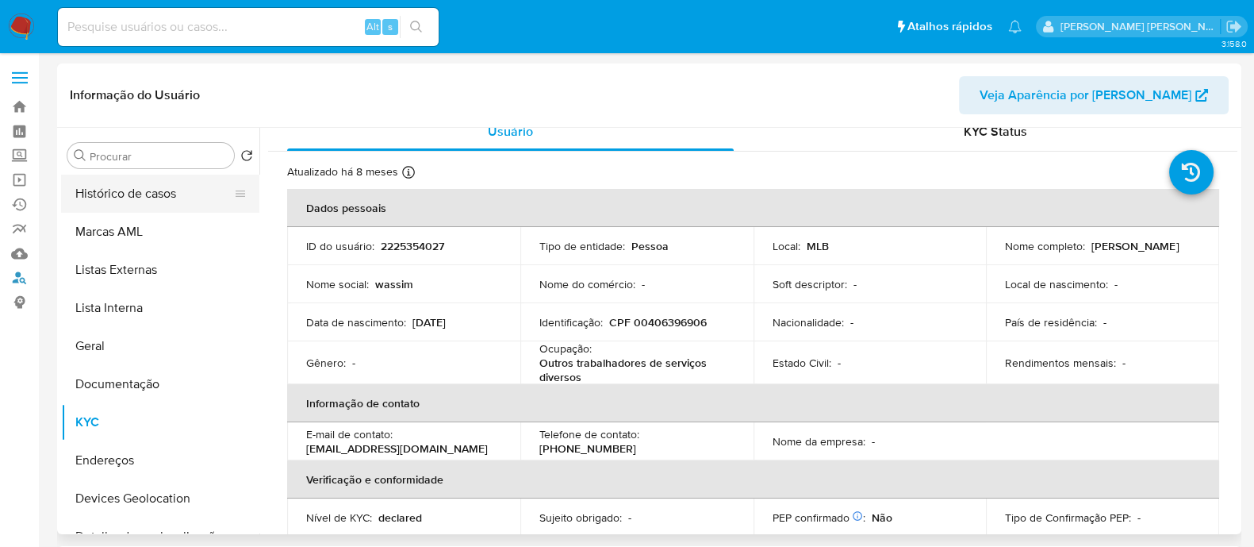
drag, startPoint x: 22, startPoint y: 271, endPoint x: 80, endPoint y: 206, distance: 87.1
click at [21, 272] on link "Localizador de pessoas" at bounding box center [94, 278] width 189 height 25
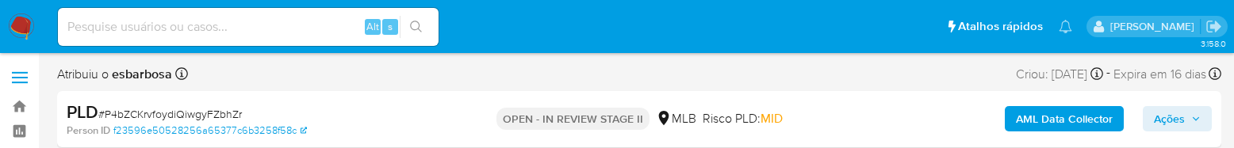
select select "10"
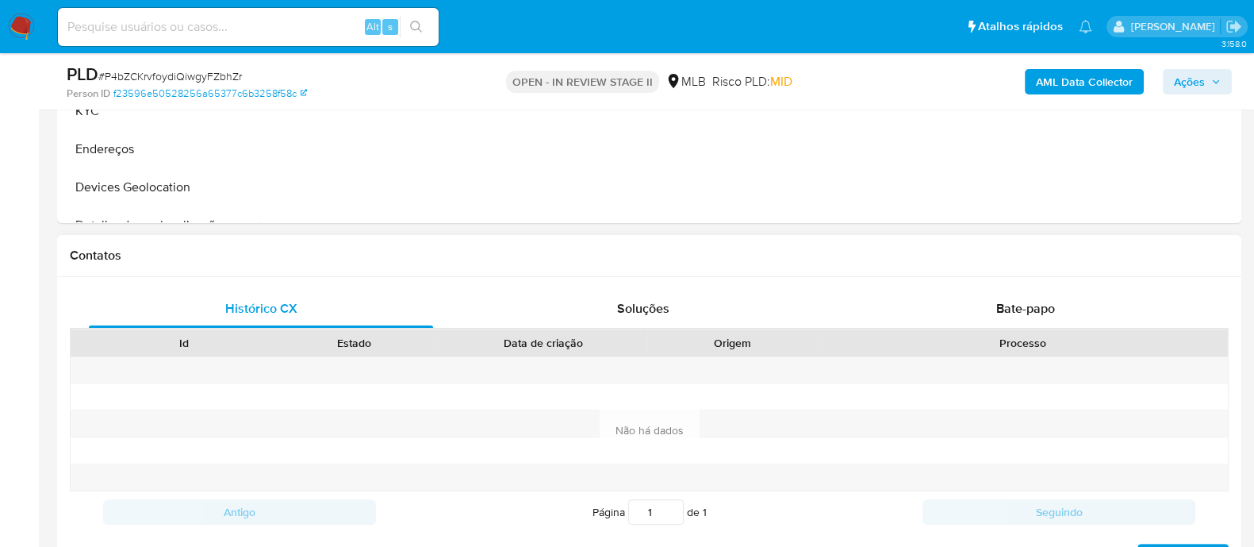
scroll to position [892, 0]
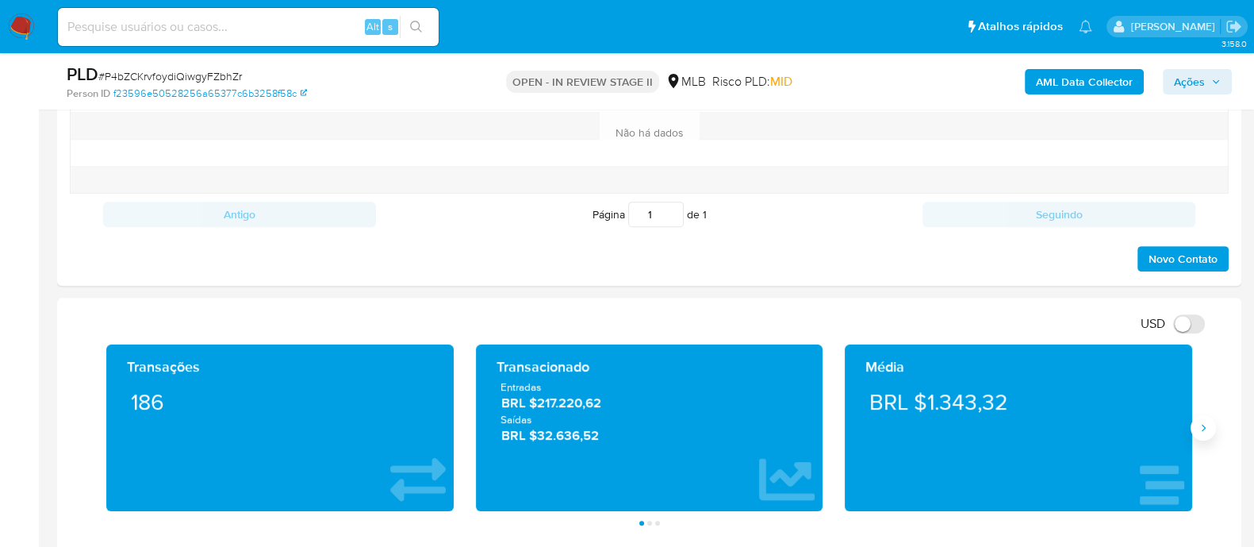
click at [1203, 148] on icon "Siguiente" at bounding box center [1204, 427] width 4 height 7
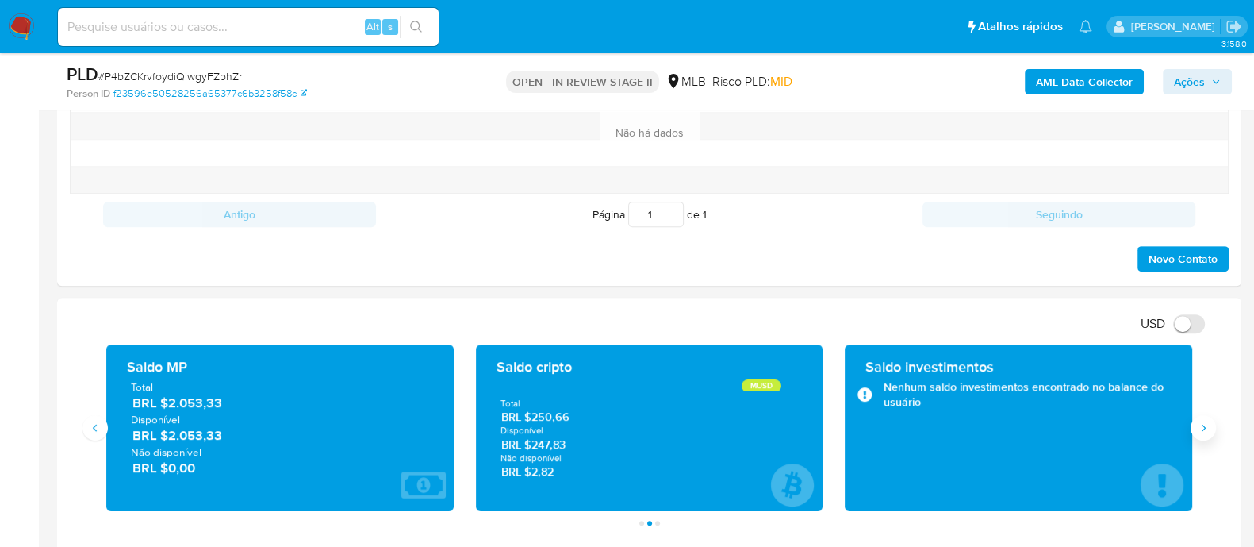
click at [1201, 148] on icon "Siguiente" at bounding box center [1203, 427] width 13 height 13
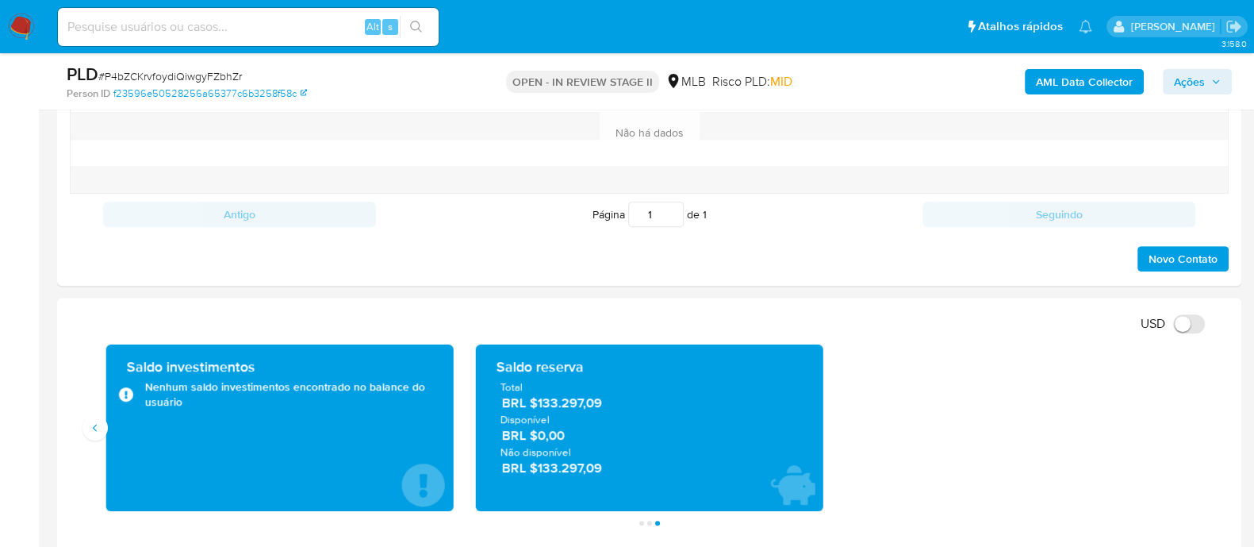
drag, startPoint x: 615, startPoint y: 400, endPoint x: 497, endPoint y: 370, distance: 121.2
click at [497, 148] on div "Saldo reserva Total BRL $133.297,09 Disponível BRL $0,00 Não disponível BRL $13…" at bounding box center [650, 427] width 322 height 141
click at [999, 148] on div "Transações 186 Transacionado Entradas BRL $217.220,62 Saídas BRL $32.636,52 Méd…" at bounding box center [649, 427] width 1108 height 167
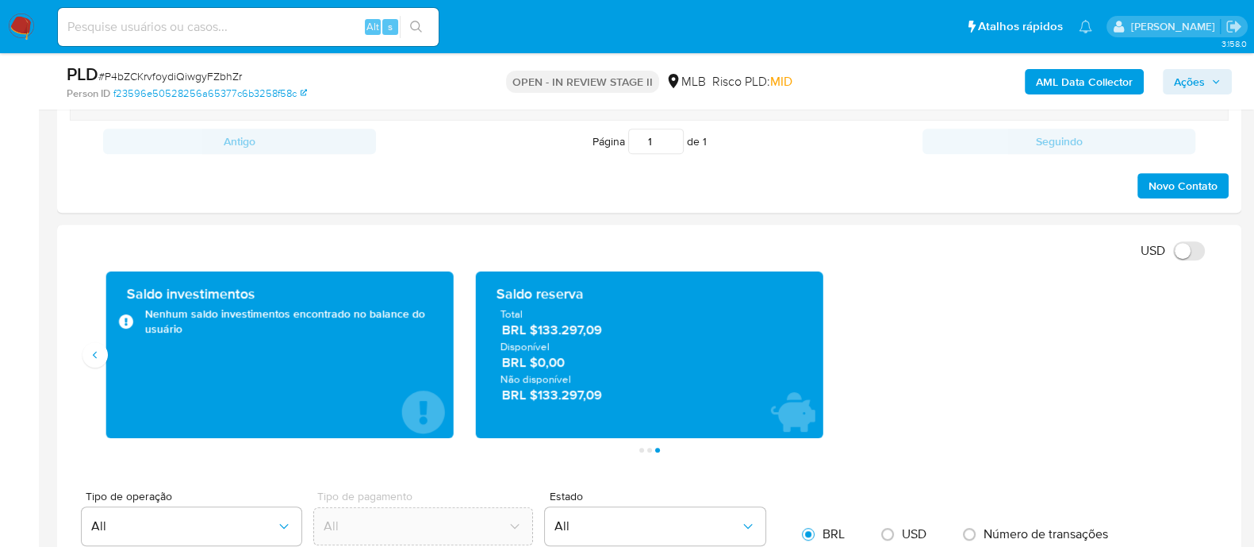
scroll to position [992, 0]
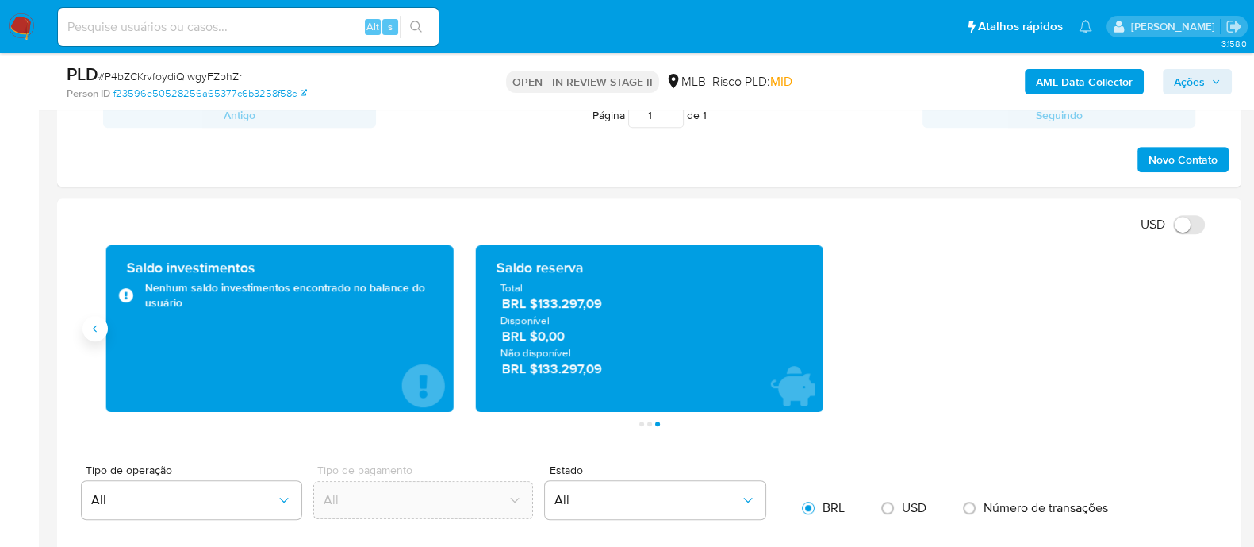
click at [93, 148] on icon "Anterior" at bounding box center [95, 328] width 13 height 13
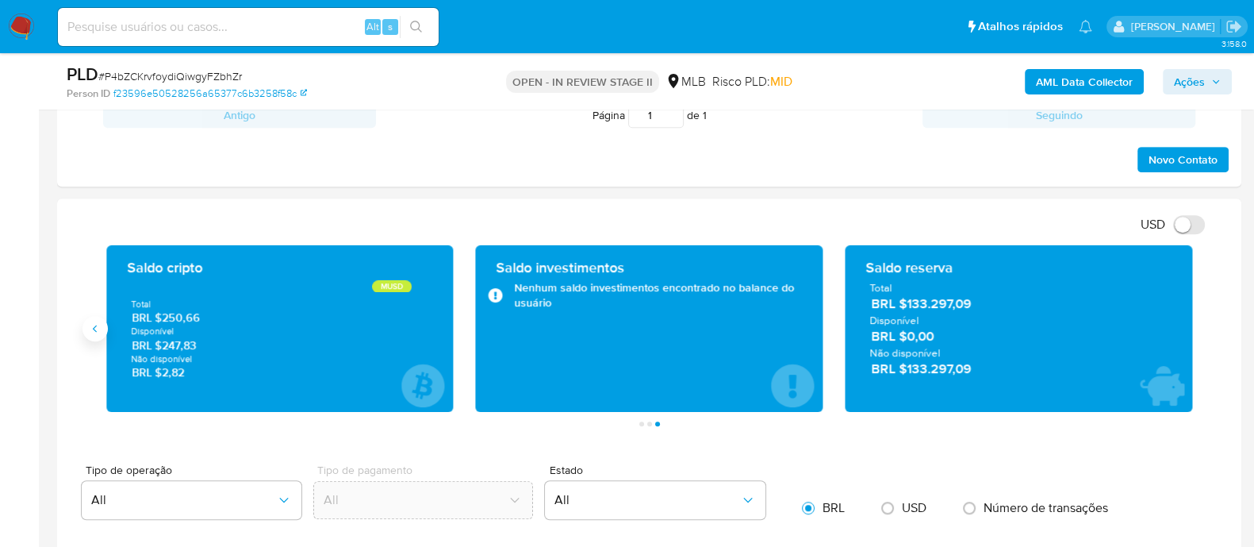
click at [94, 148] on icon "Anterior" at bounding box center [95, 328] width 13 height 13
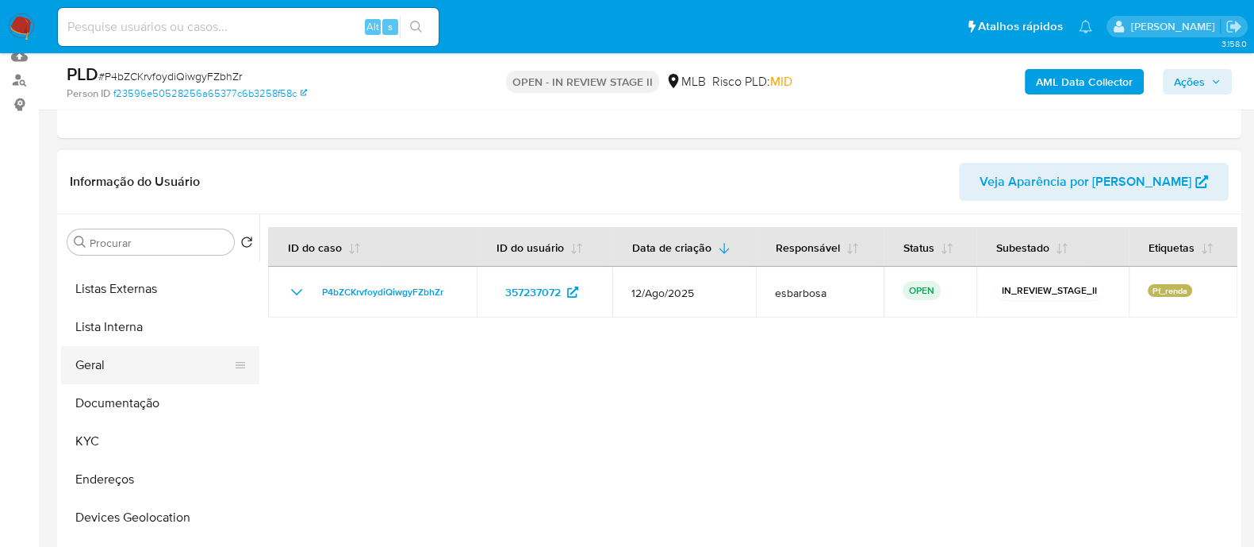
scroll to position [98, 0]
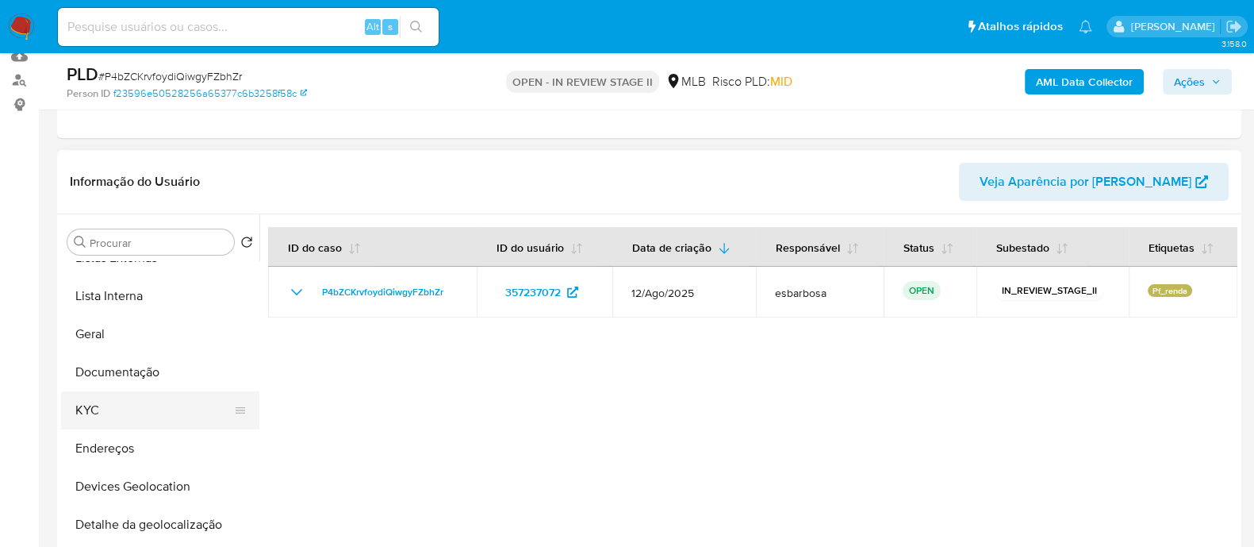
click at [125, 148] on button "KYC" at bounding box center [154, 410] width 186 height 38
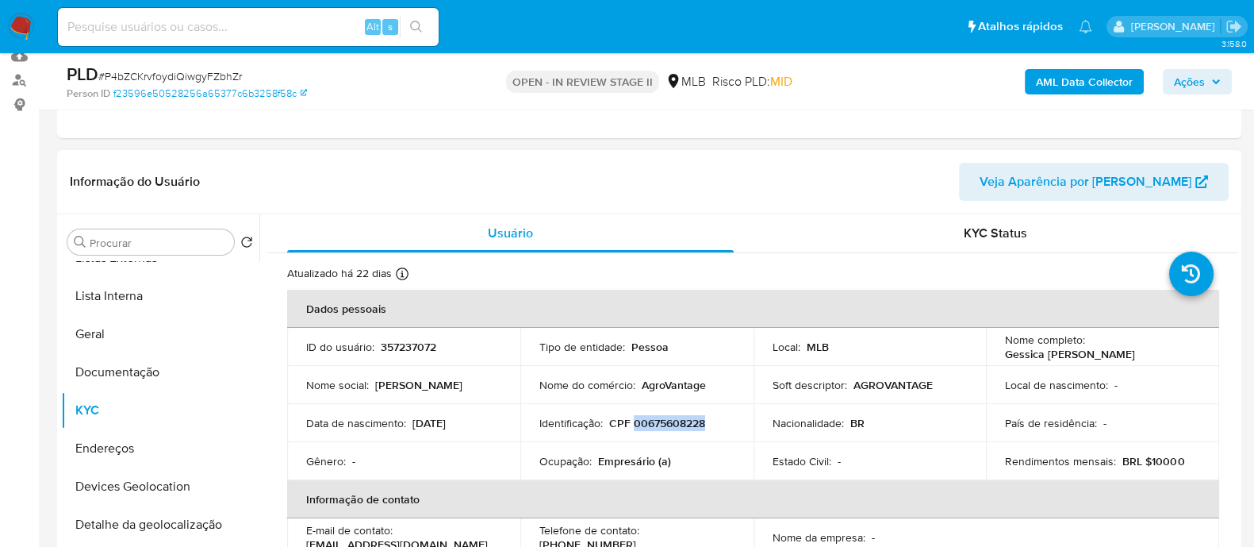
drag, startPoint x: 707, startPoint y: 424, endPoint x: 632, endPoint y: 427, distance: 74.6
click at [632, 148] on div "Identificação : CPF 00675608228" at bounding box center [636, 423] width 195 height 14
copy p "00675608228"
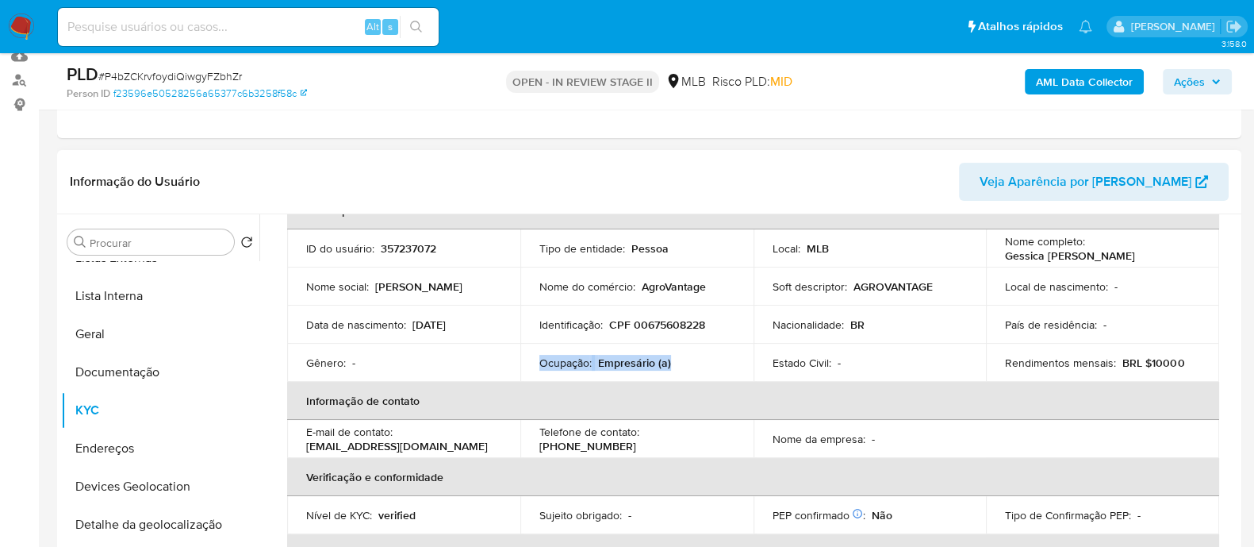
drag, startPoint x: 686, startPoint y: 367, endPoint x: 525, endPoint y: 368, distance: 161.0
click at [525, 148] on td "Ocupação : Empresário (a)" at bounding box center [636, 362] width 233 height 38
copy div "Ocupação : Empresário (a)"
click at [1047, 89] on b "AML Data Collector" at bounding box center [1084, 81] width 97 height 25
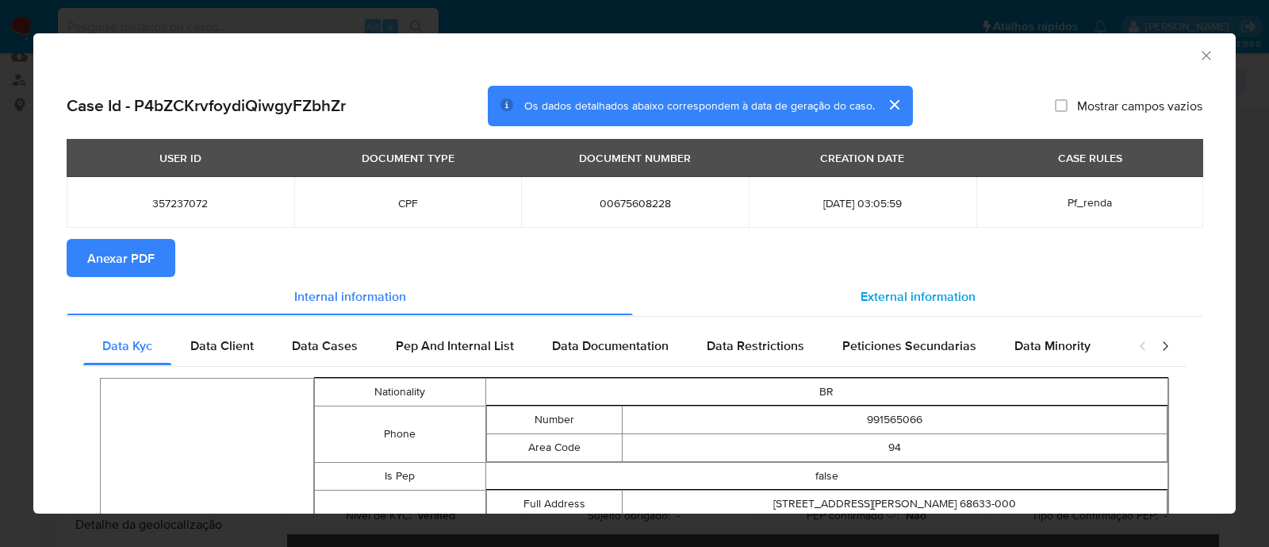
click at [918, 148] on span "External information" at bounding box center [918, 295] width 115 height 18
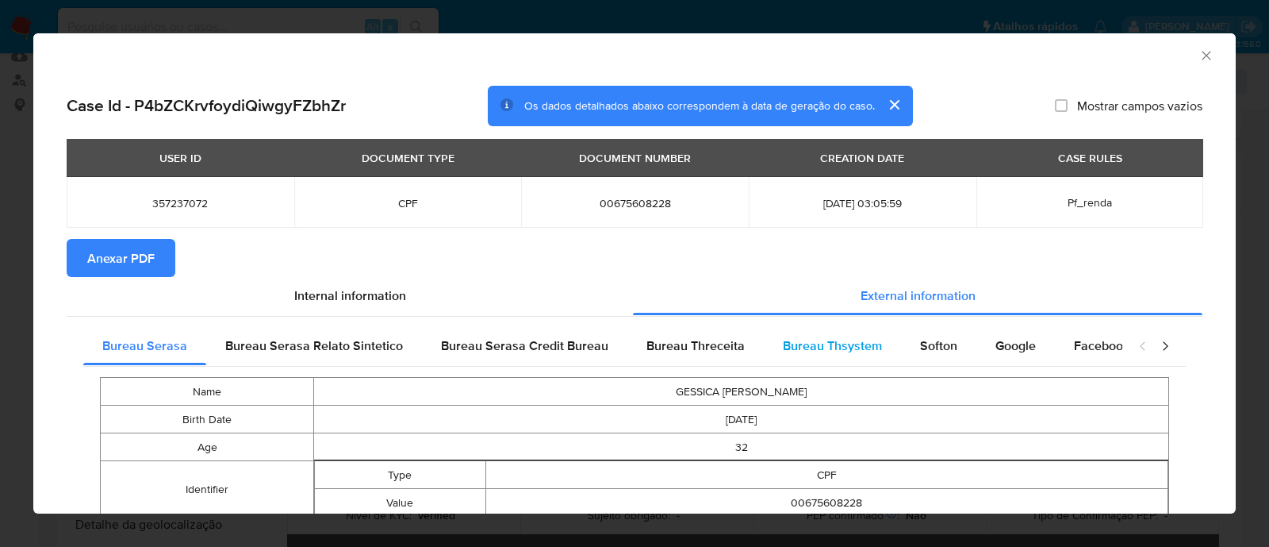
click at [811, 148] on span "Bureau Thsystem" at bounding box center [832, 345] width 99 height 18
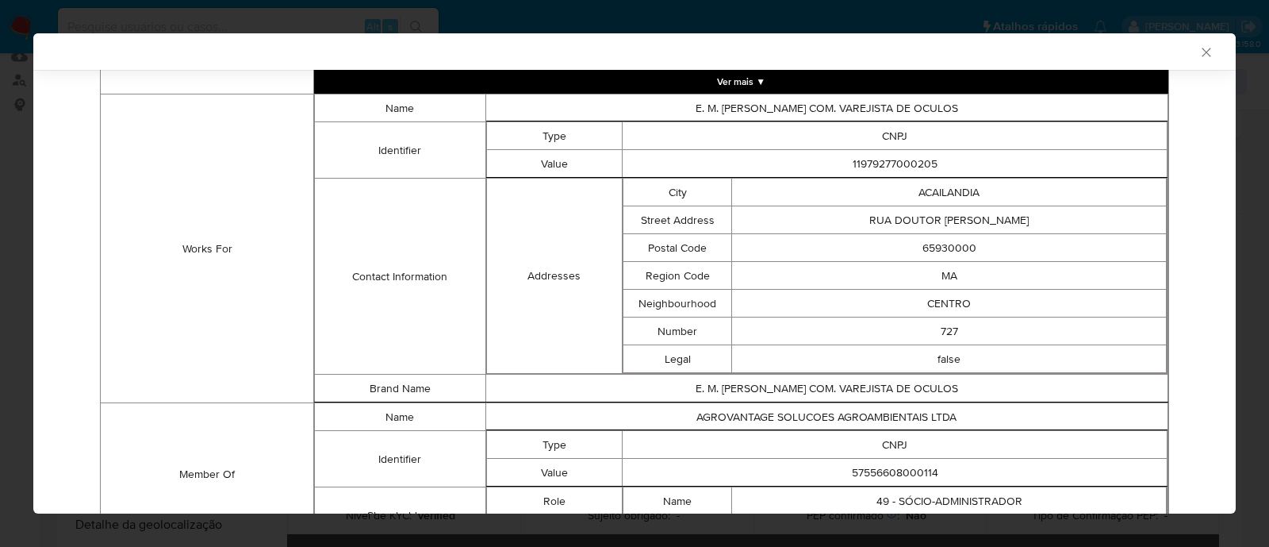
scroll to position [1098, 0]
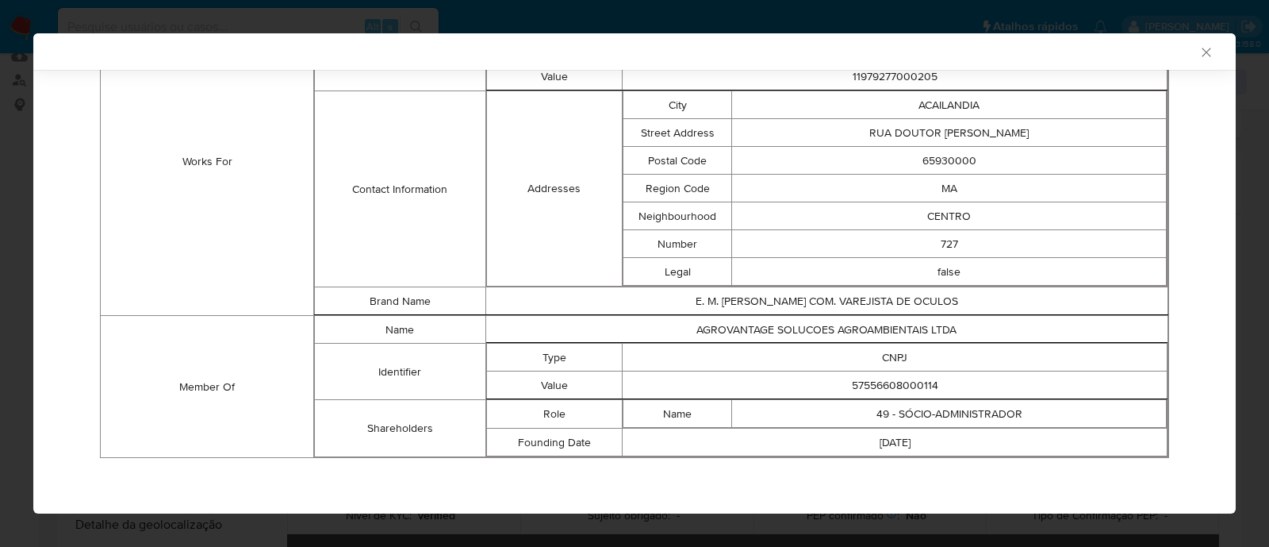
click at [900, 148] on td "57556608000114" at bounding box center [895, 385] width 545 height 28
copy td "57556608000114"
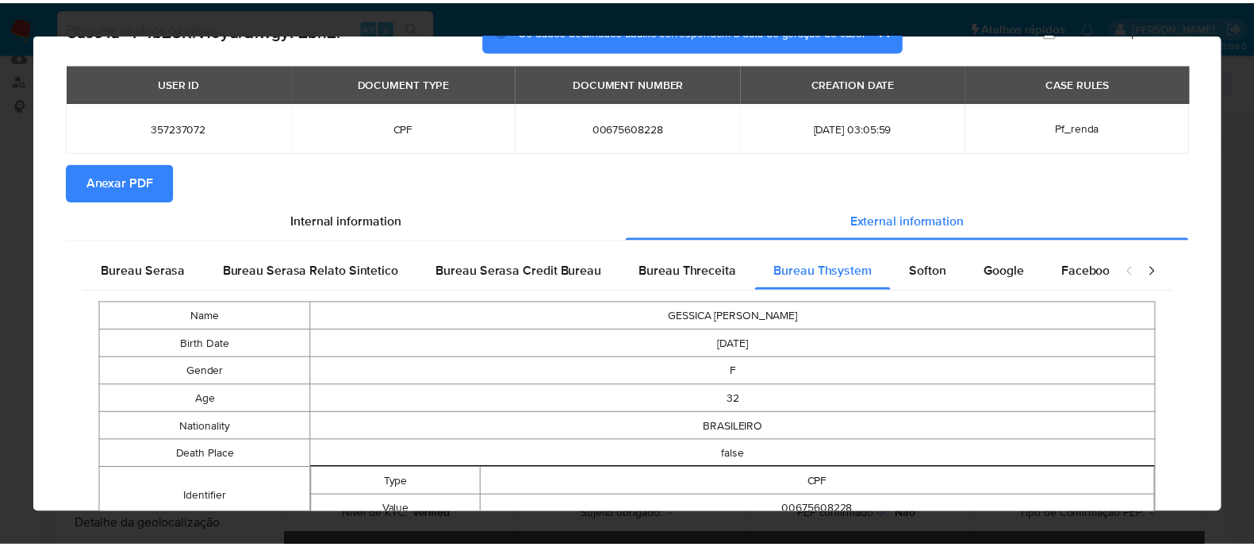
scroll to position [0, 0]
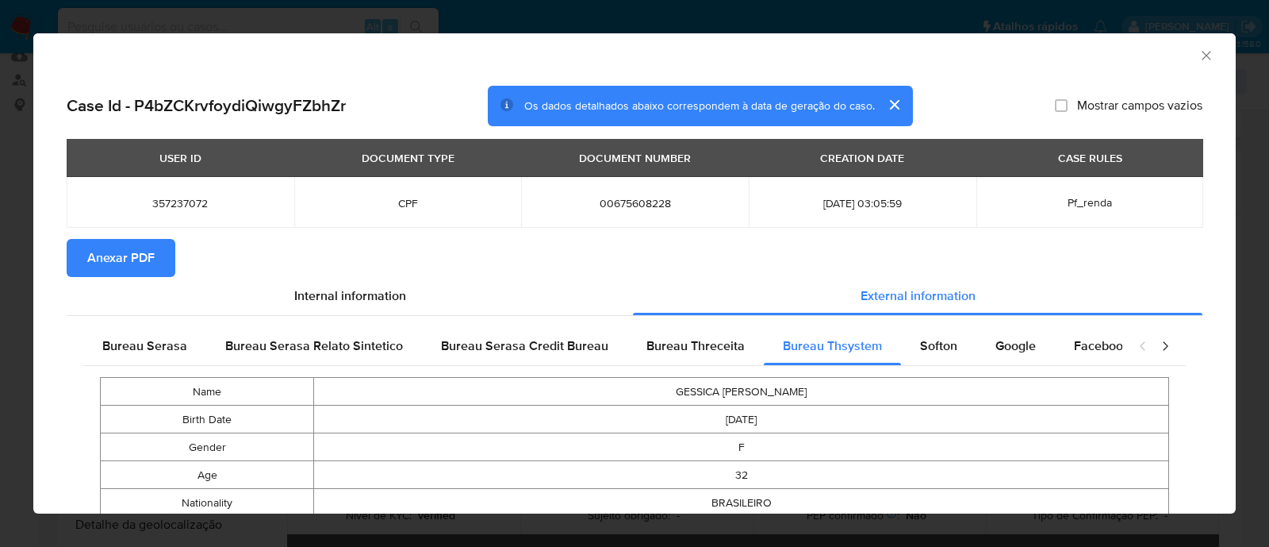
drag, startPoint x: 108, startPoint y: 263, endPoint x: 178, endPoint y: 249, distance: 71.3
click at [108, 148] on span "Anexar PDF" at bounding box center [120, 257] width 67 height 35
click at [1202, 53] on icon "Fechar a janela" at bounding box center [1206, 55] width 9 height 9
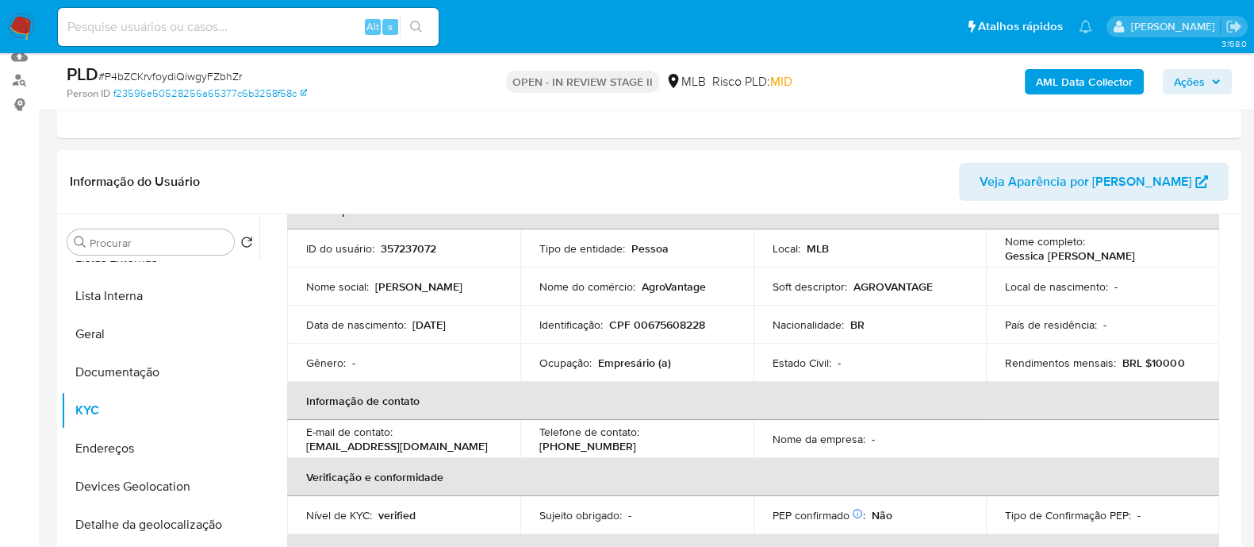
click at [1196, 81] on span "Ações" at bounding box center [1189, 81] width 31 height 25
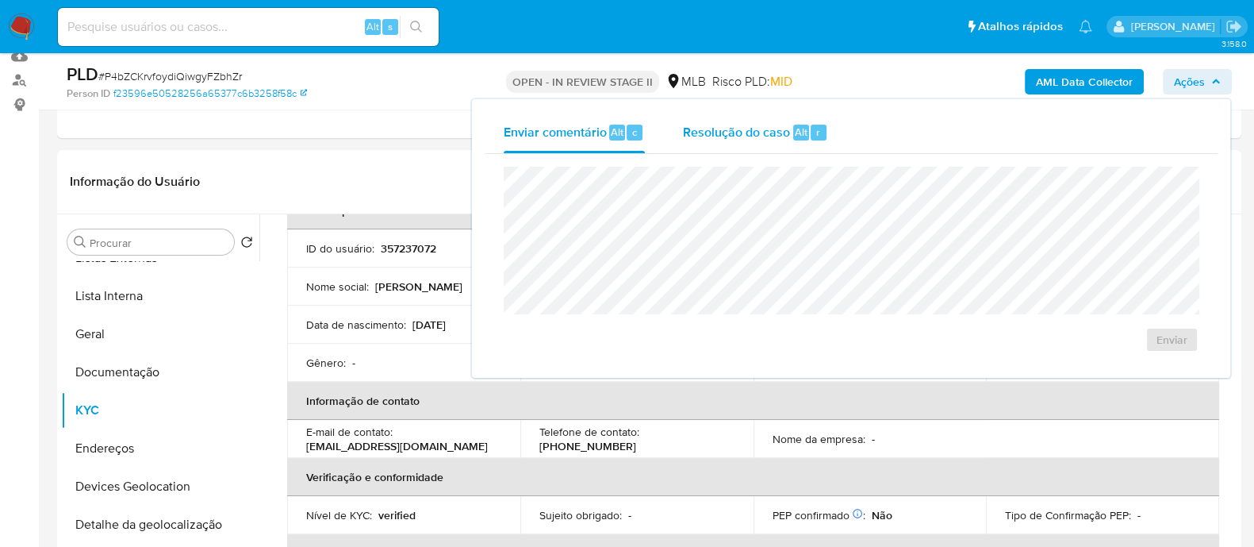
click at [722, 134] on span "Resolução do caso" at bounding box center [736, 131] width 107 height 18
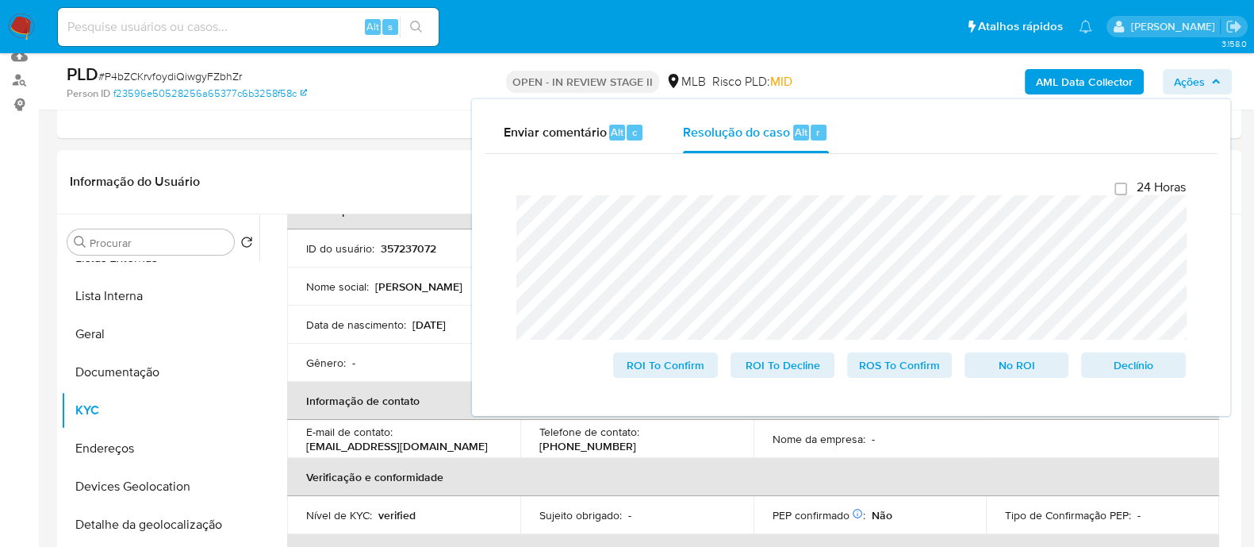
click at [377, 76] on div "PLD # P4bZCKrvfoydiQiwgyFZbhZr" at bounding box center [258, 75] width 382 height 24
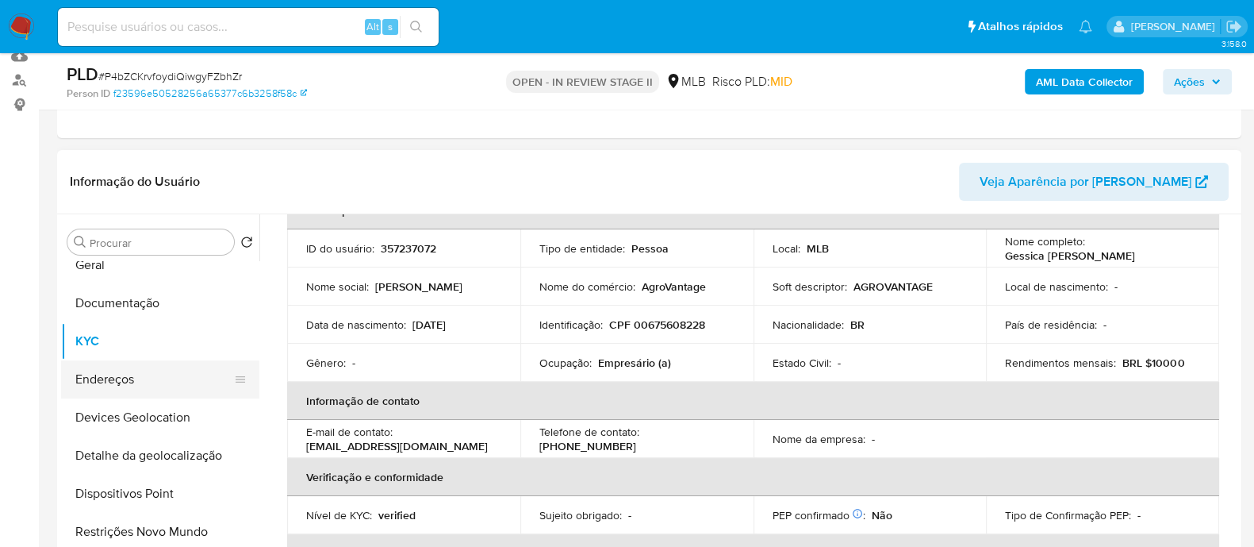
scroll to position [297, 0]
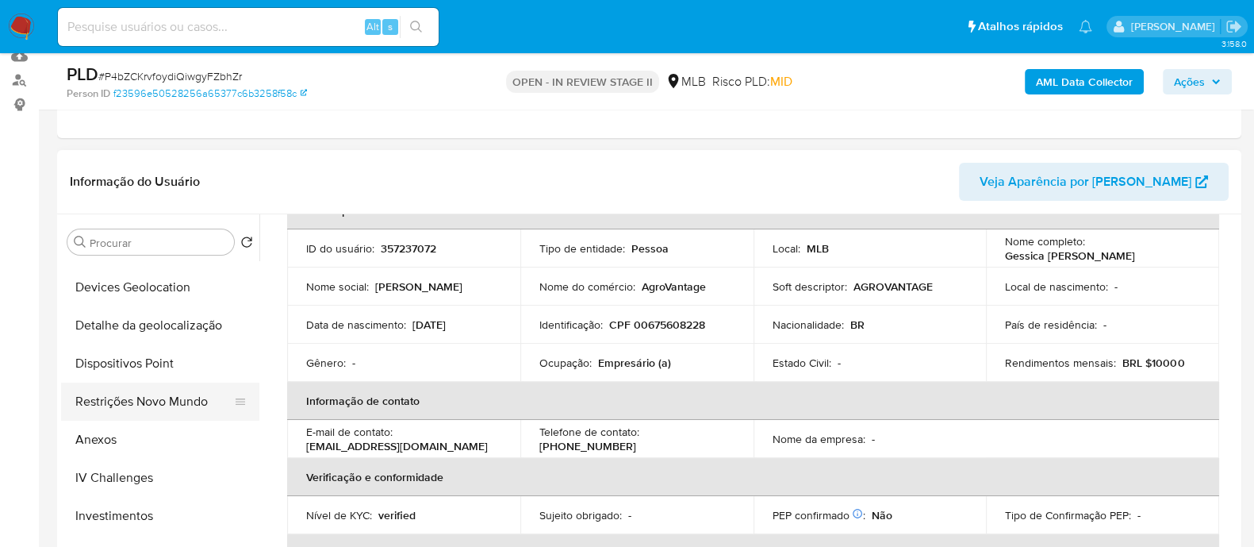
click at [161, 148] on button "Restrições Novo Mundo" at bounding box center [154, 401] width 186 height 38
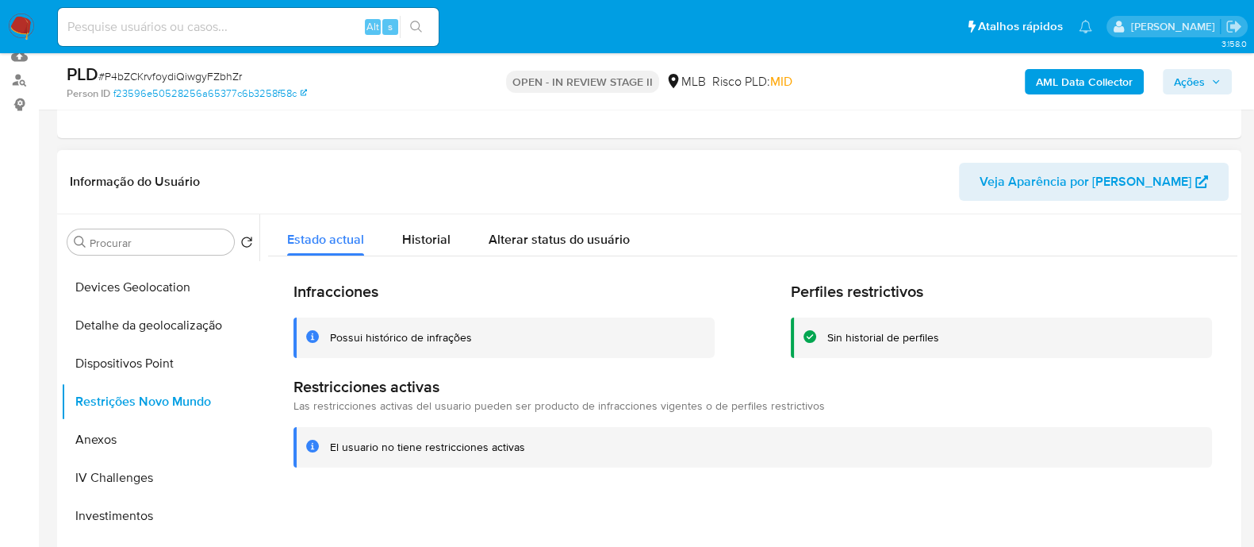
click at [389, 148] on div "Possui histórico de infrações" at bounding box center [401, 337] width 142 height 15
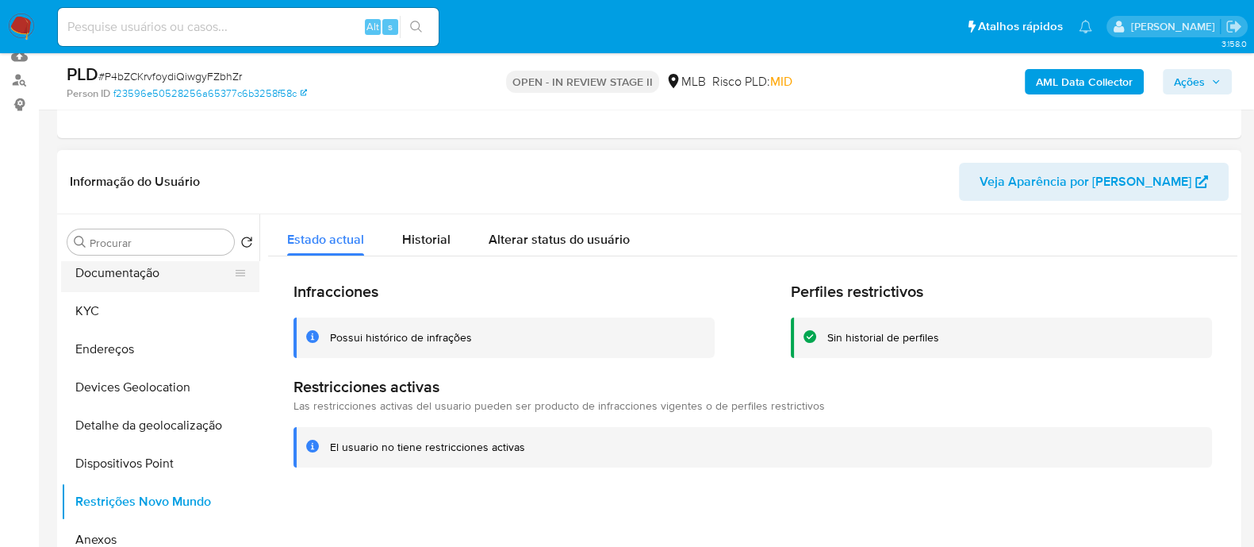
click at [169, 148] on button "Documentação" at bounding box center [154, 273] width 186 height 38
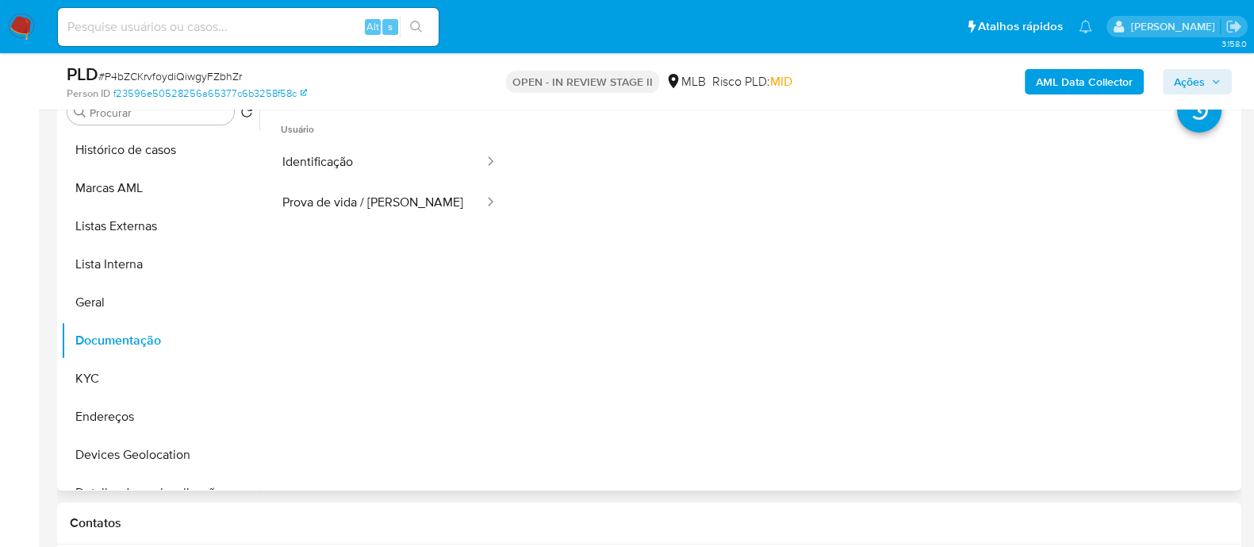
scroll to position [297, 0]
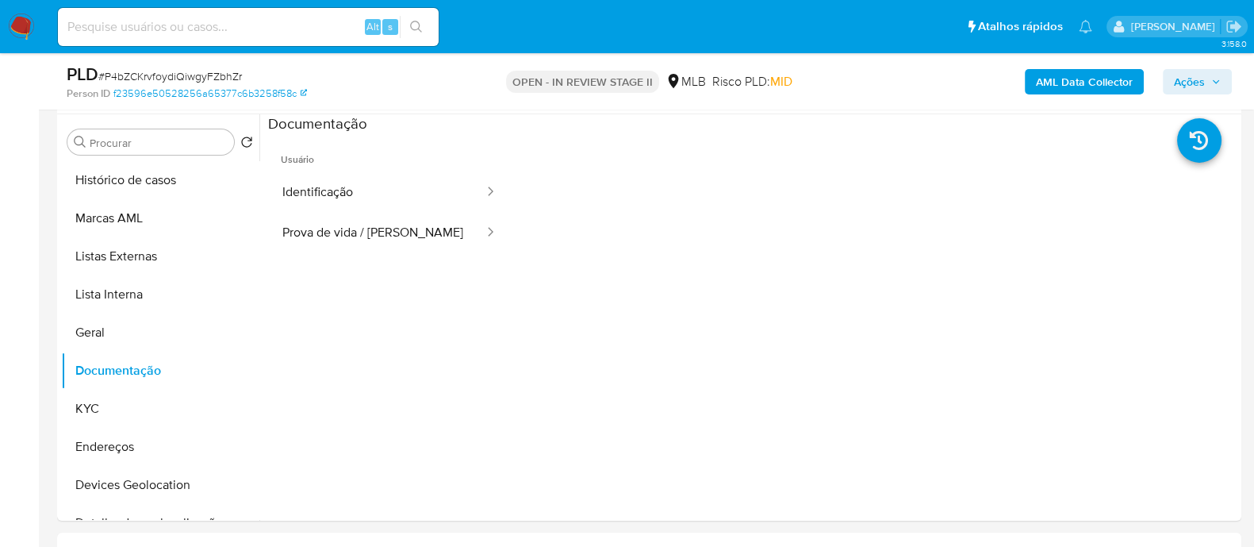
click at [210, 78] on span "# P4bZCKrvfoydiQiwgyFZbhZr" at bounding box center [170, 76] width 144 height 16
copy span "P4bZCKrvfoydiQiwgyFZbhZr"
click at [125, 148] on button "KYC" at bounding box center [154, 408] width 186 height 38
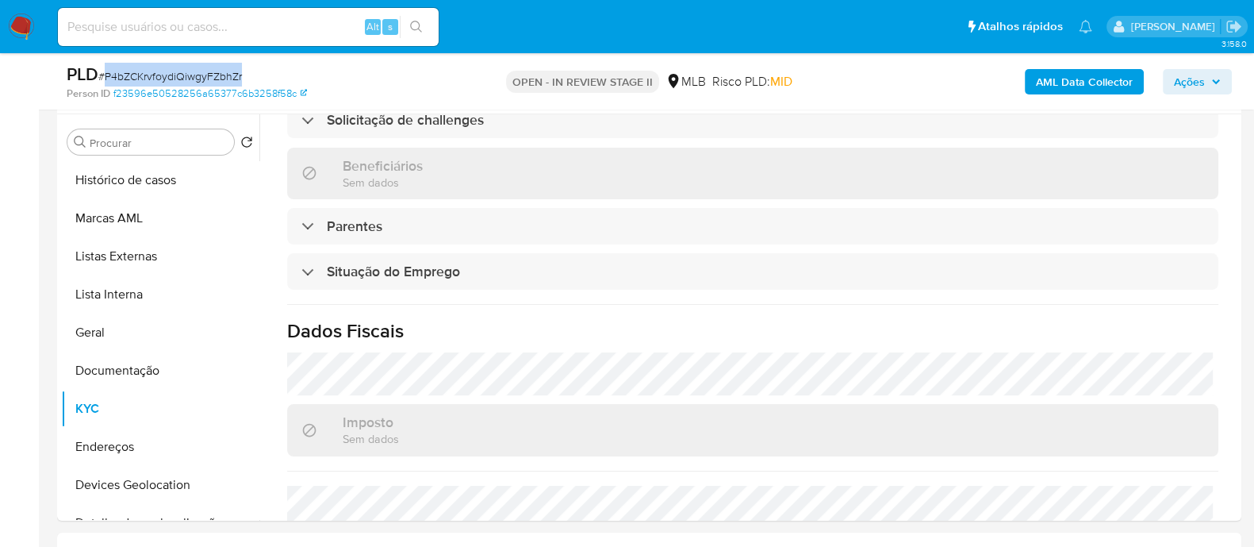
scroll to position [689, 0]
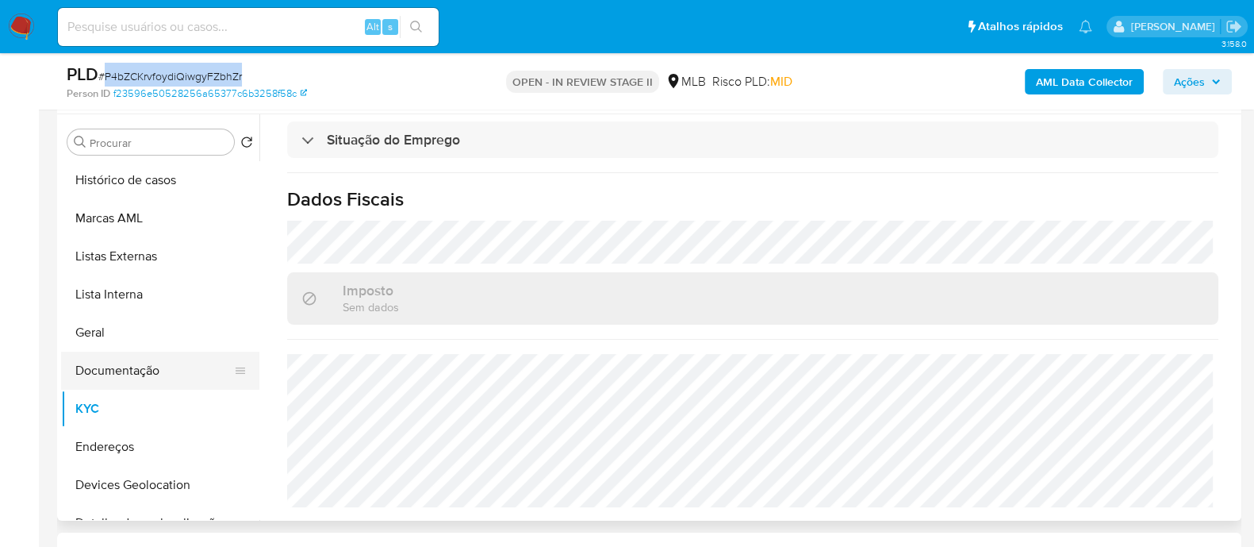
click at [106, 148] on button "Documentação" at bounding box center [154, 370] width 186 height 38
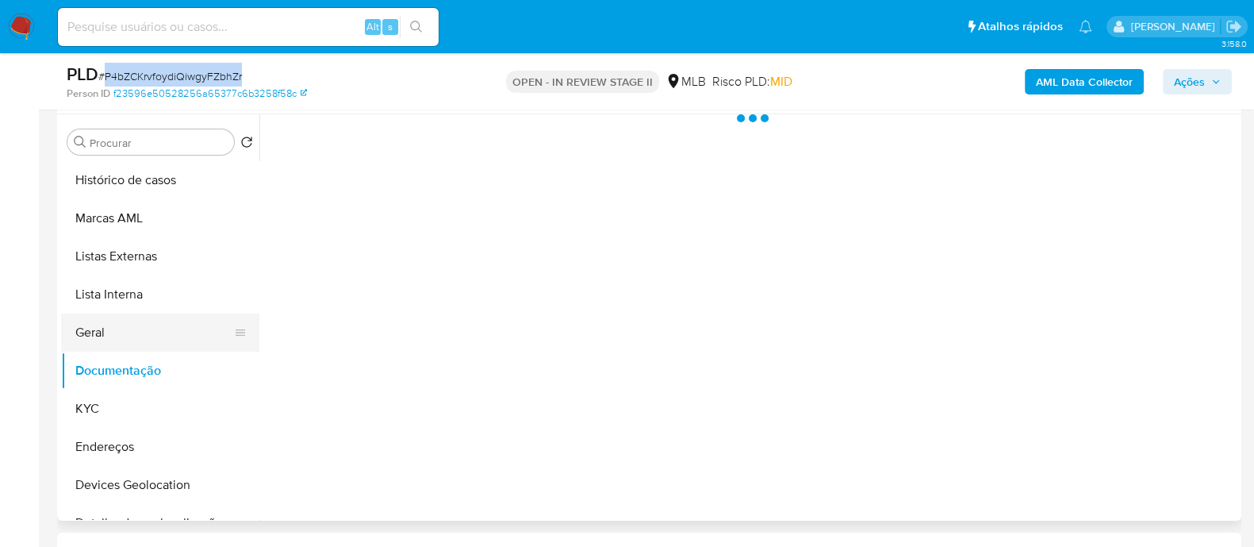
scroll to position [0, 0]
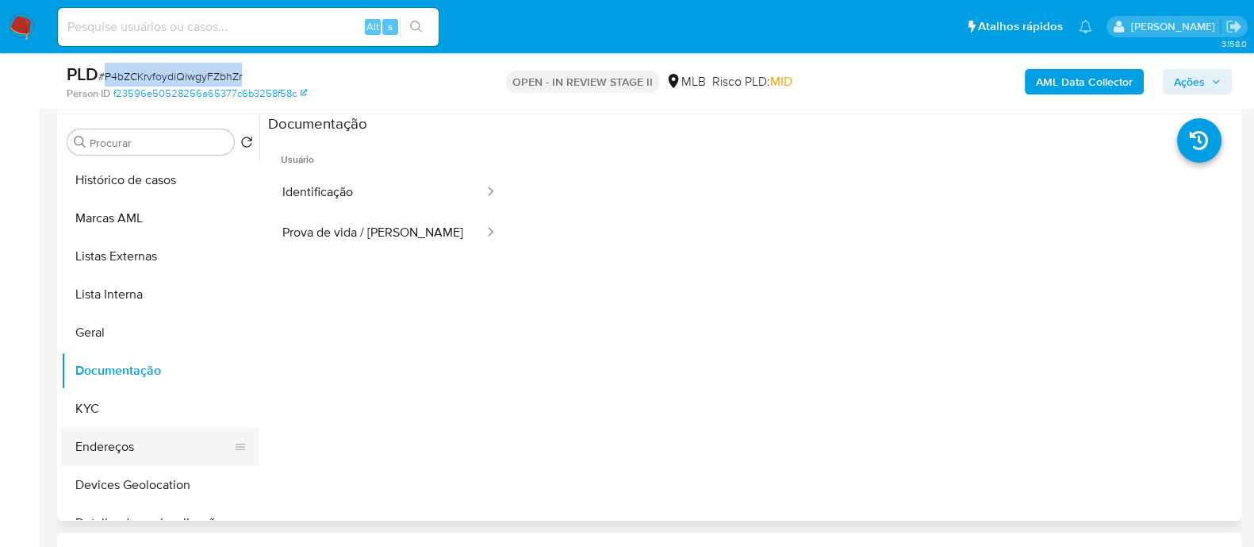
click at [117, 148] on button "Endereços" at bounding box center [154, 447] width 186 height 38
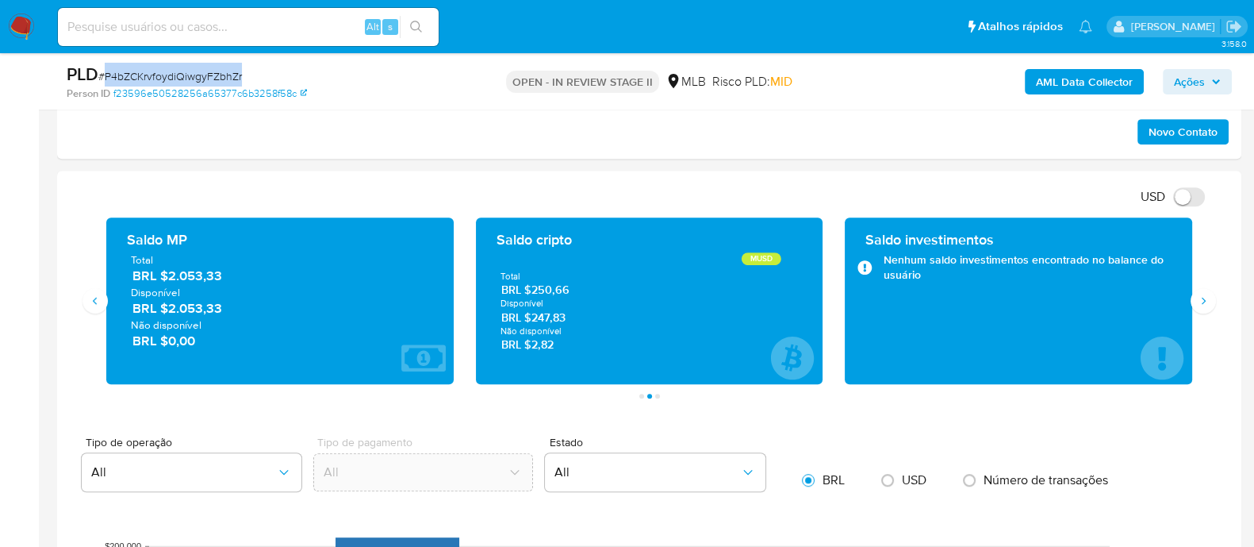
scroll to position [992, 0]
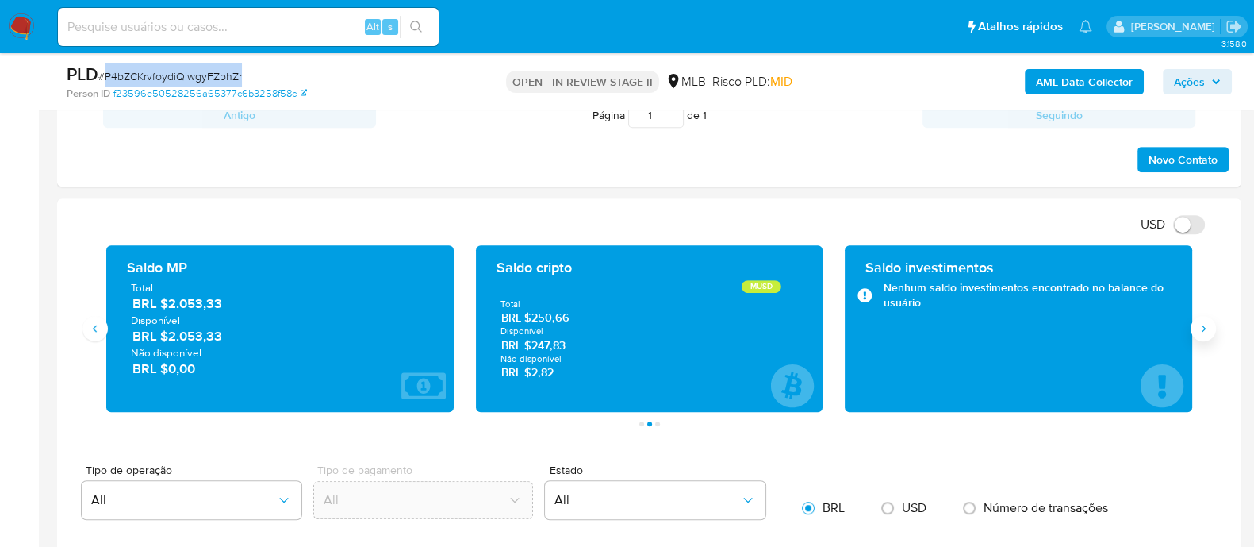
click at [1201, 148] on icon "Siguiente" at bounding box center [1203, 328] width 13 height 13
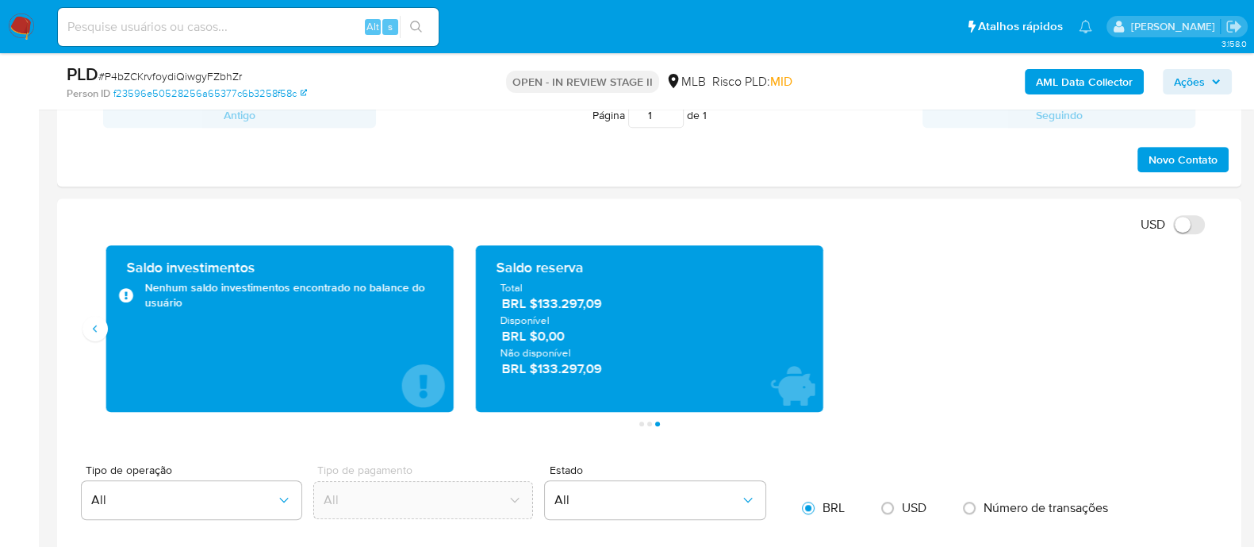
click at [605, 148] on span "Disponível" at bounding box center [650, 320] width 298 height 14
drag, startPoint x: 1184, startPoint y: 70, endPoint x: 1172, endPoint y: 81, distance: 16.3
click at [1184, 75] on span "Ações" at bounding box center [1189, 81] width 31 height 25
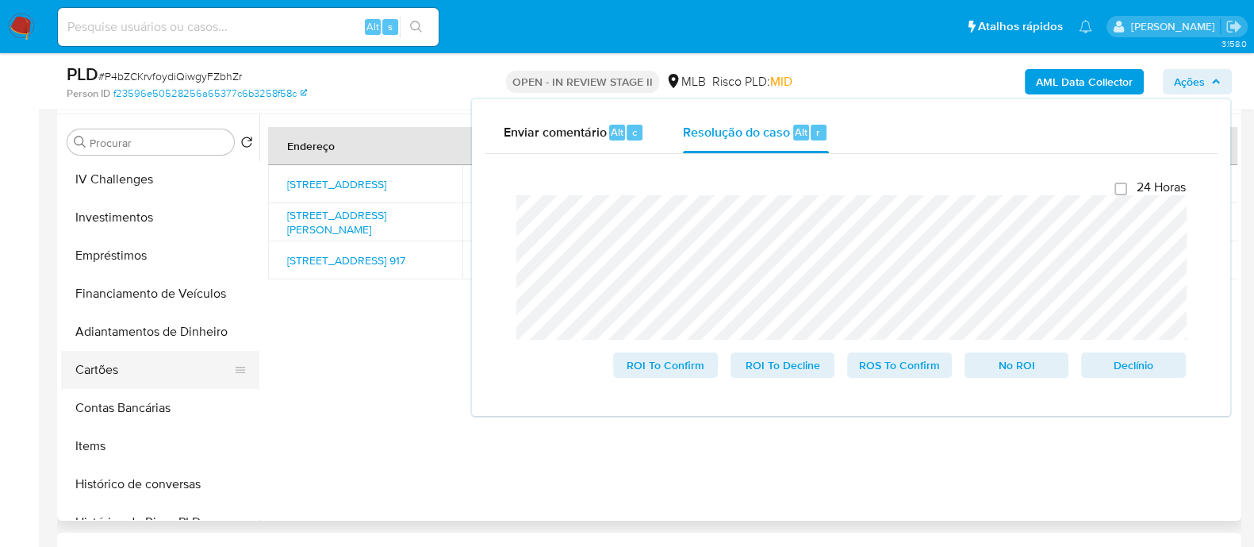
scroll to position [98, 0]
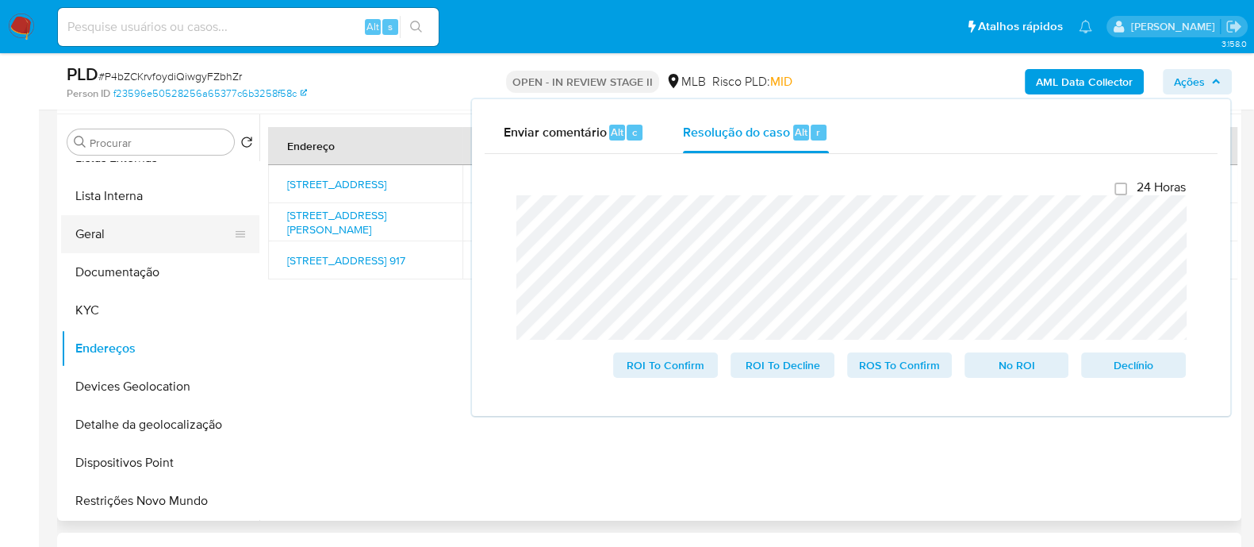
click at [119, 148] on button "Geral" at bounding box center [154, 234] width 186 height 38
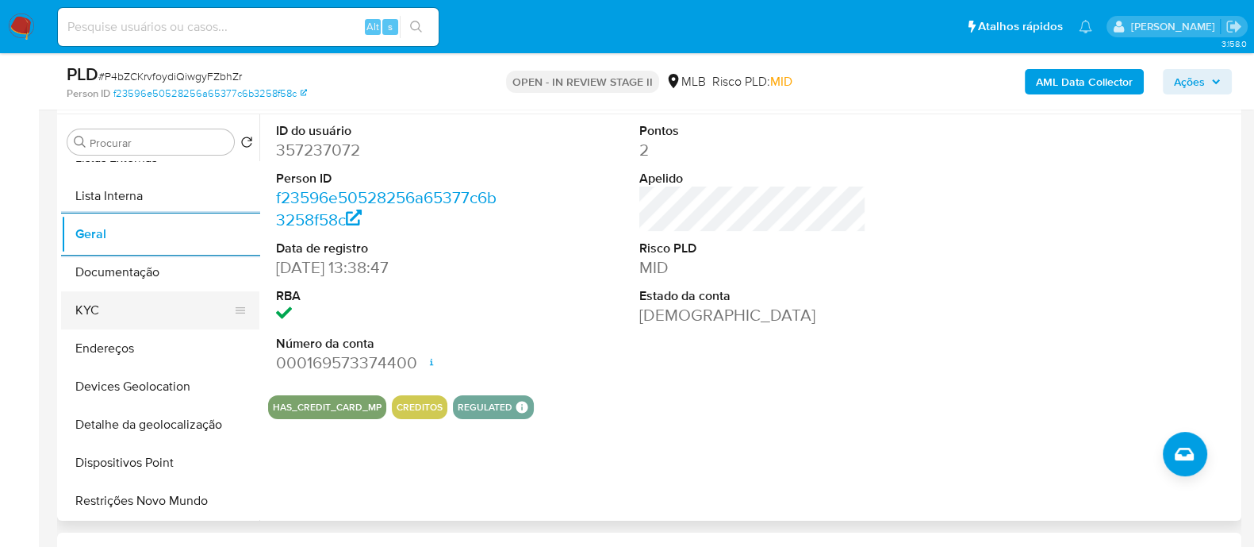
click at [118, 148] on button "KYC" at bounding box center [154, 310] width 186 height 38
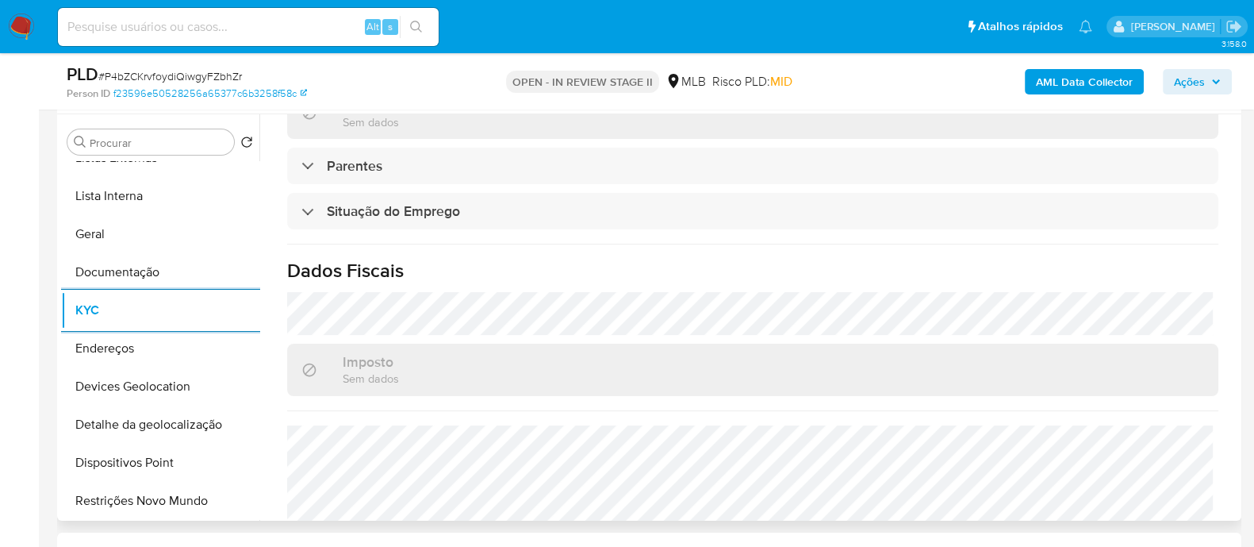
scroll to position [689, 0]
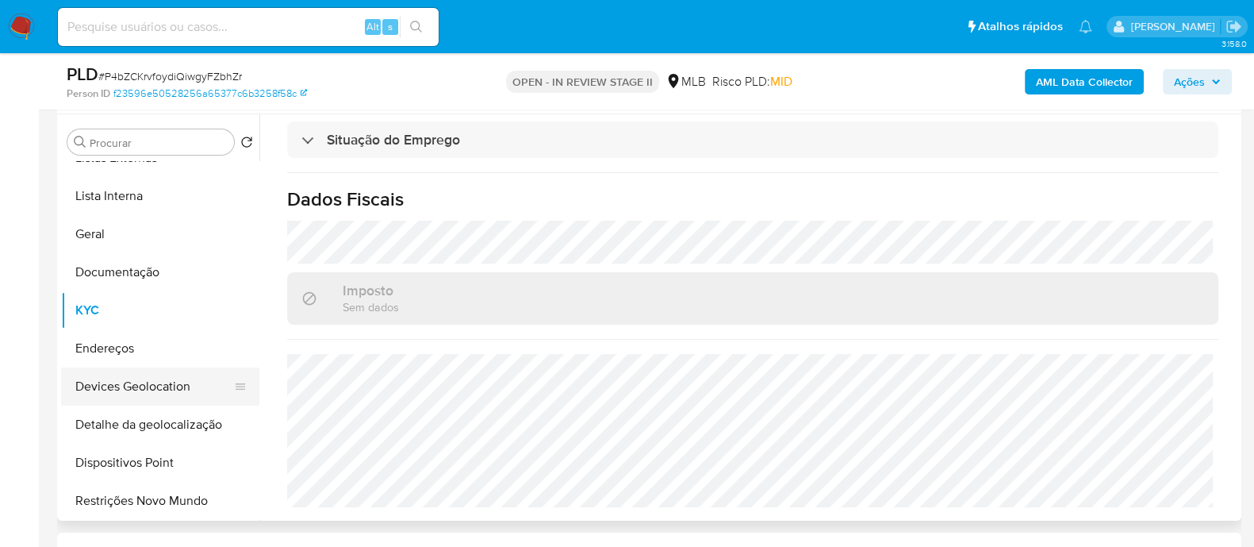
click at [138, 148] on button "Devices Geolocation" at bounding box center [154, 386] width 186 height 38
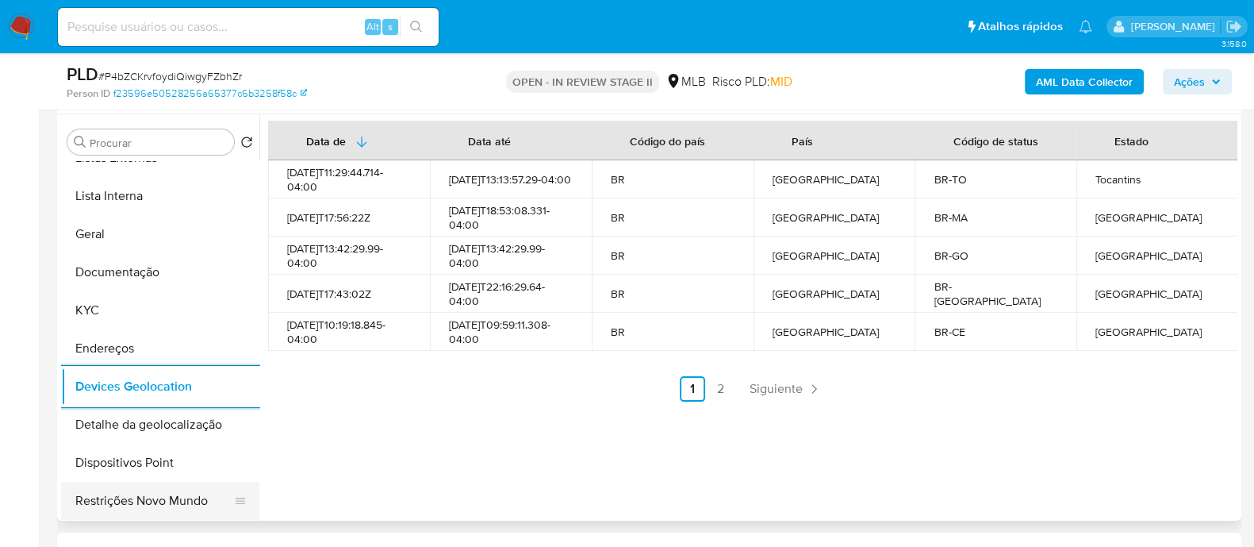
click at [144, 148] on button "Restrições Novo Mundo" at bounding box center [154, 501] width 186 height 38
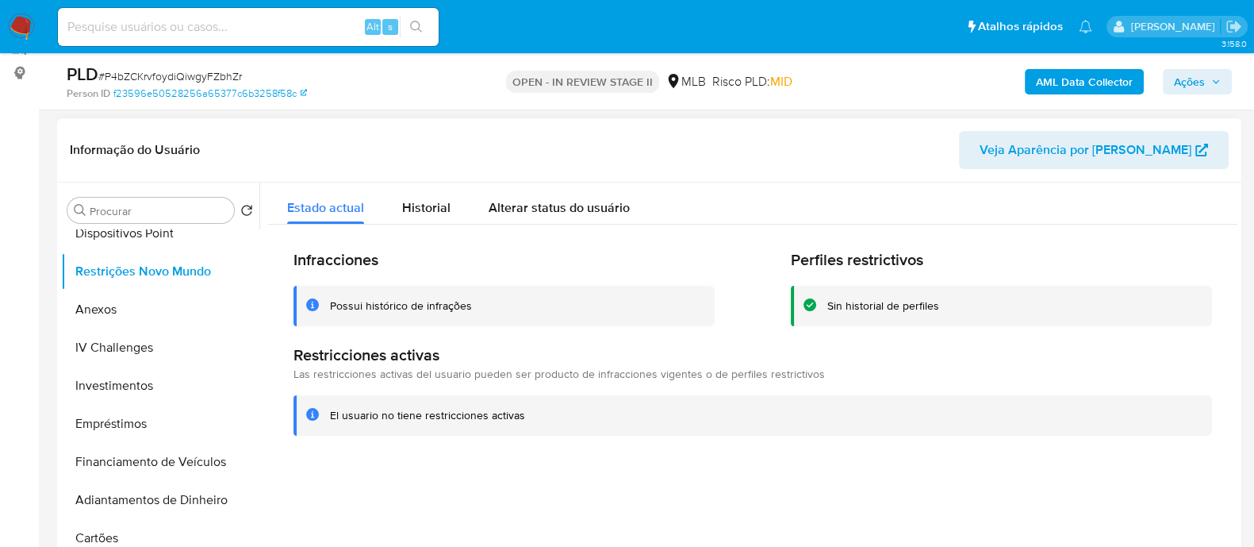
scroll to position [198, 0]
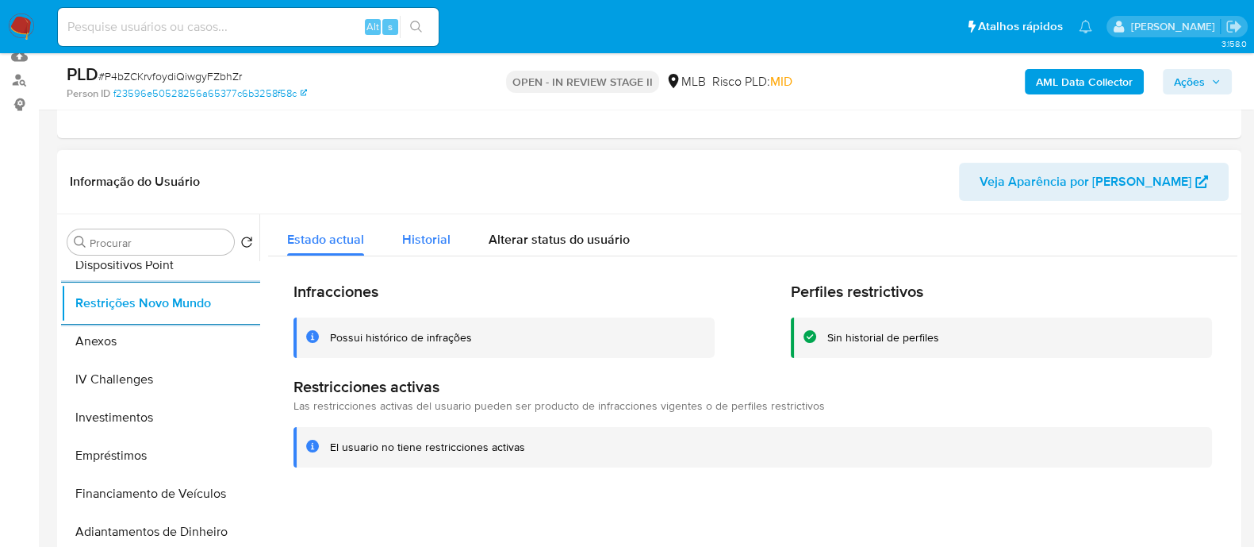
click at [424, 148] on span "Historial" at bounding box center [426, 239] width 48 height 18
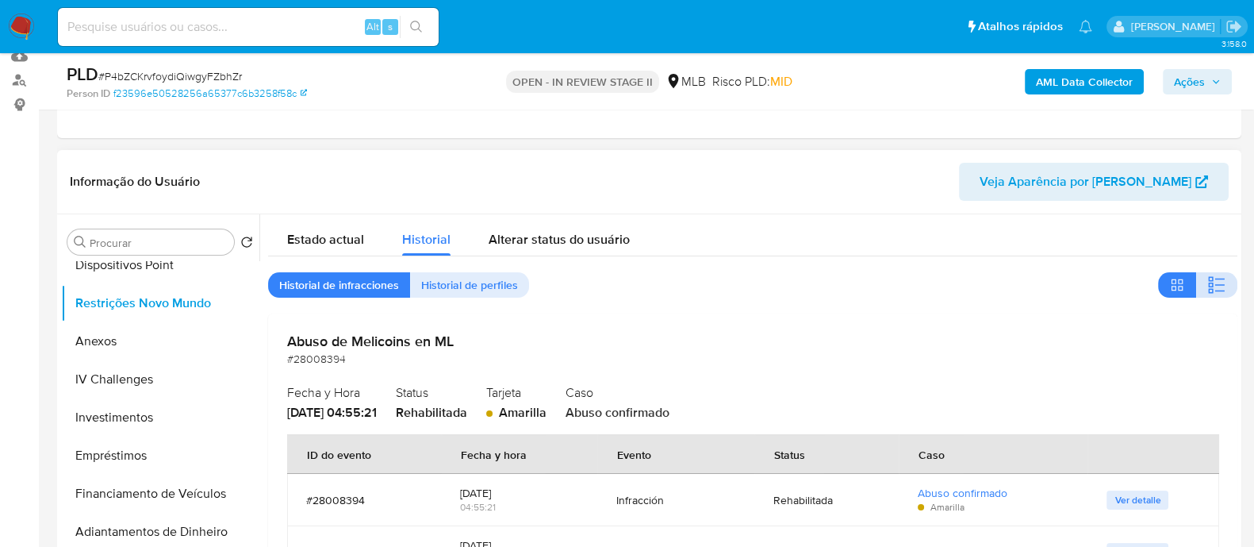
click at [1212, 148] on icon "button" at bounding box center [1216, 284] width 19 height 19
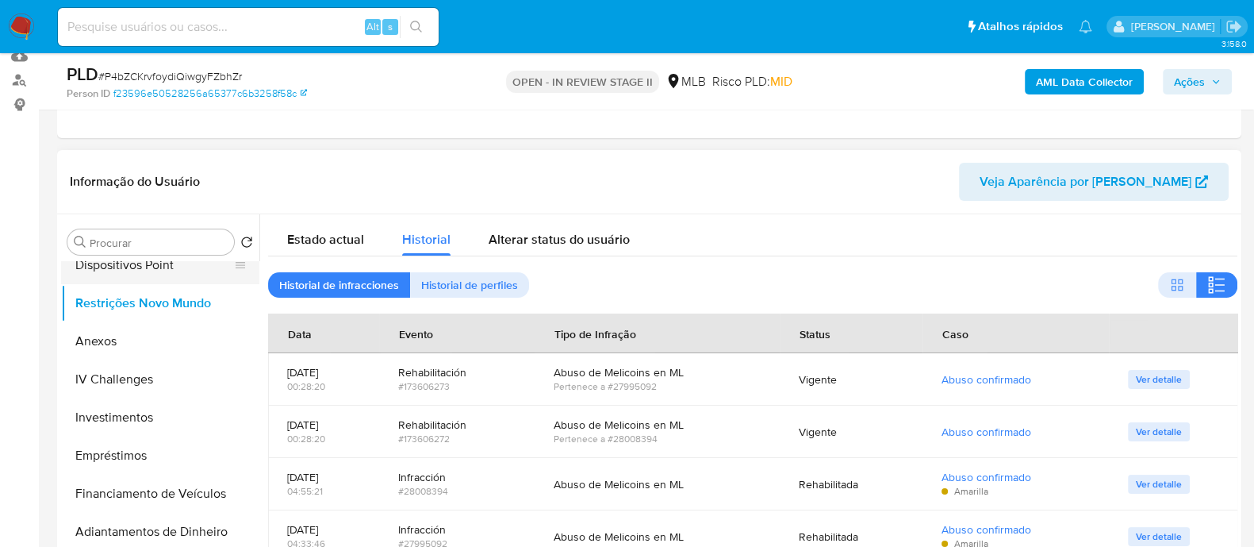
click at [188, 148] on button "Dispositivos Point" at bounding box center [154, 265] width 186 height 38
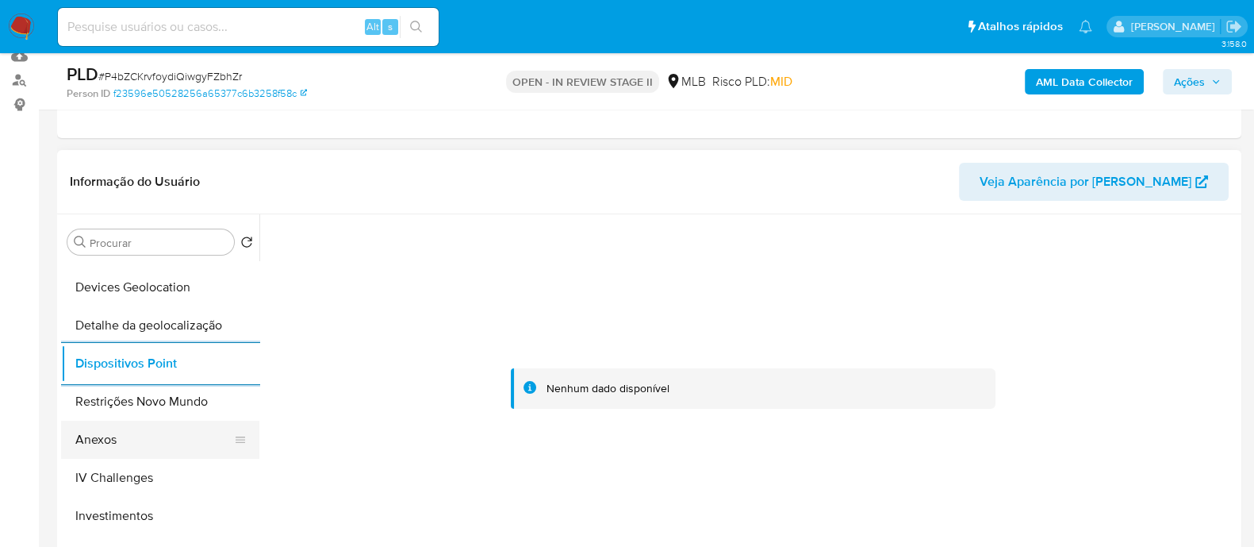
scroll to position [0, 0]
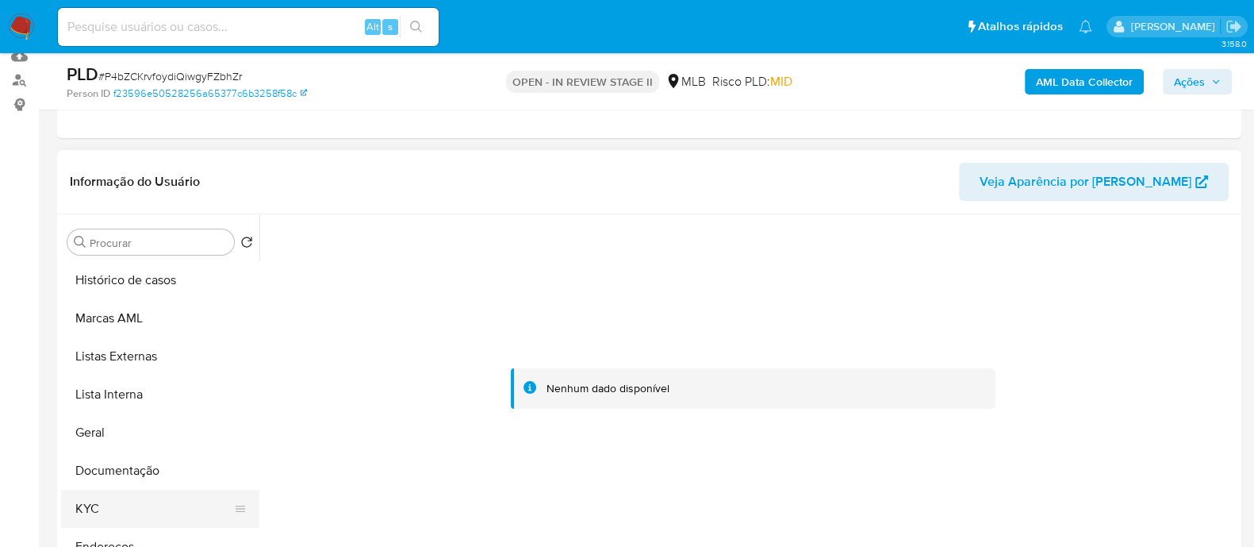
click at [121, 148] on button "KYC" at bounding box center [154, 508] width 186 height 38
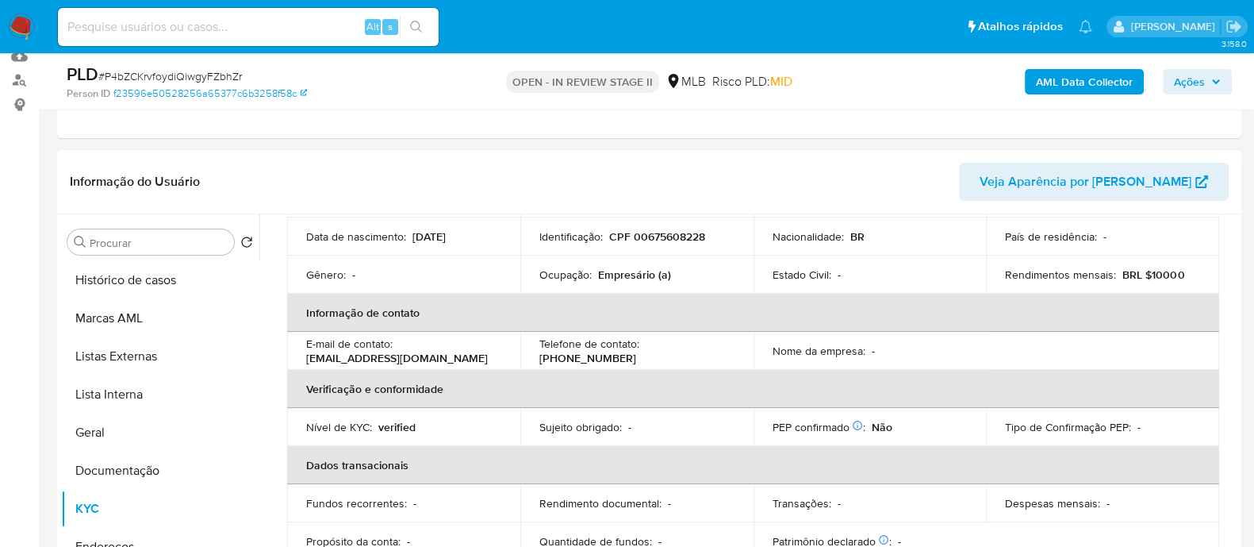
scroll to position [94, 0]
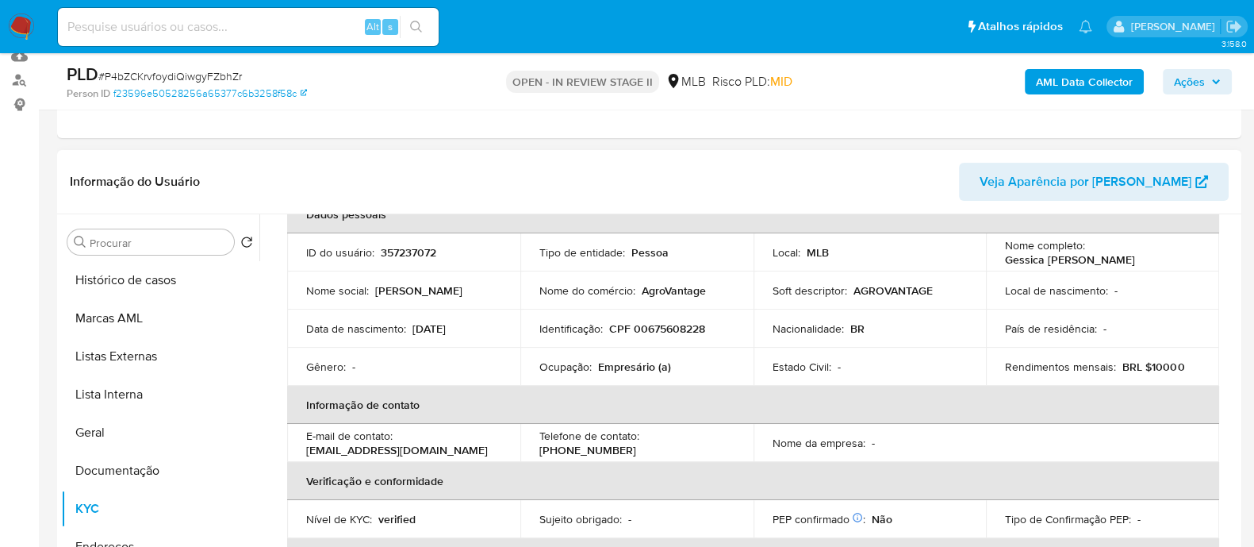
click at [687, 148] on p "CPF 00675608228" at bounding box center [657, 328] width 96 height 14
copy p "00675608228"
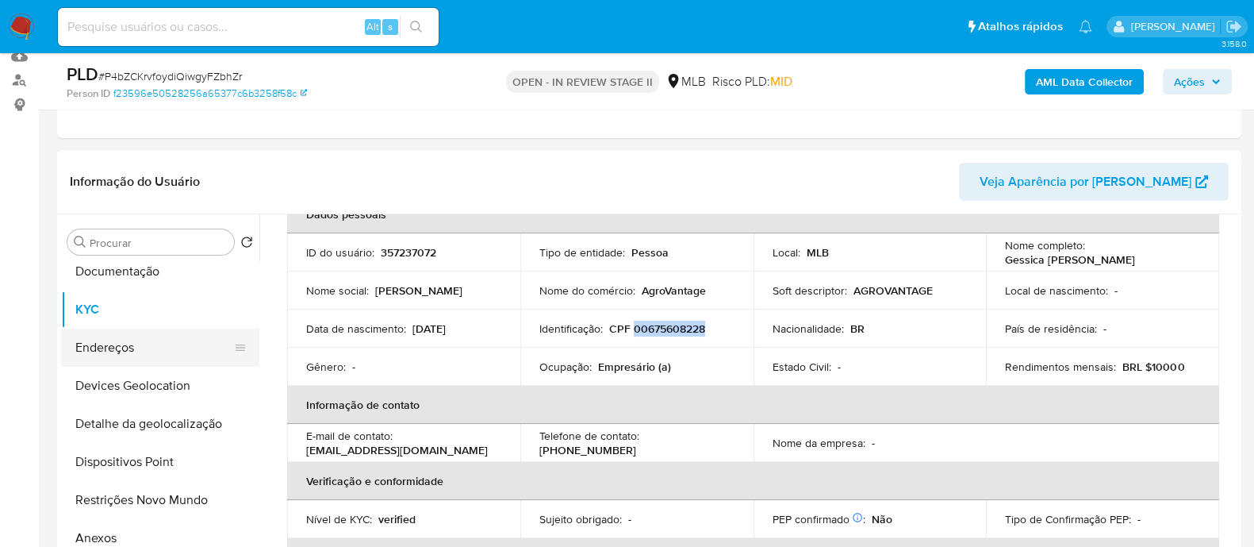
scroll to position [297, 0]
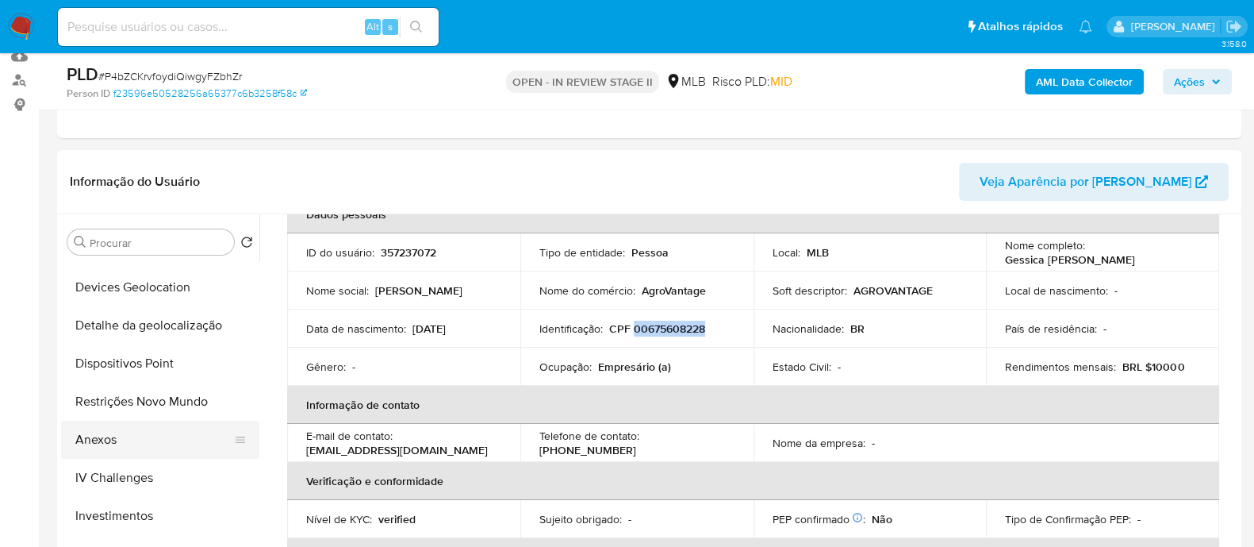
click at [129, 148] on button "Anexos" at bounding box center [154, 439] width 186 height 38
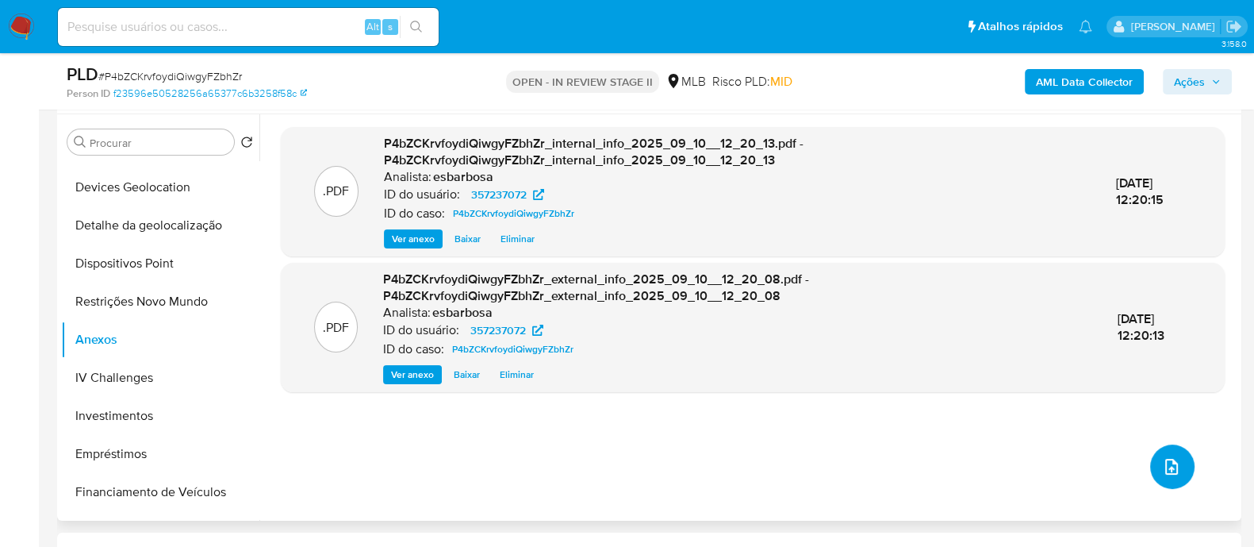
click at [1150, 148] on button "upload-file" at bounding box center [1172, 466] width 44 height 44
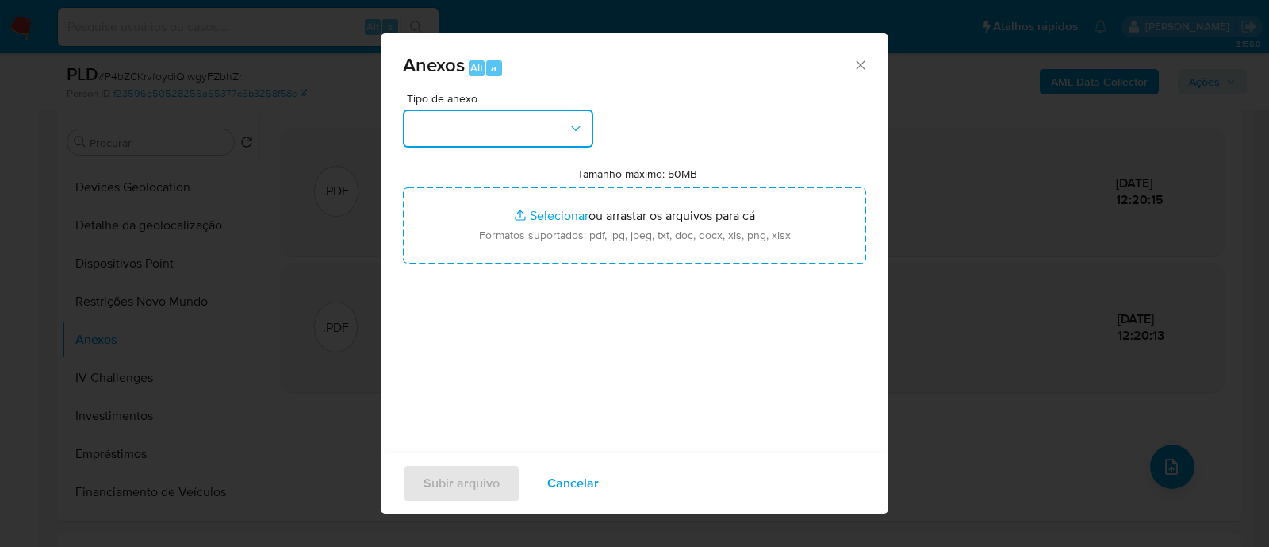
click at [519, 136] on button "button" at bounding box center [498, 128] width 190 height 38
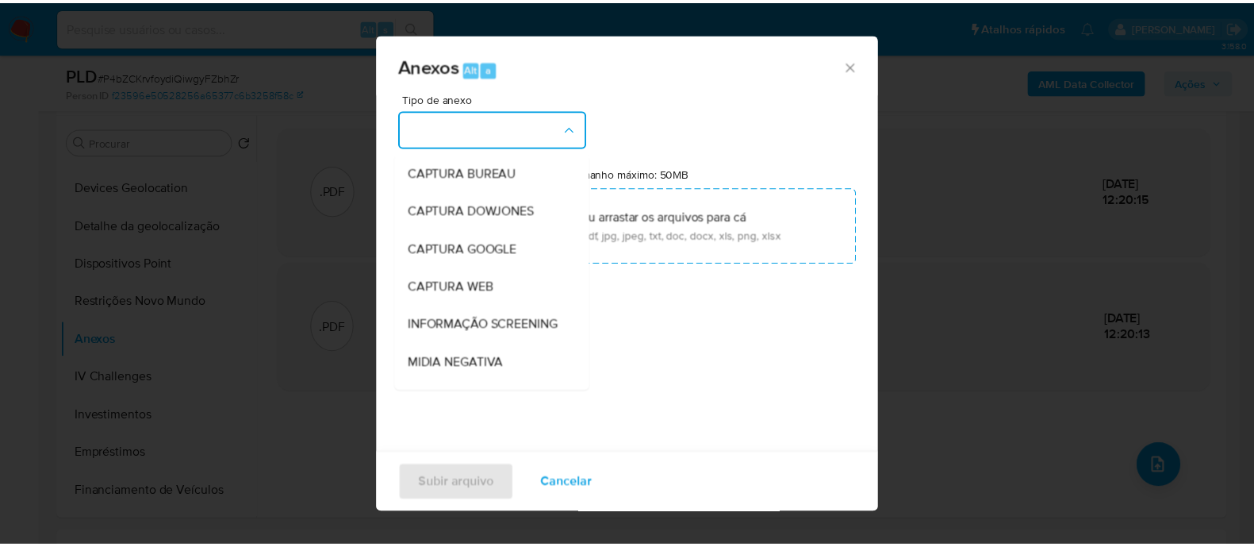
scroll to position [244, 0]
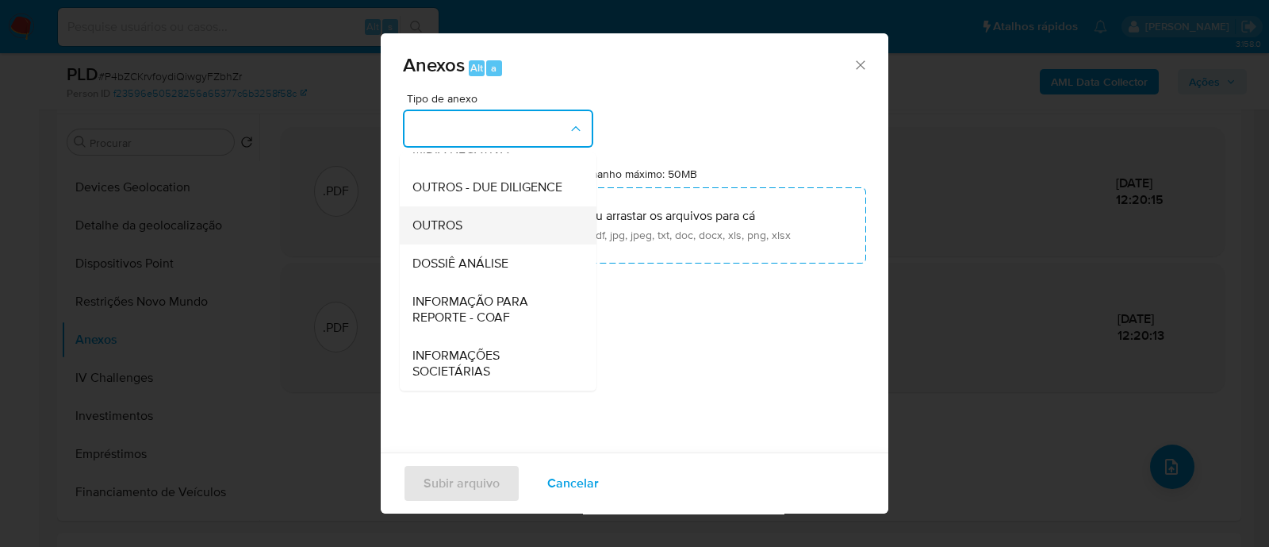
click at [447, 148] on span "OUTROS" at bounding box center [438, 225] width 50 height 16
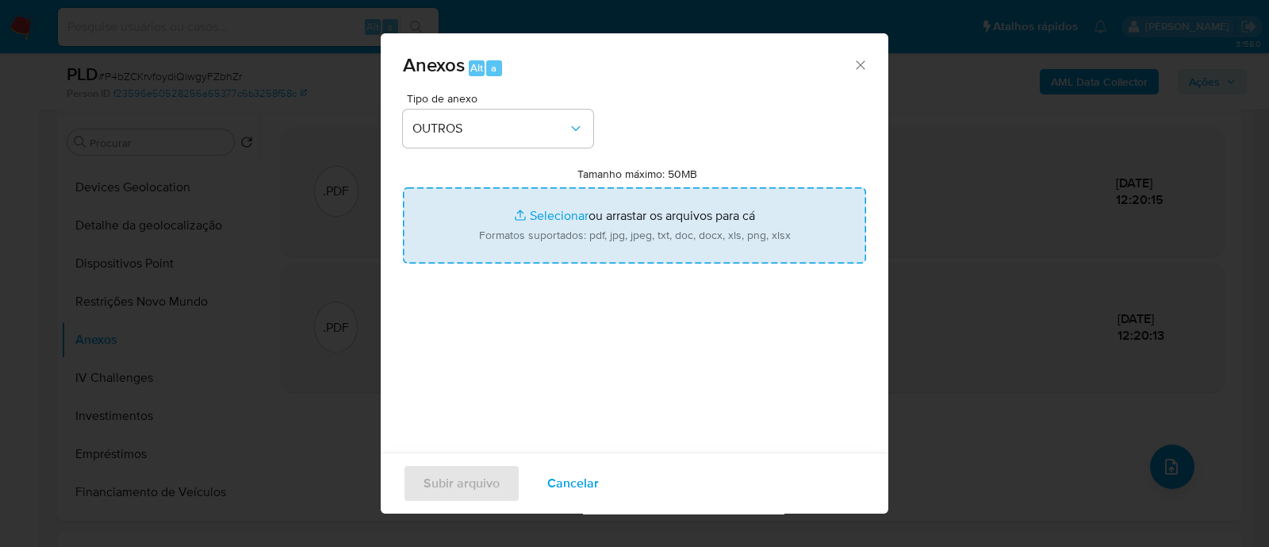
click at [560, 148] on input "Tamanho máximo: 50MB Selecionar arquivos" at bounding box center [634, 225] width 463 height 76
type input "C:\fakepath\Mulan 357237072_2025_09_09_09_01_48.xlsx"
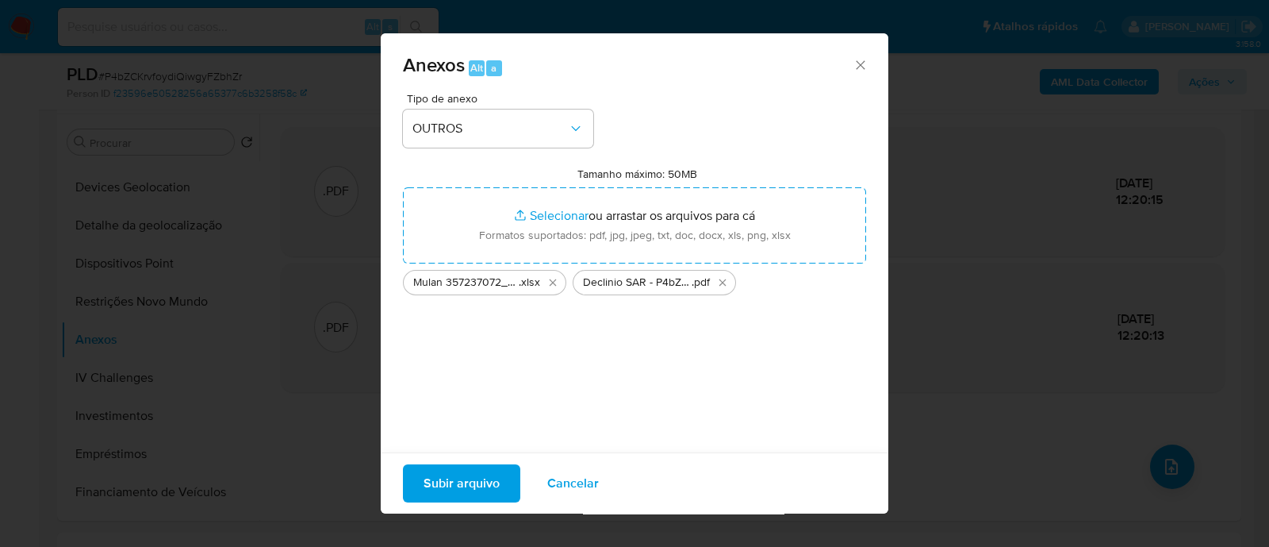
click at [446, 148] on span "Subir arquivo" at bounding box center [462, 483] width 76 height 35
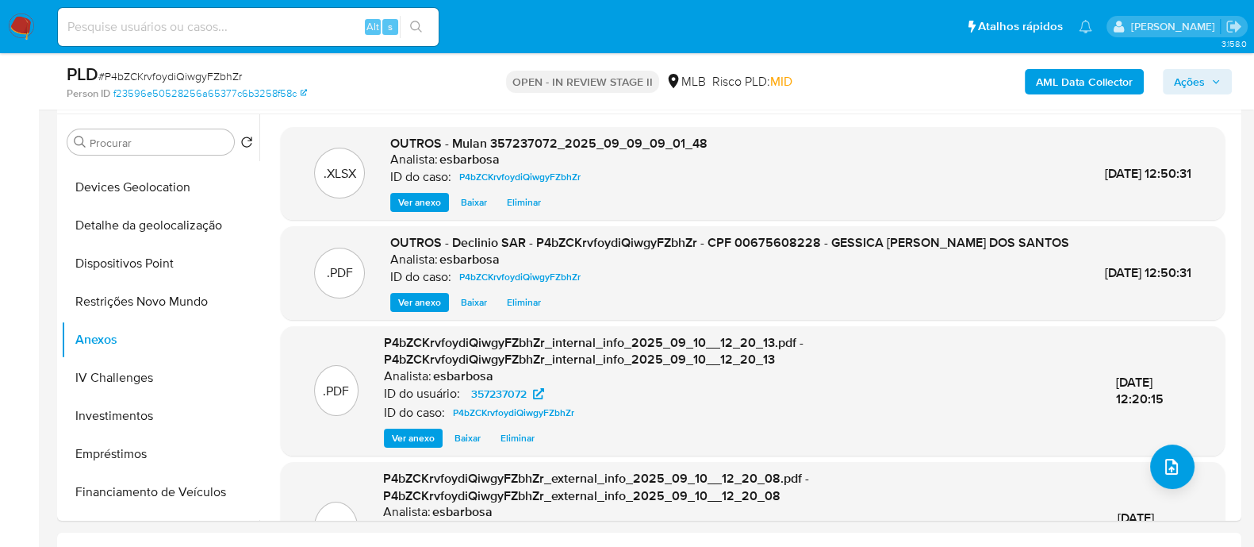
click at [1191, 85] on span "Ações" at bounding box center [1189, 81] width 31 height 25
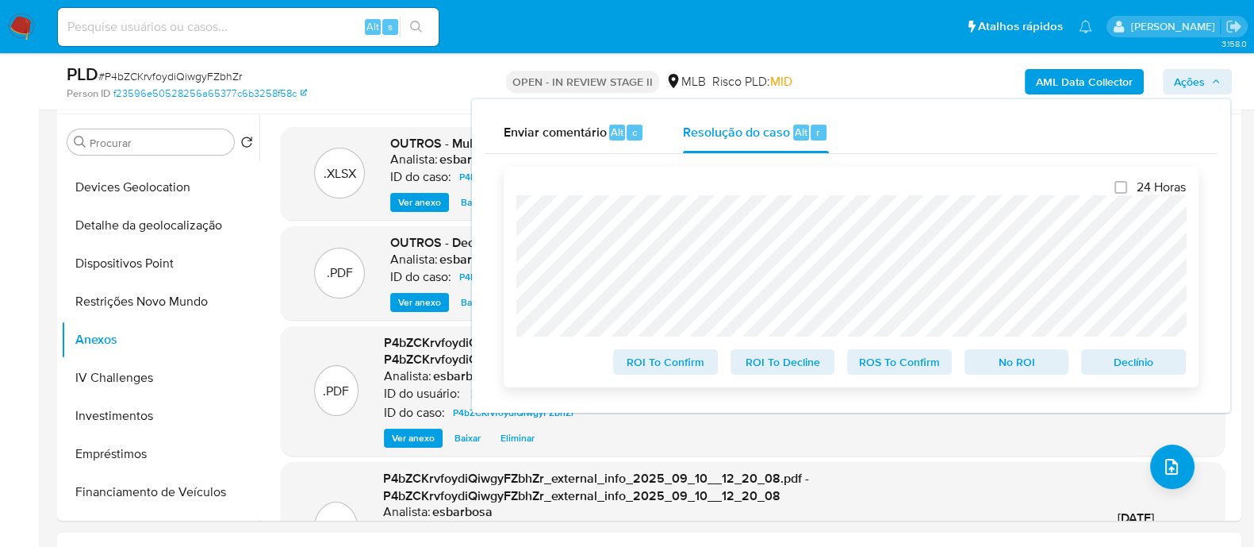
click at [1011, 148] on span "No ROI" at bounding box center [1017, 362] width 83 height 22
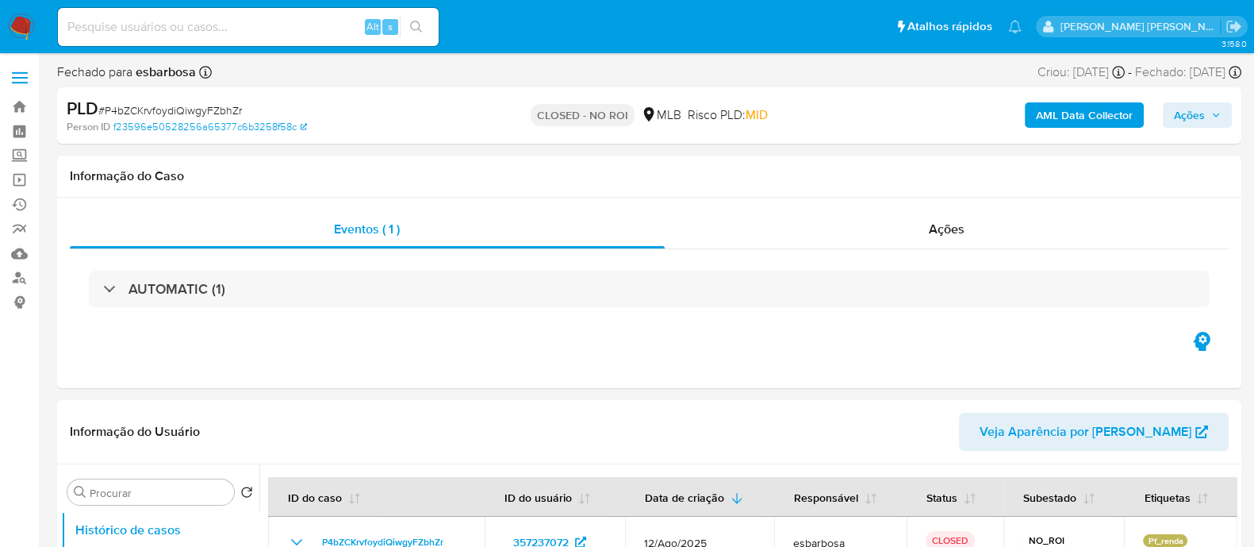
select select "10"
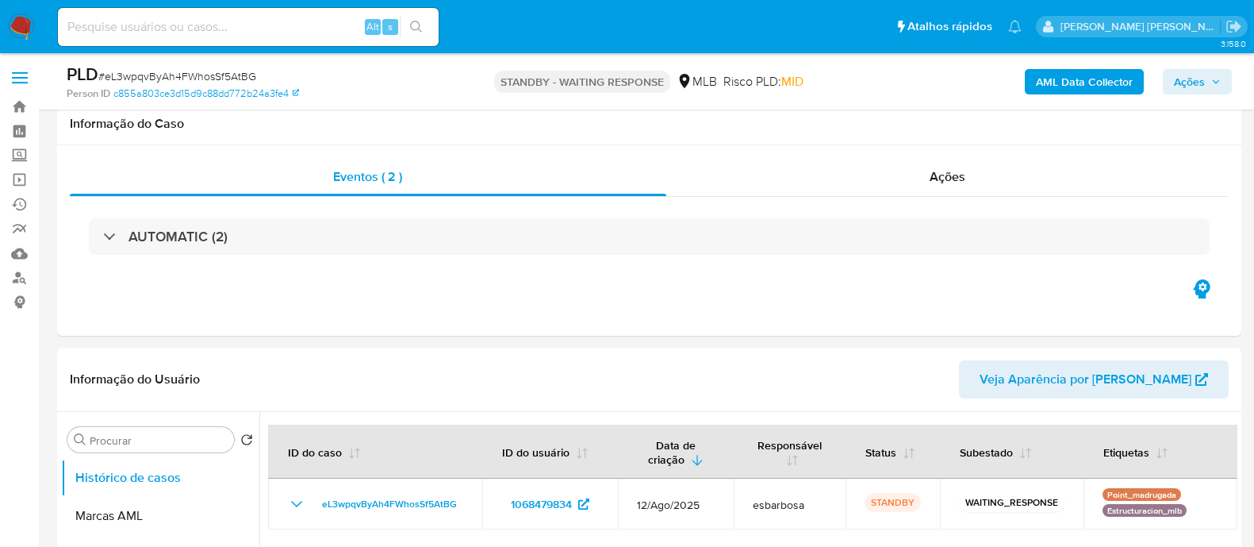
select select "10"
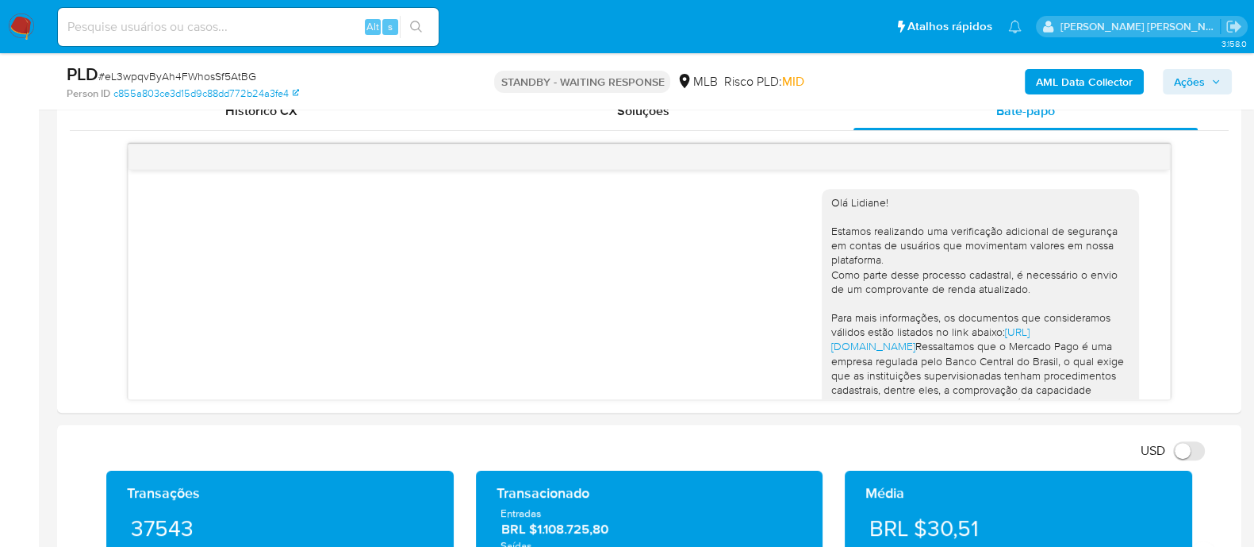
scroll to position [236, 0]
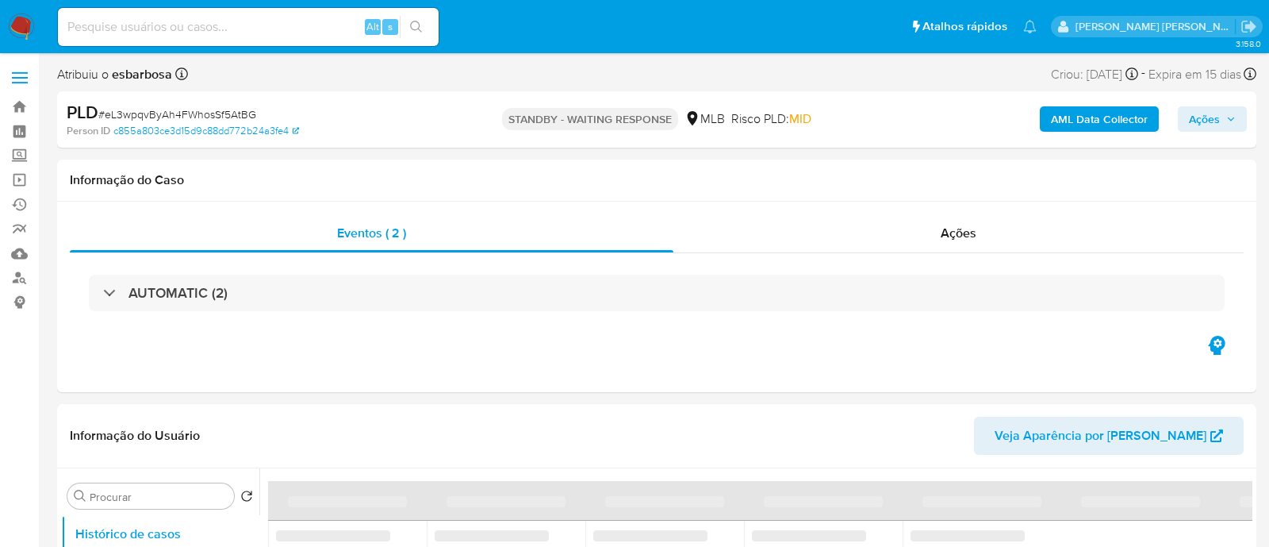
select select "10"
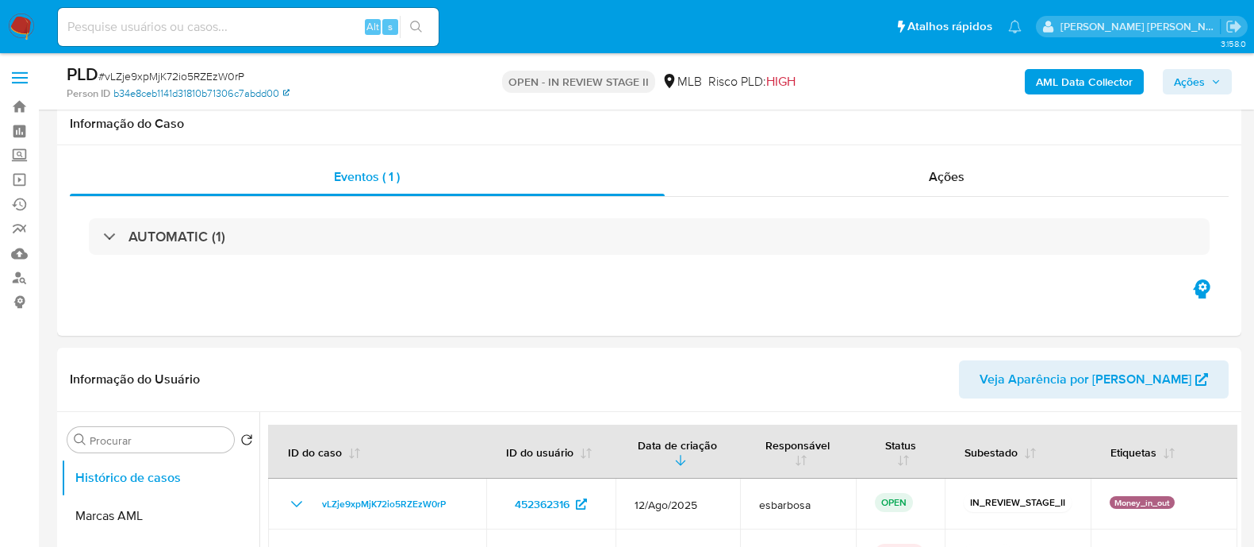
scroll to position [1686, 0]
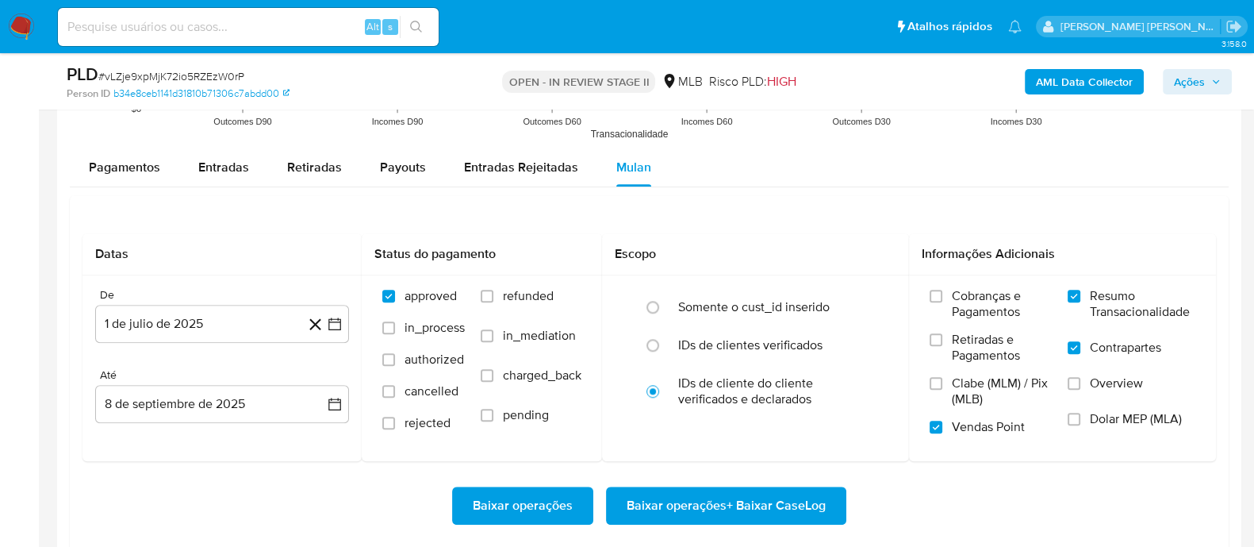
click at [238, 73] on span "# vLZje9xpMjK72io5RZEzW0rP" at bounding box center [171, 76] width 146 height 16
copy span "vLZje9xpMjK72io5RZEzW0rP"
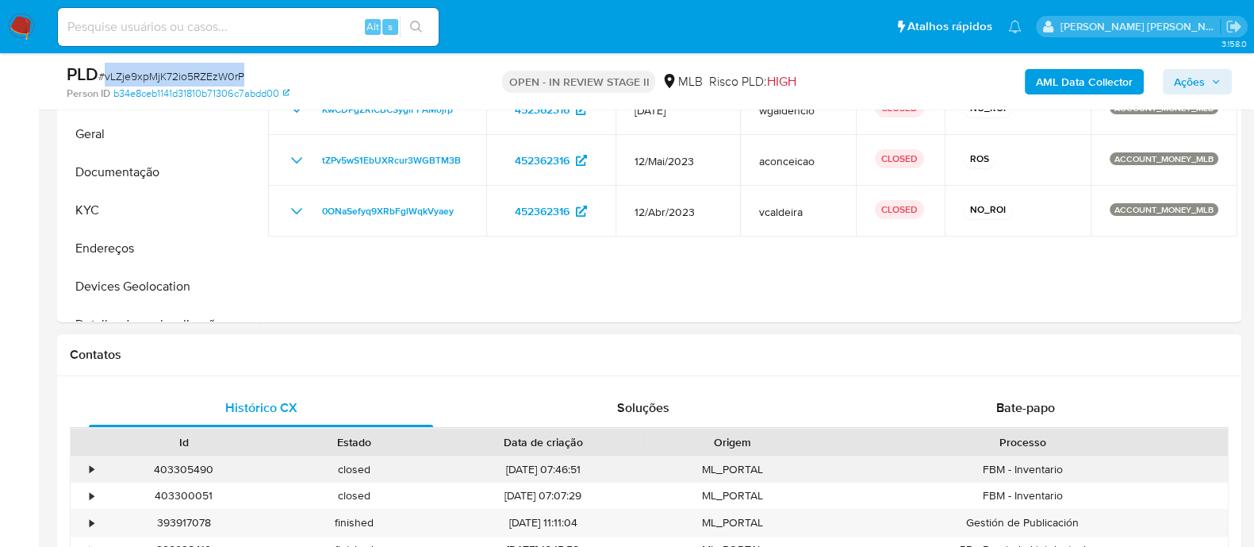
scroll to position [297, 0]
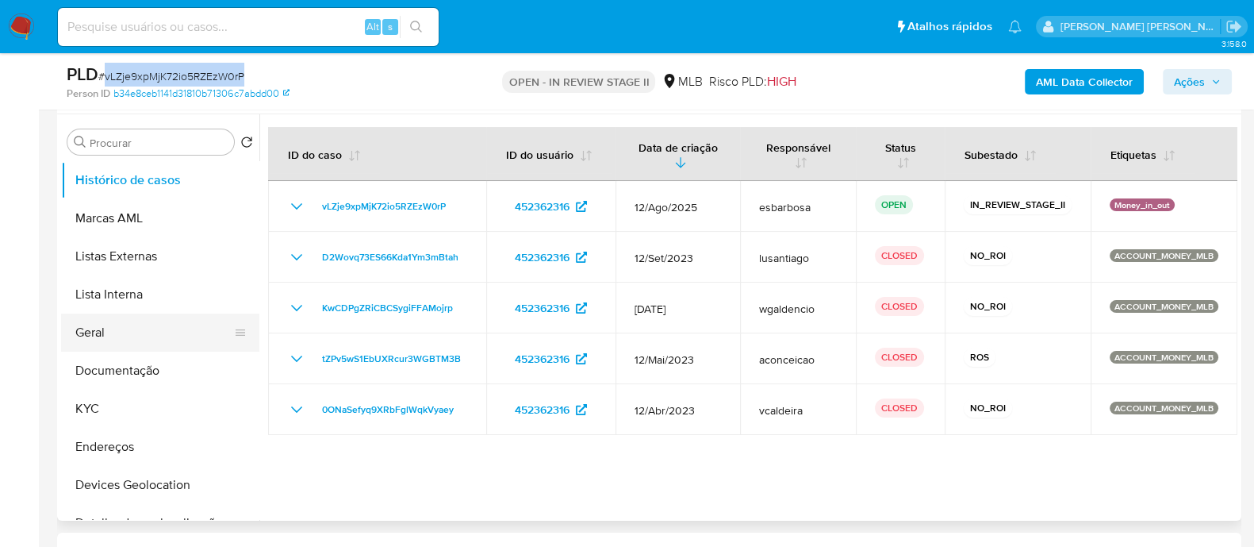
click at [101, 330] on button "Geral" at bounding box center [154, 332] width 186 height 38
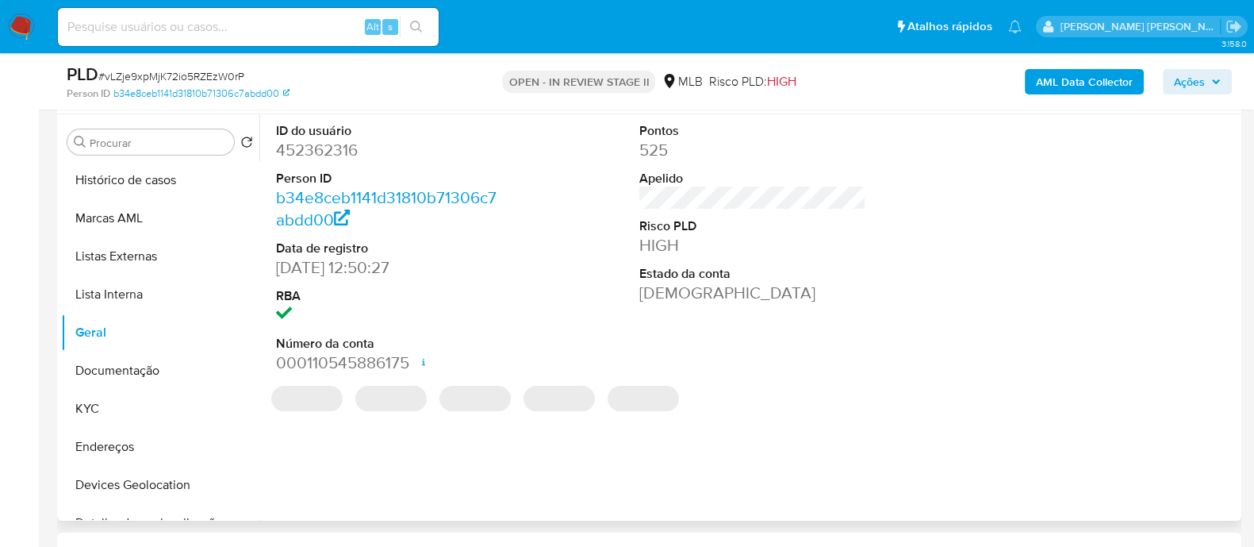
click at [340, 151] on dd "452362316" at bounding box center [389, 150] width 227 height 22
copy dd "452362316"
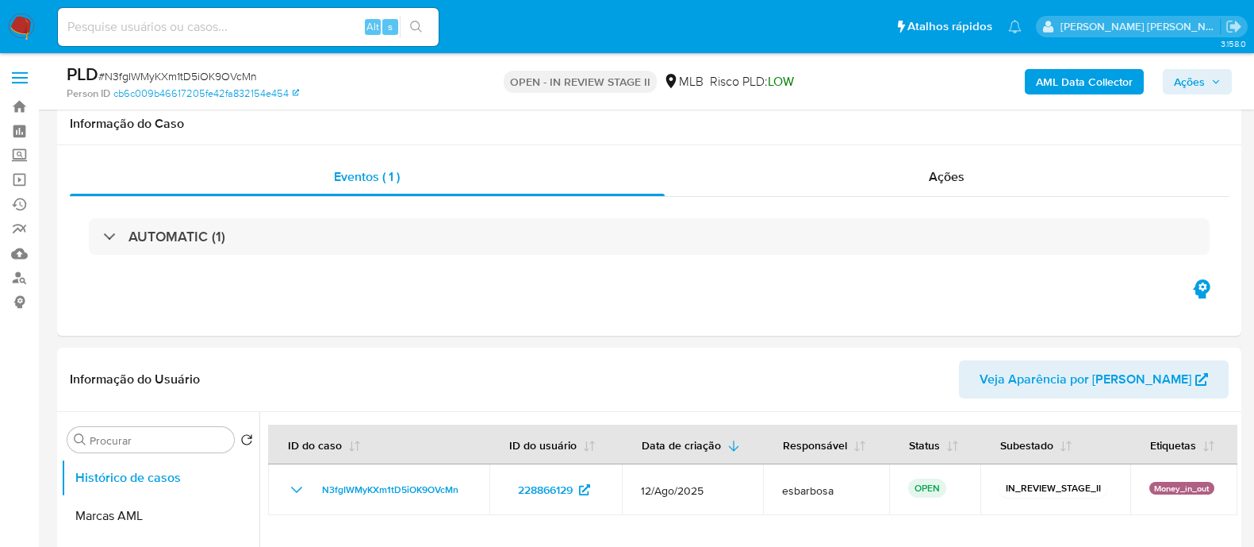
scroll to position [1785, 0]
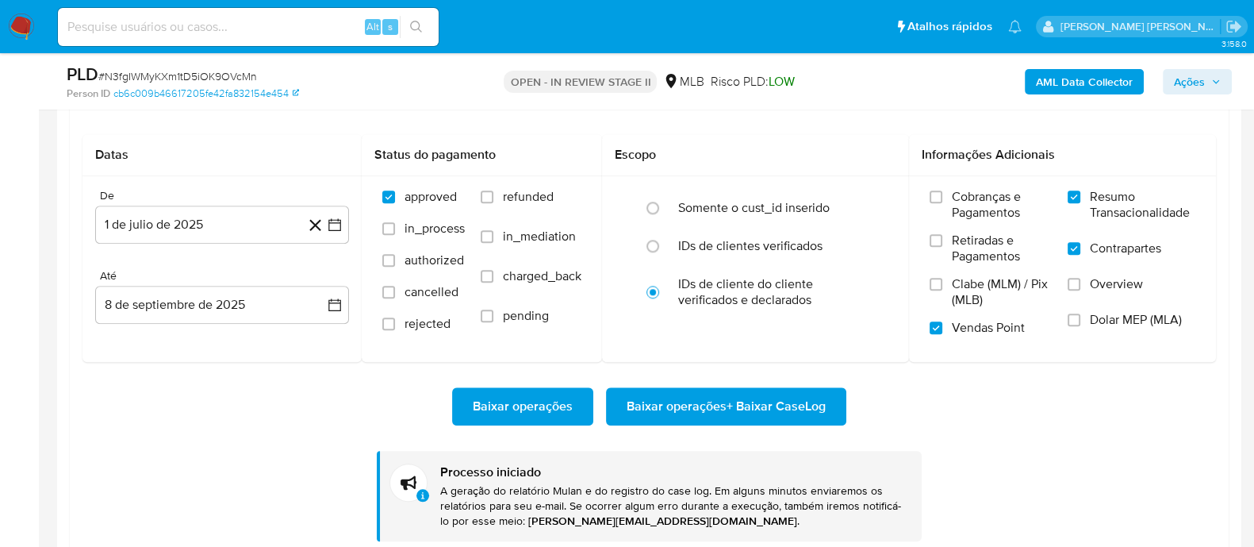
click at [218, 79] on span "# N3fgIWMyKXm1tD5iOK9OVcMn" at bounding box center [177, 76] width 159 height 16
copy span "N3fgIWMyKXm1tD5iOK9OVcMn"
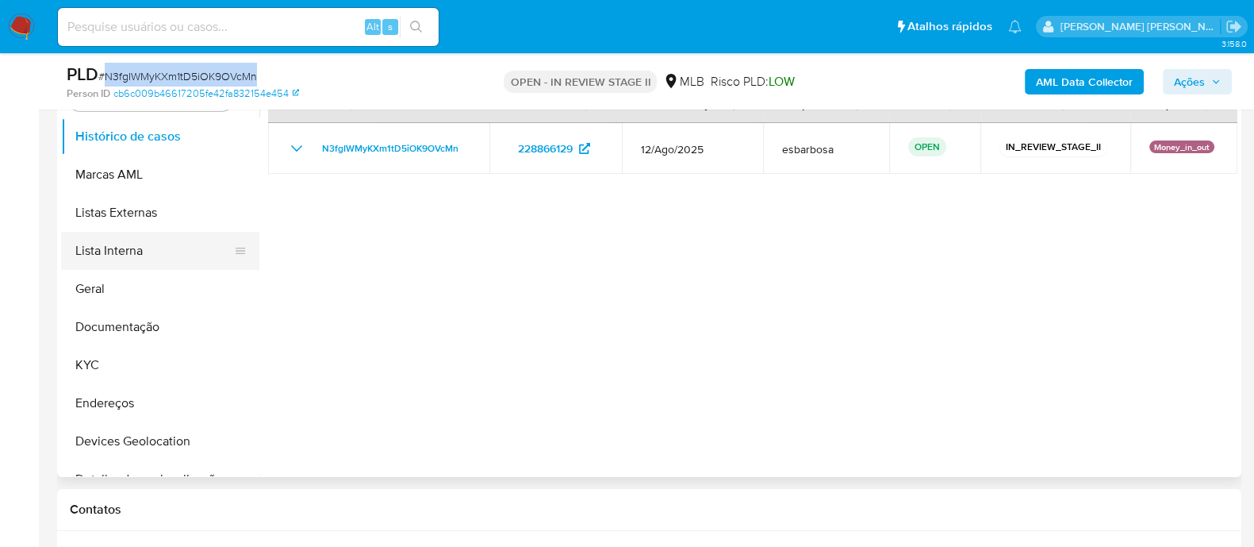
scroll to position [297, 0]
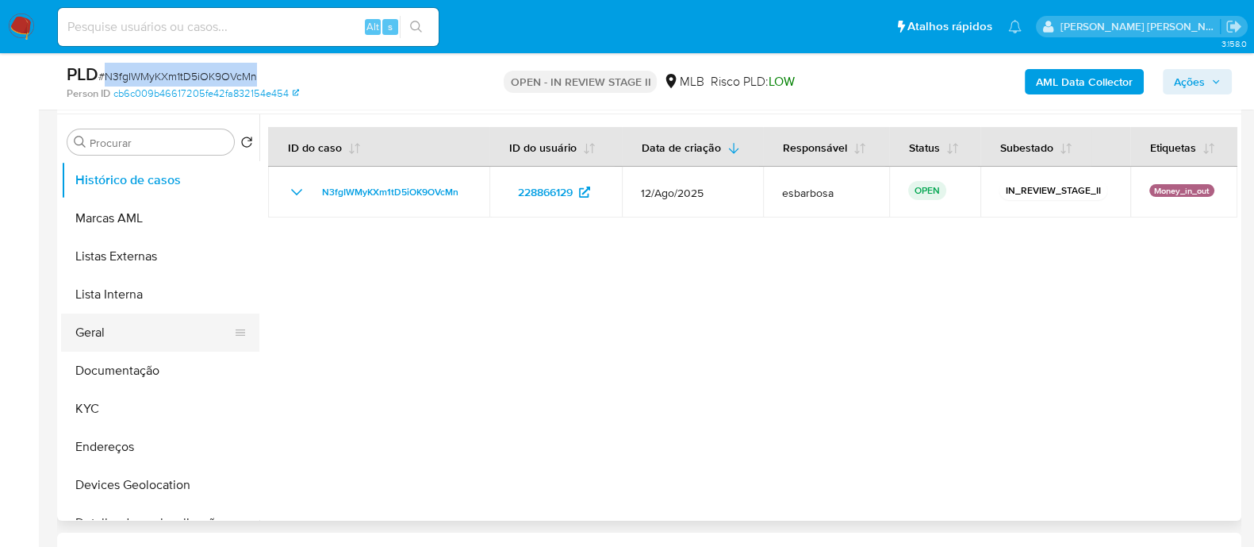
click at [107, 336] on button "Geral" at bounding box center [154, 332] width 186 height 38
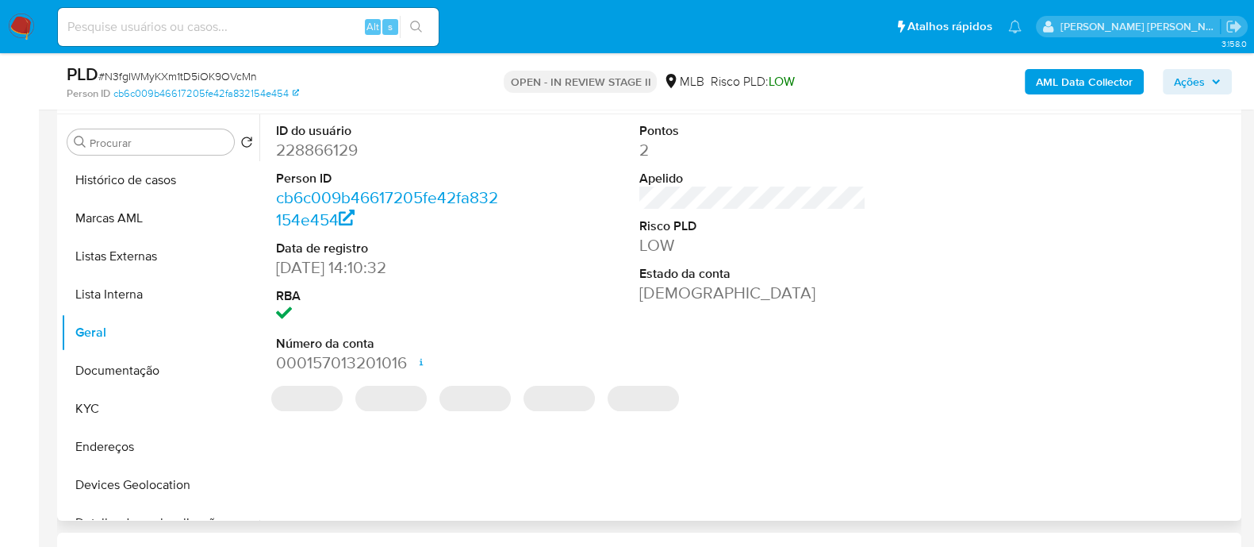
click at [344, 155] on dd "228866129" at bounding box center [389, 150] width 227 height 22
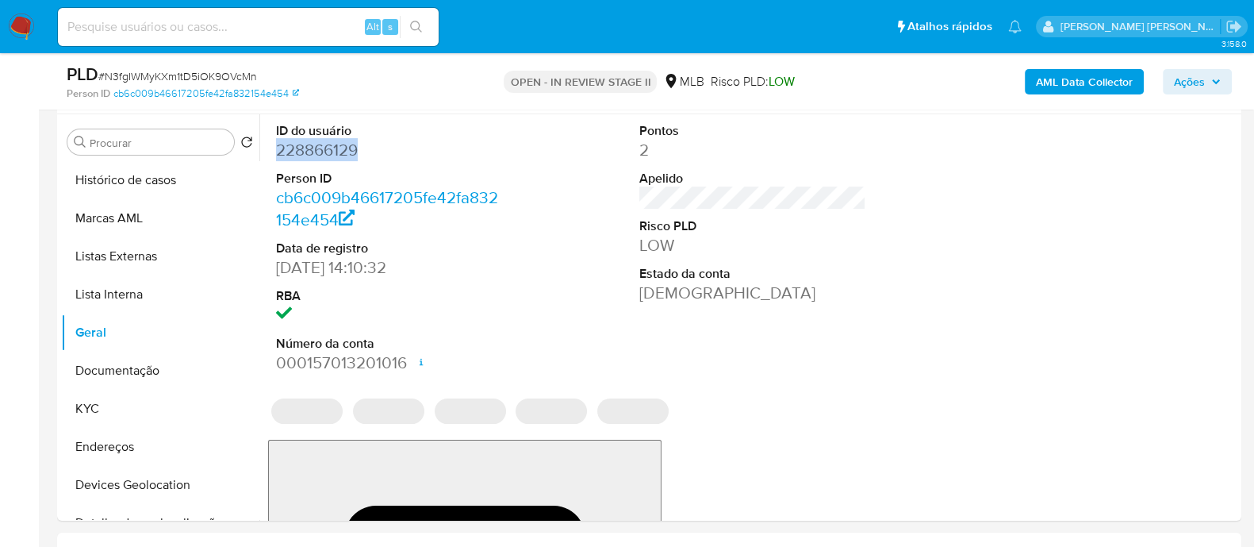
copy dd "228866129"
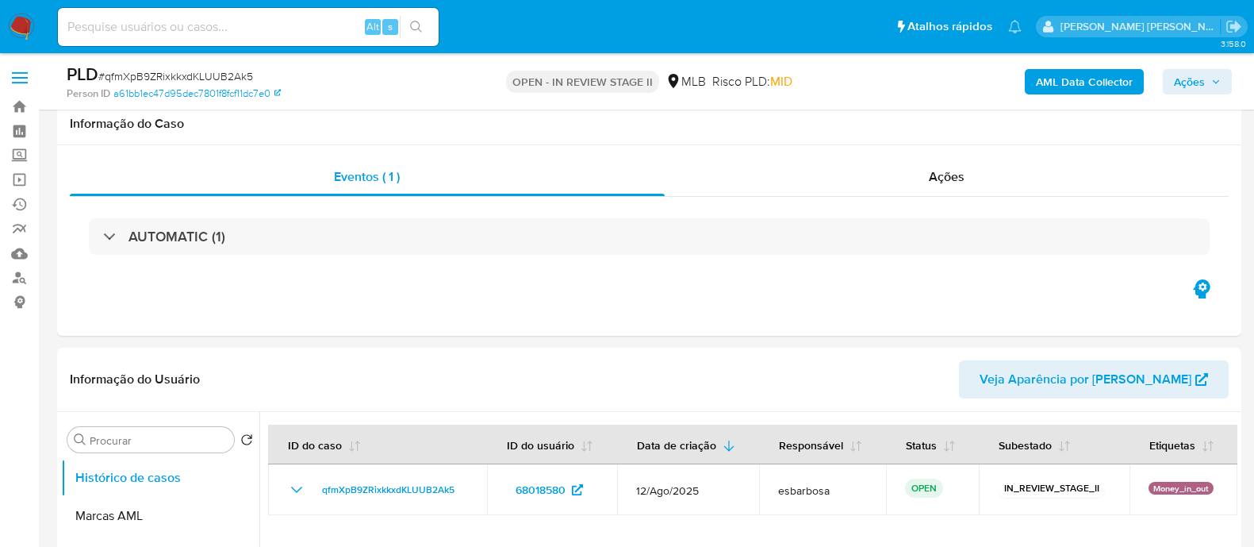
scroll to position [1686, 0]
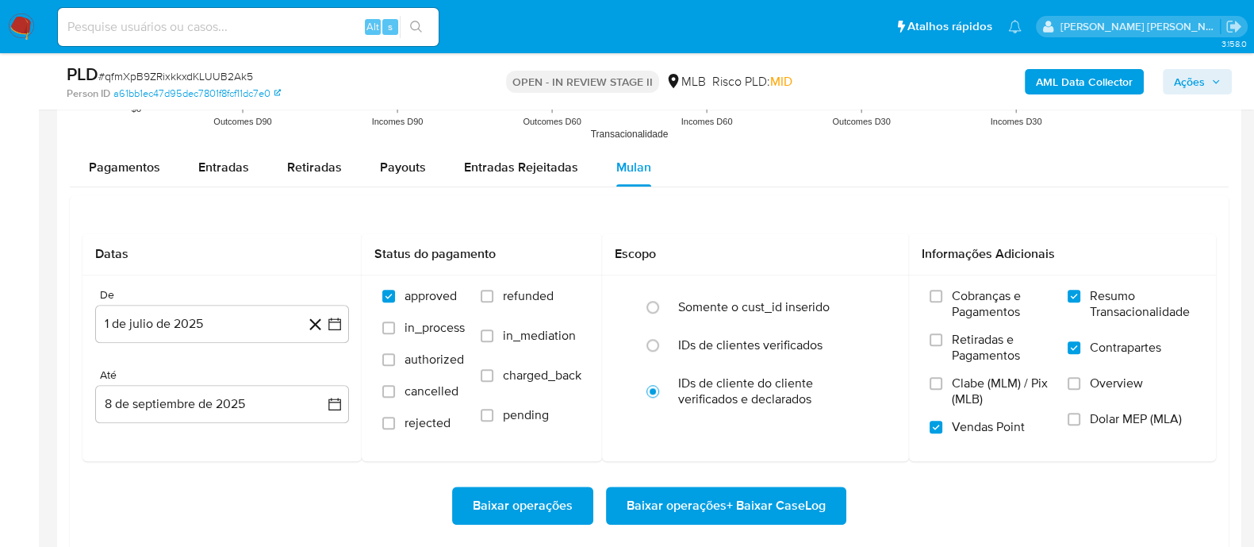
click at [194, 73] on span "# qfmXpB9ZRixkkxdKLUUB2Ak5" at bounding box center [175, 76] width 155 height 16
copy span "qfmXpB9ZRixkkxdKLUUB2Ak5"
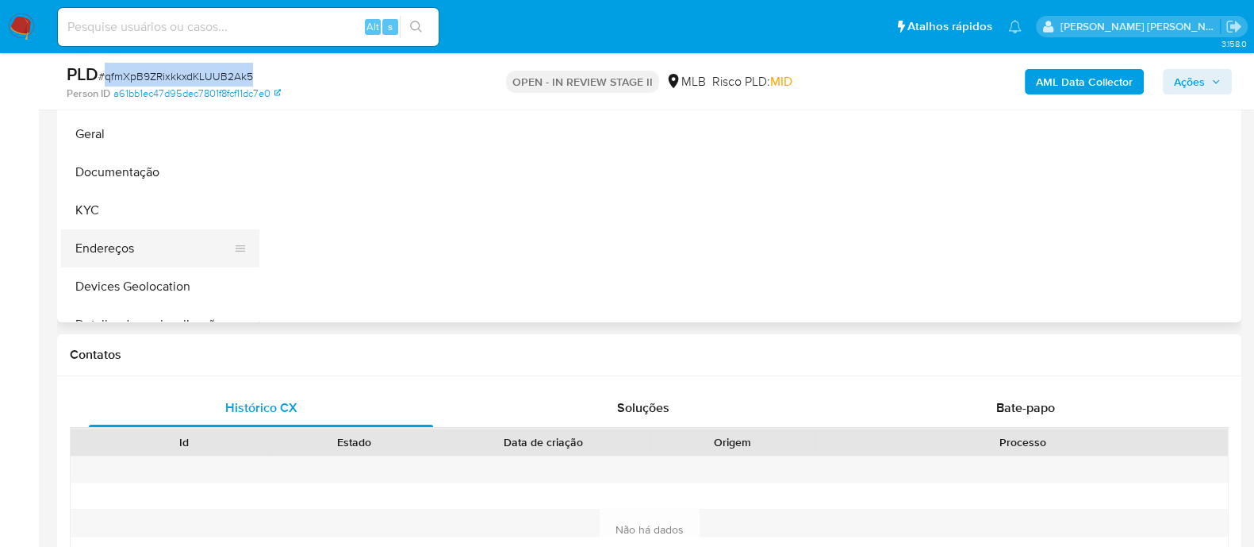
scroll to position [297, 0]
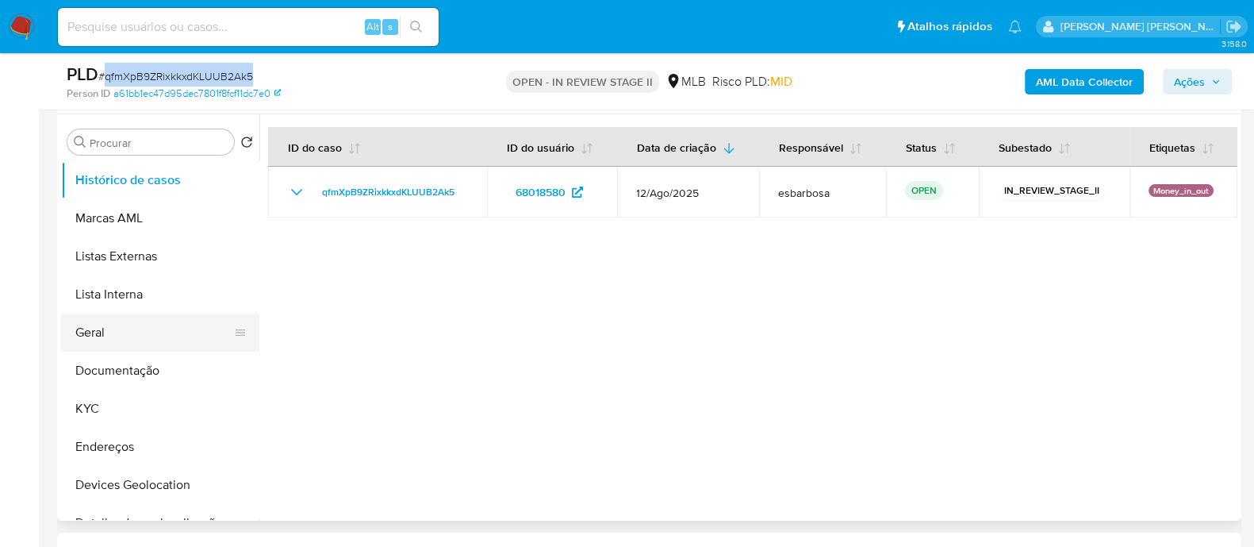
click at [125, 336] on button "Geral" at bounding box center [154, 332] width 186 height 38
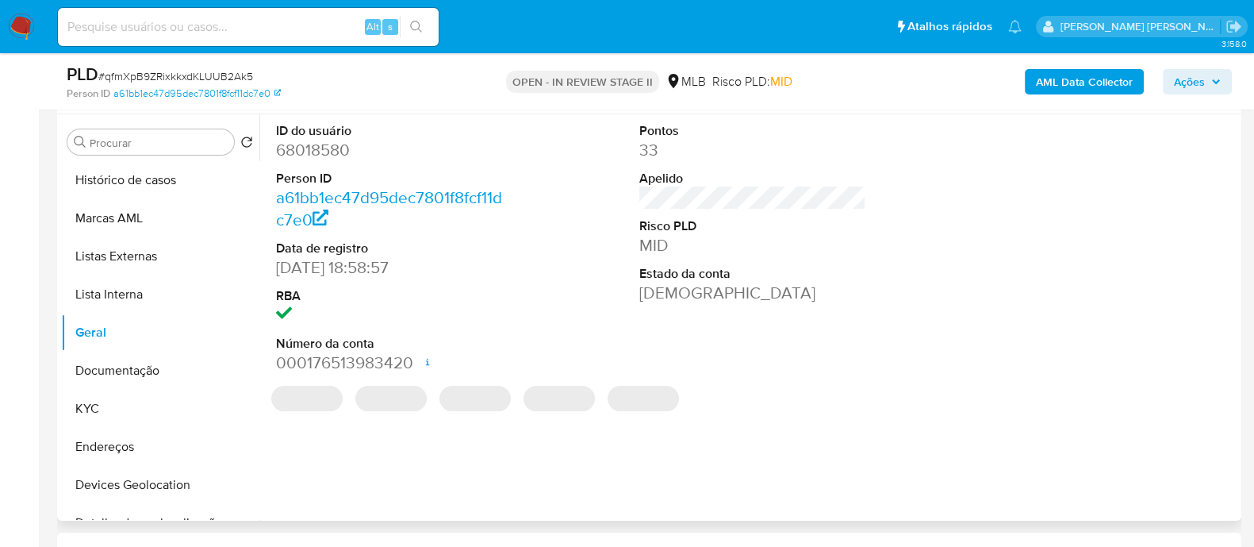
click at [337, 151] on dd "68018580" at bounding box center [389, 150] width 227 height 22
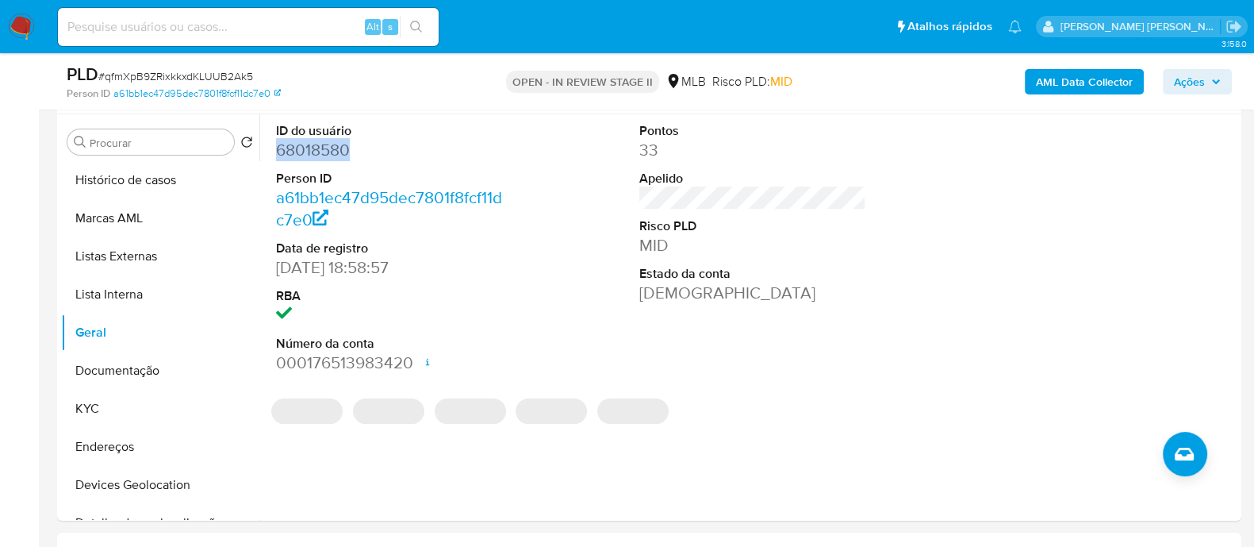
copy dd "68018580"
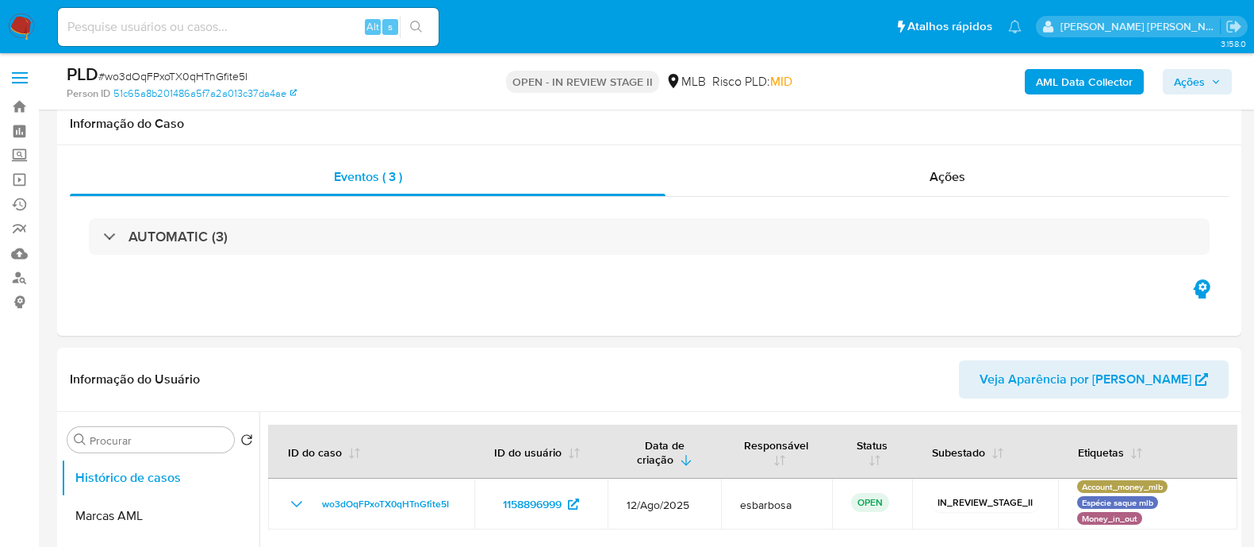
scroll to position [1686, 0]
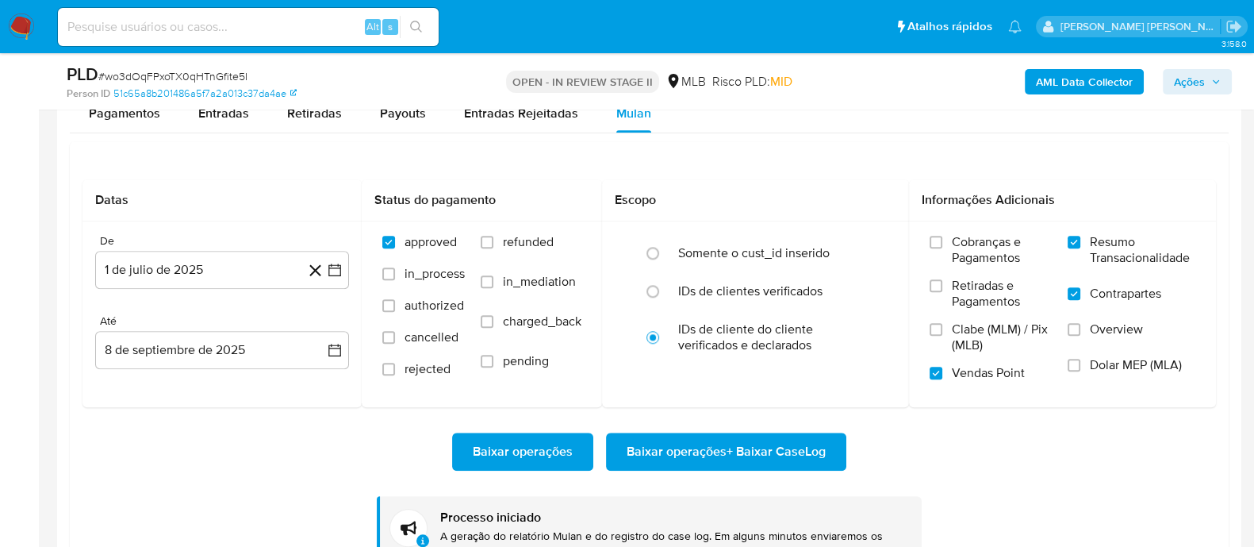
click at [216, 75] on span "# wo3dOqFPxoTX0qHTnGfite5I" at bounding box center [172, 76] width 149 height 16
copy span "wo3dOqFPxoTX0qHTnGfite5I"
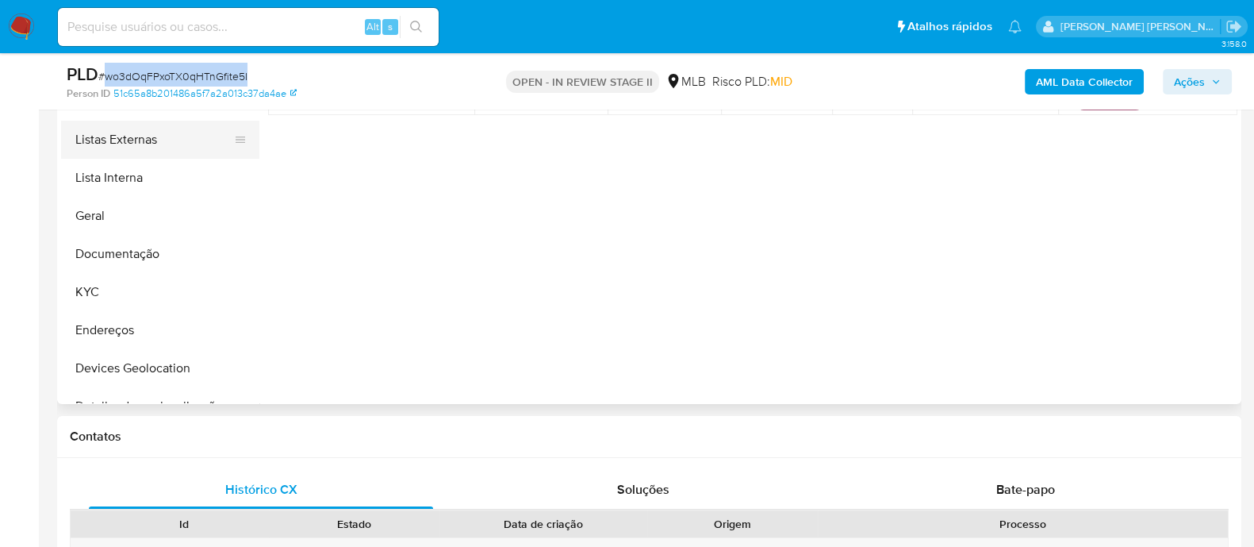
scroll to position [198, 0]
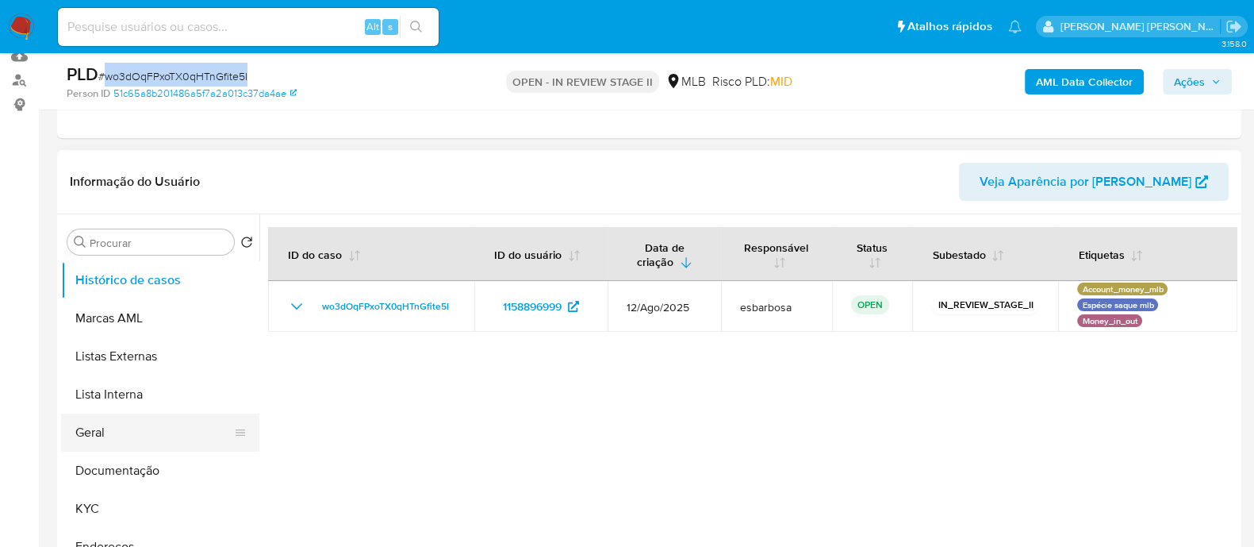
click at [93, 430] on button "Geral" at bounding box center [154, 432] width 186 height 38
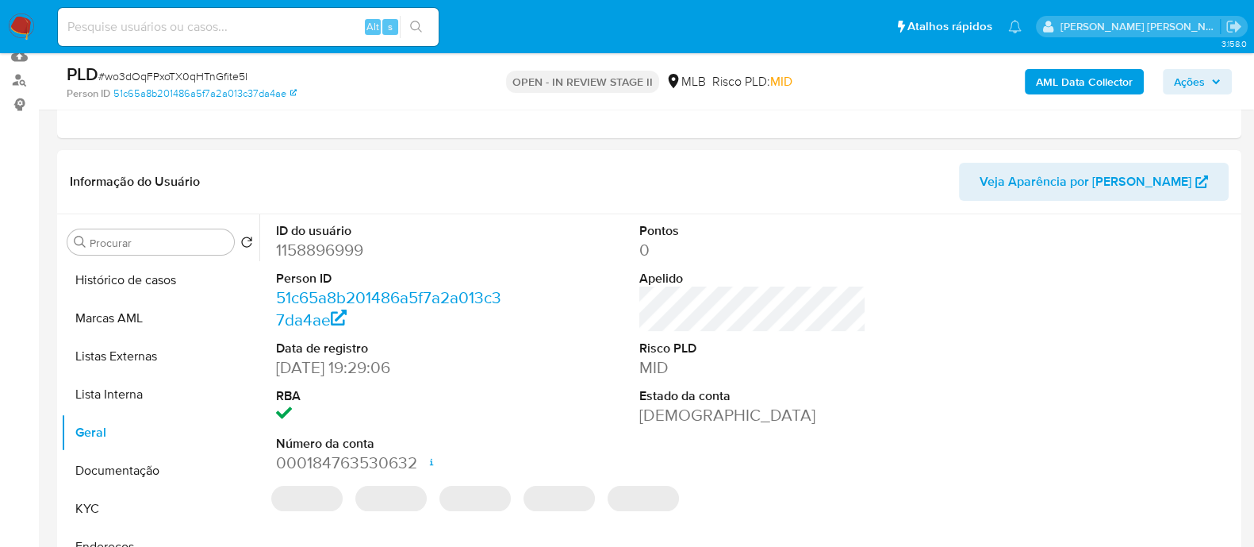
click at [321, 247] on dd "1158896999" at bounding box center [389, 250] width 227 height 22
copy dd "1158896999"
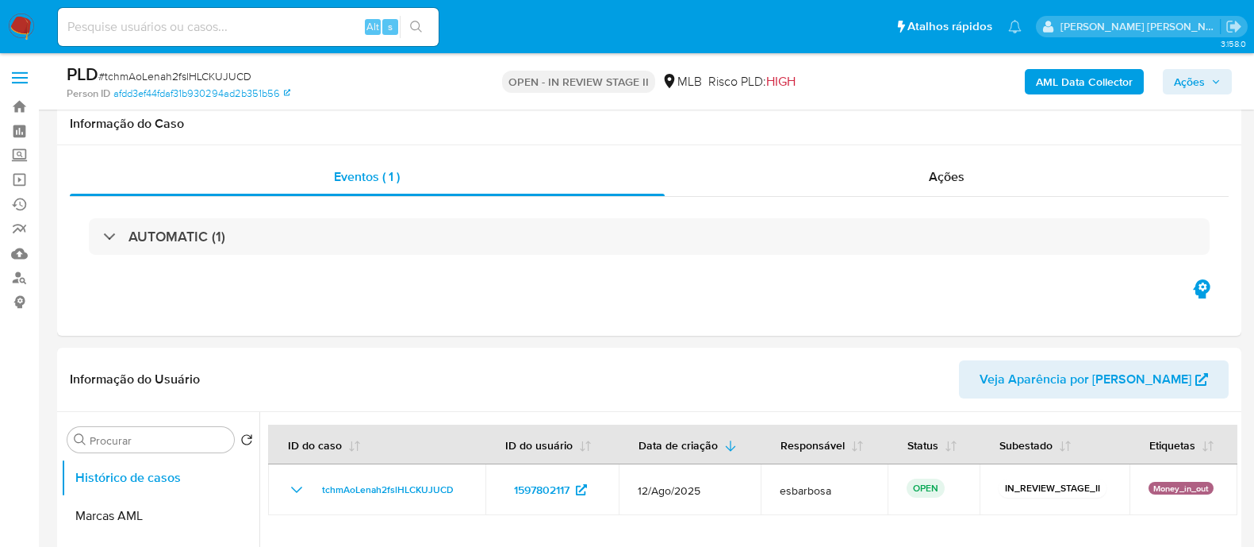
scroll to position [1785, 0]
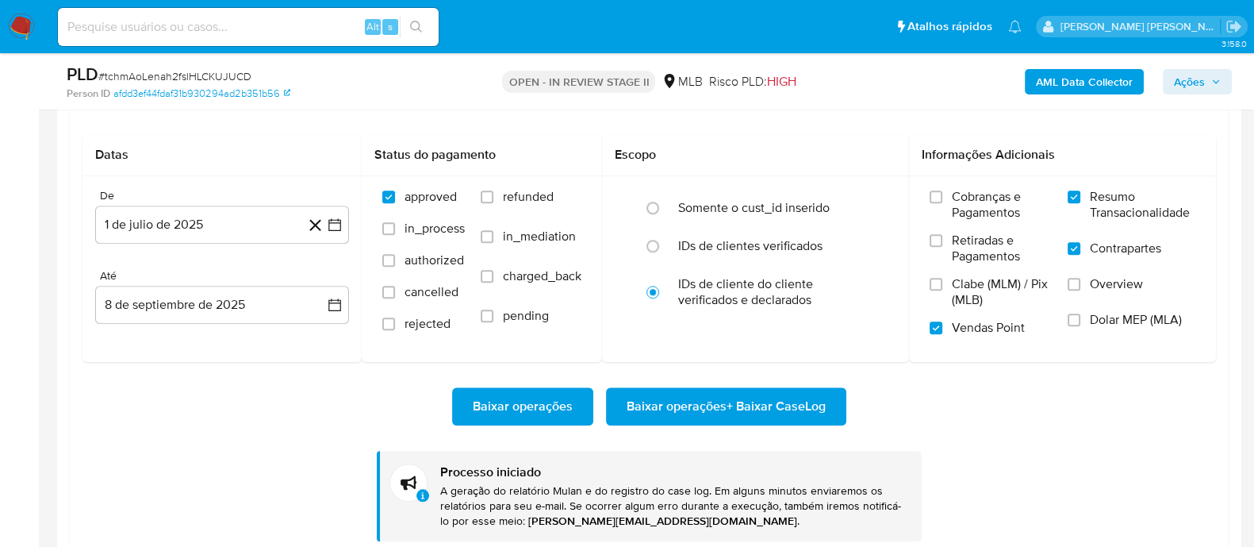
click at [210, 81] on span "# tchmAoLenah2fslHLCKUJUCD" at bounding box center [174, 76] width 153 height 16
copy span "tchmAoLenah2fslHLCKUJUCD"
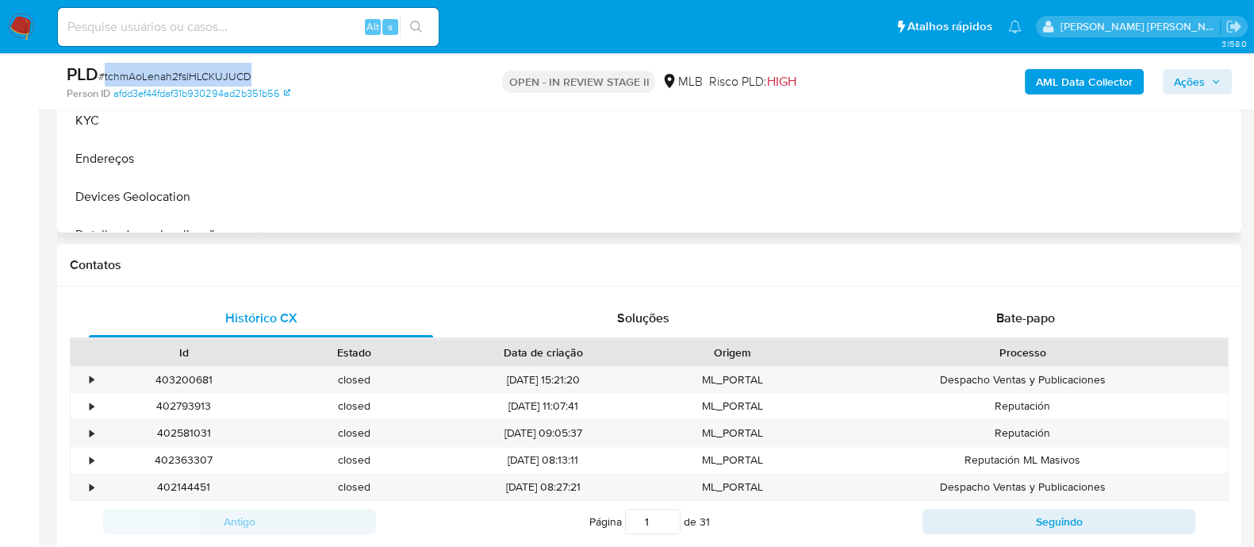
scroll to position [297, 0]
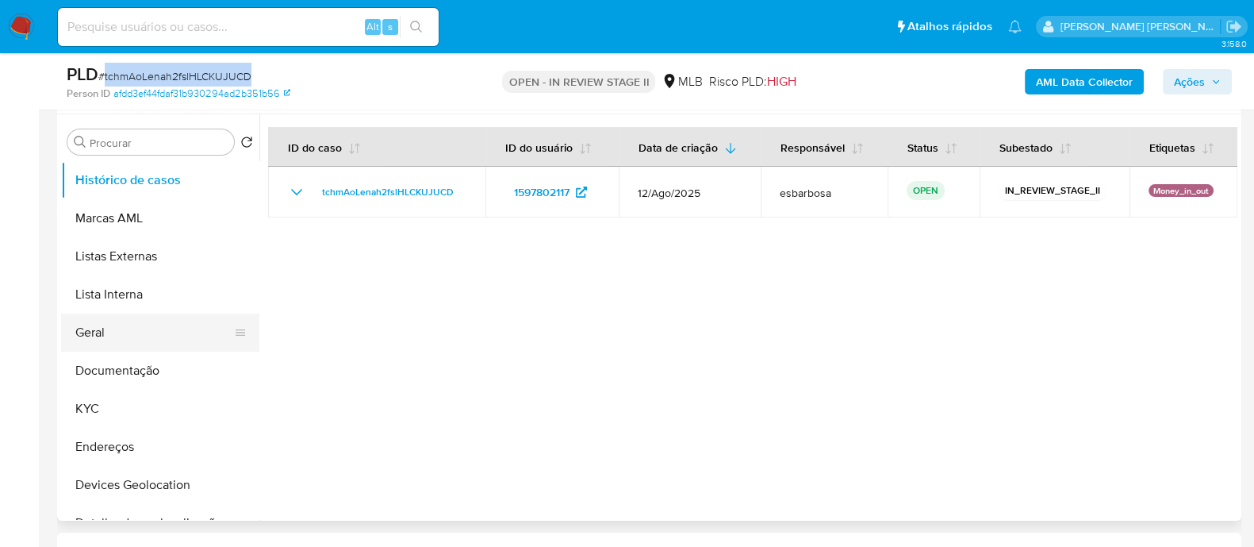
click at [101, 337] on button "Geral" at bounding box center [154, 332] width 186 height 38
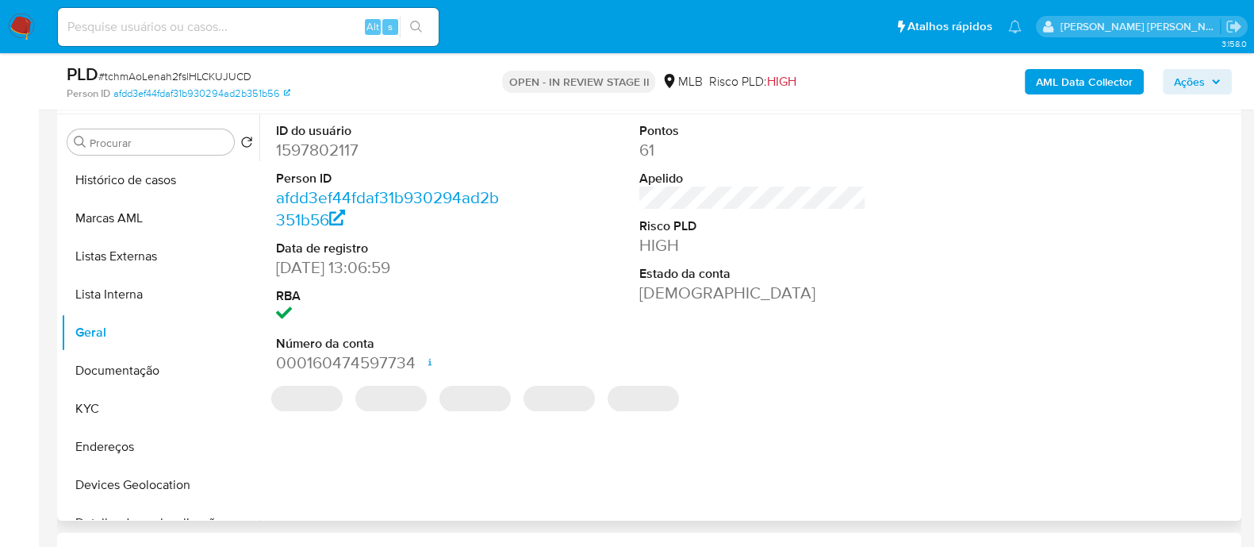
click at [331, 152] on dd "1597802117" at bounding box center [389, 150] width 227 height 22
copy dd "1597802117"
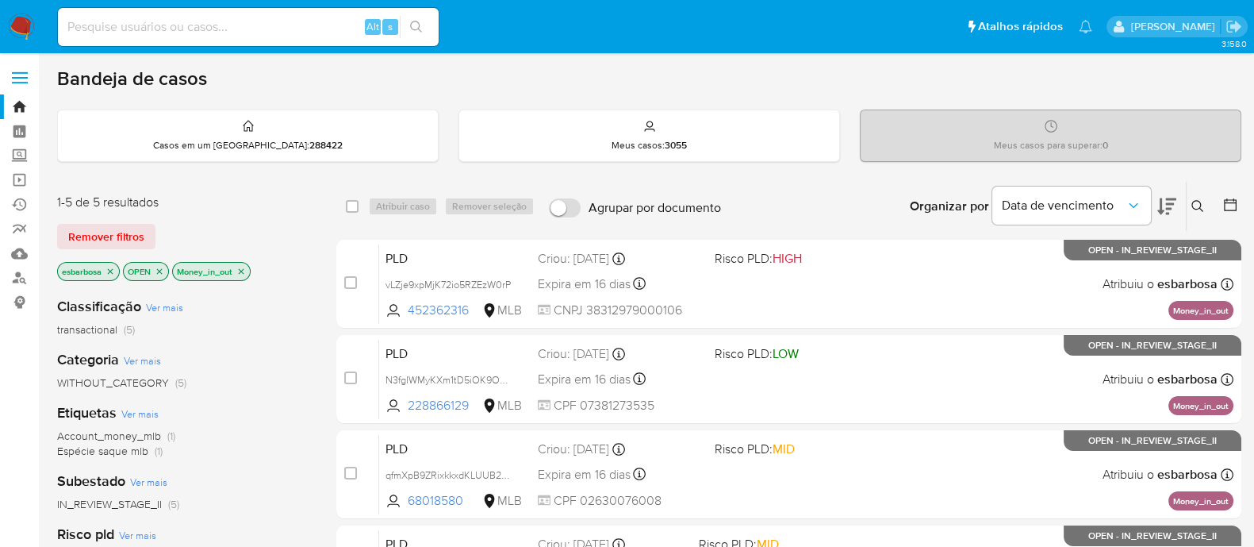
drag, startPoint x: 0, startPoint y: 0, endPoint x: 16, endPoint y: 29, distance: 33.4
click at [16, 29] on img at bounding box center [21, 26] width 27 height 27
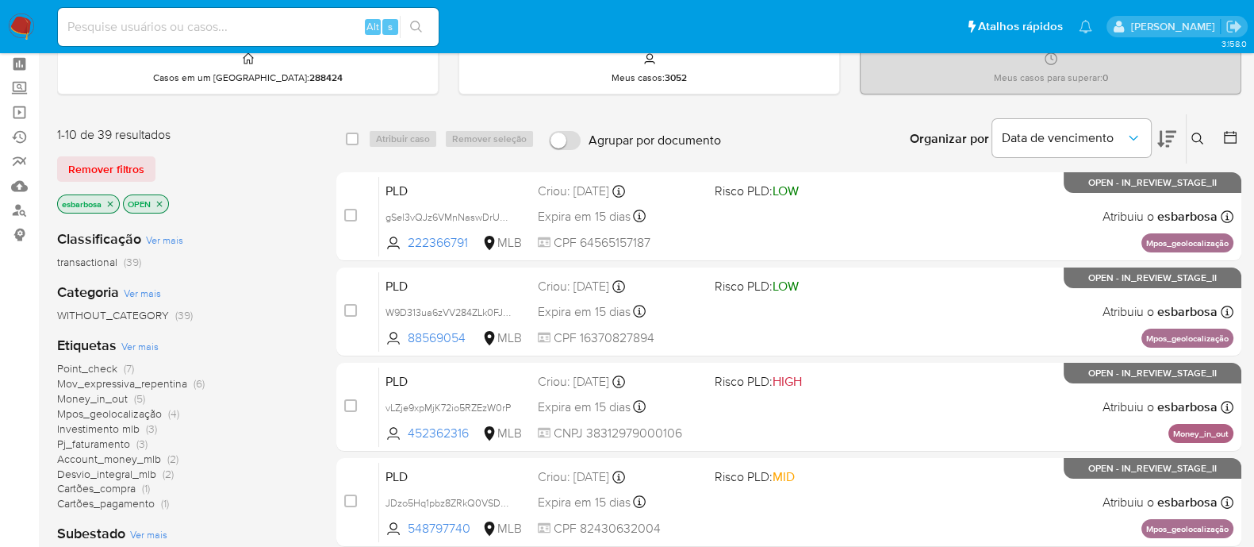
scroll to position [98, 0]
